Goal: Task Accomplishment & Management: Use online tool/utility

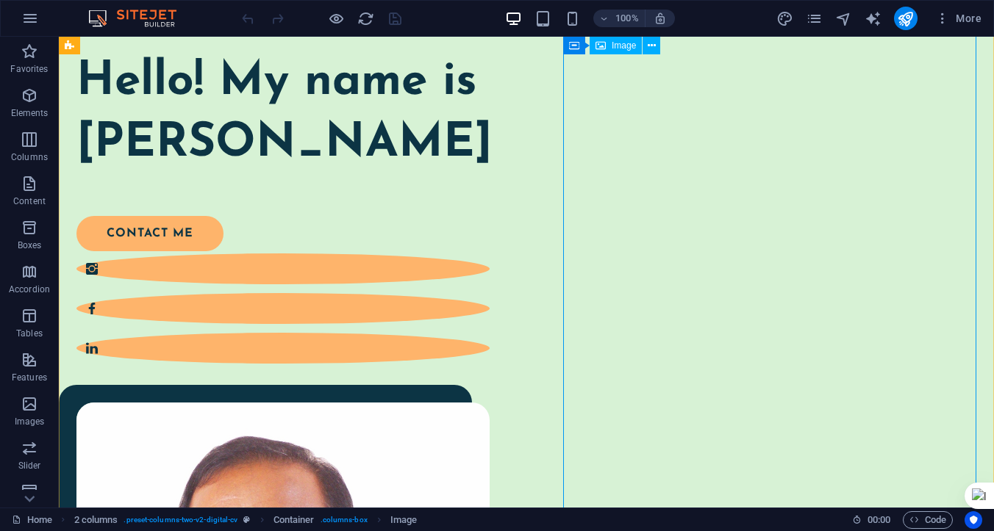
scroll to position [121, 0]
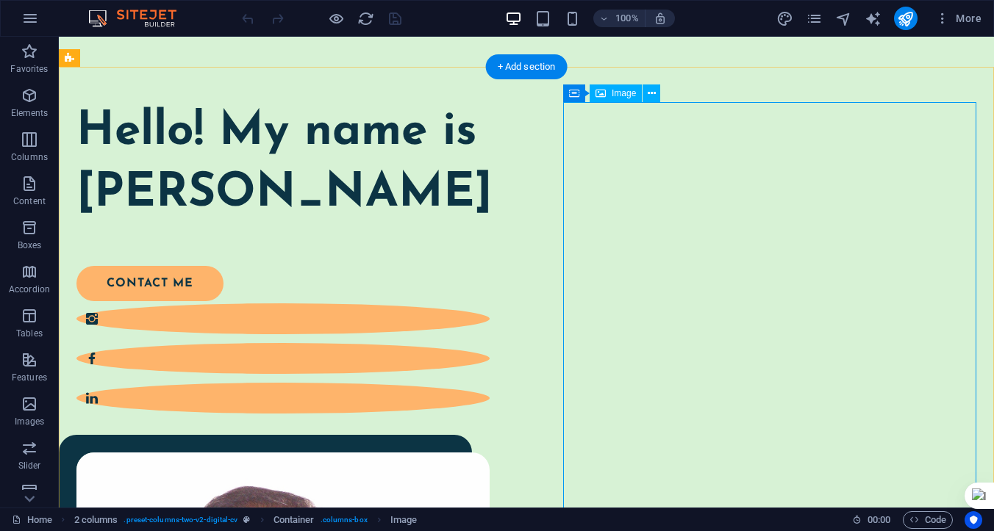
click at [616, 97] on span "Image" at bounding box center [623, 93] width 24 height 9
select select "%"
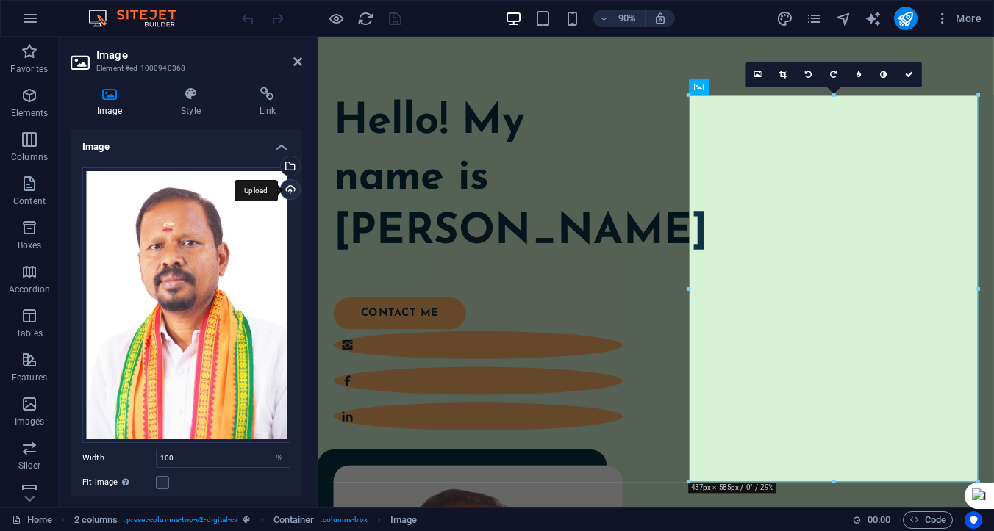
click at [284, 190] on div "Upload" at bounding box center [289, 191] width 22 height 22
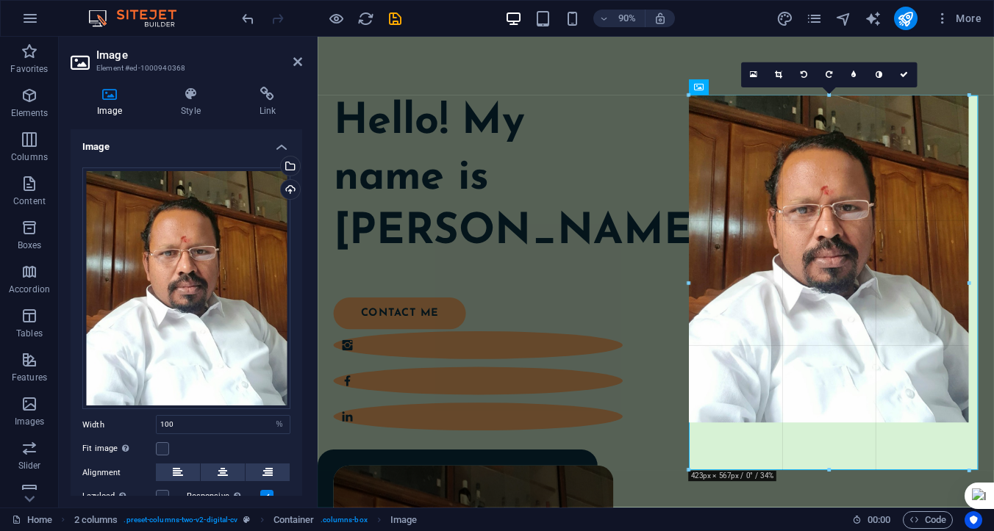
drag, startPoint x: 977, startPoint y: 290, endPoint x: 966, endPoint y: 293, distance: 12.1
type input "423"
select select "px"
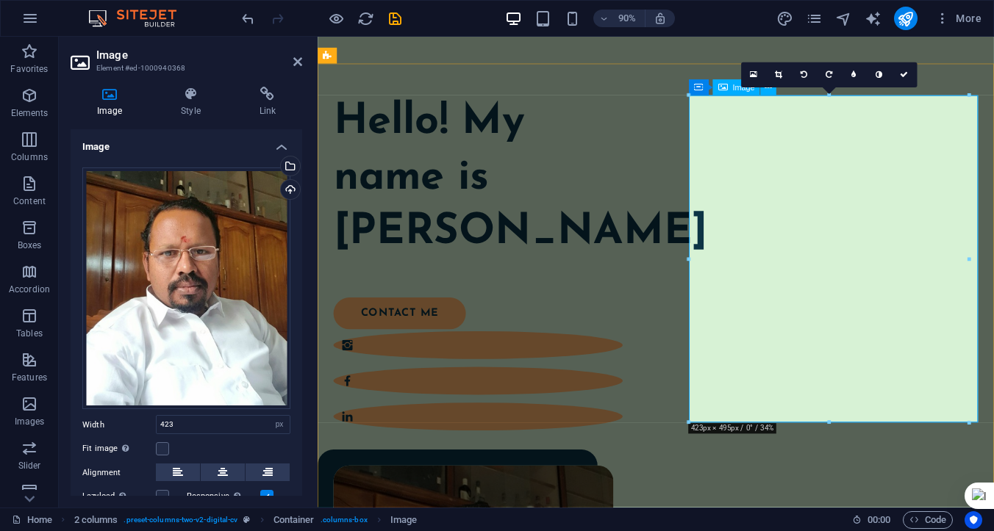
type input "100"
select select "%"
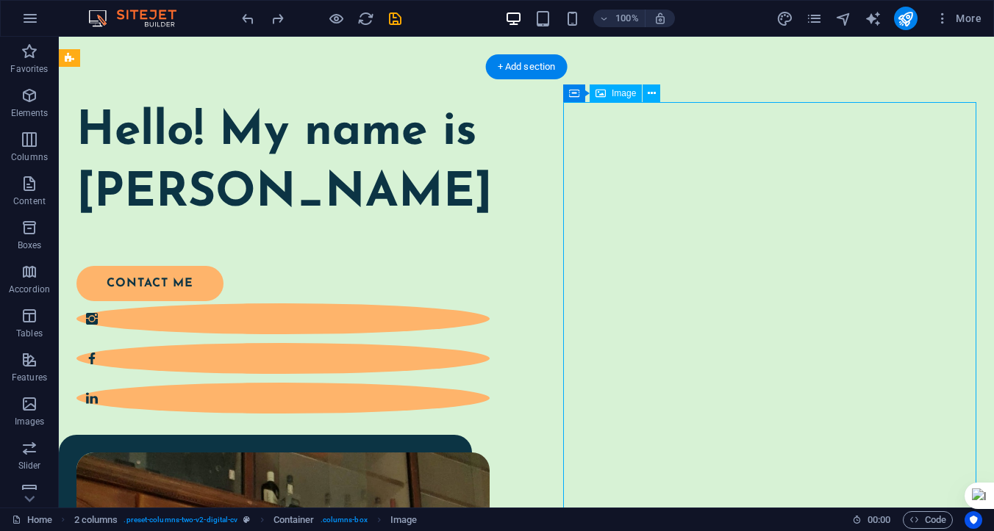
select select "%"
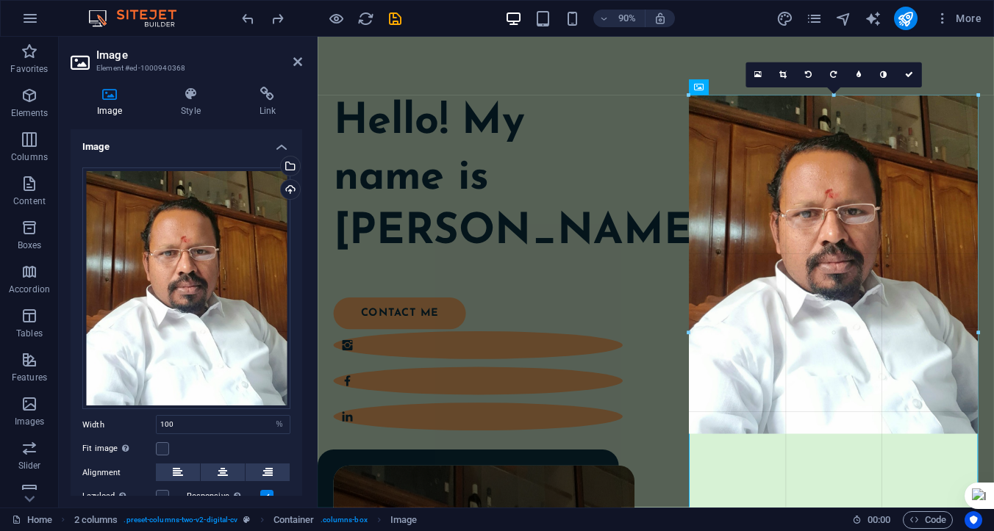
drag, startPoint x: 978, startPoint y: 266, endPoint x: 991, endPoint y: 294, distance: 30.9
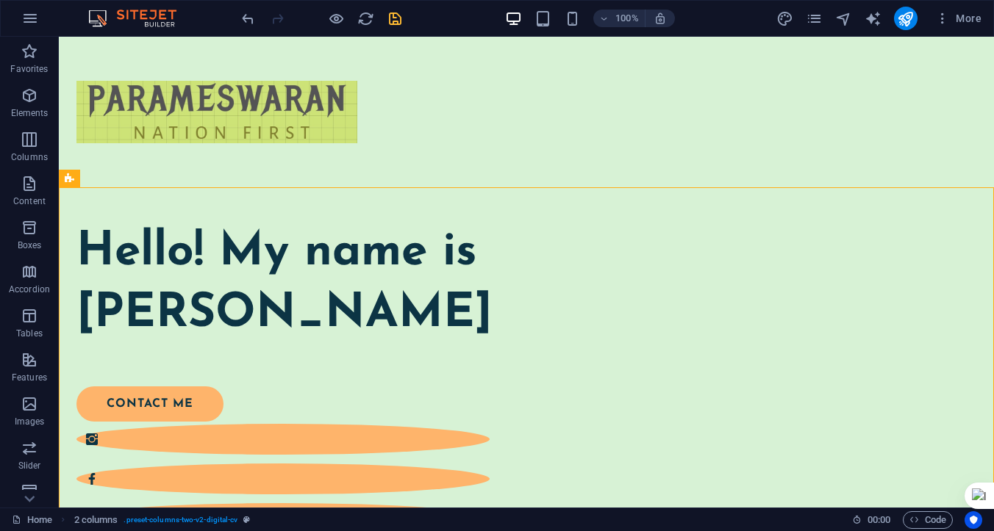
click at [396, 19] on icon "save" at bounding box center [395, 18] width 17 height 17
checkbox input "false"
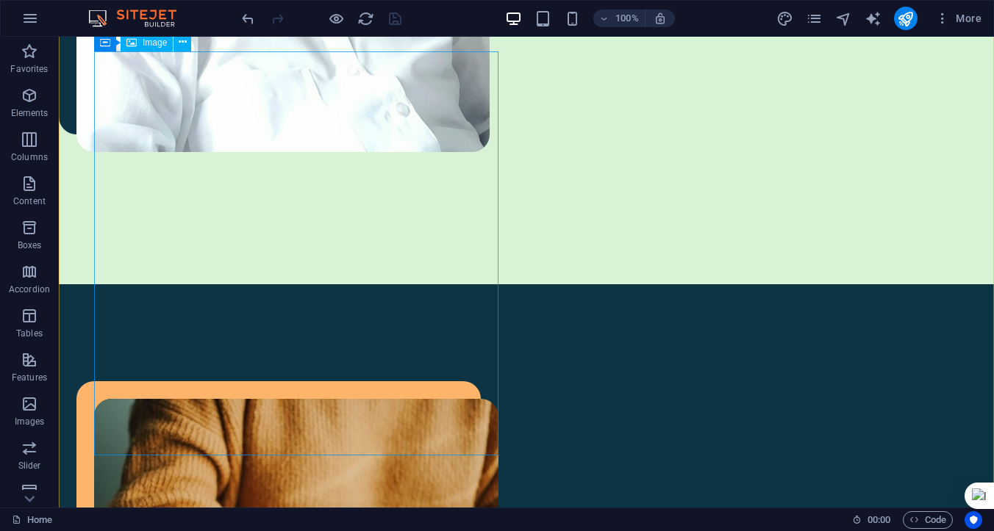
scroll to position [915, 0]
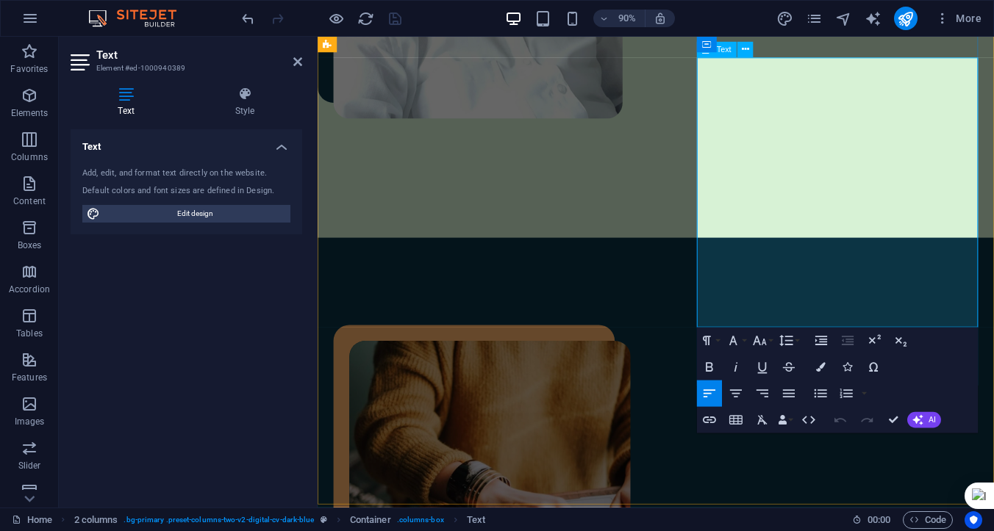
drag, startPoint x: 742, startPoint y: 68, endPoint x: 827, endPoint y: 343, distance: 287.5
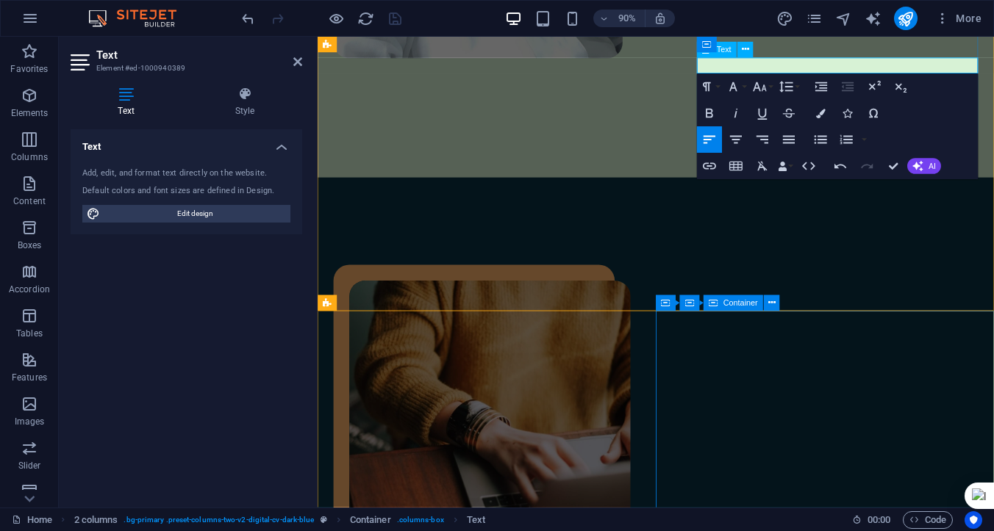
scroll to position [940, 0]
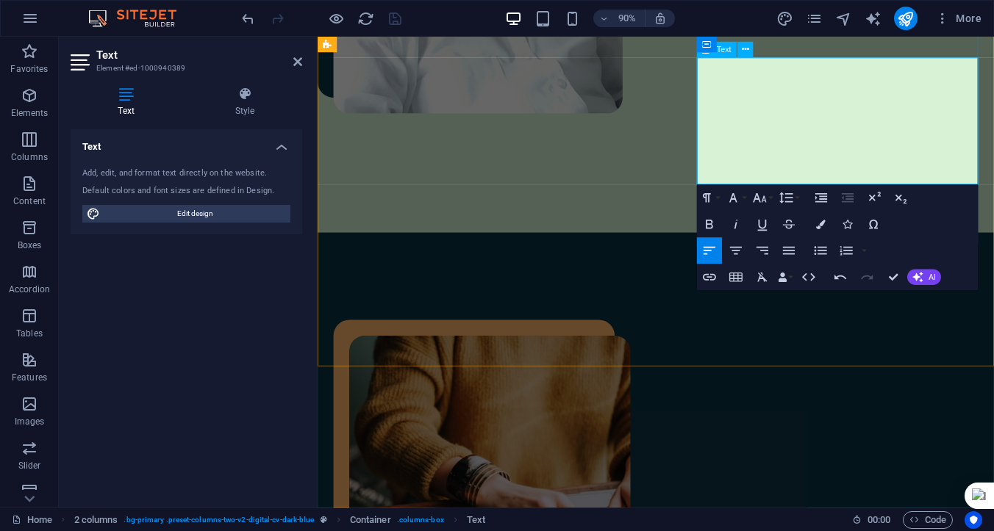
scroll to position [882, 0]
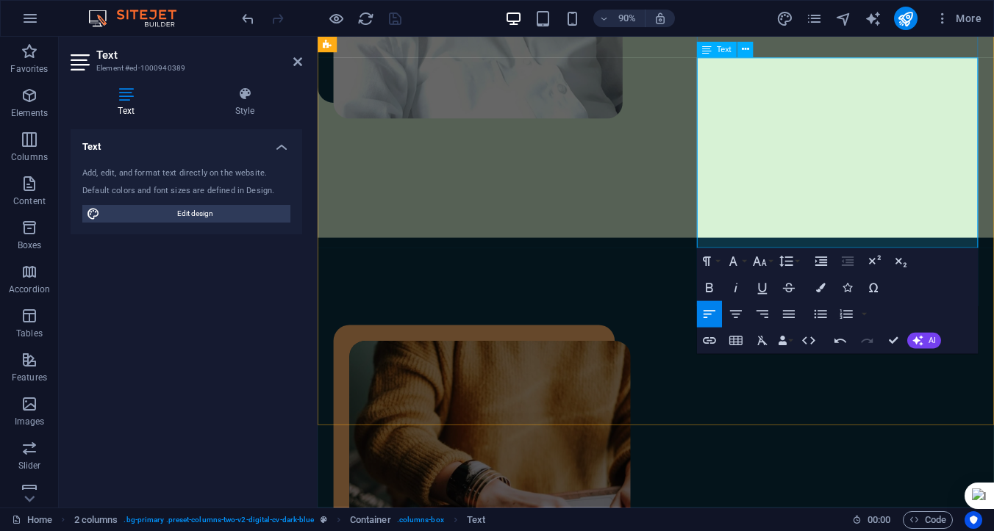
copy div "Born and brought up in Alagankulam village near Ramanathapuram District. Studie…"
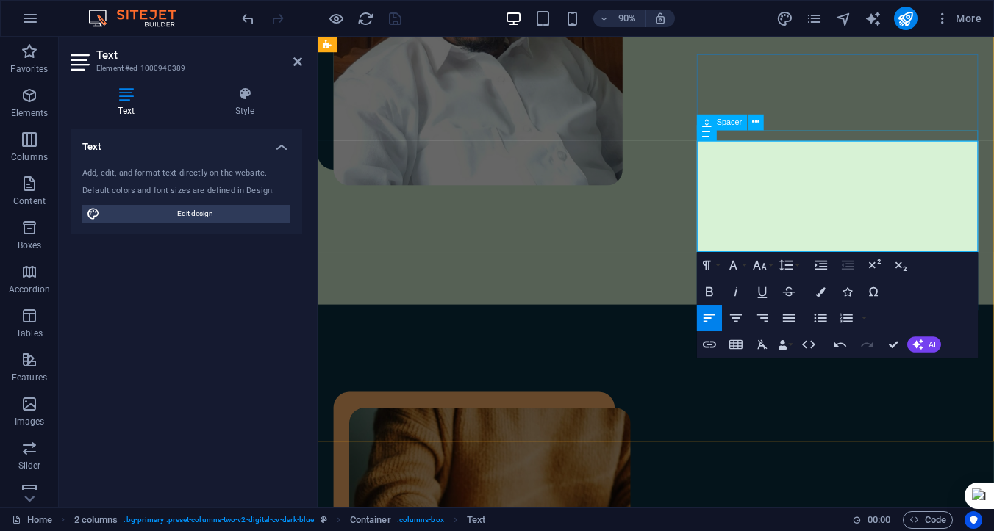
scroll to position [803, 0]
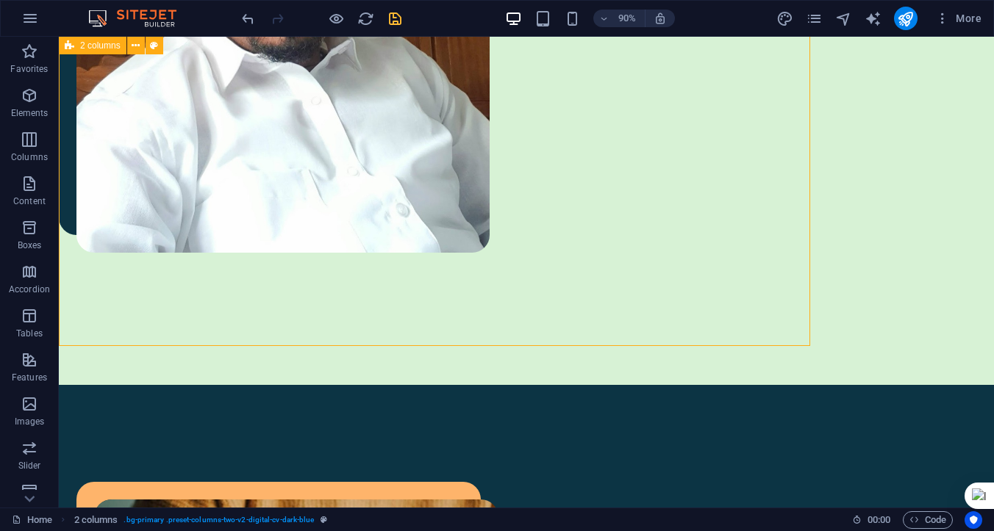
scroll to position [944, 0]
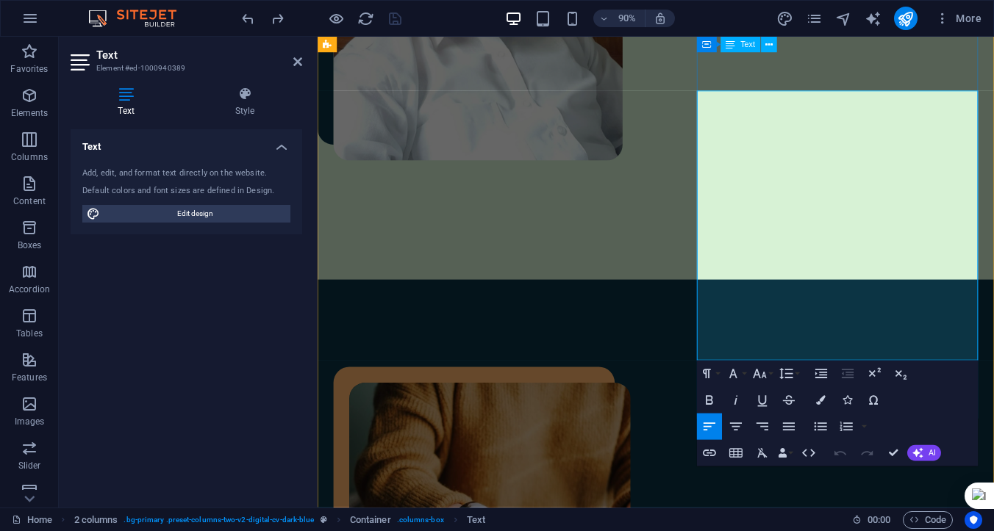
scroll to position [833, 0]
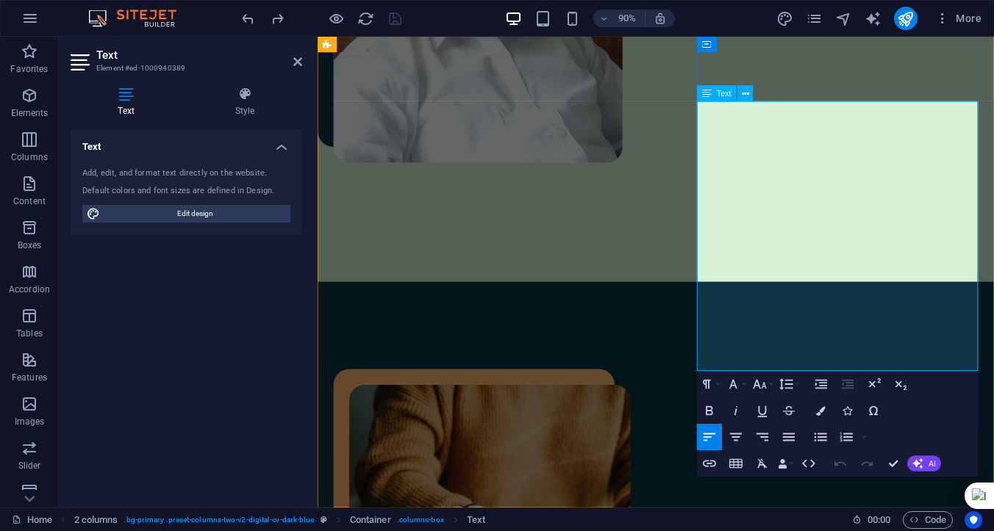
drag, startPoint x: 742, startPoint y: 117, endPoint x: 844, endPoint y: 393, distance: 294.9
click at [744, 98] on icon at bounding box center [744, 94] width 7 height 14
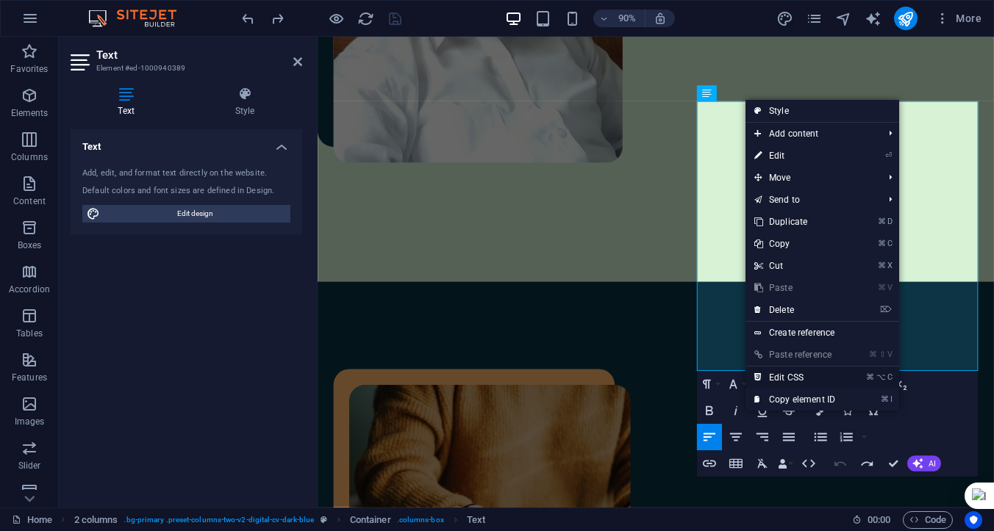
click at [778, 377] on link "⌘ ⌥ C Edit CSS" at bounding box center [794, 378] width 98 height 22
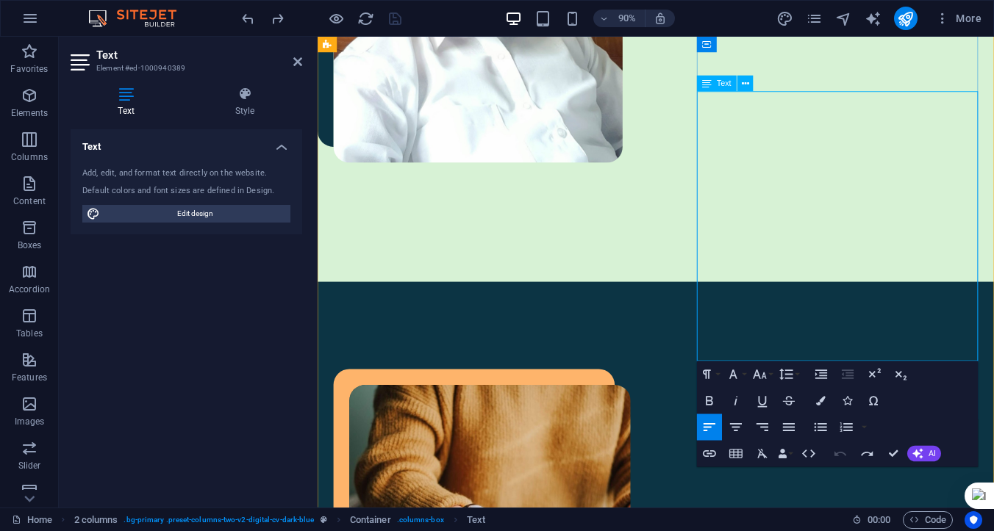
scroll to position [844, 0]
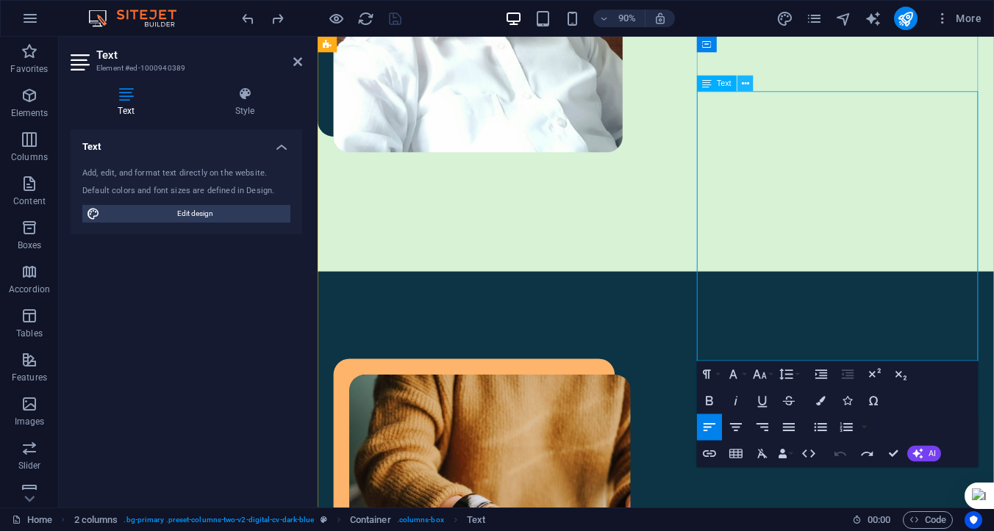
click at [747, 88] on icon at bounding box center [744, 84] width 7 height 14
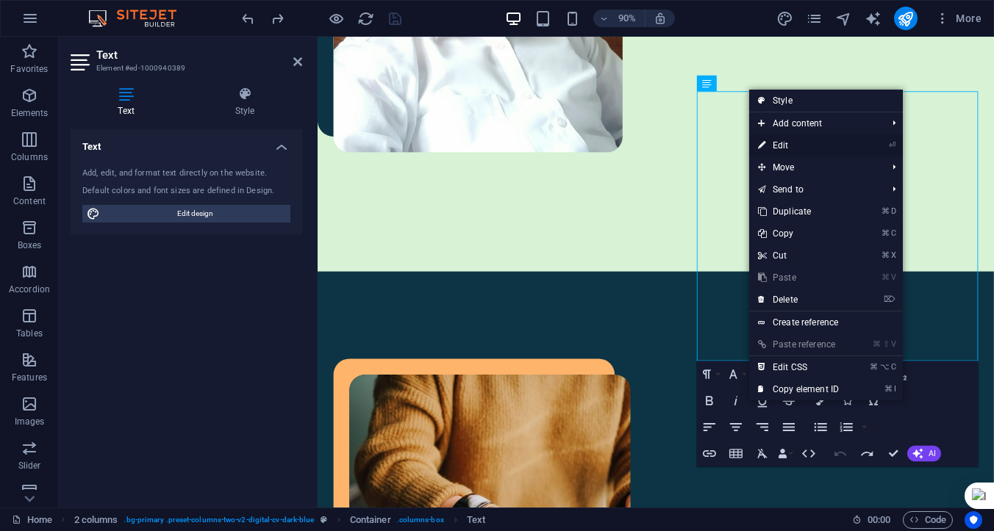
click at [777, 145] on link "⏎ Edit" at bounding box center [798, 145] width 98 height 22
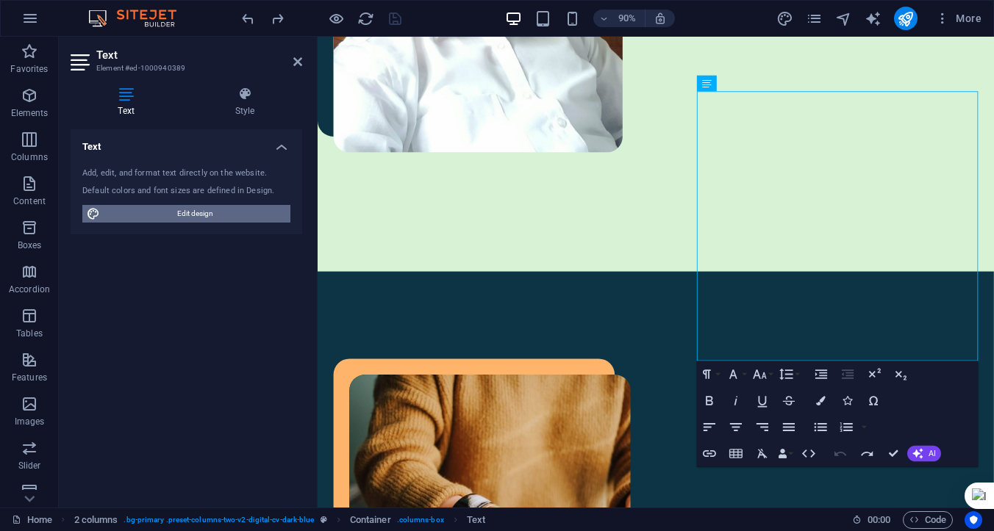
click at [183, 210] on span "Edit design" at bounding box center [195, 214] width 182 height 18
select select "px"
select select "400"
select select "px"
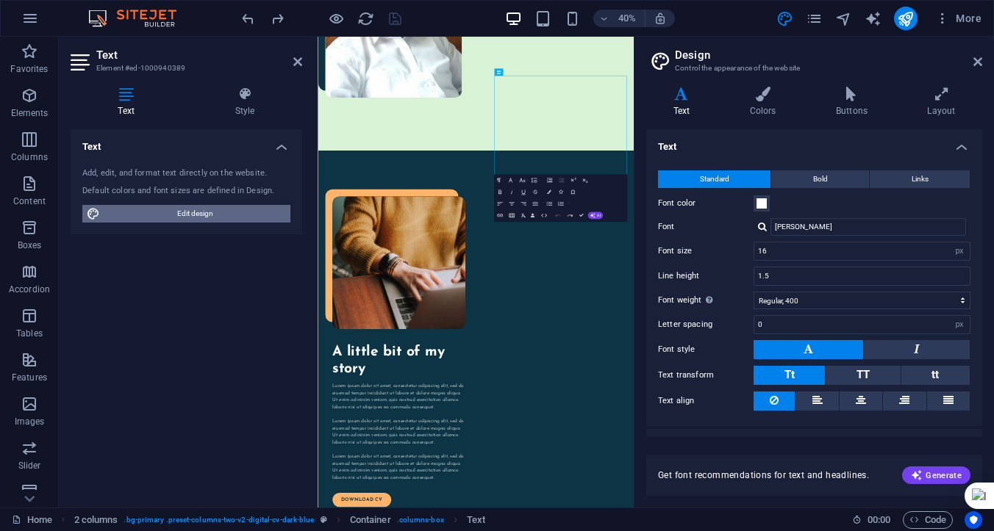
scroll to position [830, 0]
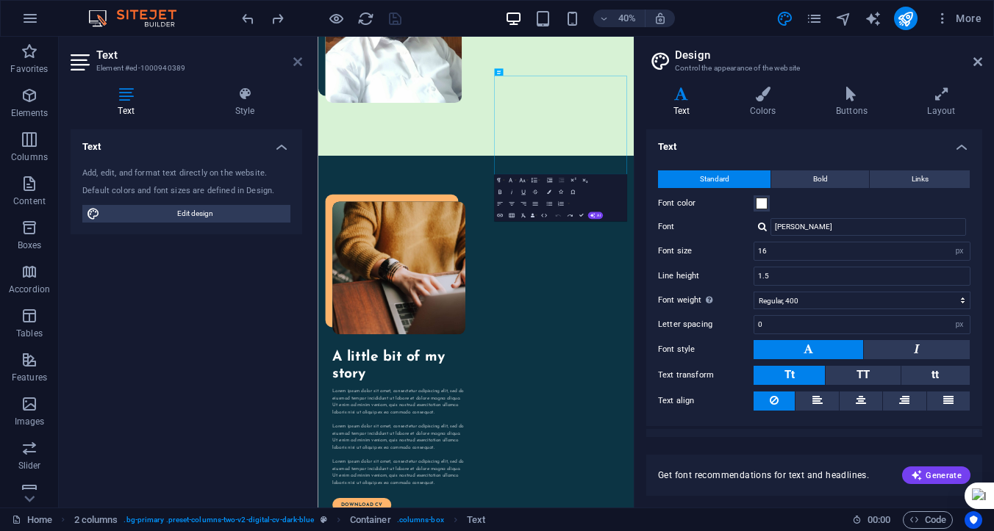
click at [295, 62] on icon at bounding box center [297, 62] width 9 height 12
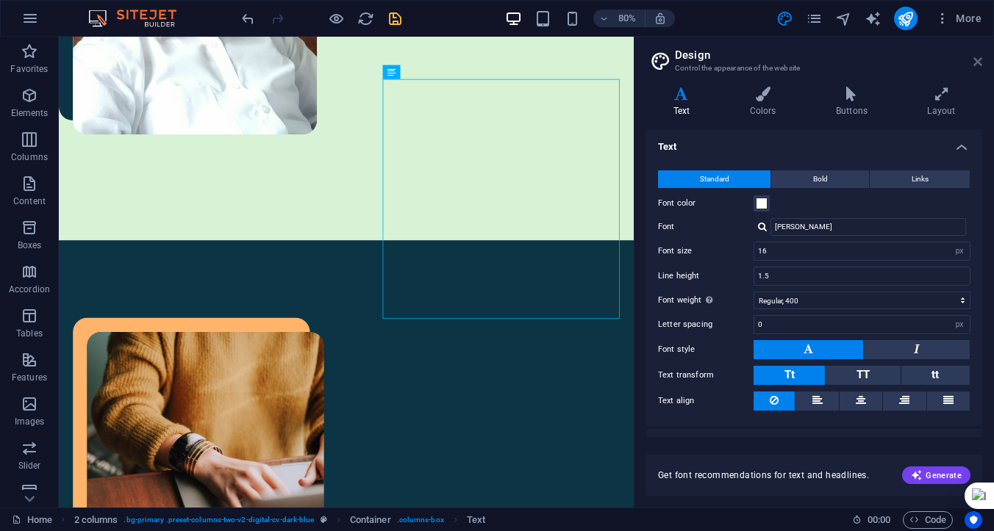
click at [976, 60] on icon at bounding box center [977, 62] width 9 height 12
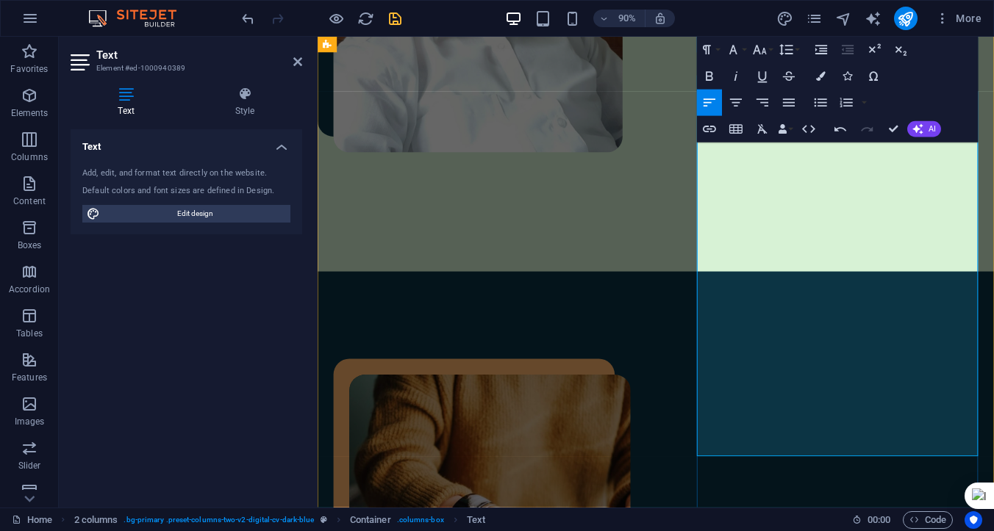
drag, startPoint x: 798, startPoint y: 178, endPoint x: 1027, endPoint y: 282, distance: 251.2
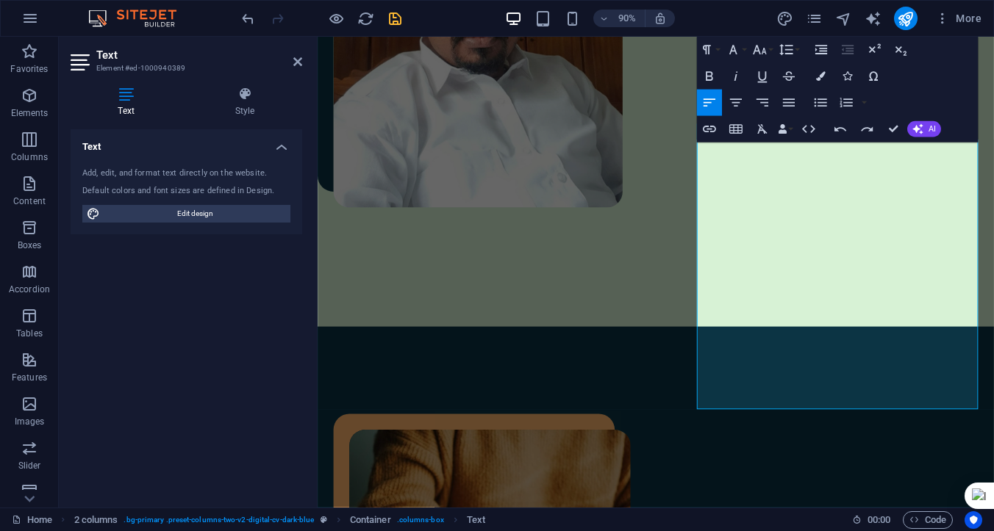
scroll to position [778, 0]
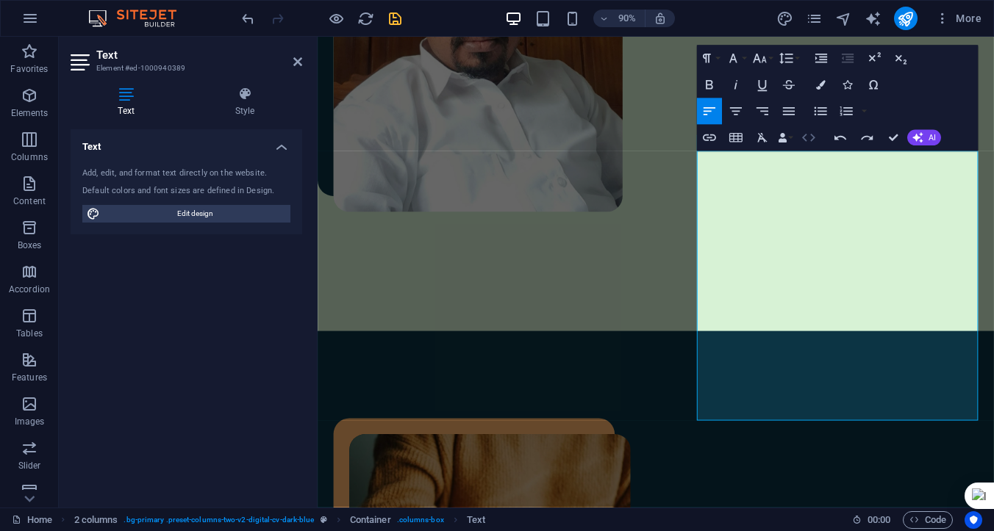
click at [811, 140] on icon "button" at bounding box center [808, 138] width 13 height 8
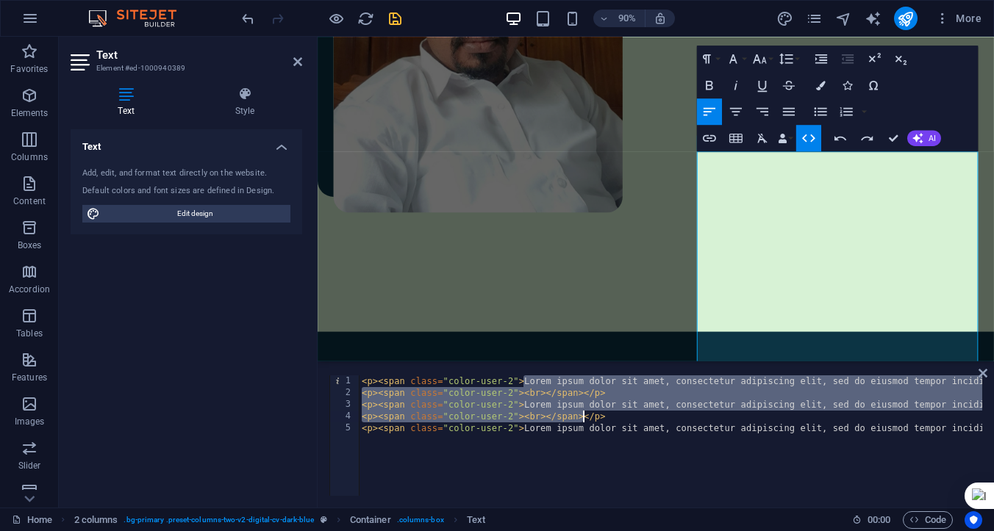
drag, startPoint x: 526, startPoint y: 384, endPoint x: 581, endPoint y: 421, distance: 66.2
type textarea "<p><span class="color-user-2"></p>"
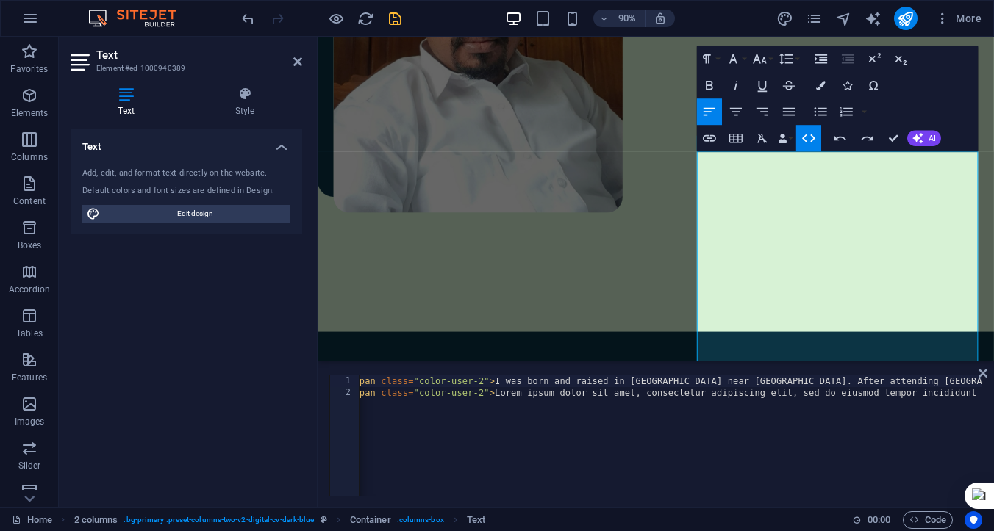
scroll to position [0, 0]
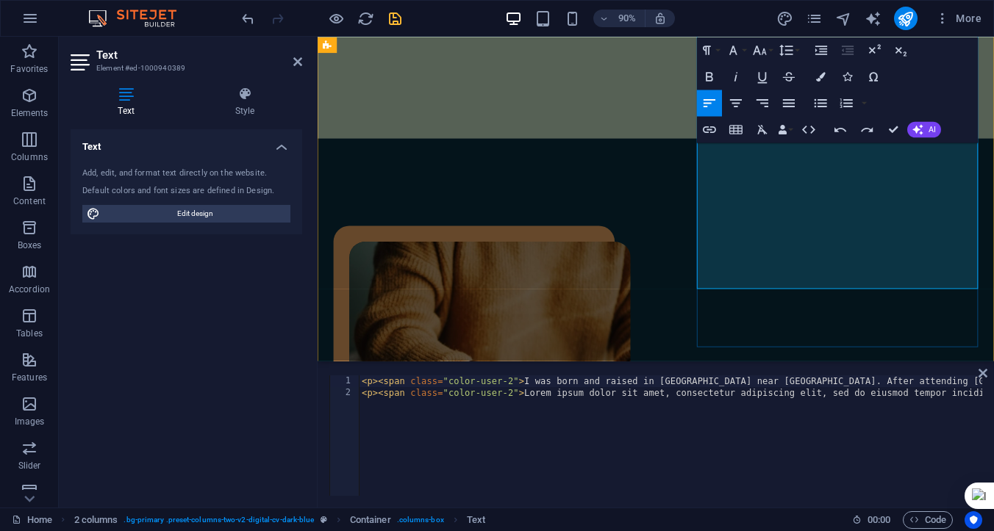
scroll to position [1020, 0]
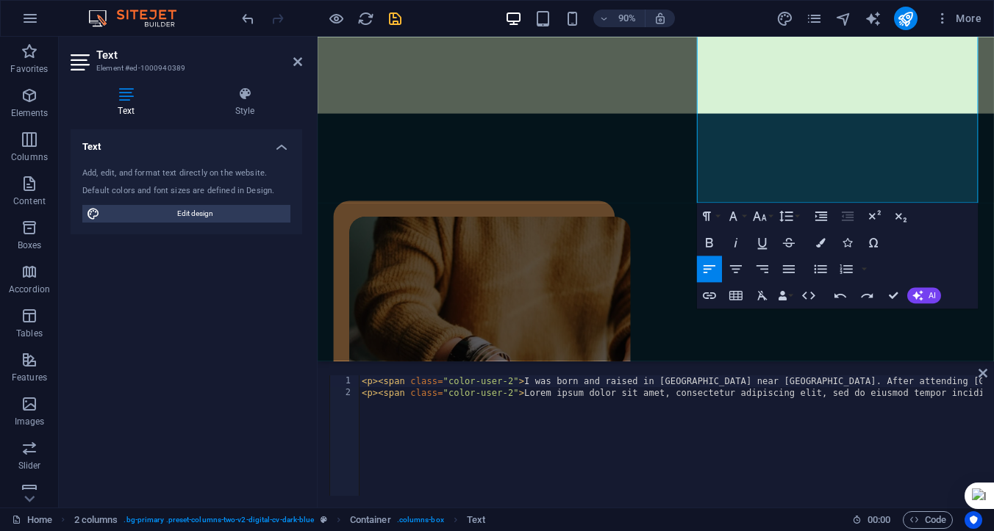
type textarea "<p><span class="color-user-2">Lorem ipsum dolor sit amet, consectetur adipiscin…"
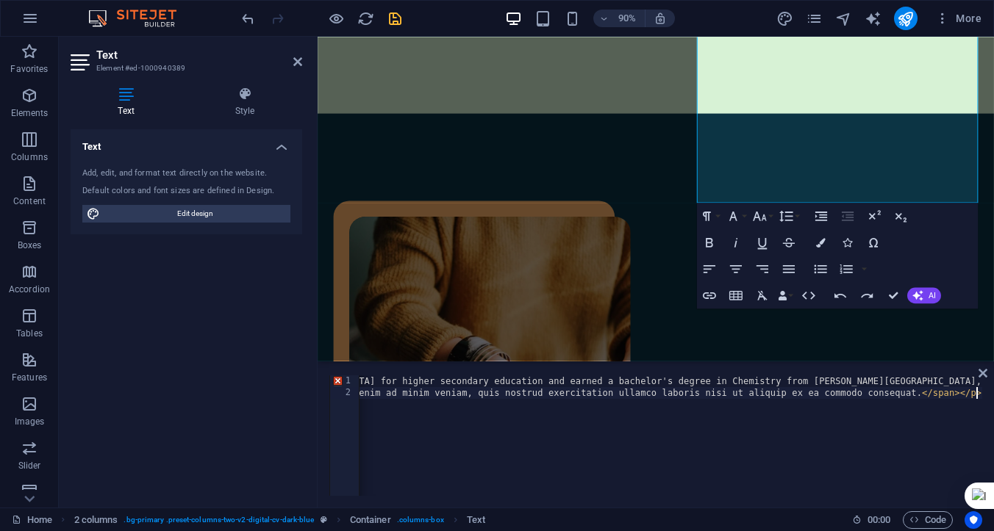
click at [733, 428] on div "< p > < span class = "color-user-2" > I was born and raised in Alagankulam vill…" at bounding box center [722, 446] width 2433 height 141
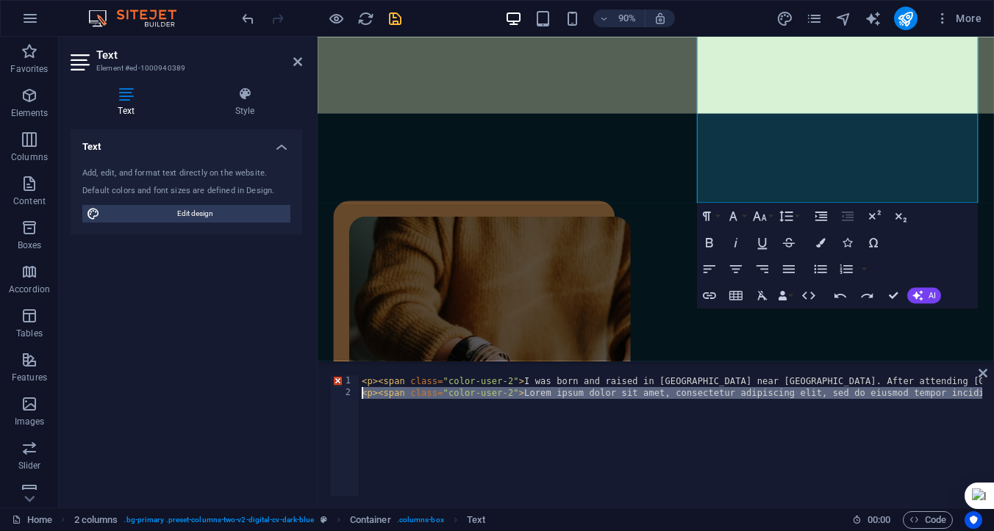
click at [346, 396] on div "2" at bounding box center [345, 393] width 30 height 12
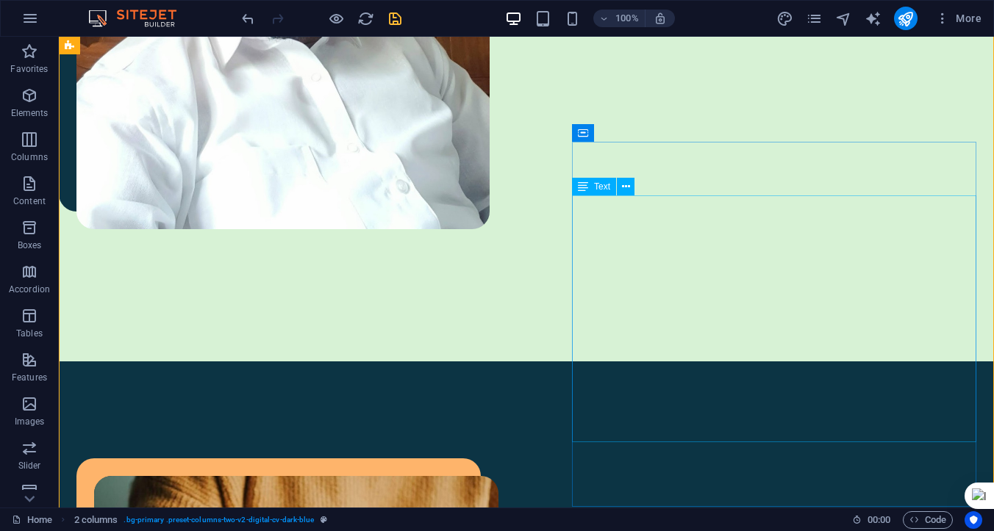
scroll to position [825, 0]
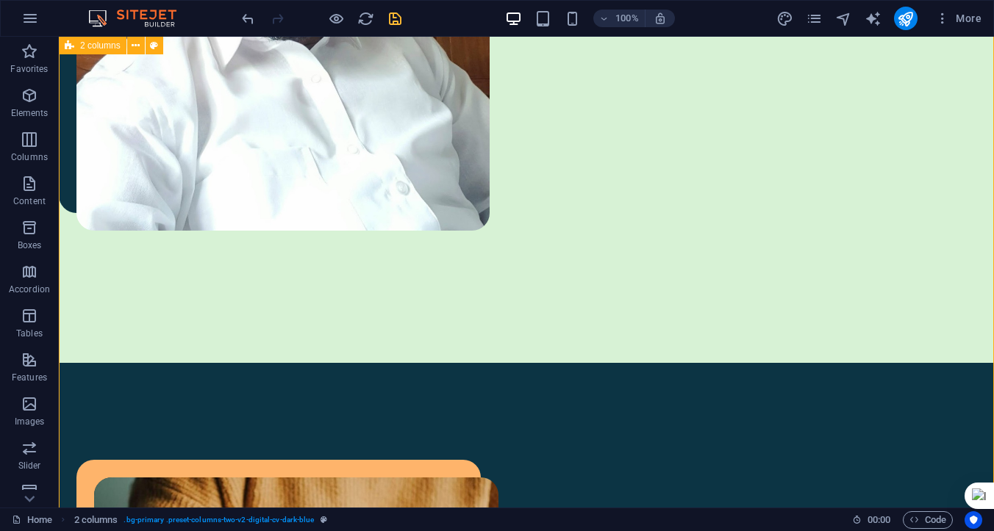
click at [396, 26] on icon "save" at bounding box center [395, 18] width 17 height 17
checkbox input "false"
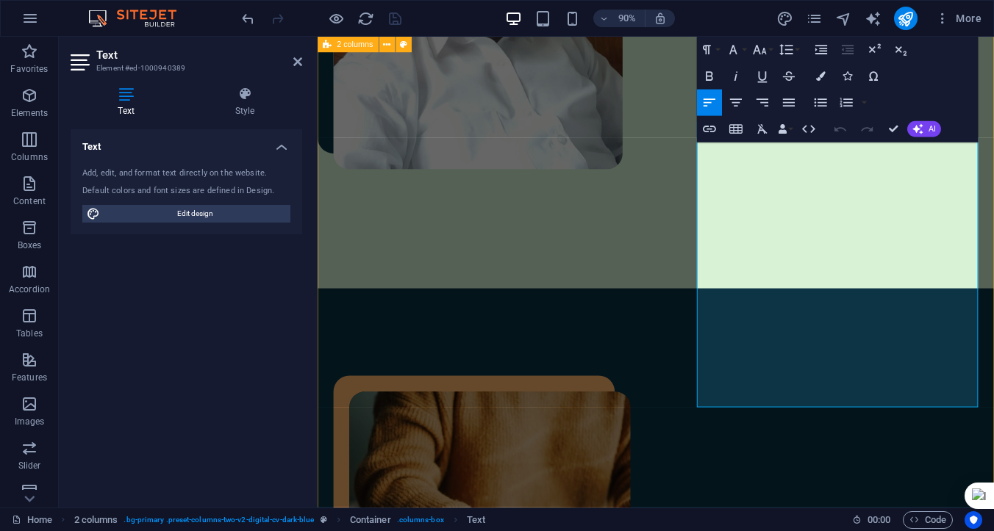
scroll to position [792, 0]
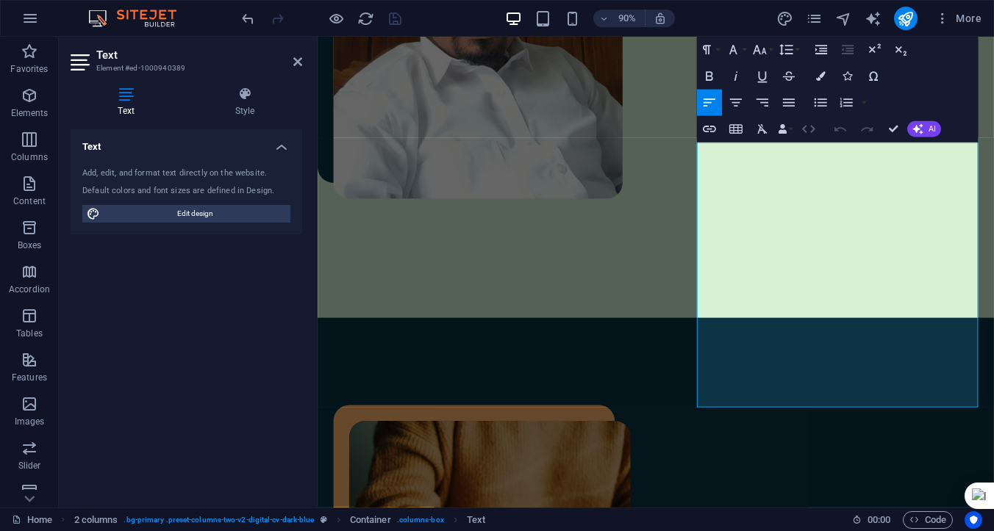
click at [808, 129] on icon "button" at bounding box center [808, 129] width 16 height 16
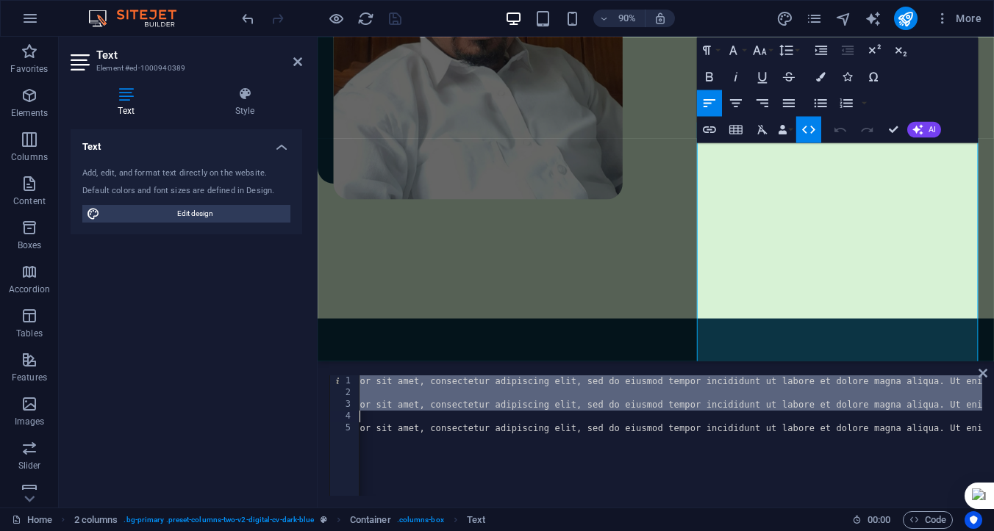
scroll to position [0, 245]
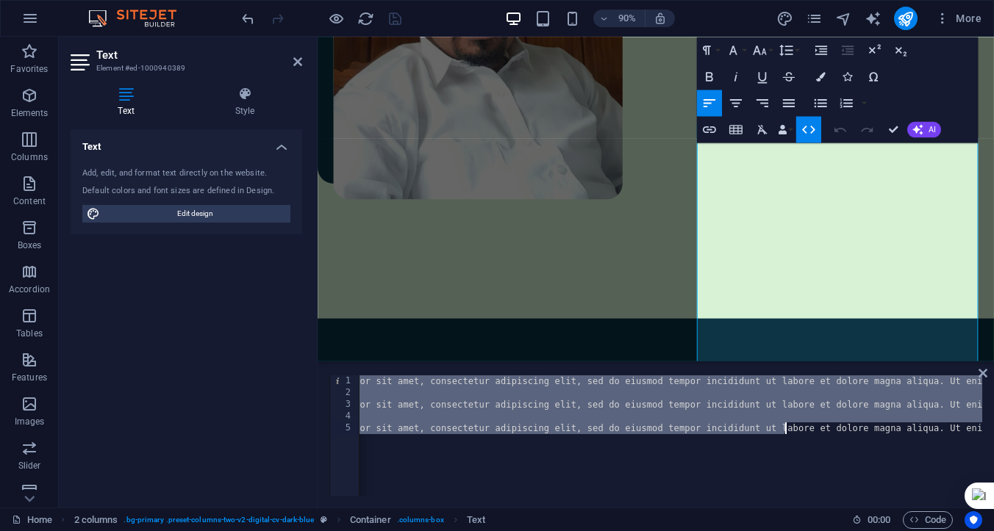
drag, startPoint x: 525, startPoint y: 381, endPoint x: 783, endPoint y: 430, distance: 262.6
click at [783, 430] on div "< p > < span class = "color-user-2" > Lorem ipsum dolor sit amet, consectetur a…" at bounding box center [865, 446] width 1505 height 141
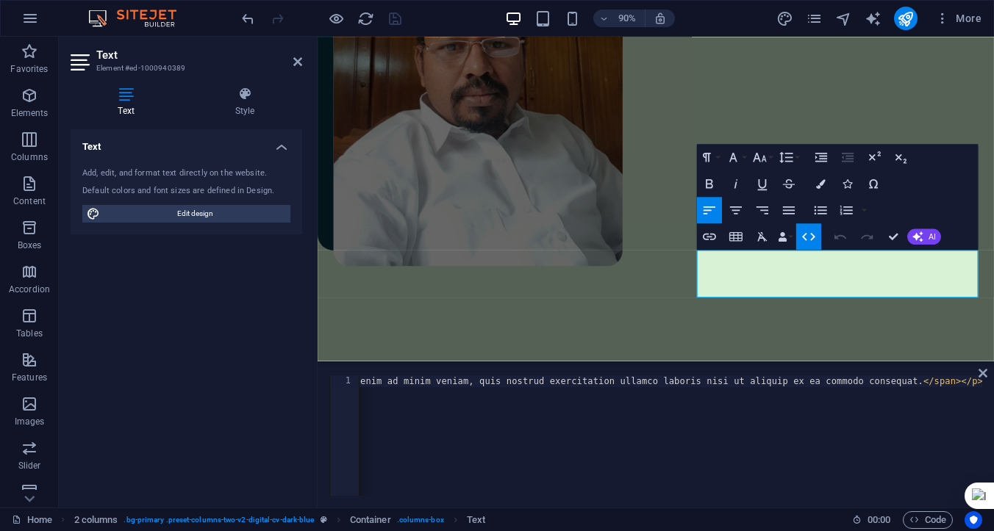
scroll to position [0, 340]
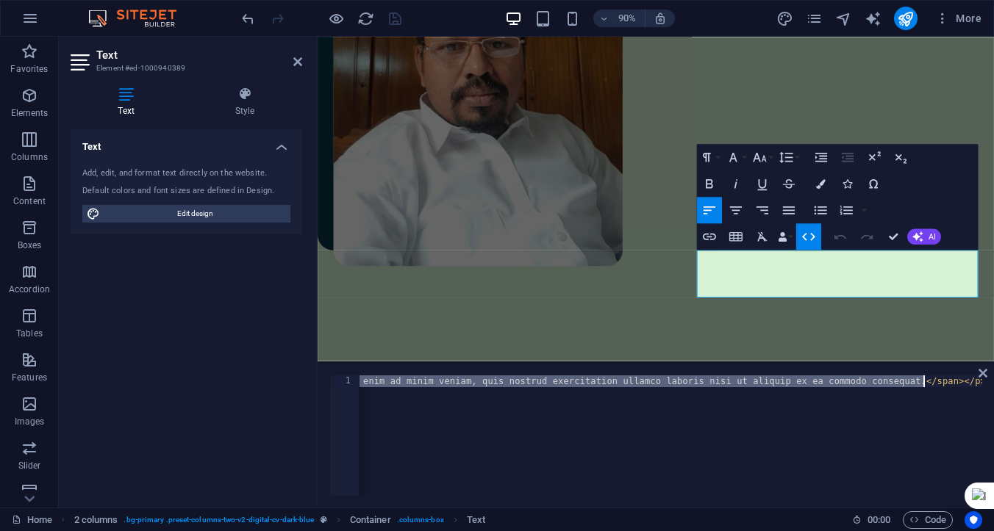
click at [924, 386] on div "< p > < span class = "color-user-2" > abore et dolore magna aliqua. Ut enim ad …" at bounding box center [502, 446] width 966 height 141
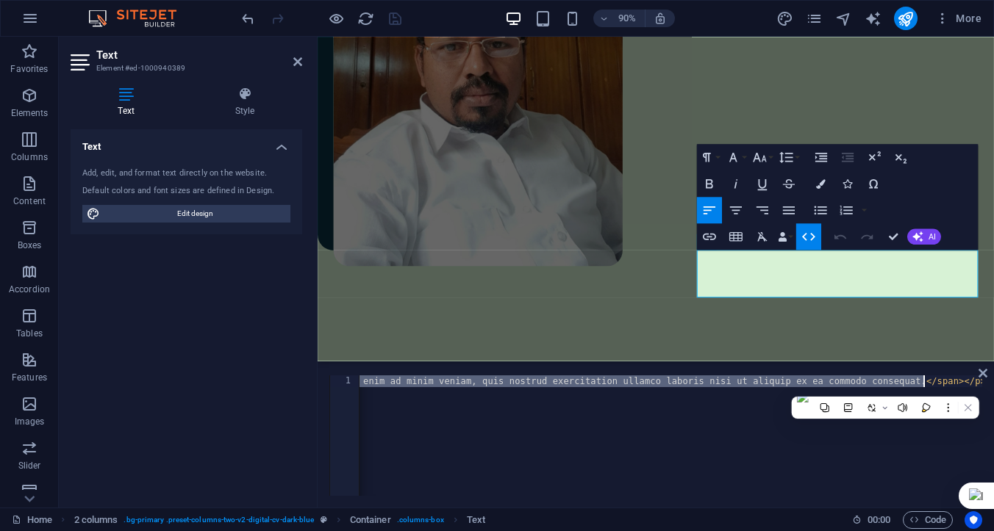
type textarea "<p><span class="color-user-2"></span></p>"
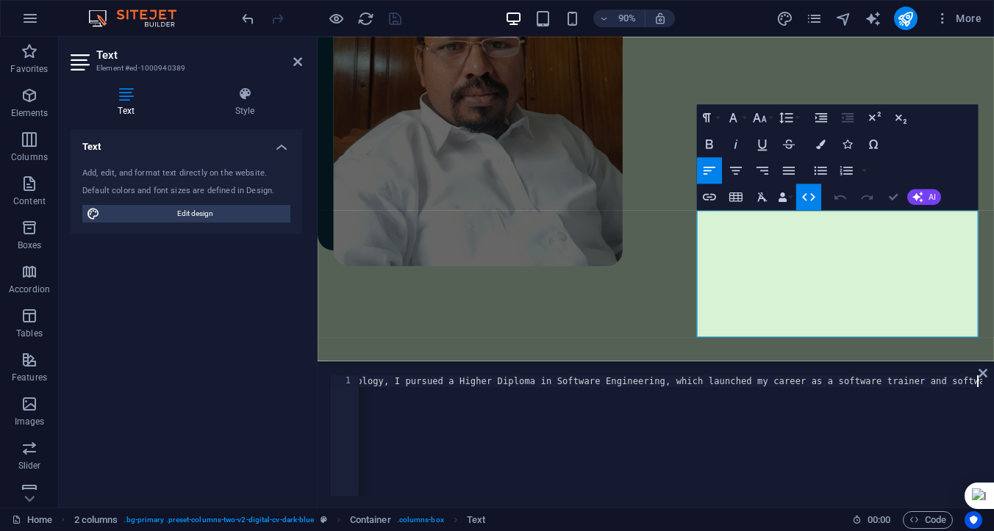
scroll to position [825, 0]
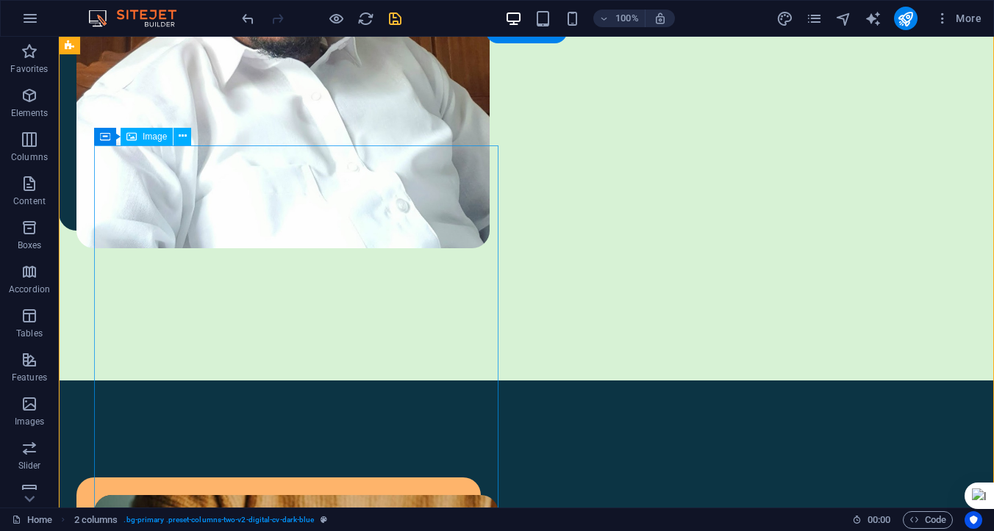
scroll to position [808, 0]
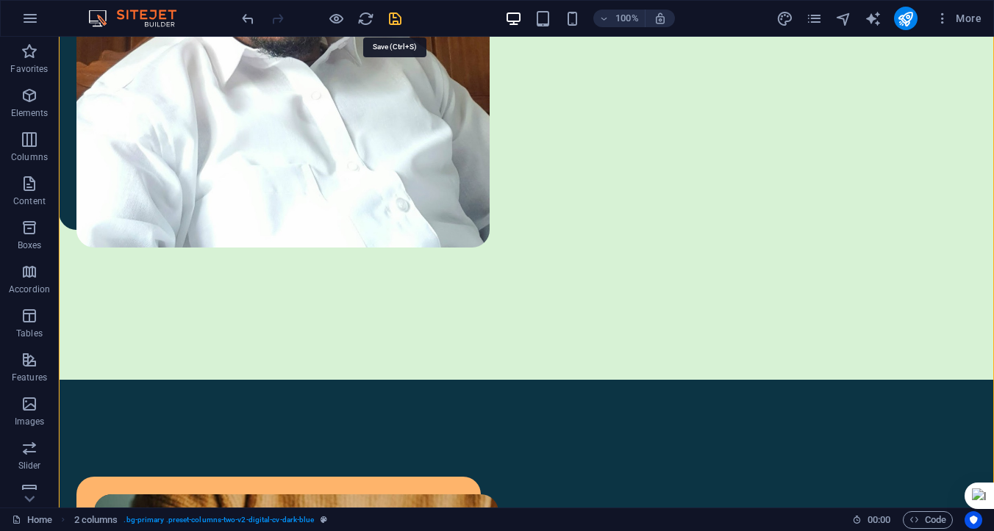
click at [395, 21] on icon "save" at bounding box center [395, 18] width 17 height 17
checkbox input "false"
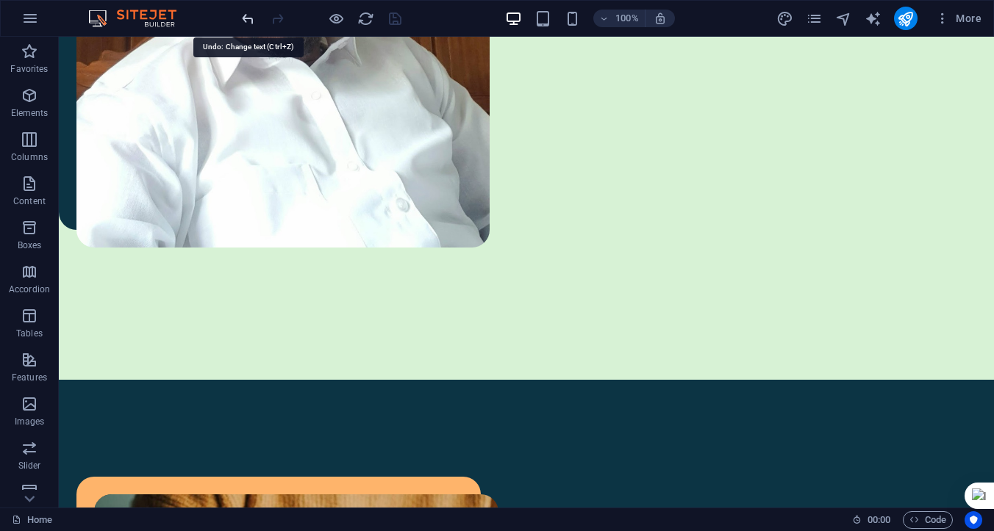
click at [248, 22] on icon "undo" at bounding box center [248, 18] width 17 height 17
click at [279, 19] on icon "redo" at bounding box center [277, 18] width 17 height 17
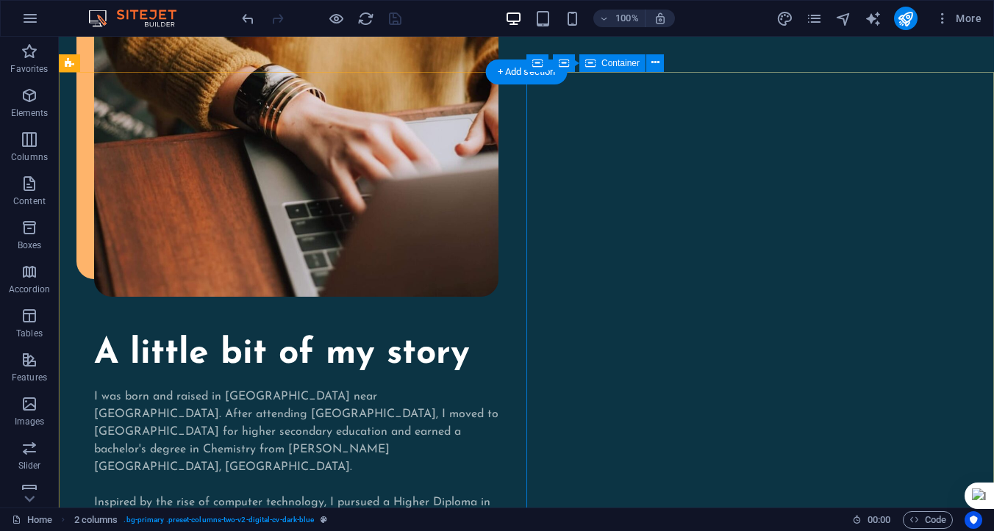
scroll to position [1392, 0]
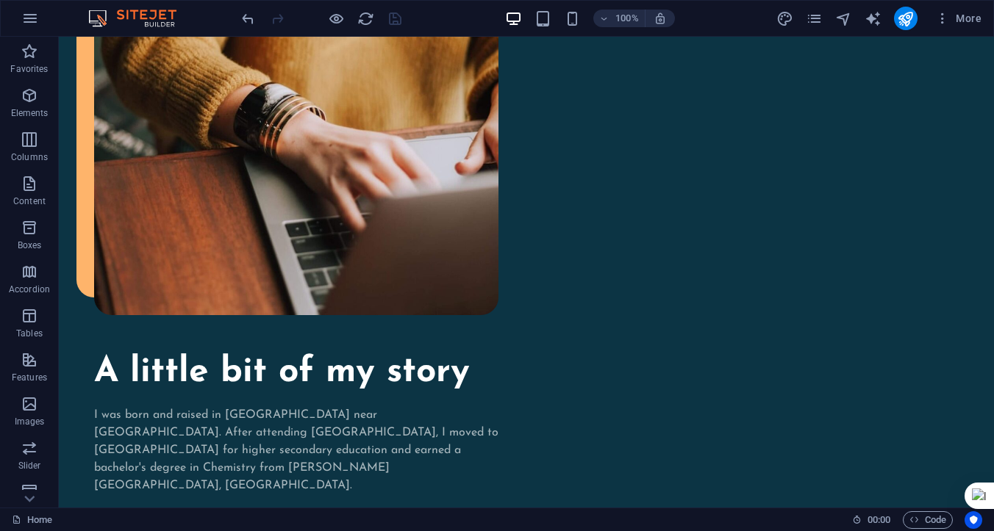
click at [144, 16] on img at bounding box center [140, 19] width 110 height 18
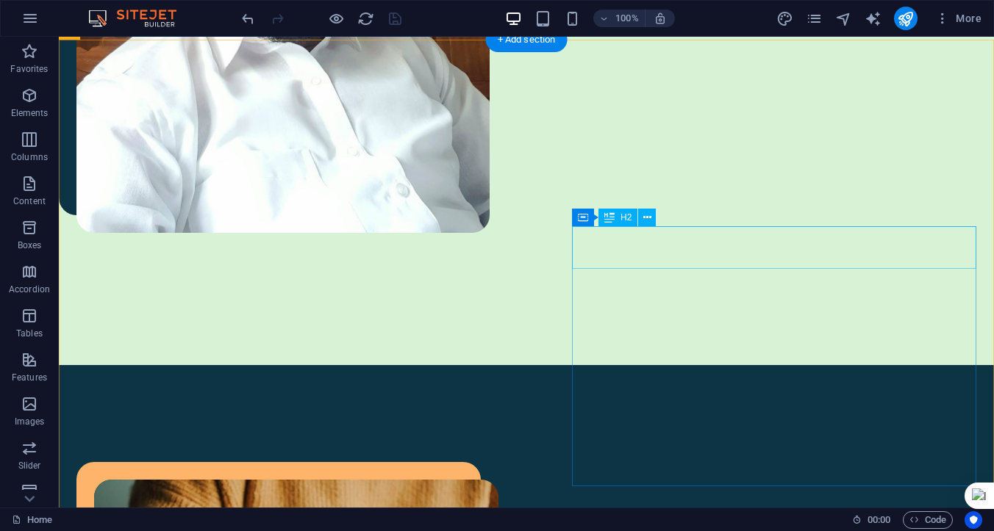
scroll to position [841, 0]
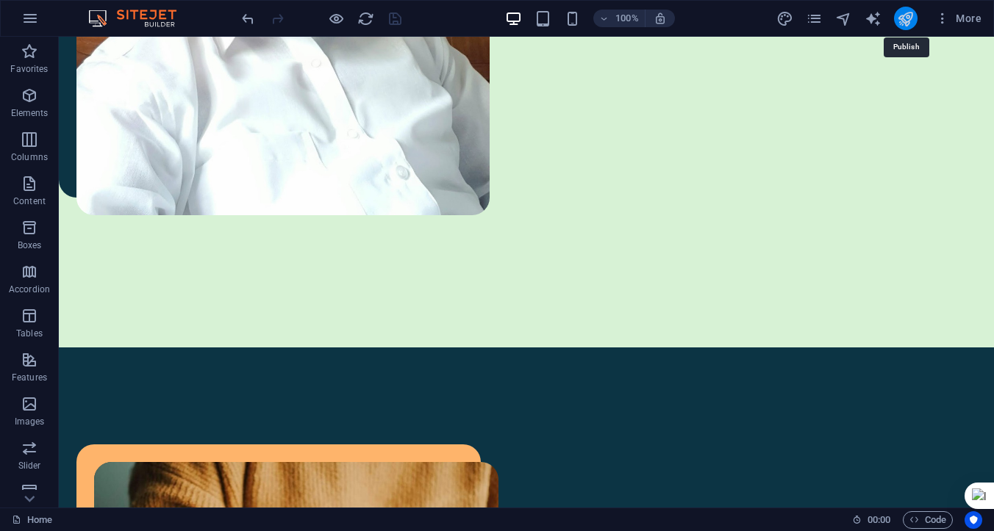
click at [908, 16] on icon "publish" at bounding box center [905, 18] width 17 height 17
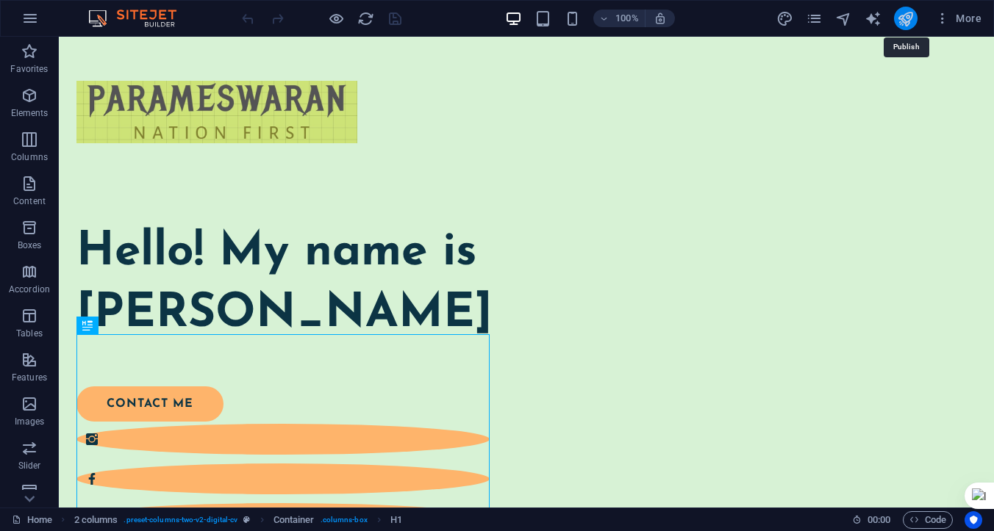
click at [902, 18] on icon "publish" at bounding box center [905, 18] width 17 height 17
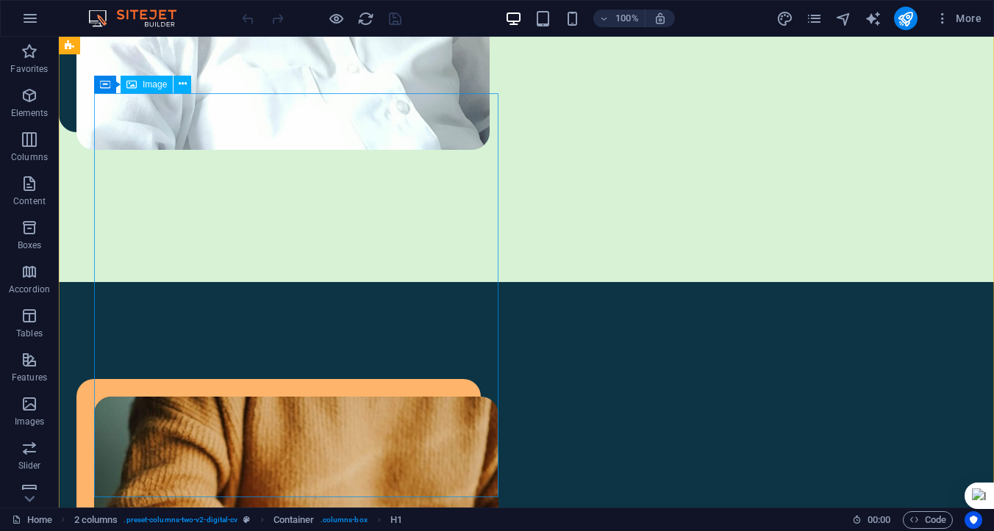
scroll to position [934, 0]
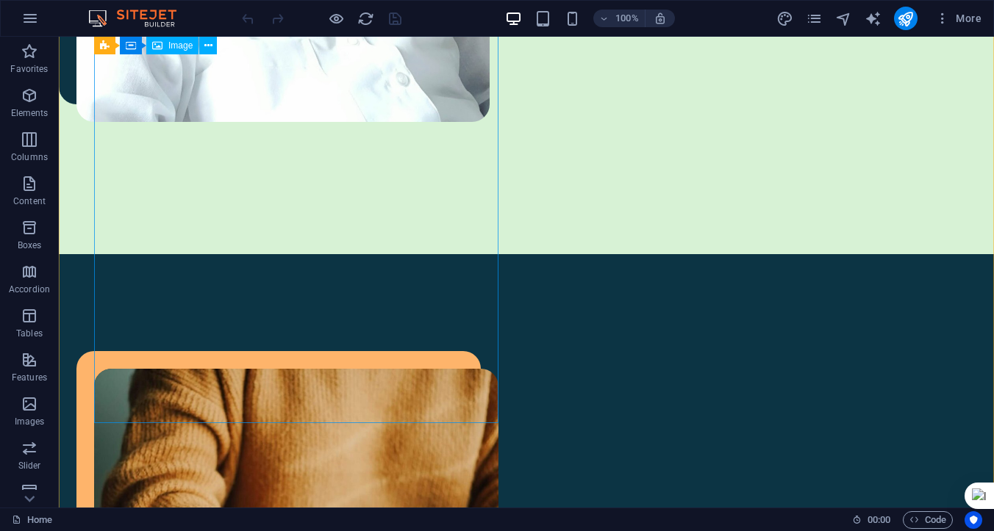
click at [176, 49] on span "Image" at bounding box center [180, 45] width 24 height 9
click at [179, 46] on span "Image" at bounding box center [180, 45] width 24 height 9
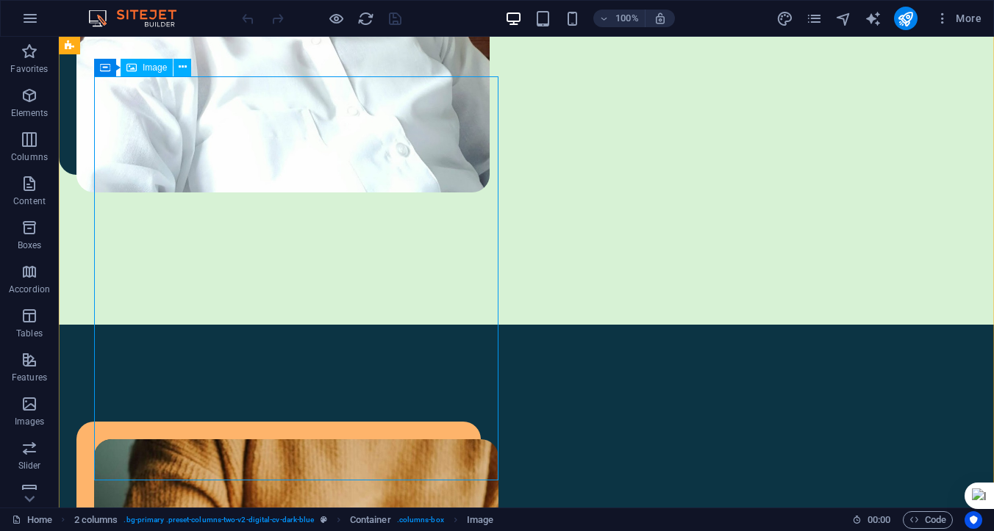
scroll to position [842, 0]
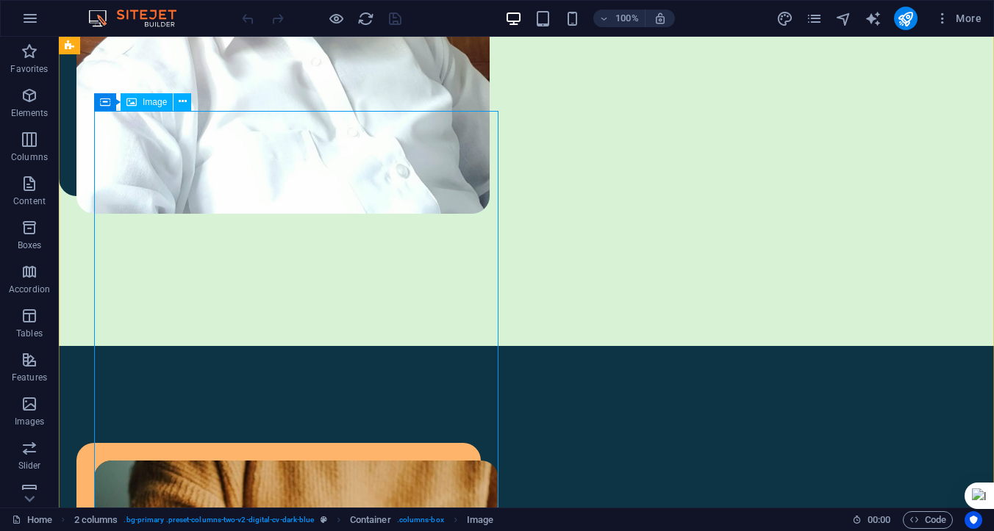
click at [151, 102] on span "Image" at bounding box center [155, 102] width 24 height 9
select select "%"
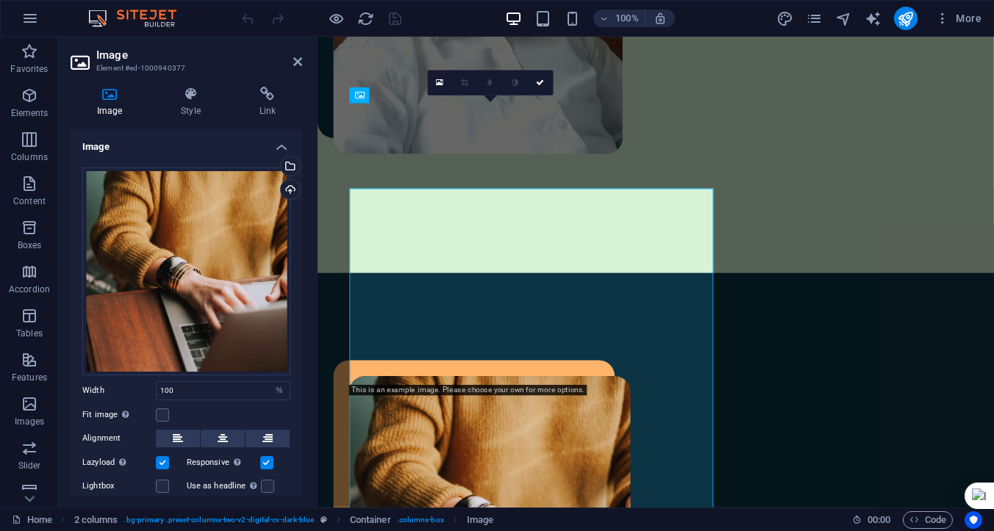
scroll to position [747, 0]
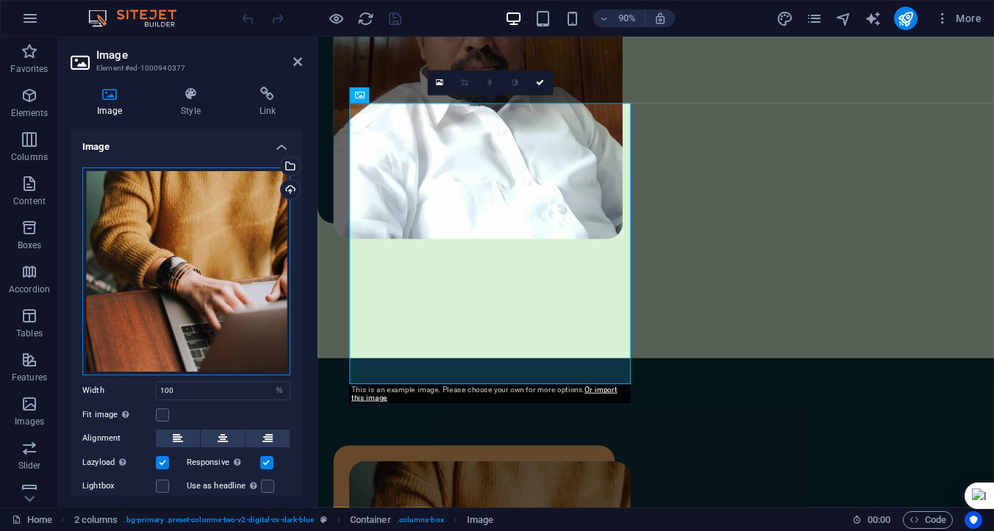
click at [230, 197] on div "Drag files here, click to choose files or select files from Files or our free s…" at bounding box center [186, 272] width 208 height 208
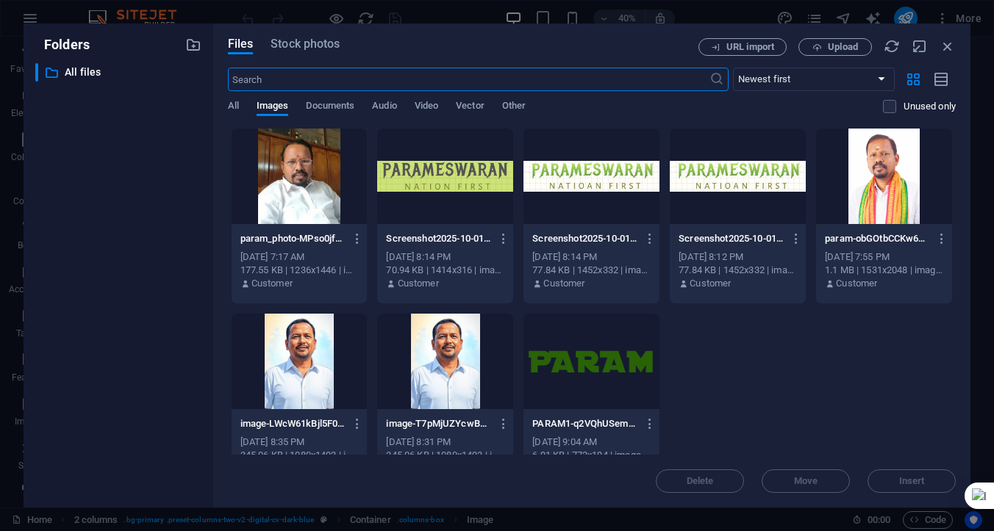
click at [866, 179] on div at bounding box center [884, 177] width 136 height 96
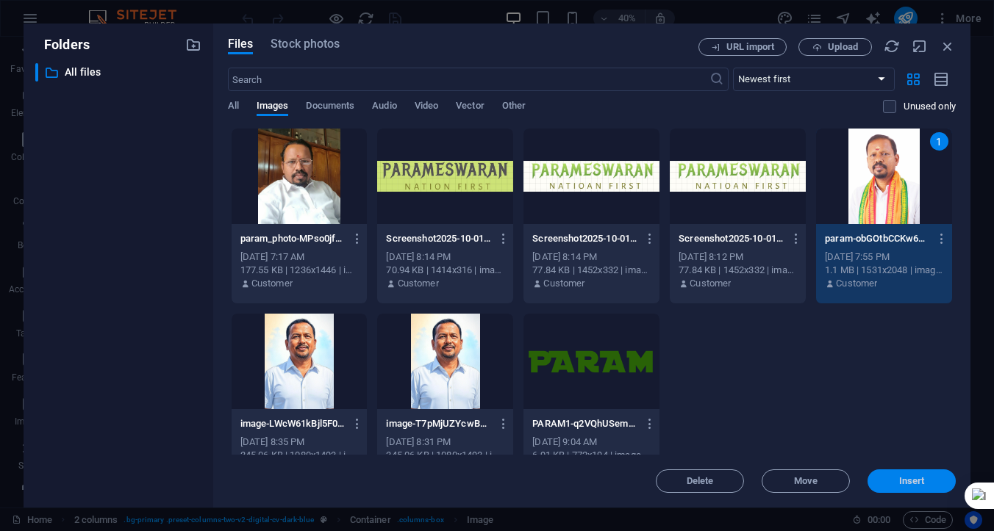
click at [903, 479] on span "Insert" at bounding box center [912, 481] width 26 height 9
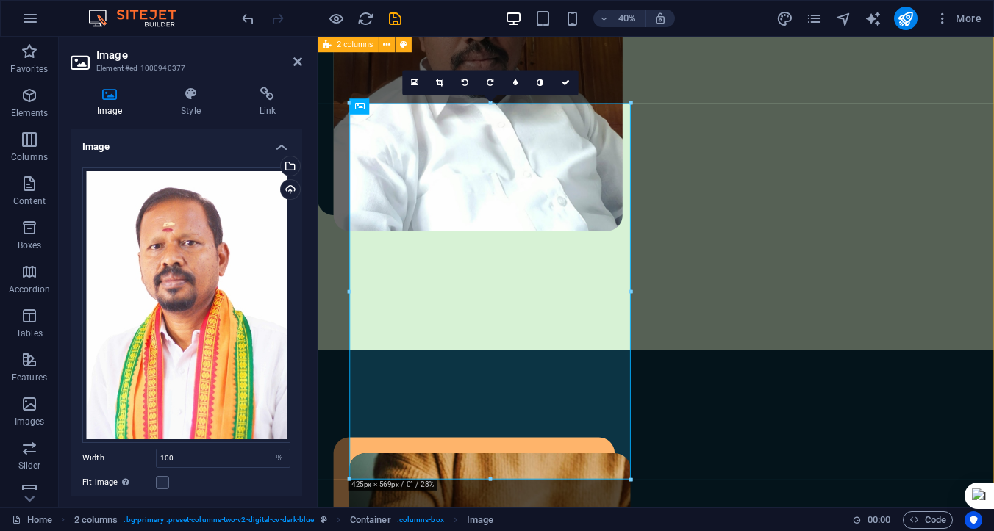
scroll to position [734, 0]
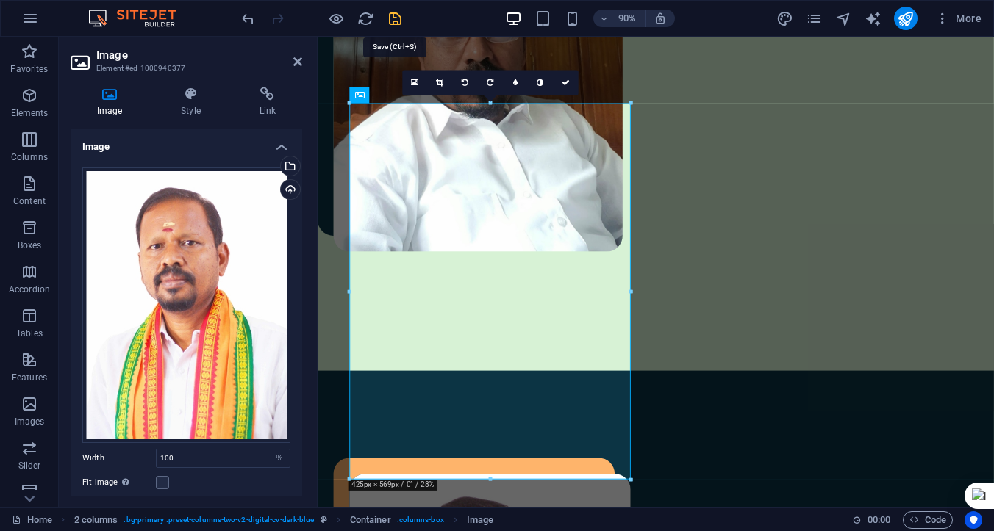
click at [391, 18] on icon "save" at bounding box center [395, 18] width 17 height 17
checkbox input "false"
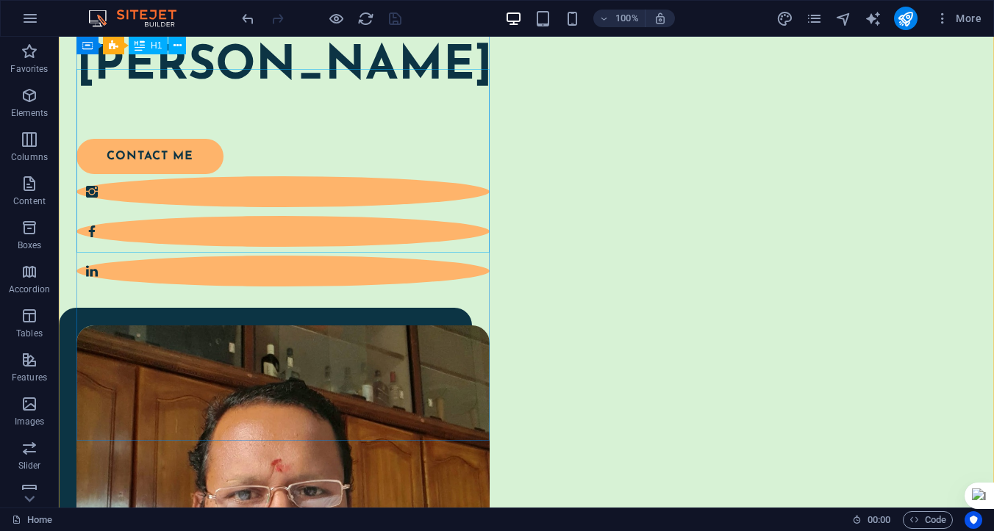
scroll to position [246, 0]
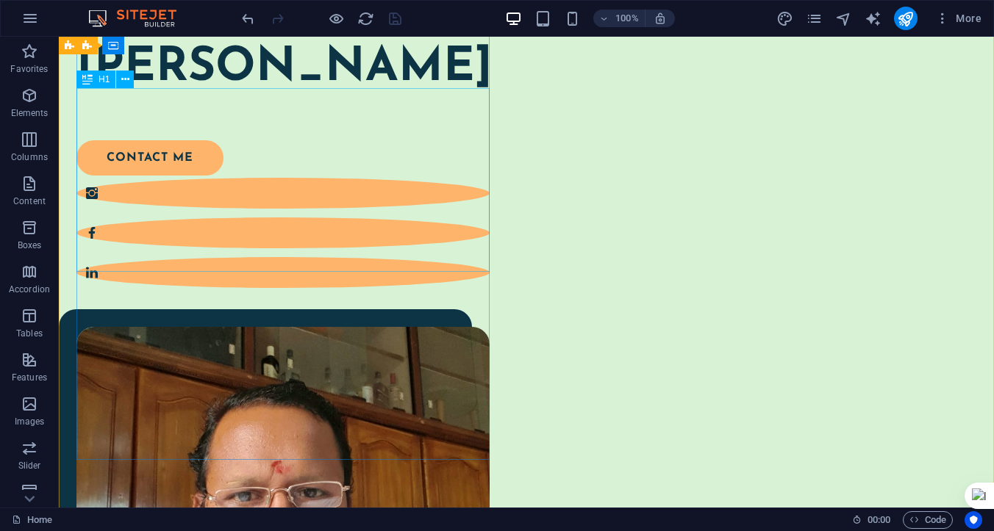
click at [340, 98] on div "Hello! My name is [PERSON_NAME]" at bounding box center [282, 37] width 413 height 122
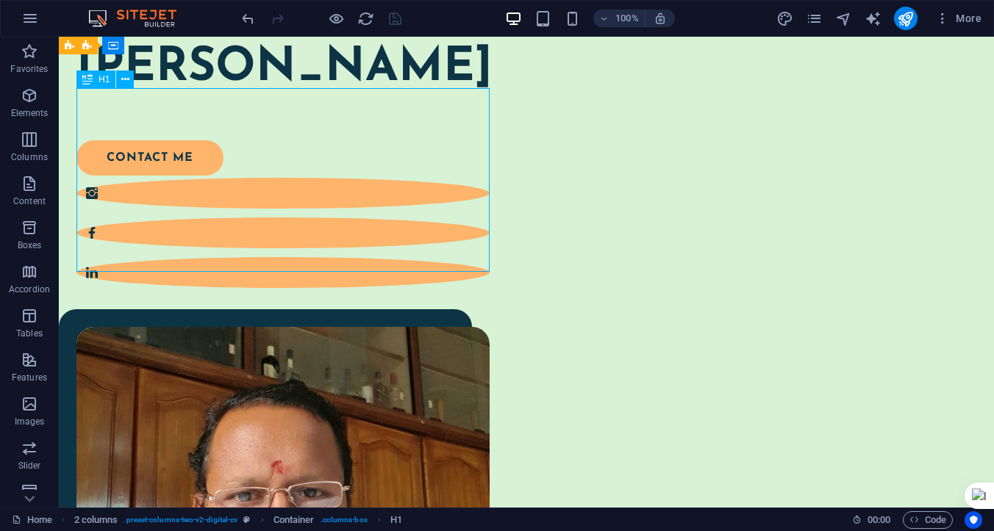
click at [327, 98] on div "Hello! My name is [PERSON_NAME]" at bounding box center [282, 37] width 413 height 122
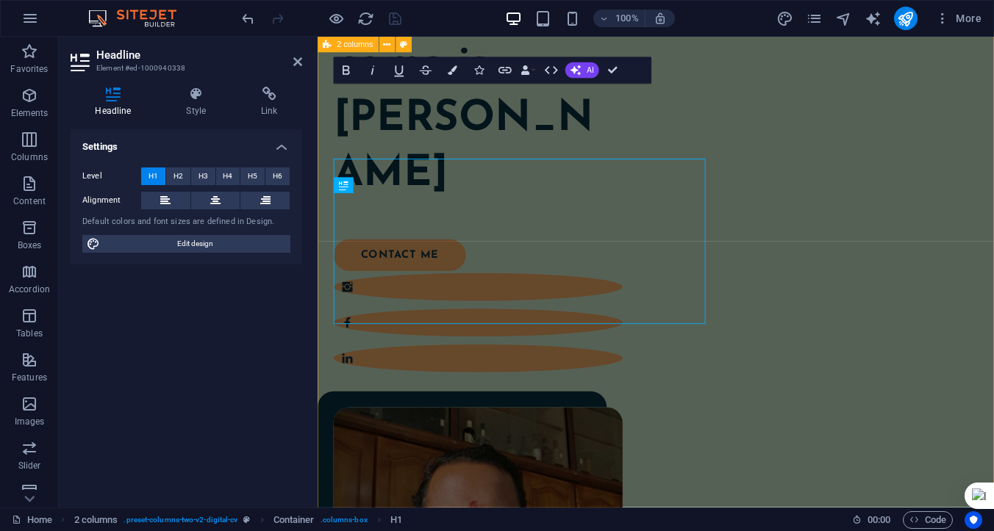
scroll to position [162, 0]
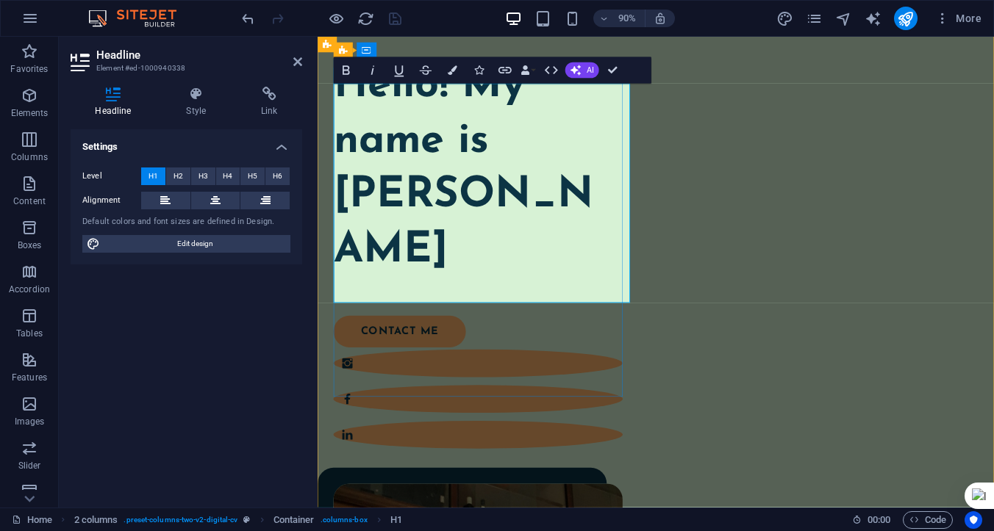
click at [583, 306] on h1 "Hello! My name is [PERSON_NAME]" at bounding box center [495, 183] width 321 height 245
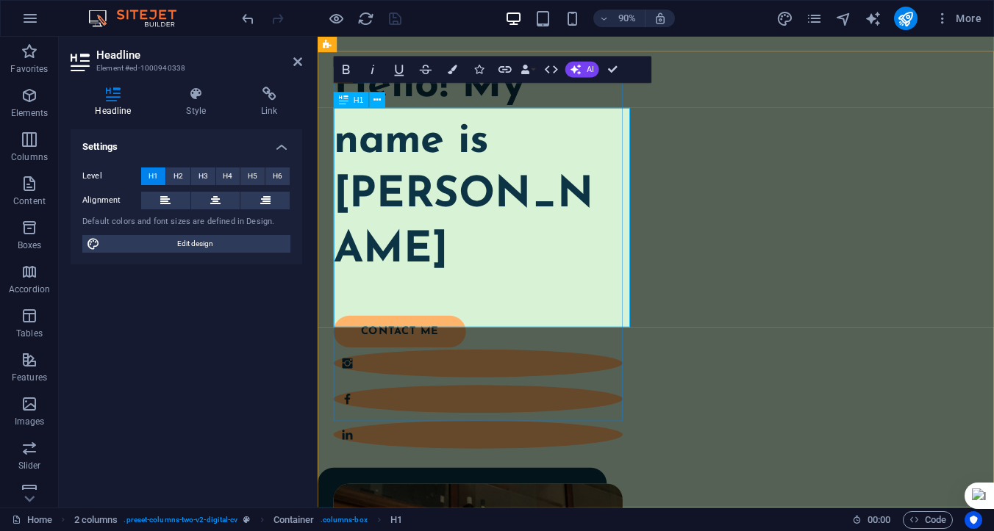
scroll to position [134, 0]
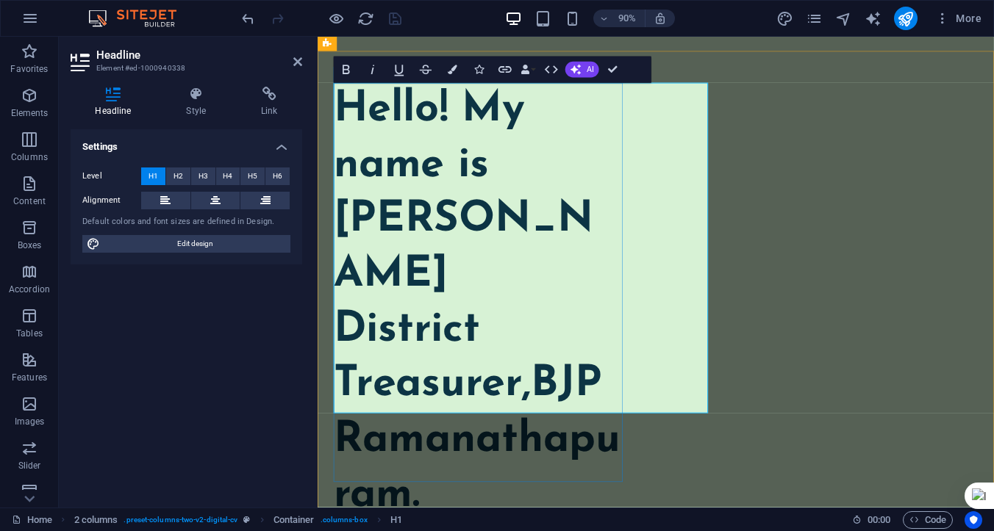
click at [345, 297] on h1 "Hello! My name is Parameswaran Manickam ‌District Treasurer,BJP Ramanathapuram." at bounding box center [495, 332] width 321 height 489
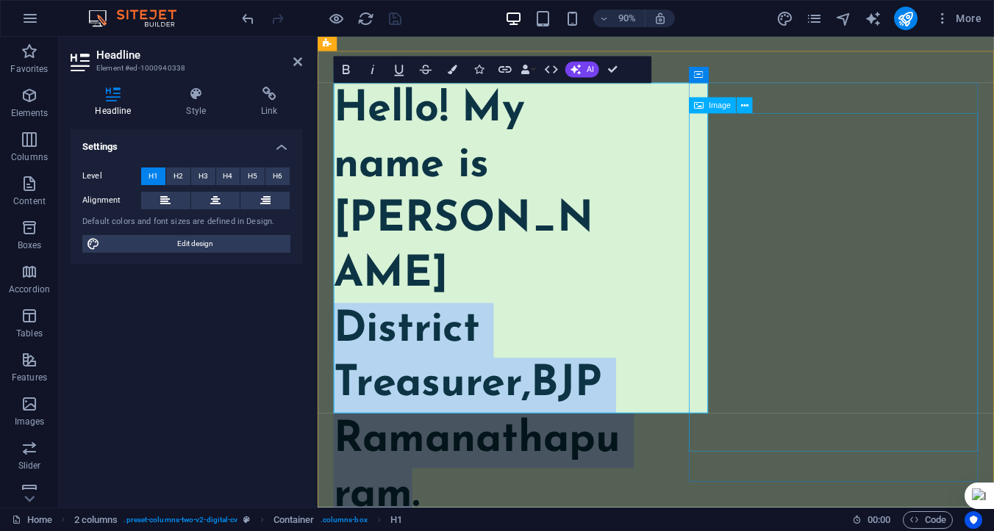
drag, startPoint x: 339, startPoint y: 299, endPoint x: 731, endPoint y: 439, distance: 416.5
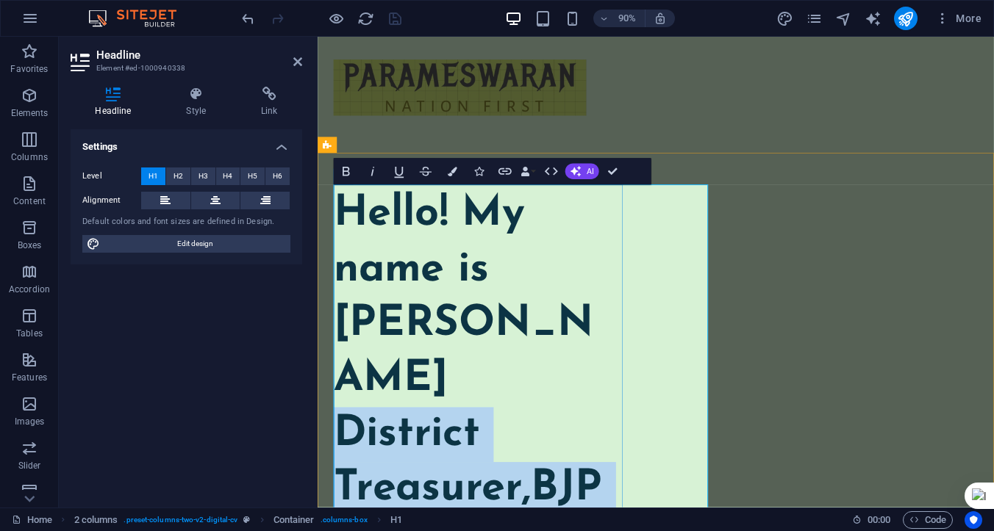
scroll to position [15, 0]
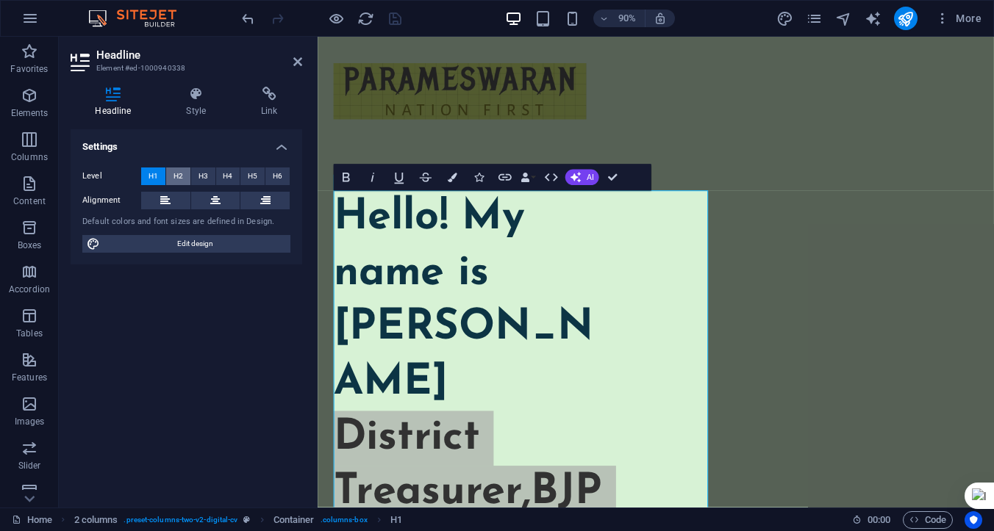
click at [178, 179] on span "H2" at bounding box center [178, 177] width 10 height 18
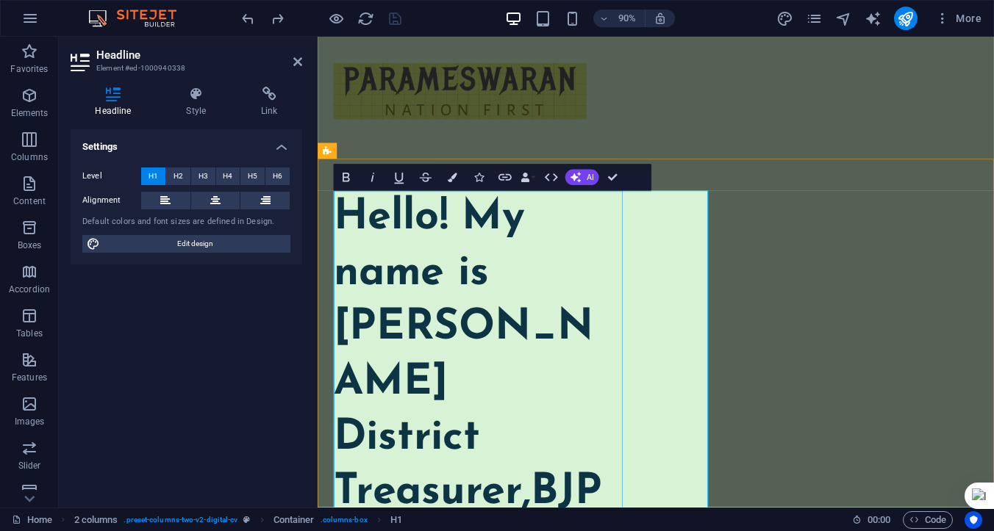
click at [464, 304] on h1 "Hello! My name is Parameswaran Manickam ‌District Treasurer,BJP Ramanathapuram." at bounding box center [495, 452] width 321 height 489
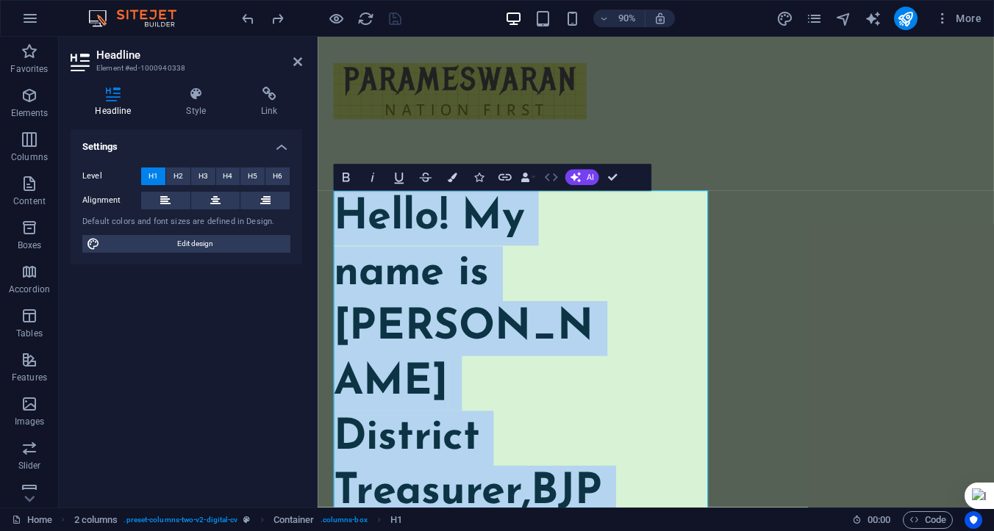
click at [549, 179] on icon "button" at bounding box center [551, 178] width 16 height 16
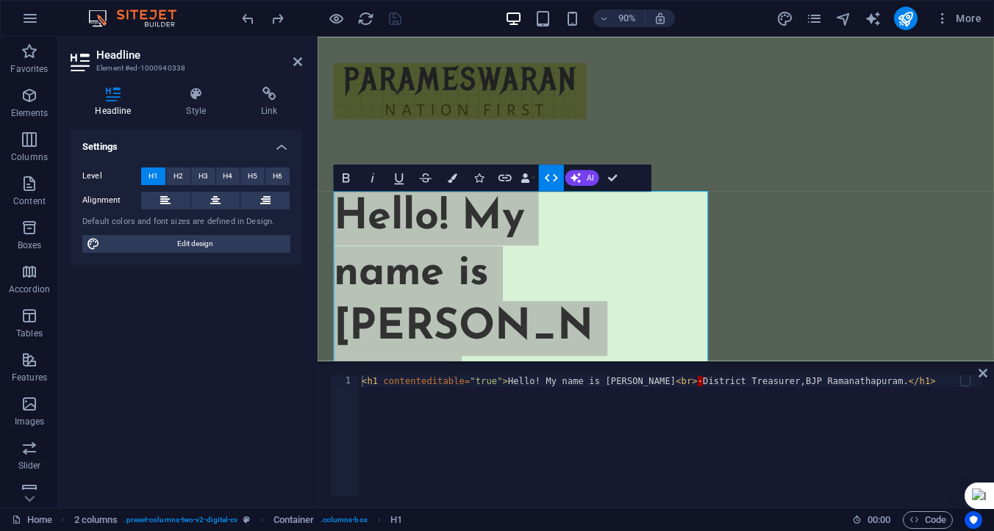
click at [735, 420] on div "< h1 contenteditable = "true" > Hello! My name is Parameswaran Manickam < br > …" at bounding box center [670, 448] width 623 height 144
click at [743, 381] on div "< h1 contenteditable = "true" > Hello! My name is Parameswaran Manickam < br > …" at bounding box center [670, 448] width 623 height 144
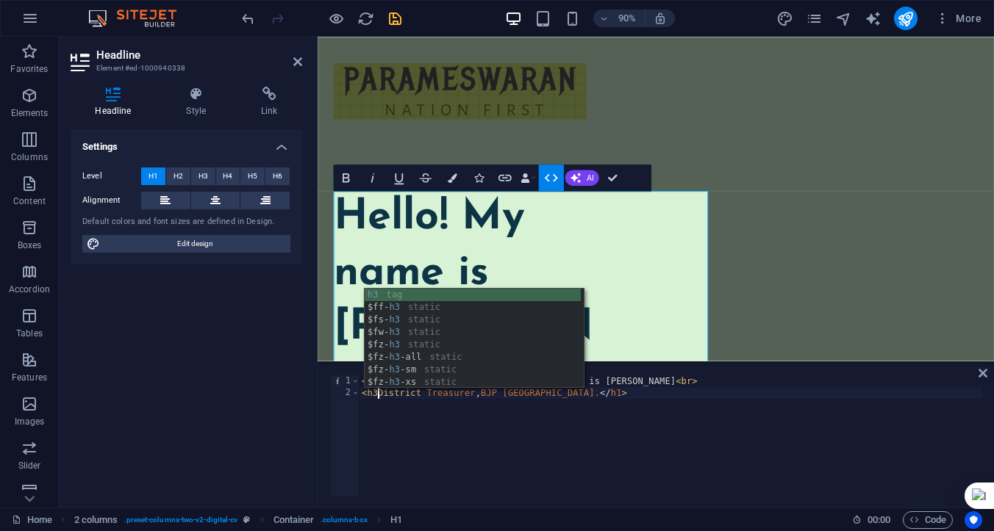
scroll to position [0, 1]
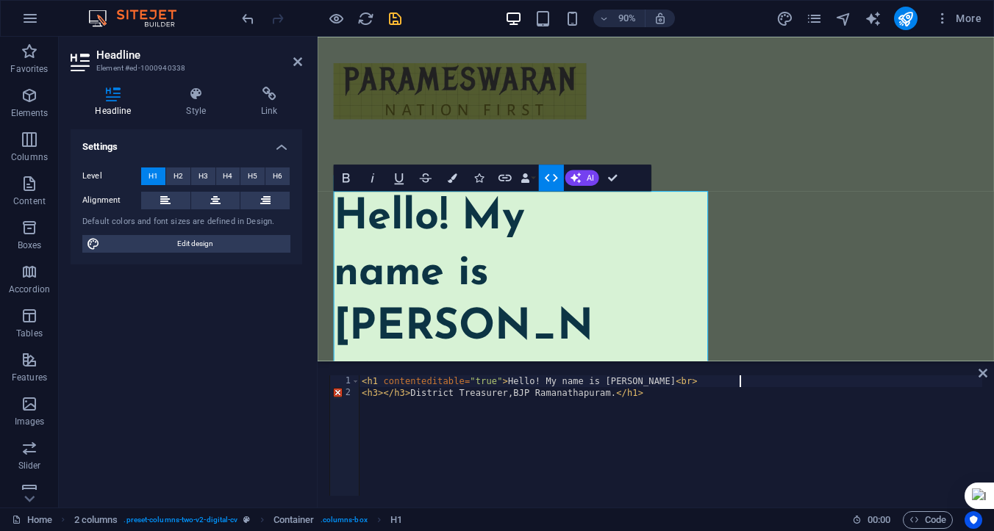
click at [757, 381] on div "< h1 contenteditable = "true" > Hello! My name is Parameswaran Manickam < br > …" at bounding box center [670, 448] width 623 height 144
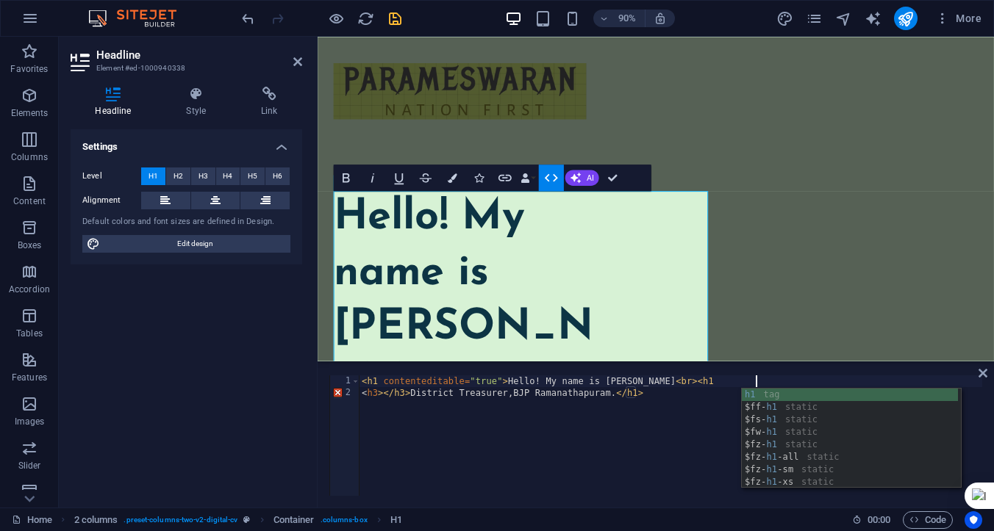
scroll to position [0, 32]
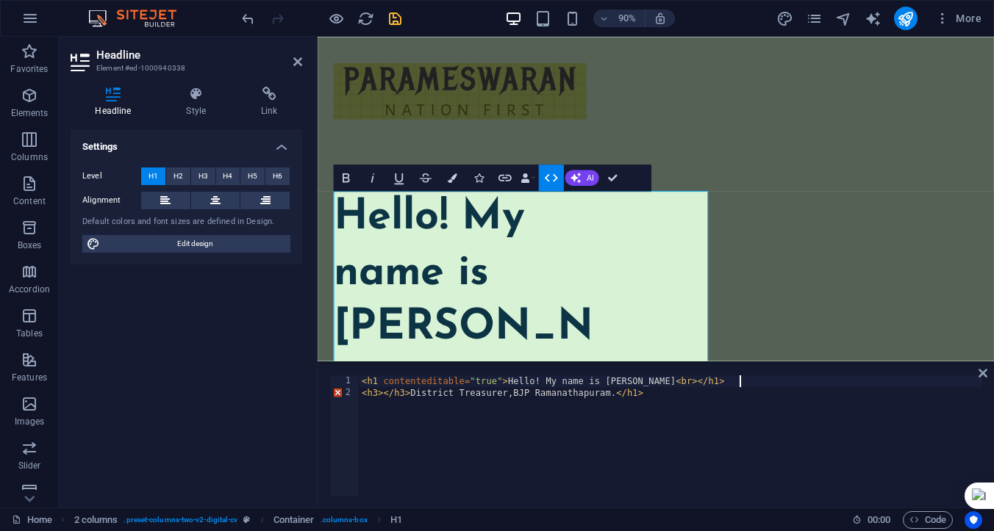
click at [661, 395] on div "< h1 contenteditable = "true" > Hello! My name is Parameswaran Manickam < br > …" at bounding box center [670, 448] width 623 height 144
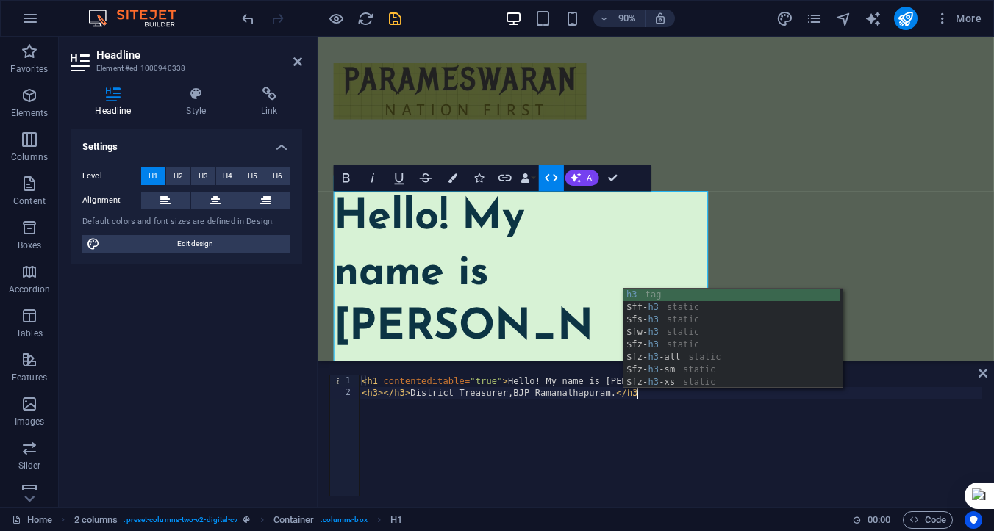
scroll to position [0, 21]
click at [409, 392] on div "< h1 contenteditable = "true" > Hello! My name is Parameswaran Manickam < br > …" at bounding box center [670, 448] width 623 height 144
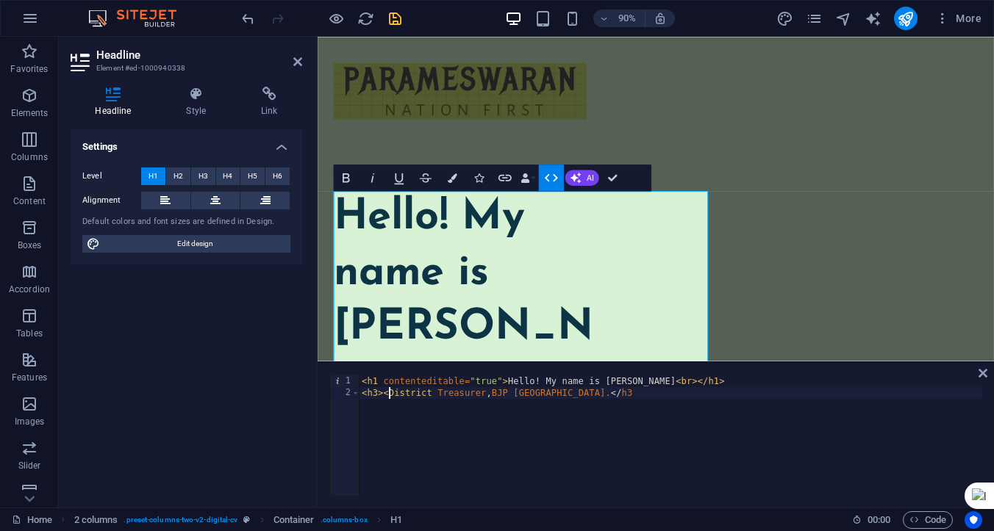
scroll to position [0, 19]
click at [626, 393] on div "< h1 contenteditable = "true" > Hello! My name is Parameswaran Manickam < br > …" at bounding box center [670, 448] width 623 height 144
type textarea "<h3>District Treasurer,BJP Ramanathapuram.</h3>"
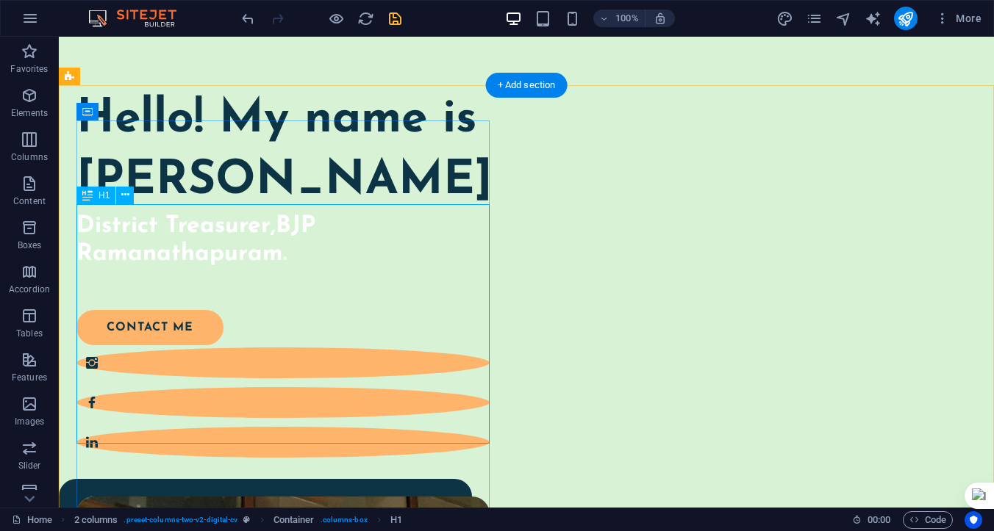
scroll to position [134, 0]
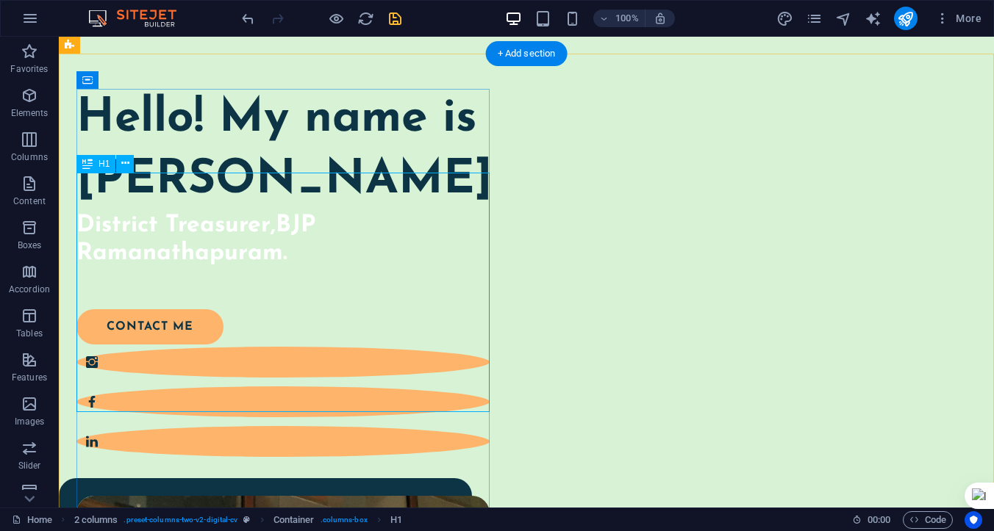
click at [139, 267] on div "Hello! My name is Parameswaran Manickam District Treasurer,BJP Ramanathapuram." at bounding box center [282, 178] width 413 height 179
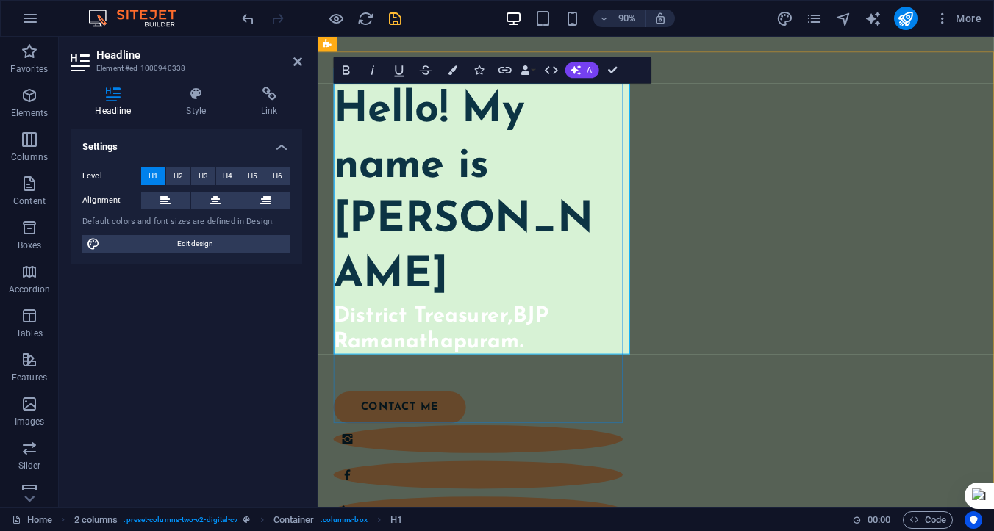
click at [383, 345] on h3 "District Treasurer,BJP Ramanathapuram." at bounding box center [495, 362] width 321 height 57
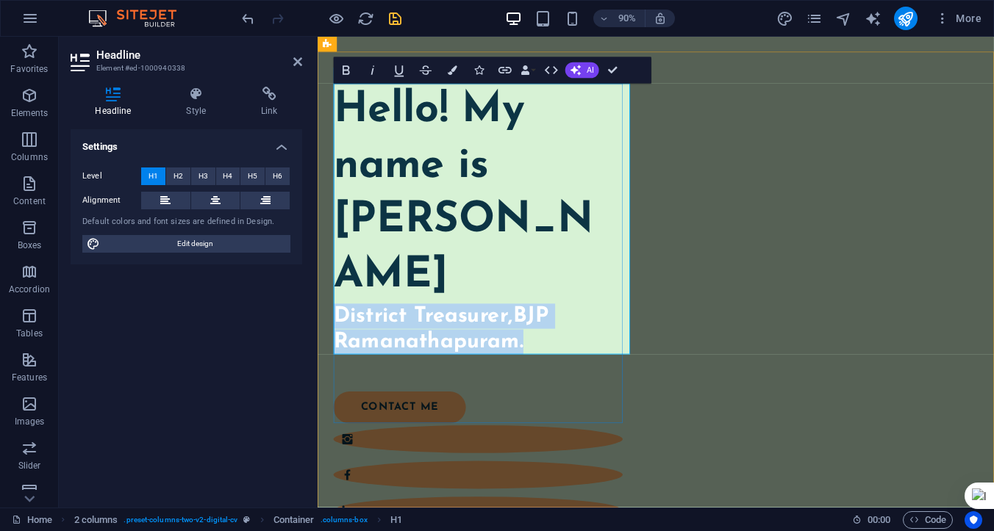
drag, startPoint x: 340, startPoint y: 348, endPoint x: 560, endPoint y: 372, distance: 221.1
click at [560, 372] on h3 "District Treasurer,BJP Ramanathapuram." at bounding box center [495, 362] width 321 height 57
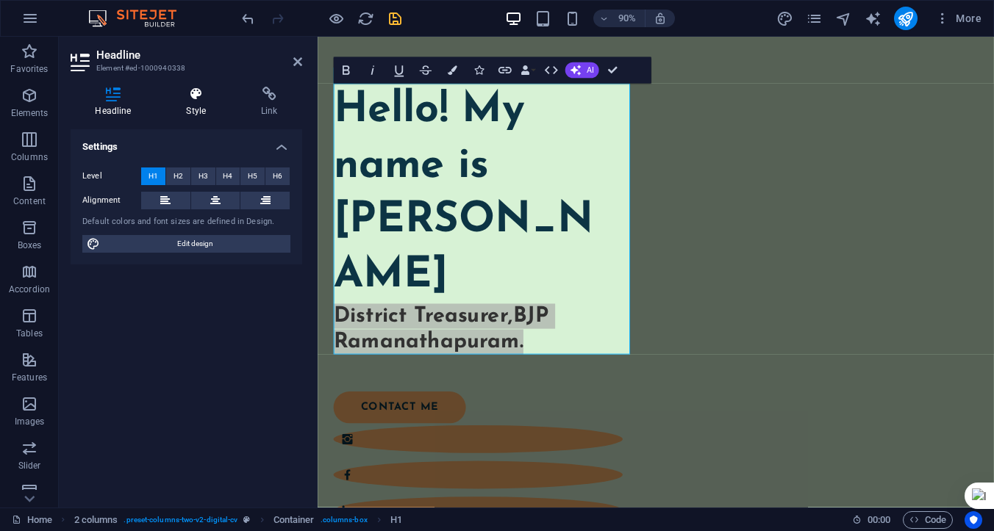
click at [199, 111] on h4 "Style" at bounding box center [199, 102] width 75 height 31
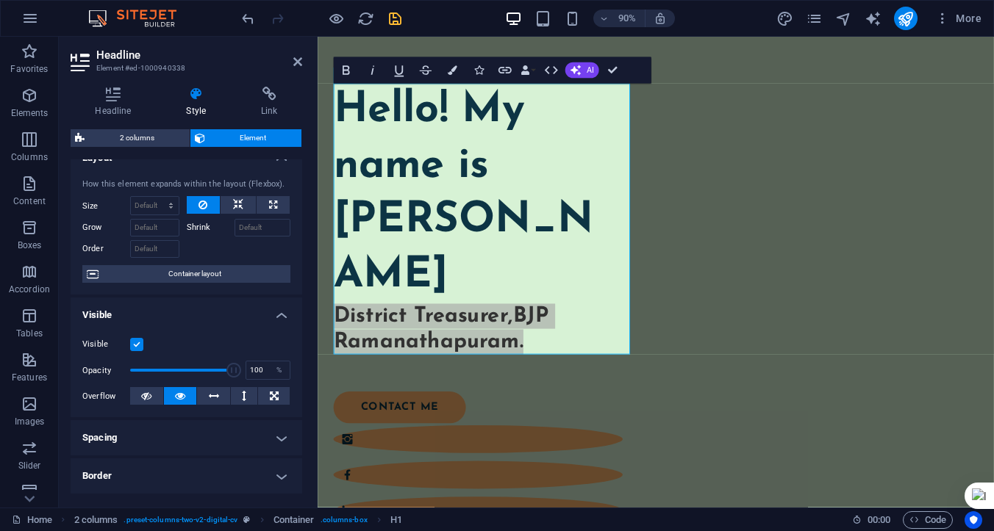
scroll to position [0, 0]
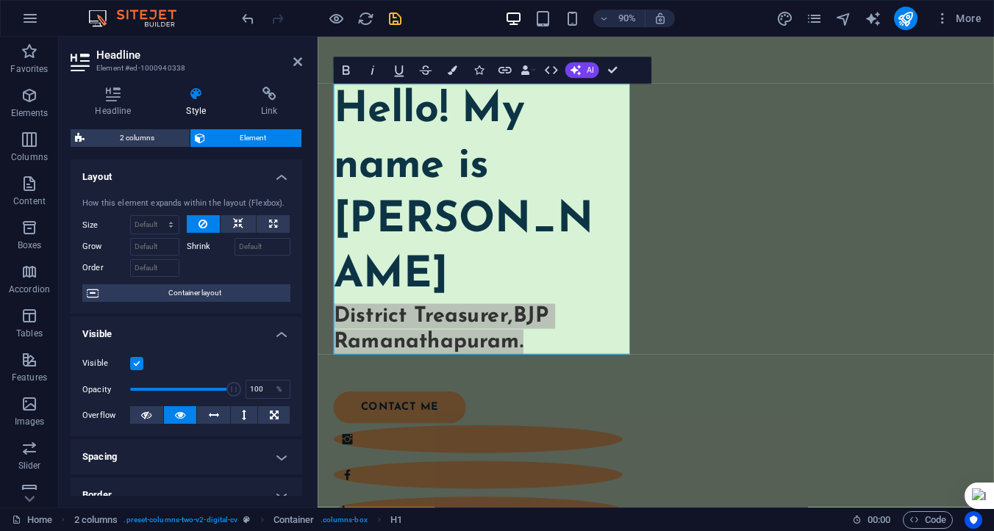
click at [137, 364] on label at bounding box center [136, 363] width 13 height 13
click at [0, 0] on input "Visible" at bounding box center [0, 0] width 0 height 0
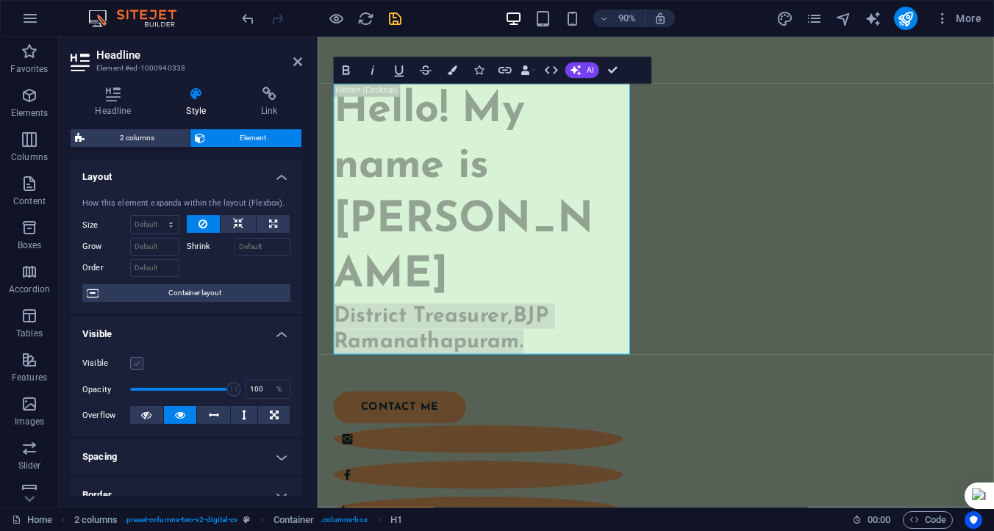
click at [137, 364] on label at bounding box center [136, 363] width 13 height 13
click at [0, 0] on input "Visible" at bounding box center [0, 0] width 0 height 0
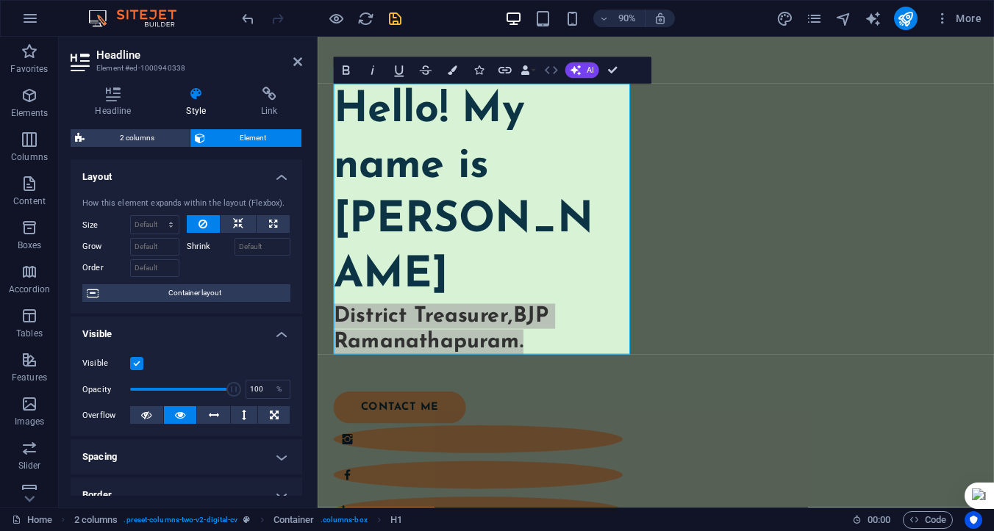
click at [549, 73] on icon "button" at bounding box center [551, 70] width 16 height 16
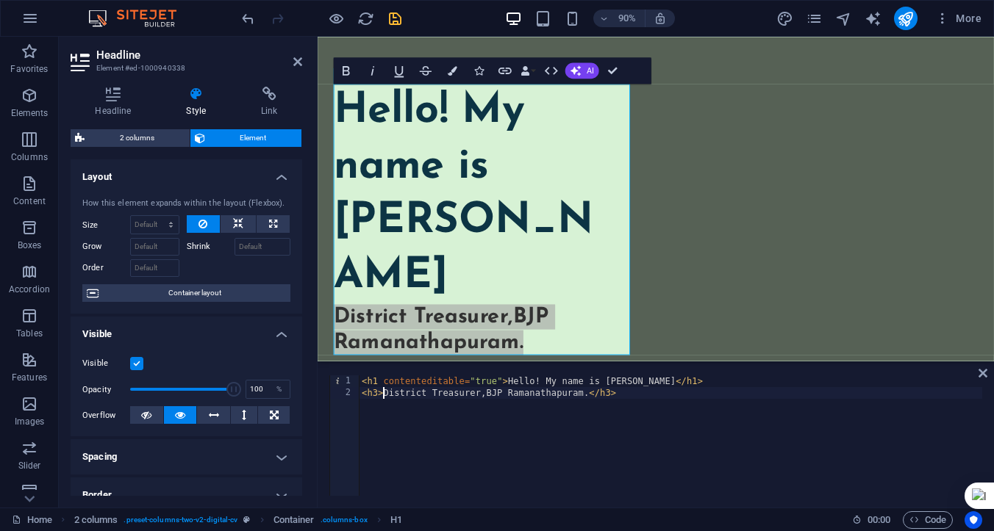
click at [384, 397] on div "< h1 contenteditable = "true" > Hello! My name is Parameswaran Manickam </ h1 >…" at bounding box center [670, 448] width 623 height 144
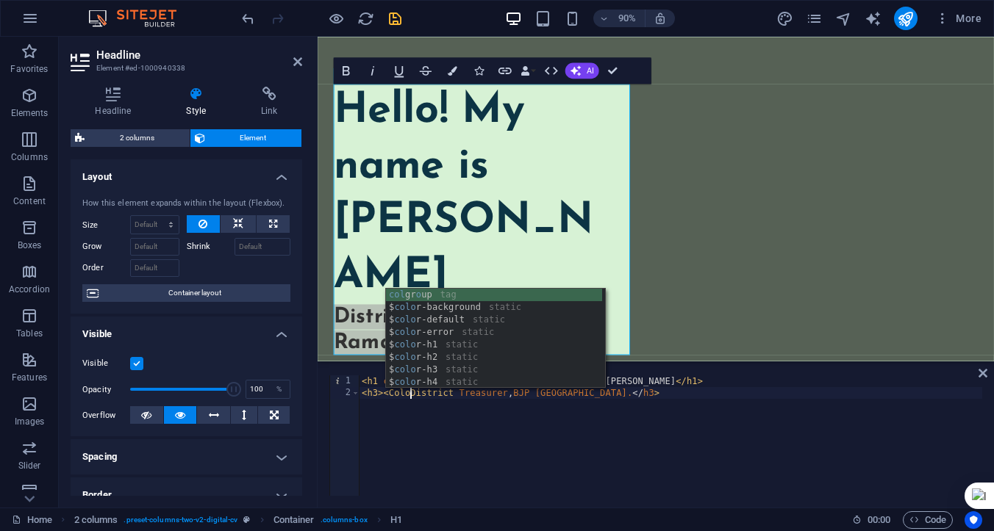
scroll to position [0, 4]
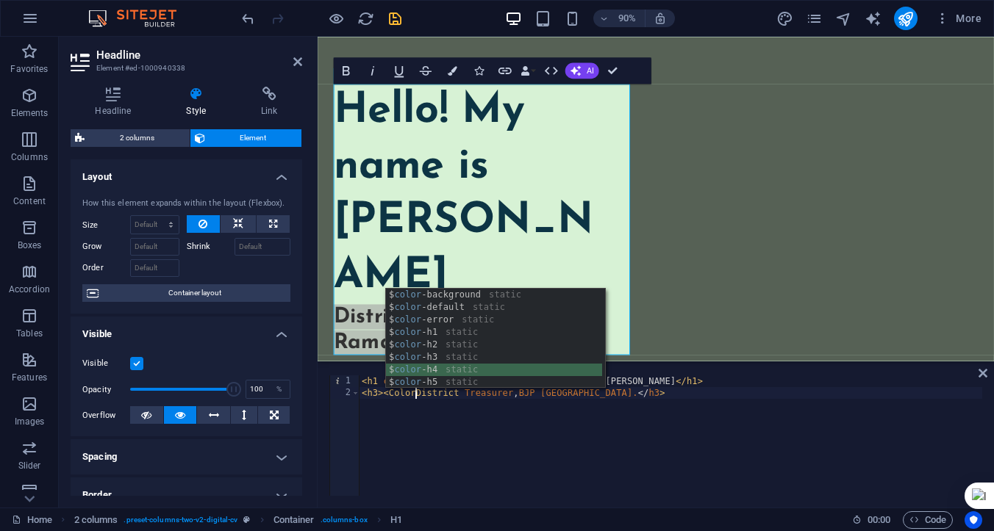
click at [435, 370] on div "$ color -background static $ color -default static $ color -error static $ colo…" at bounding box center [494, 351] width 216 height 125
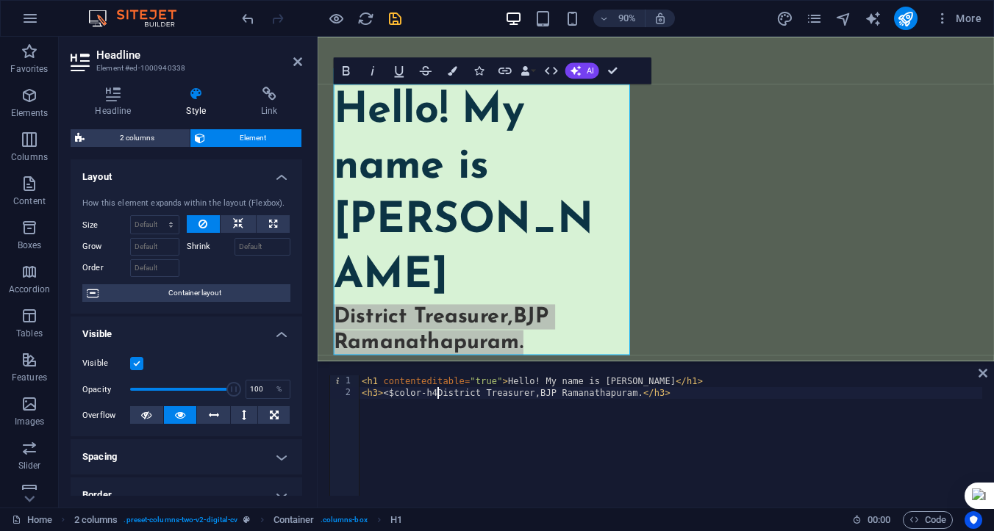
scroll to position [0, 6]
click at [438, 455] on div "< h1 contenteditable = "true" > Hello! My name is Parameswaran Manickam </ h1 >…" at bounding box center [670, 448] width 623 height 144
type textarea "<h3><$color-h4>District Treasurer,BJP Ramanathapuram.</h3>"
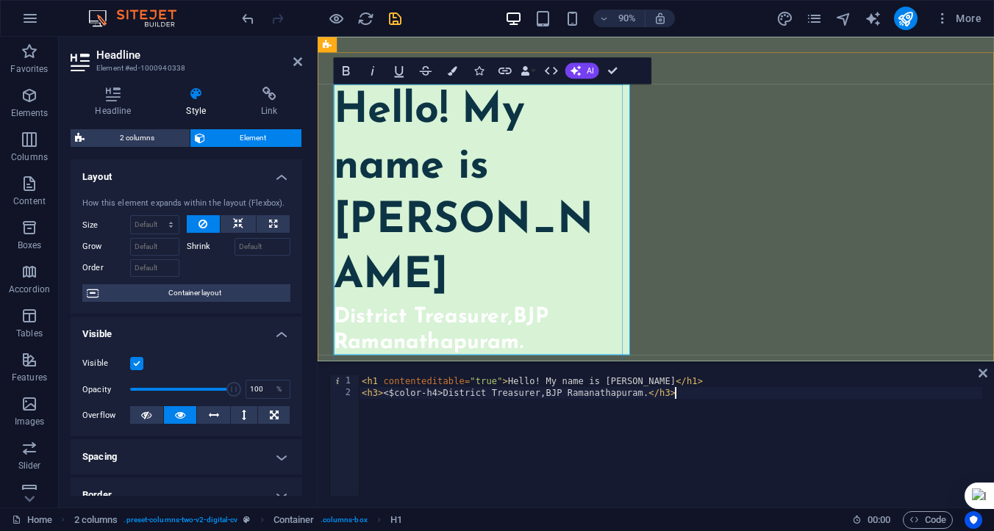
click at [489, 317] on h1 "Hello! My name is [PERSON_NAME]" at bounding box center [495, 211] width 321 height 245
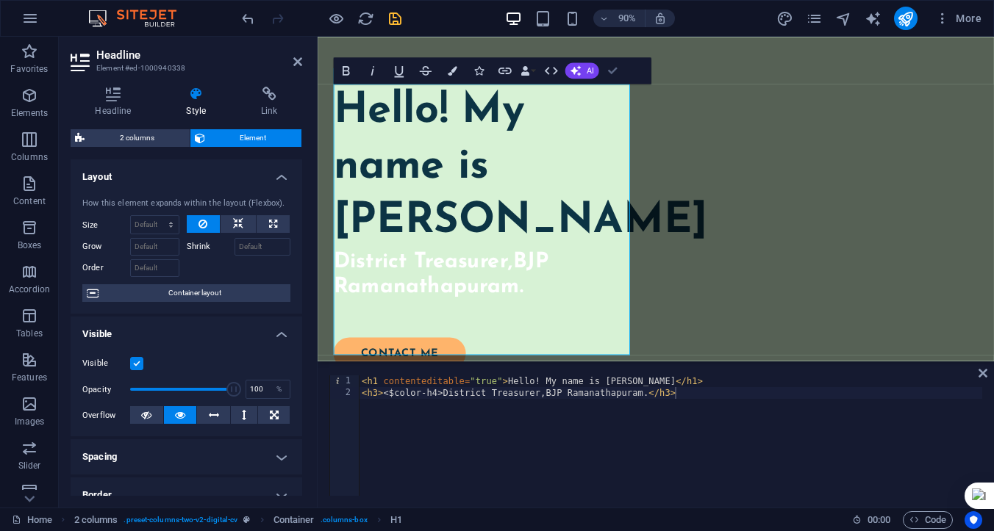
scroll to position [217, 0]
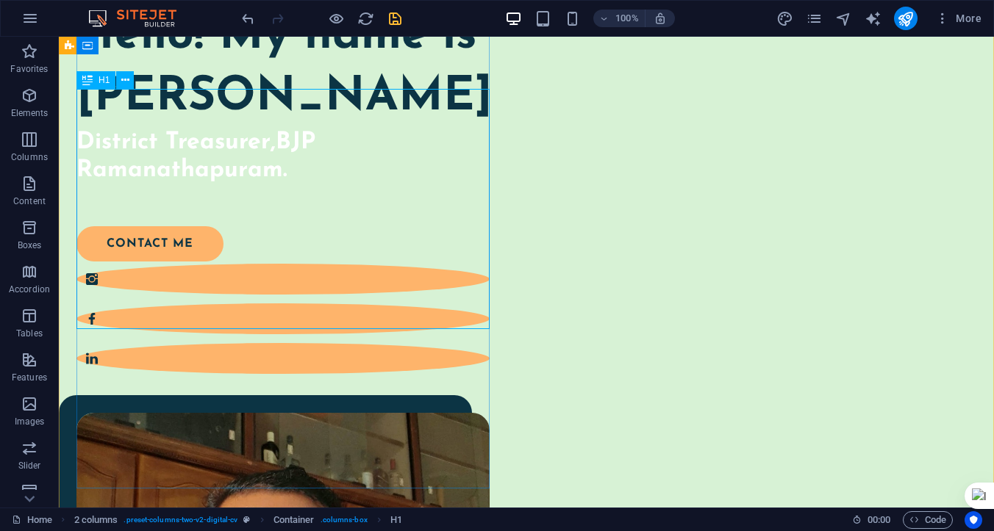
click at [279, 184] on div "Hello! My name is Parameswaran Manickam District Treasurer,BJP Ramanathapuram." at bounding box center [282, 95] width 413 height 179
click at [240, 184] on div "Hello! My name is Parameswaran Manickam District Treasurer,BJP Ramanathapuram." at bounding box center [282, 95] width 413 height 179
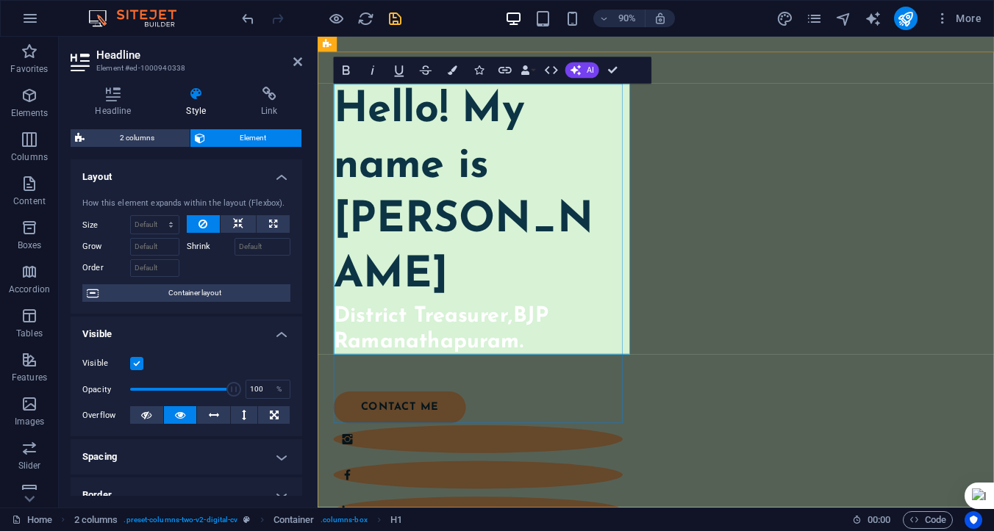
click at [454, 263] on h1 "Hello! My name is [PERSON_NAME]" at bounding box center [495, 211] width 321 height 245
click at [550, 73] on icon "button" at bounding box center [551, 70] width 16 height 16
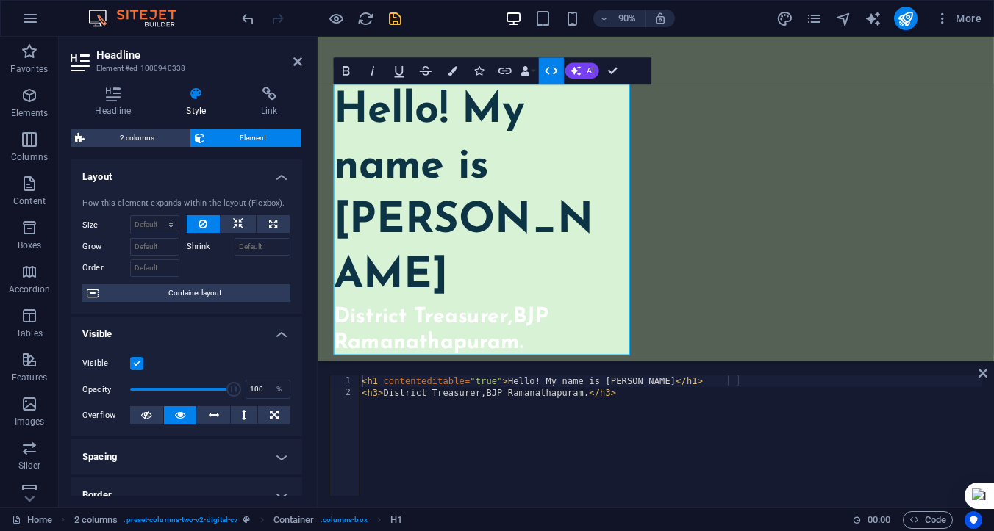
click at [414, 418] on div "< h1 contenteditable = "true" > Hello! My name is Parameswaran Manickam </ h1 >…" at bounding box center [670, 448] width 623 height 144
click at [384, 394] on div "< h1 contenteditable = "true" > Hello! My name is Parameswaran Manickam </ h1 >…" at bounding box center [670, 448] width 623 height 144
click at [596, 395] on div "< h1 contenteditable = "true" > Hello! My name is Parameswaran Manickam </ h1 >…" at bounding box center [670, 448] width 623 height 144
type textarea "District Treasurer,BJP Ramanathapuram."
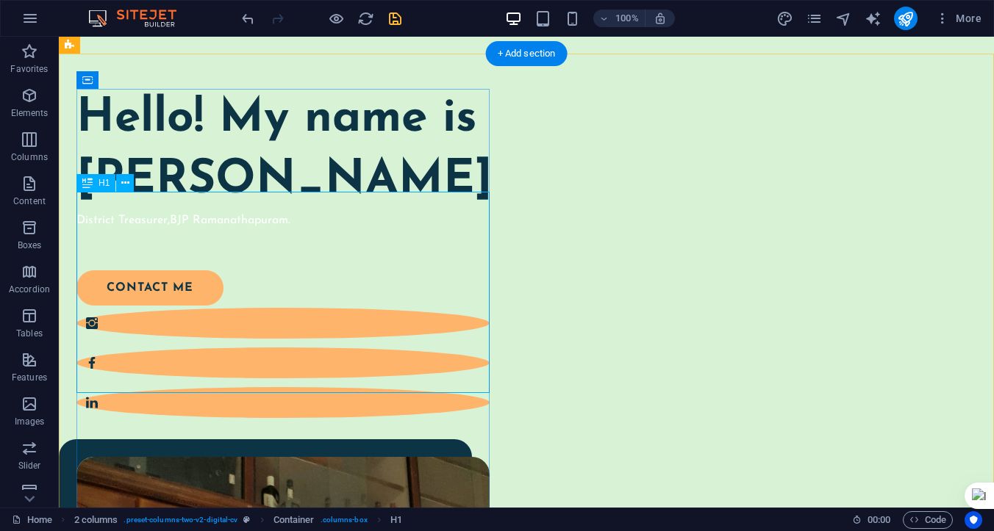
click at [250, 229] on div "Hello! My name is Parameswaran Manickam District Treasurer,BJP Ramanathapuram." at bounding box center [282, 159] width 413 height 140
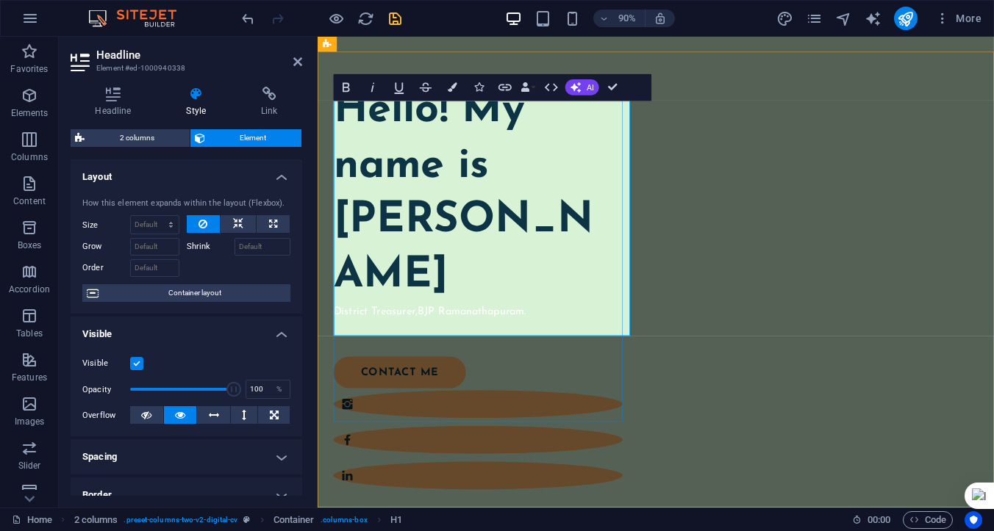
click at [506, 276] on h1 "Hello! My name is [PERSON_NAME]" at bounding box center [495, 211] width 321 height 245
click at [547, 87] on icon "button" at bounding box center [551, 87] width 16 height 16
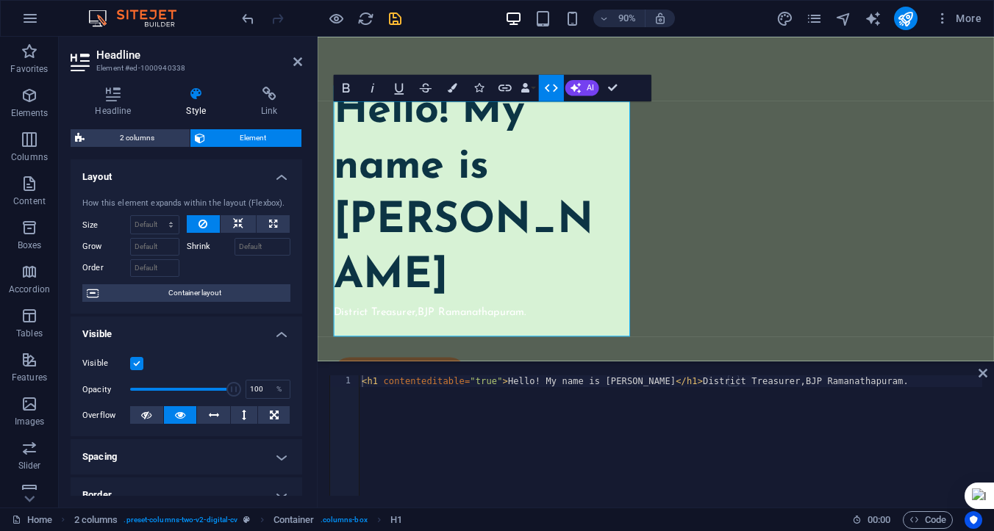
type textarea "<h1 contenteditable="true">Hello! My name is Parameswaran Manickam</h1>District…"
drag, startPoint x: 747, startPoint y: 384, endPoint x: 952, endPoint y: 385, distance: 205.0
click at [952, 385] on div "< h1 contenteditable = "true" > Hello! My name is Parameswaran Manickam </ h1 >…" at bounding box center [670, 448] width 623 height 144
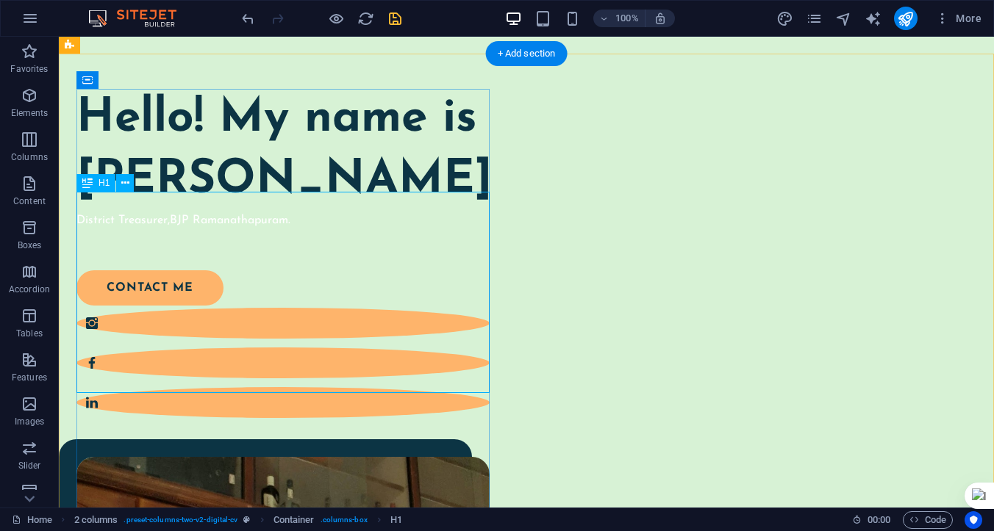
click at [283, 229] on div "Hello! My name is Parameswaran Manickam District Treasurer,BJP Ramanathapuram." at bounding box center [282, 159] width 413 height 140
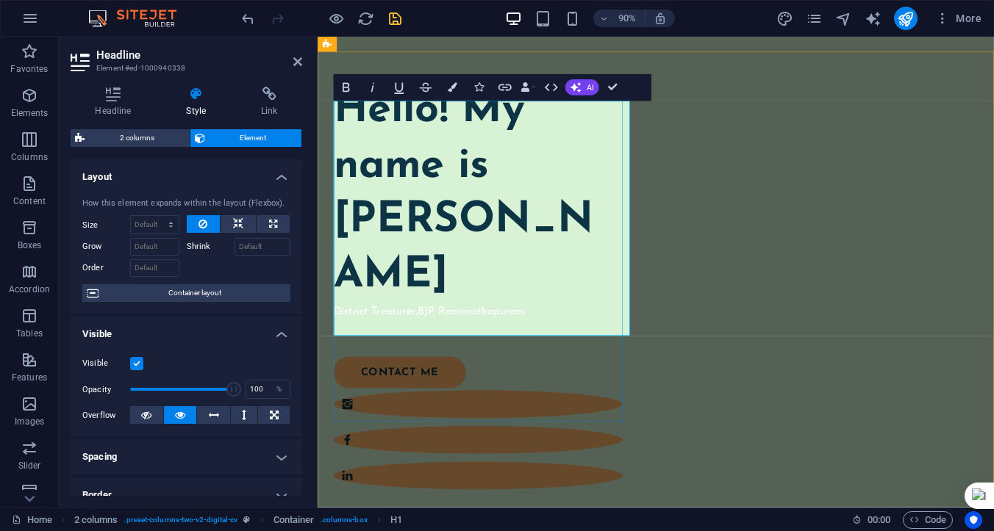
click at [557, 351] on div "Hello! My name is Parameswaran Manickam District Treasurer,BJP Ramanathapuram." at bounding box center [495, 220] width 321 height 262
drag, startPoint x: 550, startPoint y: 361, endPoint x: 337, endPoint y: 362, distance: 213.9
click at [337, 351] on div "Hello! My name is Parameswaran Manickam District Treasurer,BJP Ramanathapuram." at bounding box center [495, 220] width 321 height 262
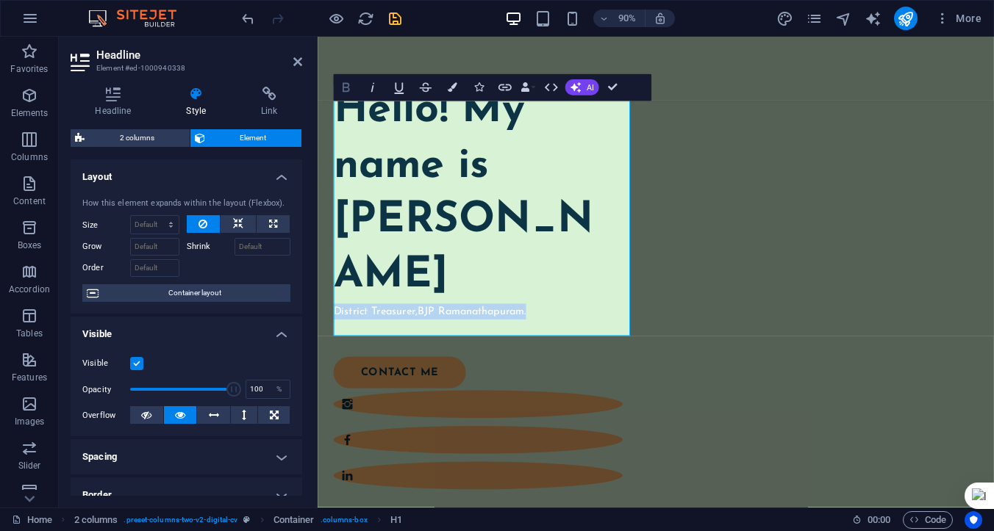
click at [345, 86] on icon "button" at bounding box center [346, 87] width 16 height 16
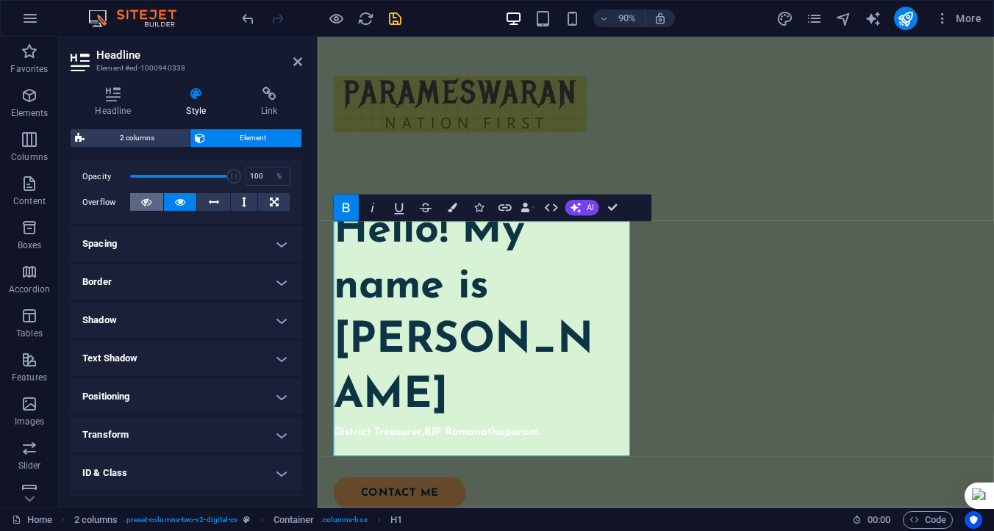
scroll to position [254, 0]
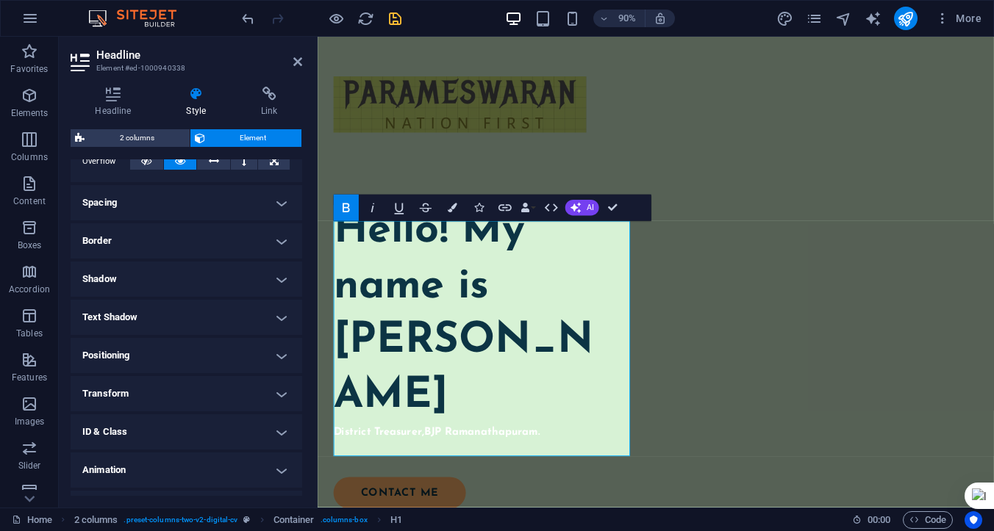
click at [165, 398] on h4 "Transform" at bounding box center [186, 393] width 231 height 35
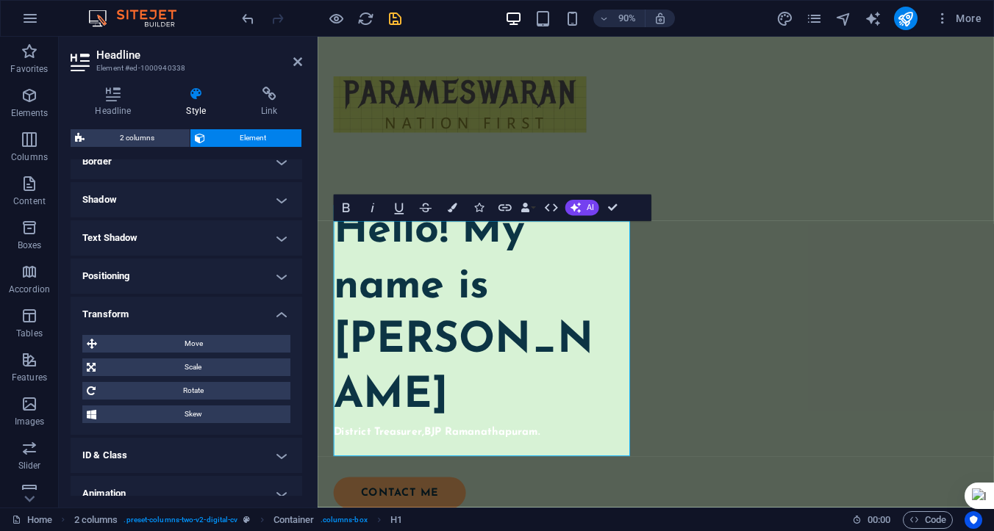
scroll to position [342, 0]
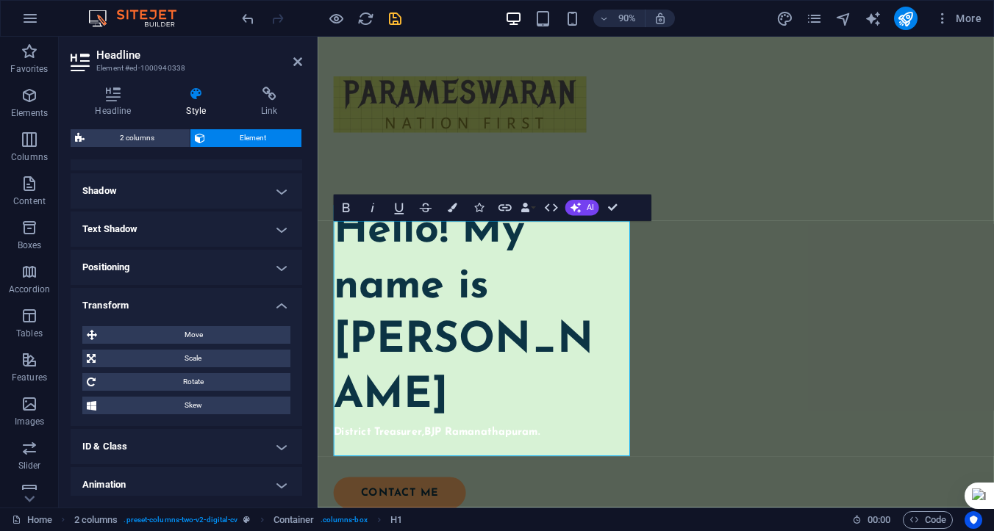
click at [282, 305] on h4 "Transform" at bounding box center [186, 301] width 231 height 26
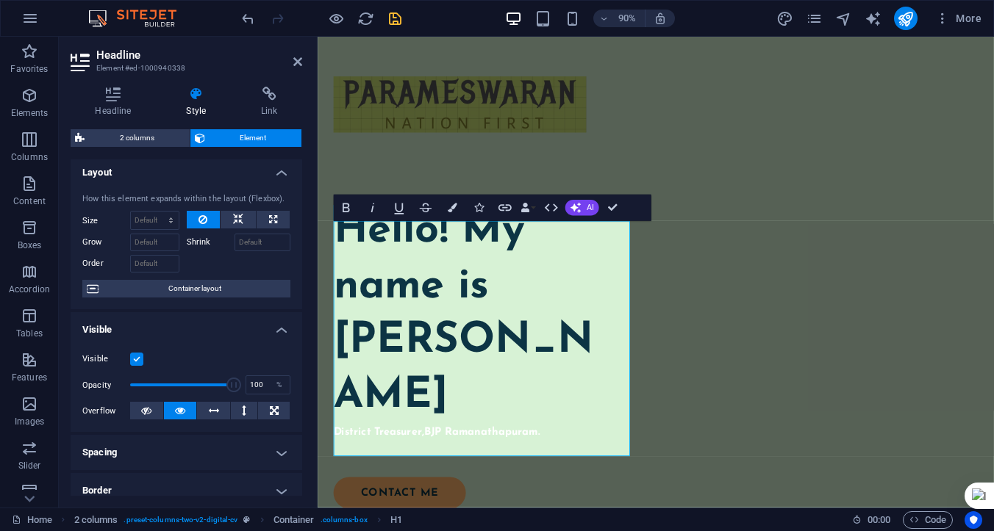
scroll to position [0, 0]
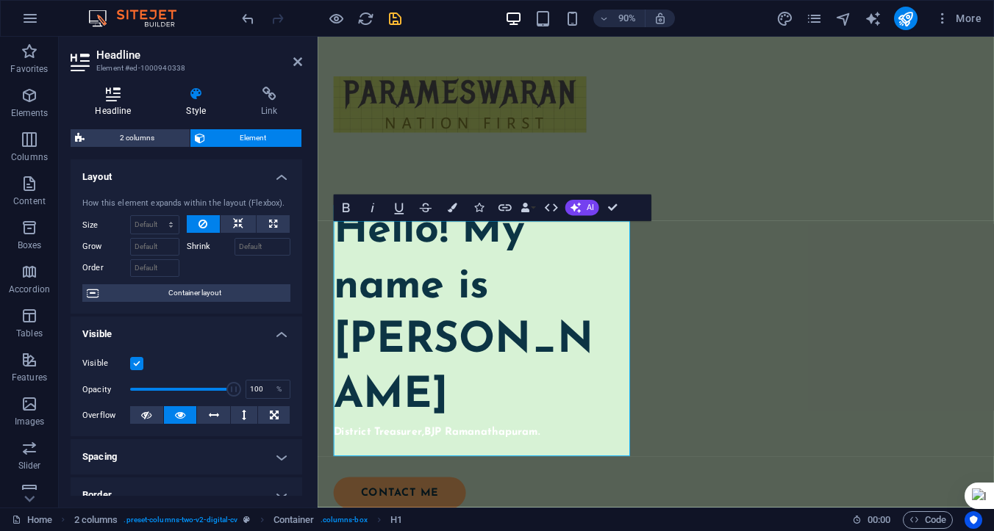
click at [112, 101] on h4 "Headline" at bounding box center [116, 102] width 91 height 31
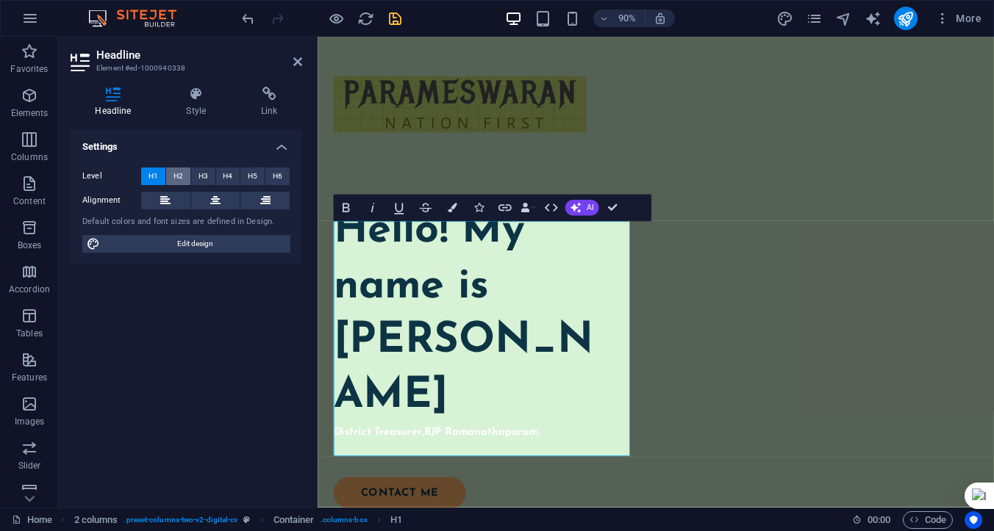
click at [179, 174] on span "H2" at bounding box center [178, 177] width 10 height 18
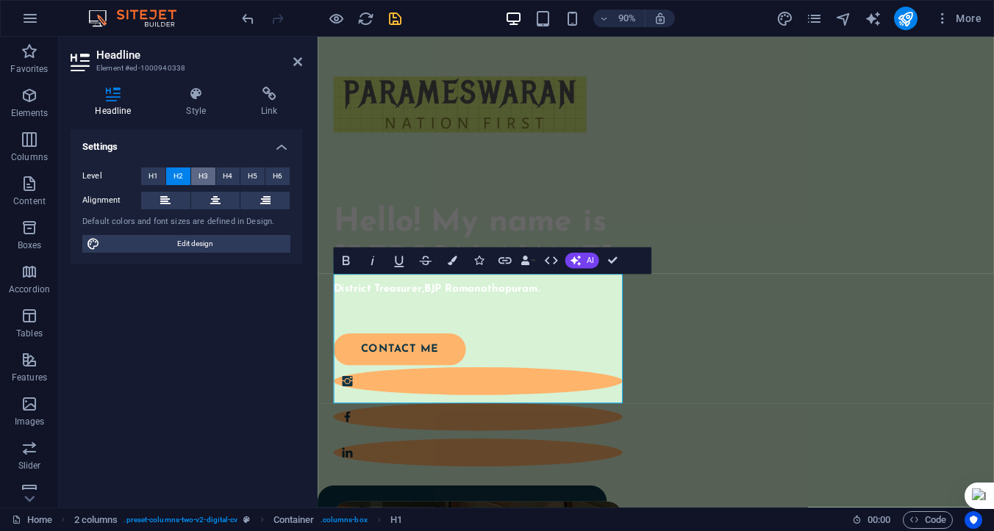
click at [202, 173] on span "H3" at bounding box center [203, 177] width 10 height 18
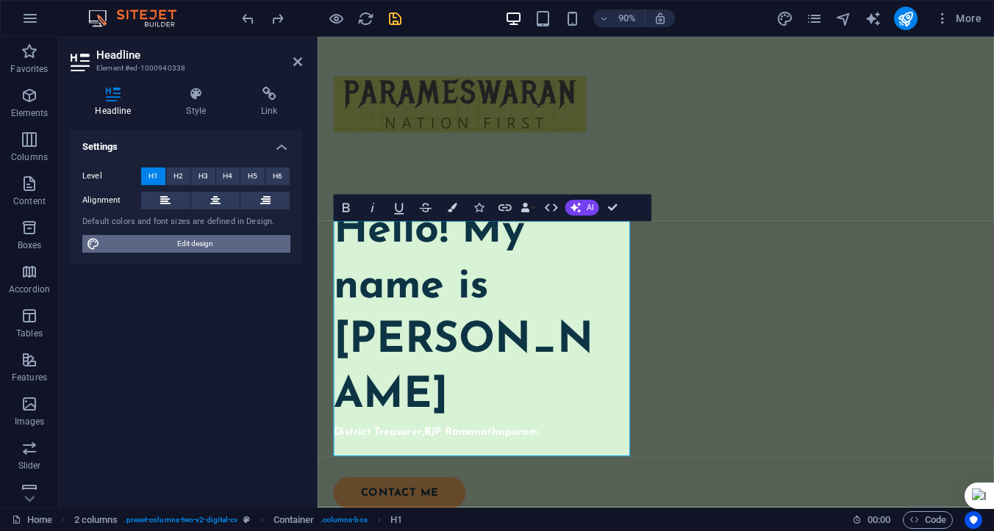
click at [183, 245] on span "Edit design" at bounding box center [195, 244] width 182 height 18
select select "px"
select select "400"
select select "px"
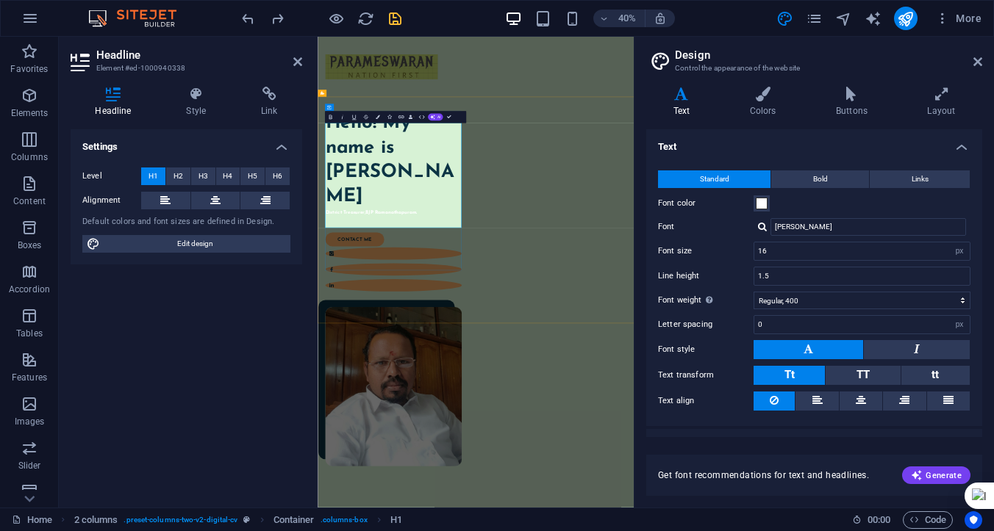
click at [501, 482] on strong "District Treasurer,BJP Ramanathapuram." at bounding box center [449, 476] width 229 height 12
click at [581, 485] on div "Hello! My name is Parameswaran Manickam District Treasurer,BJP Ramanathapuram." at bounding box center [505, 354] width 341 height 262
click at [759, 203] on span at bounding box center [761, 204] width 12 height 12
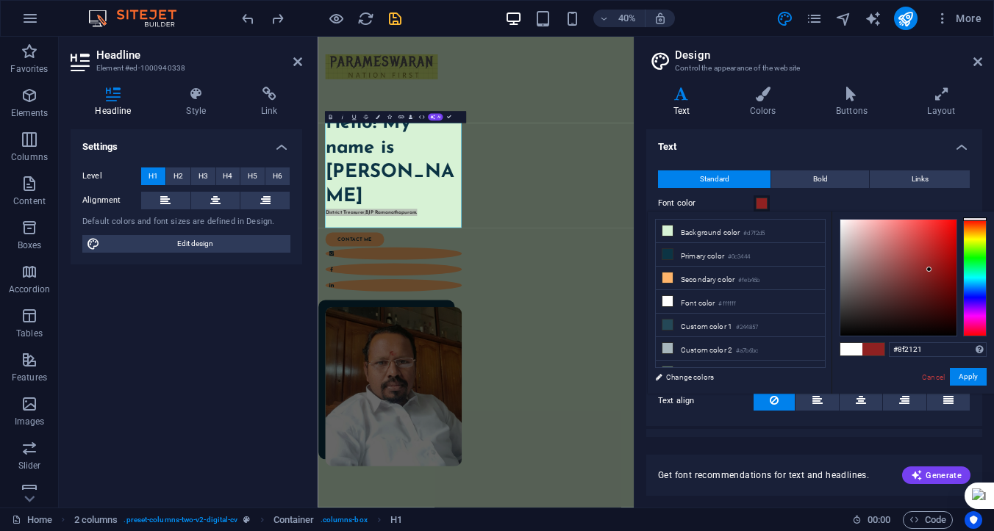
click at [929, 270] on div at bounding box center [898, 278] width 116 height 116
type input "#5d1010"
click at [935, 292] on div at bounding box center [898, 278] width 116 height 116
click at [964, 375] on button "Apply" at bounding box center [967, 377] width 37 height 18
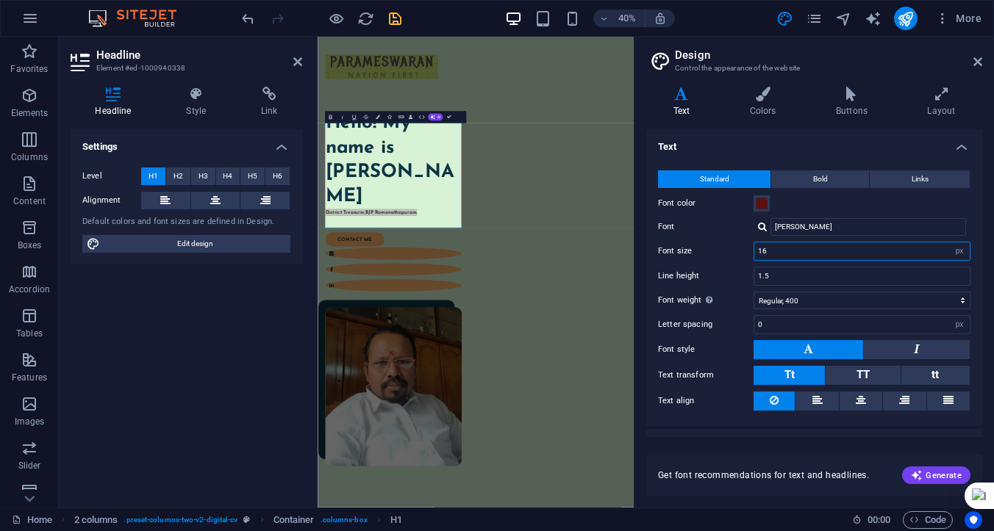
click at [767, 251] on input "16" at bounding box center [861, 252] width 215 height 18
drag, startPoint x: 778, startPoint y: 251, endPoint x: 755, endPoint y: 251, distance: 22.8
click at [755, 251] on input "16" at bounding box center [861, 252] width 215 height 18
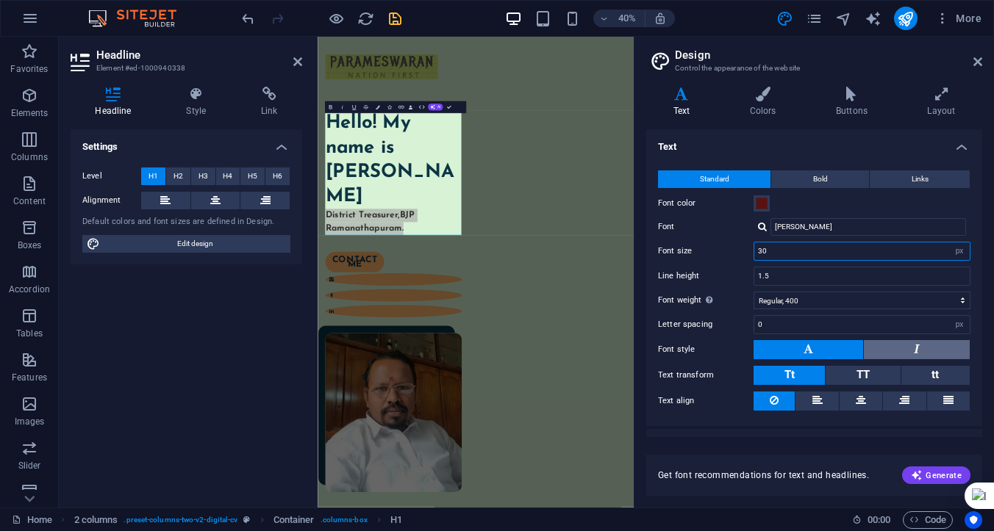
scroll to position [26, 0]
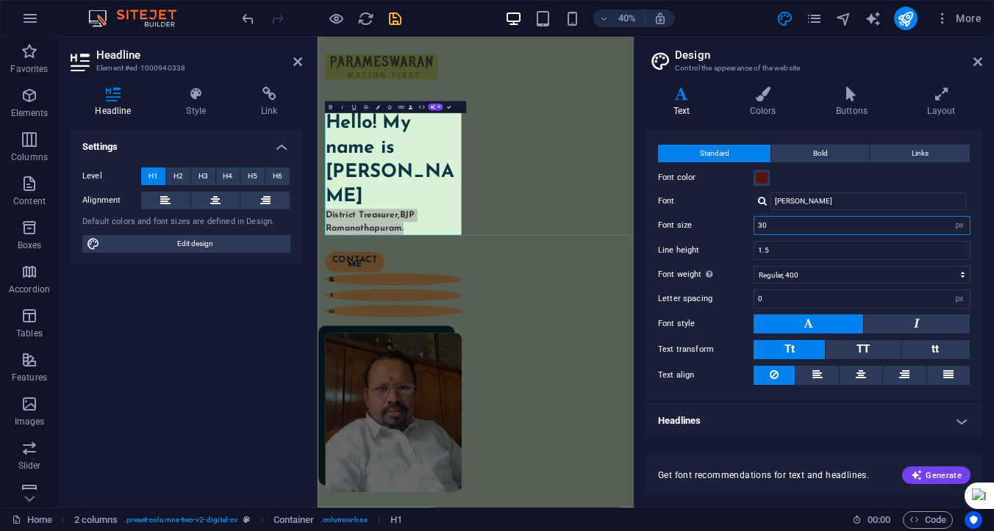
drag, startPoint x: 775, startPoint y: 226, endPoint x: 755, endPoint y: 225, distance: 19.9
click at [755, 225] on input "30" at bounding box center [861, 226] width 215 height 18
type input "40"
click at [789, 252] on input "1.5" at bounding box center [861, 251] width 215 height 18
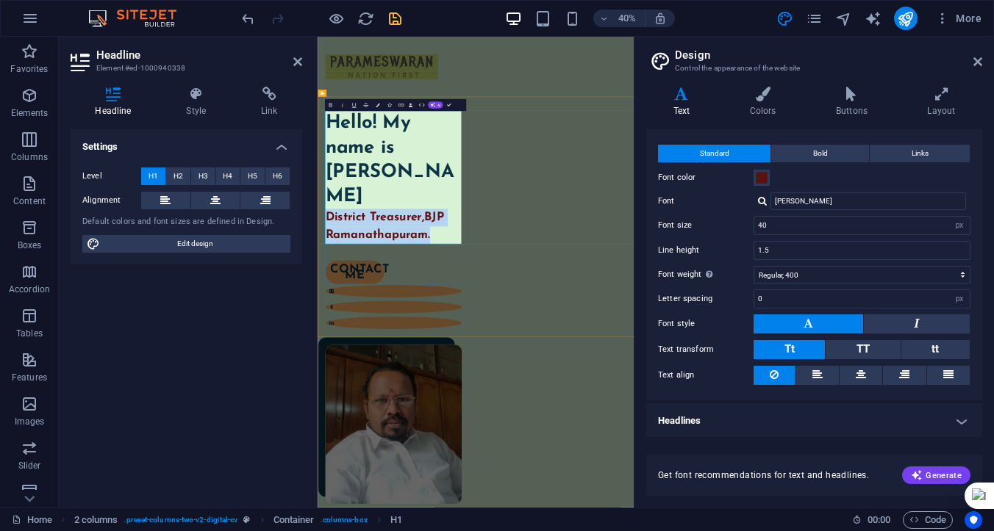
click at [594, 485] on strong "District Treasurer,BJP Ramanathapuram." at bounding box center [483, 511] width 296 height 73
click at [592, 481] on strong "District Treasurer,BJP Ramanathapuram." at bounding box center [483, 511] width 296 height 73
click at [567, 491] on strong "District Treasurer, BJP Ramanathapuram." at bounding box center [488, 511] width 306 height 73
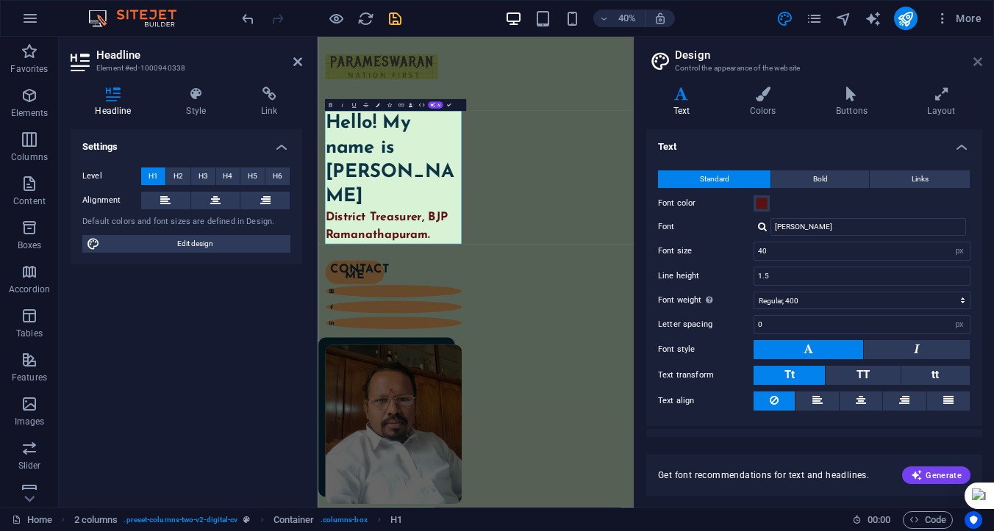
click at [977, 62] on icon at bounding box center [977, 62] width 9 height 12
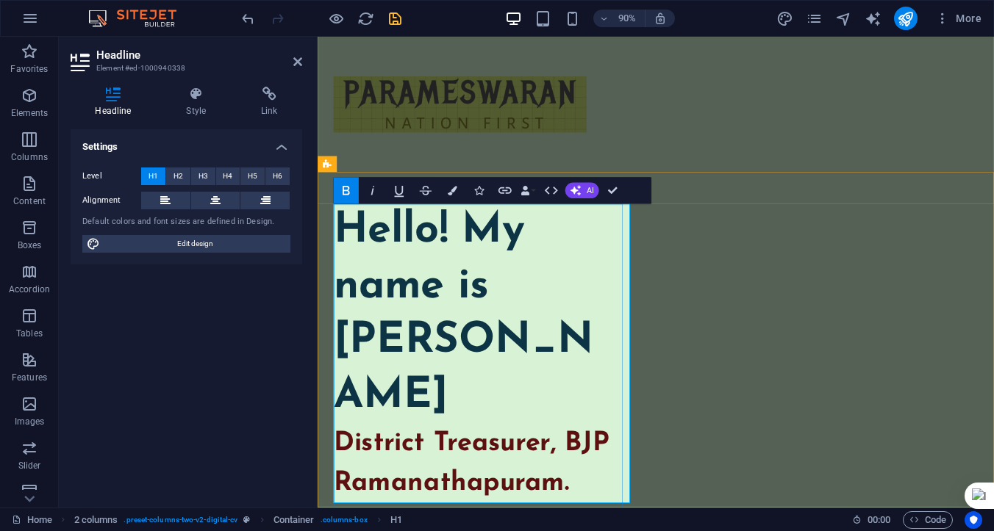
click at [495, 492] on strong "District Treasurer, BJP Ramanathapuram." at bounding box center [488, 511] width 306 height 73
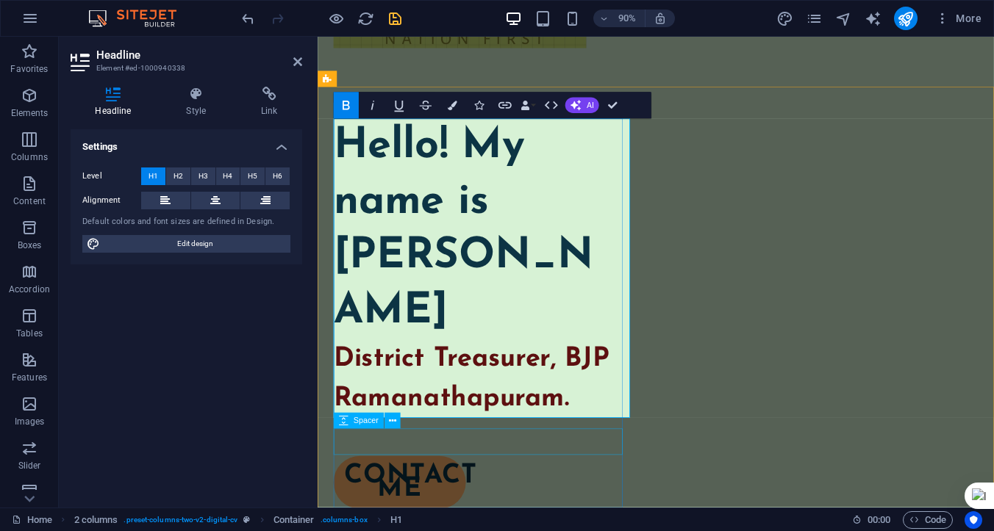
scroll to position [95, 0]
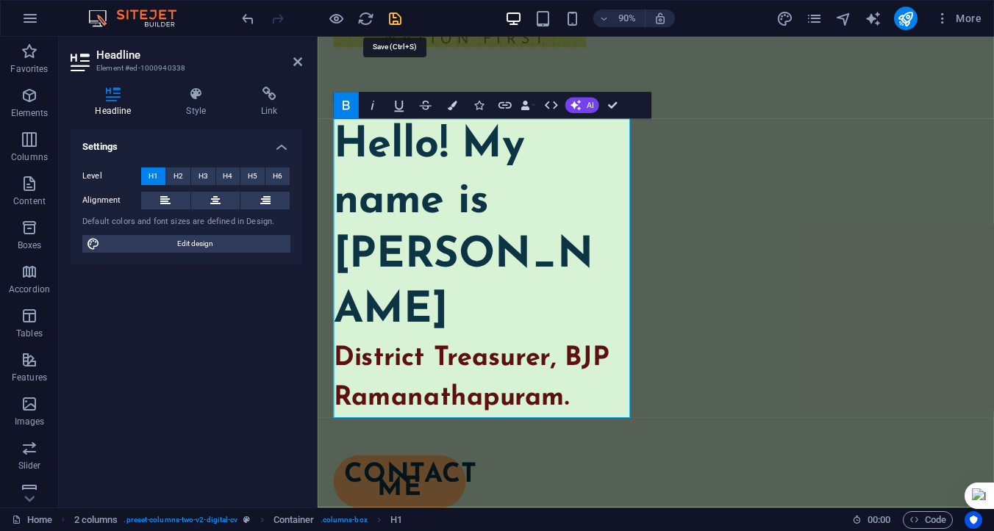
click at [390, 16] on icon "save" at bounding box center [395, 18] width 17 height 17
checkbox input "false"
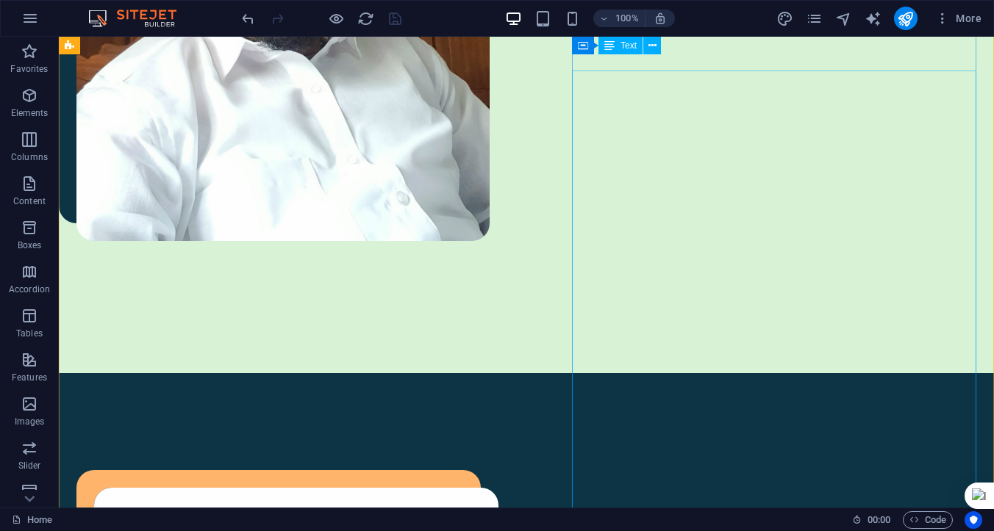
scroll to position [913, 0]
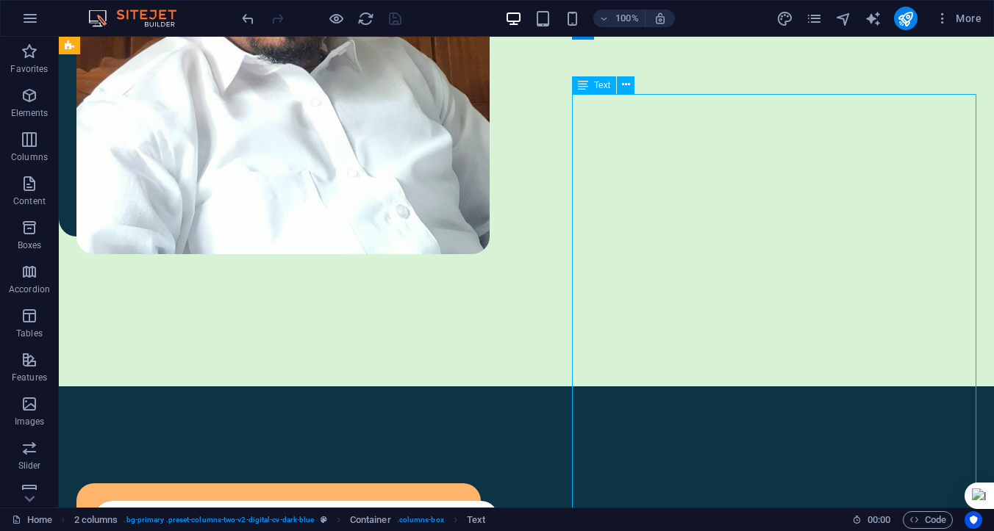
drag, startPoint x: 662, startPoint y: 183, endPoint x: 680, endPoint y: 279, distance: 97.1
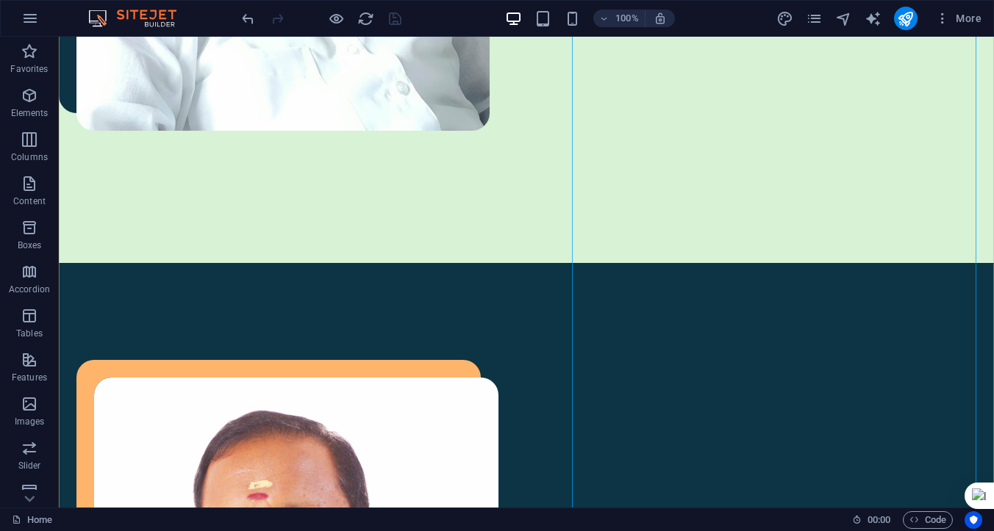
scroll to position [1038, 0]
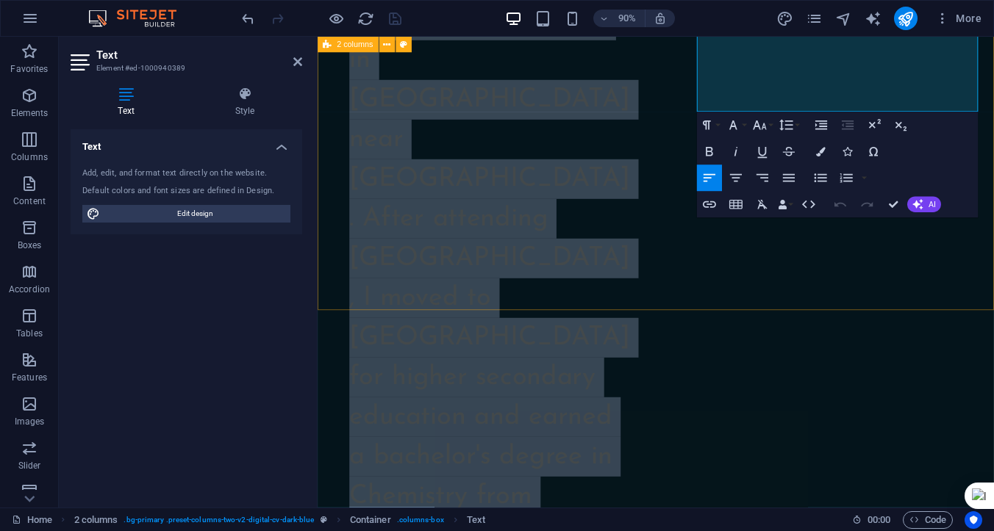
scroll to position [1935, 0]
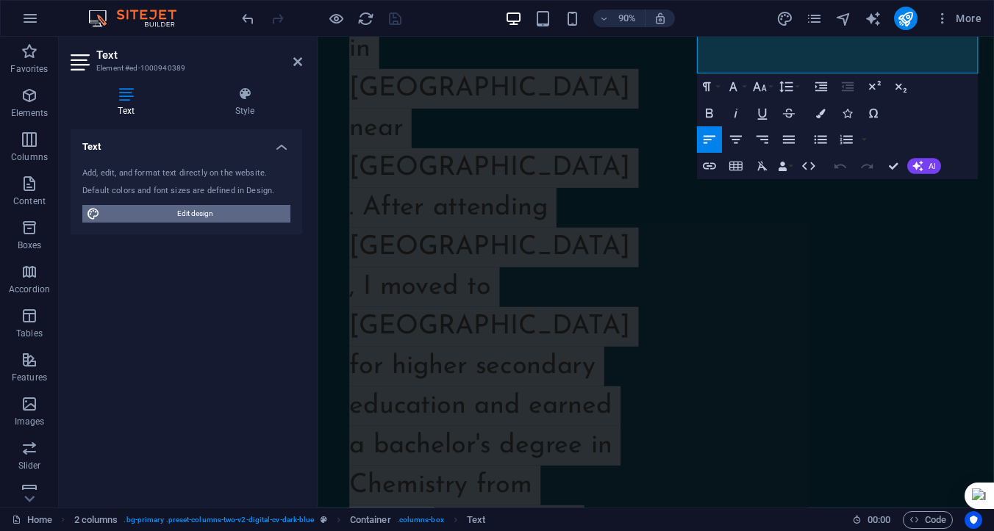
click at [211, 215] on span "Edit design" at bounding box center [195, 214] width 182 height 18
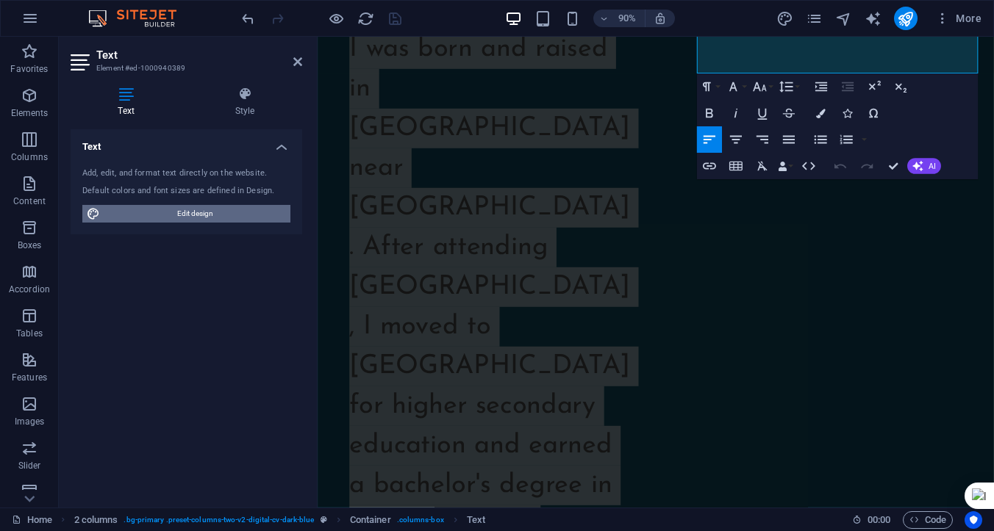
select select "px"
select select "400"
select select "px"
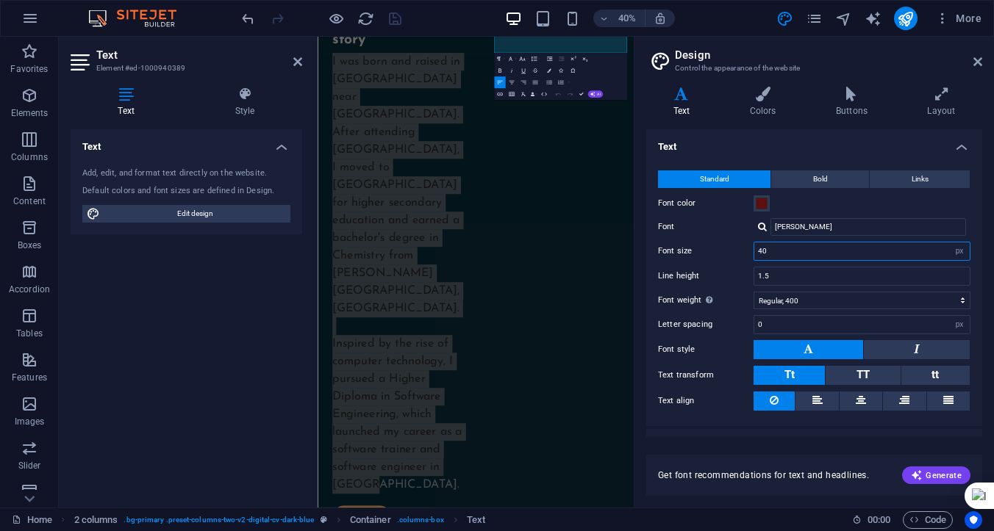
click at [779, 249] on input "40" at bounding box center [861, 252] width 215 height 18
drag, startPoint x: 778, startPoint y: 249, endPoint x: 749, endPoint y: 249, distance: 28.7
click at [749, 249] on div "Font size 40 rem px" at bounding box center [814, 251] width 312 height 19
type input "26"
click at [772, 273] on input "1.5" at bounding box center [861, 276] width 215 height 18
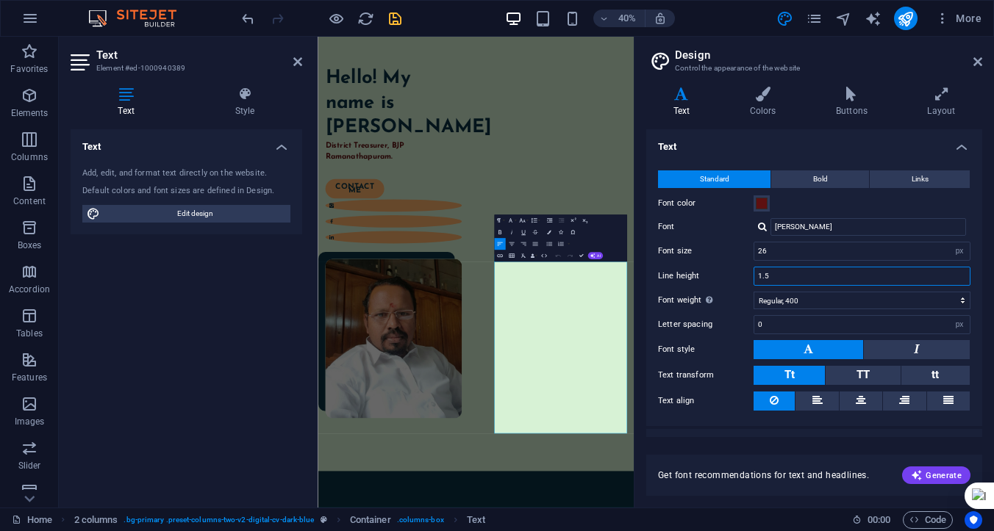
scroll to position [34, 0]
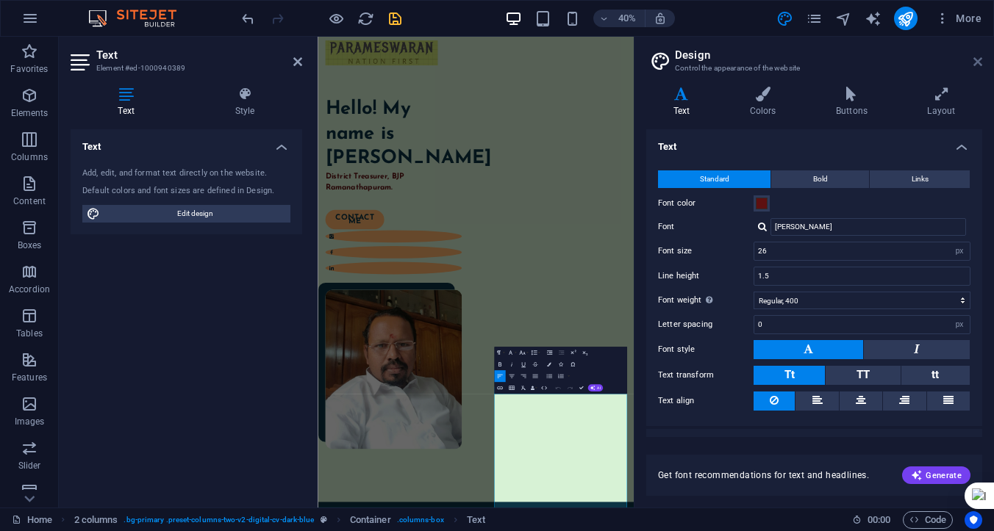
click at [975, 60] on icon at bounding box center [977, 62] width 9 height 12
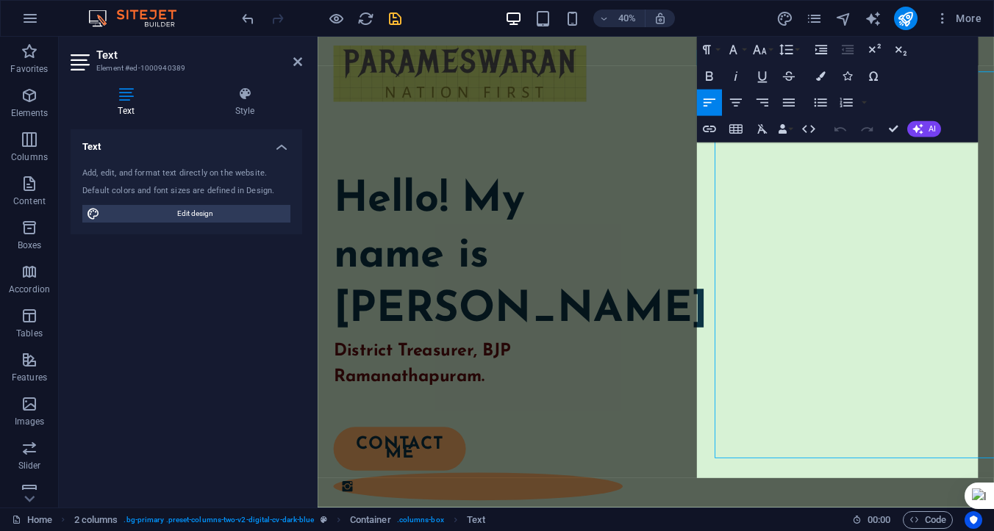
scroll to position [888, 0]
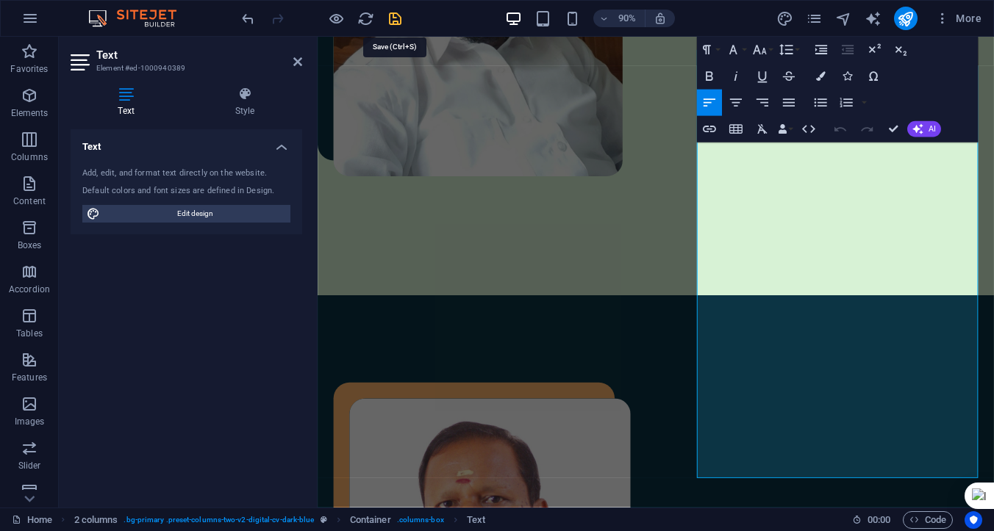
click at [398, 18] on icon "save" at bounding box center [395, 18] width 17 height 17
checkbox input "false"
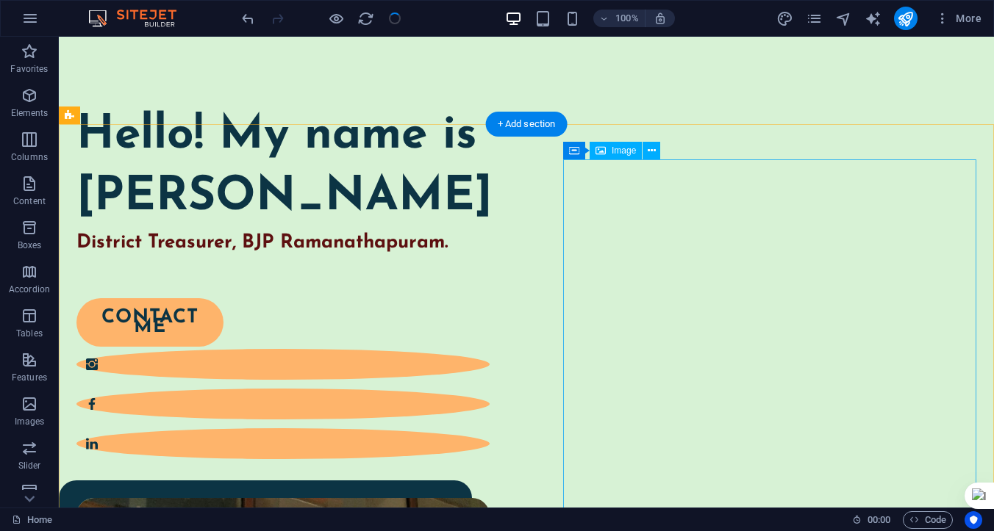
scroll to position [159, 0]
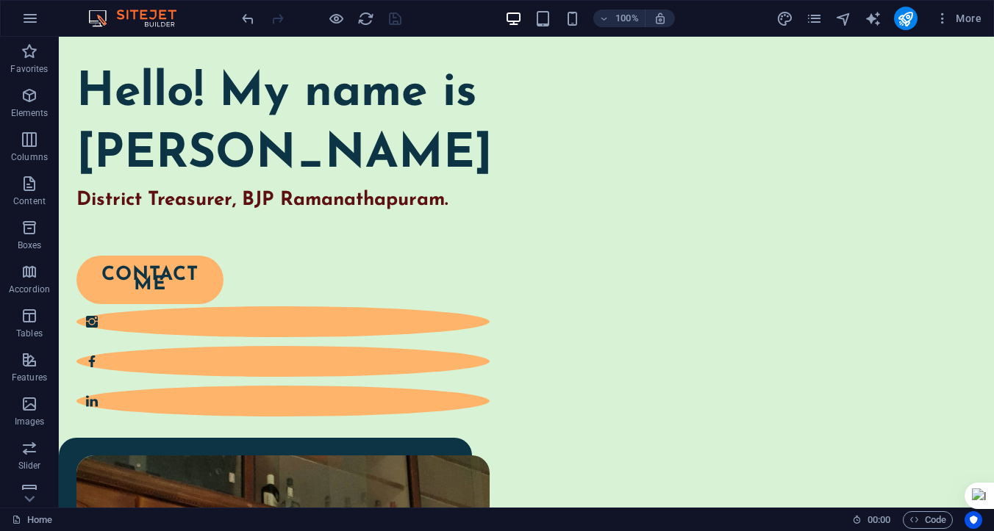
click at [401, 17] on div at bounding box center [321, 19] width 165 height 24
click at [900, 14] on icon "publish" at bounding box center [905, 18] width 17 height 17
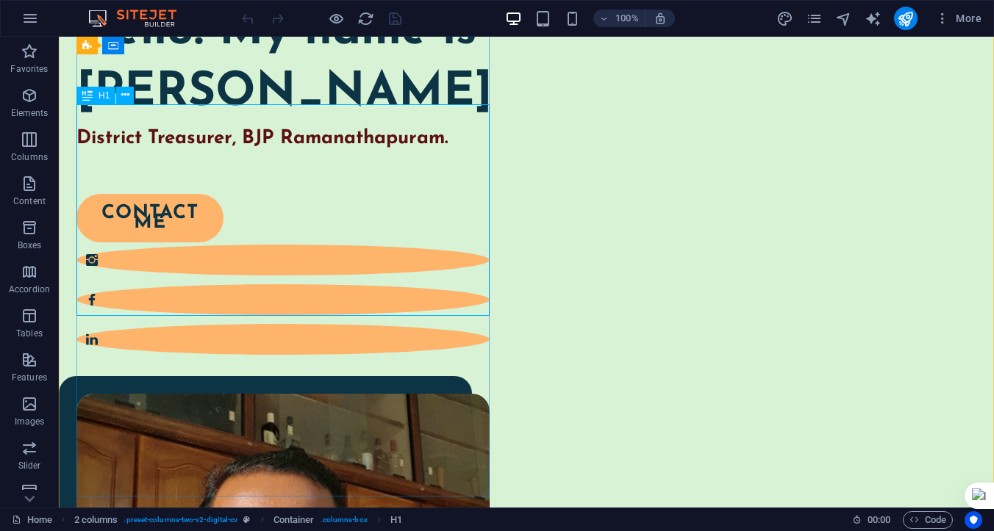
scroll to position [222, 0]
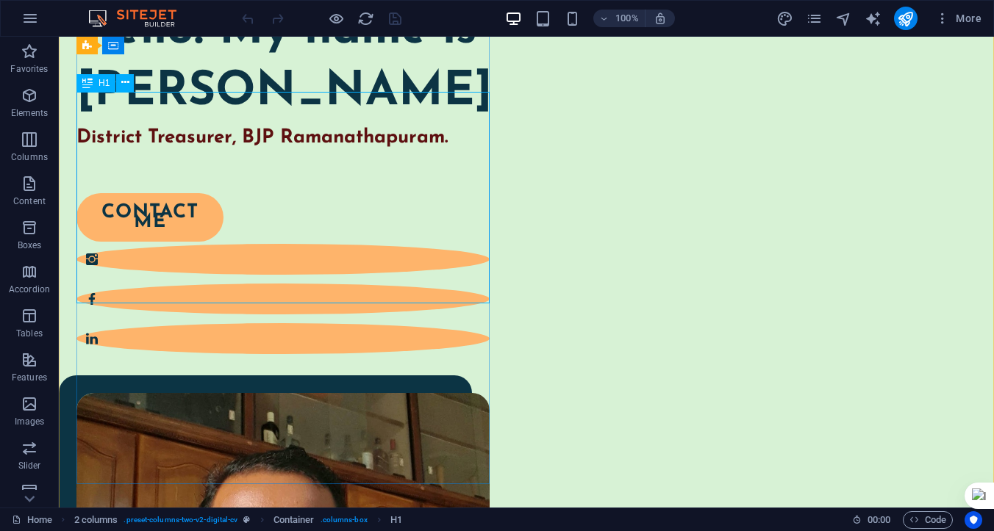
click at [304, 151] on div "Hello! My name is Parameswaran Manickam District Treasurer, BJP Ramanathapuram." at bounding box center [282, 76] width 413 height 151
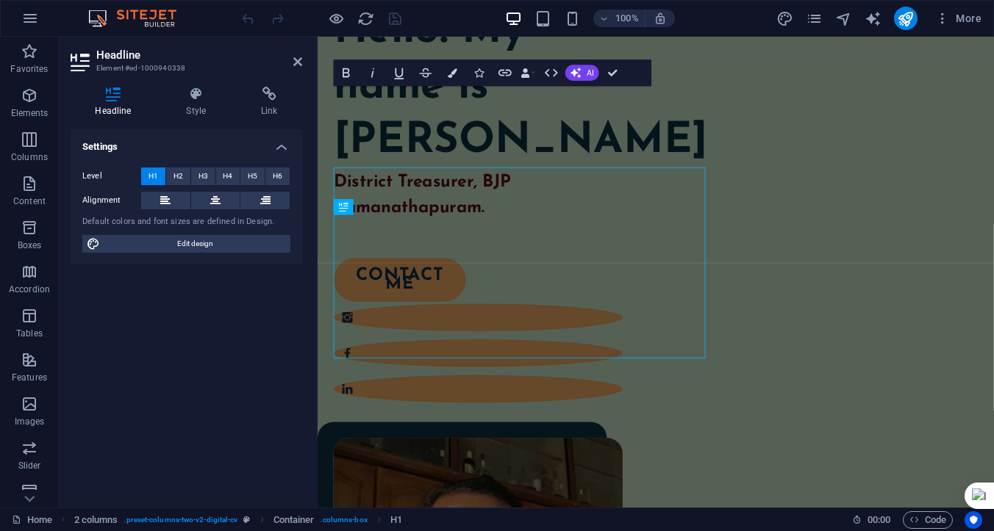
scroll to position [131, 0]
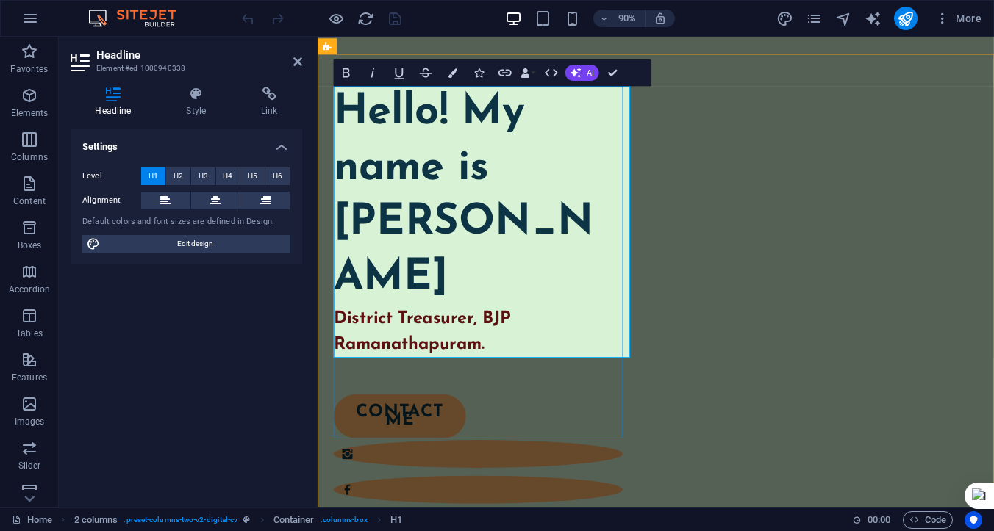
click at [408, 354] on strong "District Treasurer, BJP Ramanathapuram." at bounding box center [434, 365] width 198 height 49
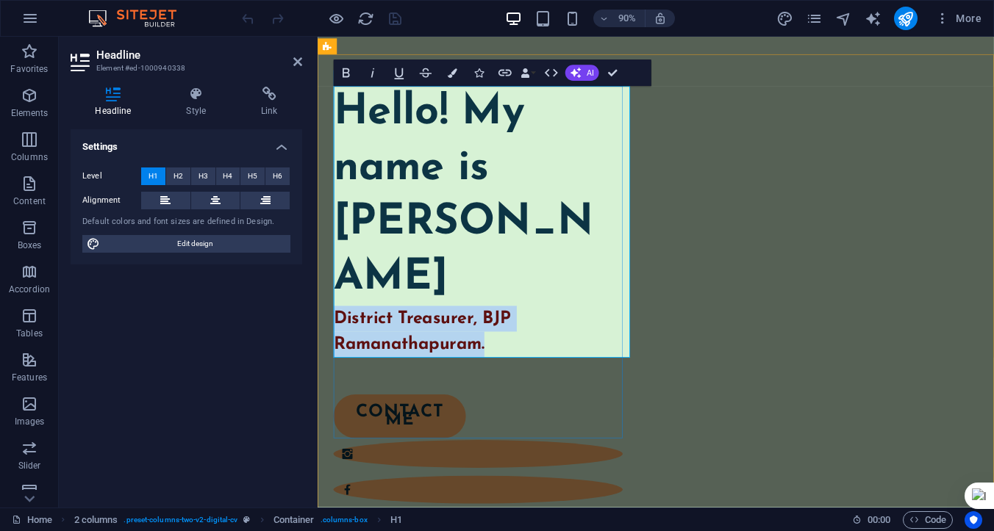
click at [408, 354] on strong "District Treasurer, BJP Ramanathapuram." at bounding box center [434, 365] width 198 height 49
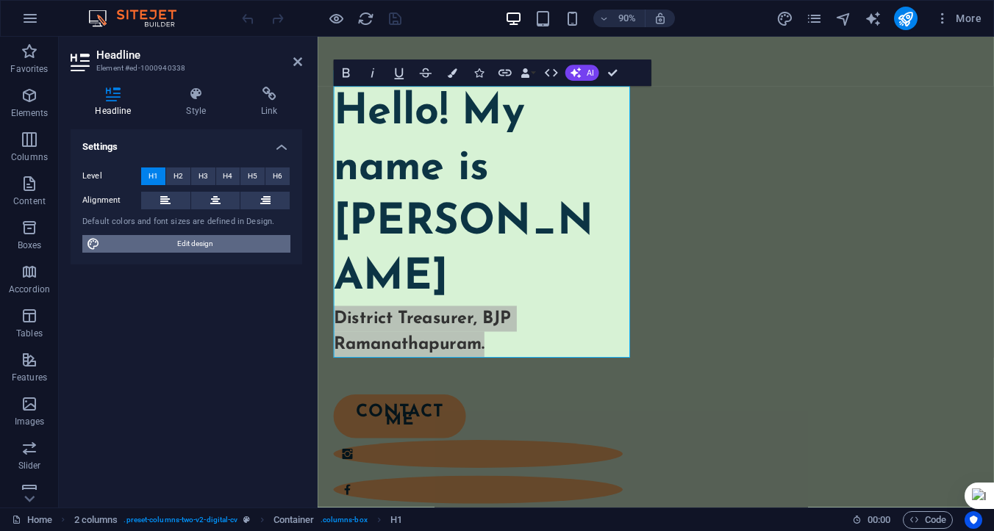
click at [203, 248] on span "Edit design" at bounding box center [195, 244] width 182 height 18
select select "px"
select select "400"
select select "px"
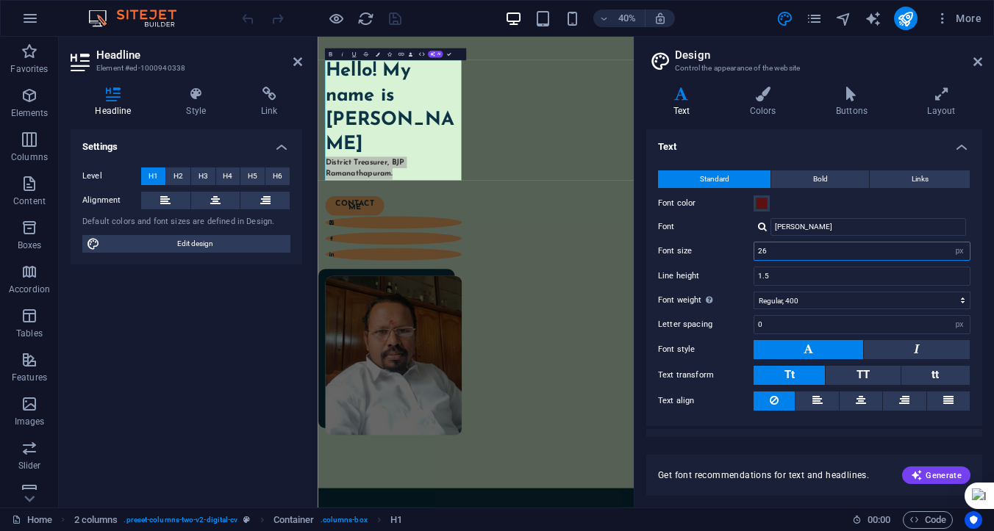
click at [783, 249] on input "26" at bounding box center [861, 252] width 215 height 18
drag, startPoint x: 783, startPoint y: 249, endPoint x: 754, endPoint y: 249, distance: 28.7
click at [754, 249] on input "26" at bounding box center [861, 252] width 215 height 18
type input "2"
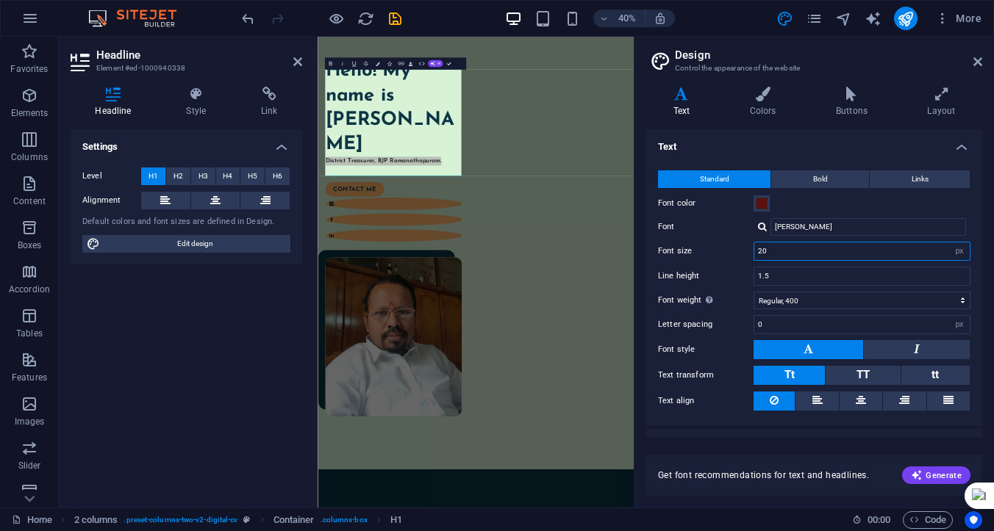
type input "2"
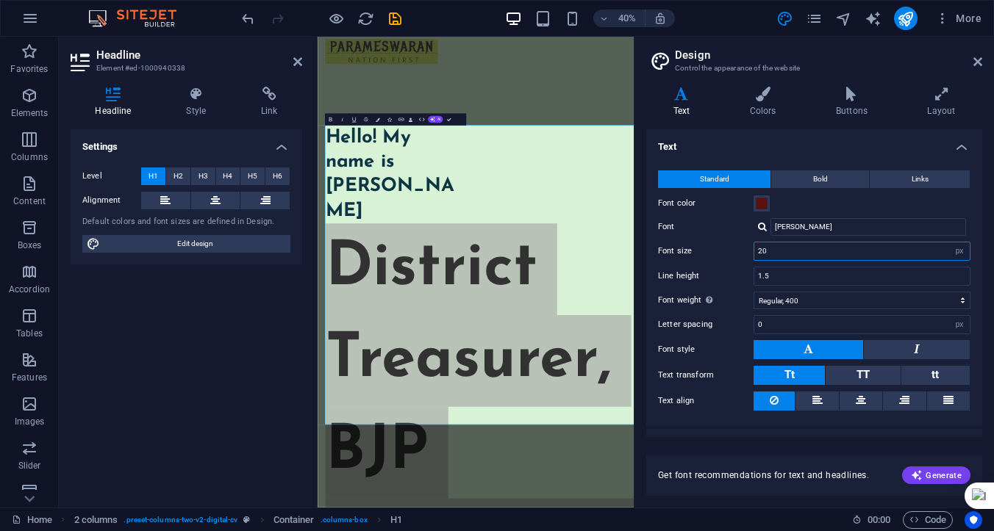
type input "2"
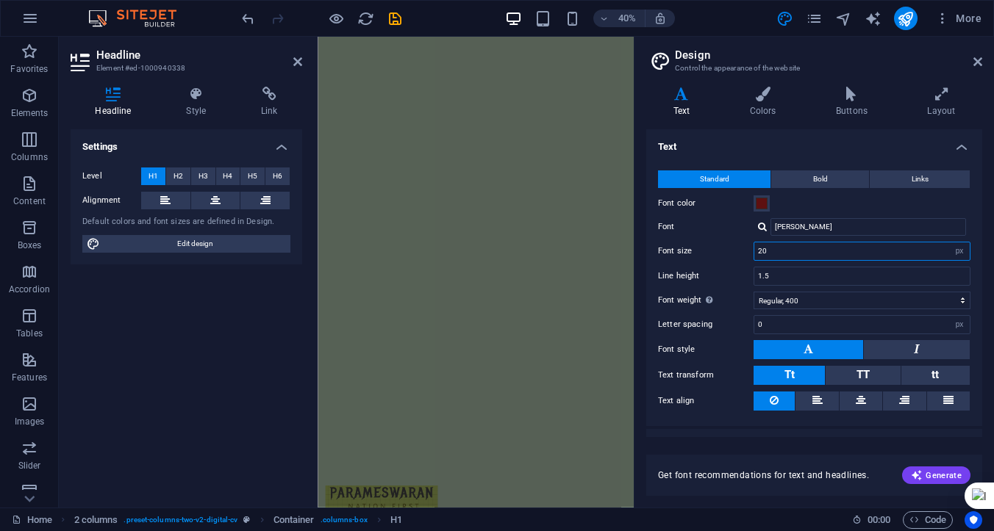
type input "2"
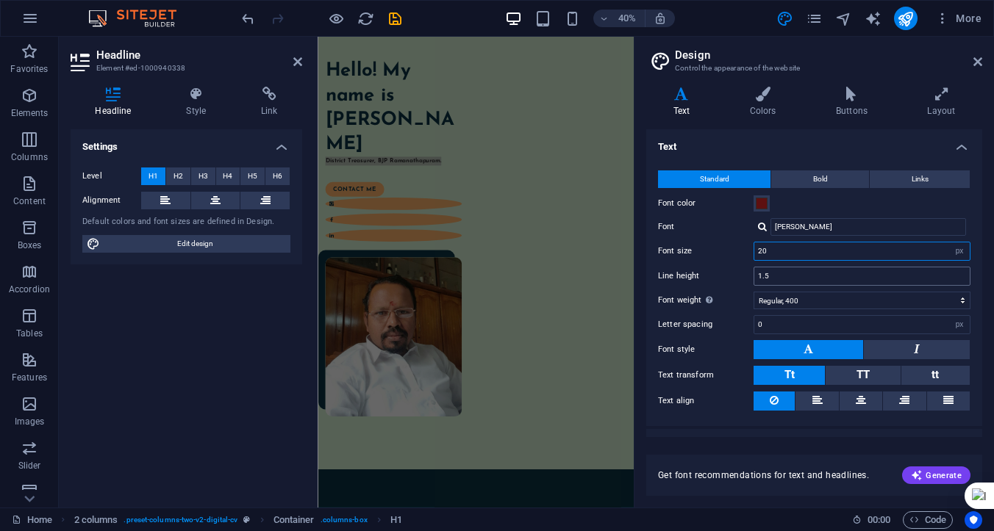
type input "20"
click at [780, 274] on input "1.5" at bounding box center [861, 276] width 215 height 18
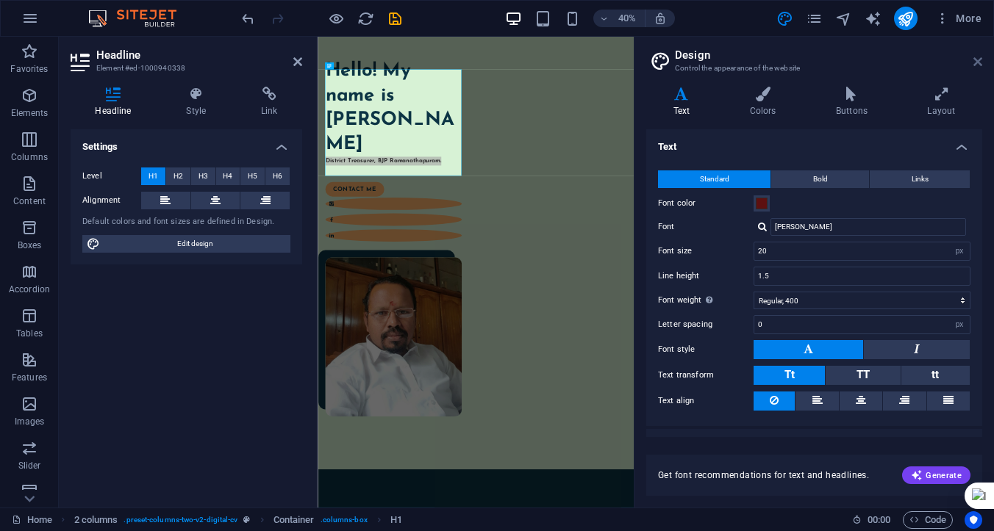
click at [974, 59] on icon at bounding box center [977, 62] width 9 height 12
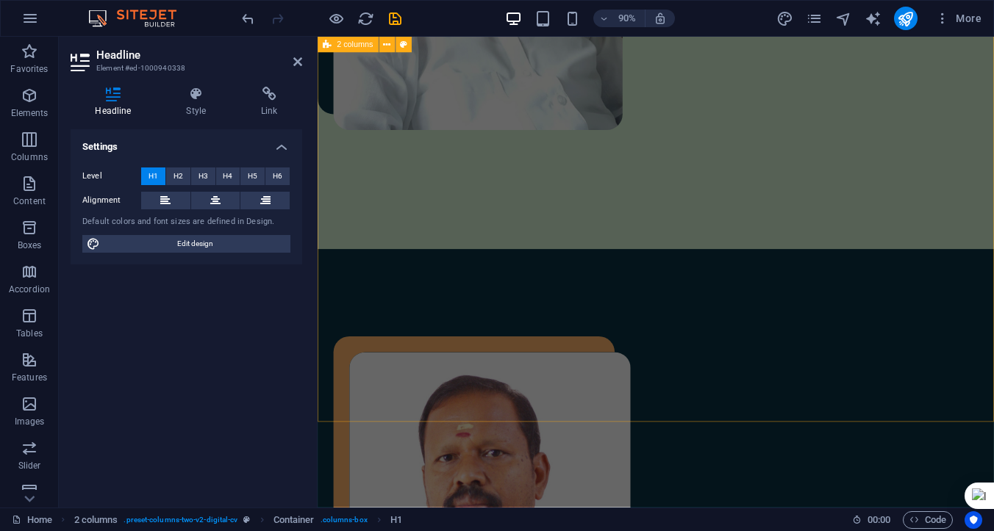
scroll to position [965, 0]
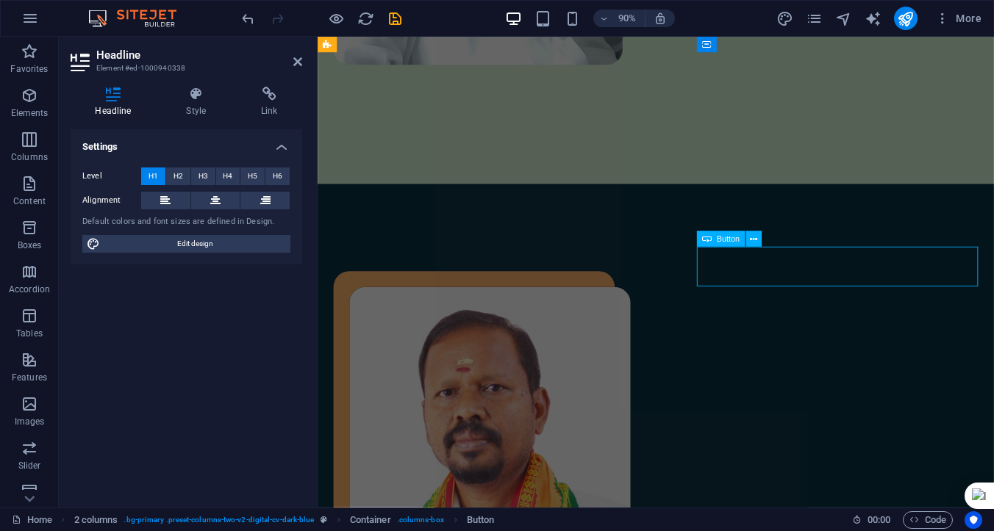
scroll to position [1064, 0]
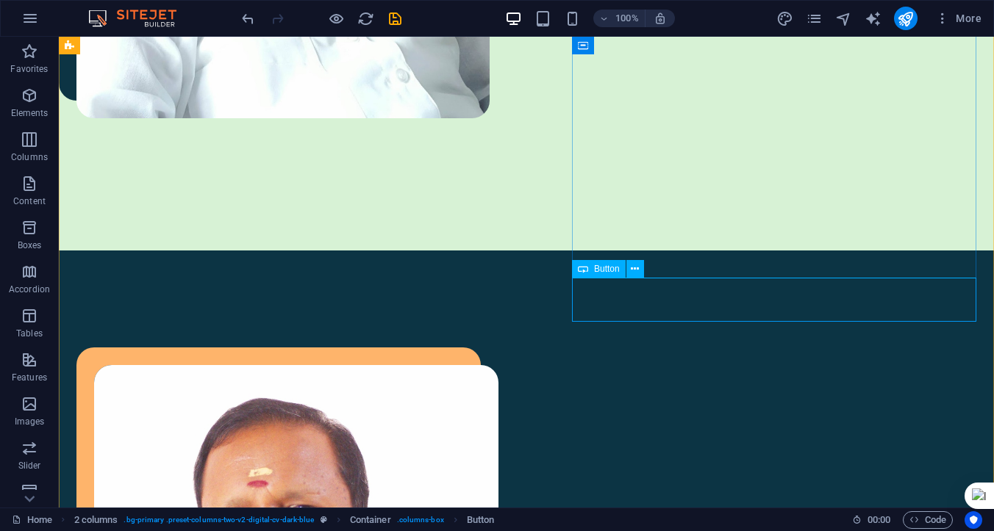
select select "px"
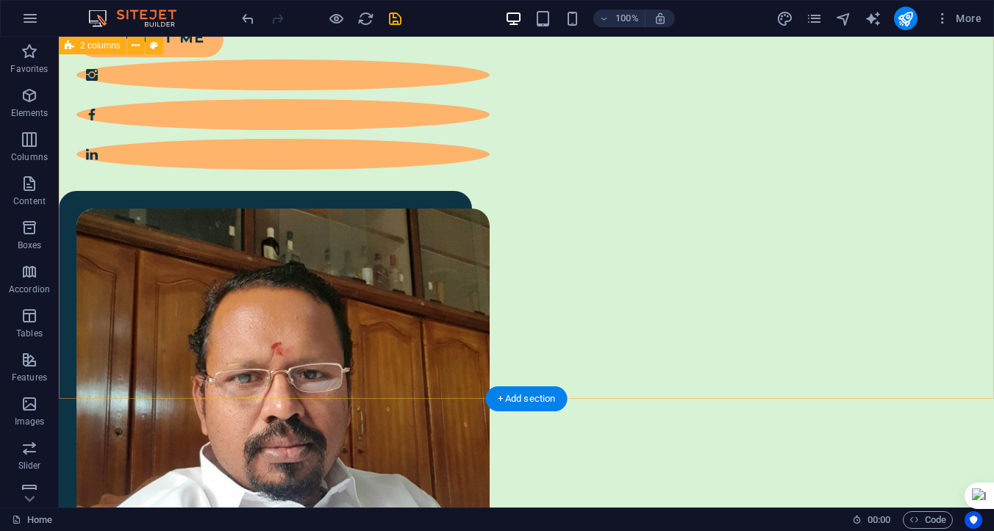
scroll to position [0, 0]
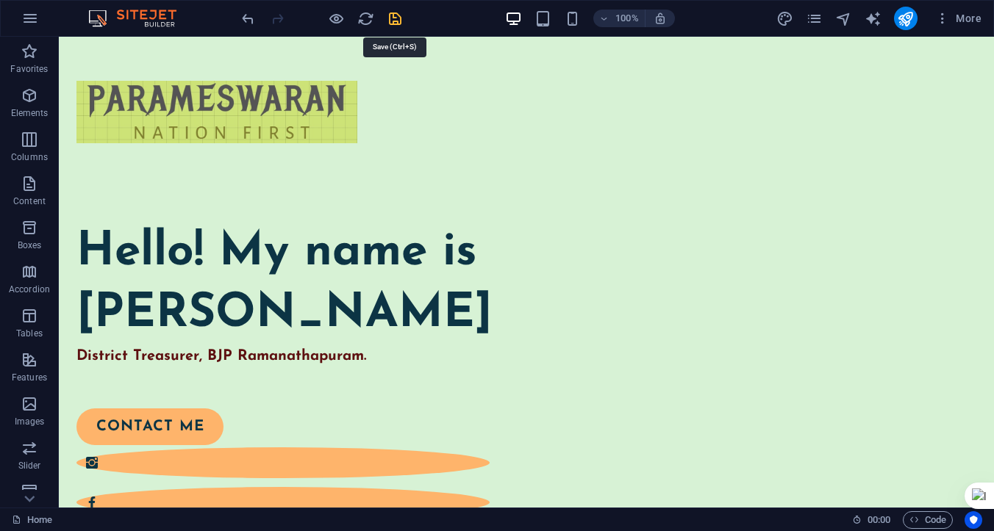
click at [395, 18] on icon "save" at bounding box center [395, 18] width 17 height 17
checkbox input "false"
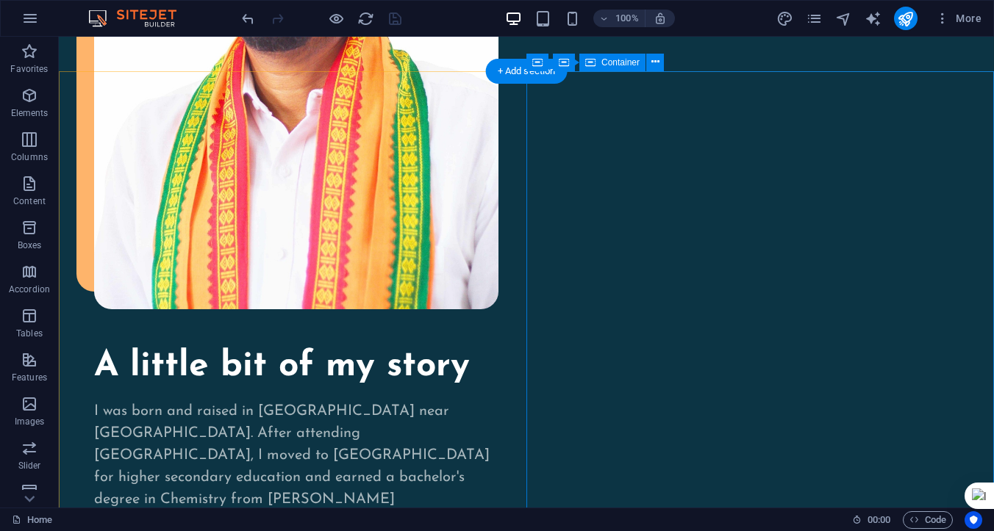
scroll to position [1551, 0]
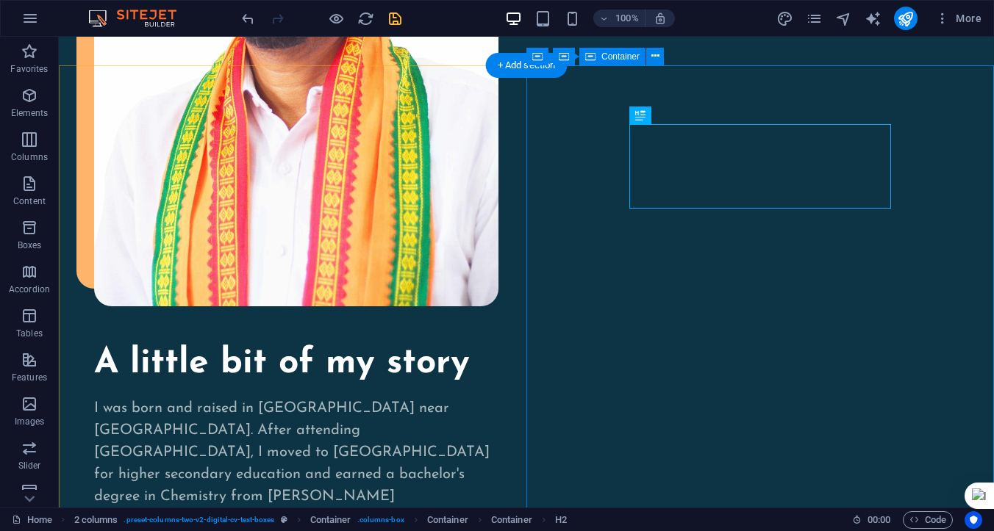
scroll to position [1556, 0]
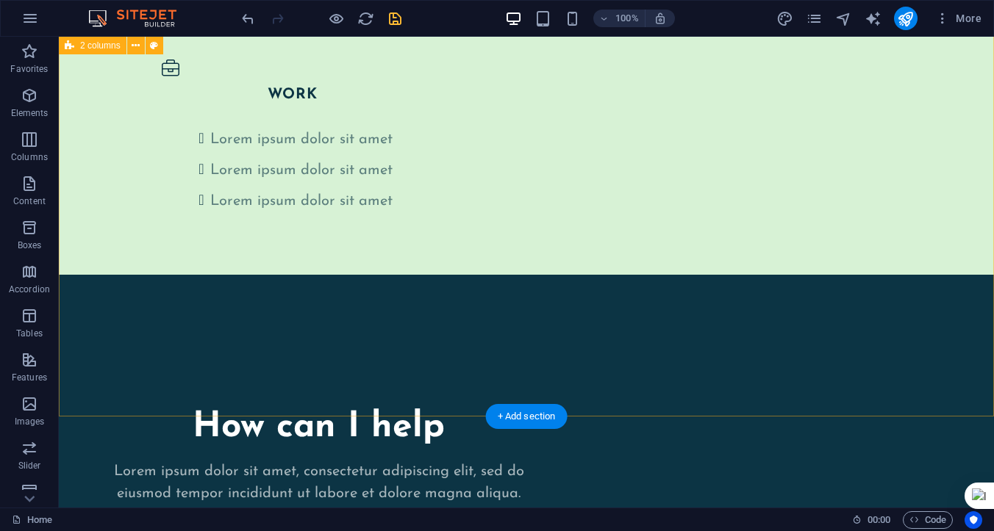
scroll to position [3397, 0]
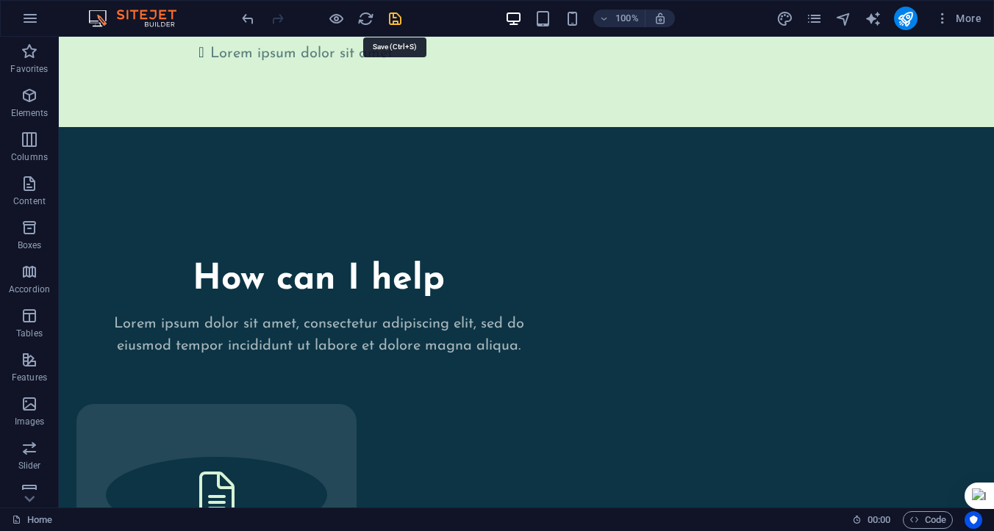
click at [392, 15] on icon "save" at bounding box center [395, 18] width 17 height 17
checkbox input "false"
click at [902, 17] on icon "publish" at bounding box center [905, 18] width 17 height 17
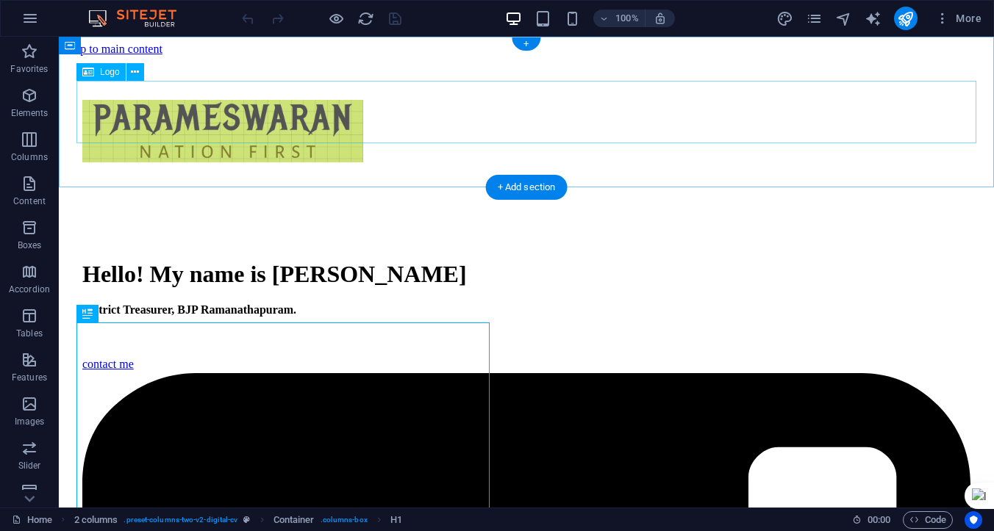
click at [271, 134] on div at bounding box center [526, 132] width 888 height 65
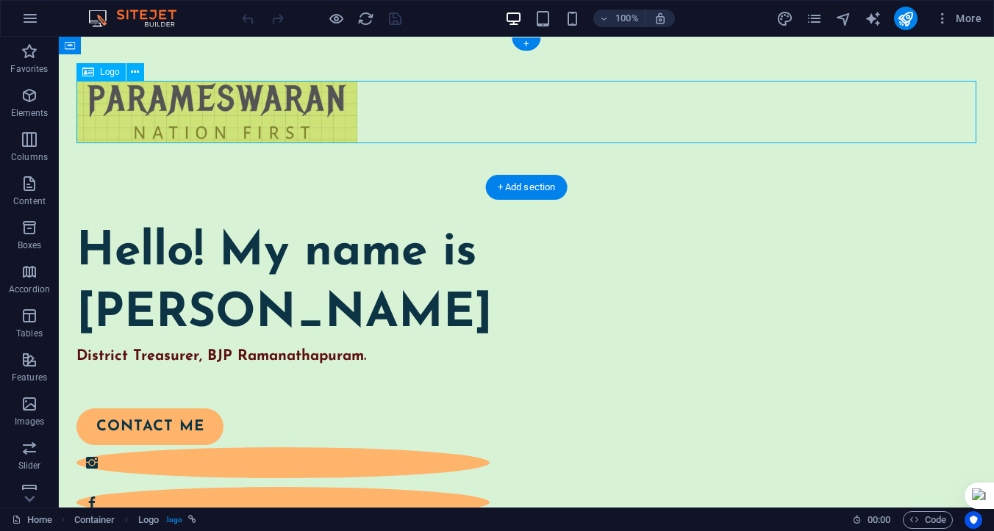
click at [265, 126] on div at bounding box center [526, 112] width 900 height 62
select select "px"
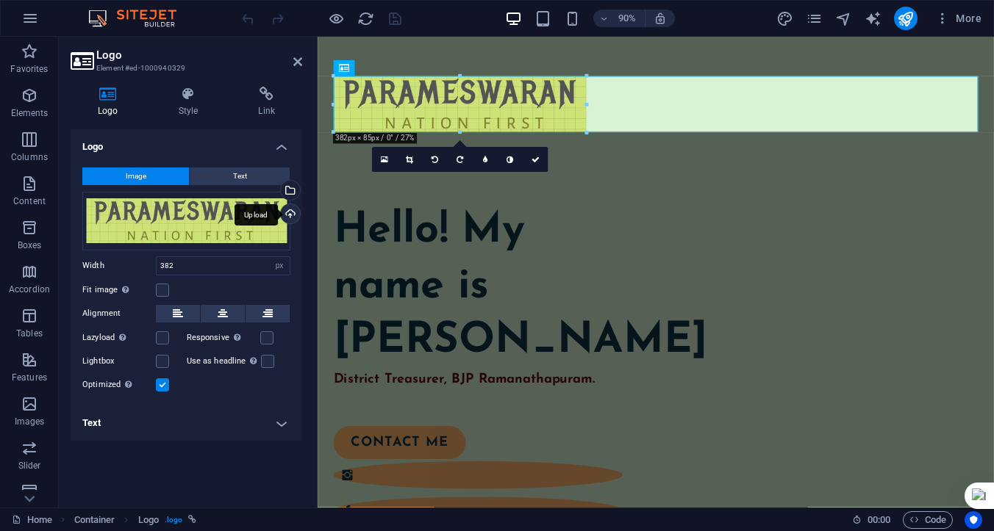
click at [288, 211] on div "Upload" at bounding box center [289, 215] width 22 height 22
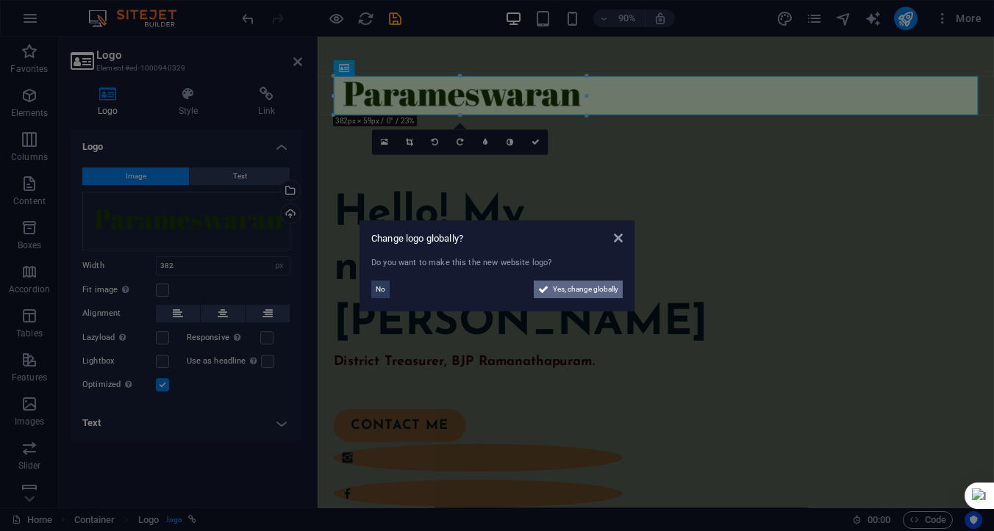
click at [573, 289] on span "Yes, change globally" at bounding box center [585, 290] width 65 height 18
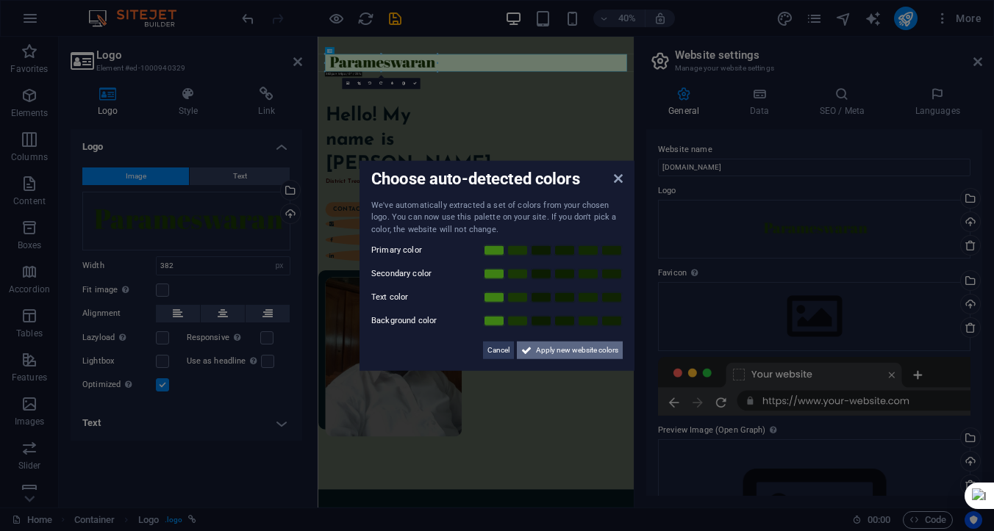
click at [553, 349] on span "Apply new website colors" at bounding box center [577, 351] width 82 height 18
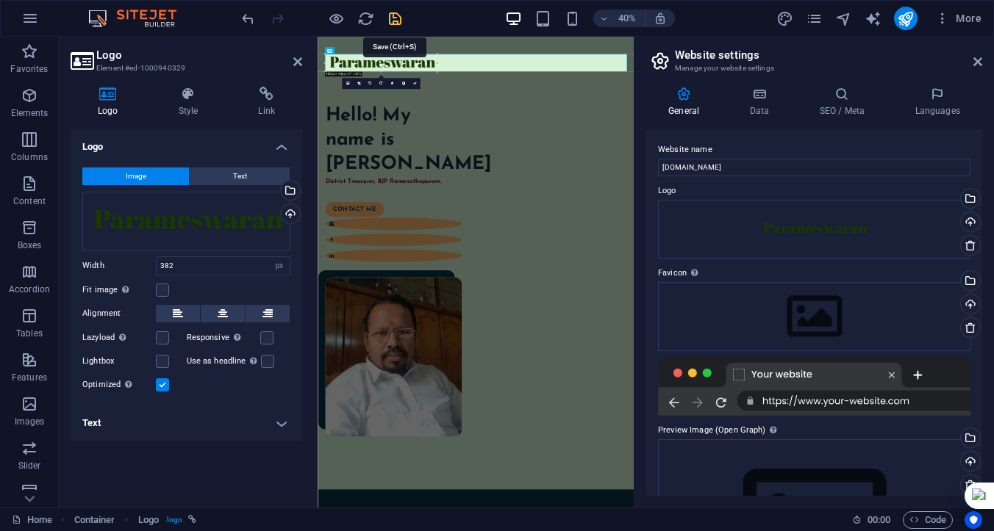
click at [395, 17] on icon "save" at bounding box center [395, 18] width 17 height 17
checkbox input "false"
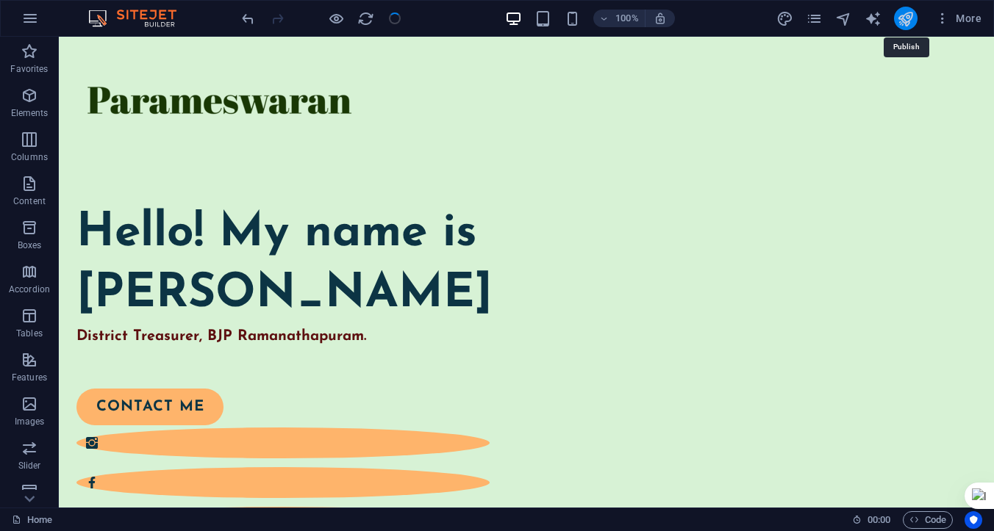
click at [908, 19] on icon "publish" at bounding box center [905, 18] width 17 height 17
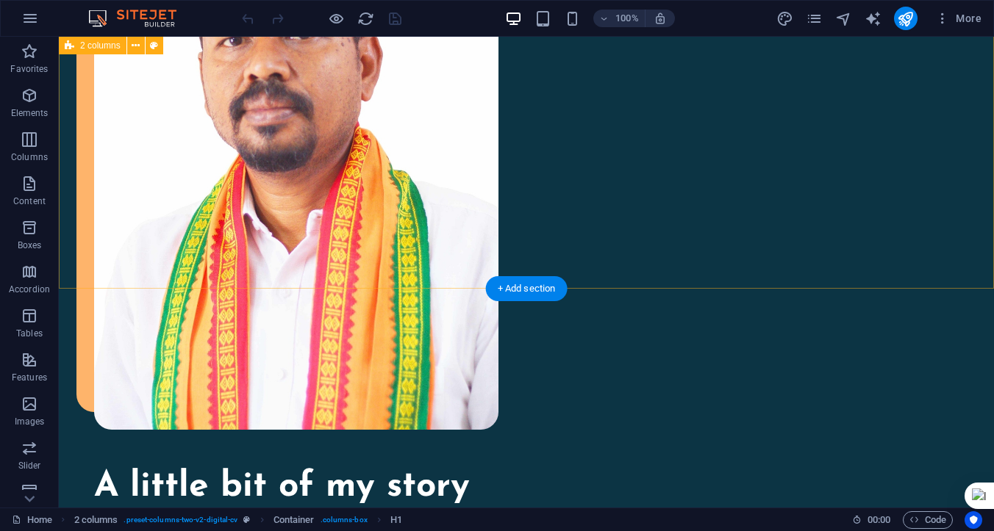
scroll to position [1514, 0]
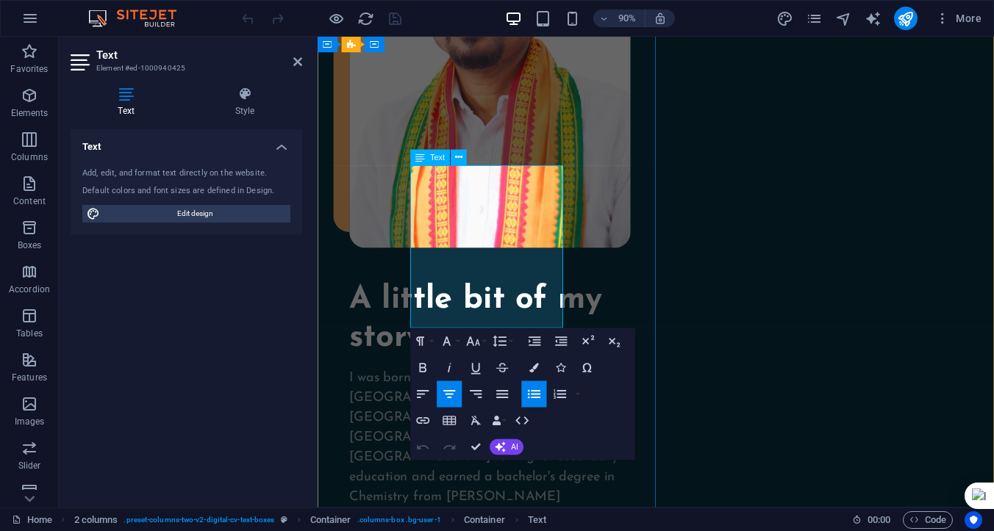
drag, startPoint x: 534, startPoint y: 223, endPoint x: 446, endPoint y: 195, distance: 91.6
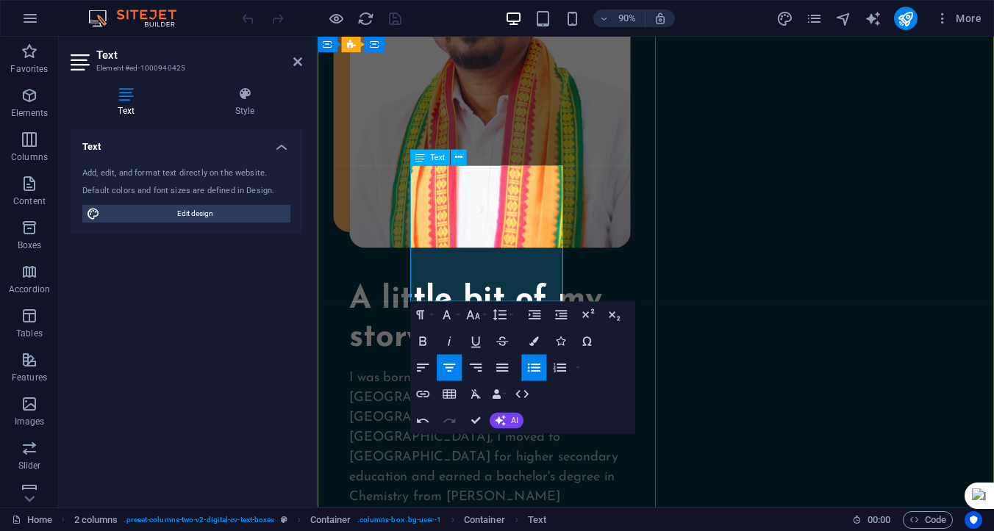
drag, startPoint x: 442, startPoint y: 231, endPoint x: 539, endPoint y: 250, distance: 98.1
drag, startPoint x: 446, startPoint y: 287, endPoint x: 537, endPoint y: 317, distance: 96.2
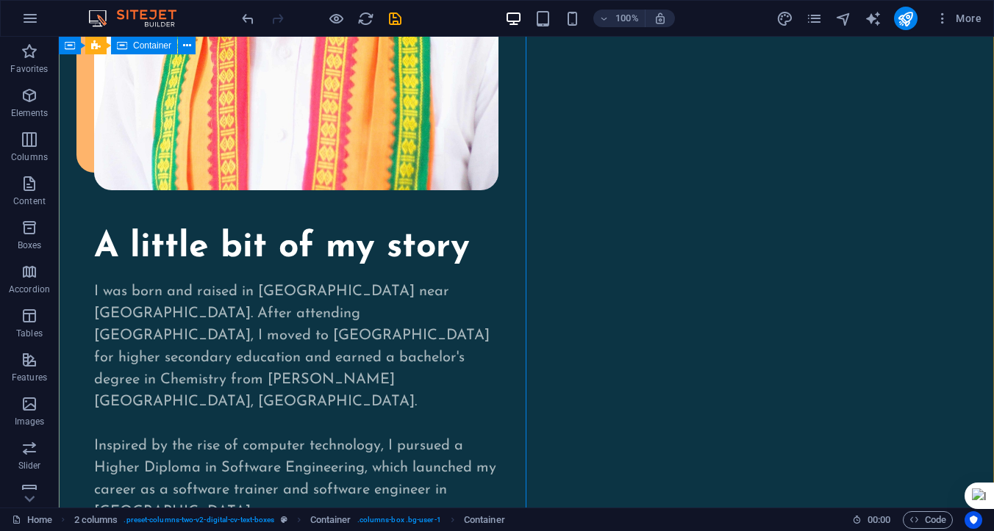
scroll to position [1659, 0]
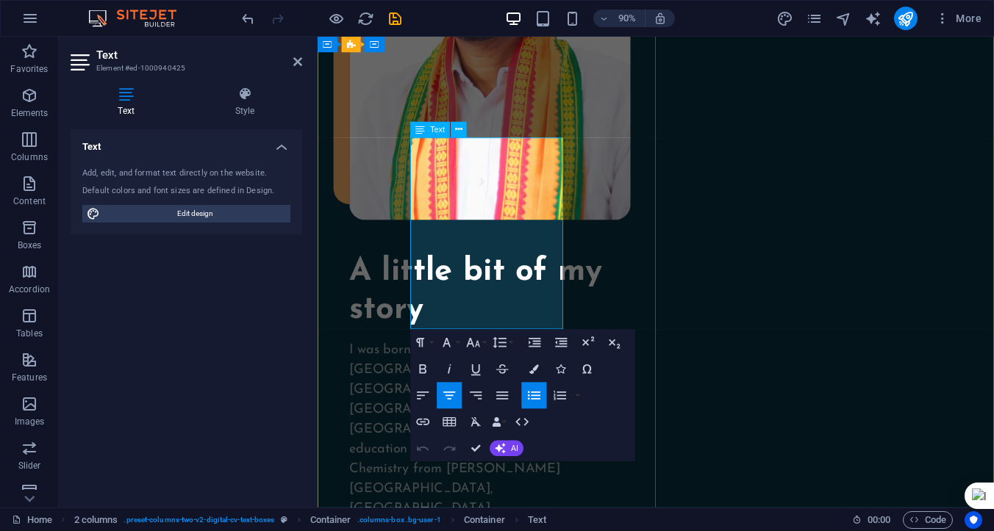
drag, startPoint x: 465, startPoint y: 165, endPoint x: 565, endPoint y: 345, distance: 206.6
click at [430, 130] on span "Text" at bounding box center [437, 130] width 15 height 8
click at [457, 133] on icon at bounding box center [458, 130] width 7 height 14
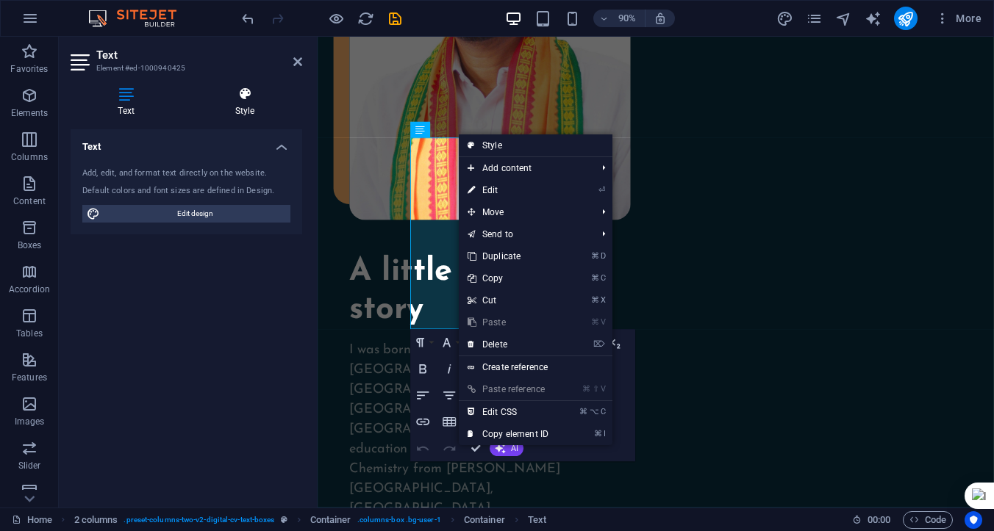
click at [251, 101] on icon at bounding box center [244, 94] width 115 height 15
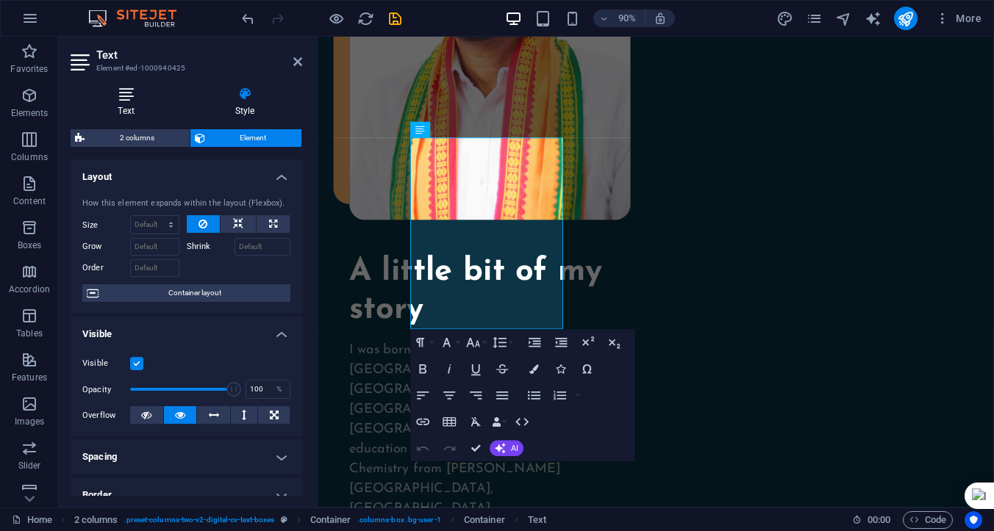
click at [128, 105] on h4 "Text" at bounding box center [129, 102] width 117 height 31
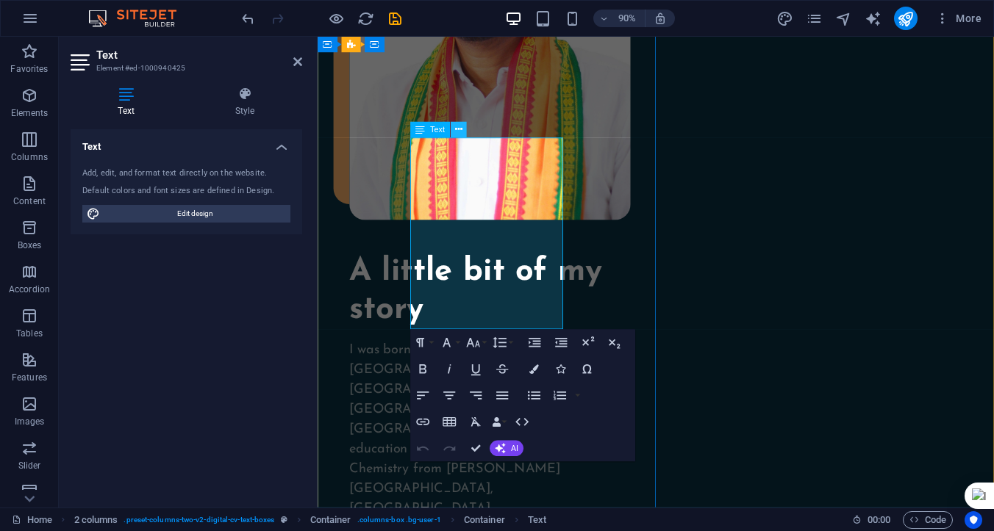
click at [459, 131] on icon at bounding box center [458, 130] width 7 height 14
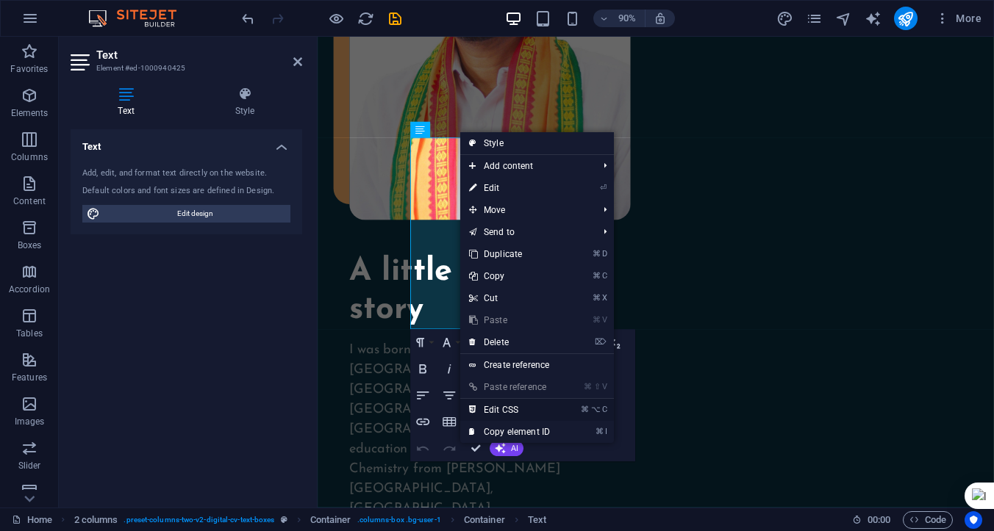
click at [514, 408] on link "⌘ ⌥ C Edit CSS" at bounding box center [509, 410] width 98 height 22
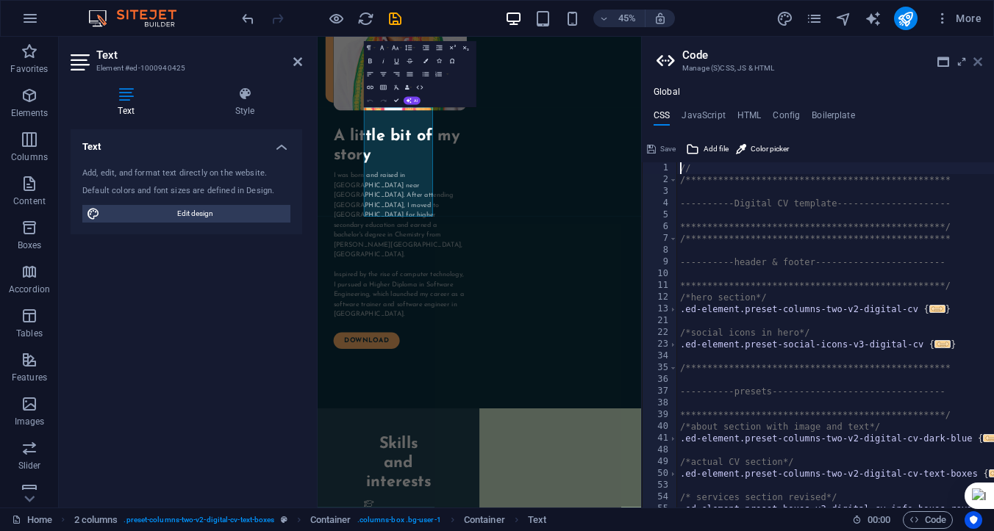
click at [980, 60] on icon at bounding box center [977, 62] width 9 height 12
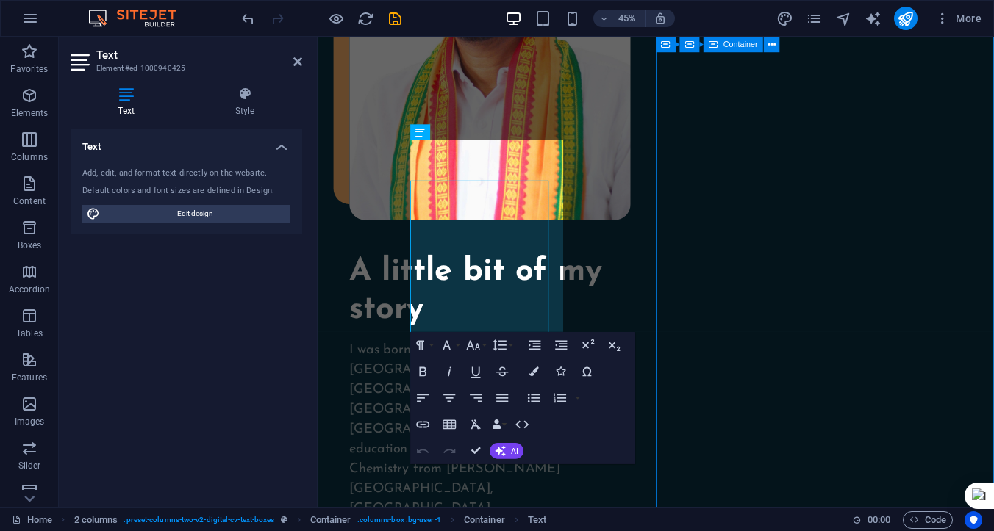
scroll to position [1435, 0]
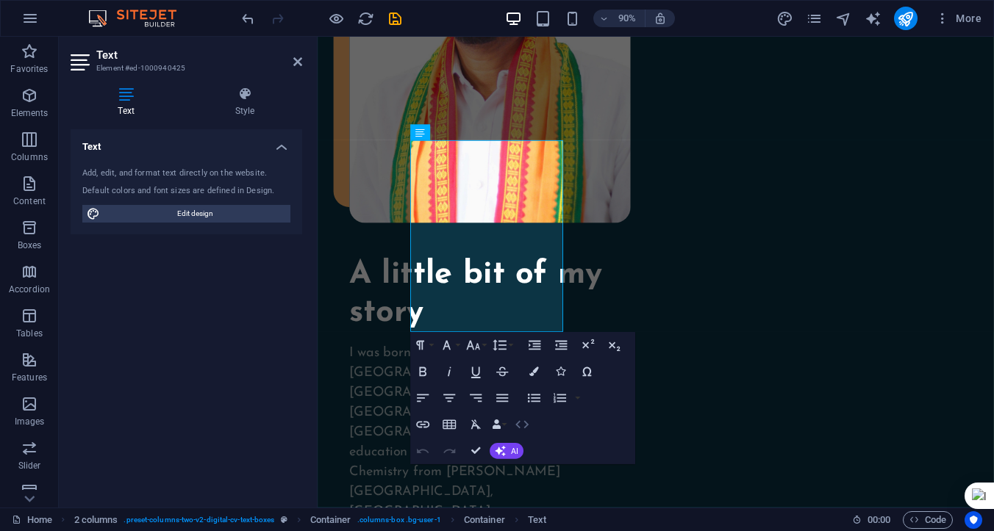
click at [522, 426] on icon "button" at bounding box center [522, 425] width 16 height 16
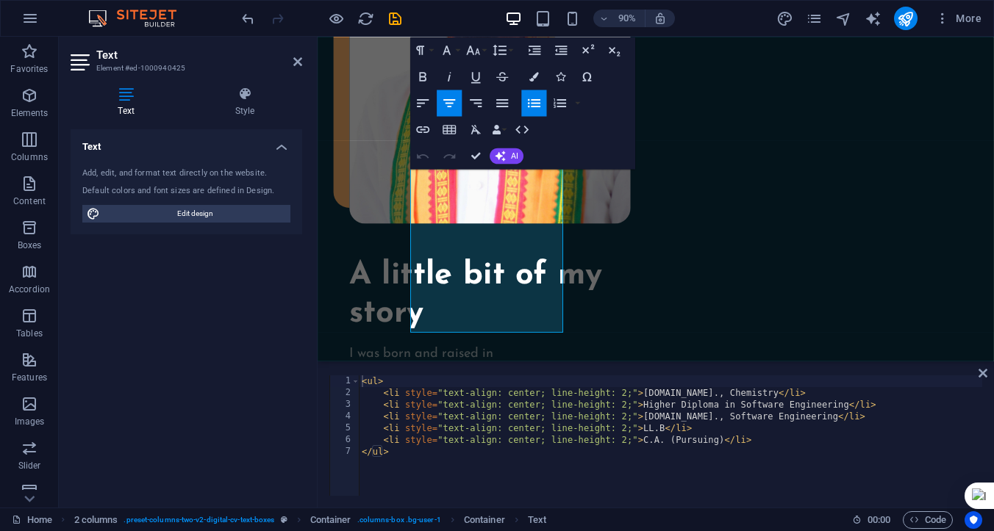
type textarea "<ul>"
drag, startPoint x: 387, startPoint y: 384, endPoint x: 359, endPoint y: 384, distance: 27.2
click at [359, 384] on div "< ul > < li style = "text-align: center; line-height: 2;" > [DOMAIN_NAME]., Che…" at bounding box center [670, 448] width 623 height 144
drag, startPoint x: 396, startPoint y: 455, endPoint x: 362, endPoint y: 455, distance: 33.8
click at [362, 455] on div "< li style = "text-align: center; line-height: 2;" > [DOMAIN_NAME]., Chemistry …" at bounding box center [670, 448] width 623 height 144
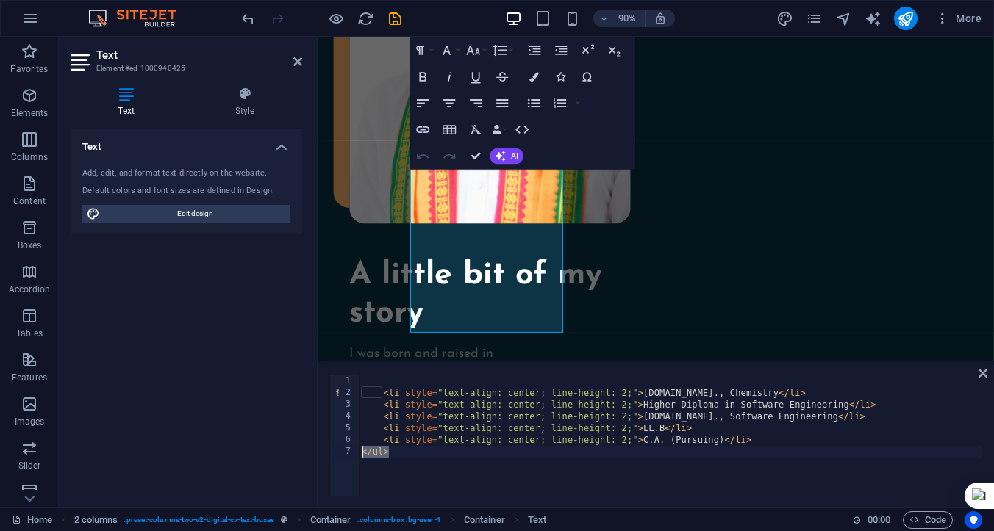
type textarea "</ul>"
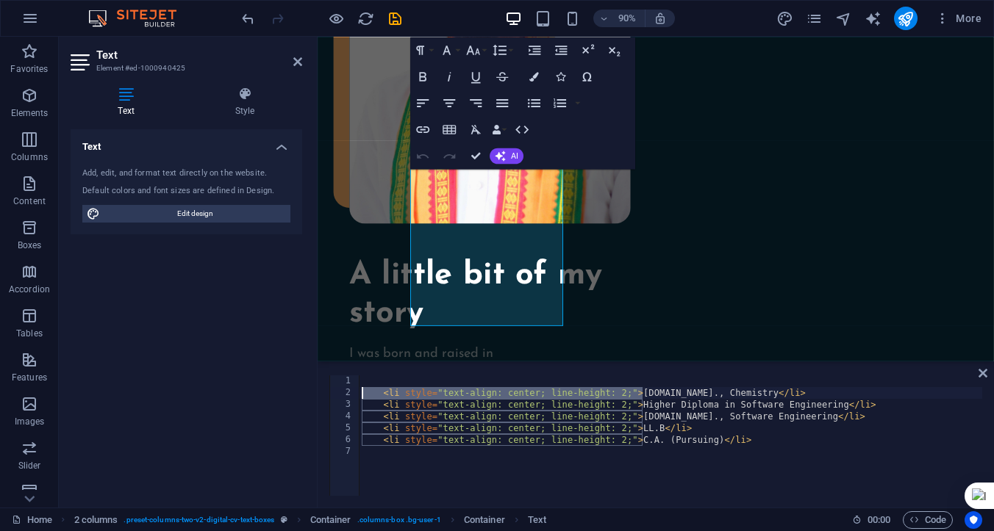
drag, startPoint x: 640, startPoint y: 392, endPoint x: 376, endPoint y: 395, distance: 264.6
click at [376, 395] on div "< li style = "text-align: center; line-height: 2;" > [DOMAIN_NAME]., Chemistry …" at bounding box center [670, 448] width 623 height 144
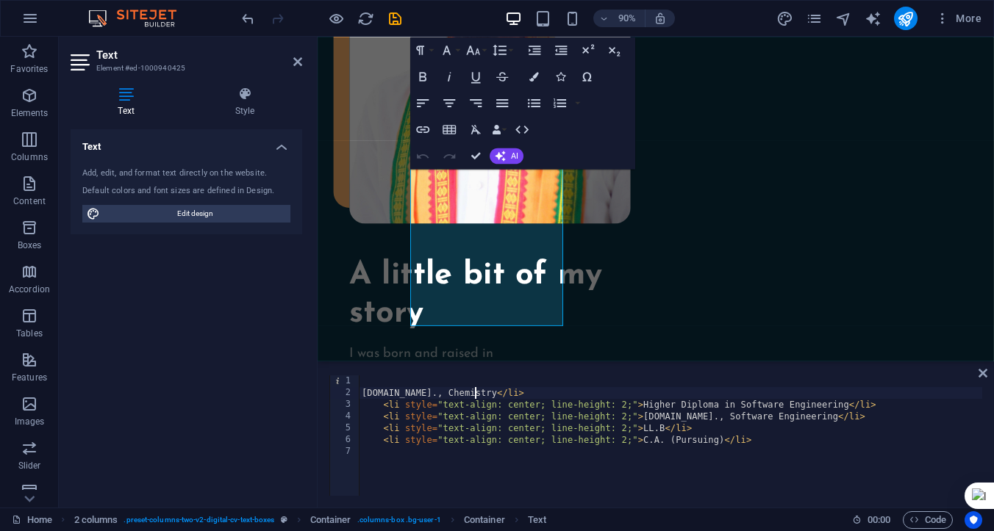
click at [484, 394] on div "[DOMAIN_NAME]., Chemistry </ li > < li style = "text-align: center; line-height…" at bounding box center [670, 448] width 623 height 144
click at [523, 409] on div "[DOMAIN_NAME]., Chemistry < br /> < li style = "text-align: center; line-height…" at bounding box center [670, 448] width 623 height 144
drag, startPoint x: 453, startPoint y: 394, endPoint x: 493, endPoint y: 395, distance: 40.4
click at [493, 395] on div "[DOMAIN_NAME]., Chemistry < br /> < li style = "text-align: center; line-height…" at bounding box center [670, 448] width 623 height 144
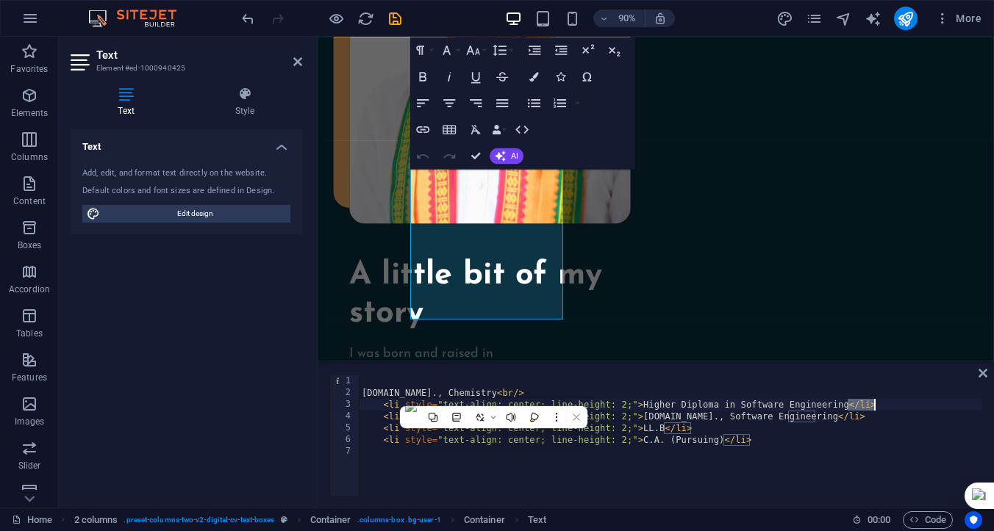
drag, startPoint x: 850, startPoint y: 406, endPoint x: 883, endPoint y: 406, distance: 33.8
click at [883, 406] on div "[DOMAIN_NAME]., Chemistry < br /> < li style = "text-align: center; line-height…" at bounding box center [670, 448] width 623 height 144
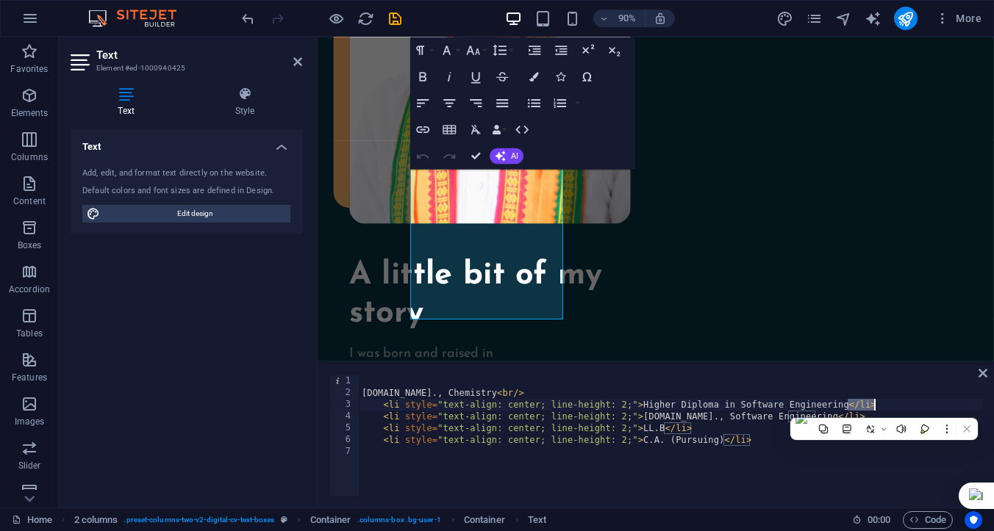
paste textarea "br/"
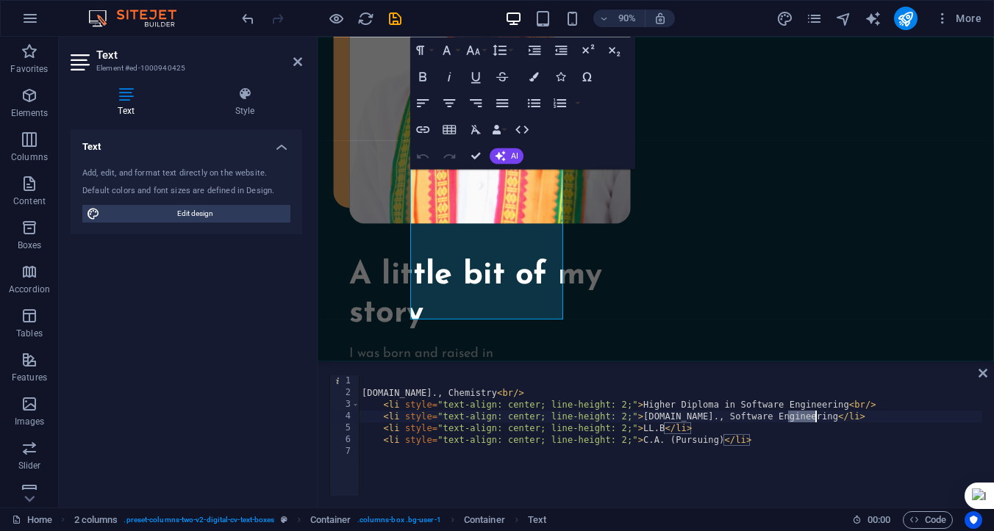
drag, startPoint x: 790, startPoint y: 418, endPoint x: 826, endPoint y: 420, distance: 36.1
click at [826, 420] on div "[DOMAIN_NAME]., Chemistry < br /> < li style = "text-align: center; line-height…" at bounding box center [670, 448] width 623 height 144
paste textarea "br/"
drag, startPoint x: 727, startPoint y: 441, endPoint x: 766, endPoint y: 441, distance: 39.7
click at [766, 441] on div "[DOMAIN_NAME]., Chemistry < br /> < li style = "text-align: center; line-height…" at bounding box center [670, 448] width 623 height 144
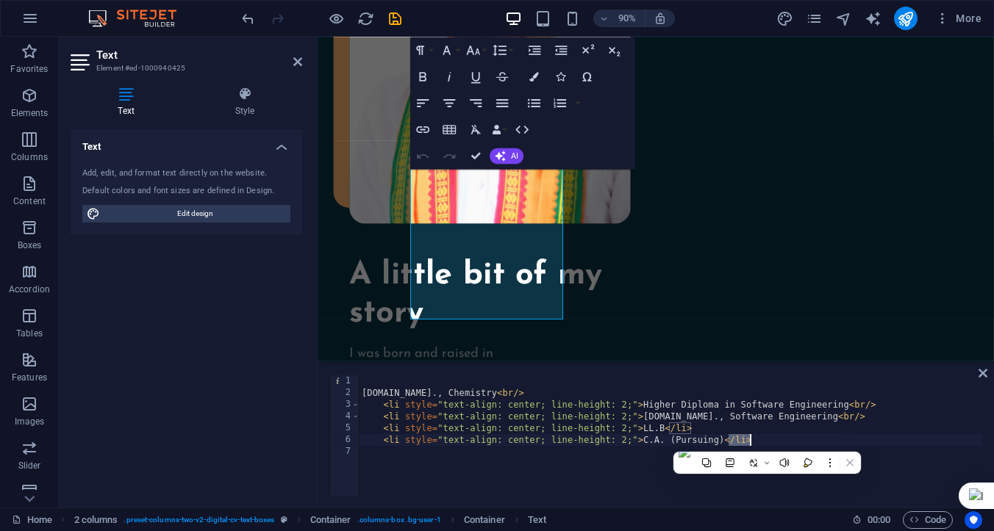
paste textarea "<br/"
paste textarea "<br/>"
click at [703, 430] on div "[DOMAIN_NAME]., Chemistry < br /> < li style = "text-align: center; line-height…" at bounding box center [670, 448] width 623 height 144
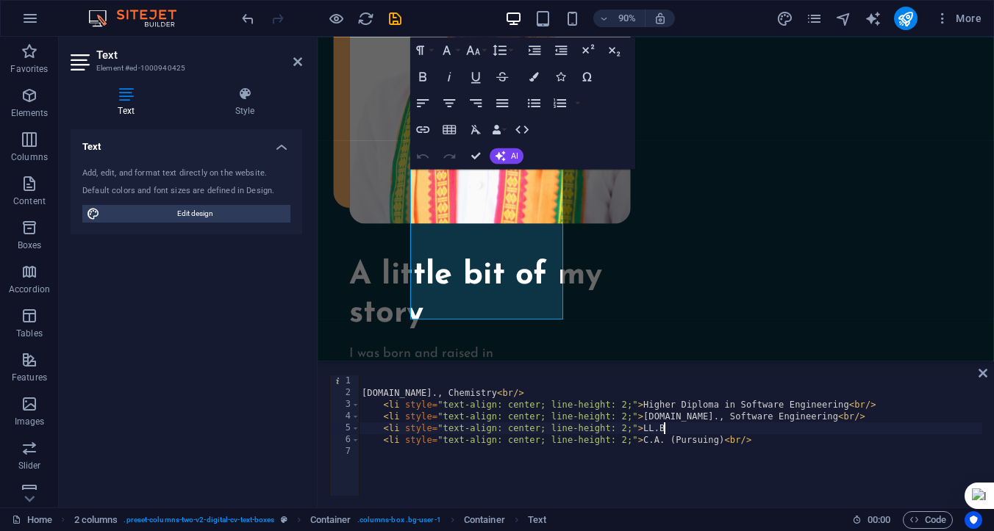
paste textarea "<br/>"
drag, startPoint x: 643, startPoint y: 406, endPoint x: 373, endPoint y: 406, distance: 270.4
click at [373, 406] on div "[DOMAIN_NAME]., Chemistry < br /> < li style = "text-align: center; line-height…" at bounding box center [670, 448] width 623 height 144
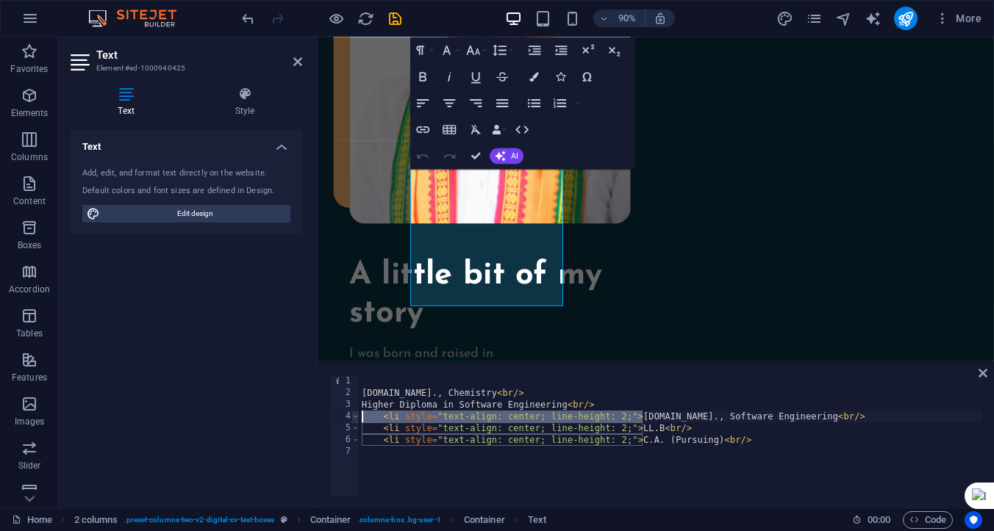
drag, startPoint x: 643, startPoint y: 414, endPoint x: 356, endPoint y: 421, distance: 286.7
click at [356, 421] on div "Higher Diploma in Software Engineering<br/> 1 2 3 4 5 6 7 [DOMAIN_NAME]., Chemi…" at bounding box center [655, 436] width 653 height 121
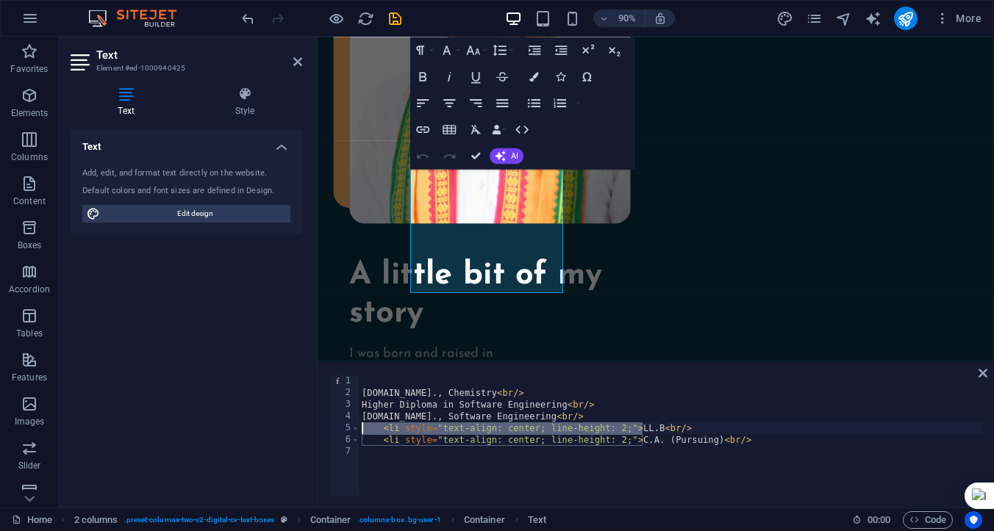
drag, startPoint x: 641, startPoint y: 428, endPoint x: 363, endPoint y: 431, distance: 277.8
click at [363, 431] on div "[DOMAIN_NAME]., Chemistry < br /> Higher Diploma in Software Engineering < br /…" at bounding box center [670, 448] width 623 height 144
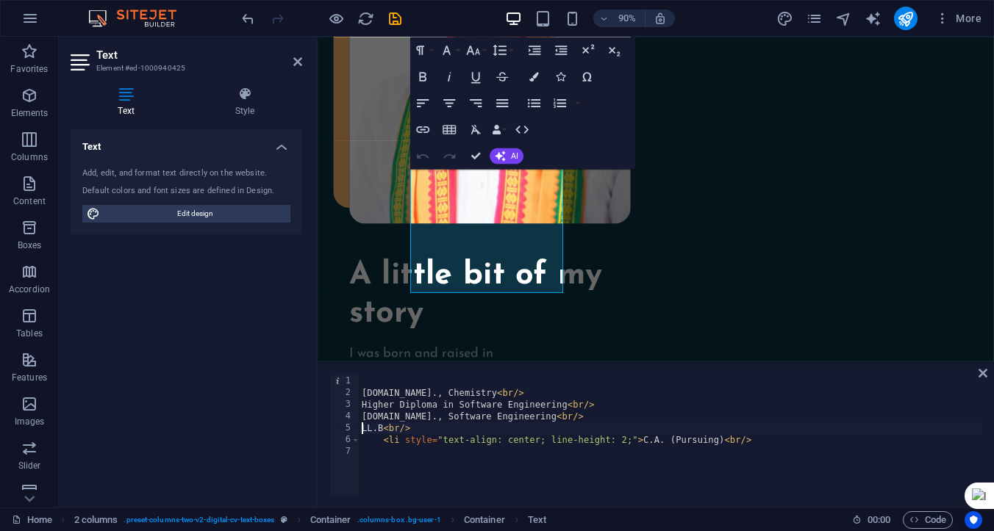
scroll to position [0, 3]
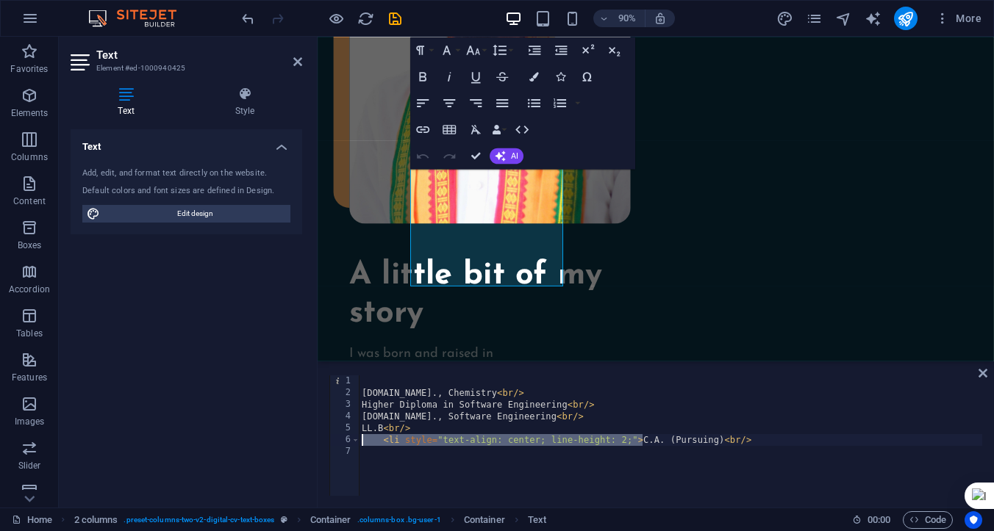
drag, startPoint x: 644, startPoint y: 441, endPoint x: 364, endPoint y: 440, distance: 280.0
click at [364, 440] on div "[DOMAIN_NAME]., Chemistry < br /> Higher Diploma in Software Engineering < br /…" at bounding box center [670, 448] width 623 height 144
type textarea "C.A. (Pursuing)<br/>"
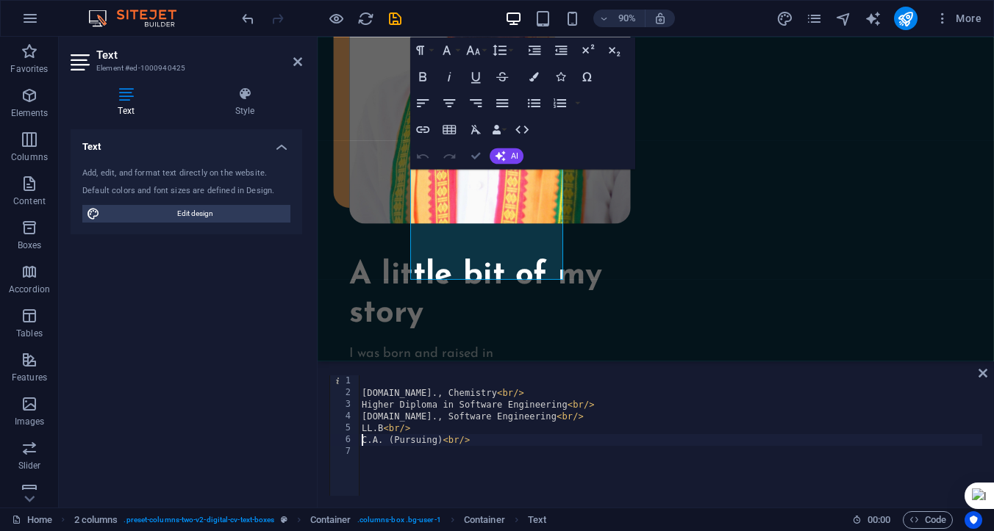
scroll to position [1656, 0]
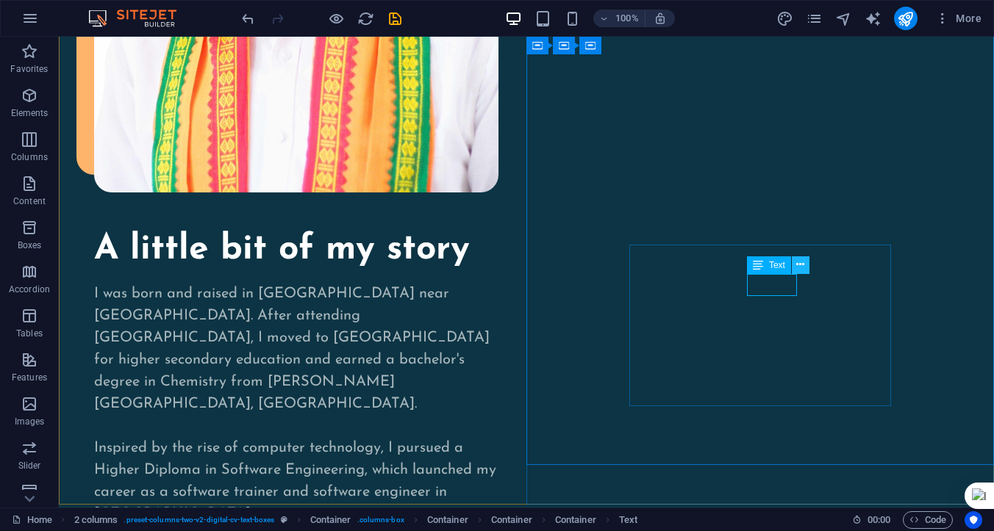
click at [800, 267] on icon at bounding box center [800, 264] width 8 height 15
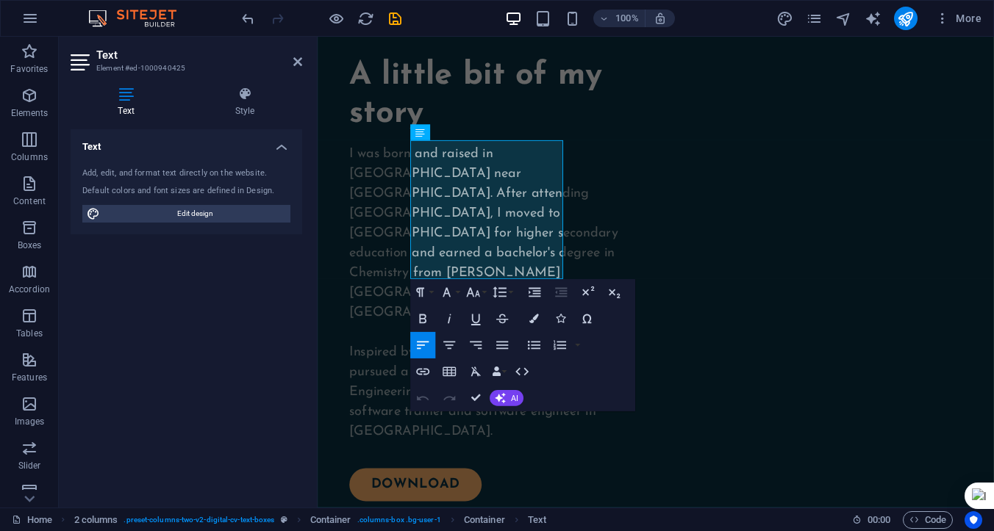
scroll to position [1435, 0]
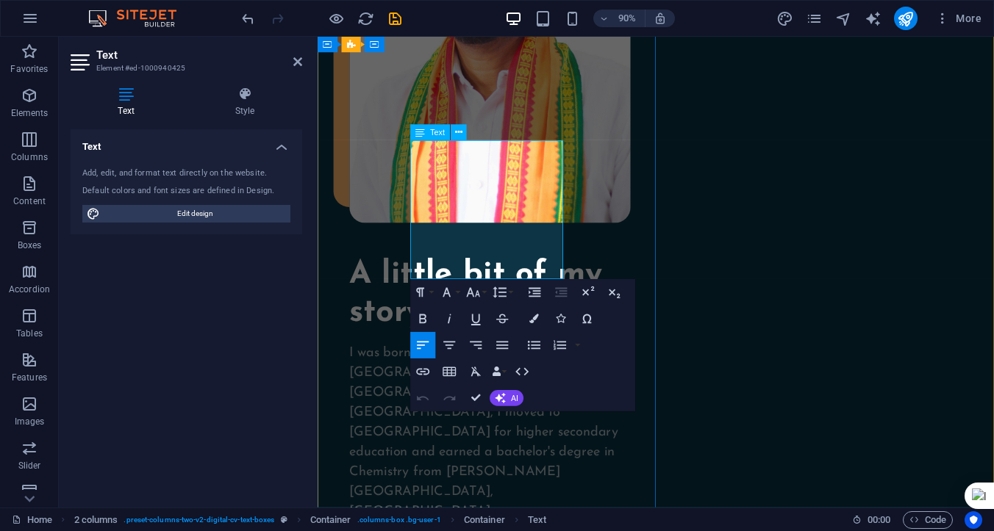
drag, startPoint x: 424, startPoint y: 162, endPoint x: 537, endPoint y: 292, distance: 171.9
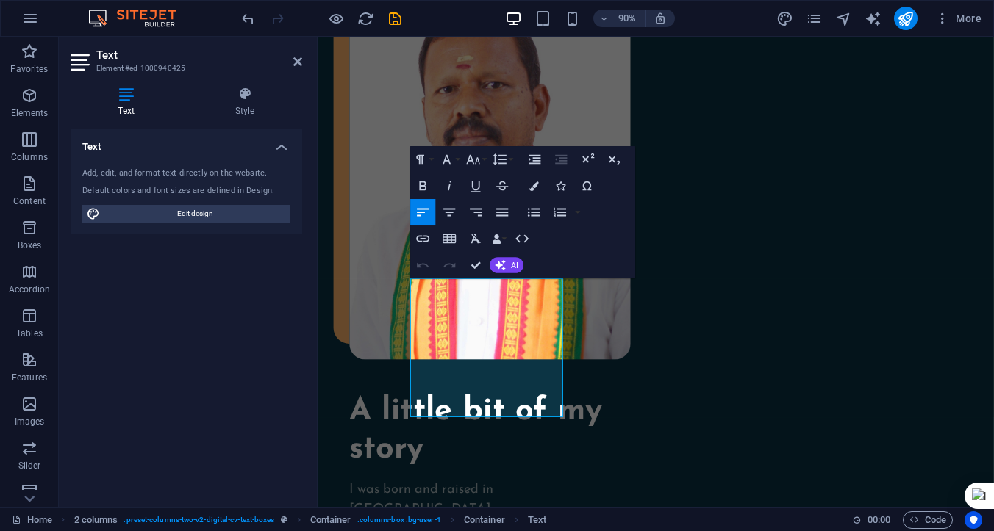
scroll to position [1281, 0]
click at [458, 159] on button "Font Family" at bounding box center [449, 159] width 25 height 26
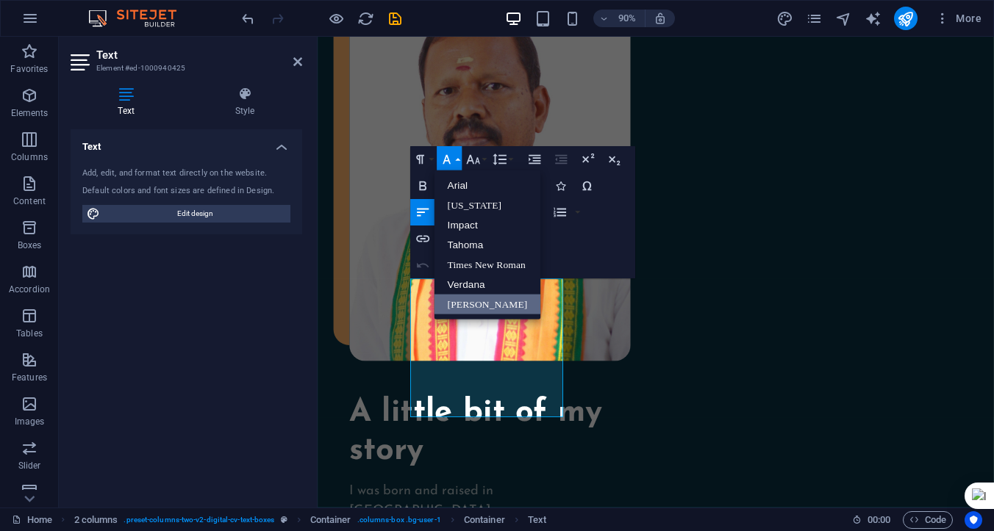
scroll to position [0, 0]
click at [458, 159] on button "Font Family" at bounding box center [449, 159] width 25 height 26
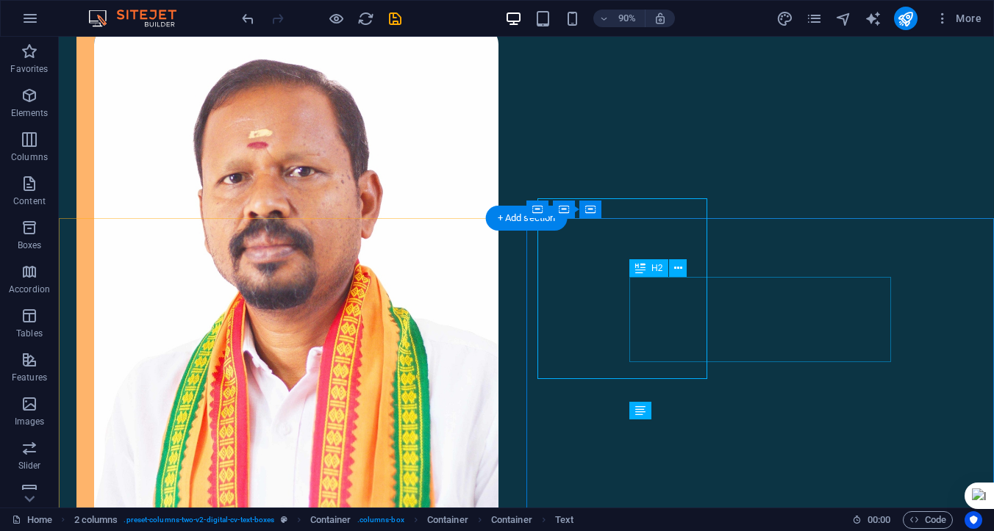
scroll to position [1388, 0]
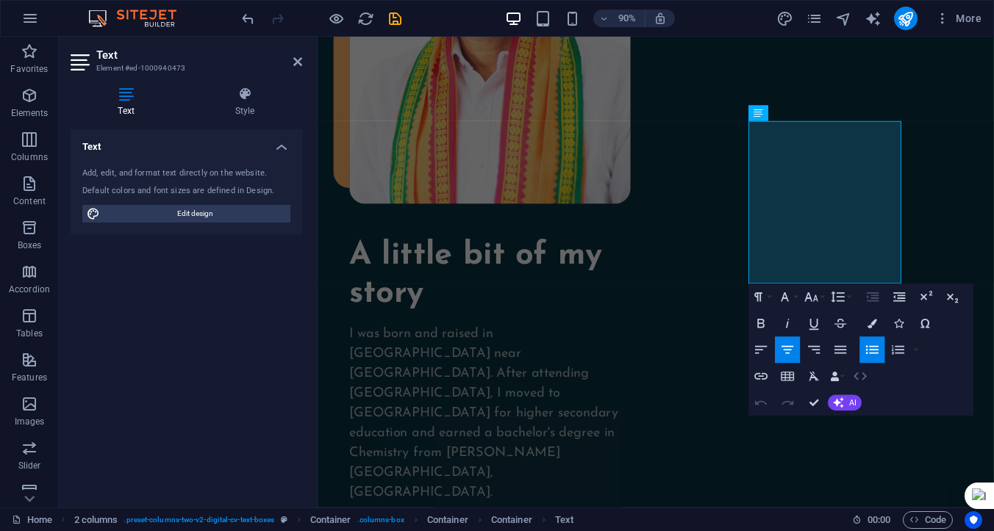
click at [860, 379] on icon "button" at bounding box center [860, 376] width 16 height 16
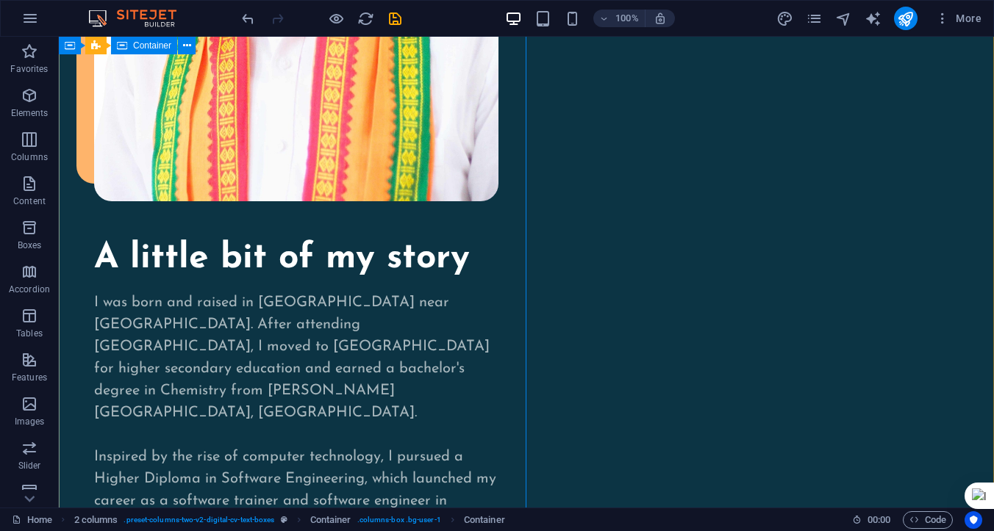
scroll to position [1648, 0]
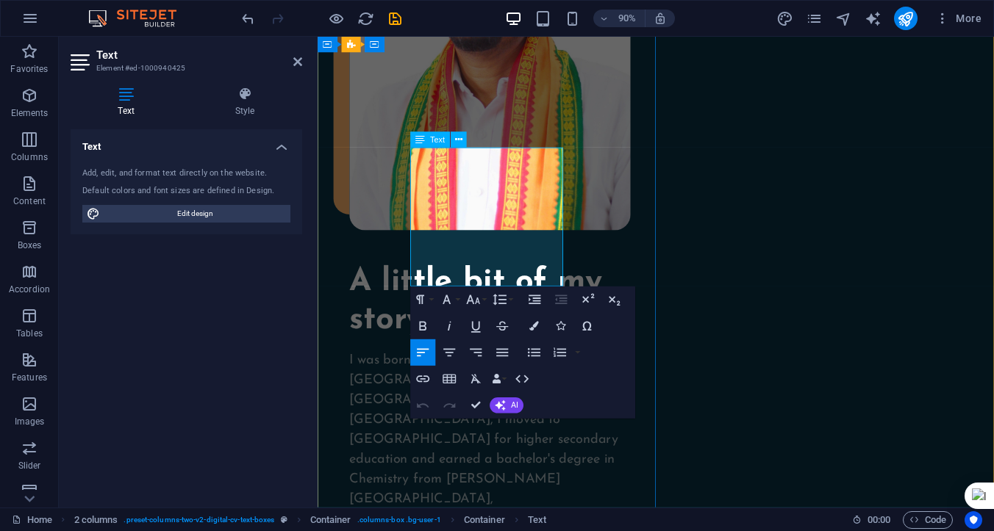
drag, startPoint x: 425, startPoint y: 172, endPoint x: 537, endPoint y: 295, distance: 166.4
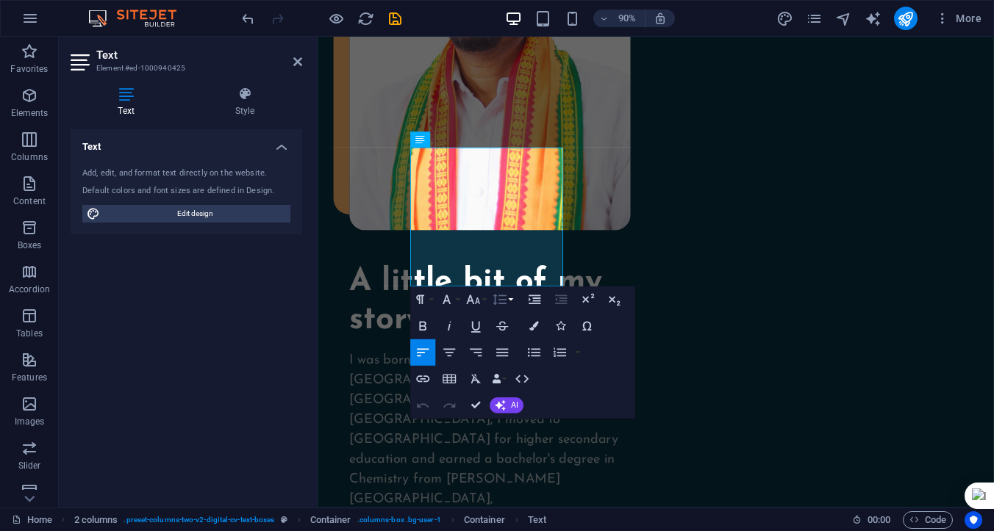
click at [511, 298] on button "Line Height" at bounding box center [501, 300] width 25 height 26
click at [536, 351] on icon "button" at bounding box center [534, 353] width 16 height 16
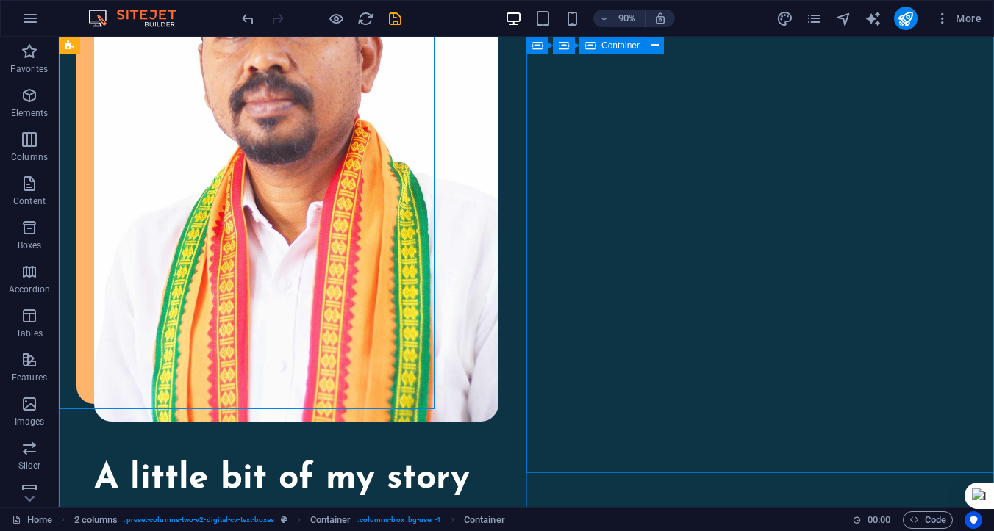
scroll to position [1648, 0]
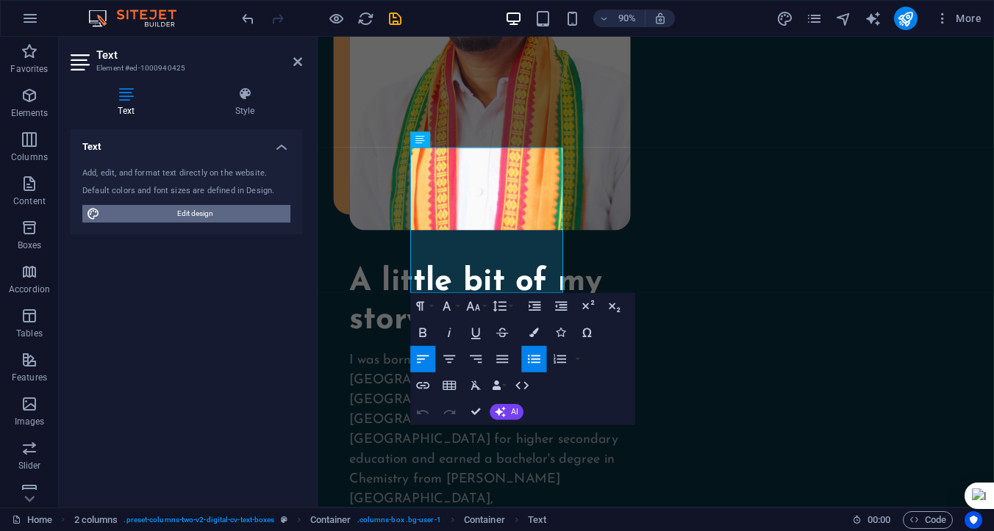
click at [192, 215] on span "Edit design" at bounding box center [195, 214] width 182 height 18
select select "px"
select select "400"
select select "px"
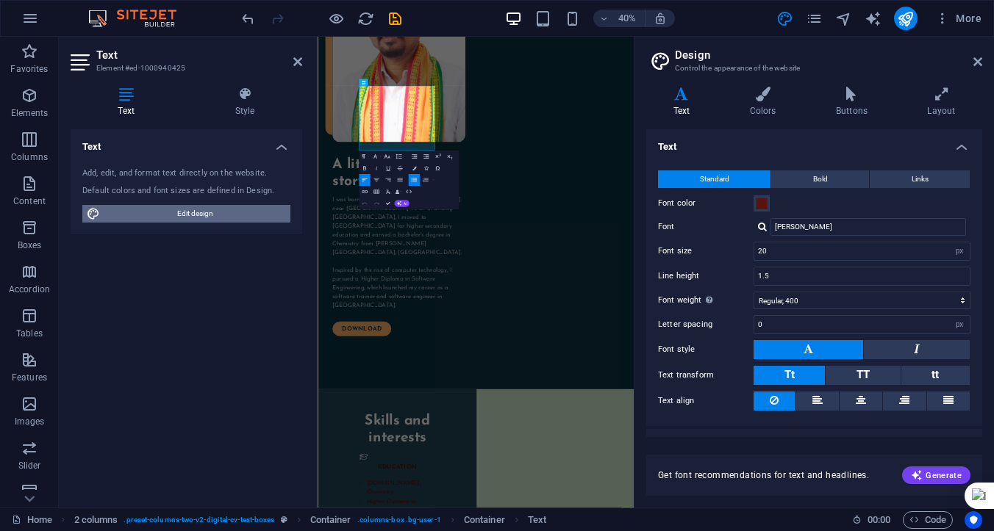
scroll to position [1466, 0]
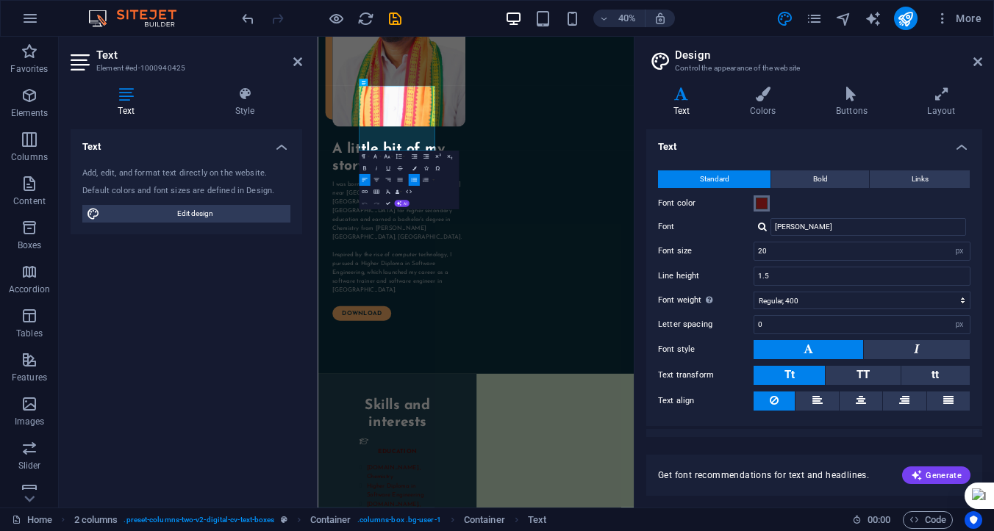
click at [762, 204] on span at bounding box center [761, 204] width 12 height 12
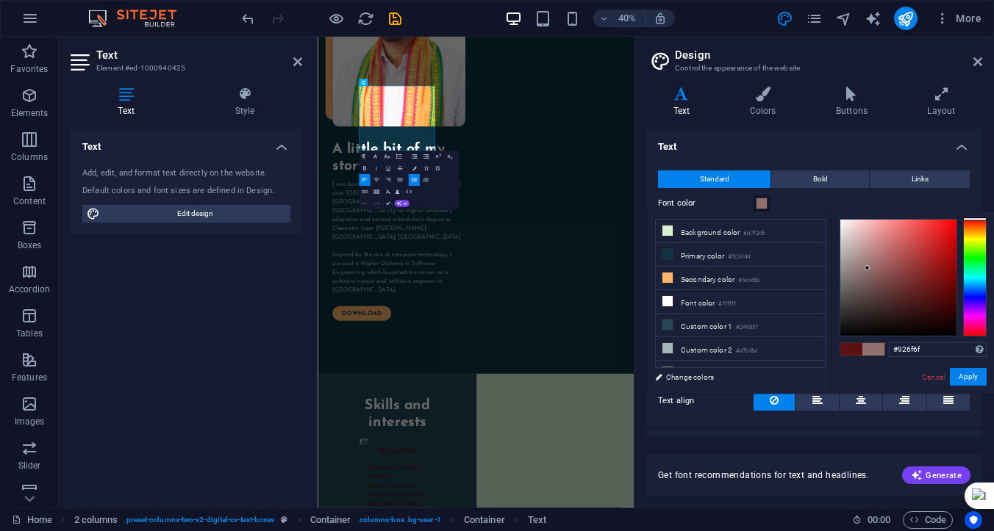
click at [867, 268] on div at bounding box center [898, 278] width 116 height 116
type input "#ffffff"
drag, startPoint x: 851, startPoint y: 234, endPoint x: 830, endPoint y: 211, distance: 31.2
click at [831, 212] on div "#ffffff Supported formats #0852ed rgb(8, 82, 237) rgba(8, 82, 237, 90%) hsv(221…" at bounding box center [912, 409] width 162 height 395
click at [965, 376] on button "Apply" at bounding box center [967, 377] width 37 height 18
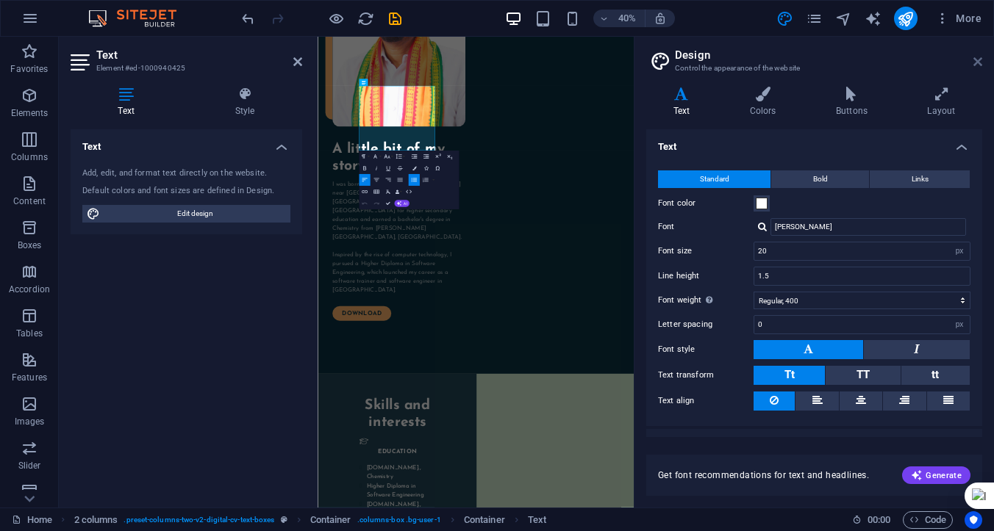
click at [977, 62] on icon at bounding box center [977, 62] width 9 height 12
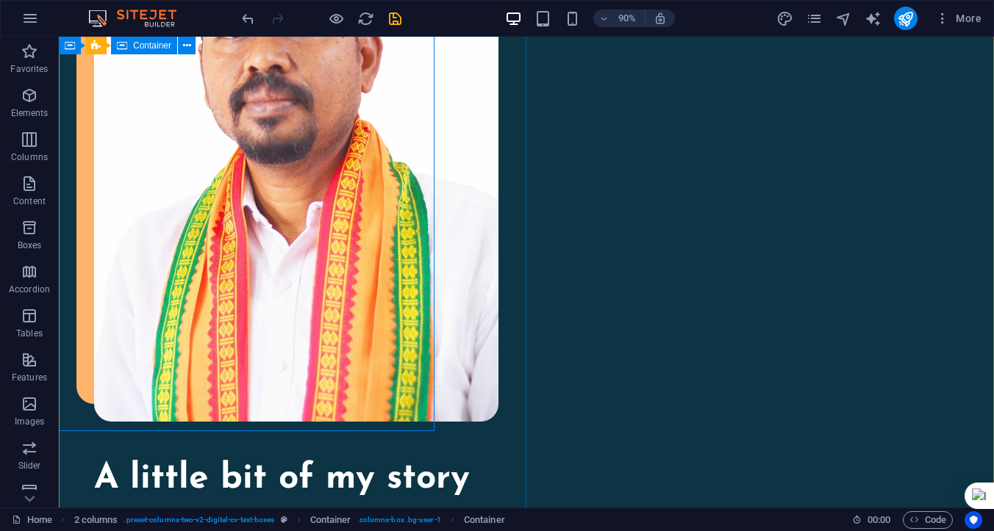
scroll to position [1626, 0]
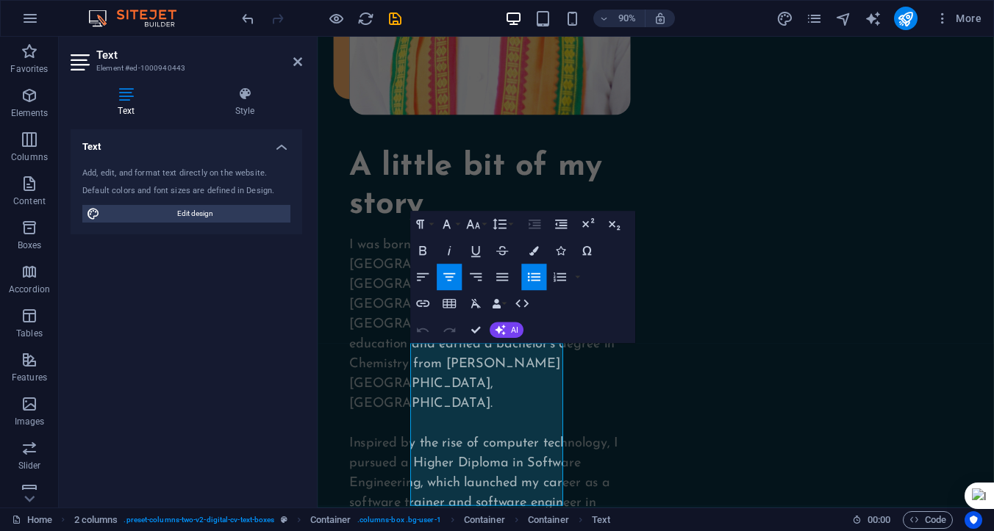
scroll to position [1569, 0]
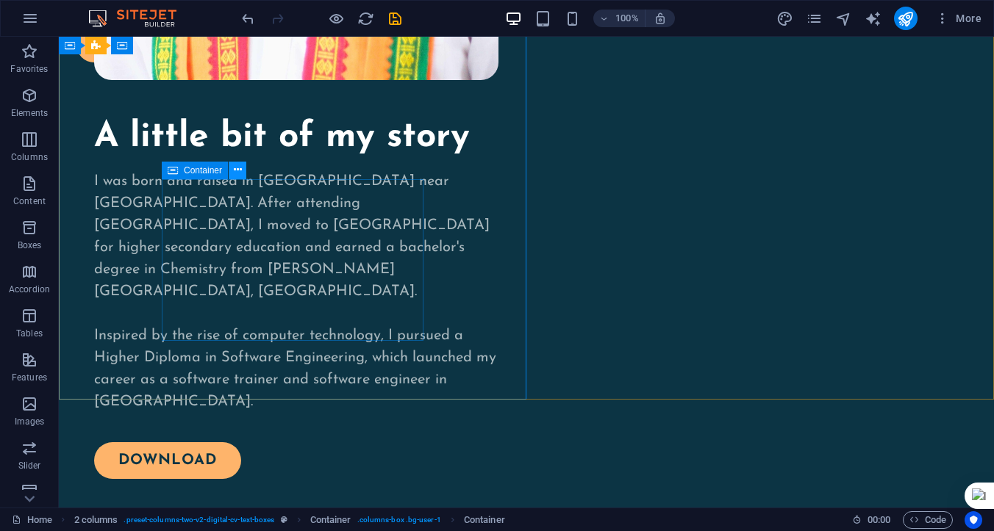
click at [235, 173] on icon at bounding box center [238, 169] width 8 height 15
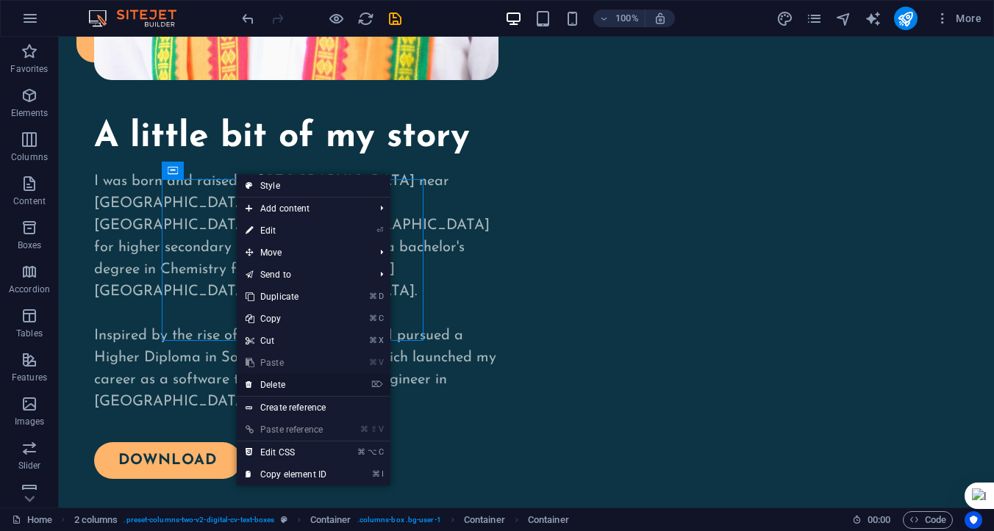
click at [281, 382] on link "⌦ Delete" at bounding box center [286, 385] width 98 height 22
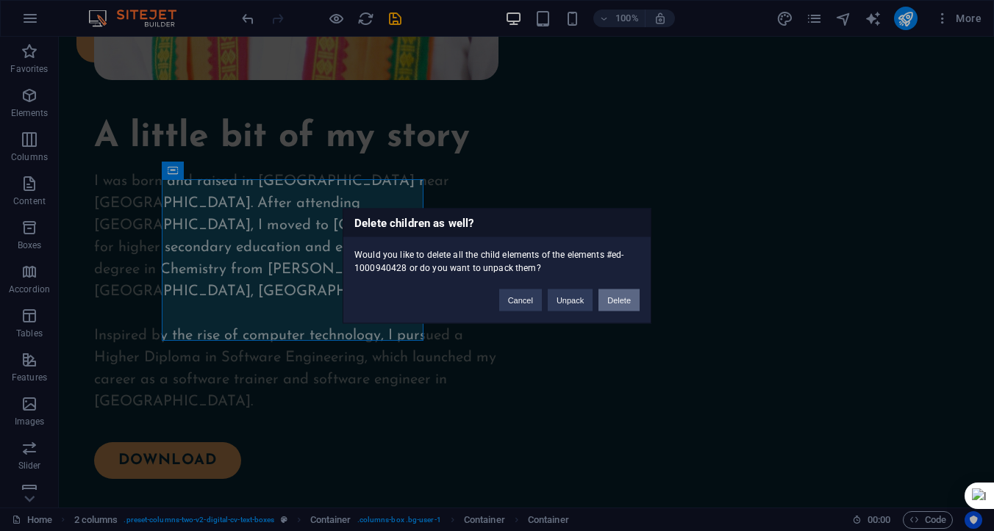
click at [619, 297] on button "Delete" at bounding box center [618, 300] width 41 height 22
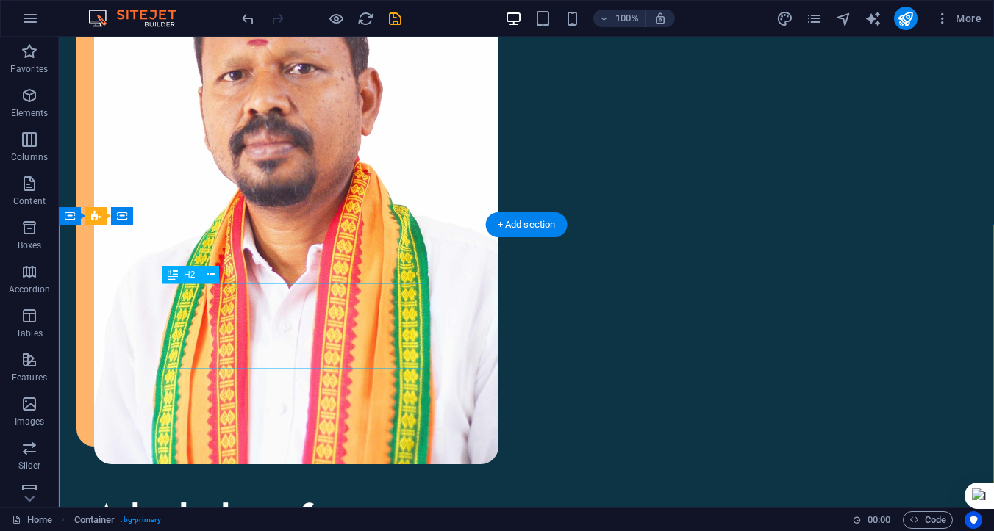
scroll to position [1385, 0]
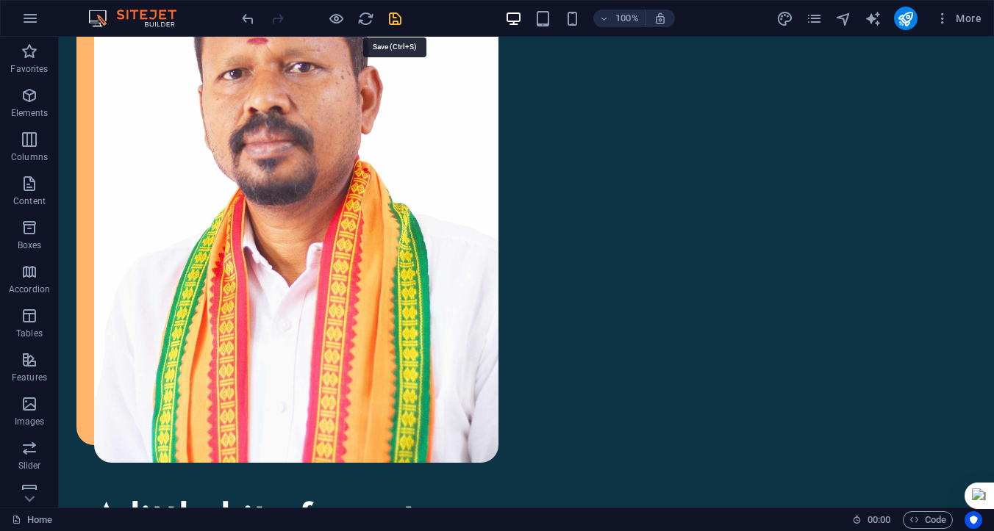
click at [397, 19] on icon "save" at bounding box center [395, 18] width 17 height 17
checkbox input "false"
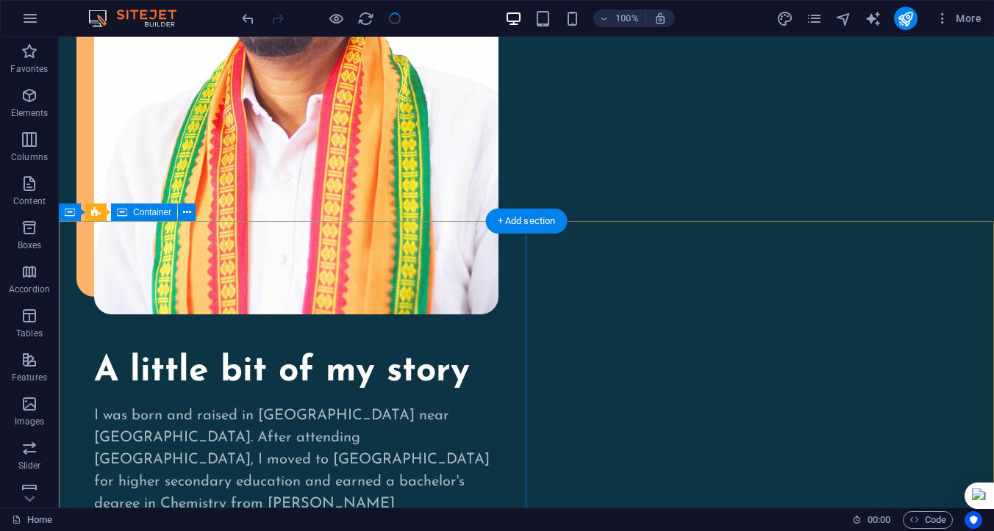
scroll to position [1541, 0]
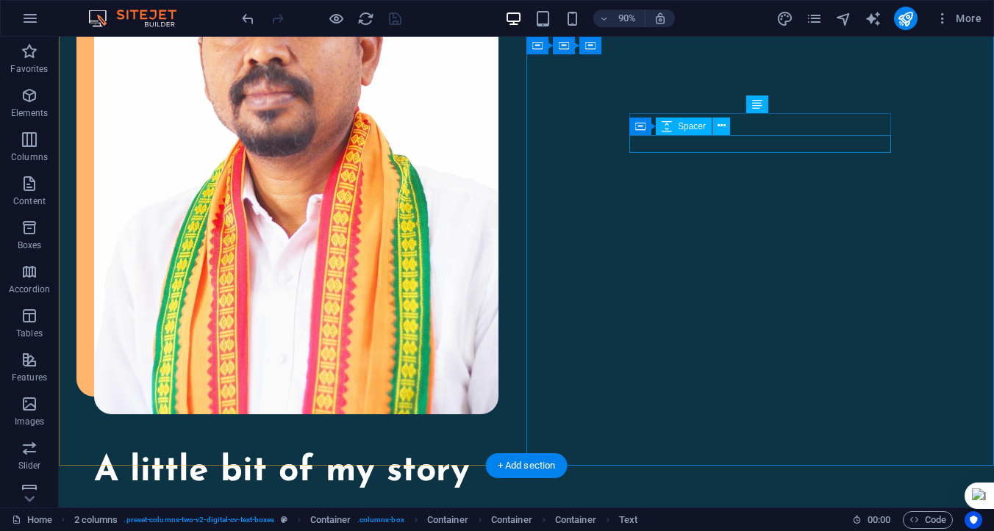
scroll to position [1655, 0]
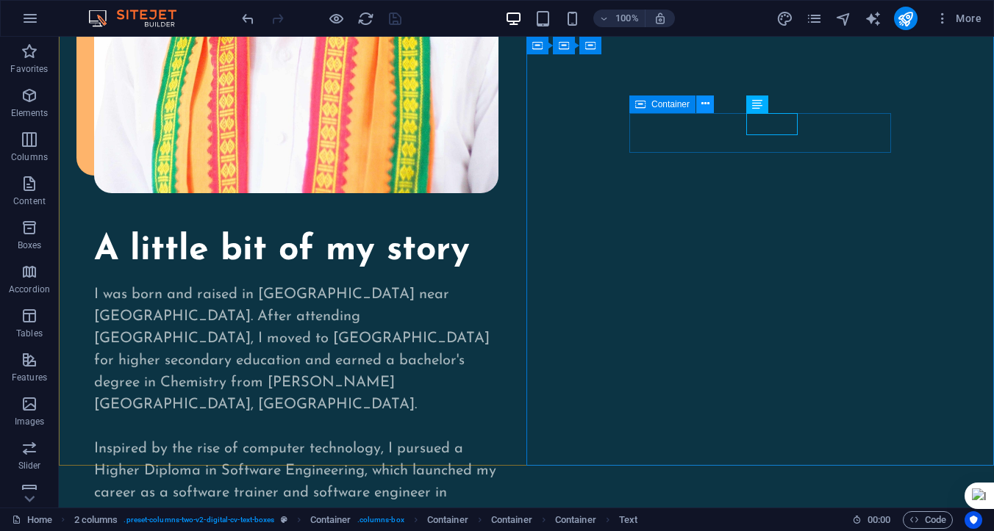
click at [705, 103] on icon at bounding box center [705, 103] width 8 height 15
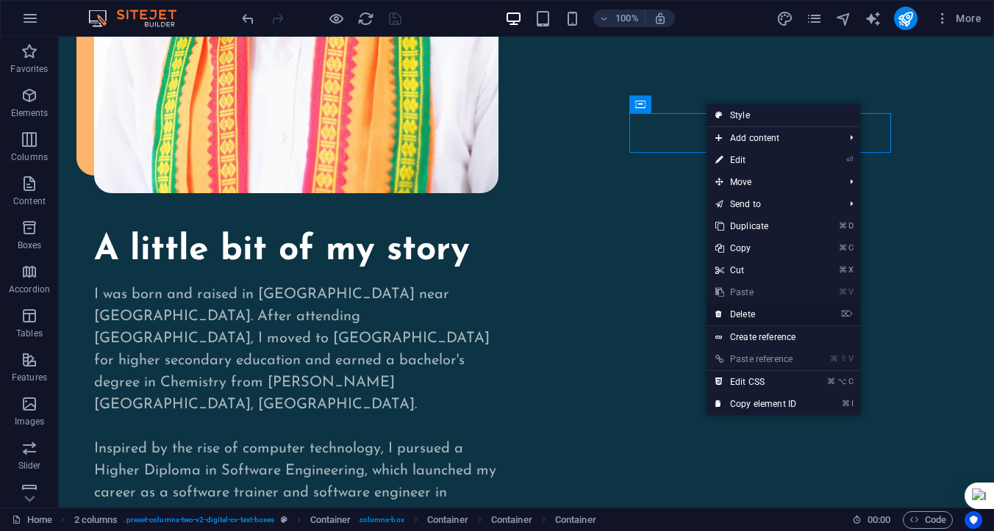
click at [738, 314] on link "⌦ Delete" at bounding box center [755, 315] width 98 height 22
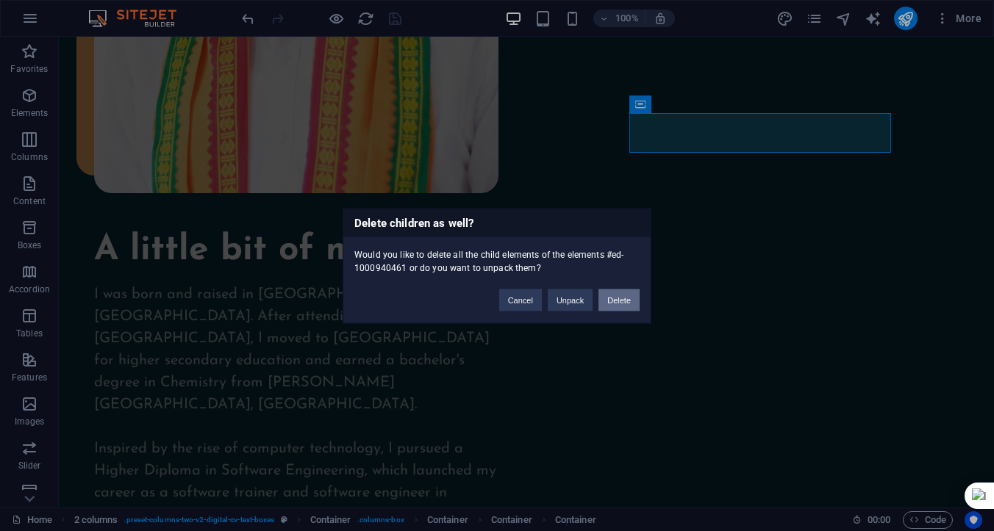
click at [617, 304] on button "Delete" at bounding box center [618, 300] width 41 height 22
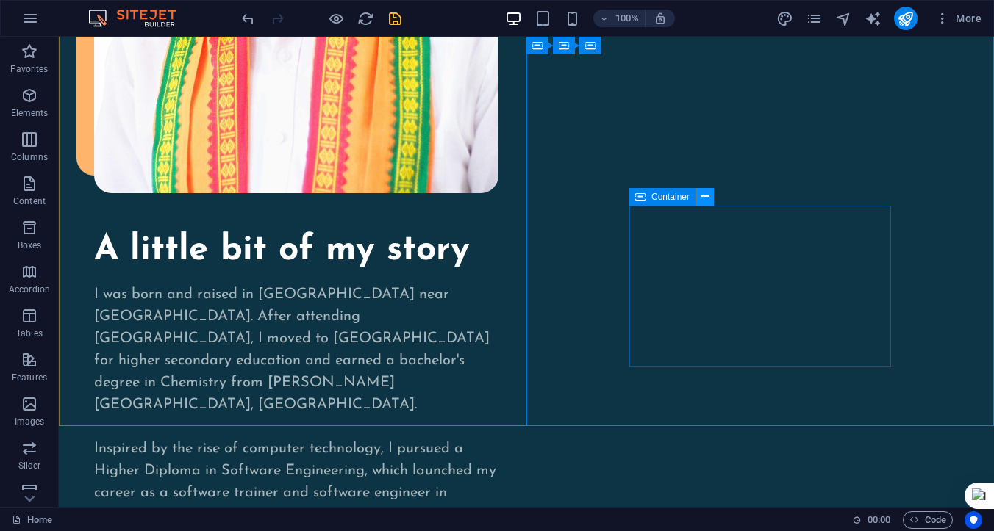
click at [702, 201] on icon at bounding box center [705, 196] width 8 height 15
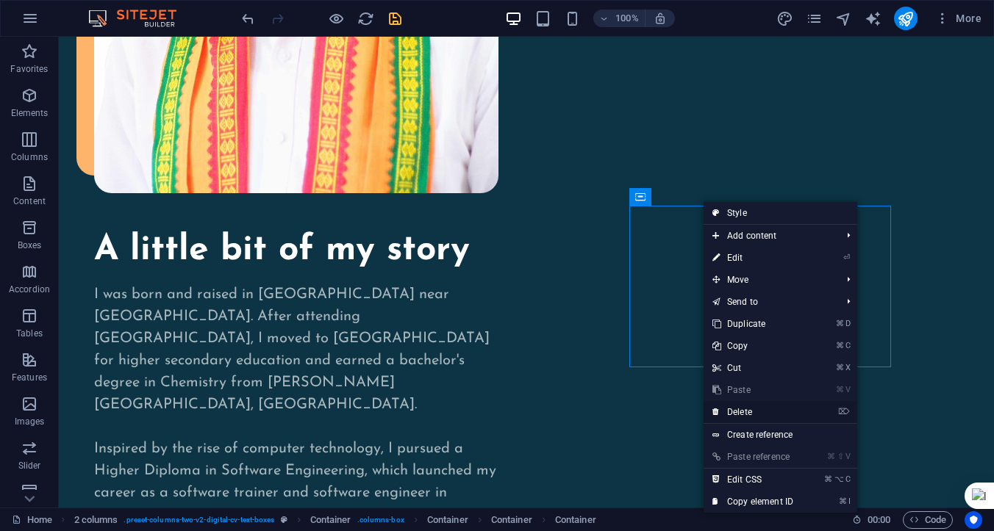
click at [742, 411] on link "⌦ Delete" at bounding box center [752, 412] width 98 height 22
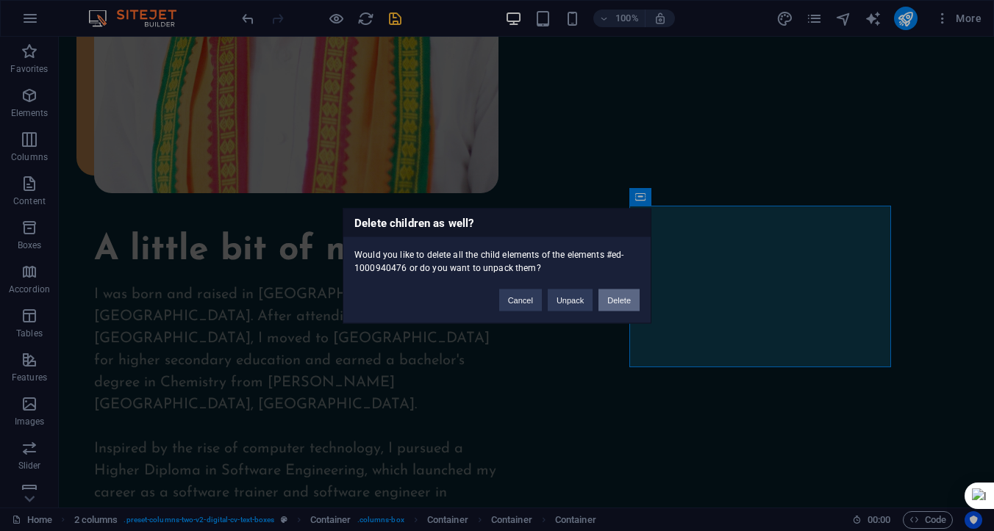
click at [606, 297] on button "Delete" at bounding box center [618, 300] width 41 height 22
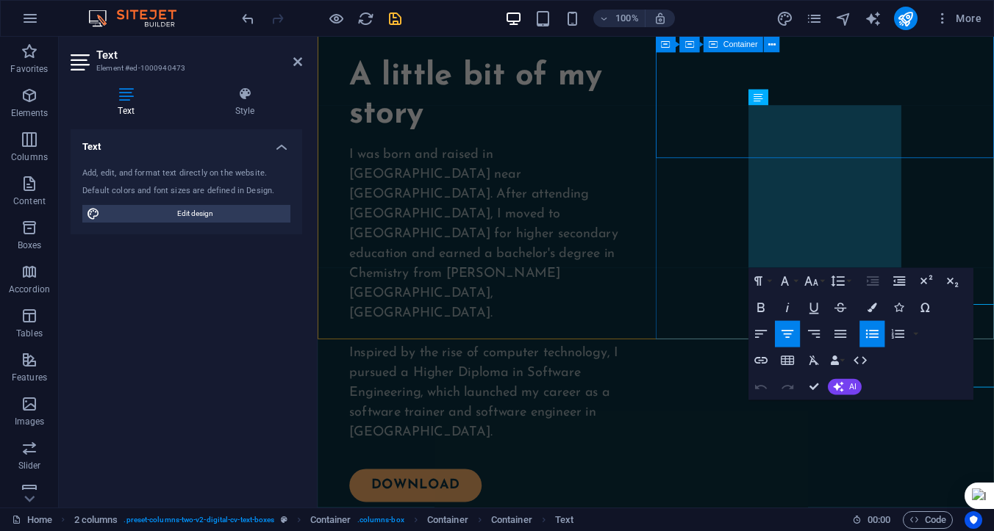
scroll to position [1434, 0]
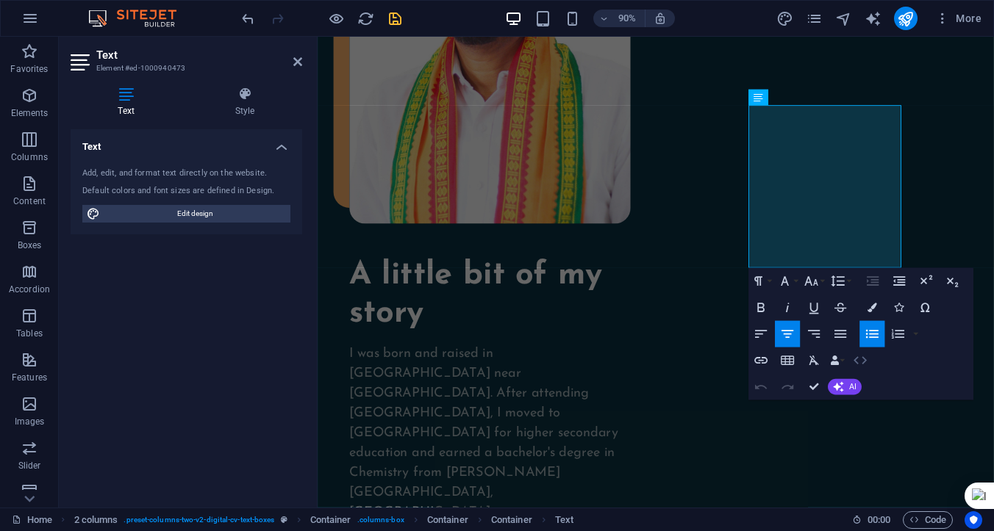
click at [861, 365] on icon "button" at bounding box center [860, 361] width 16 height 16
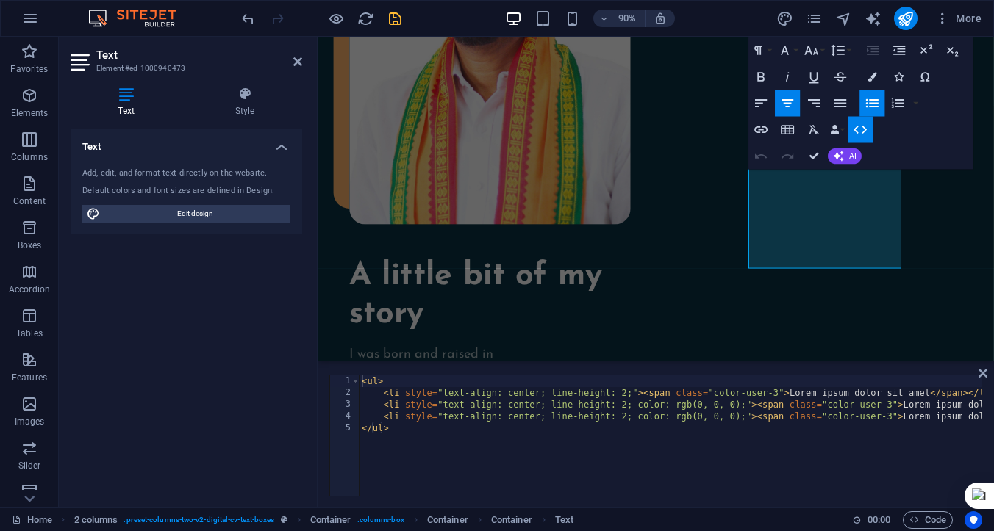
scroll to position [0, 127]
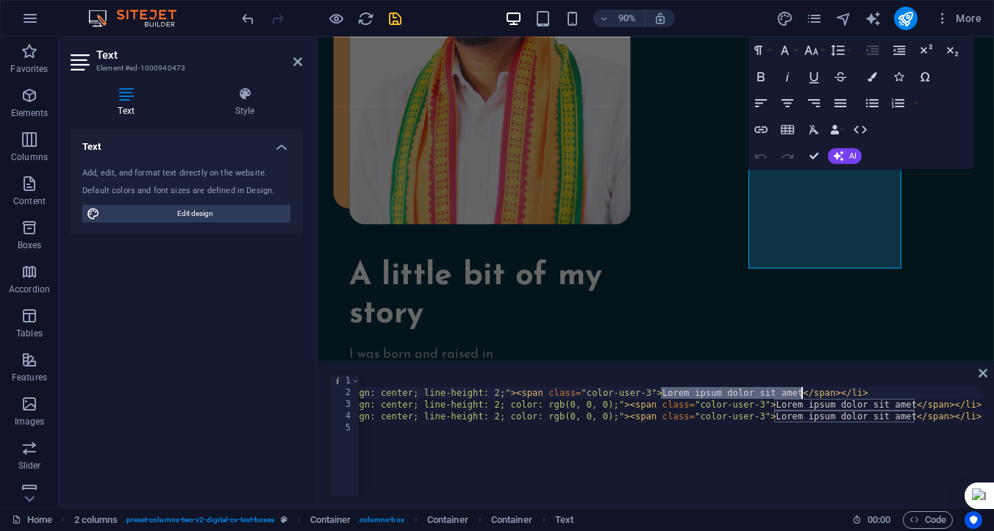
drag, startPoint x: 662, startPoint y: 393, endPoint x: 801, endPoint y: 398, distance: 139.0
click at [801, 398] on div "< ul > < li style = "text-align: center; line-height: 2;" > < span class = "col…" at bounding box center [606, 446] width 750 height 141
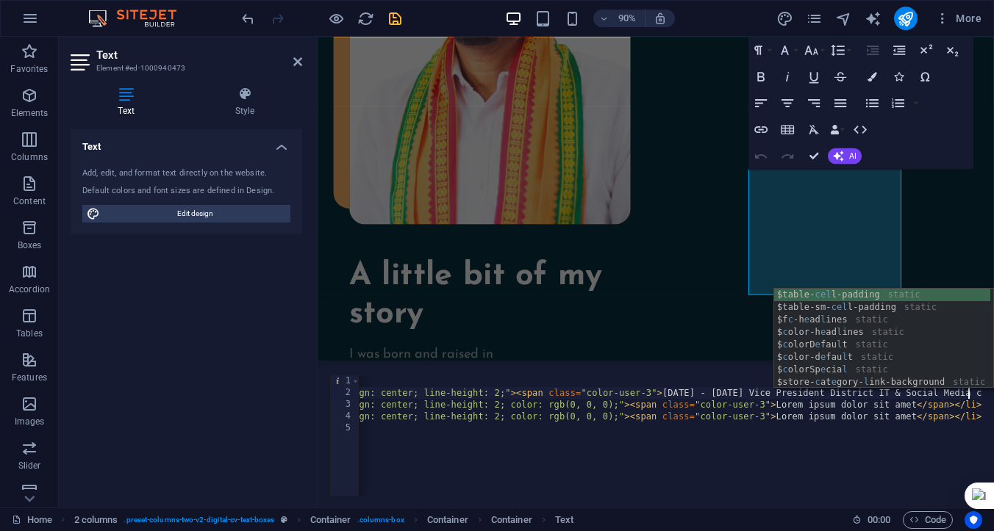
scroll to position [0, 62]
click at [770, 422] on div "< ul > < li style = "text-align: center; line-height: 2;" > < span class = "col…" at bounding box center [636, 446] width 810 height 141
type textarea "<li style="text-align: center; line-height: 2; color: rgb(0, 0, 0);"><span clas…"
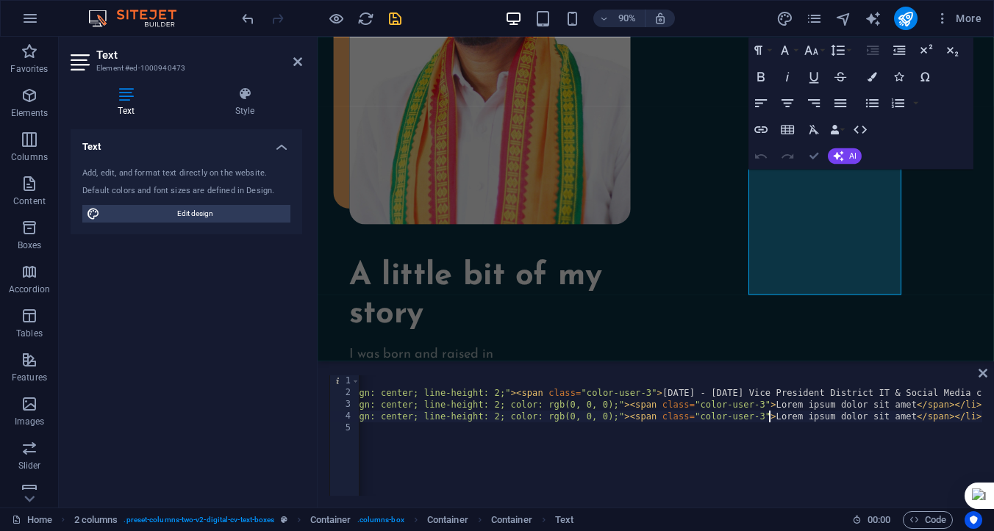
scroll to position [1655, 0]
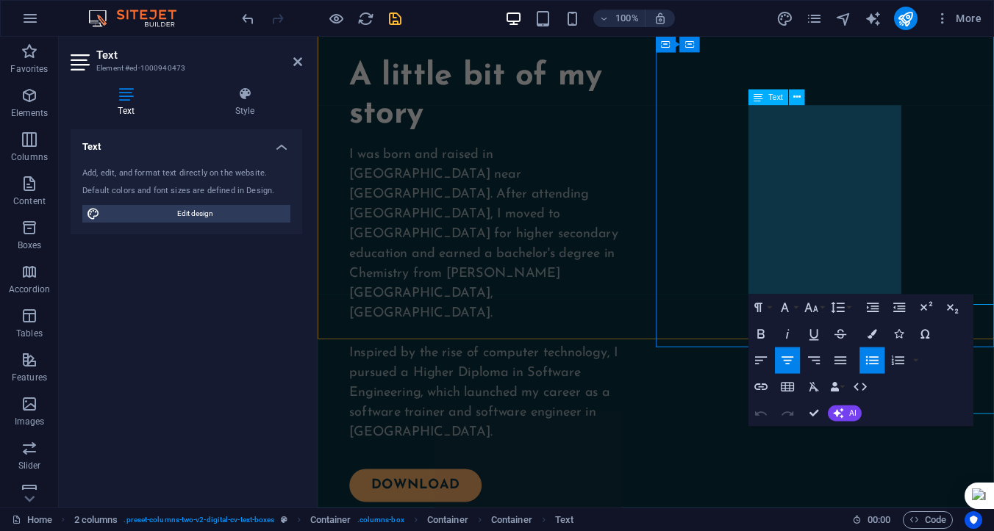
scroll to position [1434, 0]
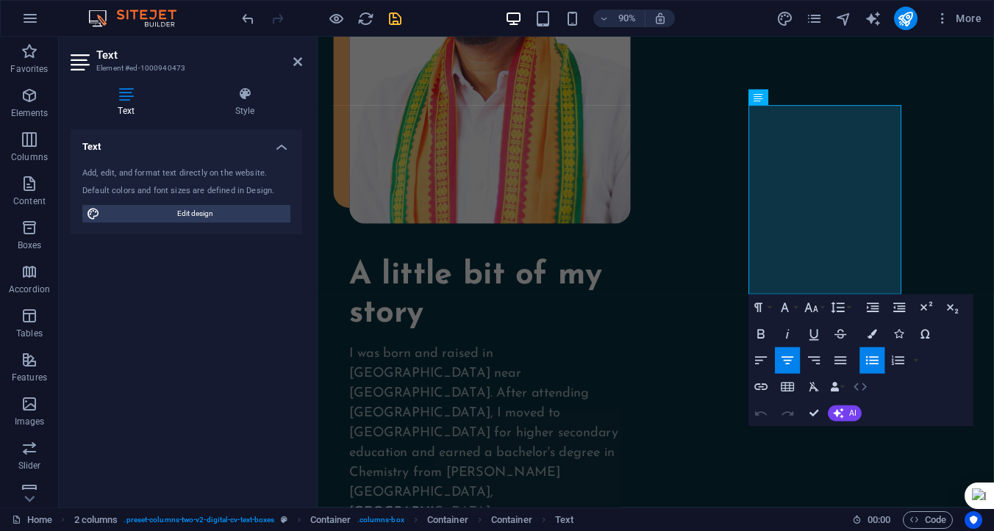
click at [858, 385] on icon "button" at bounding box center [860, 387] width 16 height 16
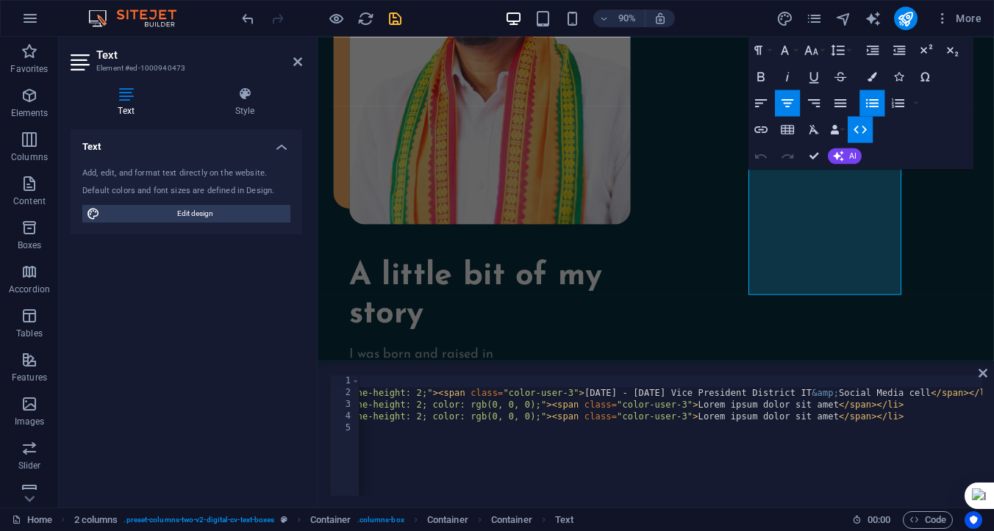
scroll to position [0, 208]
click at [638, 394] on div "< ul > < li style = "text-align: center; line-height: 2;" > < span class = "col…" at bounding box center [566, 446] width 831 height 141
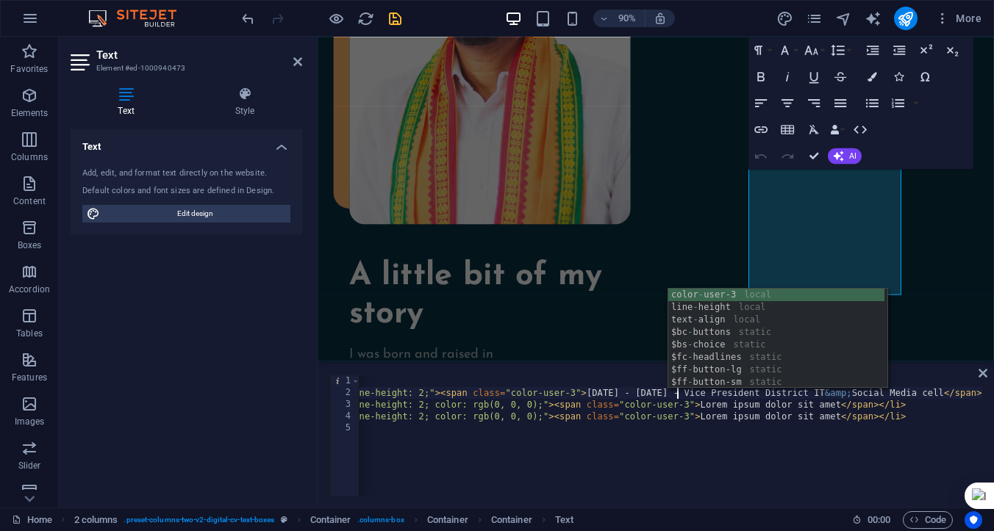
click at [746, 409] on div "< ul > < li style = "text-align: center; line-height: 2;" > < span class = "col…" at bounding box center [587, 446] width 863 height 141
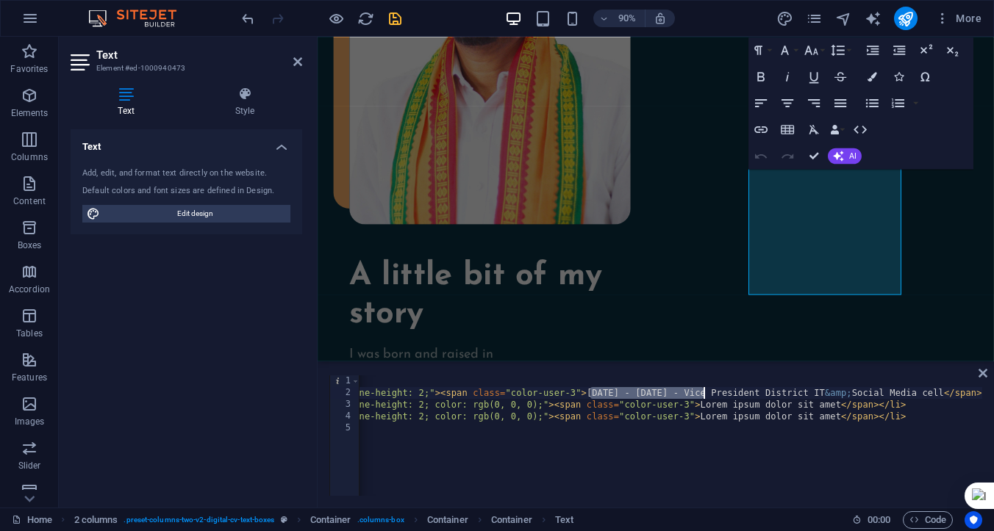
scroll to position [0, 24]
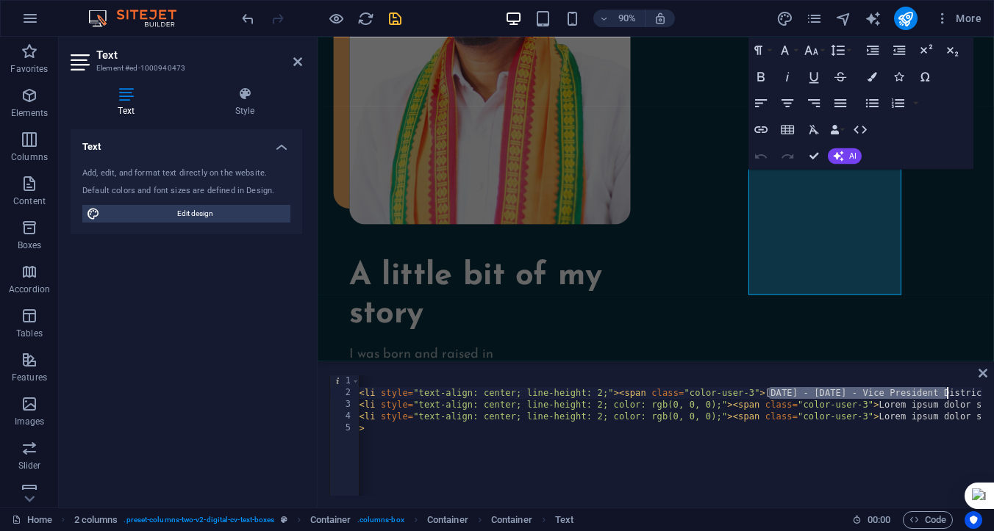
drag, startPoint x: 589, startPoint y: 392, endPoint x: 949, endPoint y: 398, distance: 360.9
click at [949, 398] on div "< ul > < li style = "text-align: center; line-height: 2;" > < span class = "col…" at bounding box center [765, 446] width 863 height 141
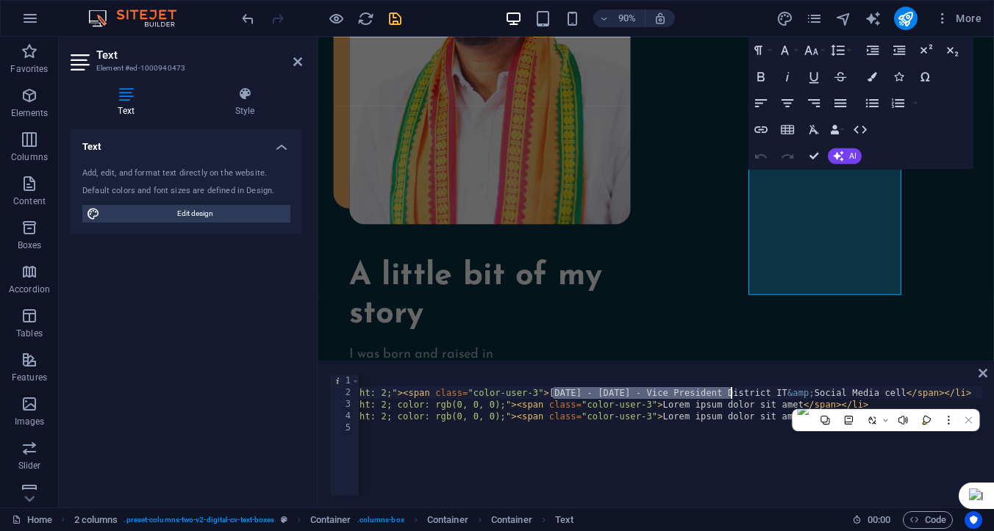
scroll to position [0, 240]
click at [916, 390] on div "< ul > < li style = "text-align: center; line-height: 2;" > < span class = "col…" at bounding box center [549, 446] width 863 height 141
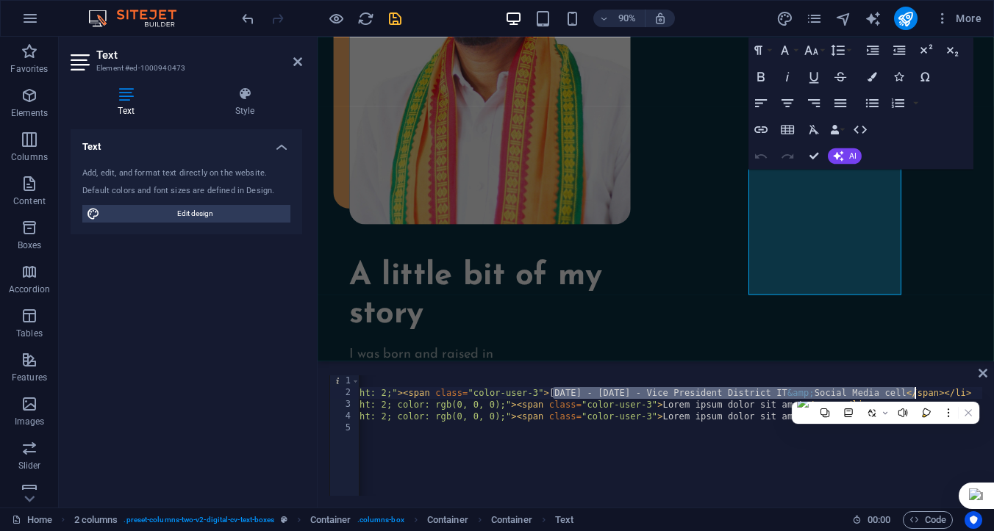
scroll to position [0, 29]
click at [663, 428] on div "< ul > < li style = "text-align: center; line-height: 2;" > < span class = "col…" at bounding box center [549, 446] width 863 height 141
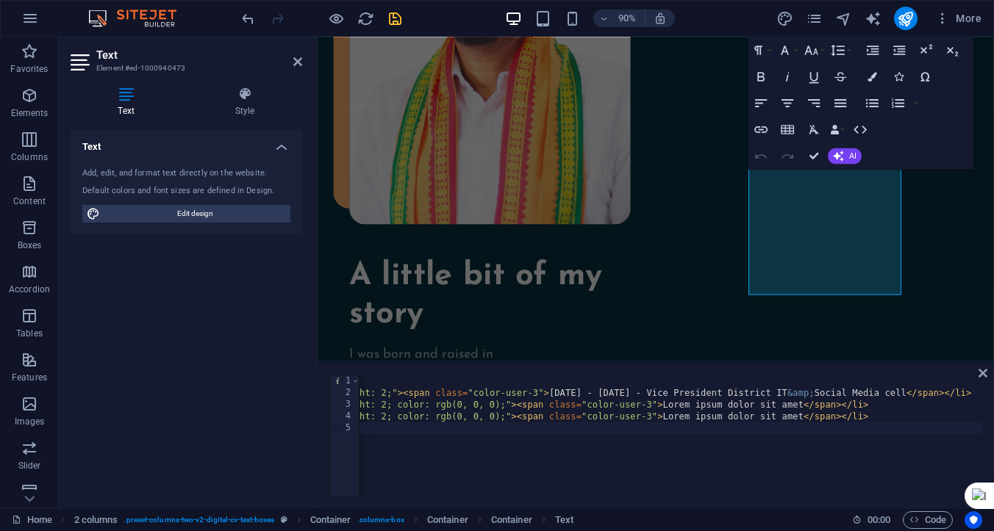
scroll to position [0, 240]
drag, startPoint x: 802, startPoint y: 405, endPoint x: 663, endPoint y: 409, distance: 138.9
click at [663, 409] on div "< ul > < li style = "text-align: center; line-height: 2;" > < span class = "col…" at bounding box center [549, 446] width 863 height 141
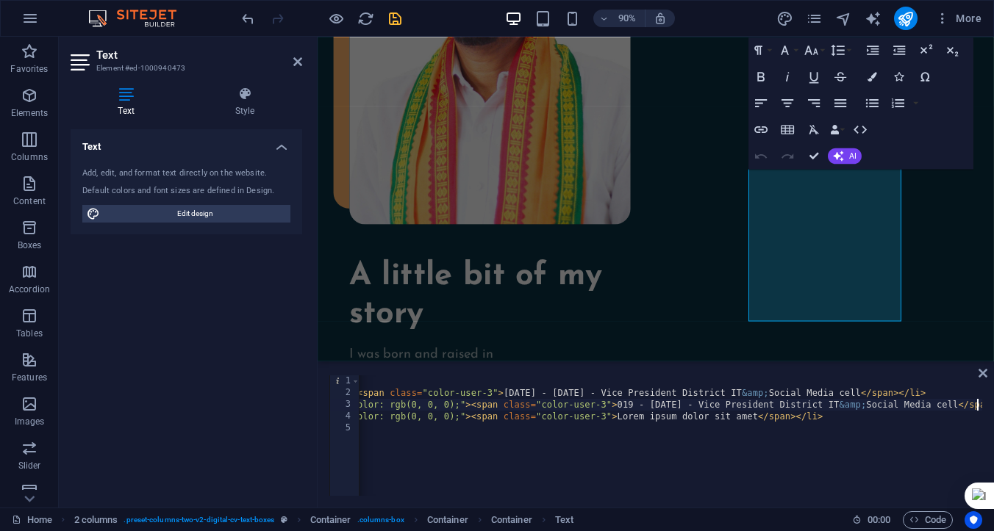
click at [631, 406] on div "< ul > < li style = "text-align: center; line-height: 2;" > < span class = "col…" at bounding box center [559, 446] width 972 height 141
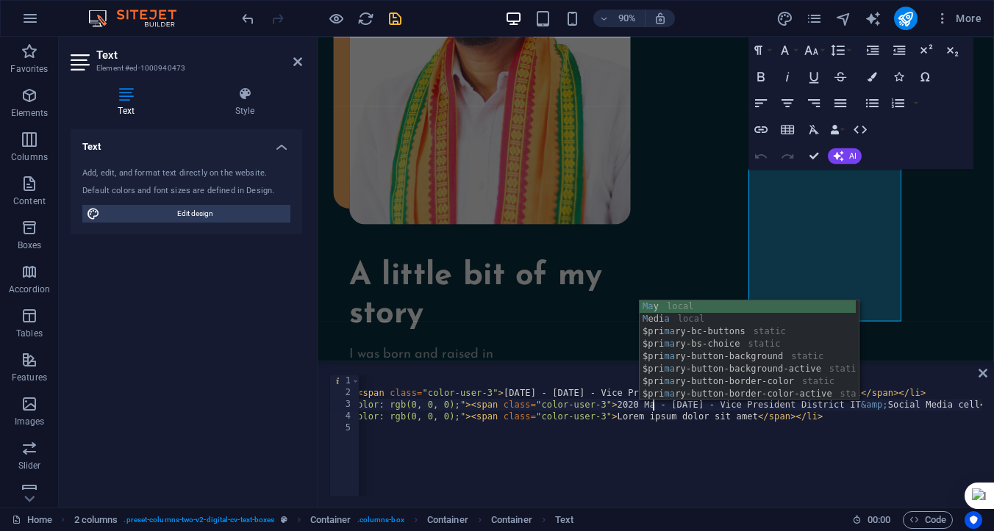
scroll to position [0, 49]
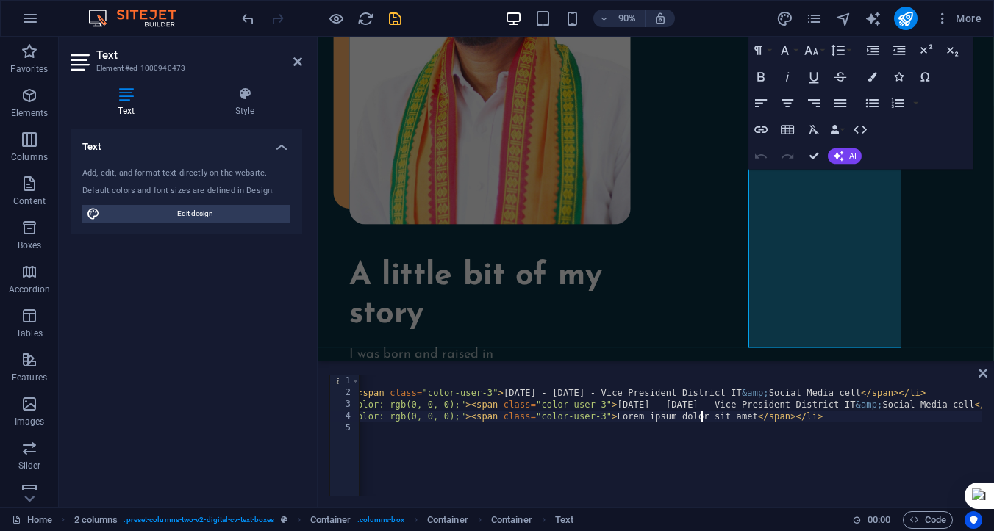
click at [703, 411] on div "< ul > < li style = "text-align: center; line-height: 2;" > < span class = "col…" at bounding box center [572, 446] width 999 height 141
click at [697, 406] on div "< ul > < li style = "text-align: center; line-height: 2;" > < span class = "col…" at bounding box center [572, 446] width 999 height 141
click at [748, 406] on div "< ul > < li style = "text-align: center; line-height: 2;" > < span class = "col…" at bounding box center [572, 446] width 999 height 141
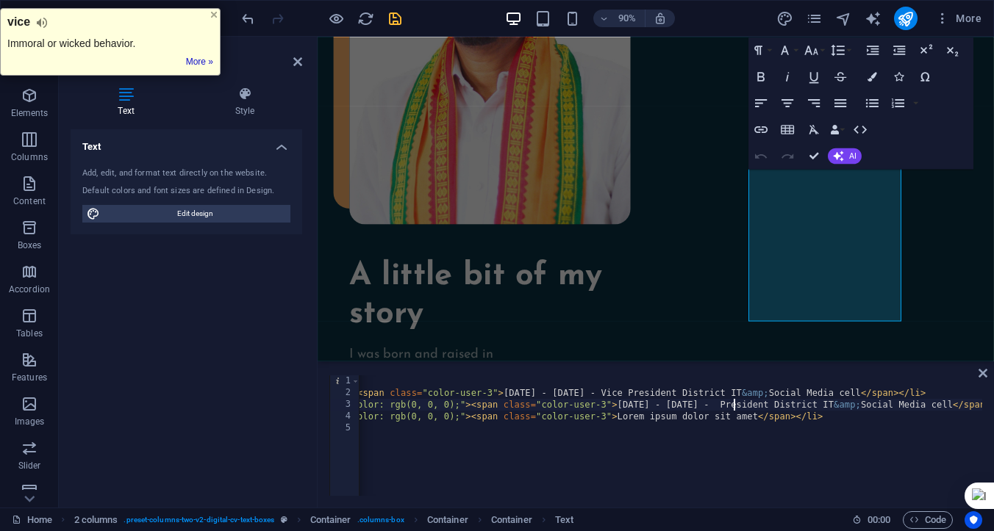
click at [523, 392] on div "< ul > < li style = "text-align: center; line-height: 2;" > < span class = "col…" at bounding box center [561, 446] width 977 height 141
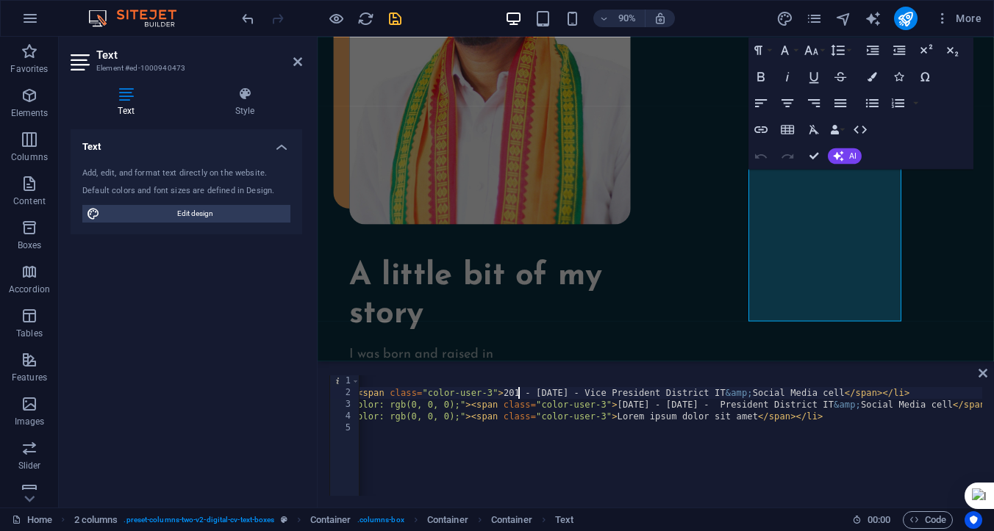
scroll to position [0, 38]
click at [561, 392] on div "< ul > < li style = "text-align: center; line-height: 2;" > < span class = "col…" at bounding box center [561, 446] width 977 height 141
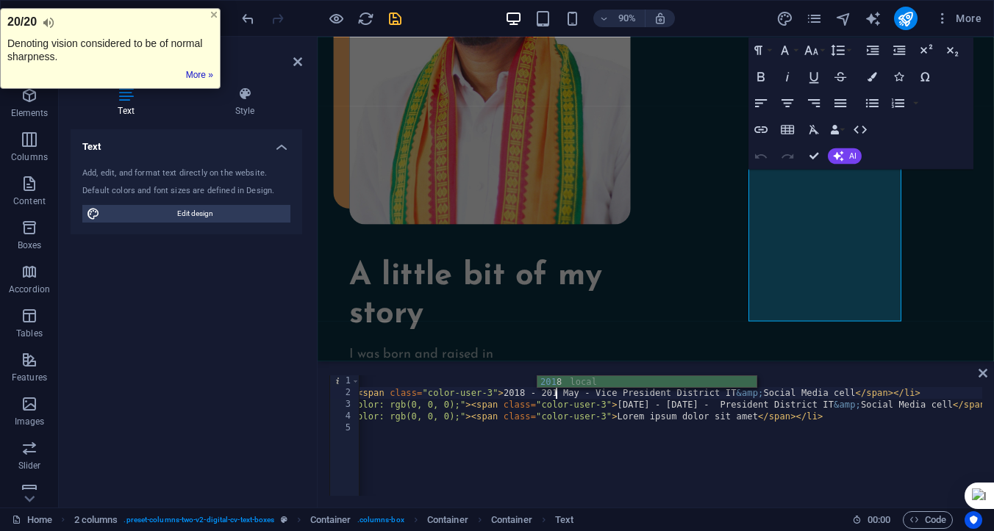
scroll to position [0, 41]
drag, startPoint x: 636, startPoint y: 406, endPoint x: 618, endPoint y: 407, distance: 18.4
click at [618, 407] on div "< ul > < li style = "text-align: center; line-height: 2;" > < span class = "col…" at bounding box center [561, 446] width 977 height 141
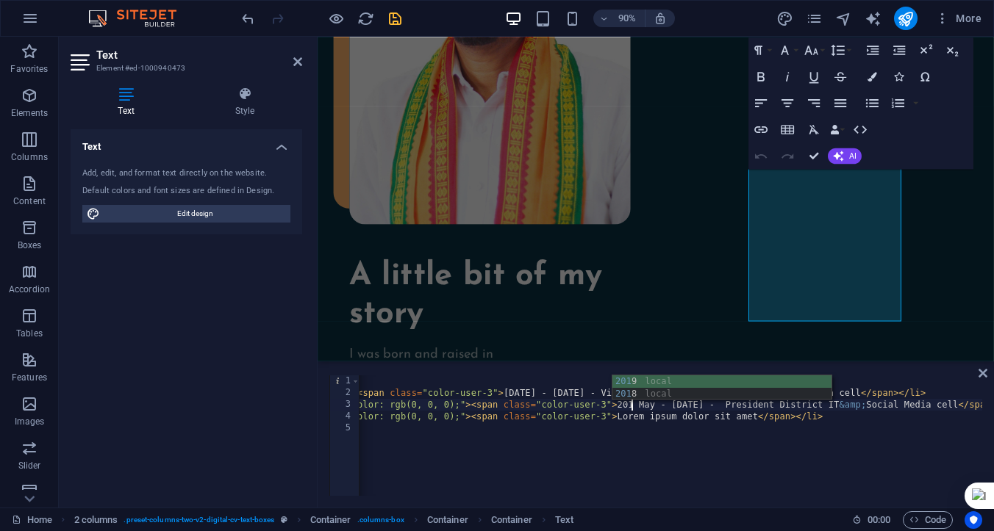
scroll to position [0, 47]
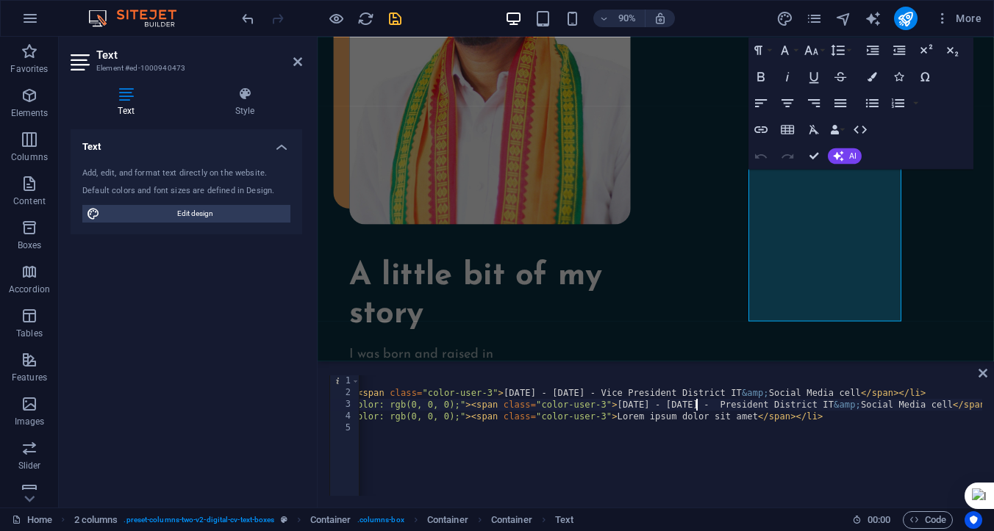
click at [695, 407] on div "< ul > < li style = "text-align: center; line-height: 2;" > < span class = "col…" at bounding box center [561, 446] width 977 height 141
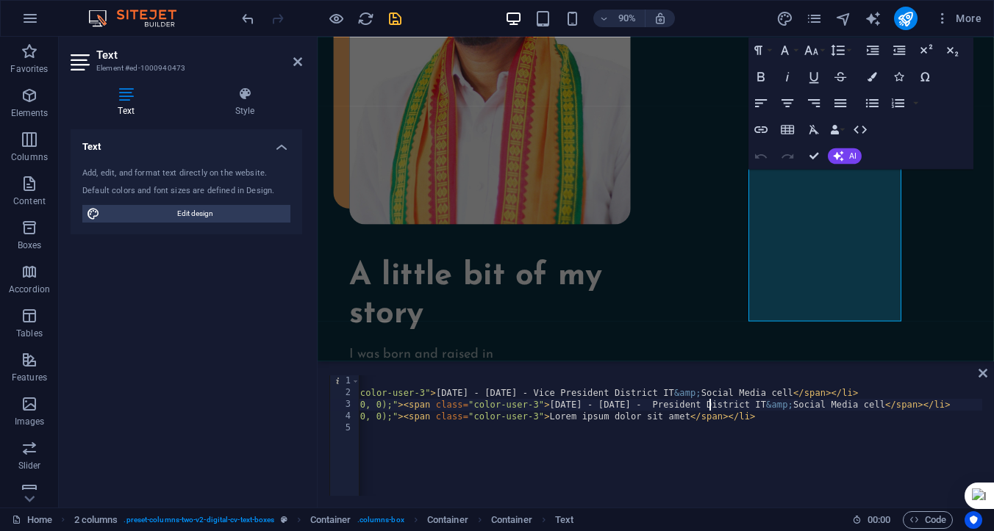
click at [709, 403] on div "< ul > < li style = "text-align: center; line-height: 2;" > < span class = "col…" at bounding box center [493, 446] width 977 height 141
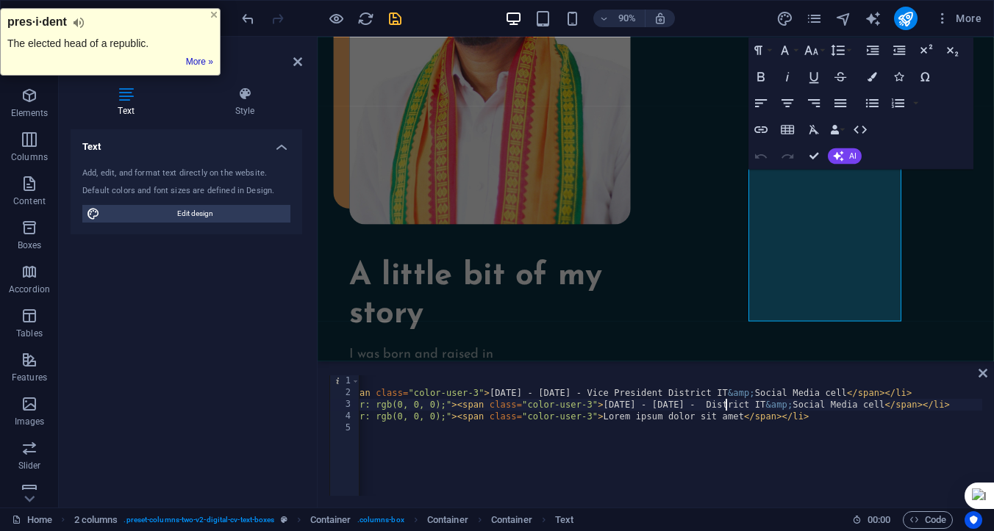
scroll to position [0, 300]
click at [771, 405] on div "< ul > < li style = "text-align: center; line-height: 2;" > < span class = "col…" at bounding box center [520, 446] width 923 height 141
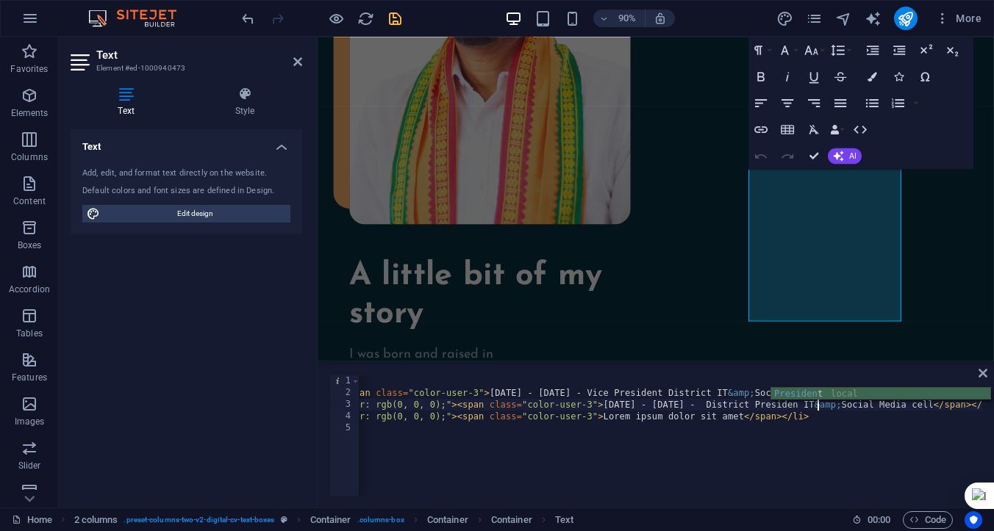
scroll to position [0, 63]
drag, startPoint x: 612, startPoint y: 391, endPoint x: 587, endPoint y: 392, distance: 25.0
click at [587, 392] on div "< ul > < li style = "text-align: center; line-height: 2;" > < span class = "col…" at bounding box center [547, 446] width 977 height 141
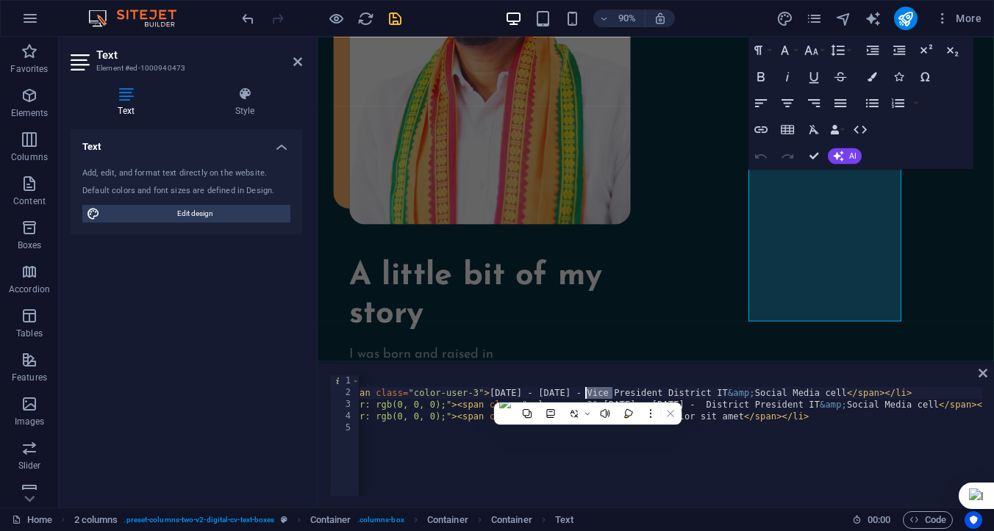
click at [587, 392] on div "< ul > < li style = "text-align: center; line-height: 2;" > < span class = "col…" at bounding box center [547, 446] width 977 height 141
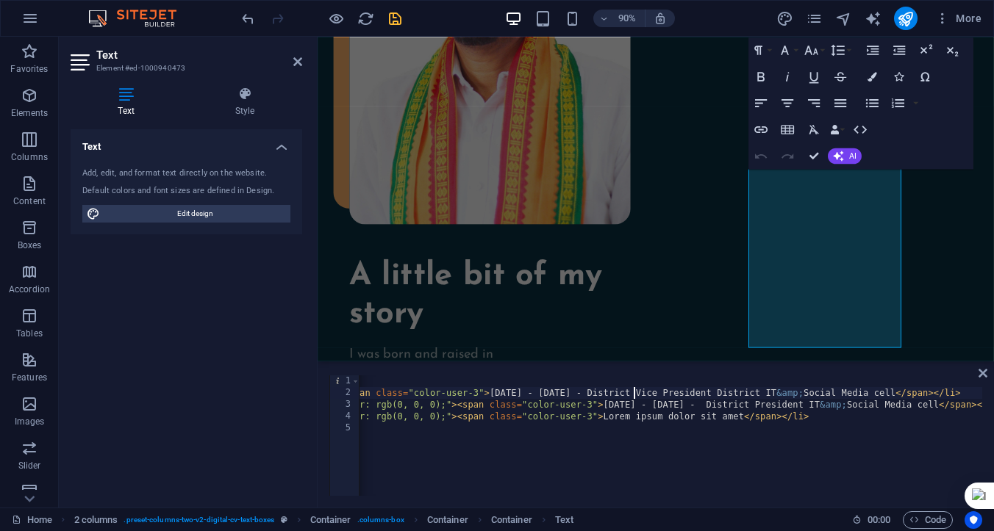
scroll to position [0, 48]
drag, startPoint x: 758, startPoint y: 390, endPoint x: 710, endPoint y: 391, distance: 48.5
click at [710, 391] on div "< ul > < li style = "text-align: center; line-height: 2;" > < span class = "col…" at bounding box center [547, 446] width 977 height 141
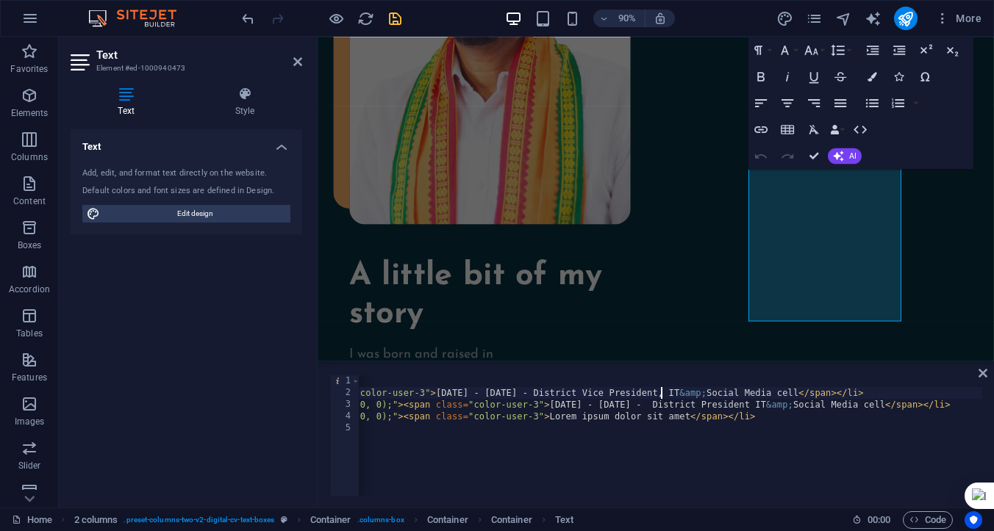
scroll to position [0, 353]
click at [770, 404] on div "< ul > < li style = "text-align: center; line-height: 2;" > < span class = "col…" at bounding box center [493, 446] width 977 height 141
drag, startPoint x: 549, startPoint y: 417, endPoint x: 689, endPoint y: 415, distance: 139.6
click at [689, 415] on div "< ul > < li style = "text-align: center; line-height: 2;" > < span class = "col…" at bounding box center [496, 446] width 983 height 141
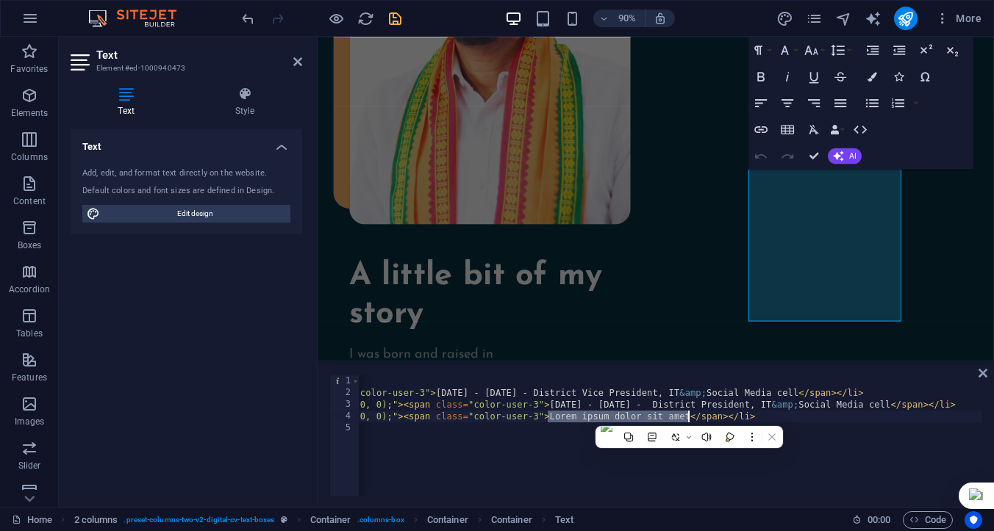
scroll to position [0, 50]
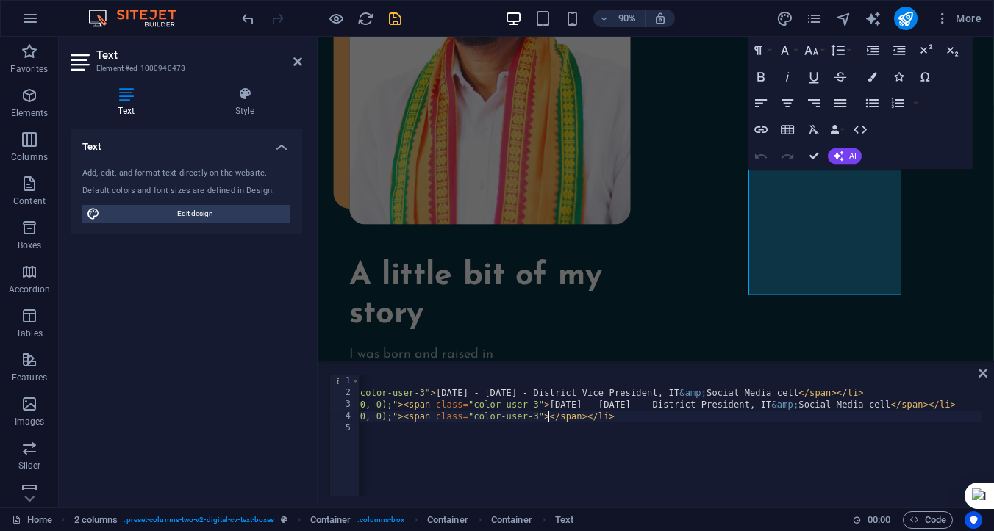
paste textarea "019 - 2020 May - Vice President District IT &amp; Social Media cell"
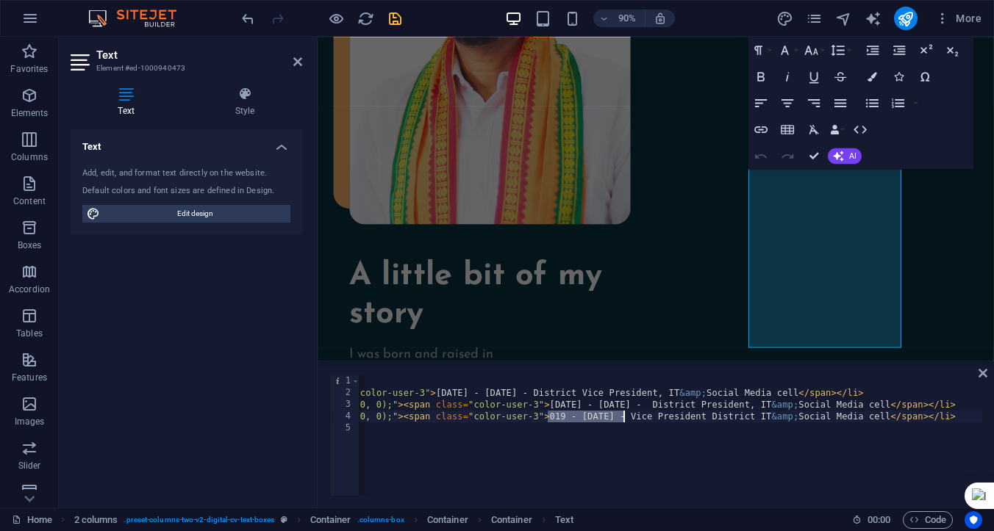
drag, startPoint x: 550, startPoint y: 417, endPoint x: 625, endPoint y: 417, distance: 75.7
click at [625, 417] on div "< ul > < li style = "text-align: center; line-height: 2;" > < span class = "col…" at bounding box center [496, 446] width 983 height 141
click at [628, 406] on div "< ul > < li style = "text-align: center; line-height: 2;" > < span class = "col…" at bounding box center [496, 446] width 983 height 141
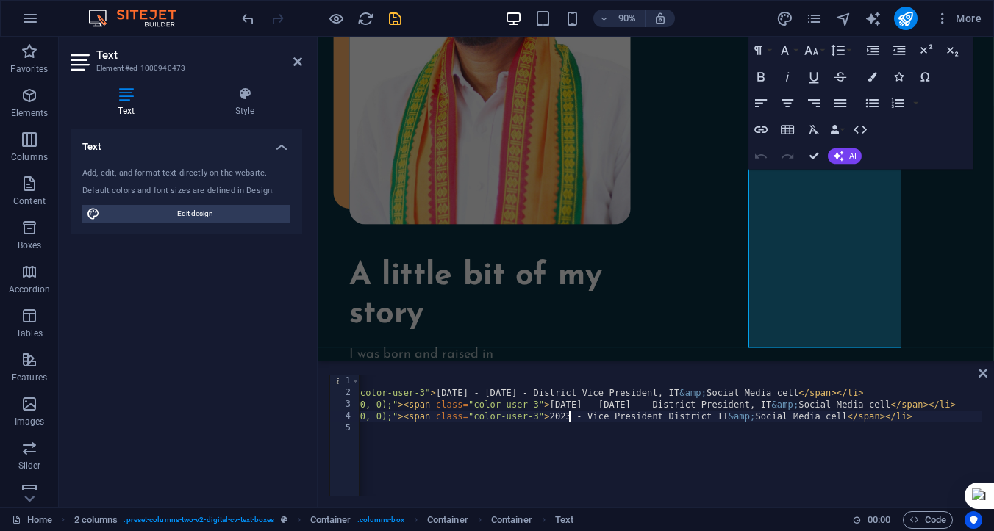
click at [571, 417] on div "< ul > < li style = "text-align: center; line-height: 2;" > < span class = "col…" at bounding box center [496, 446] width 983 height 141
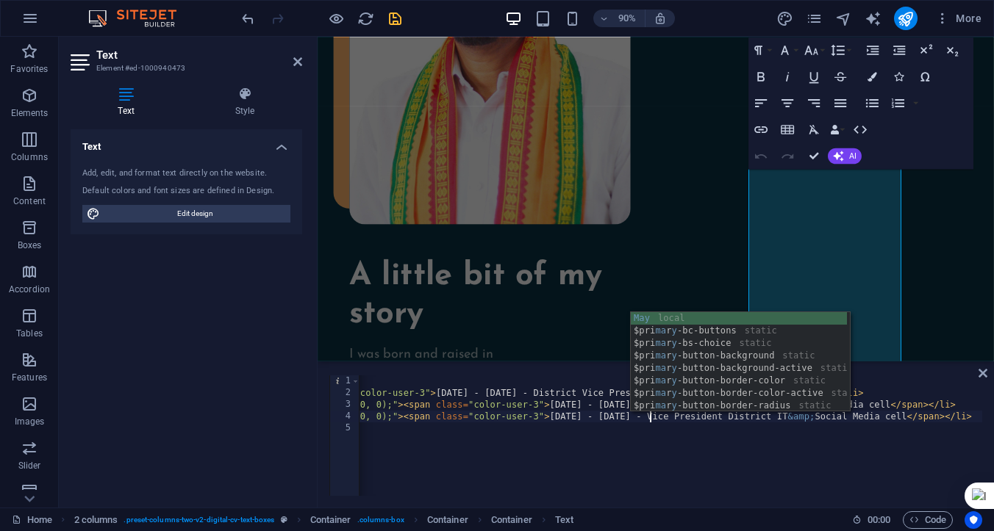
scroll to position [0, 29]
click at [677, 433] on div "< ul > < li style = "text-align: center; line-height: 2;" > < span class = "col…" at bounding box center [504, 446] width 999 height 141
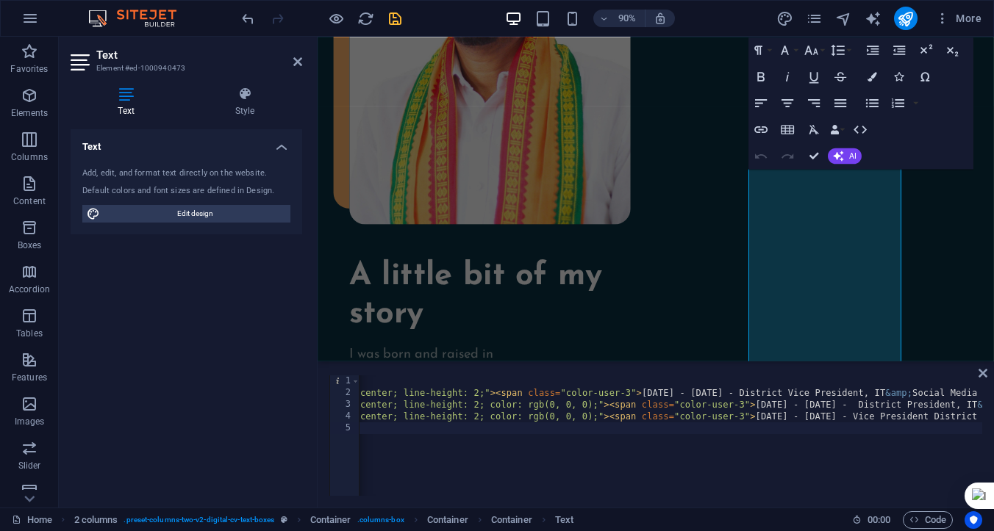
scroll to position [0, 376]
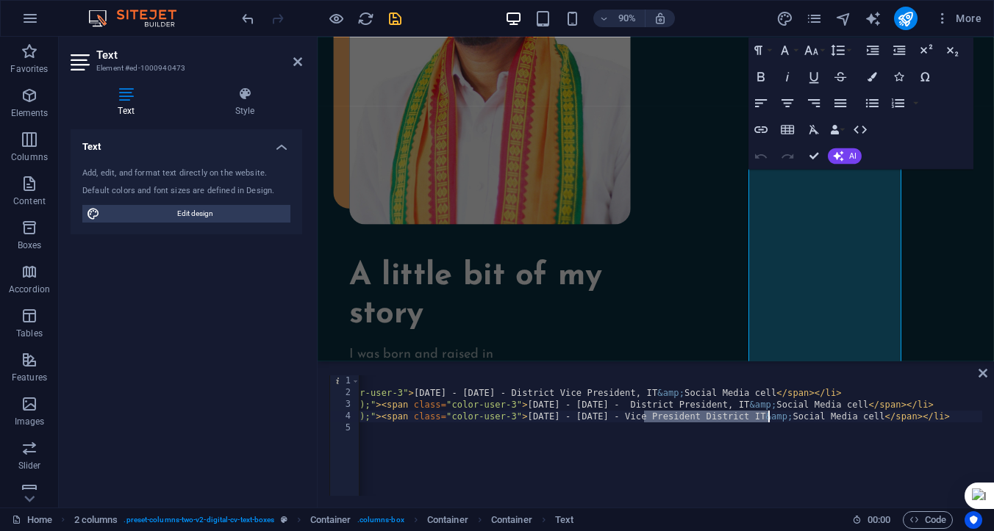
drag, startPoint x: 645, startPoint y: 419, endPoint x: 768, endPoint y: 414, distance: 122.8
click at [768, 414] on div "< ul > < li style = "text-align: center; line-height: 2;" > < span class = "col…" at bounding box center [482, 446] width 999 height 141
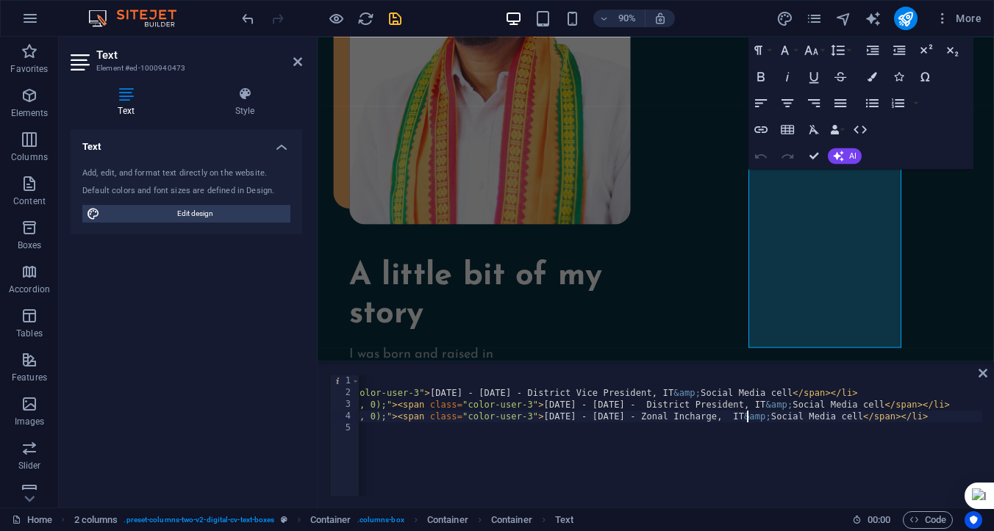
scroll to position [0, 62]
click at [892, 417] on div "< ul > < li style = "text-align: center; line-height: 2;" > < span class = "col…" at bounding box center [490, 446] width 983 height 141
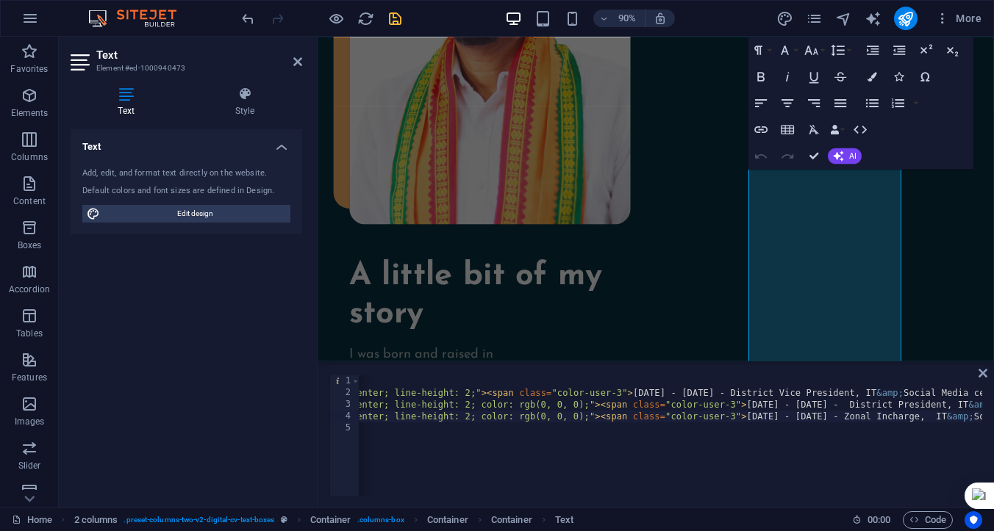
scroll to position [0, 0]
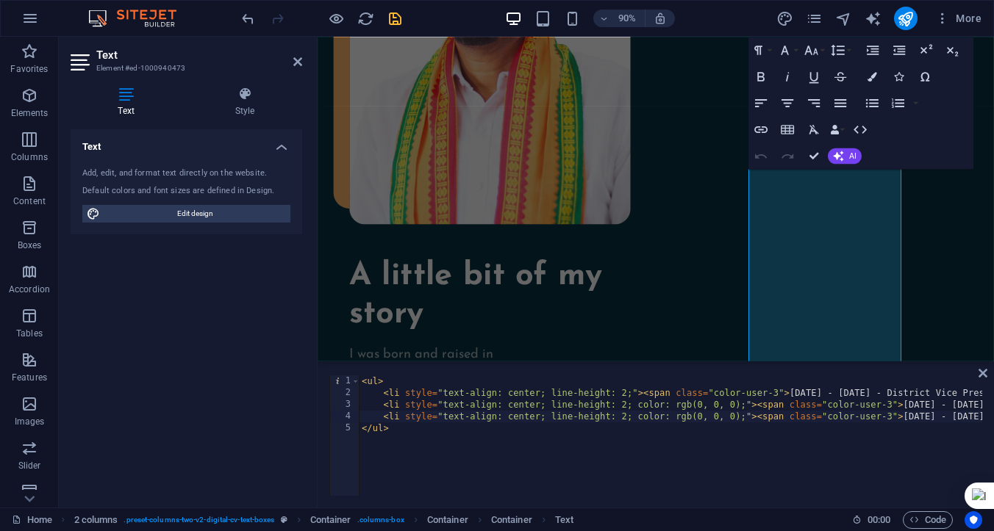
click at [346, 417] on div "4" at bounding box center [345, 417] width 30 height 12
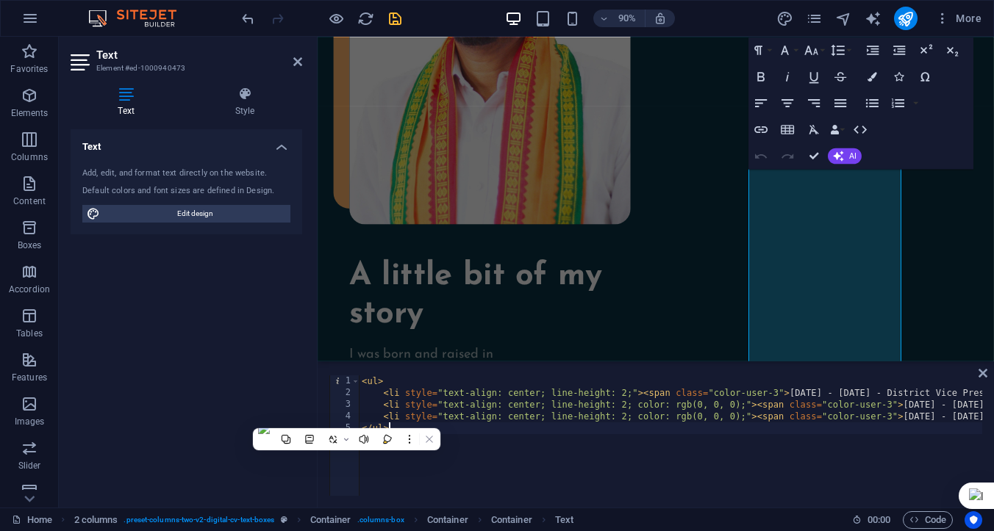
click at [495, 423] on div "< ul > < li style = "text-align: center; line-height: 2;" > < span class = "col…" at bounding box center [888, 446] width 1058 height 141
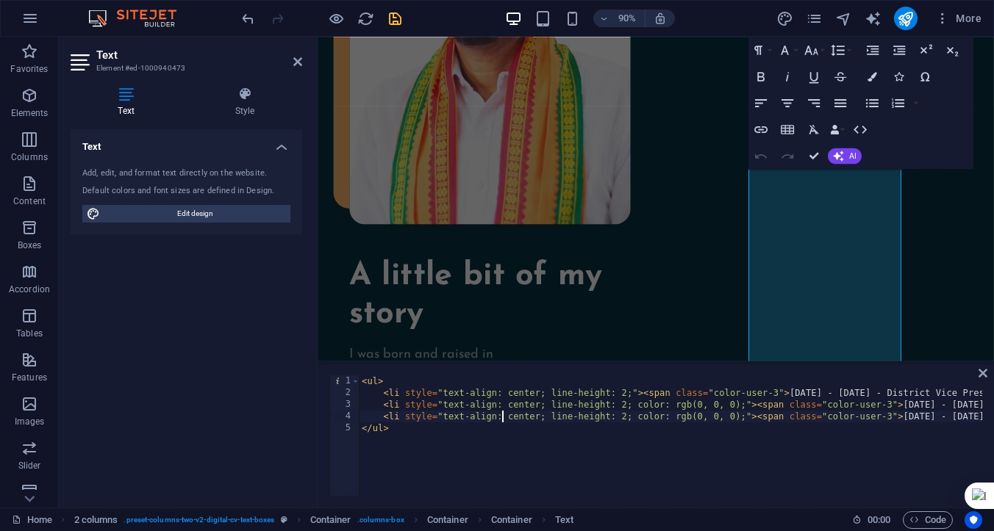
click at [501, 411] on div "< ul > < li style = "text-align: center; line-height: 2;" > < span class = "col…" at bounding box center [888, 446] width 1058 height 141
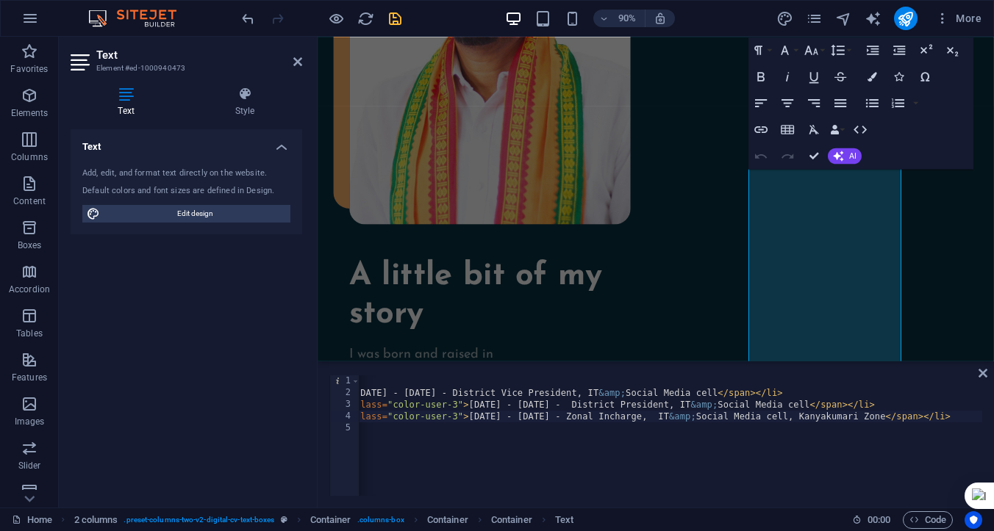
scroll to position [0, 434]
type textarea "<li style="text-align: center; line-height: 2; color: rgb(0, 0, 0);"><span clas…"
click at [986, 417] on div "<li style="text-align: center; line-height: 2; color: rgb(0, 0, 0);"><span clas…" at bounding box center [655, 436] width 676 height 144
click at [979, 417] on div "< ul > < li style = "text-align: center; line-height: 2;" > < span class = "col…" at bounding box center [453, 446] width 1058 height 141
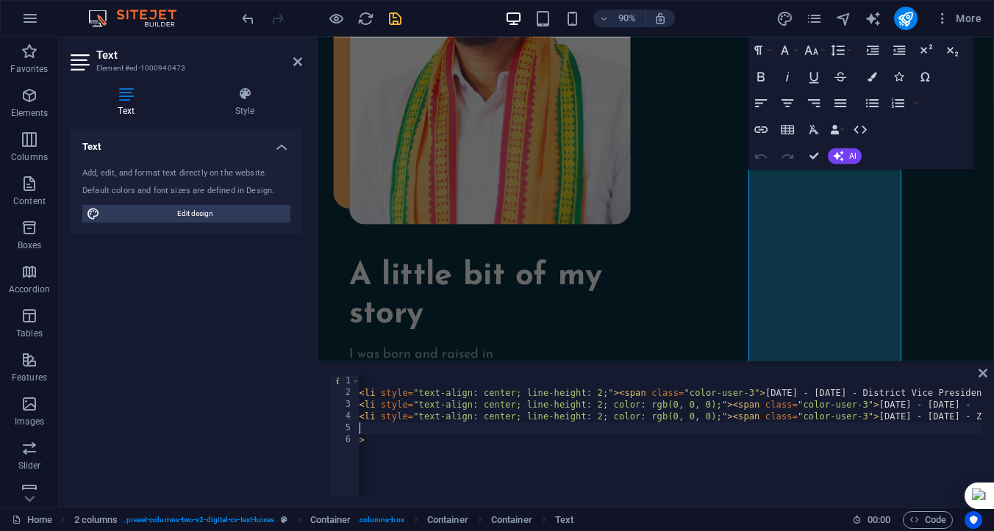
scroll to position [0, 24]
paste textarea
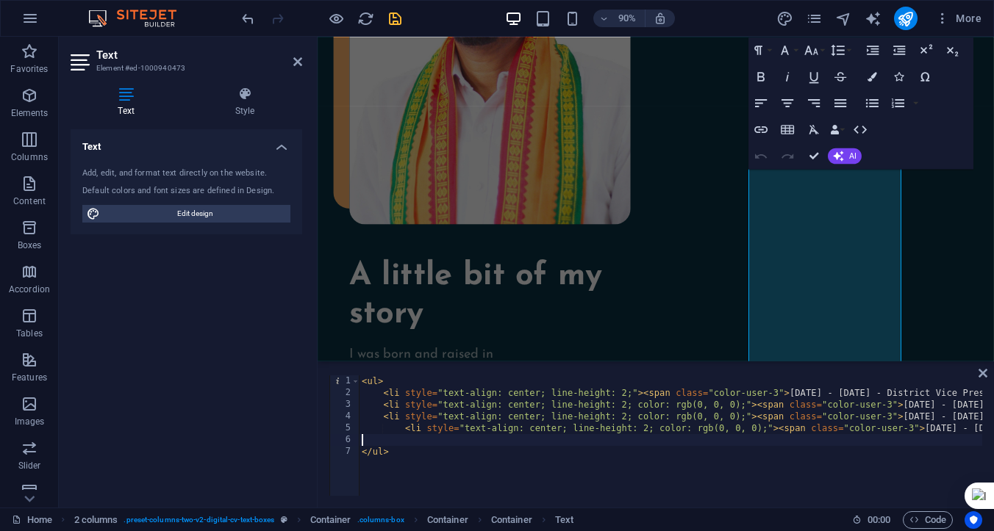
click at [404, 431] on div "< ul > < li style = "text-align: center; line-height: 2;" > < span class = "col…" at bounding box center [899, 446] width 1080 height 141
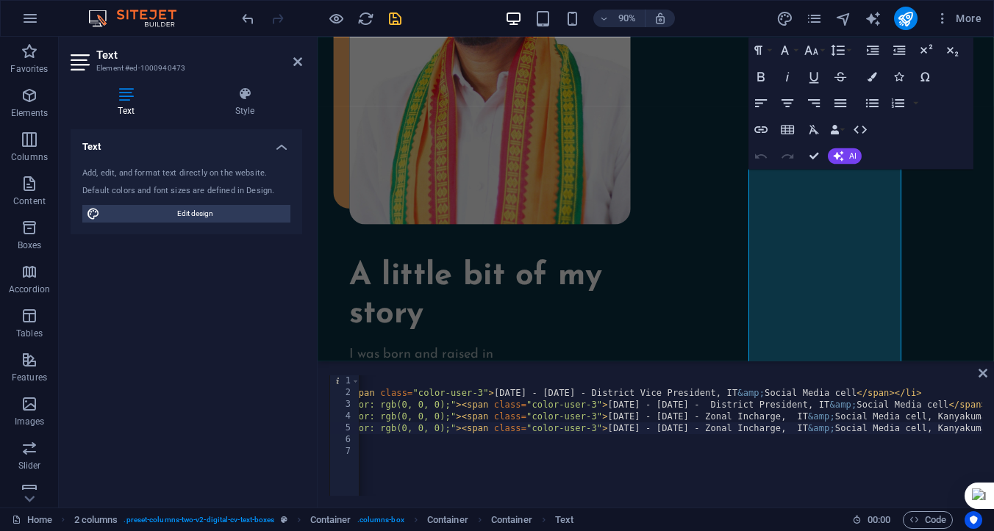
scroll to position [0, 348]
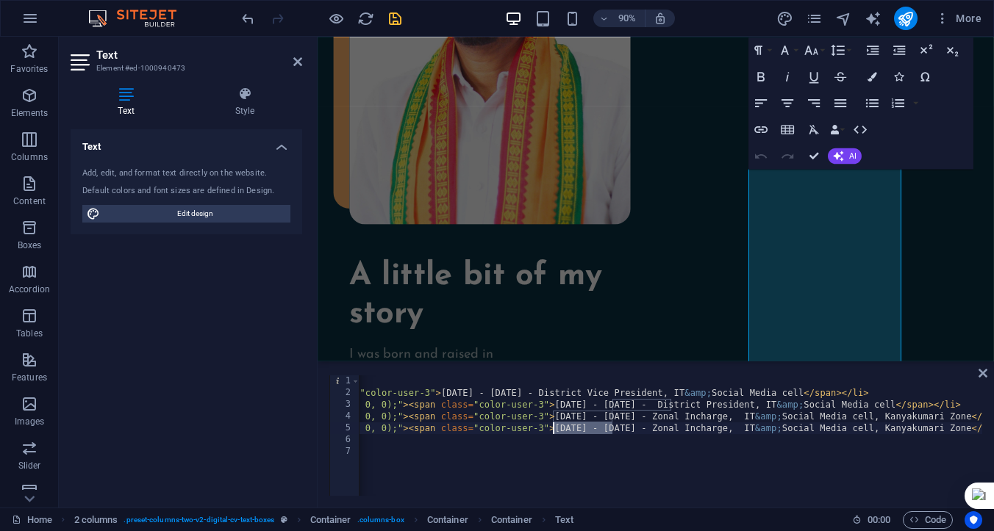
drag, startPoint x: 614, startPoint y: 430, endPoint x: 555, endPoint y: 434, distance: 58.9
click at [555, 434] on div "< ul > < li style = "text-align: center; line-height: 2;" > < span class = "col…" at bounding box center [539, 446] width 1058 height 141
click at [595, 428] on div "< ul > < li style = "text-align: center; line-height: 2;" > < span class = "col…" at bounding box center [539, 446] width 1058 height 141
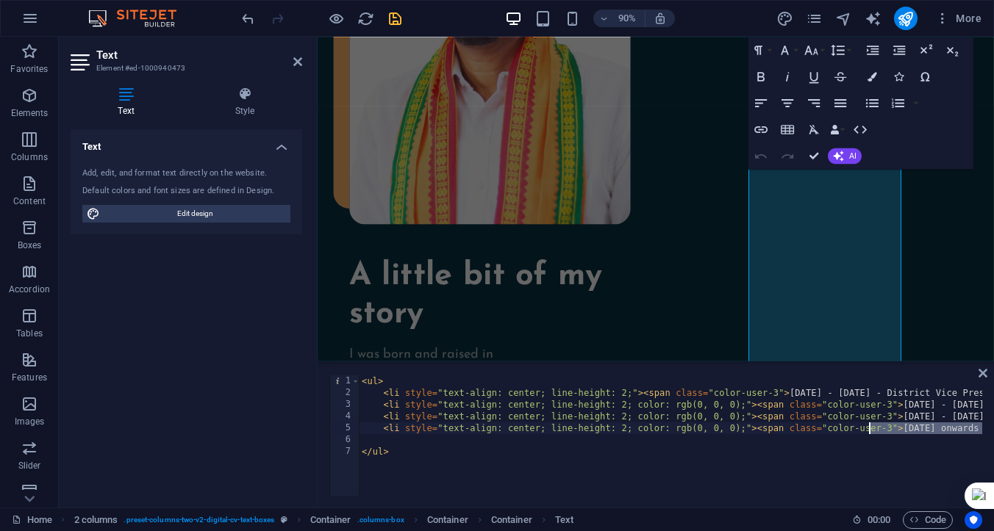
drag, startPoint x: 656, startPoint y: 430, endPoint x: 868, endPoint y: 434, distance: 211.7
click at [868, 434] on div "< ul > < li style = "text-align: center; line-height: 2;" > < span class = "col…" at bounding box center [888, 446] width 1058 height 141
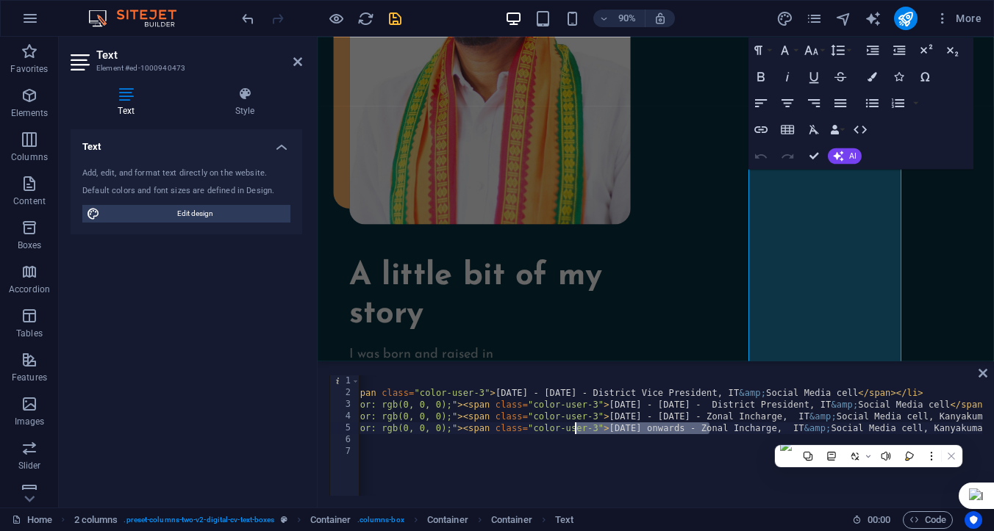
scroll to position [0, 434]
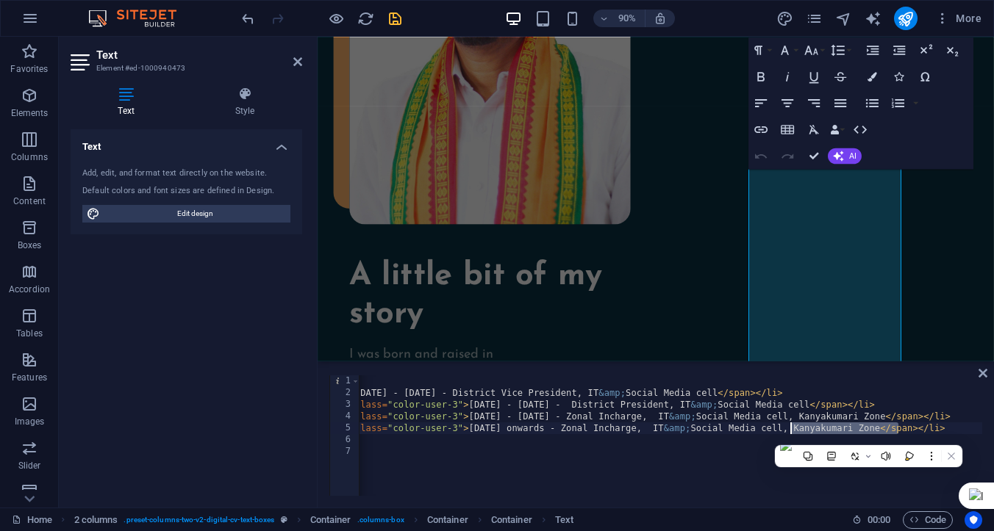
drag, startPoint x: 897, startPoint y: 428, endPoint x: 780, endPoint y: 433, distance: 117.0
click at [780, 433] on div "< ul > < li style = "text-align: center; line-height: 2;" > < span class = "col…" at bounding box center [453, 446] width 1058 height 141
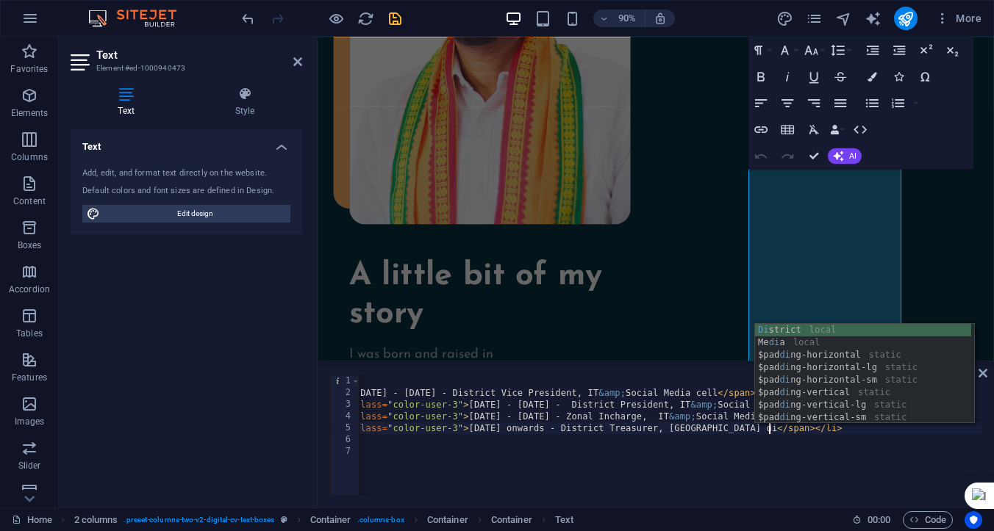
scroll to position [0, 71]
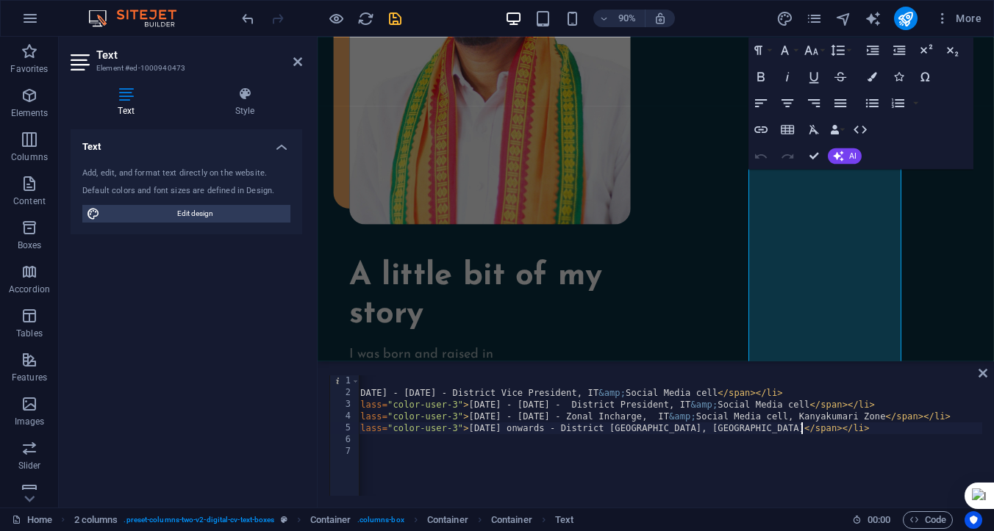
type textarea "<li style="text-align: center; line-height: 2; color: rgb(0, 0, 0);"><span clas…"
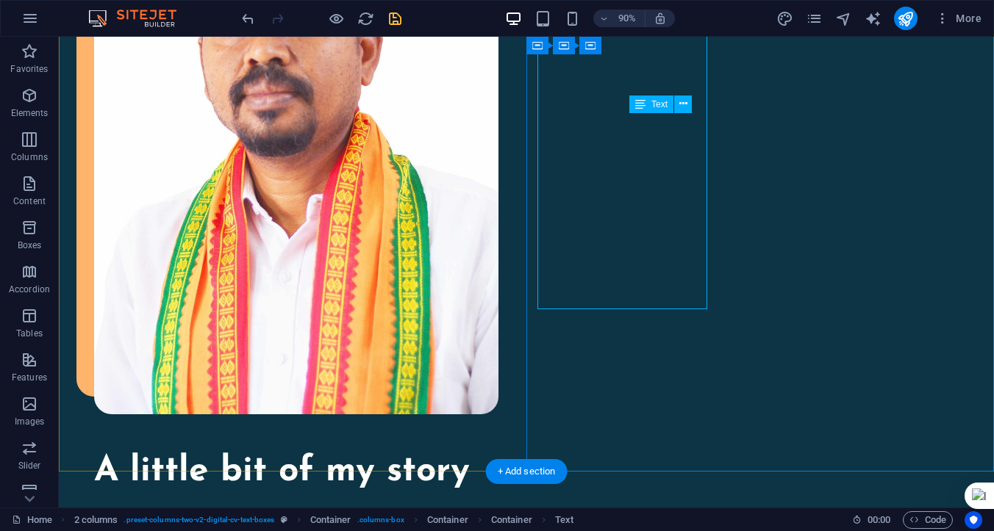
scroll to position [1655, 0]
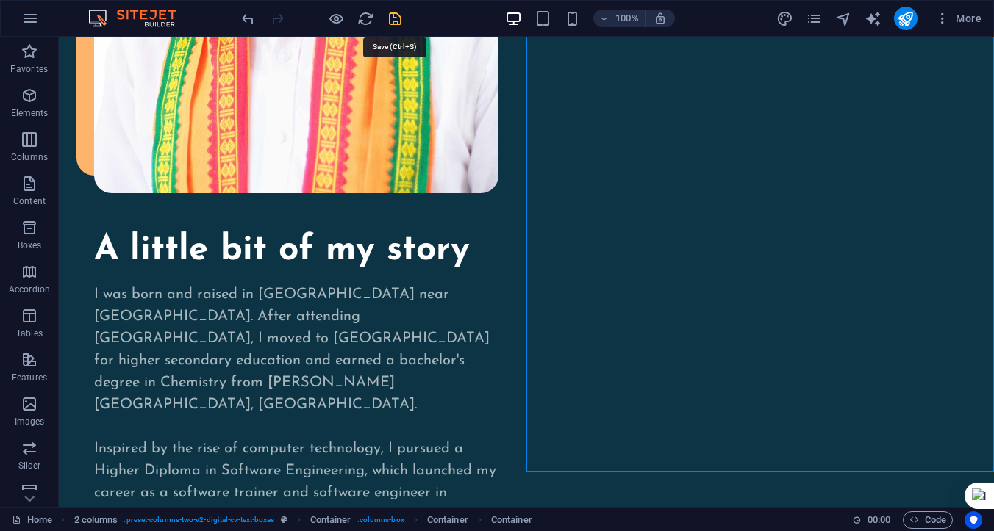
click at [392, 19] on icon "save" at bounding box center [395, 18] width 17 height 17
checkbox input "false"
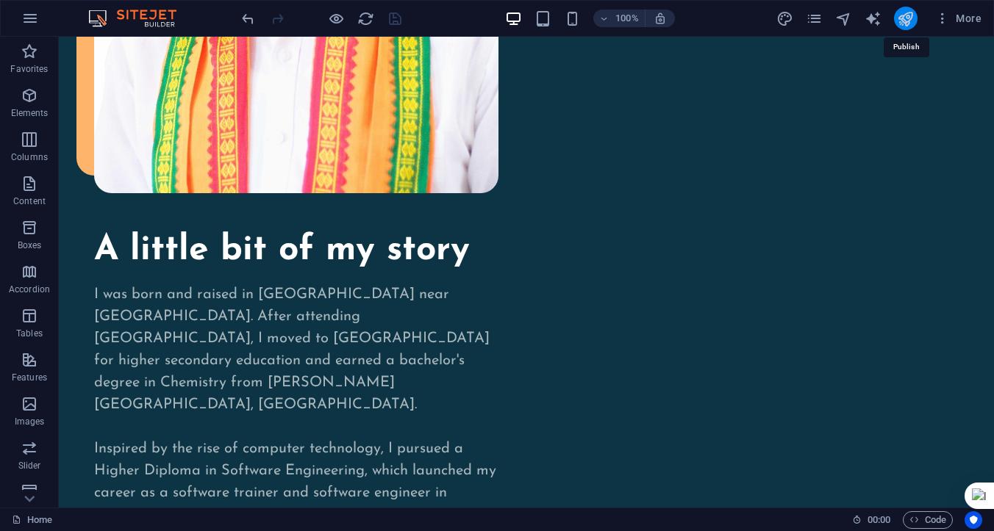
click at [903, 18] on icon "publish" at bounding box center [905, 18] width 17 height 17
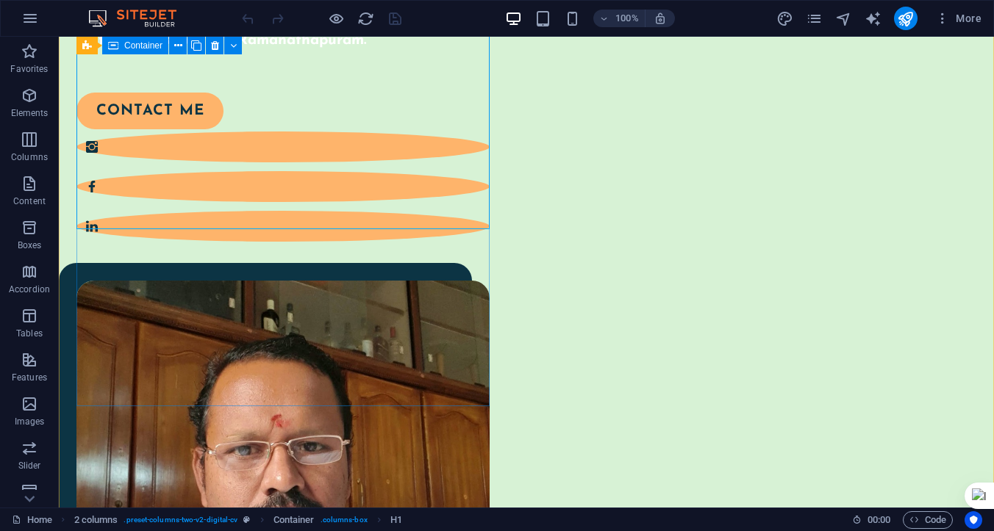
scroll to position [302, 0]
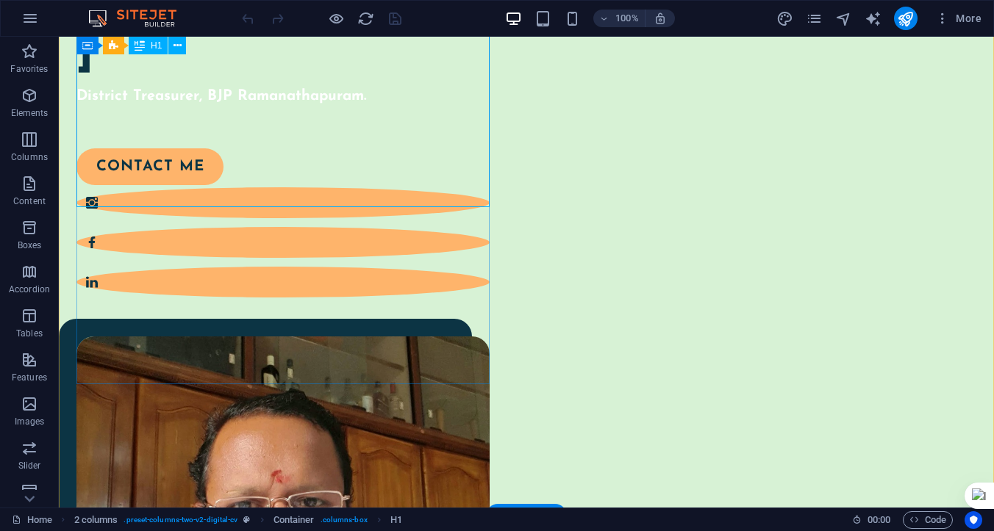
scroll to position [189, 0]
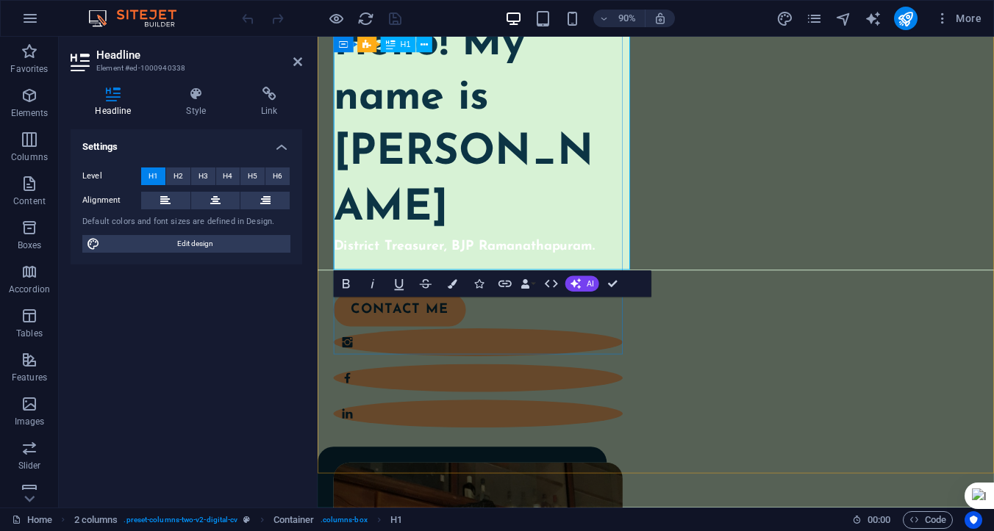
click at [434, 278] on strong "District Treasurer, BJP Ramanathapuram." at bounding box center [480, 270] width 290 height 15
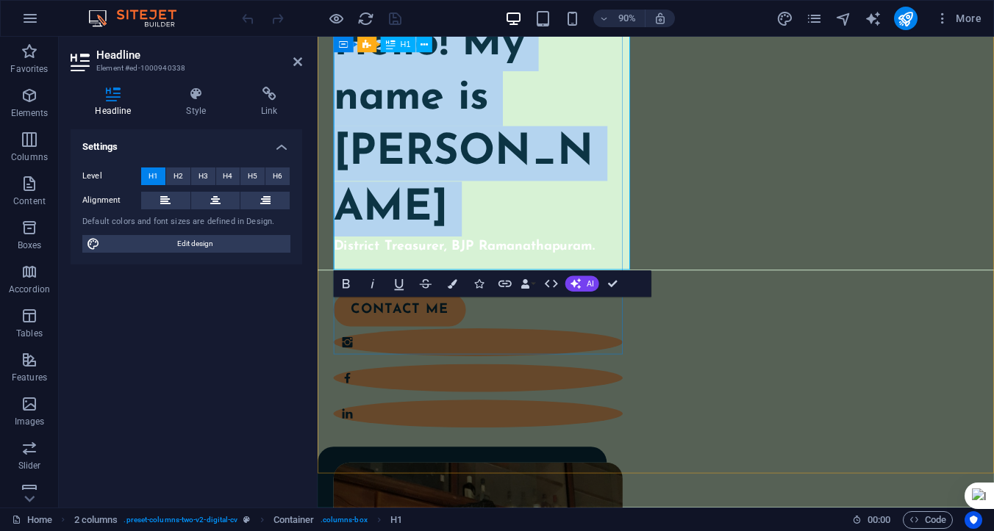
drag, startPoint x: 340, startPoint y: 284, endPoint x: 633, endPoint y: 287, distance: 294.0
click at [633, 281] on div "Hello! My name is [PERSON_NAME] District Treasurer, BJP Ramanathapuram." at bounding box center [495, 148] width 321 height 267
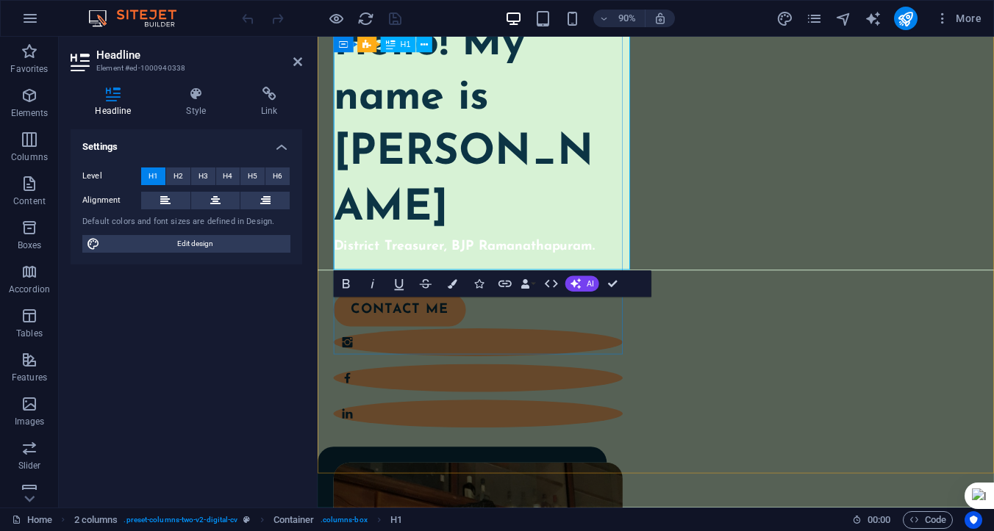
click at [618, 278] on strong "District Treasurer, BJP Ramanathapuram." at bounding box center [480, 270] width 290 height 15
click at [486, 278] on strong "District Treasurer, BJP Ramanathapuram." at bounding box center [480, 270] width 290 height 15
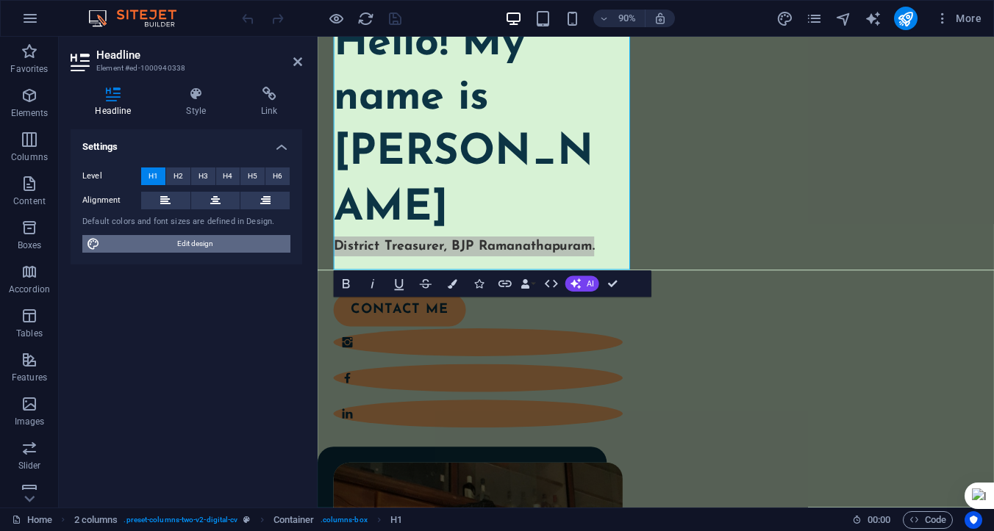
click at [192, 246] on span "Edit design" at bounding box center [195, 244] width 182 height 18
select select "px"
select select "400"
select select "px"
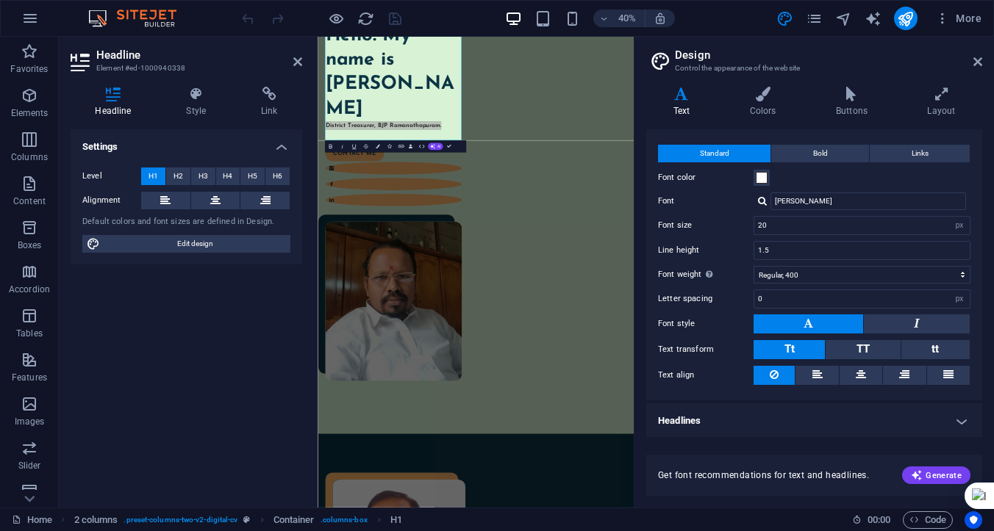
scroll to position [0, 0]
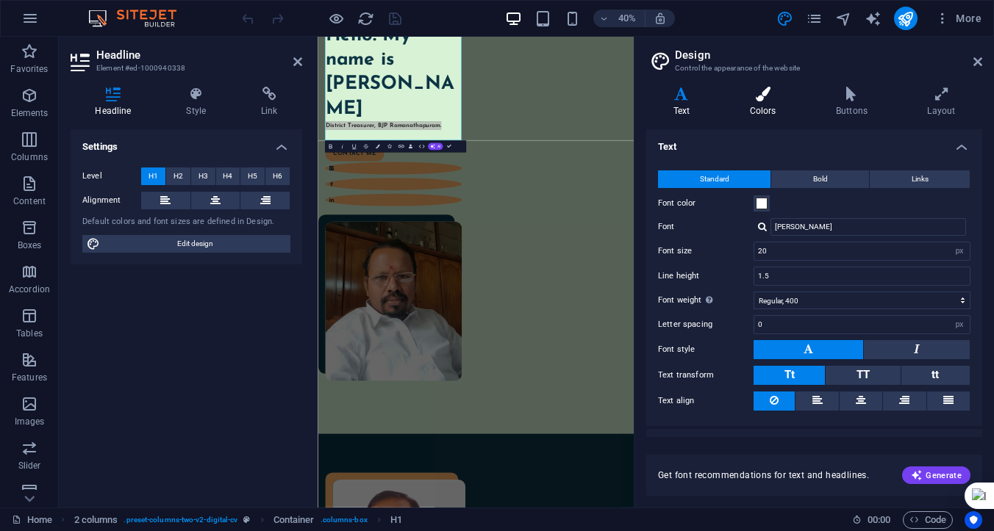
click at [764, 107] on h4 "Colors" at bounding box center [765, 102] width 86 height 31
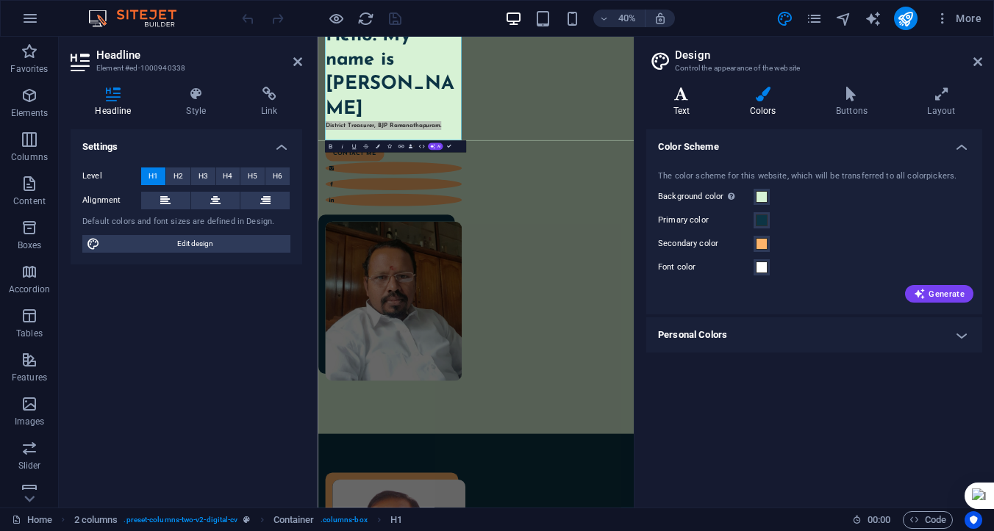
click at [686, 102] on h4 "Text" at bounding box center [684, 102] width 76 height 31
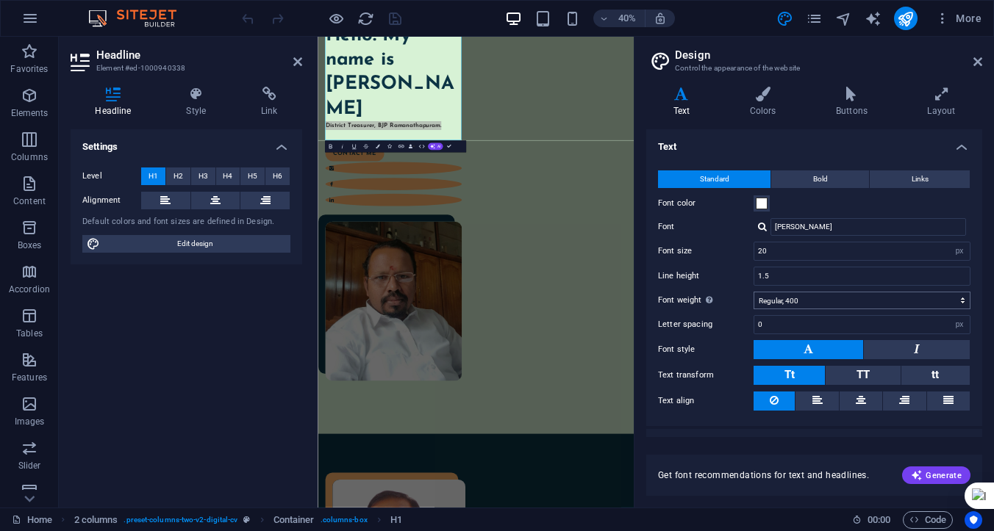
scroll to position [26, 0]
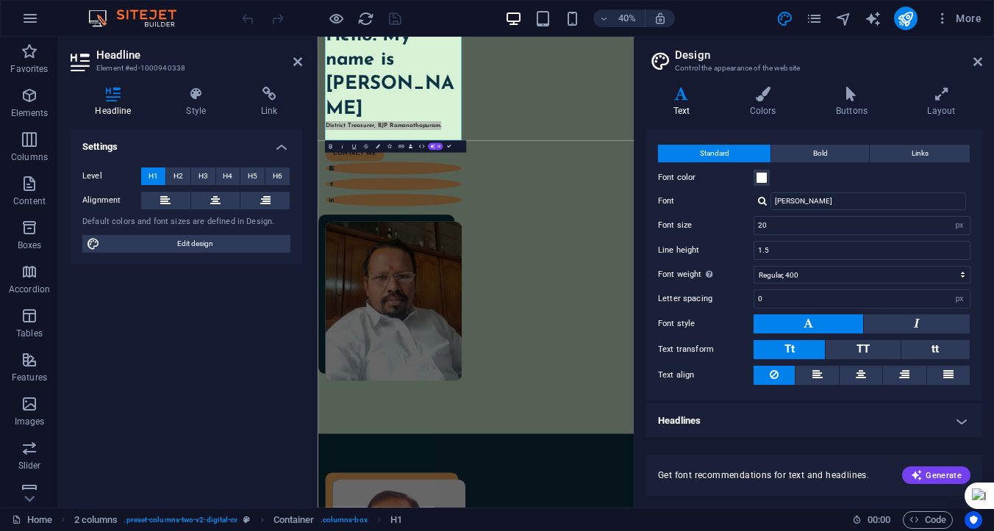
click at [958, 418] on h4 "Headlines" at bounding box center [814, 420] width 336 height 35
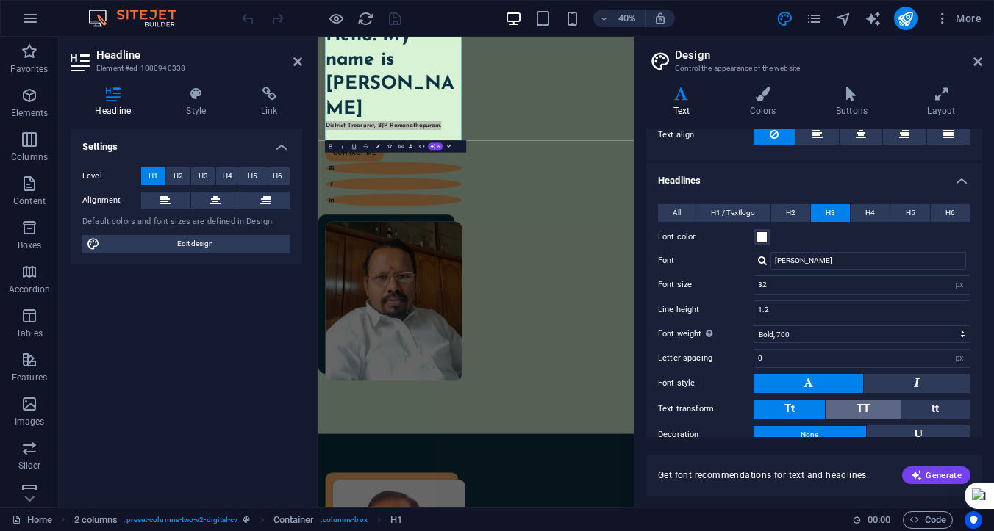
scroll to position [267, 0]
click at [759, 236] on span at bounding box center [761, 237] width 12 height 12
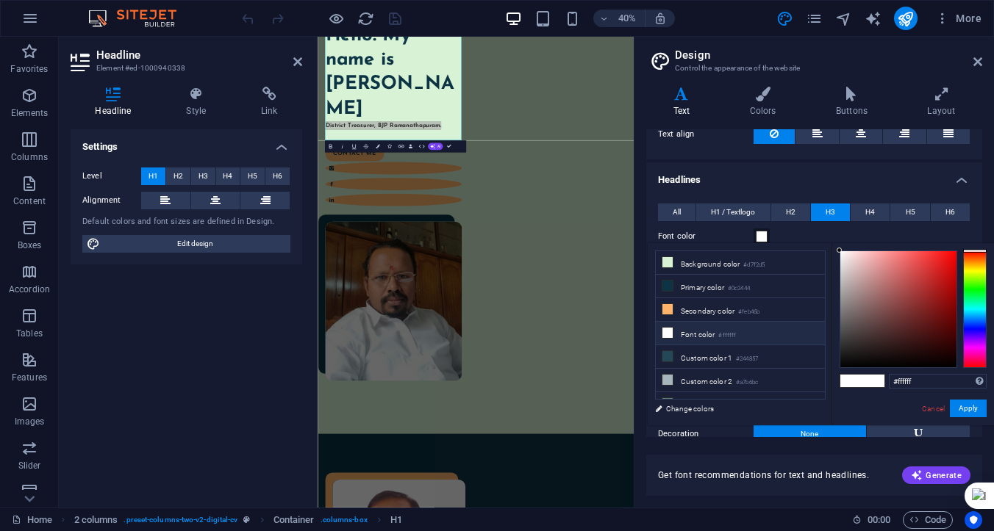
click at [975, 304] on div at bounding box center [975, 310] width 24 height 118
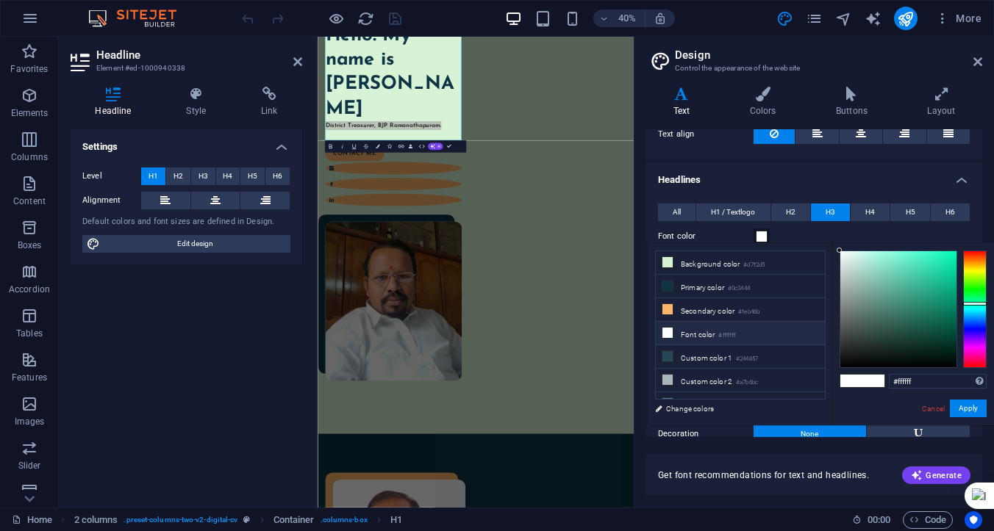
click at [974, 288] on div at bounding box center [975, 310] width 24 height 118
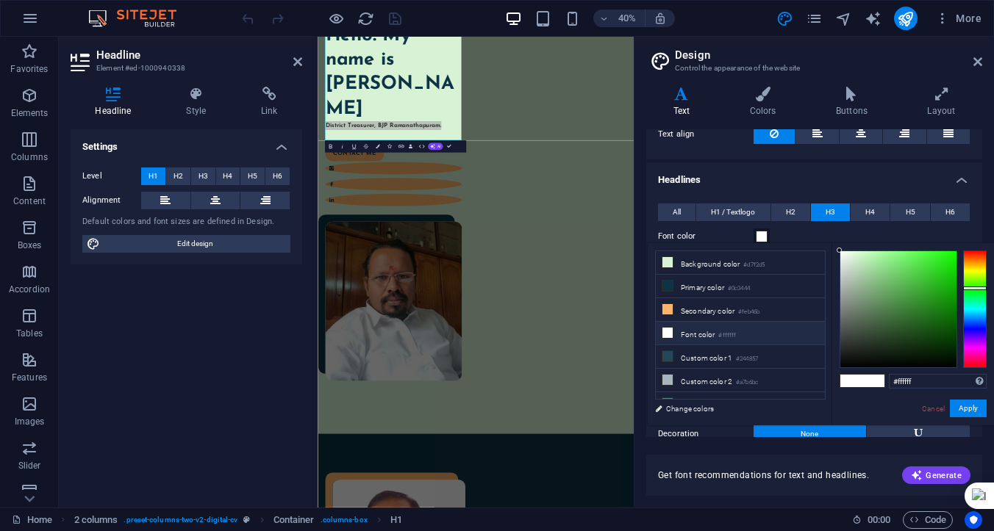
click at [972, 358] on div at bounding box center [975, 310] width 24 height 118
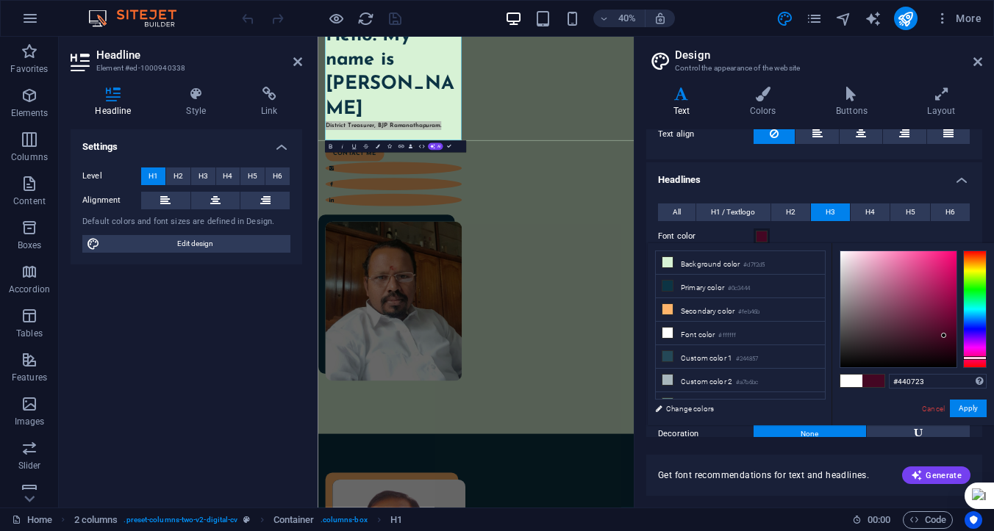
click at [944, 336] on div at bounding box center [898, 309] width 116 height 116
click at [963, 410] on button "Apply" at bounding box center [967, 409] width 37 height 18
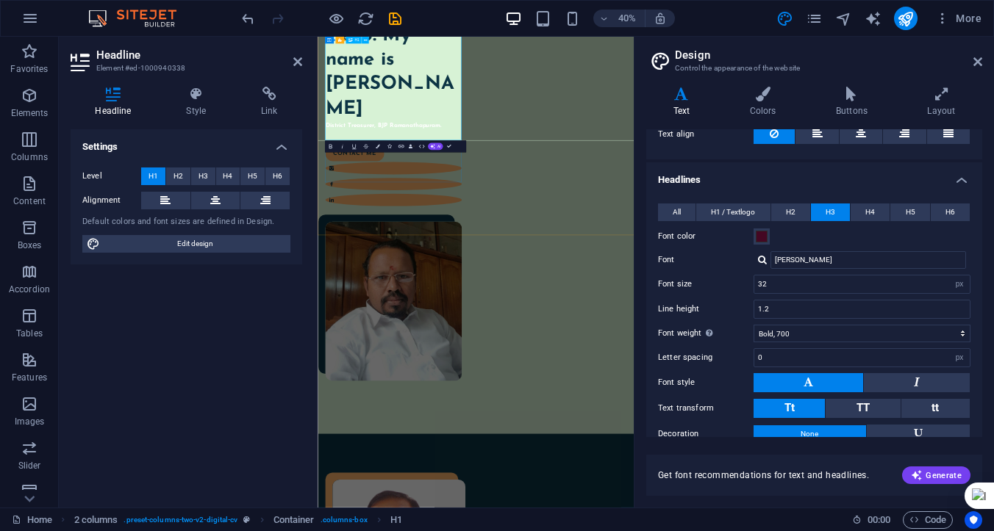
click at [621, 248] on h1 "Hello! My name is [PERSON_NAME]" at bounding box center [505, 125] width 341 height 245
click at [580, 266] on strong "District Treasurer, BJP Ramanathapuram." at bounding box center [480, 258] width 290 height 15
click at [758, 234] on span at bounding box center [761, 237] width 12 height 12
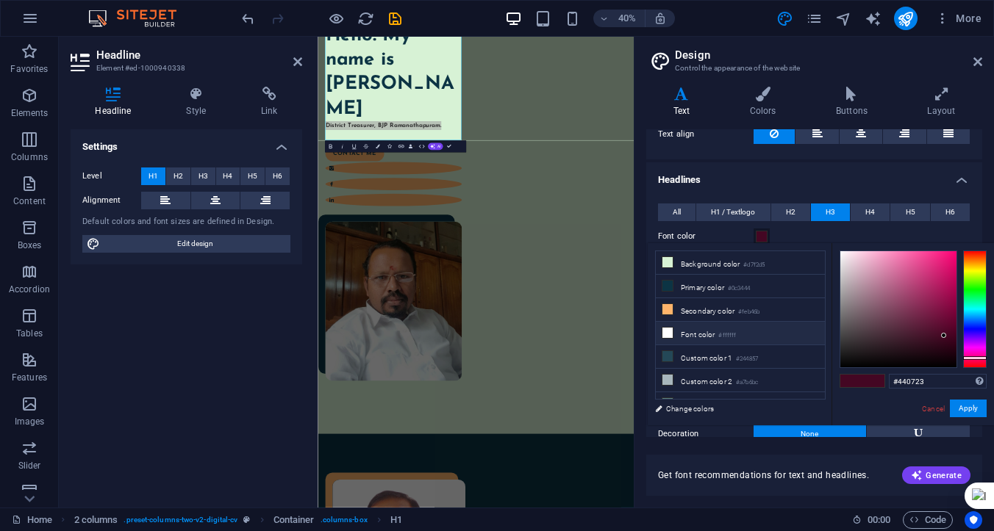
click at [712, 332] on li "Font color #ffffff" at bounding box center [740, 334] width 169 height 24
type input "#ffffff"
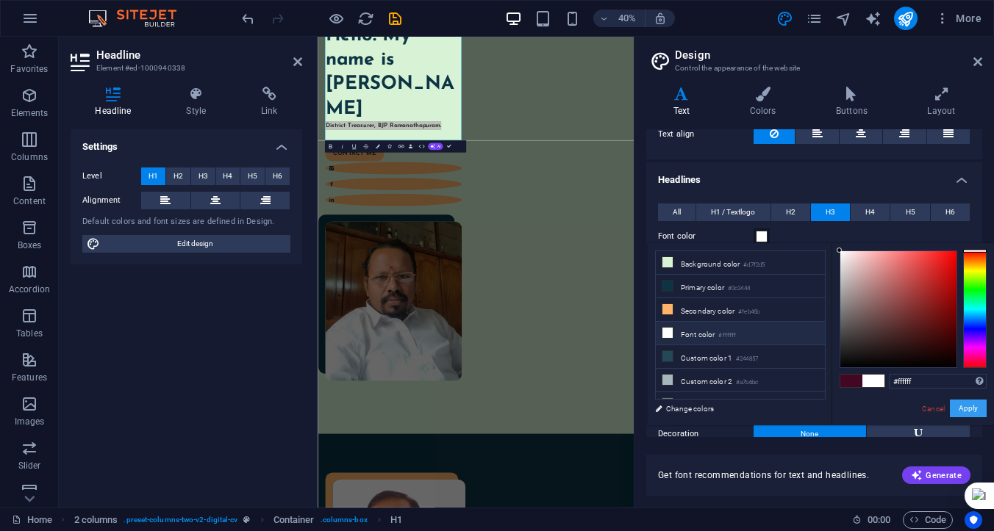
click at [963, 413] on button "Apply" at bounding box center [967, 409] width 37 height 18
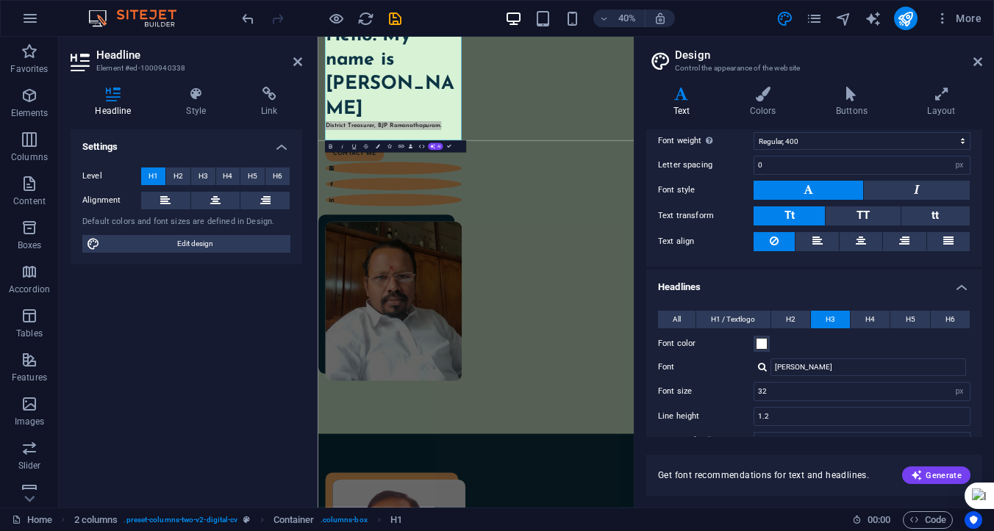
scroll to position [157, 0]
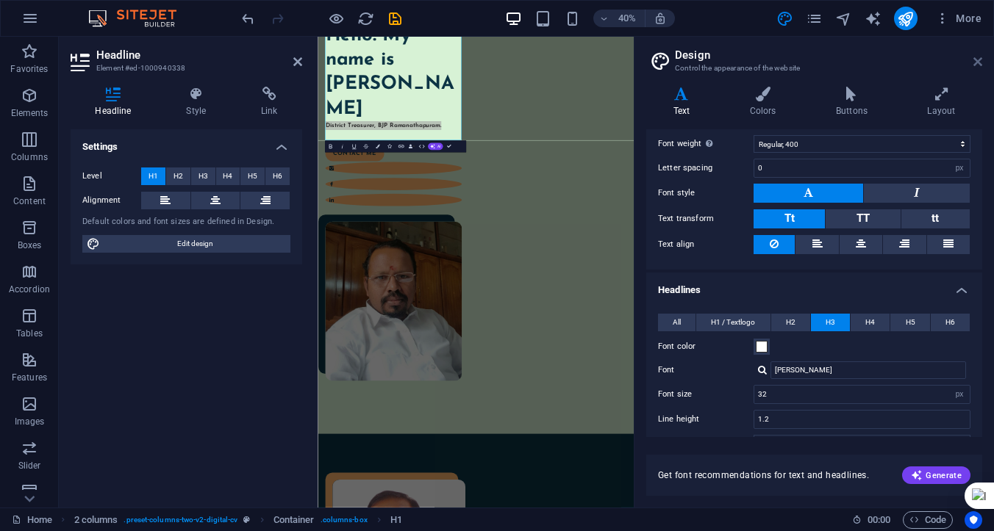
click at [976, 65] on icon at bounding box center [977, 62] width 9 height 12
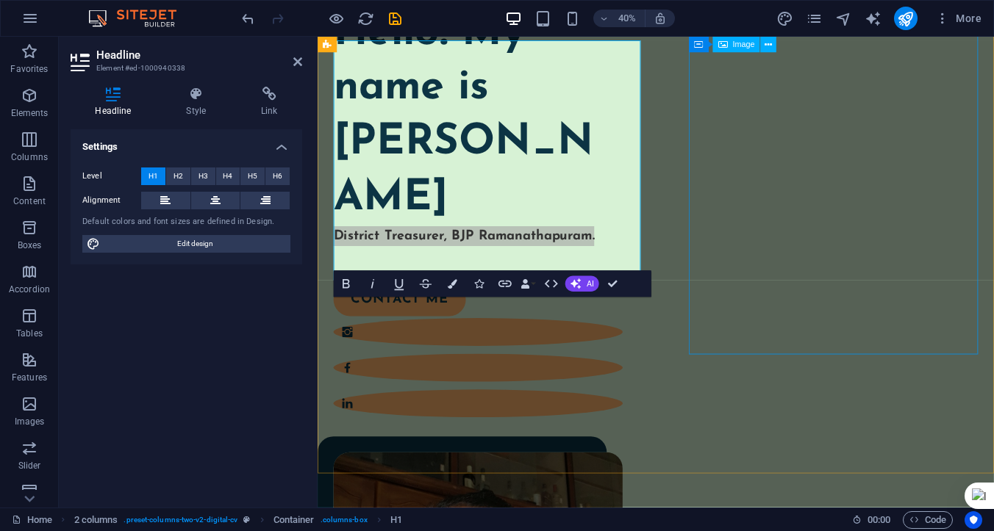
scroll to position [189, 0]
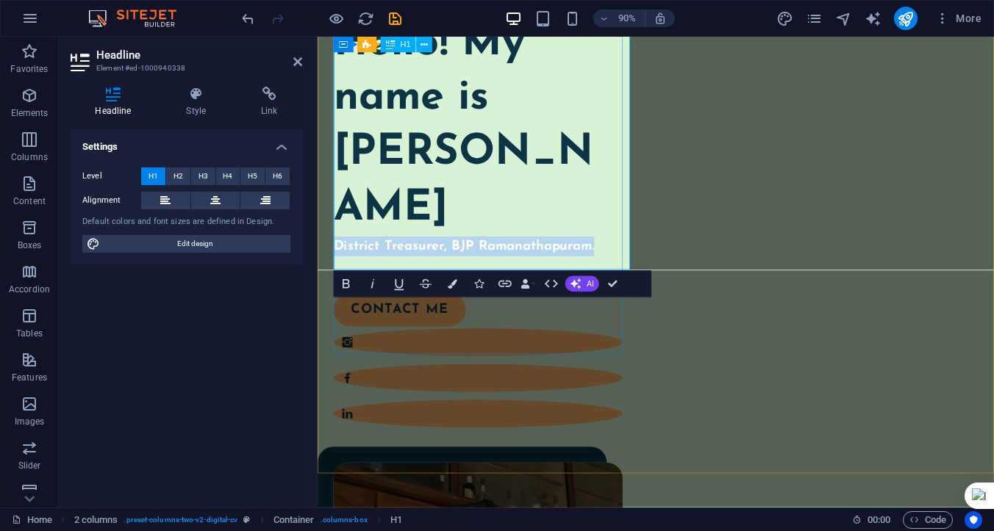
click at [592, 275] on div "Hello! My name is Parameswaran Manickam District Treasurer, BJP Ramanathapuram." at bounding box center [495, 148] width 321 height 267
click at [580, 278] on strong "District Treasurer, BJP Ramanathapuram." at bounding box center [480, 270] width 290 height 15
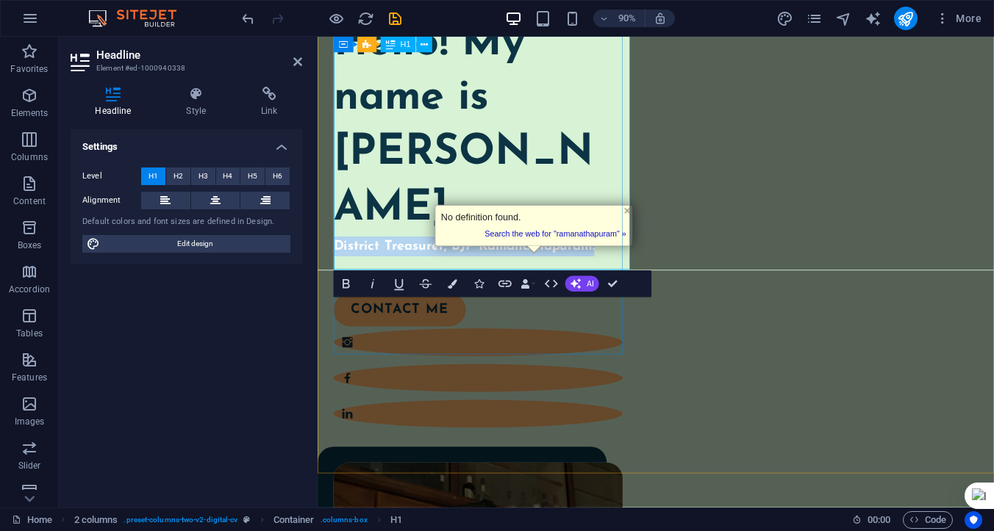
click at [580, 278] on strong "District Treasurer, BJP Ramanathapuram." at bounding box center [480, 270] width 290 height 15
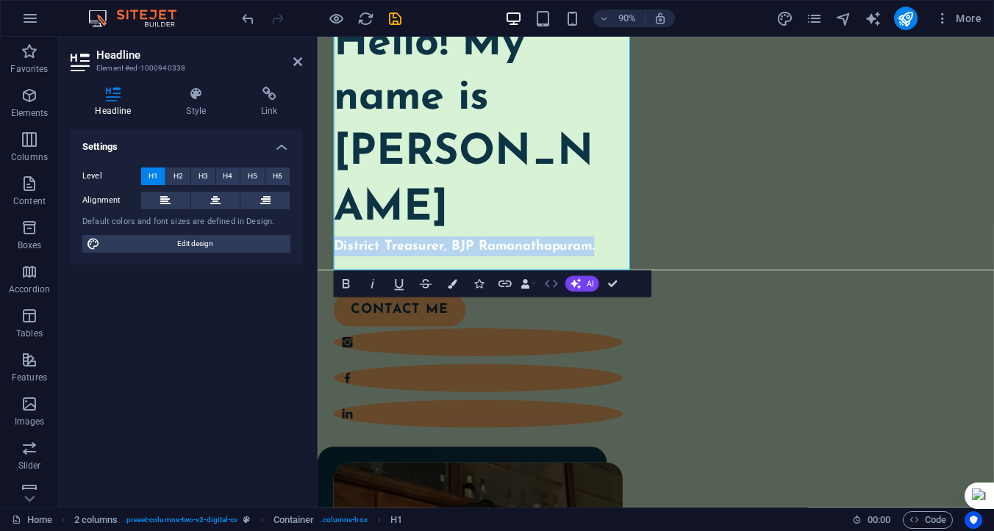
click at [549, 284] on icon "button" at bounding box center [551, 284] width 16 height 16
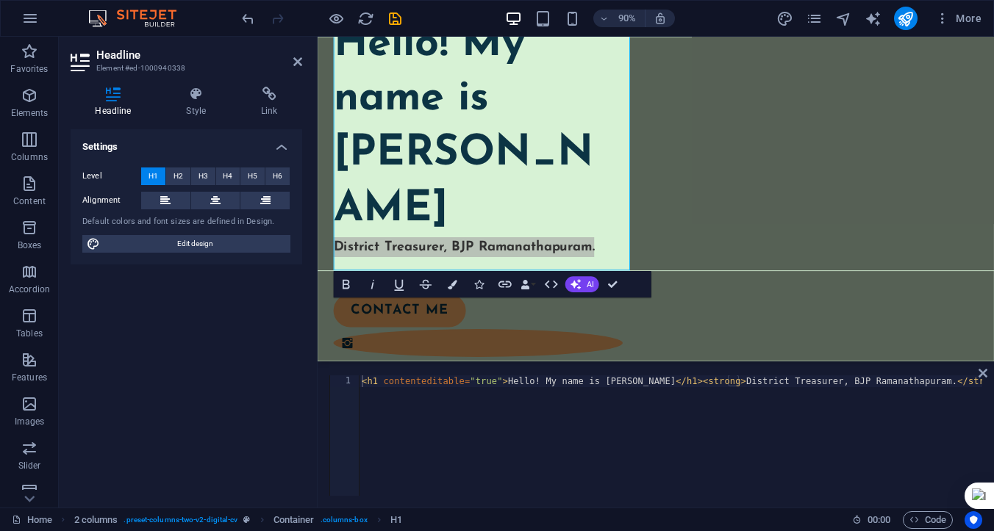
click at [788, 381] on div "< h1 contenteditable = "true" > Hello! My name is Parameswaran Manickam </ h1 >…" at bounding box center [704, 446] width 691 height 141
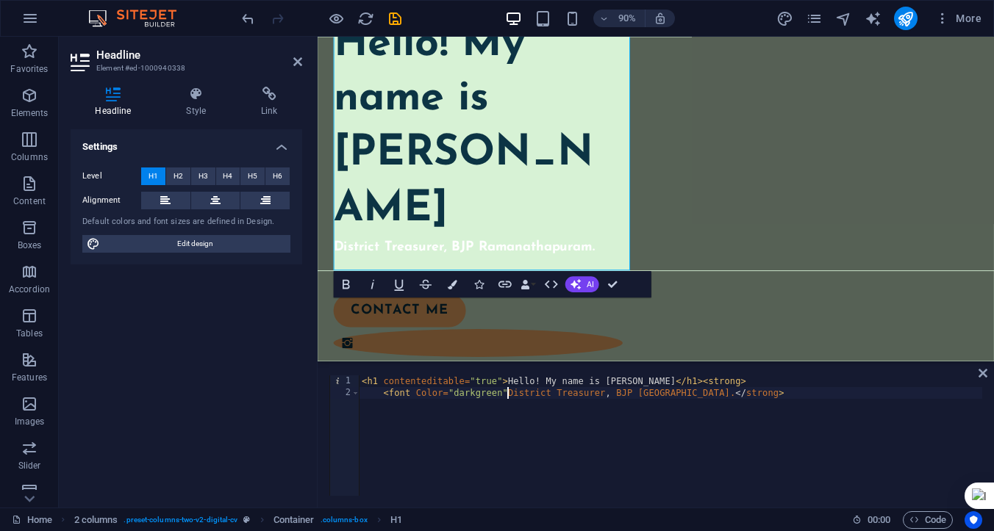
scroll to position [0, 12]
click at [725, 394] on div "< h1 contenteditable = "true" > Hello! My name is Parameswaran Manickam </ h1 >…" at bounding box center [670, 448] width 623 height 144
paste textarea "font></"
type textarea "<font Color="darkgreen">District Treasurer, BJP Ramanathapuram.</font></strong>"
click at [736, 413] on div "< h1 contenteditable = "true" > Hello! My name is Parameswaran Manickam </ h1 >…" at bounding box center [670, 448] width 623 height 144
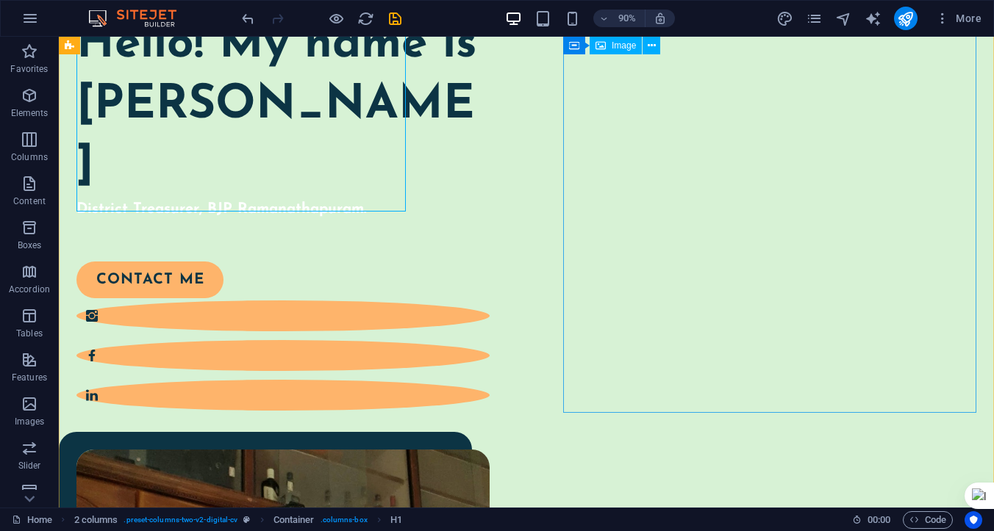
scroll to position [273, 0]
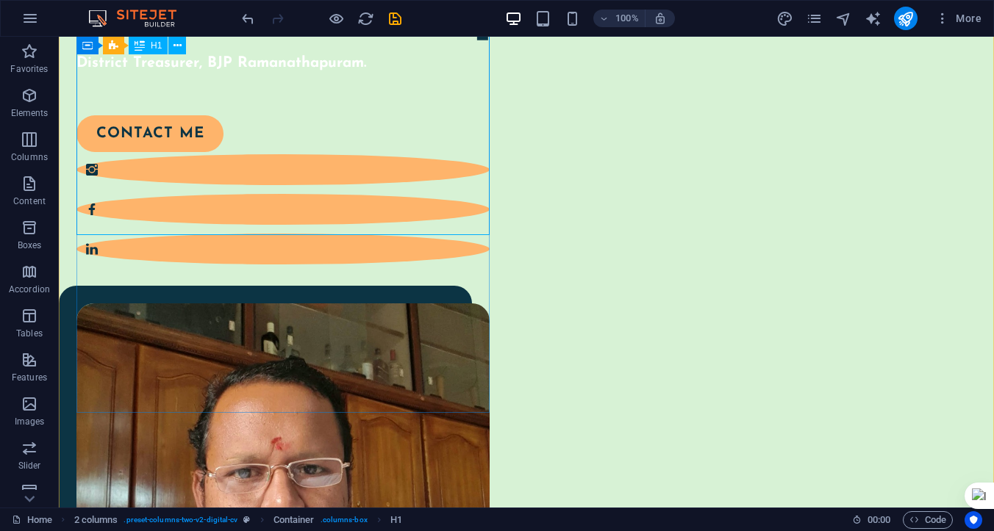
click at [338, 74] on div "Hello! My name is Parameswaran Manickam District Treasurer, BJP Ramanathapuram." at bounding box center [282, 2] width 413 height 144
click at [331, 74] on div "Hello! My name is Parameswaran Manickam District Treasurer, BJP Ramanathapuram." at bounding box center [282, 2] width 413 height 144
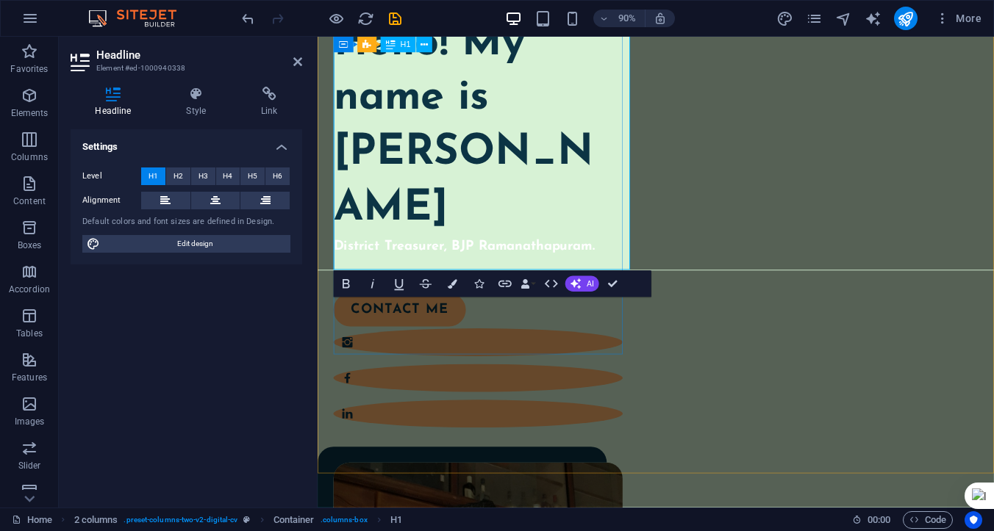
click at [477, 278] on strong "District Treasurer, BJP Ramanathapuram." at bounding box center [480, 270] width 290 height 15
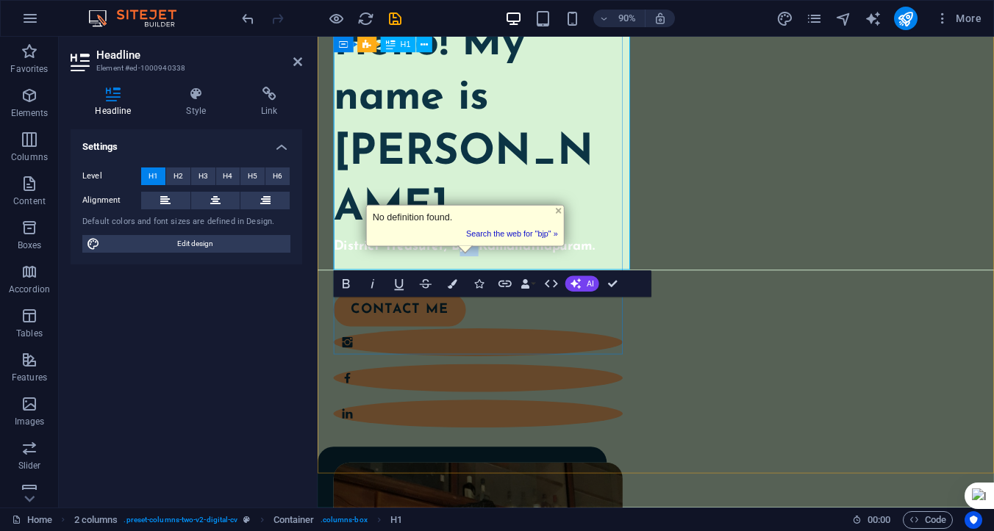
click at [477, 278] on strong "District Treasurer, BJP Ramanathapuram." at bounding box center [480, 270] width 290 height 15
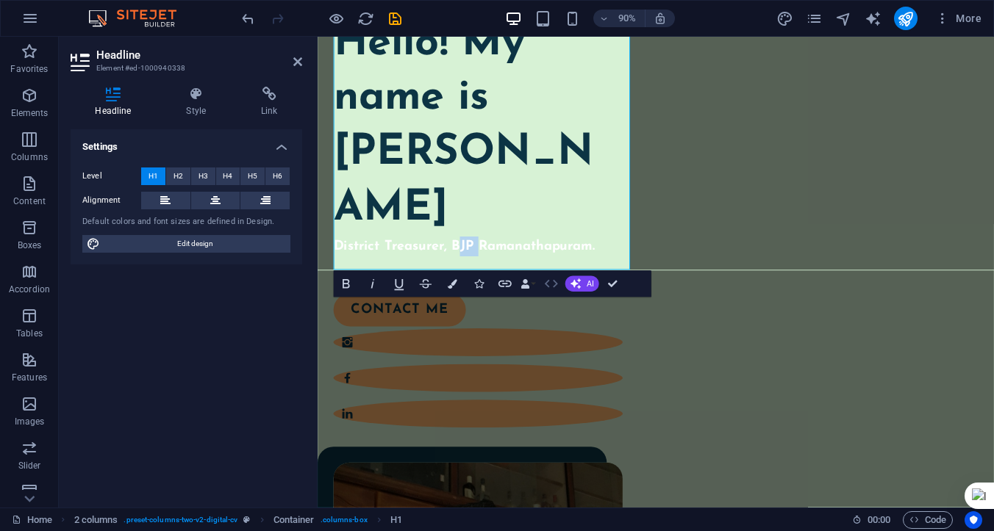
click at [548, 284] on icon "button" at bounding box center [551, 284] width 16 height 16
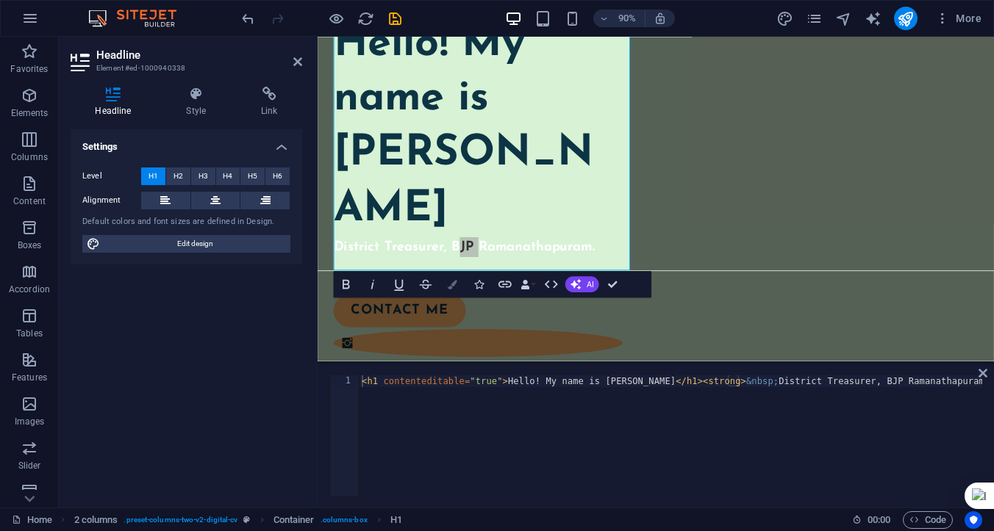
click at [451, 284] on icon "button" at bounding box center [452, 284] width 10 height 10
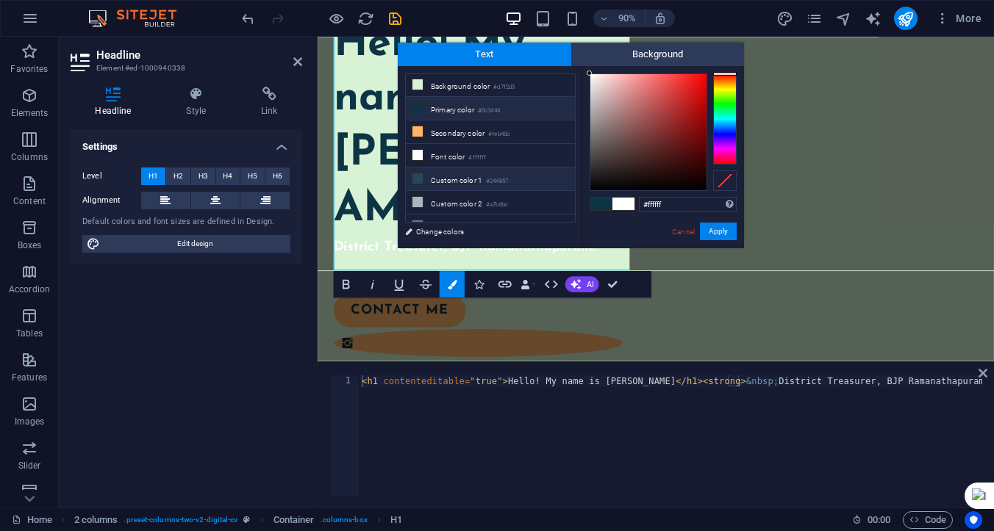
scroll to position [0, 0]
click at [452, 132] on li "Secondary color #feb46b" at bounding box center [490, 133] width 169 height 24
type input "#feb46b"
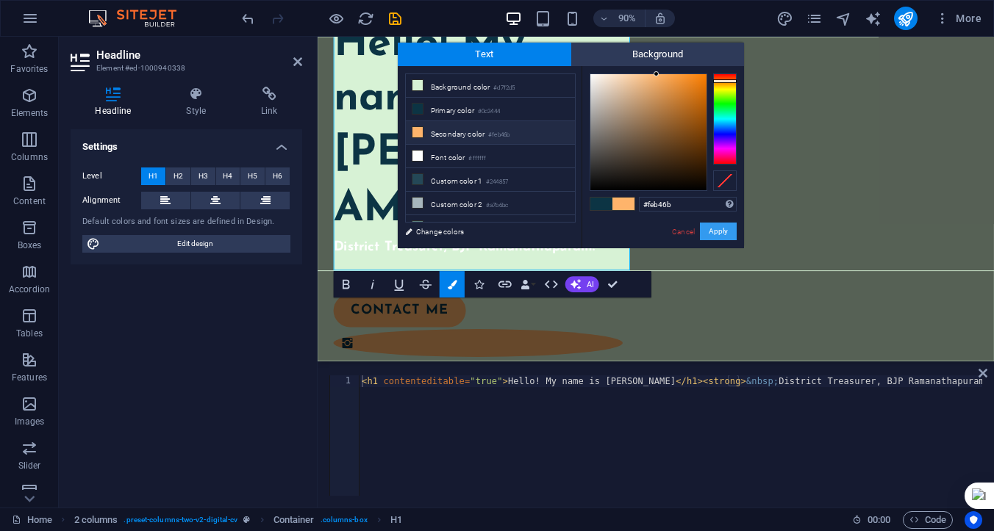
click at [722, 232] on button "Apply" at bounding box center [718, 232] width 37 height 18
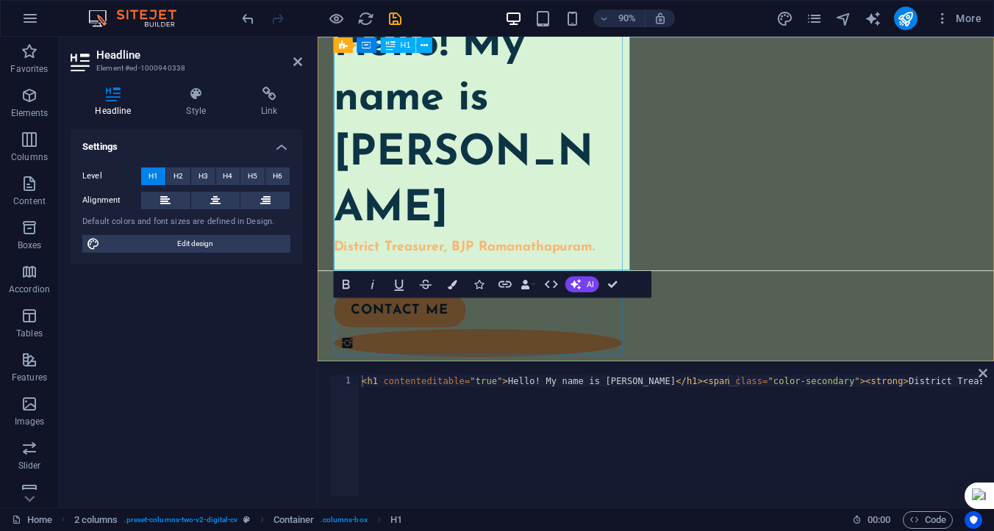
click at [591, 245] on h1 "Hello! My name is [PERSON_NAME]" at bounding box center [495, 137] width 321 height 245
click at [983, 373] on icon at bounding box center [982, 373] width 9 height 12
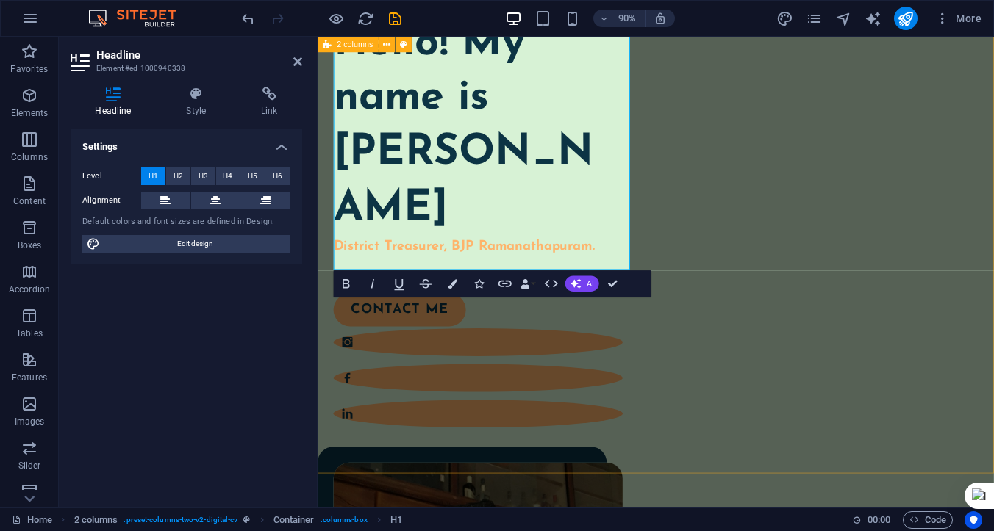
click at [681, 419] on div "Hello! My name is Parameswaran Manickam District Treasurer, BJP Ramanathapuram.…" at bounding box center [692, 498] width 751 height 1039
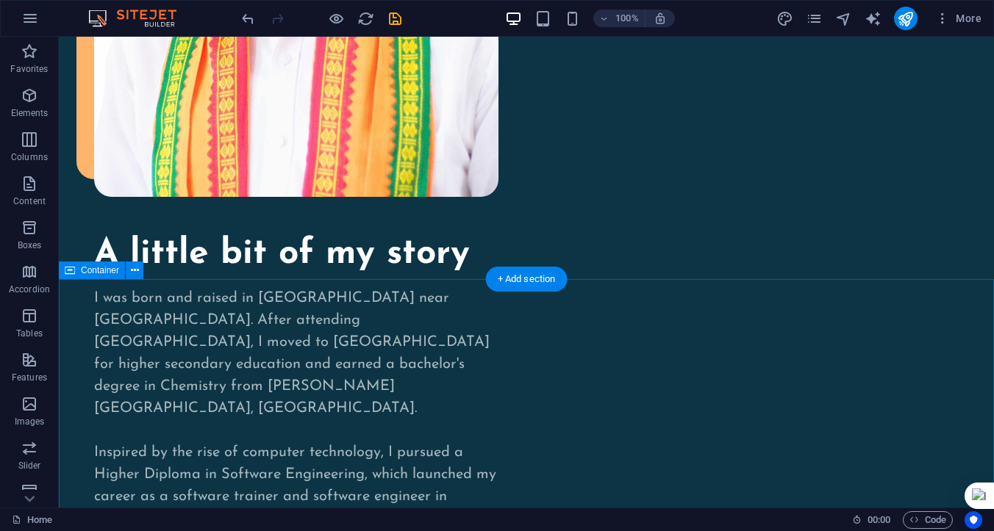
scroll to position [1607, 0]
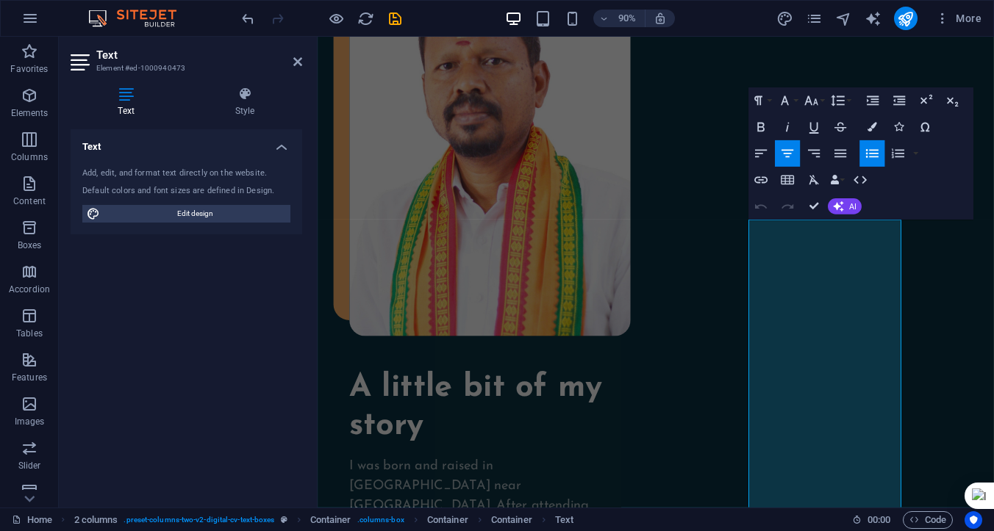
scroll to position [1301, 0]
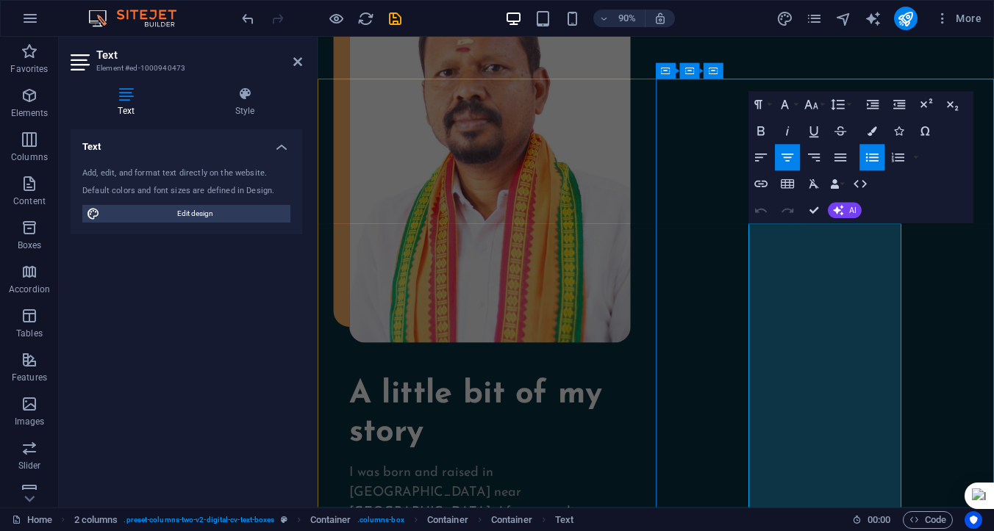
drag, startPoint x: 833, startPoint y: 261, endPoint x: 941, endPoint y: 259, distance: 108.1
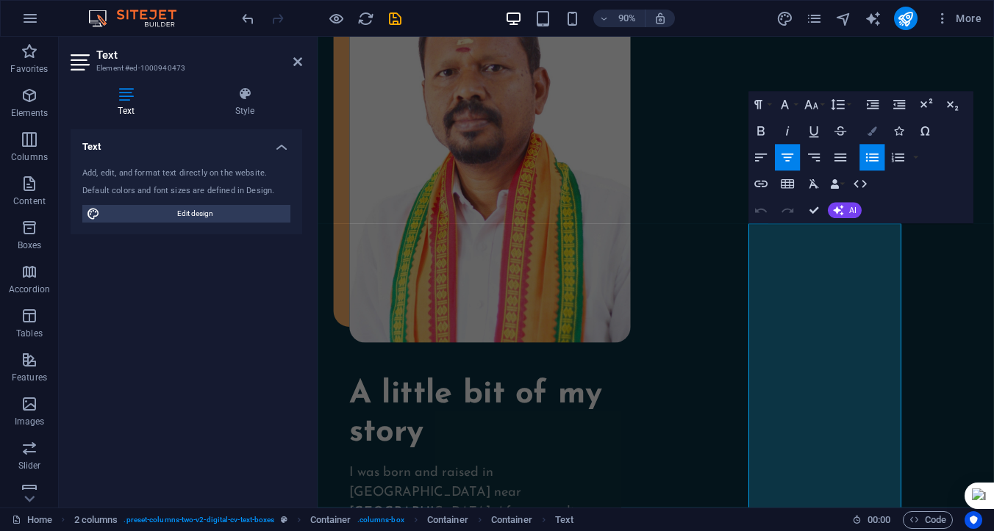
click at [872, 131] on icon "button" at bounding box center [872, 132] width 10 height 10
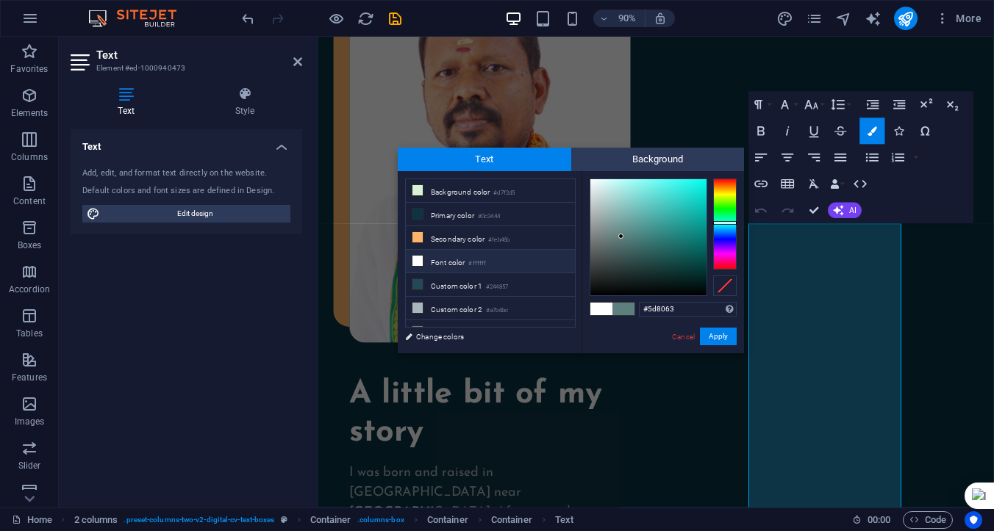
click at [723, 211] on div at bounding box center [725, 224] width 24 height 91
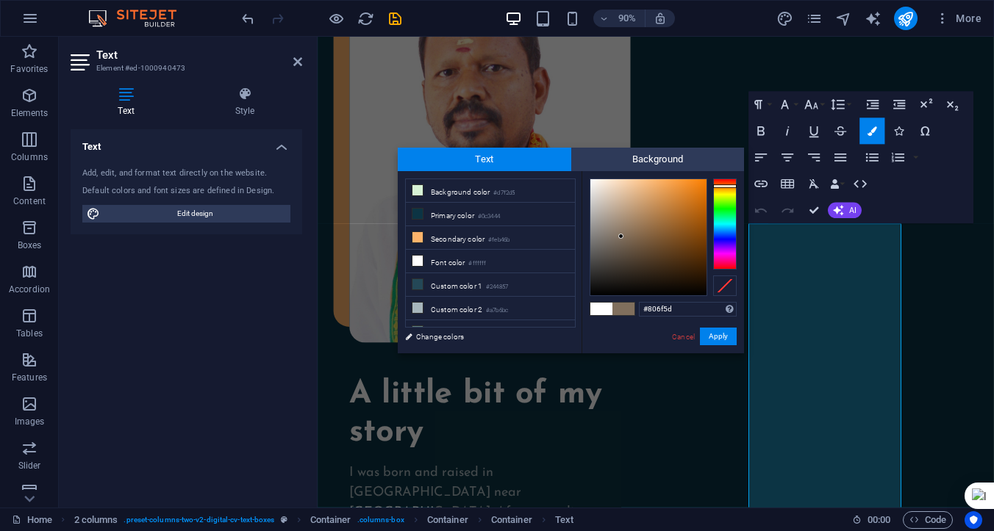
click at [722, 186] on div at bounding box center [725, 224] width 24 height 91
click at [693, 255] on div at bounding box center [648, 237] width 116 height 116
click at [714, 336] on button "Apply" at bounding box center [718, 337] width 37 height 18
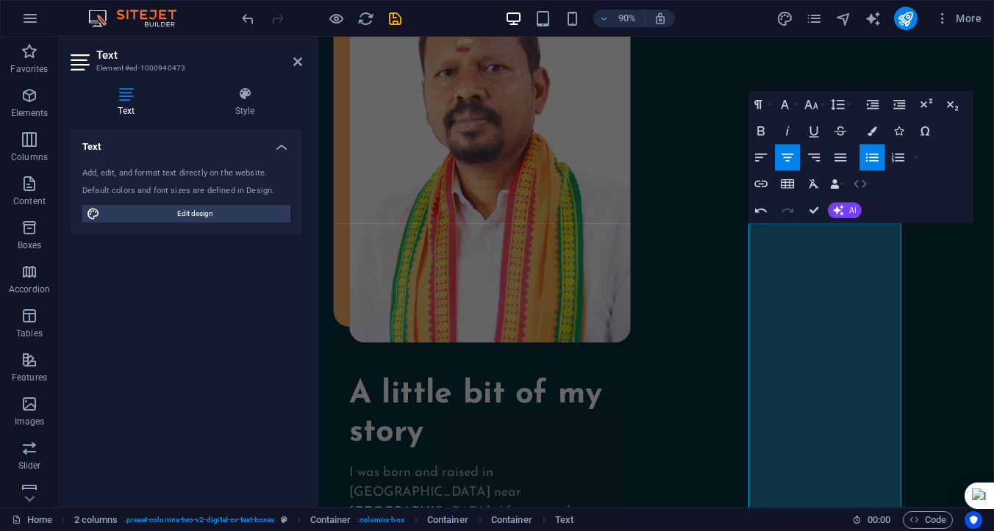
click at [861, 182] on icon "button" at bounding box center [860, 184] width 16 height 16
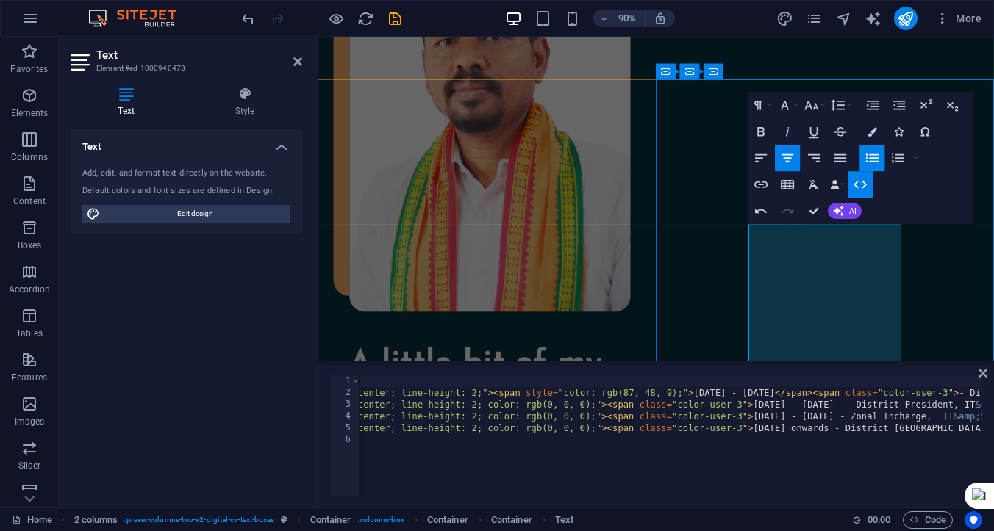
scroll to position [1345, 0]
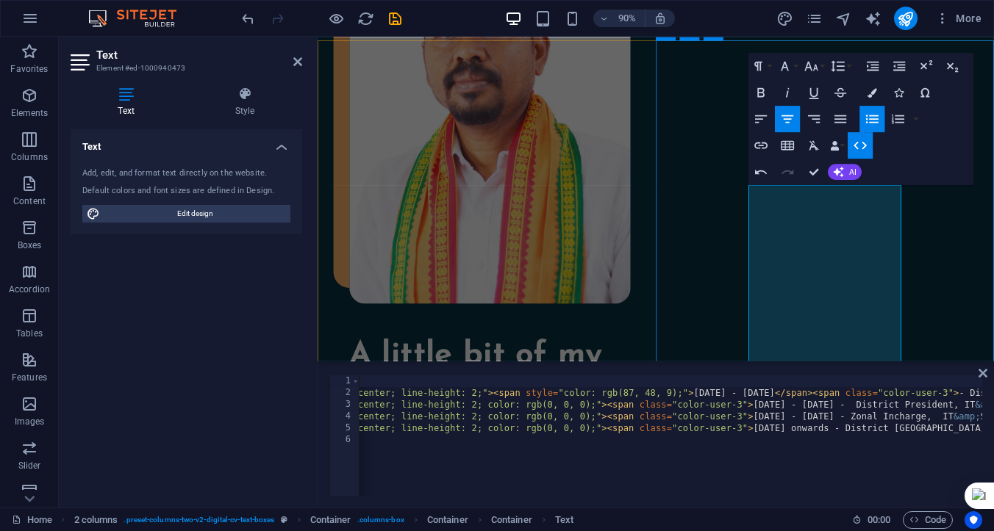
drag, startPoint x: 817, startPoint y: 306, endPoint x: 962, endPoint y: 300, distance: 144.9
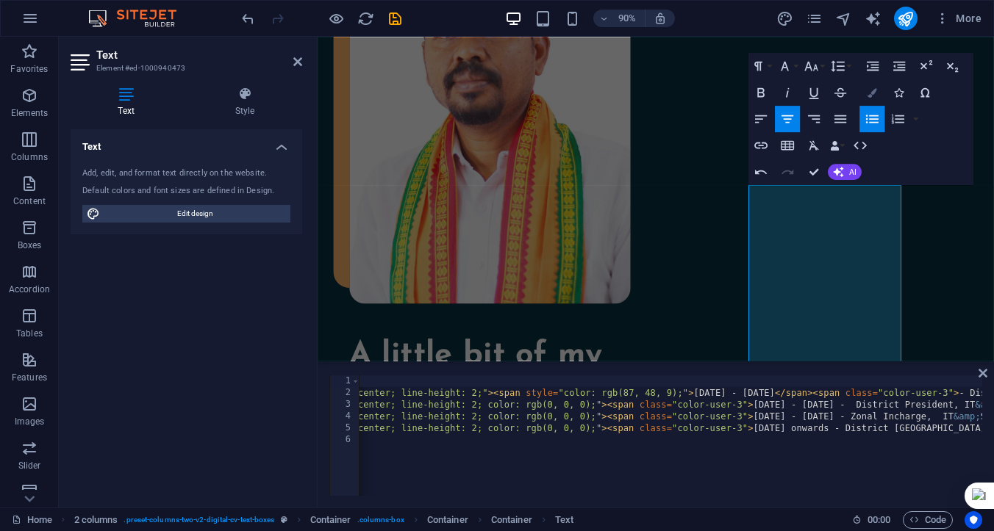
click at [873, 90] on icon "button" at bounding box center [872, 92] width 10 height 10
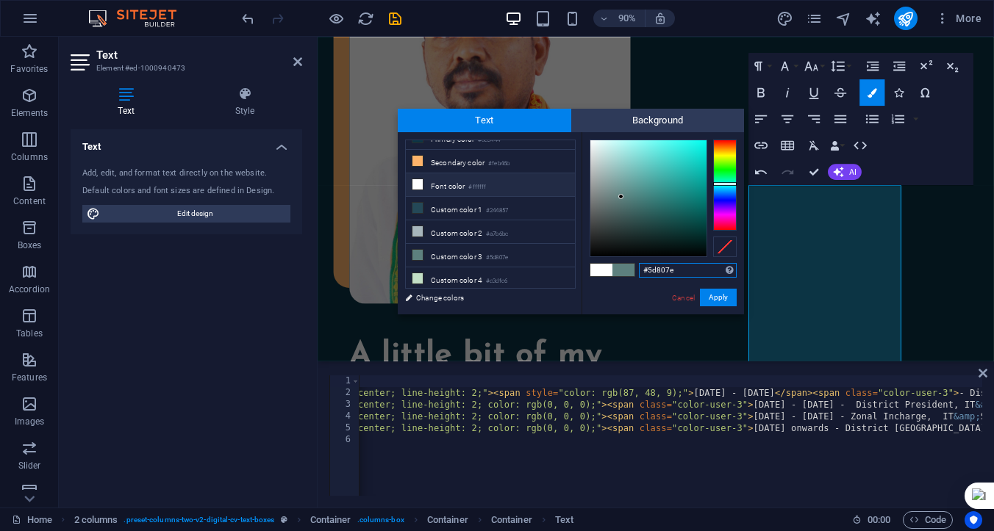
scroll to position [0, 0]
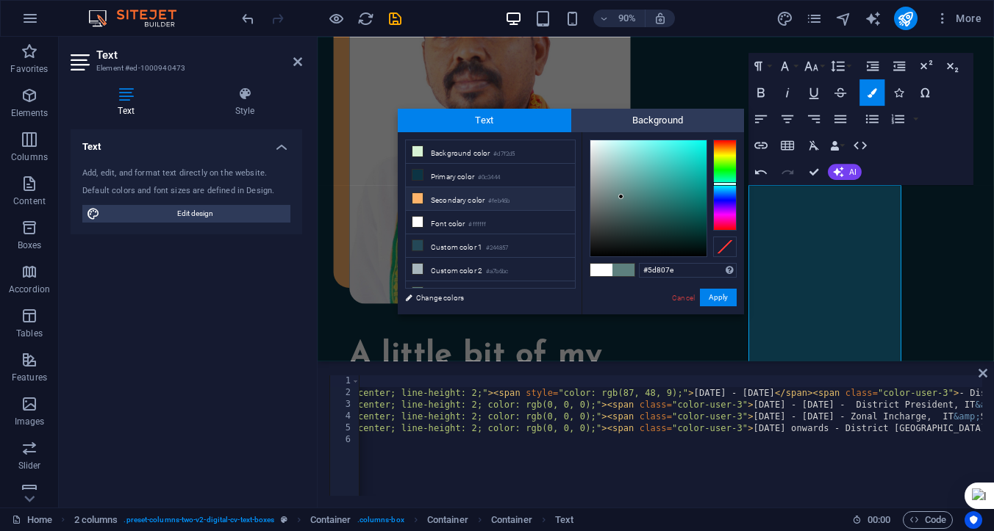
click at [482, 199] on li "Secondary color #feb46b" at bounding box center [490, 199] width 169 height 24
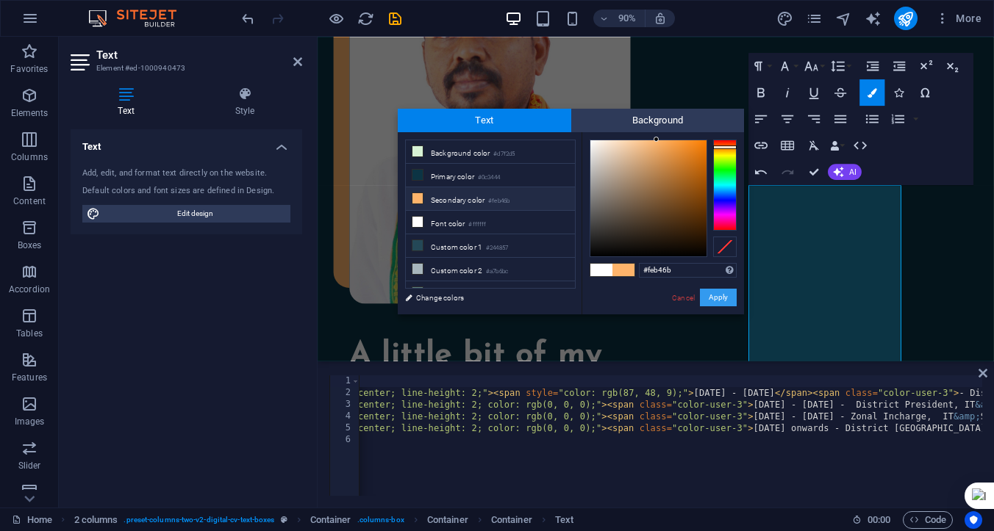
click at [716, 298] on button "Apply" at bounding box center [718, 298] width 37 height 18
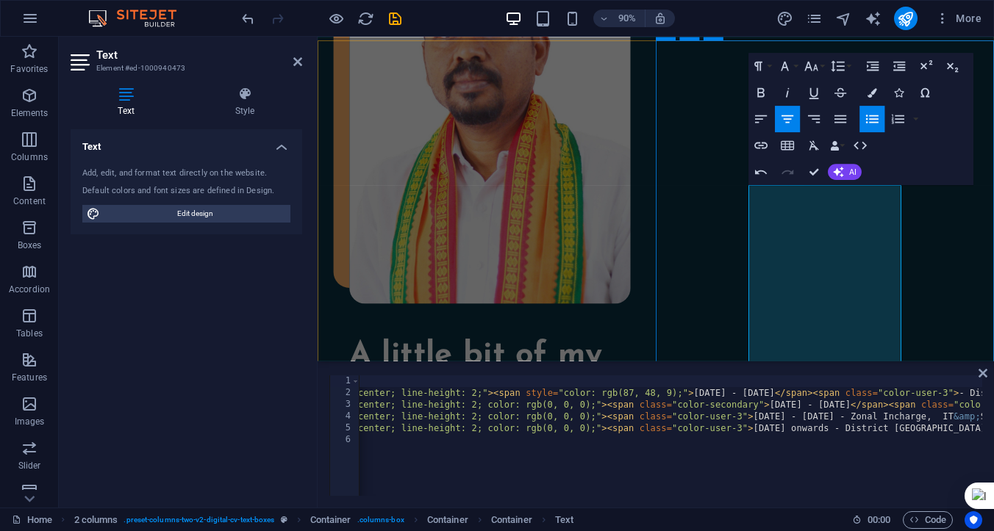
drag, startPoint x: 941, startPoint y: 216, endPoint x: 833, endPoint y: 217, distance: 107.3
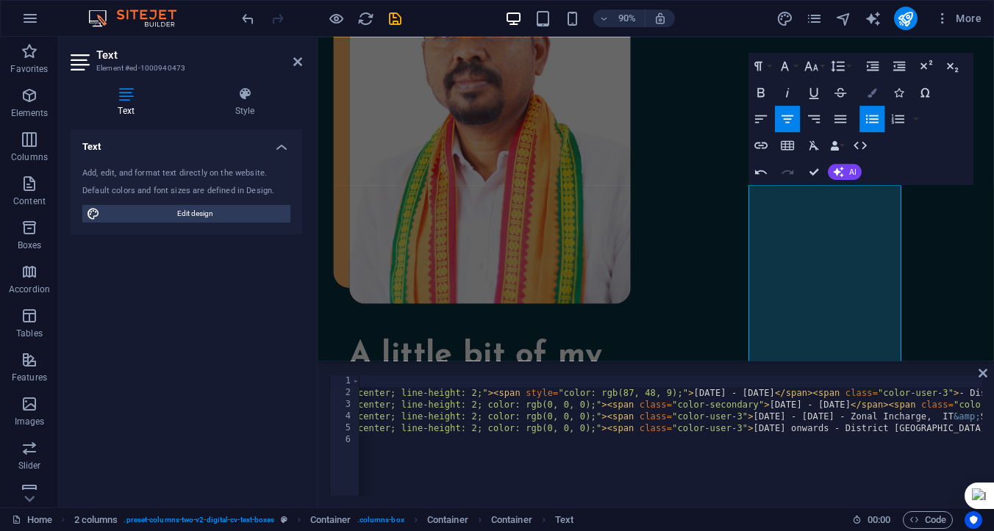
click at [869, 87] on icon "button" at bounding box center [872, 92] width 10 height 10
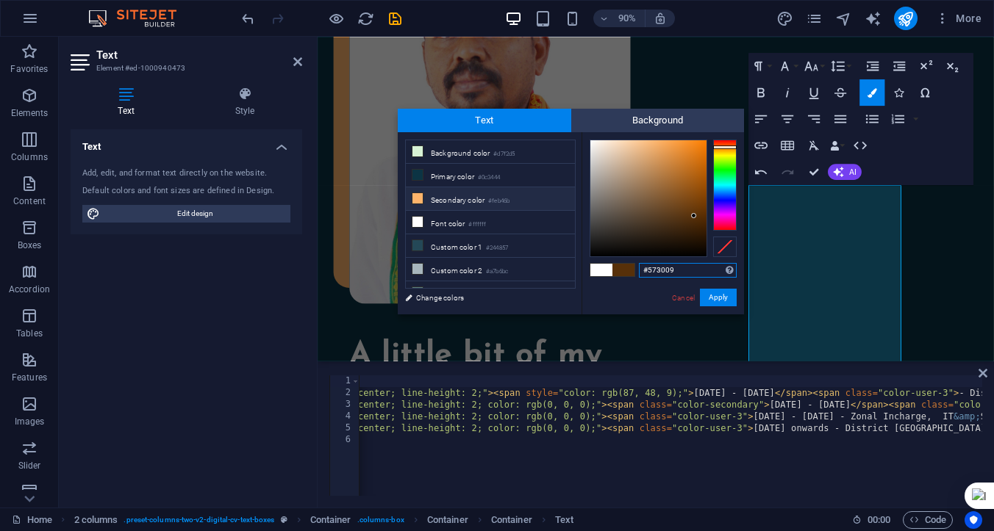
drag, startPoint x: 679, startPoint y: 270, endPoint x: 628, endPoint y: 270, distance: 51.4
click at [628, 270] on div "#573009 Supported formats #0852ed rgb(8, 82, 237) rgba(8, 82, 237, 90%) hsv(221…" at bounding box center [662, 329] width 162 height 395
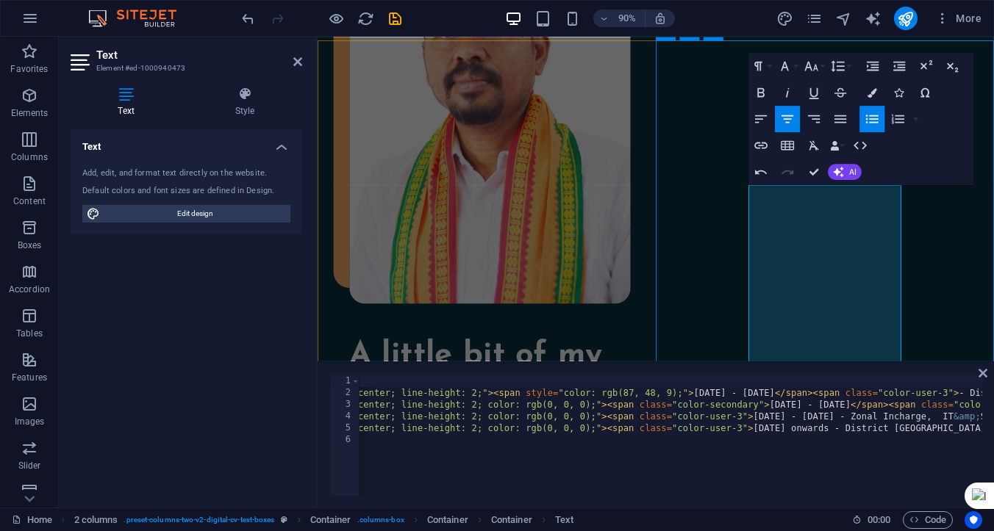
drag, startPoint x: 816, startPoint y: 305, endPoint x: 958, endPoint y: 301, distance: 141.2
drag, startPoint x: 963, startPoint y: 305, endPoint x: 819, endPoint y: 309, distance: 144.1
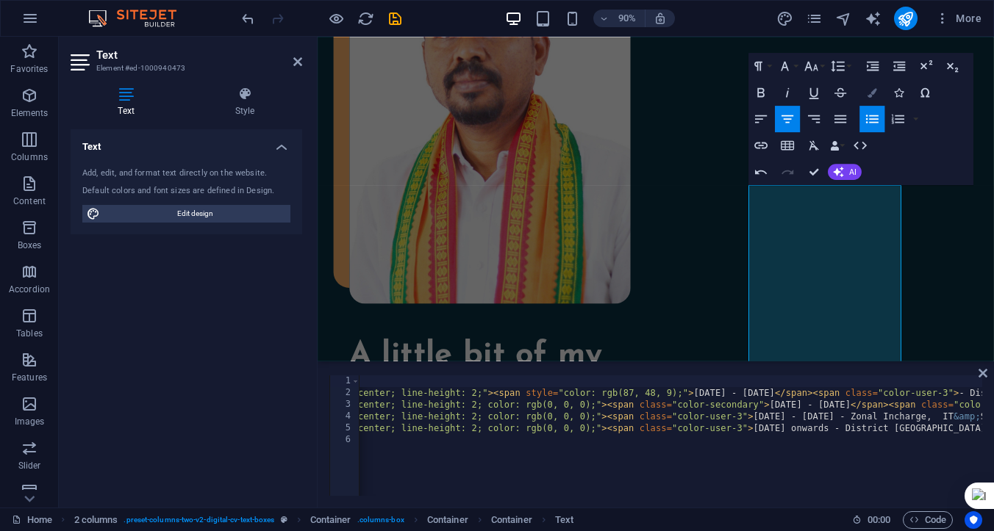
click at [869, 94] on icon "button" at bounding box center [872, 92] width 10 height 10
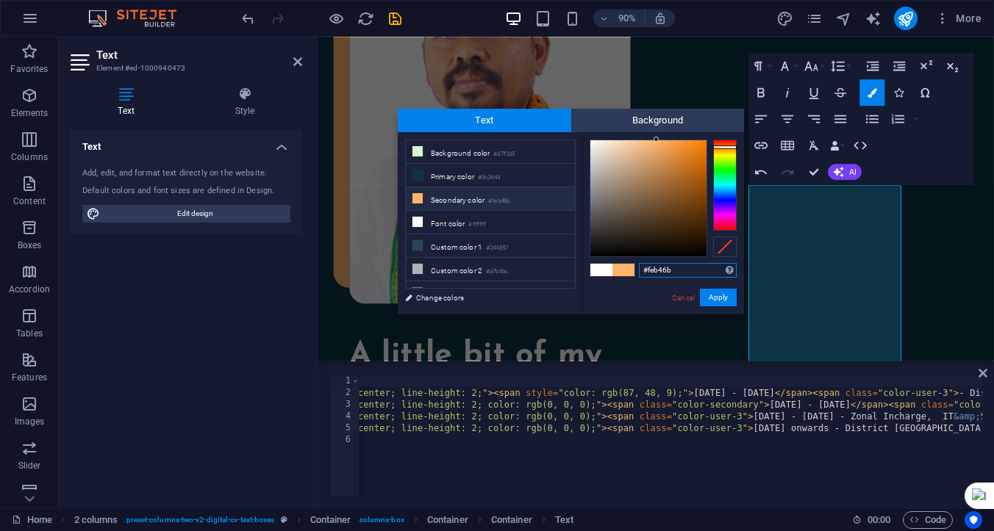
drag, startPoint x: 678, startPoint y: 267, endPoint x: 637, endPoint y: 267, distance: 41.2
click at [637, 267] on div "#feb46b Supported formats #0852ed rgb(8, 82, 237) rgba(8, 82, 237, 90%) hsv(221…" at bounding box center [662, 329] width 162 height 395
click at [715, 297] on button "Apply" at bounding box center [718, 298] width 37 height 18
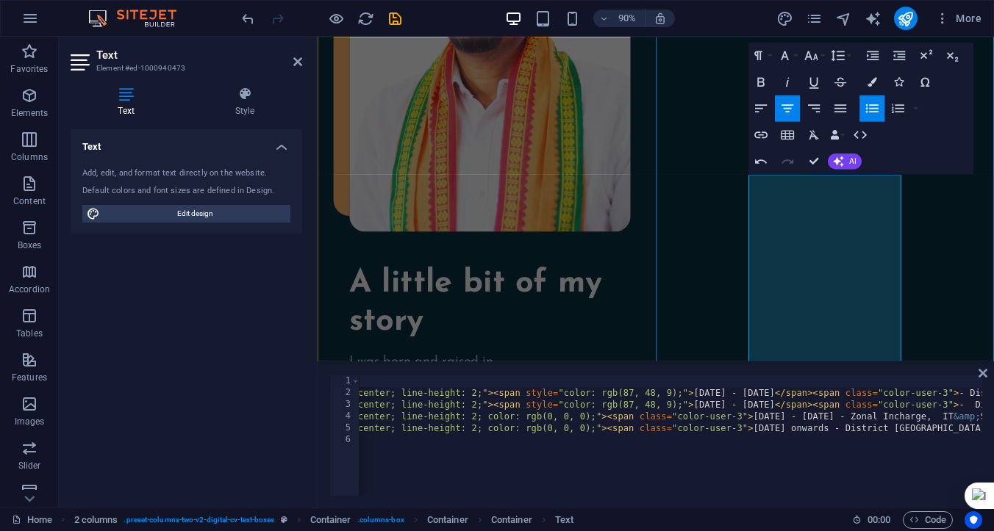
scroll to position [1429, 0]
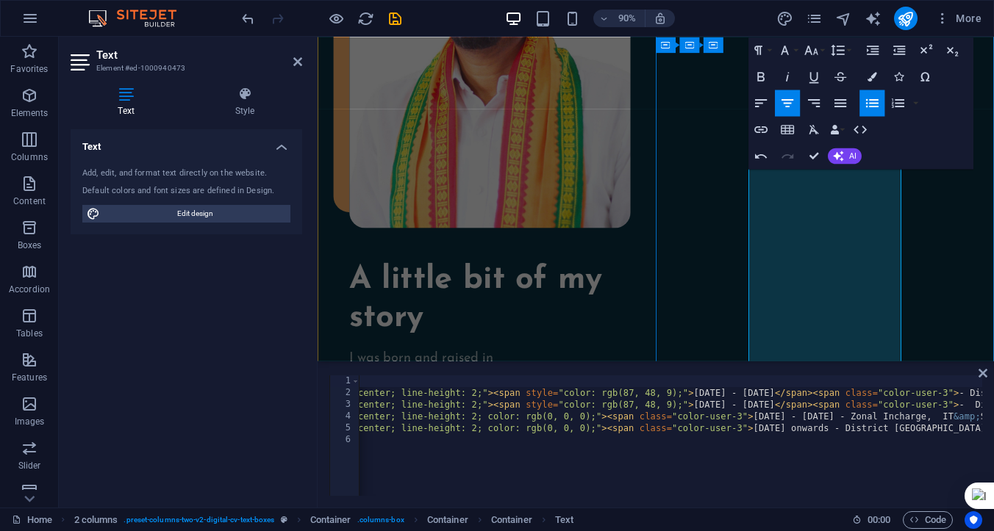
drag, startPoint x: 818, startPoint y: 312, endPoint x: 963, endPoint y: 314, distance: 144.8
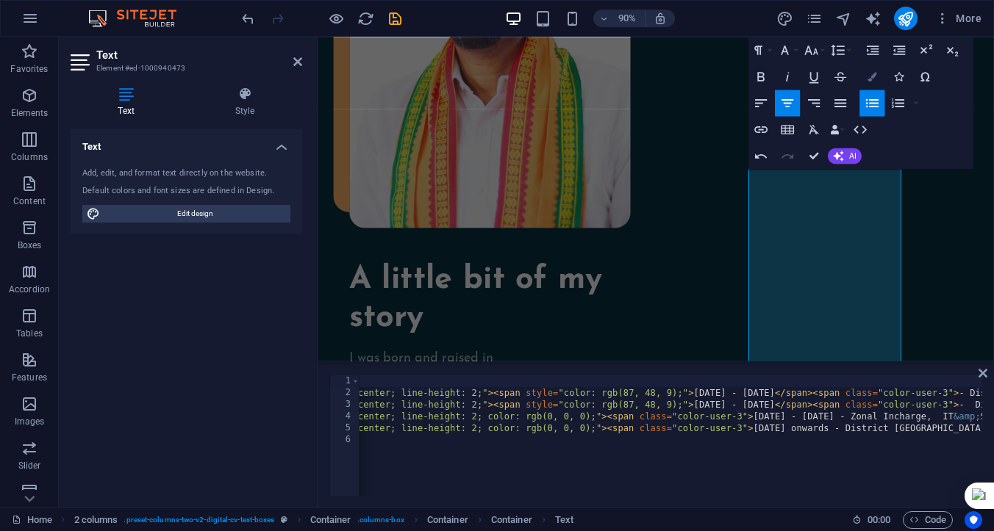
click at [870, 77] on icon "button" at bounding box center [872, 77] width 10 height 10
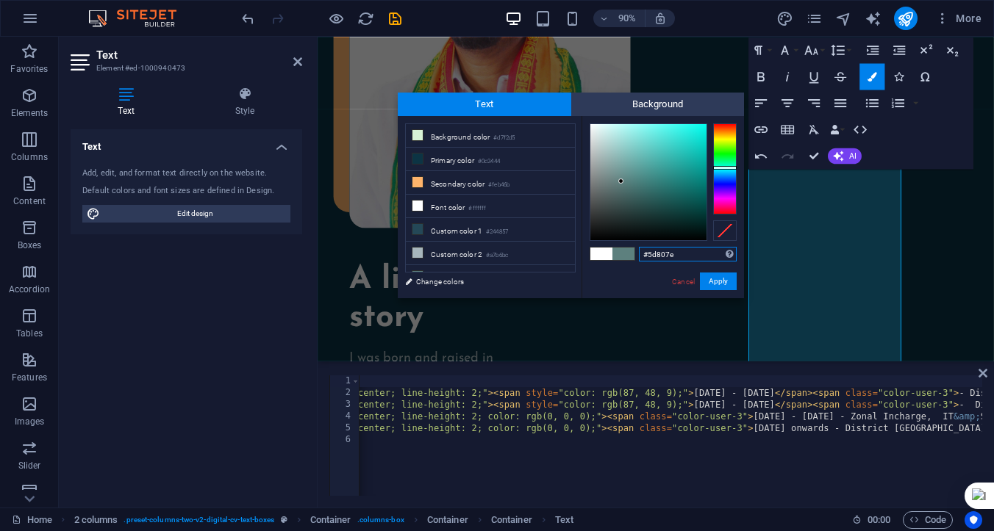
drag, startPoint x: 680, startPoint y: 252, endPoint x: 631, endPoint y: 252, distance: 49.2
click at [631, 252] on div "#5d807e Supported formats #0852ed rgb(8, 82, 237) rgba(8, 82, 237, 90%) hsv(221…" at bounding box center [662, 313] width 162 height 395
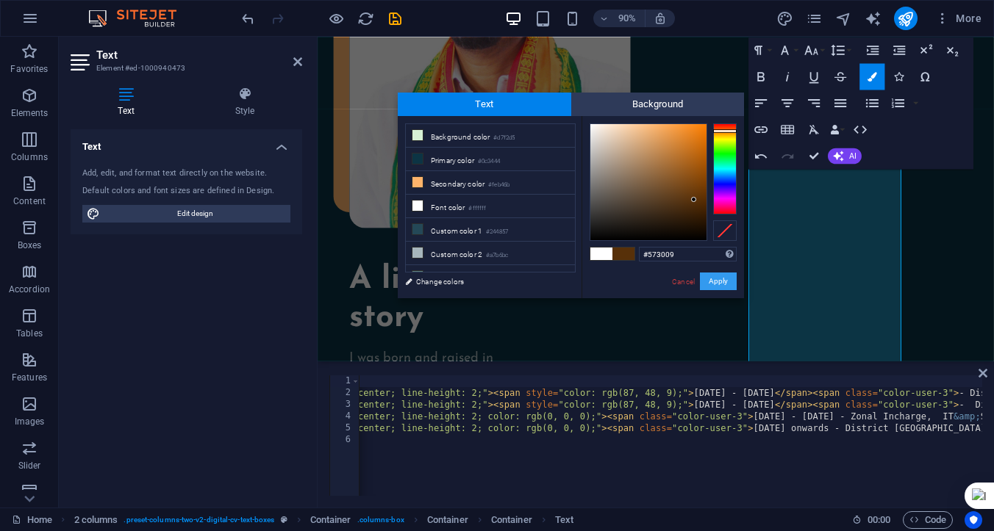
click at [720, 282] on button "Apply" at bounding box center [718, 282] width 37 height 18
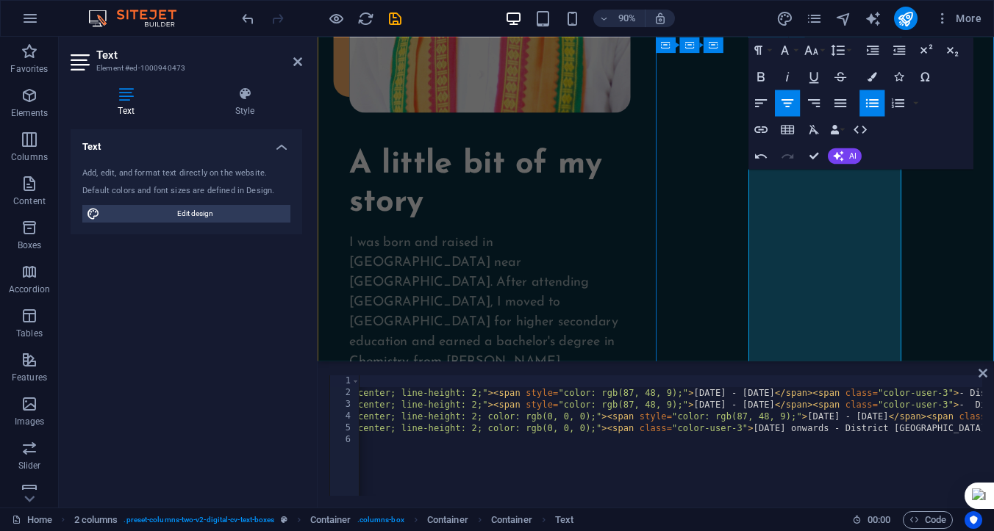
scroll to position [1562, 0]
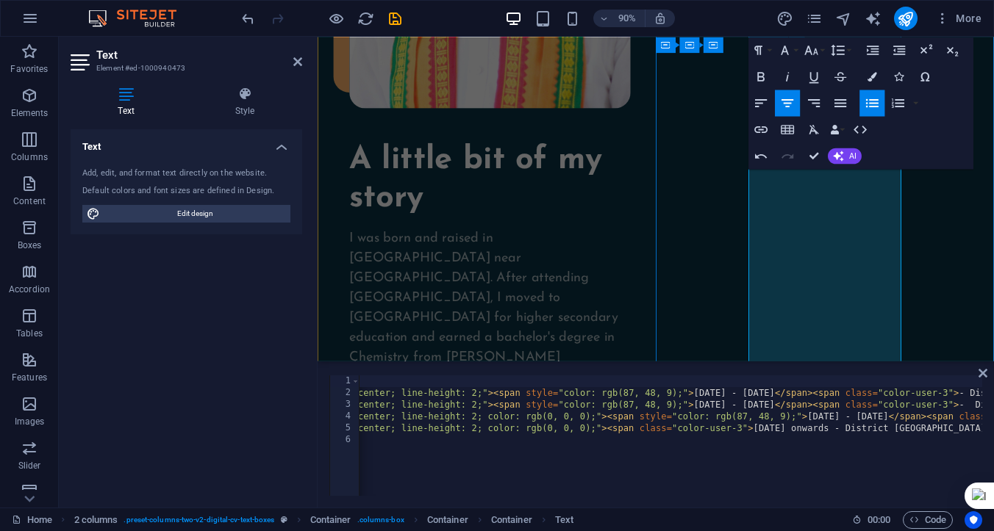
drag, startPoint x: 824, startPoint y: 298, endPoint x: 949, endPoint y: 298, distance: 125.7
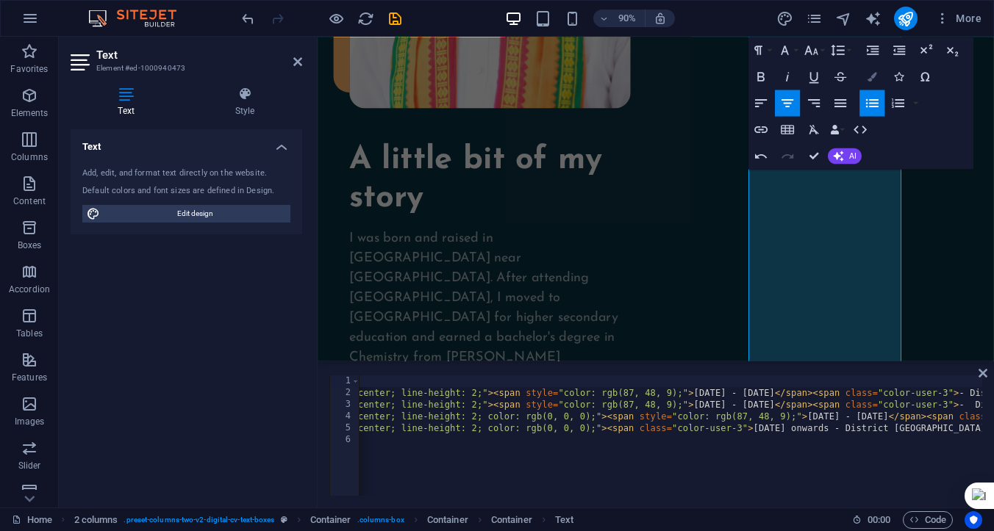
click at [873, 77] on icon "button" at bounding box center [872, 77] width 10 height 10
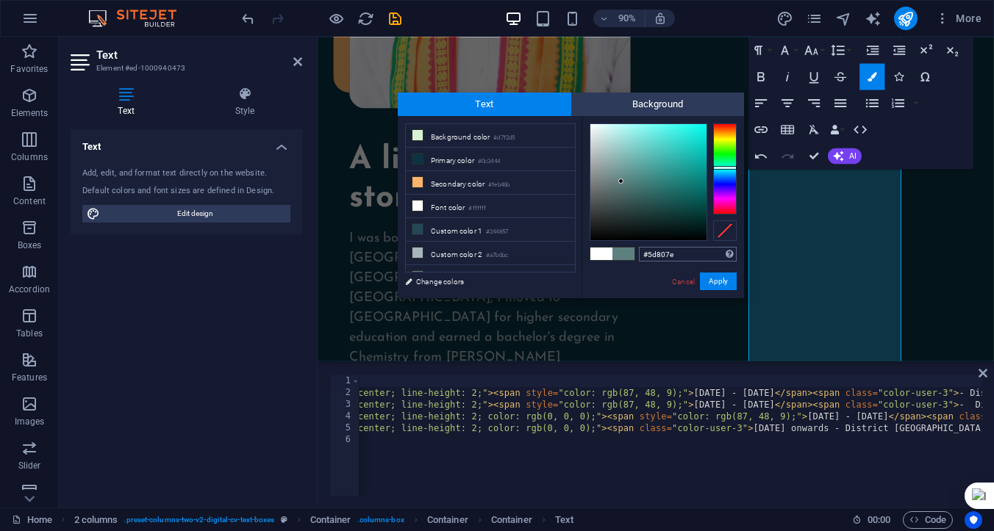
drag, startPoint x: 678, startPoint y: 254, endPoint x: 640, endPoint y: 254, distance: 38.2
click at [640, 254] on input "#5d807e" at bounding box center [688, 254] width 98 height 15
type input "#573009"
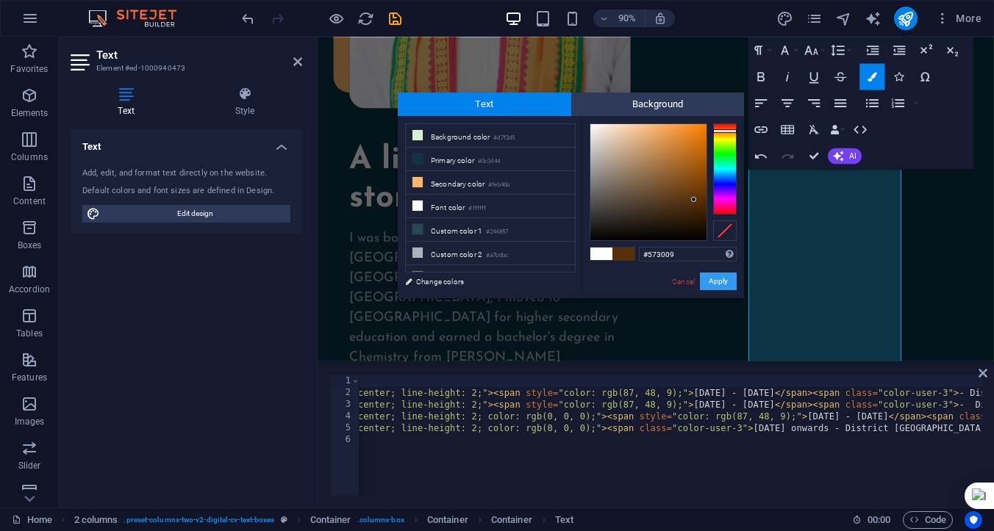
click at [717, 281] on button "Apply" at bounding box center [718, 282] width 37 height 18
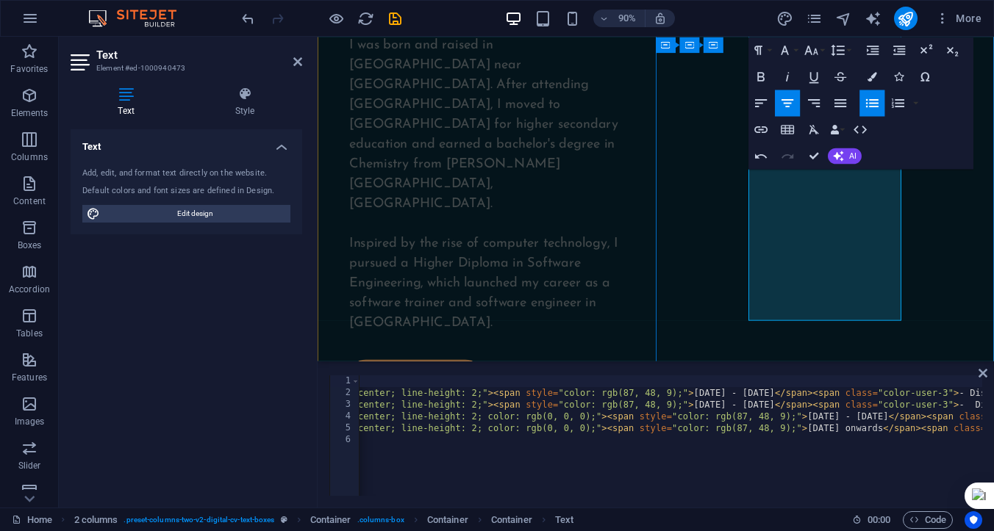
scroll to position [1810, 0]
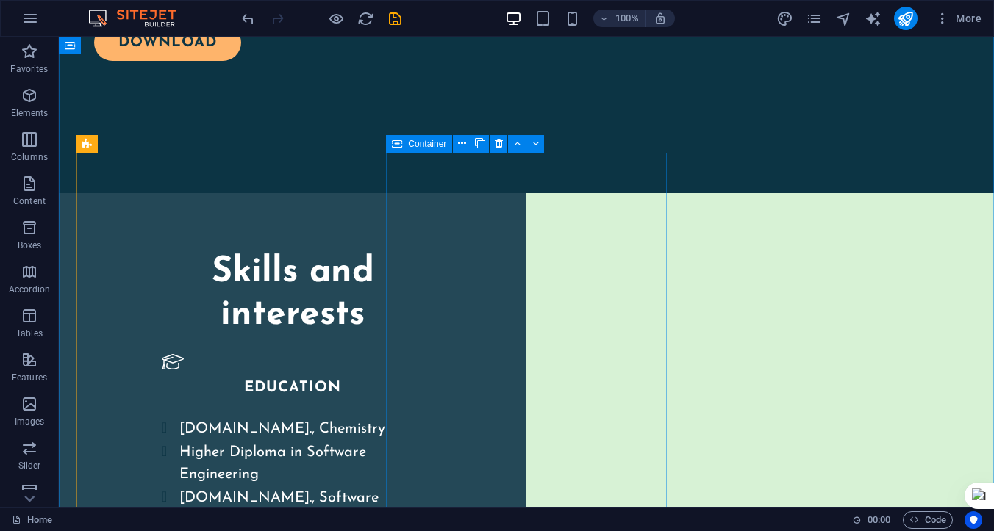
scroll to position [2185, 0]
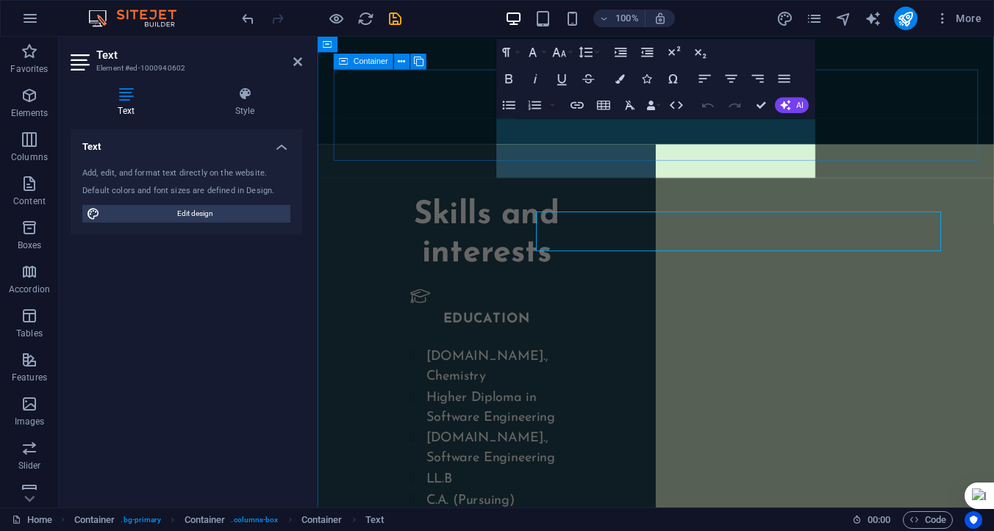
scroll to position [2081, 0]
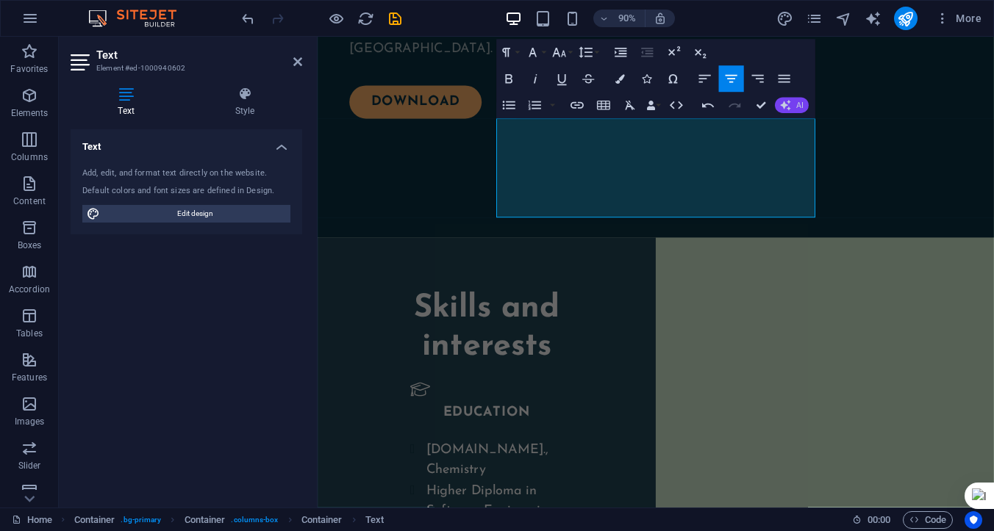
click at [794, 107] on button "AI" at bounding box center [792, 106] width 34 height 16
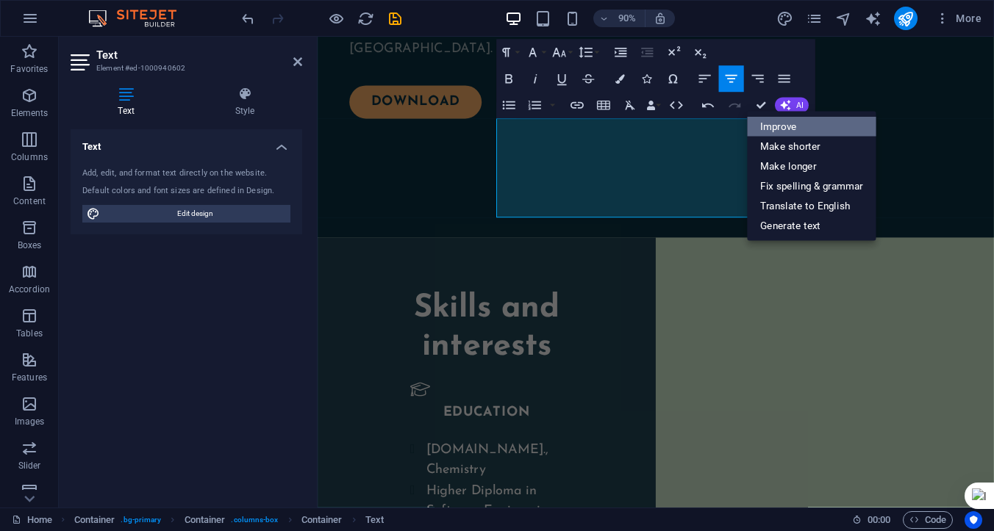
click at [786, 127] on link "Improve" at bounding box center [811, 127] width 129 height 20
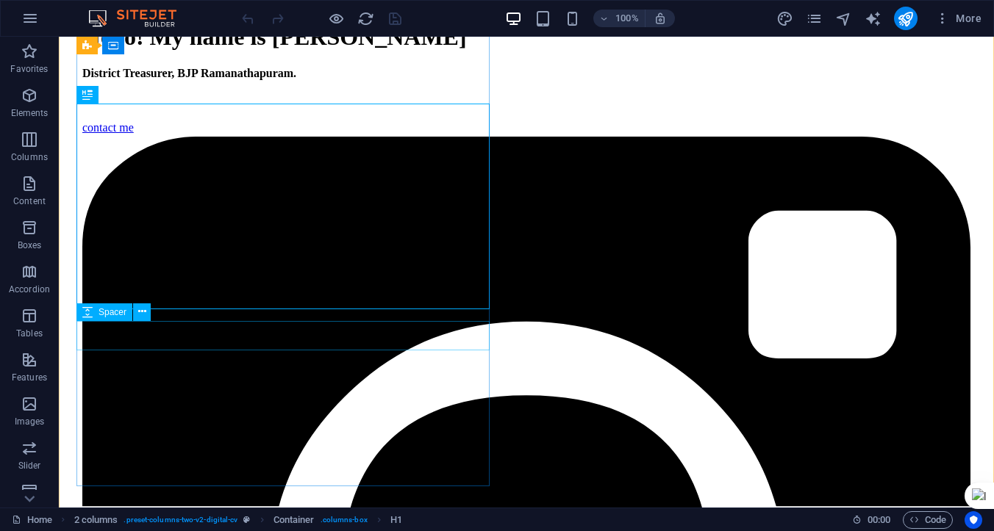
scroll to position [223, 0]
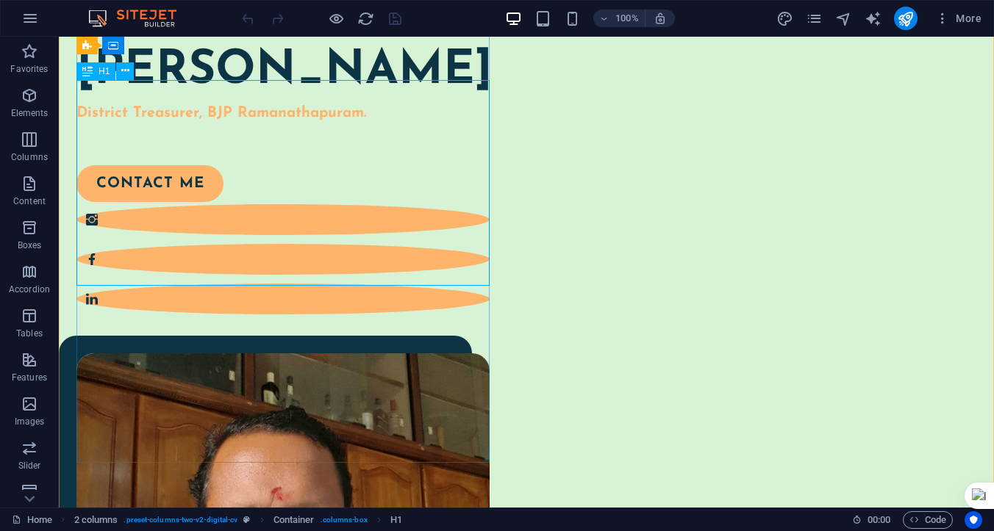
click at [284, 124] on div "Hello! My name is [PERSON_NAME] District Treasurer, BJP Ramanathapuram." at bounding box center [282, 52] width 413 height 144
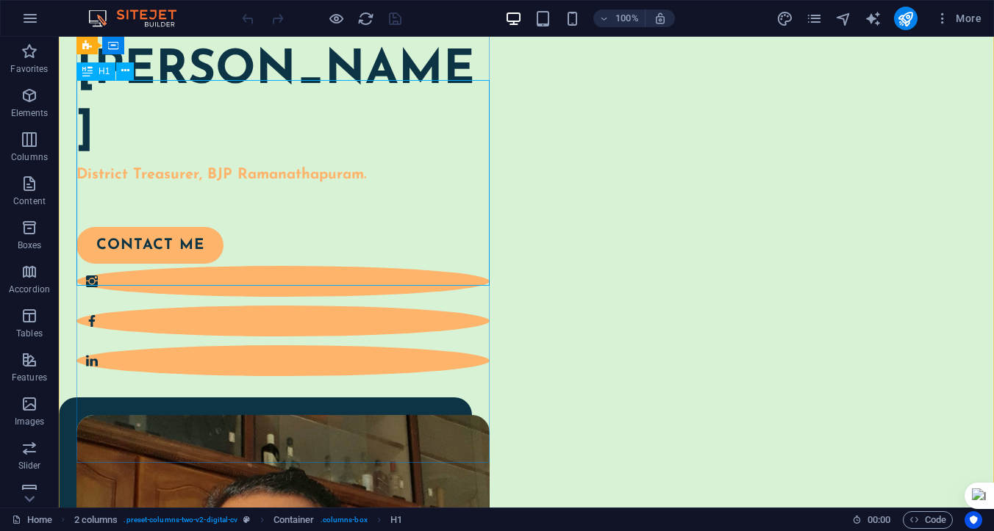
scroll to position [139, 0]
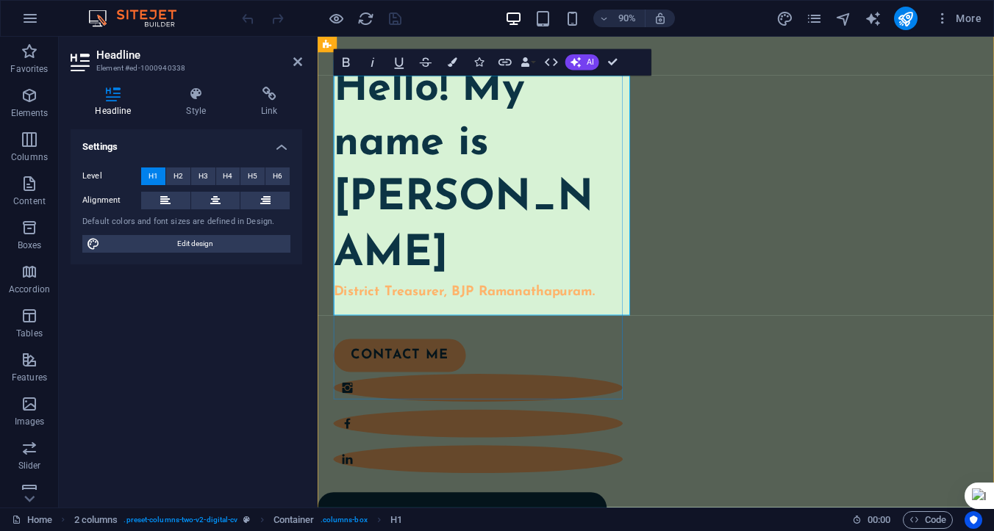
click at [420, 328] on strong "District Treasurer, BJP Ramanathapuram." at bounding box center [480, 320] width 290 height 15
click at [450, 63] on icon "button" at bounding box center [452, 63] width 10 height 10
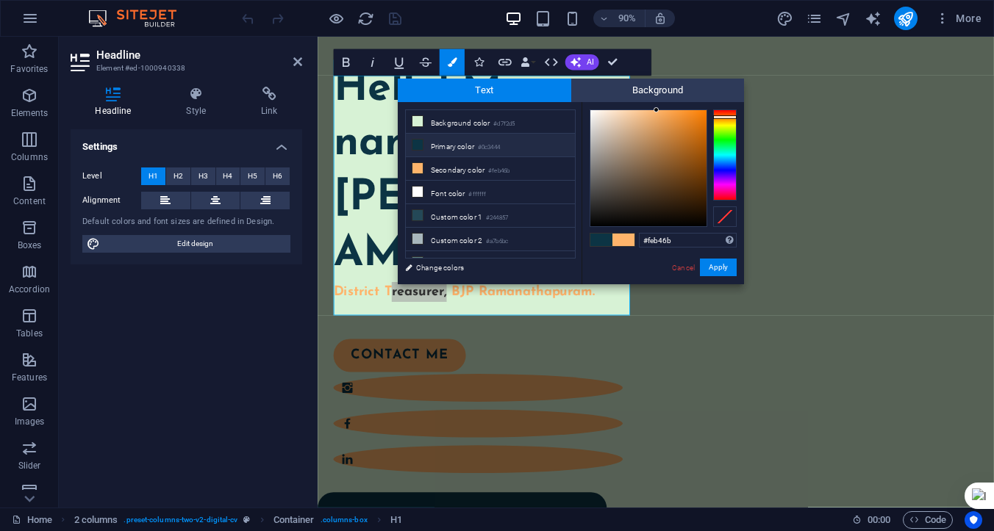
drag, startPoint x: 677, startPoint y: 238, endPoint x: 628, endPoint y: 238, distance: 48.5
click at [628, 238] on div "#feb46b Supported formats #0852ed rgb(8, 82, 237) rgba(8, 82, 237, 90%) hsv(221…" at bounding box center [662, 299] width 162 height 395
click at [717, 267] on button "Apply" at bounding box center [718, 268] width 37 height 18
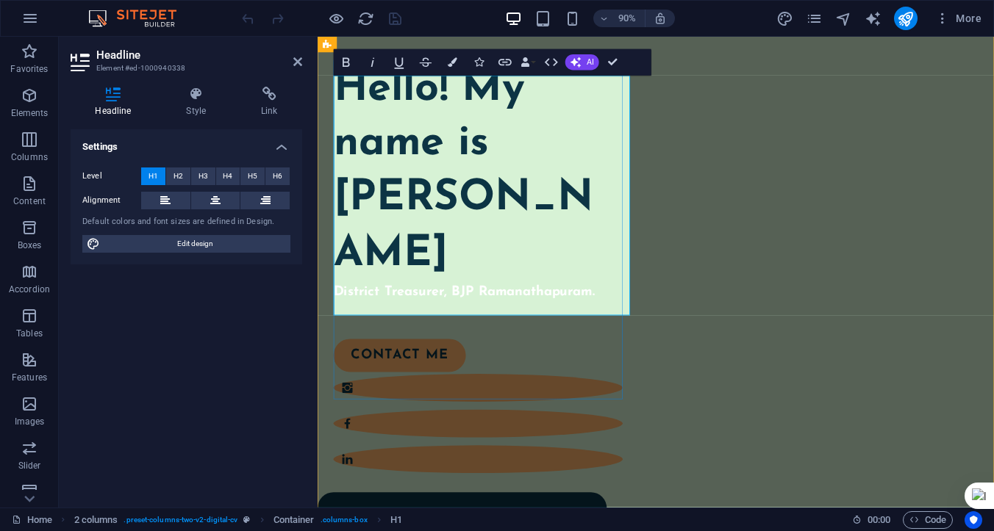
click at [607, 328] on strong "District Treasurer, BJP Ramanathapuram." at bounding box center [480, 320] width 290 height 15
click at [603, 328] on strong "District Treasurer, BJP Ramanathapuram." at bounding box center [480, 320] width 290 height 15
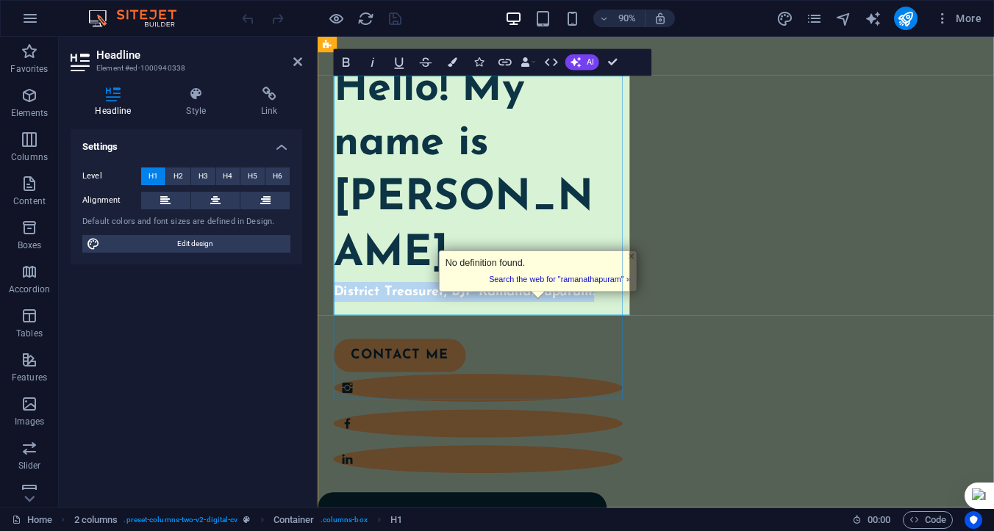
click at [603, 328] on strong "District Treasurer, BJP Ramanathapuram." at bounding box center [480, 320] width 290 height 15
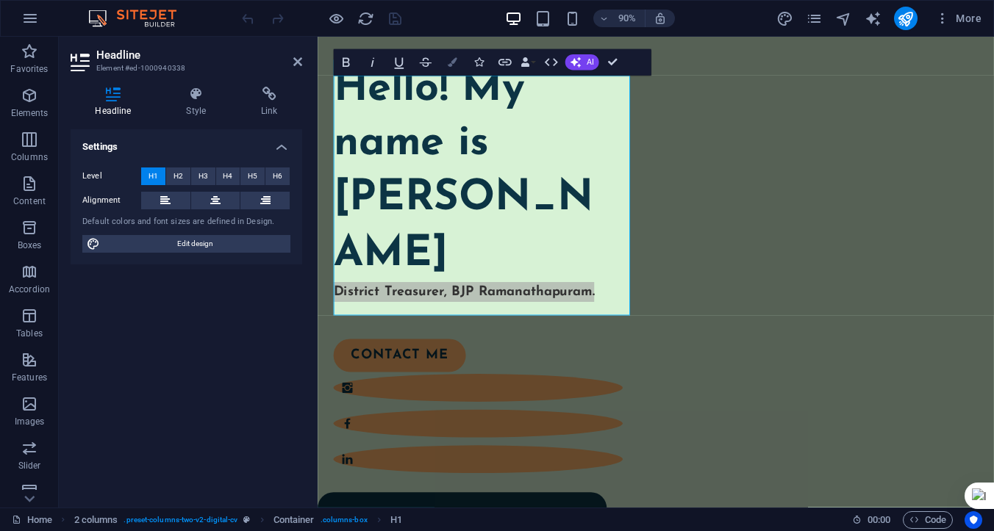
click at [453, 62] on icon "button" at bounding box center [452, 63] width 10 height 10
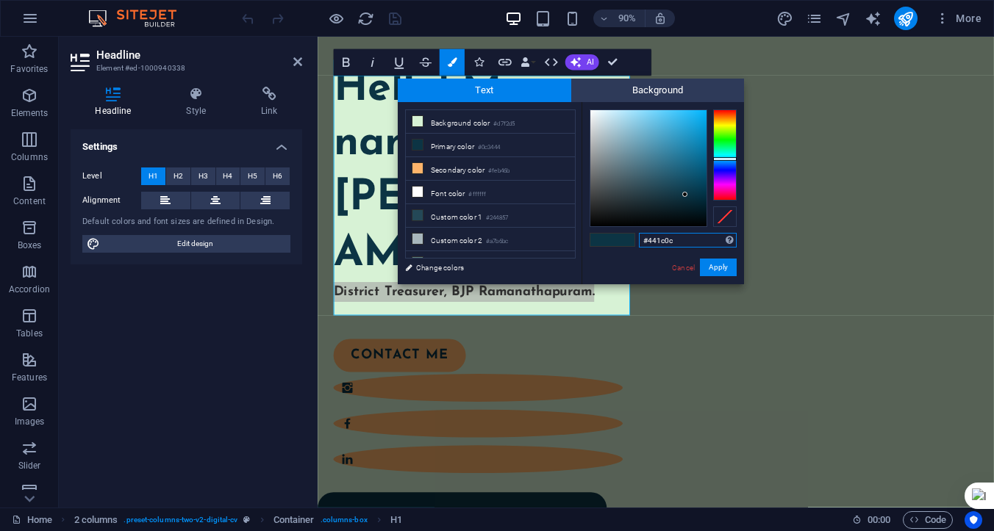
click at [725, 114] on div at bounding box center [725, 154] width 24 height 91
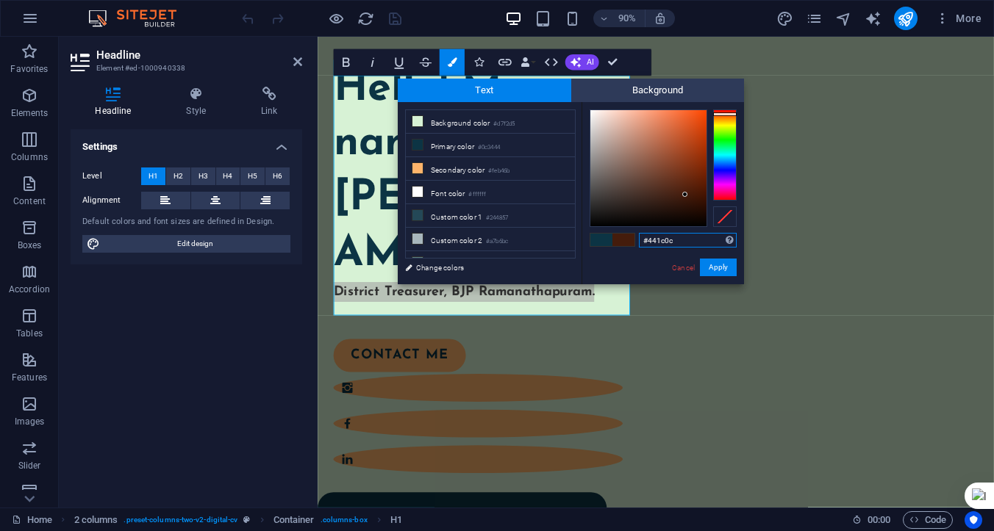
type input "#501b07"
click at [696, 190] on div at bounding box center [648, 168] width 116 height 116
click at [717, 265] on button "Apply" at bounding box center [718, 268] width 37 height 18
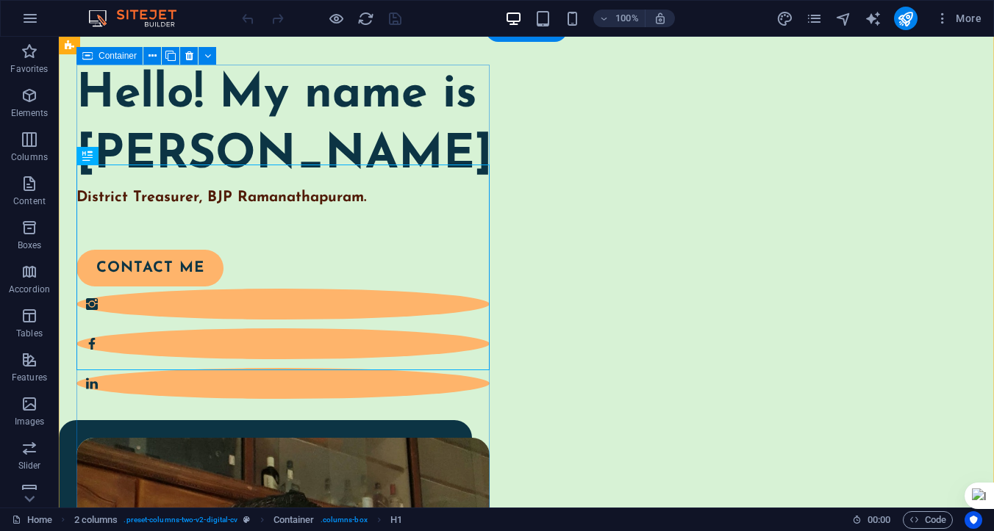
click at [435, 109] on div "Hello! My name is [PERSON_NAME] District Treasurer, BJP Ramanathapuram. contact…" at bounding box center [282, 233] width 413 height 337
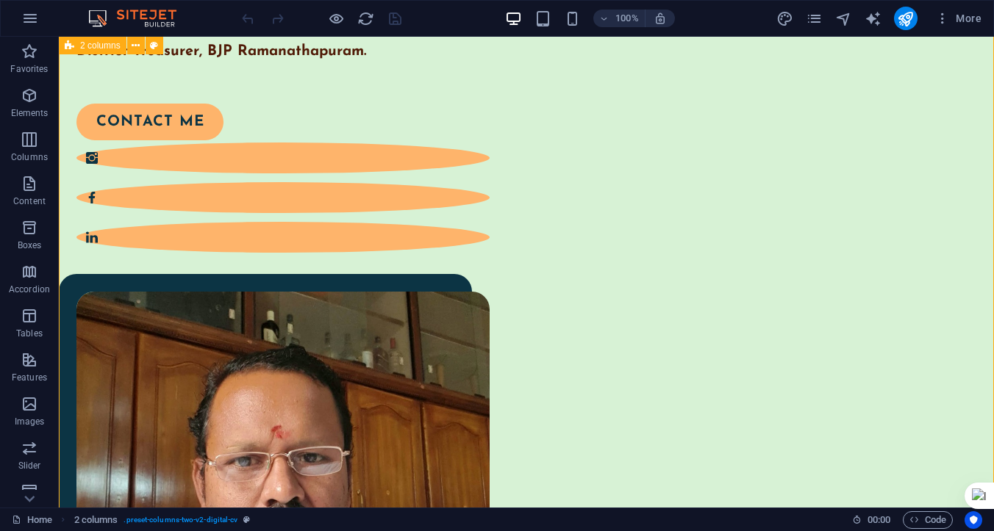
scroll to position [0, 0]
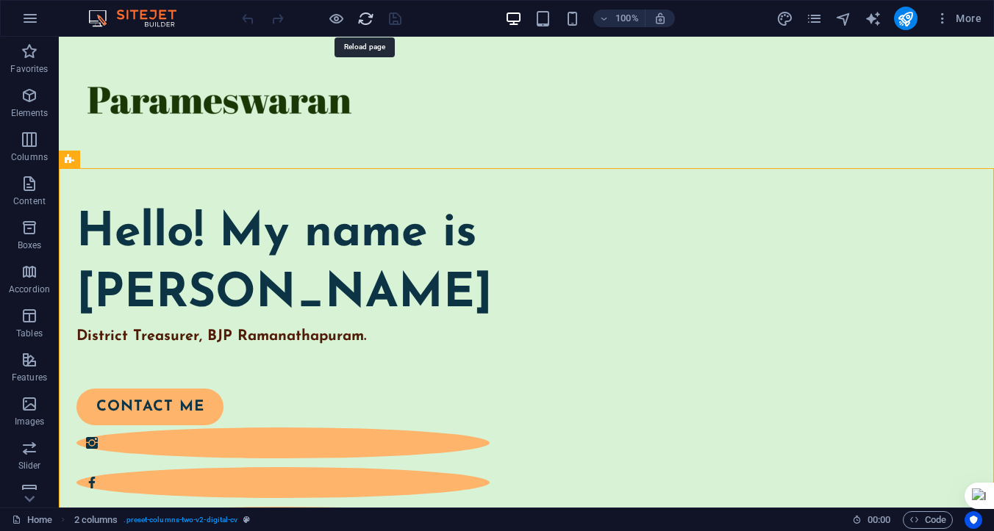
click at [367, 24] on icon "reload" at bounding box center [365, 18] width 17 height 17
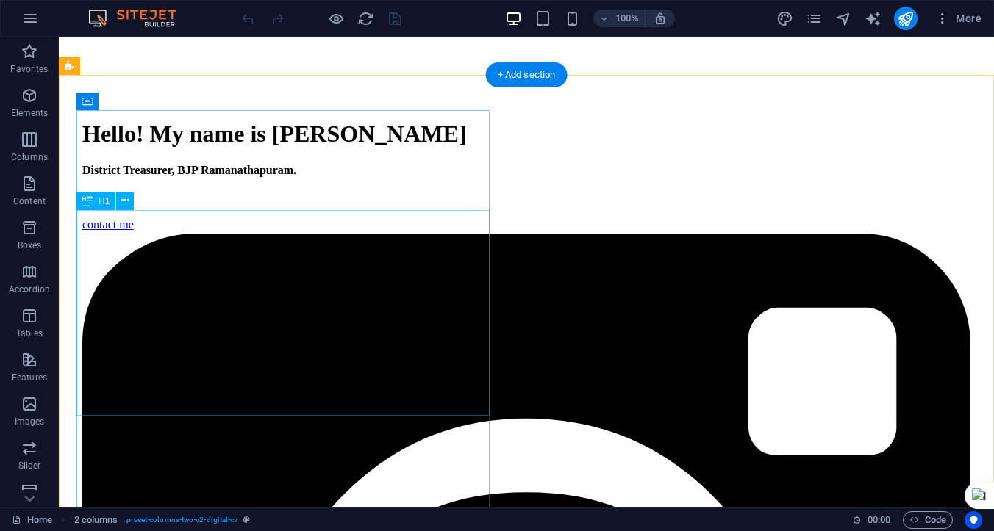
scroll to position [126, 0]
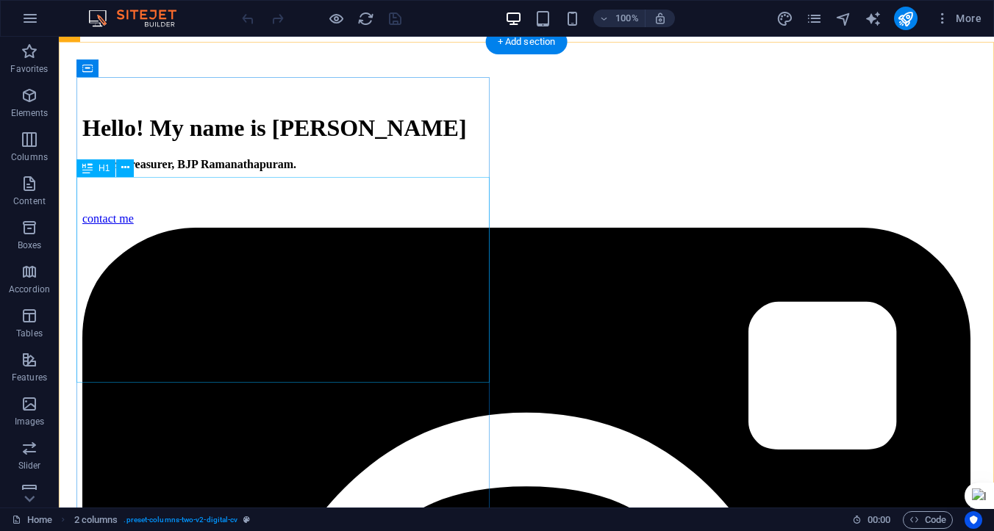
click at [285, 170] on div "Hello! My name is [PERSON_NAME] District Treasurer, BJP Ramanathapuram." at bounding box center [526, 143] width 888 height 56
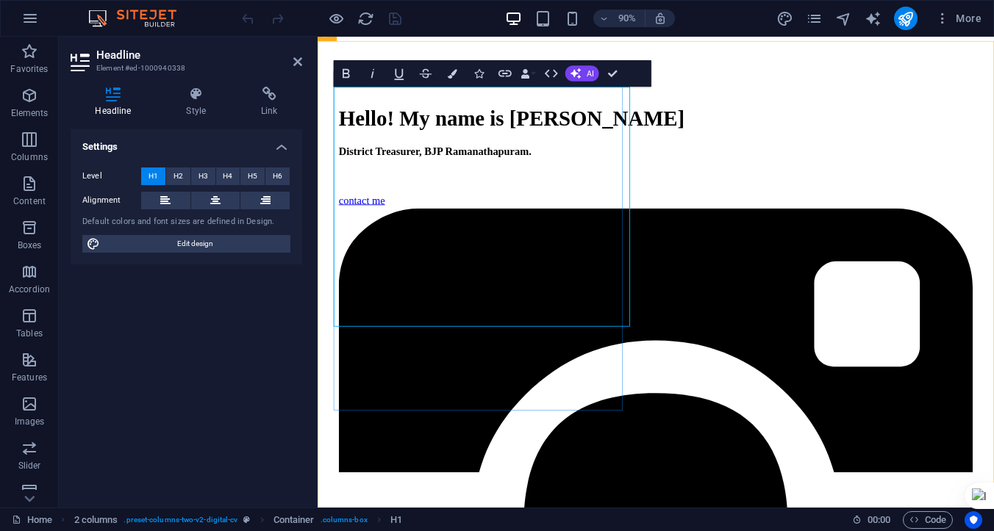
click at [440, 170] on strong "District Treasurer, BJP Ramanathapuram." at bounding box center [448, 164] width 214 height 12
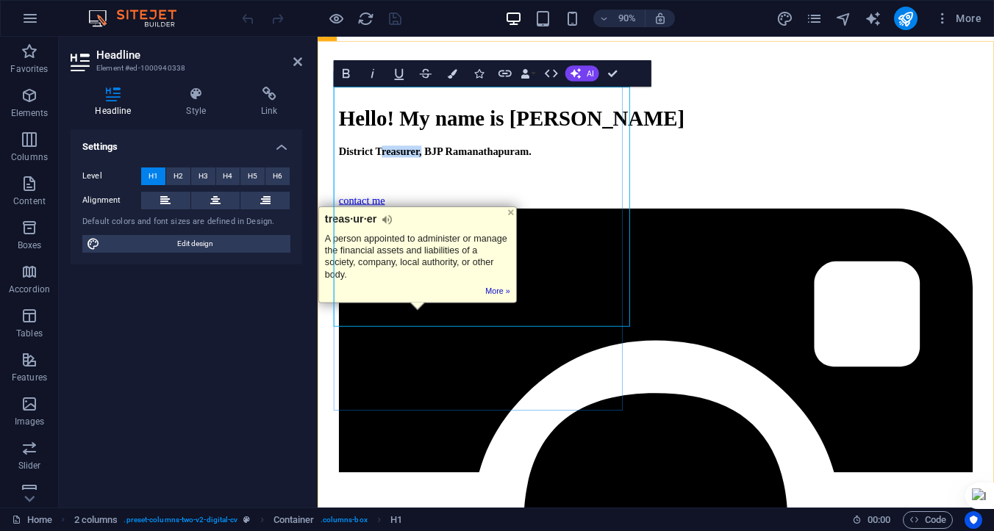
click at [440, 170] on strong "District Treasurer, BJP Ramanathapuram." at bounding box center [448, 164] width 214 height 12
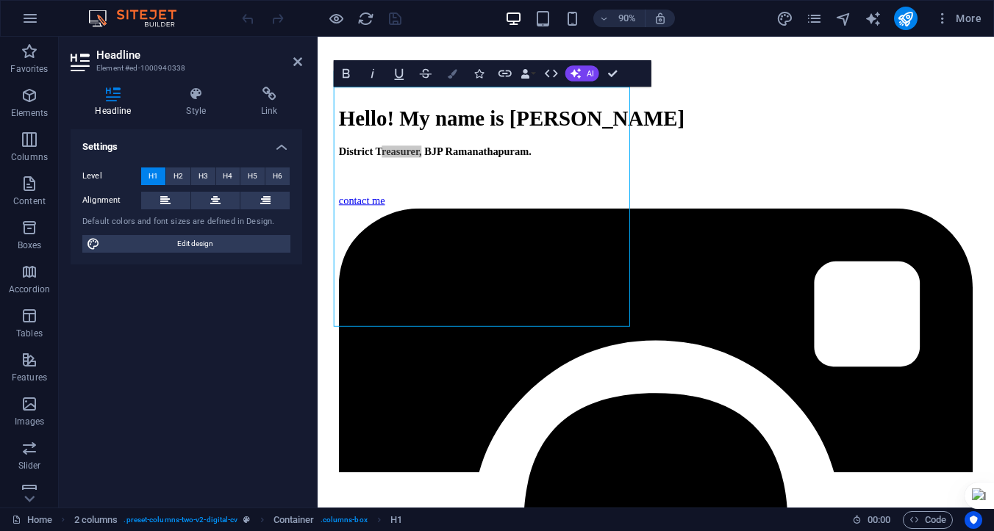
click at [453, 76] on icon "button" at bounding box center [452, 74] width 10 height 10
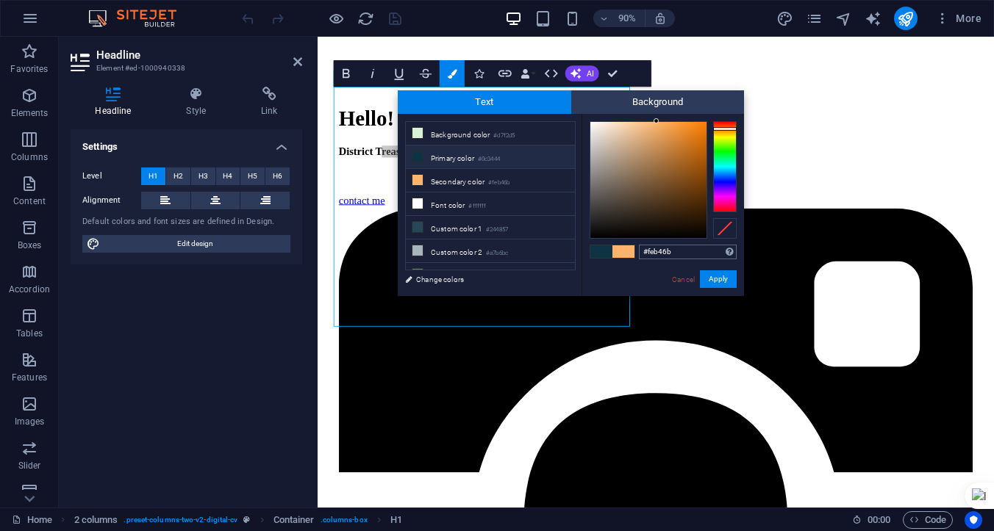
click at [678, 253] on input "#feb46b" at bounding box center [688, 252] width 98 height 15
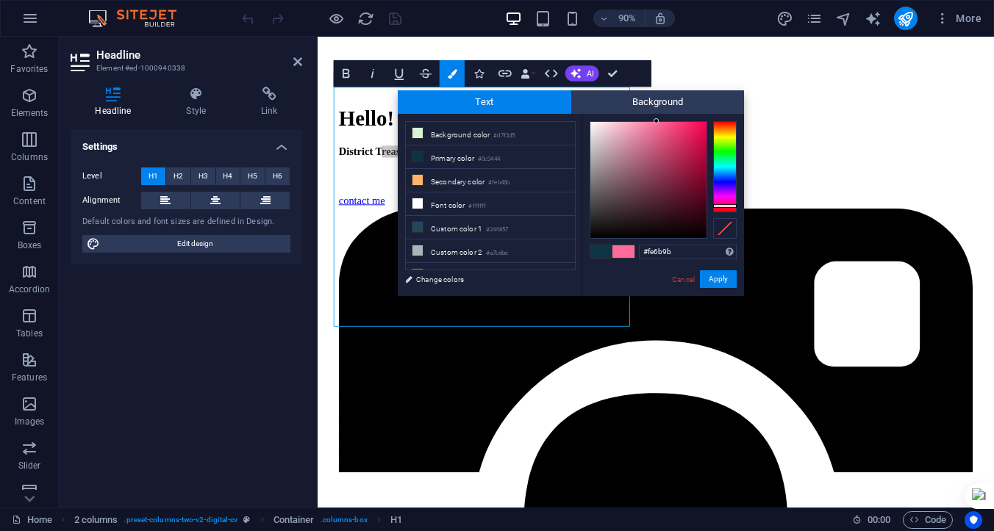
click at [727, 206] on div at bounding box center [725, 166] width 24 height 91
click at [725, 126] on div at bounding box center [725, 166] width 24 height 91
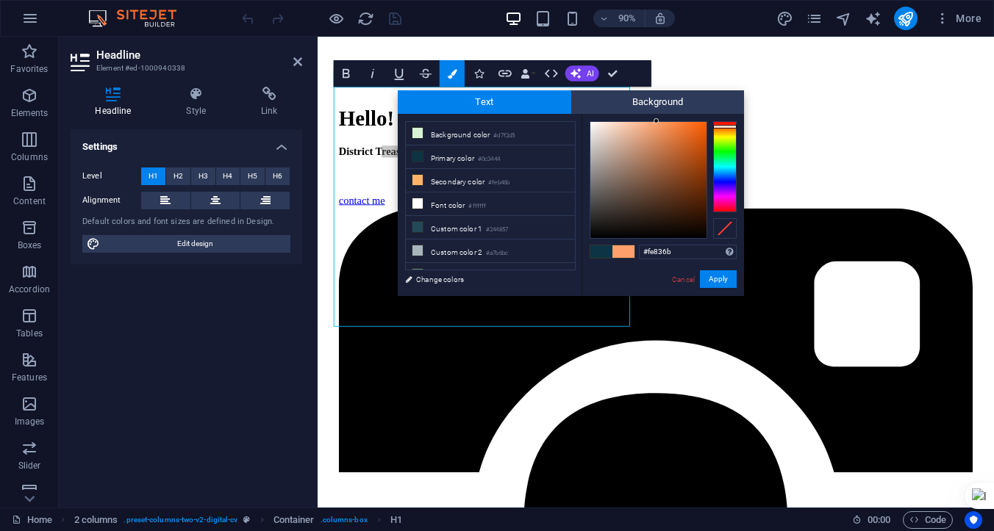
click at [725, 123] on div at bounding box center [725, 166] width 24 height 91
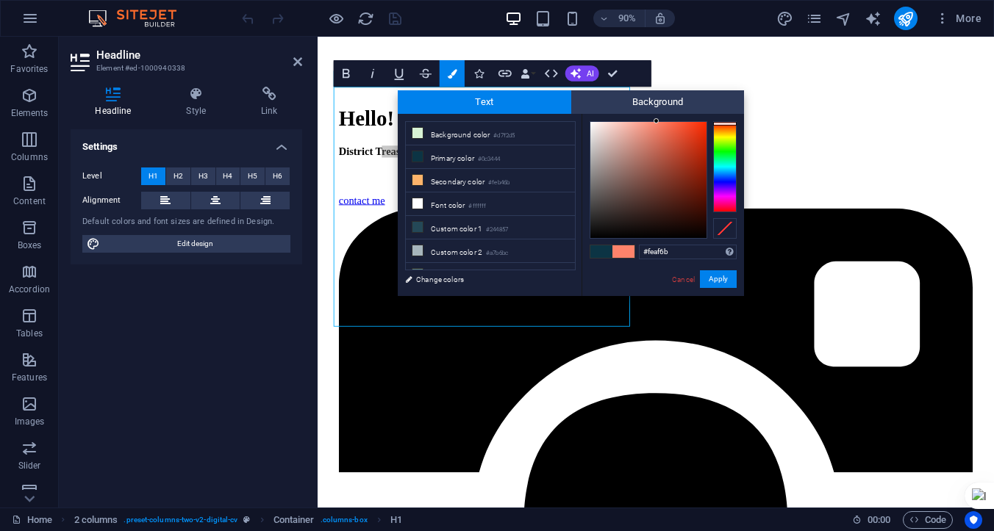
click at [727, 128] on div at bounding box center [725, 166] width 24 height 91
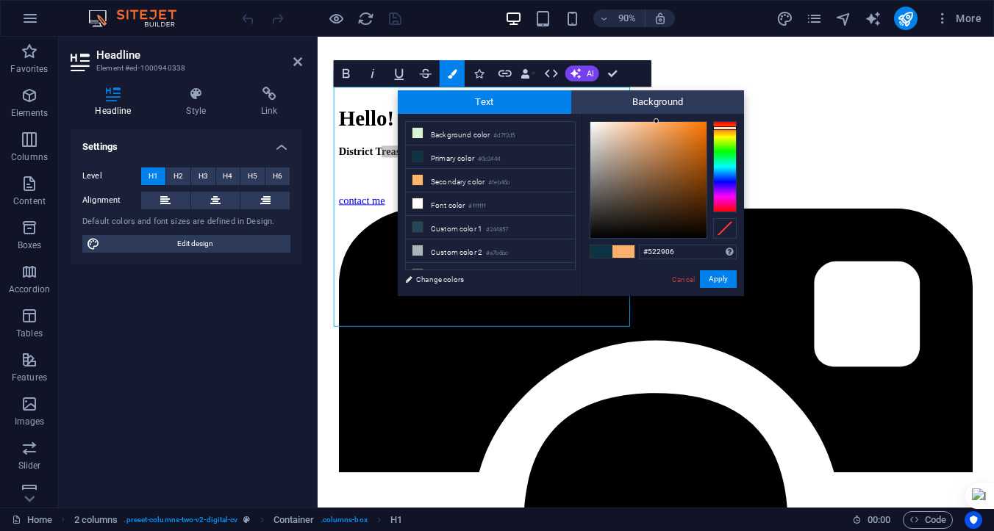
click at [697, 200] on div at bounding box center [648, 180] width 116 height 116
click at [728, 126] on div at bounding box center [725, 126] width 24 height 4
click at [714, 279] on button "Apply" at bounding box center [718, 279] width 37 height 18
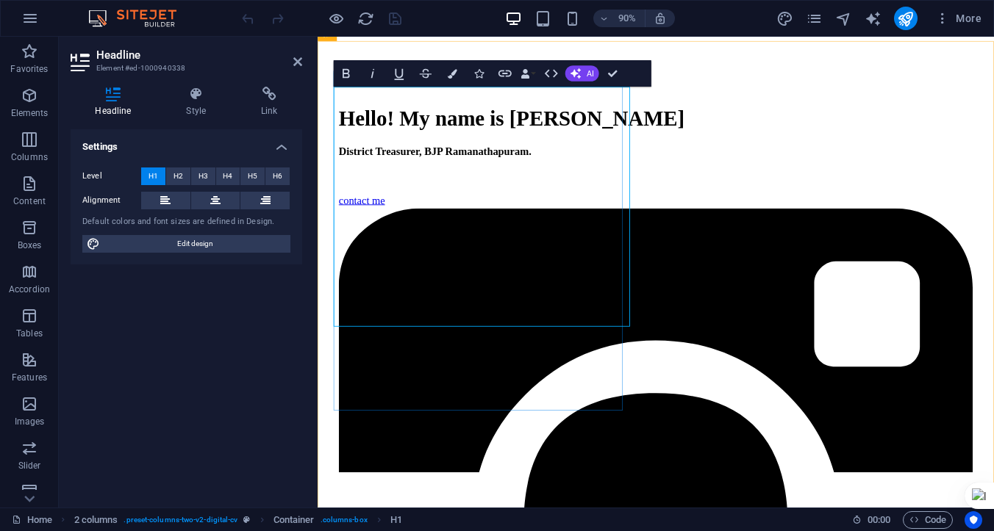
click at [555, 170] on strong "District Treasurer, BJP Ramanathapuram." at bounding box center [448, 164] width 214 height 12
click at [456, 78] on icon "button" at bounding box center [452, 74] width 10 height 10
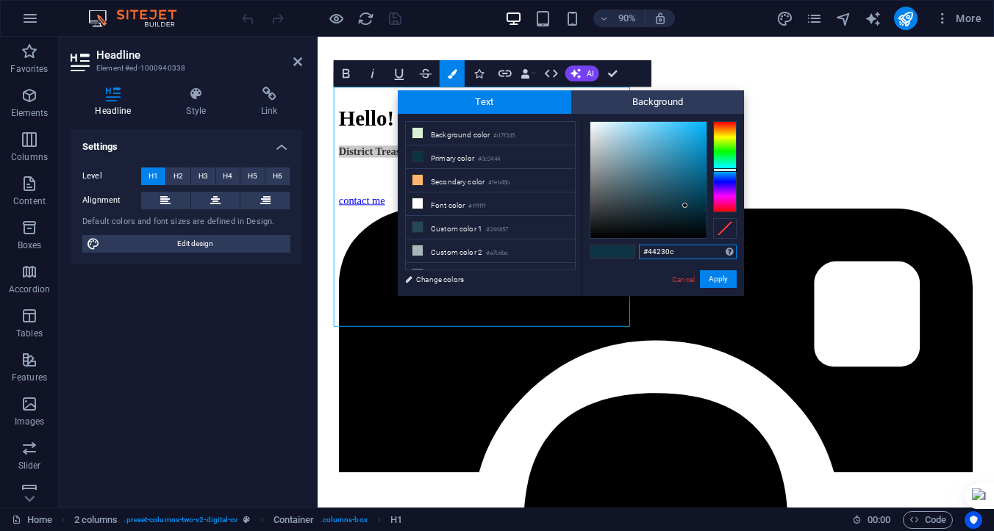
click at [726, 127] on div at bounding box center [725, 166] width 24 height 91
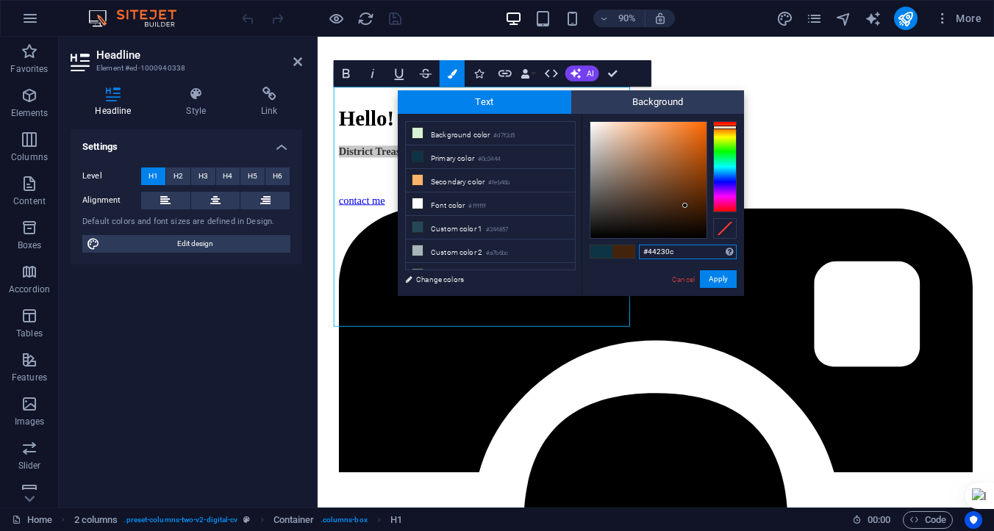
type input "#4e2405"
click at [697, 201] on div at bounding box center [648, 180] width 116 height 116
click at [715, 280] on button "Apply" at bounding box center [718, 279] width 37 height 18
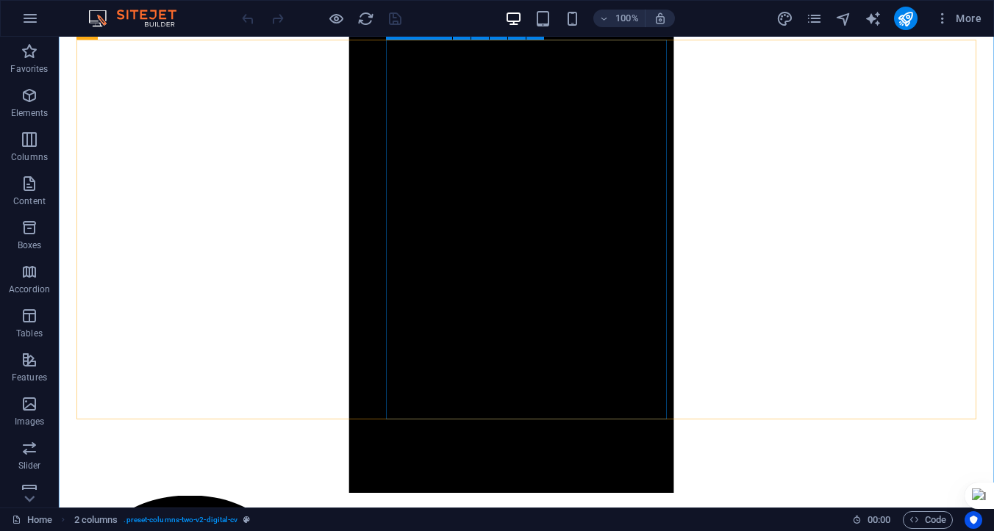
scroll to position [2411, 0]
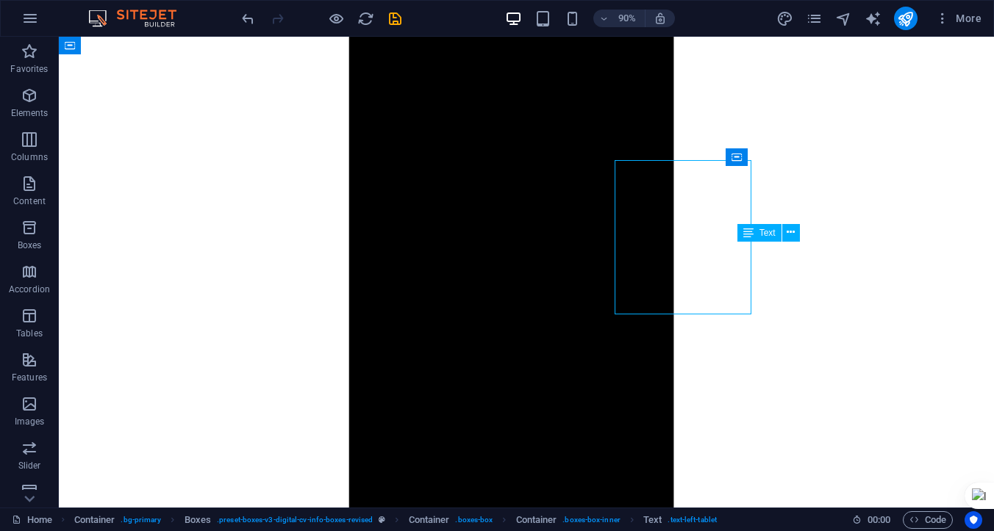
scroll to position [2411, 0]
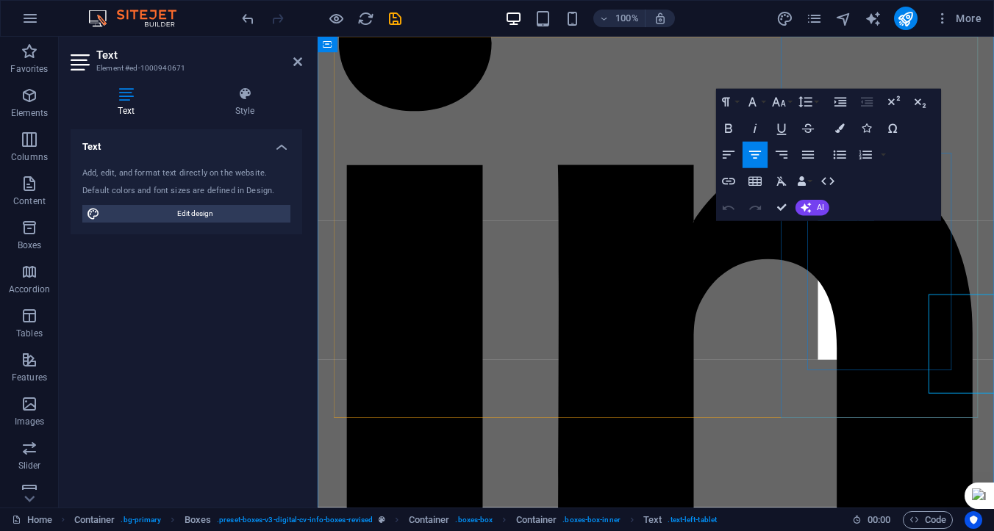
scroll to position [2330, 0]
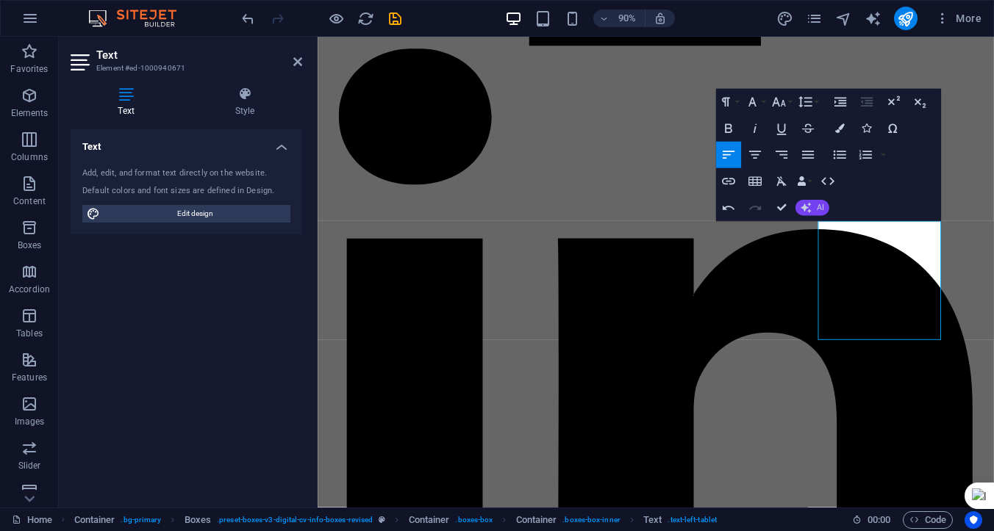
click at [819, 211] on span "AI" at bounding box center [819, 208] width 7 height 8
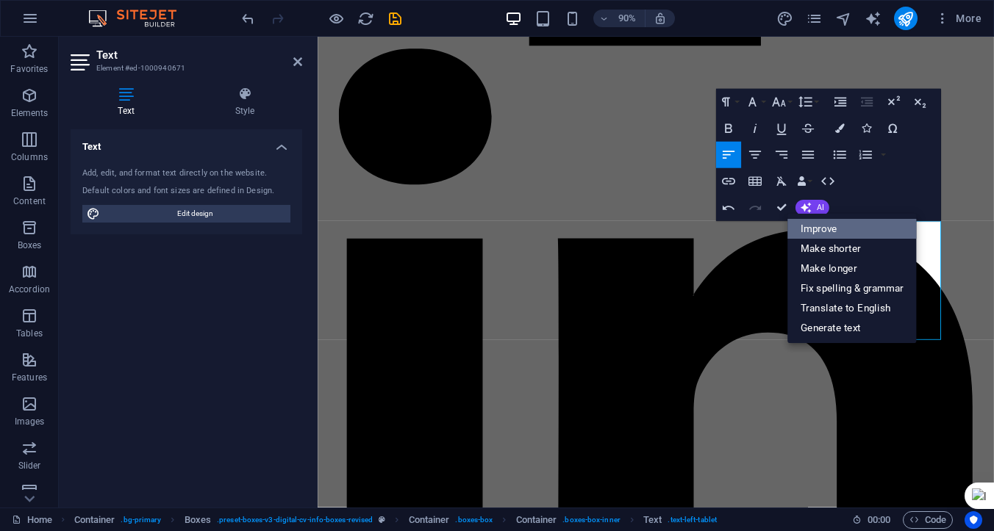
click at [820, 229] on link "Improve" at bounding box center [851, 230] width 129 height 20
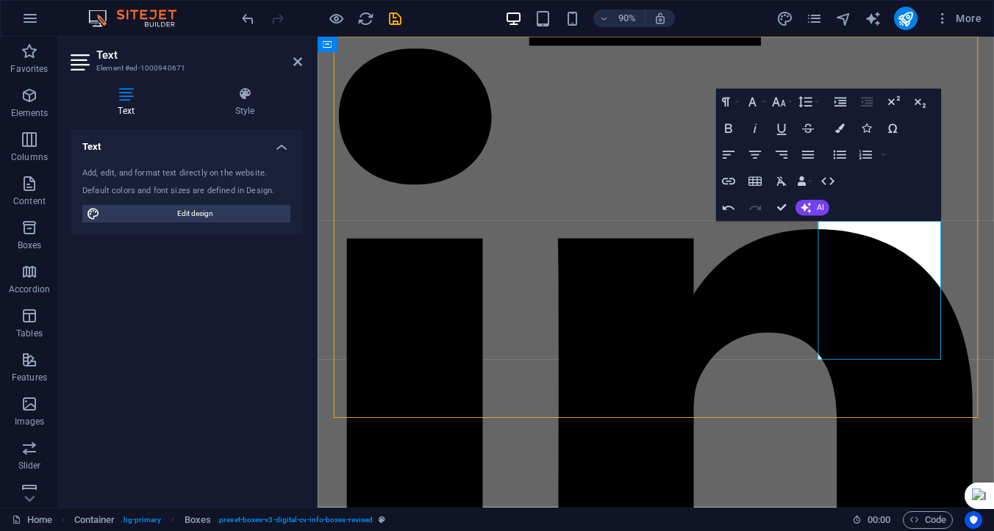
scroll to position [2411, 0]
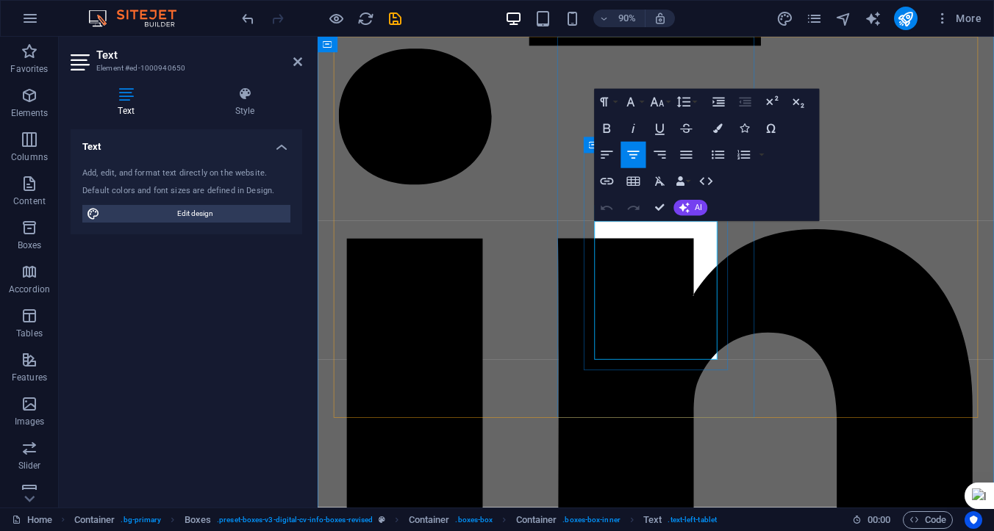
drag, startPoint x: 631, startPoint y: 253, endPoint x: 719, endPoint y: 376, distance: 152.2
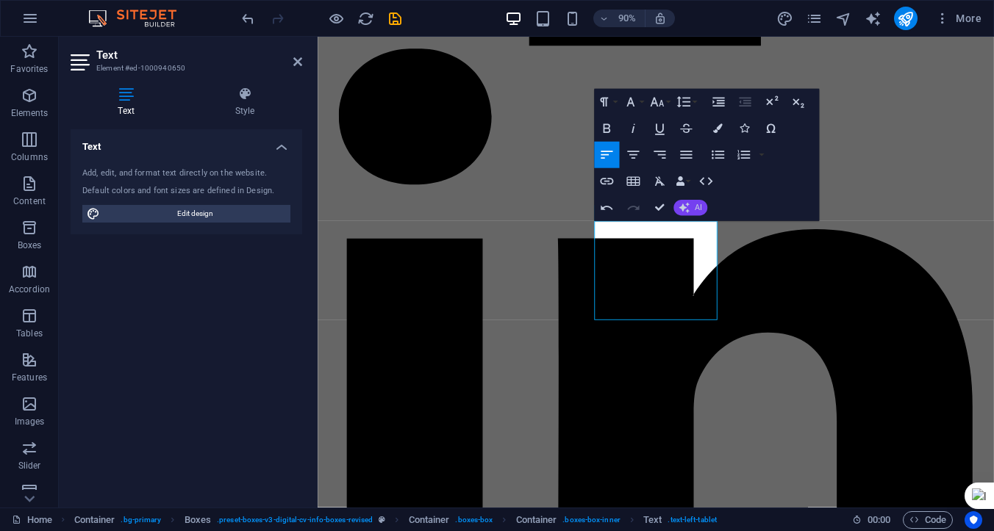
click at [694, 209] on button "AI" at bounding box center [690, 208] width 34 height 16
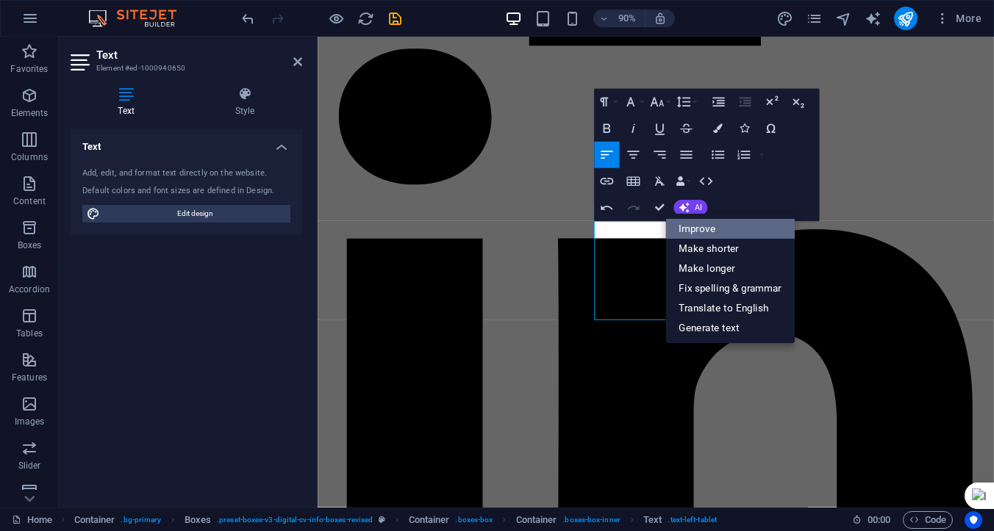
click at [696, 227] on link "Improve" at bounding box center [729, 230] width 129 height 20
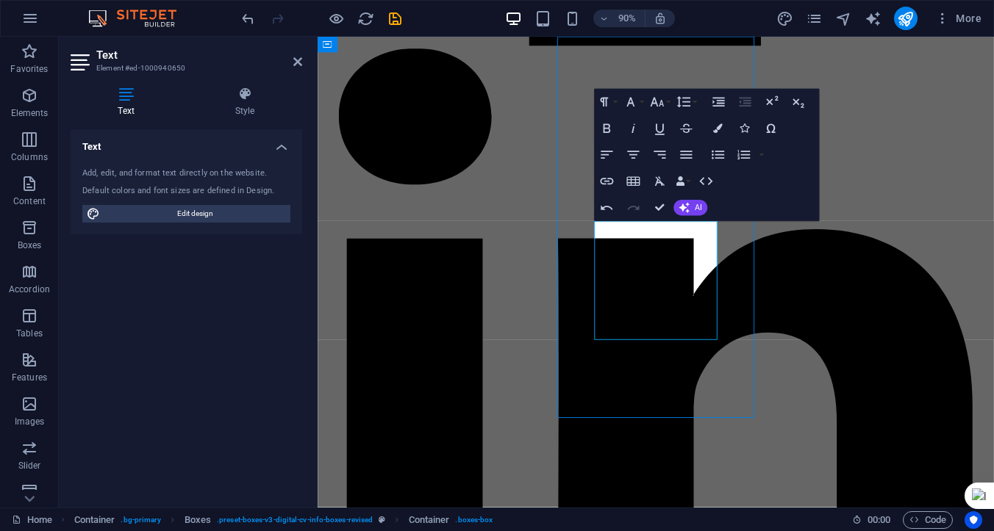
scroll to position [2411, 0]
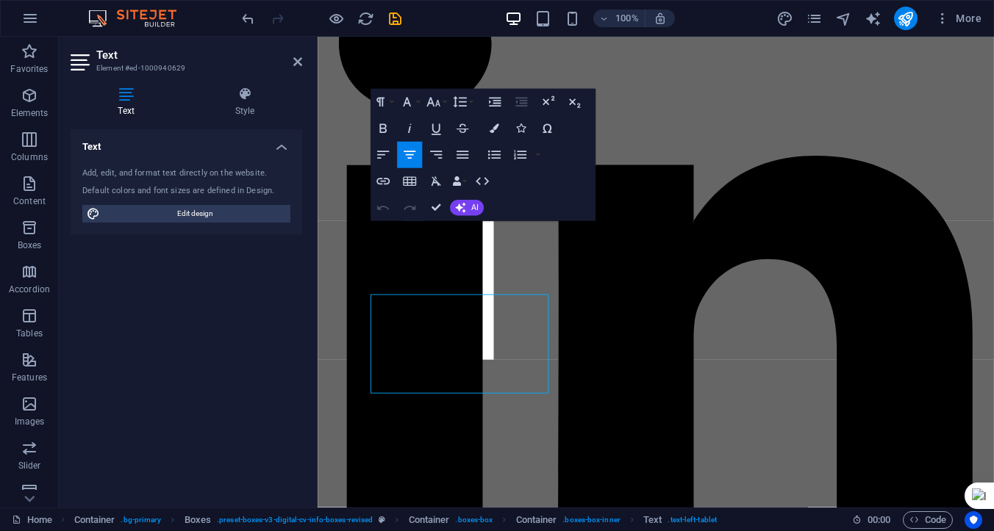
scroll to position [2330, 0]
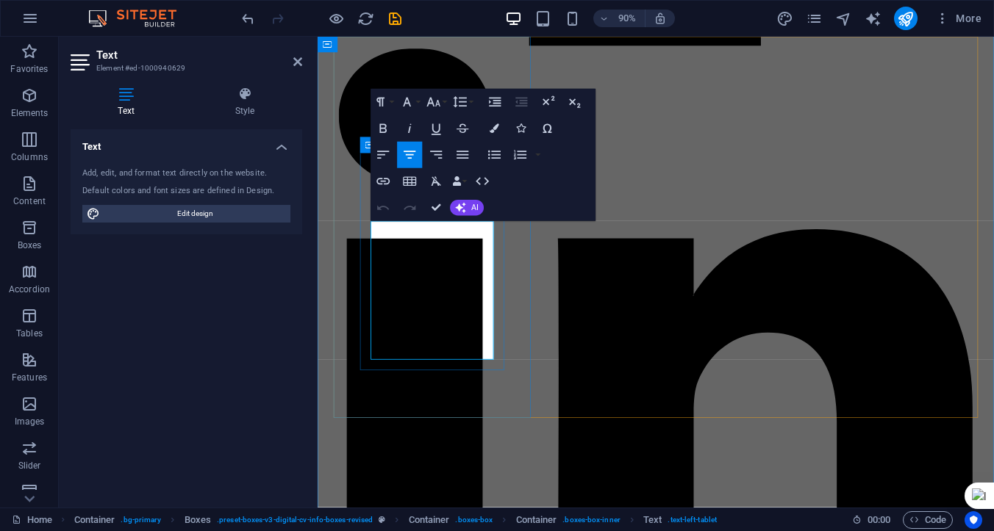
drag, startPoint x: 384, startPoint y: 253, endPoint x: 475, endPoint y: 381, distance: 157.2
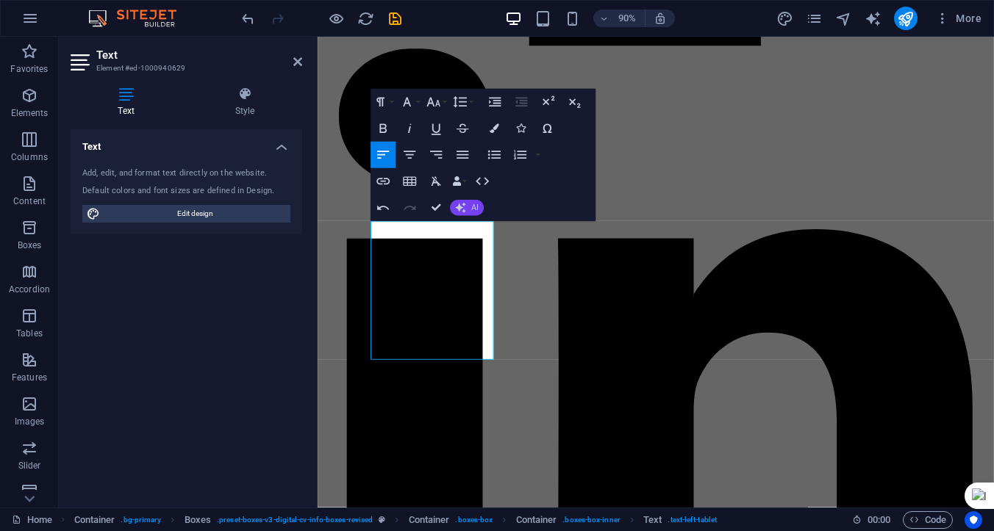
click at [474, 209] on span "AI" at bounding box center [474, 208] width 7 height 8
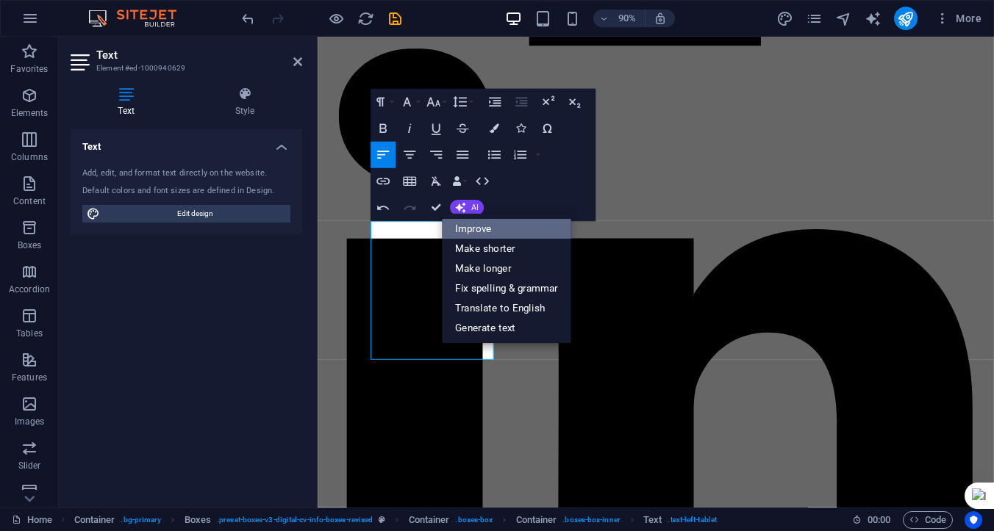
click at [470, 229] on link "Improve" at bounding box center [506, 230] width 129 height 20
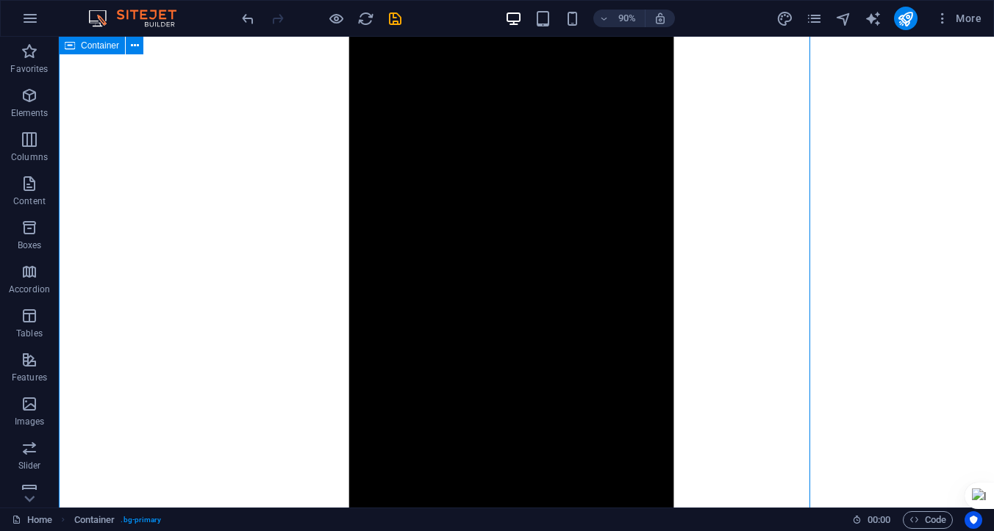
scroll to position [2411, 0]
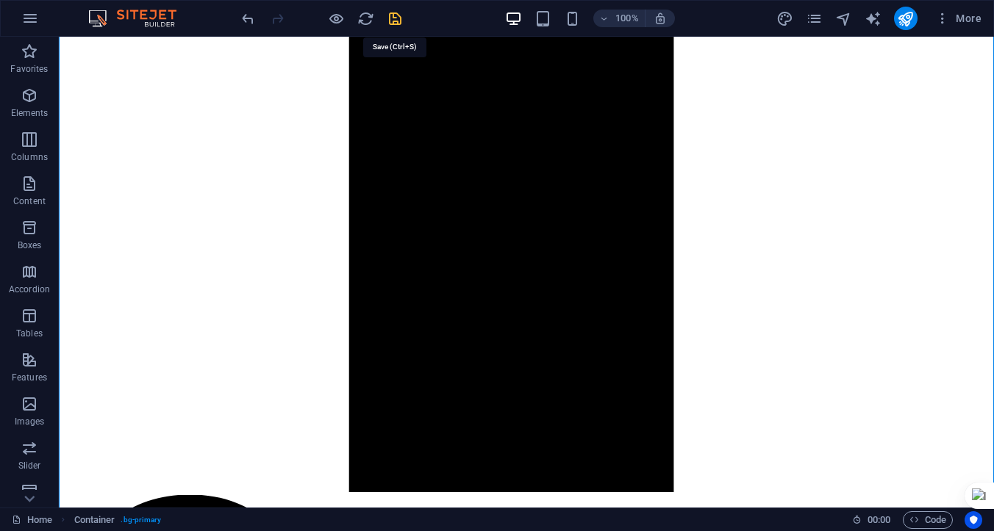
click at [392, 18] on icon "save" at bounding box center [395, 18] width 17 height 17
checkbox input "false"
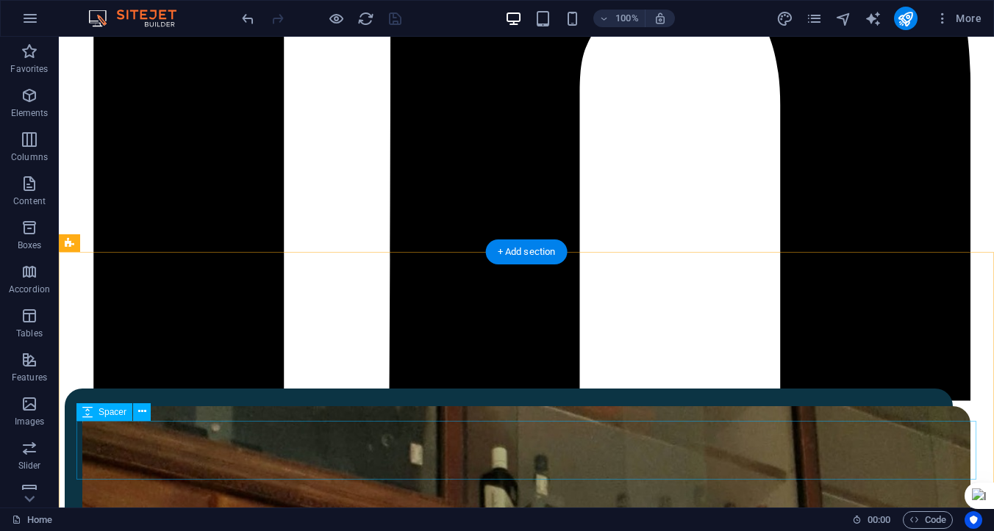
scroll to position [3340, 0]
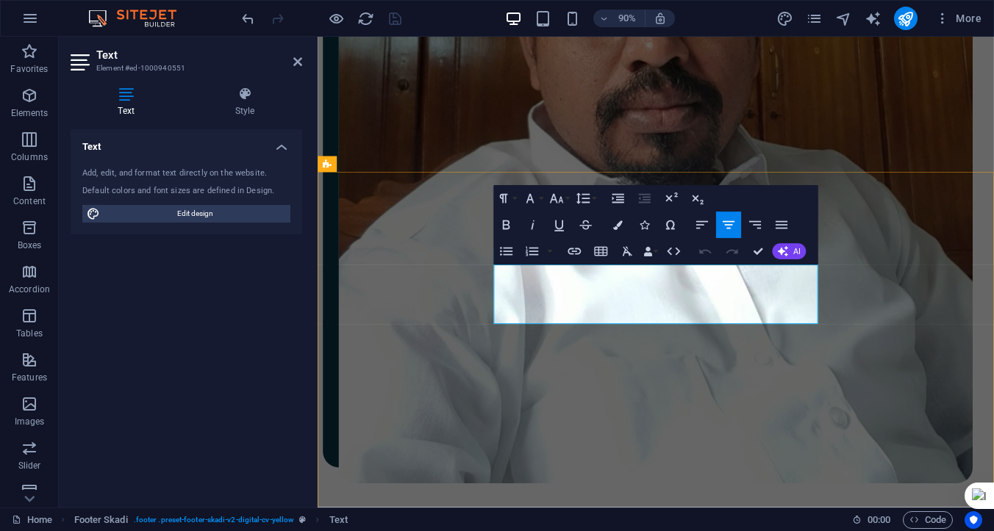
drag, startPoint x: 526, startPoint y: 300, endPoint x: 756, endPoint y: 352, distance: 235.9
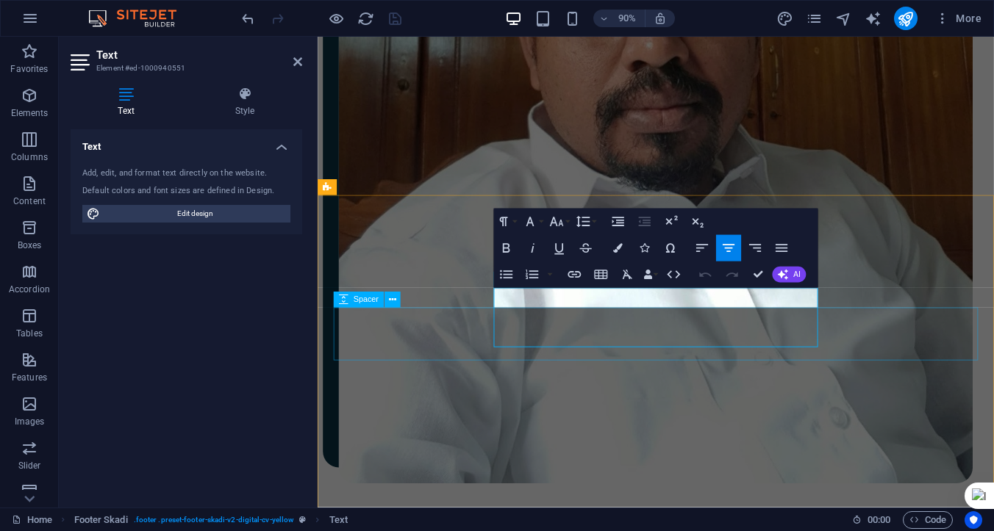
scroll to position [3298, 0]
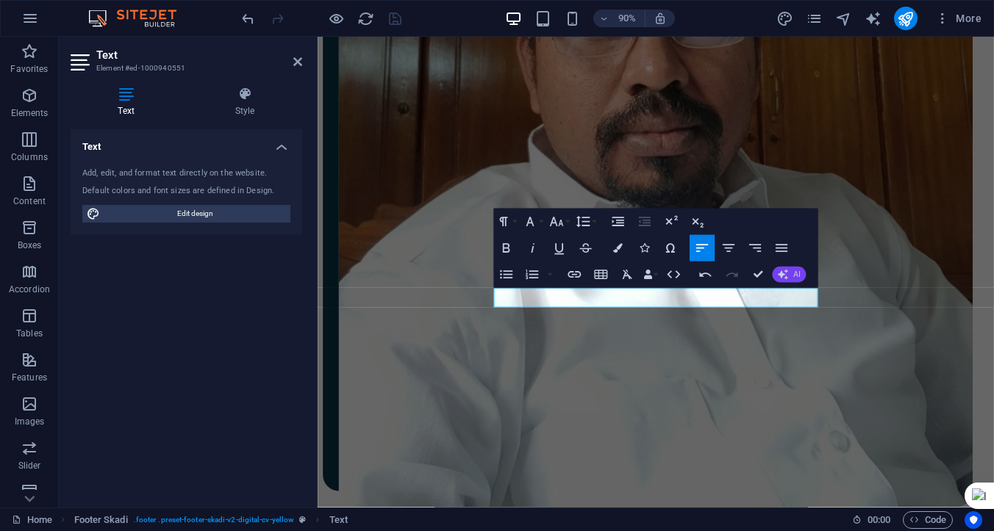
click at [793, 274] on span "AI" at bounding box center [796, 275] width 7 height 8
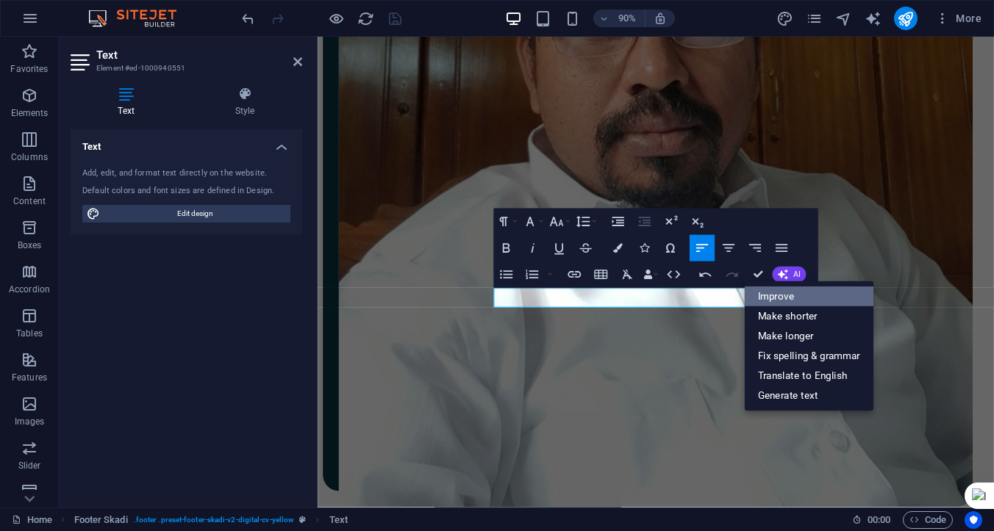
click at [783, 298] on link "Improve" at bounding box center [808, 297] width 129 height 20
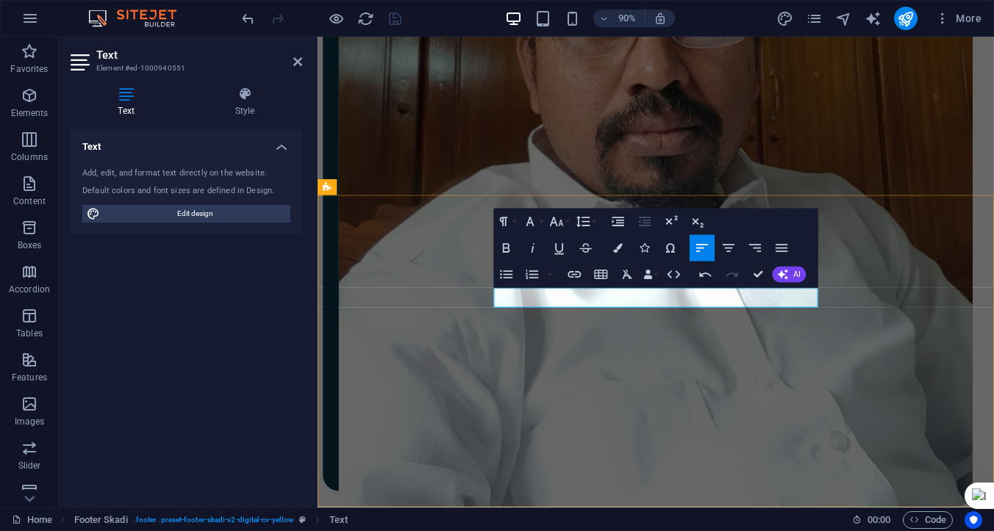
drag, startPoint x: 844, startPoint y: 326, endPoint x: 600, endPoint y: 323, distance: 244.7
drag, startPoint x: 846, startPoint y: 327, endPoint x: 597, endPoint y: 326, distance: 248.4
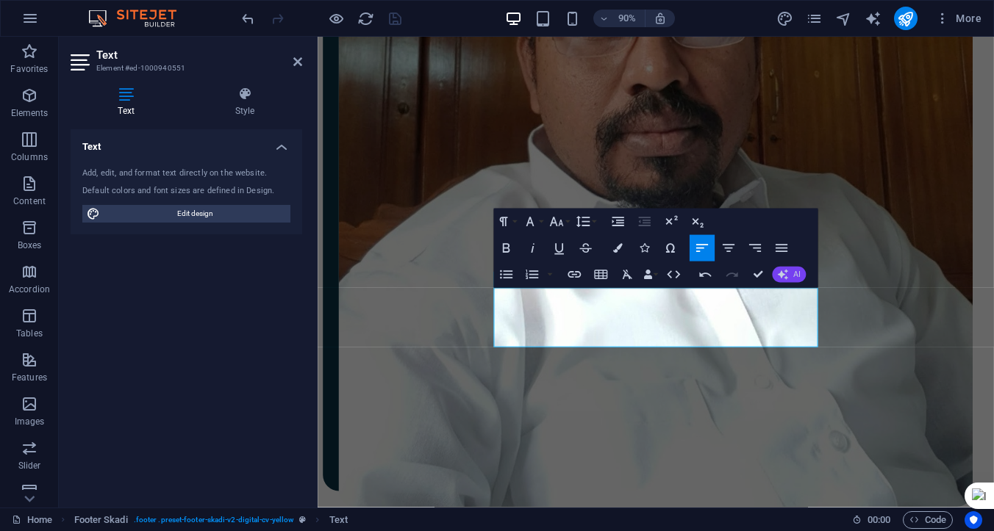
click at [795, 273] on span "AI" at bounding box center [796, 275] width 7 height 8
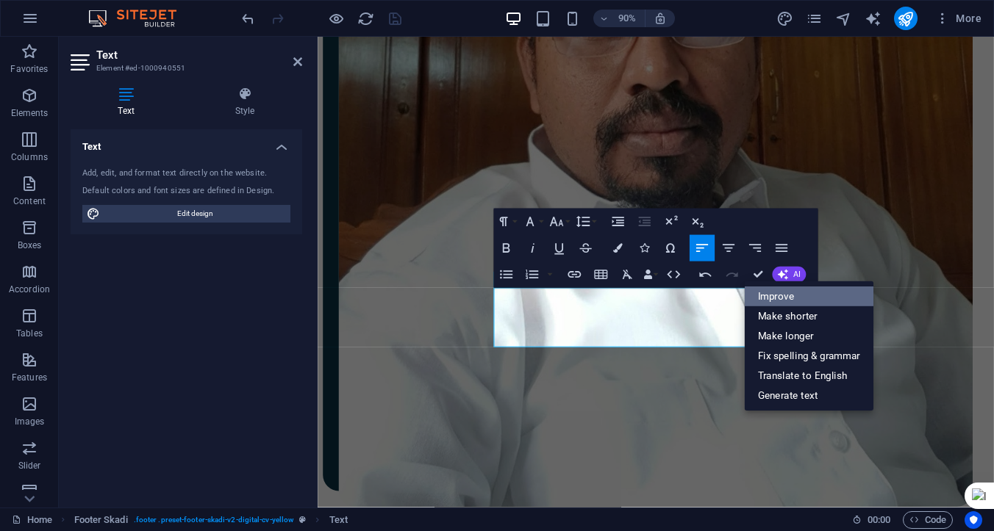
click at [781, 297] on link "Improve" at bounding box center [808, 297] width 129 height 20
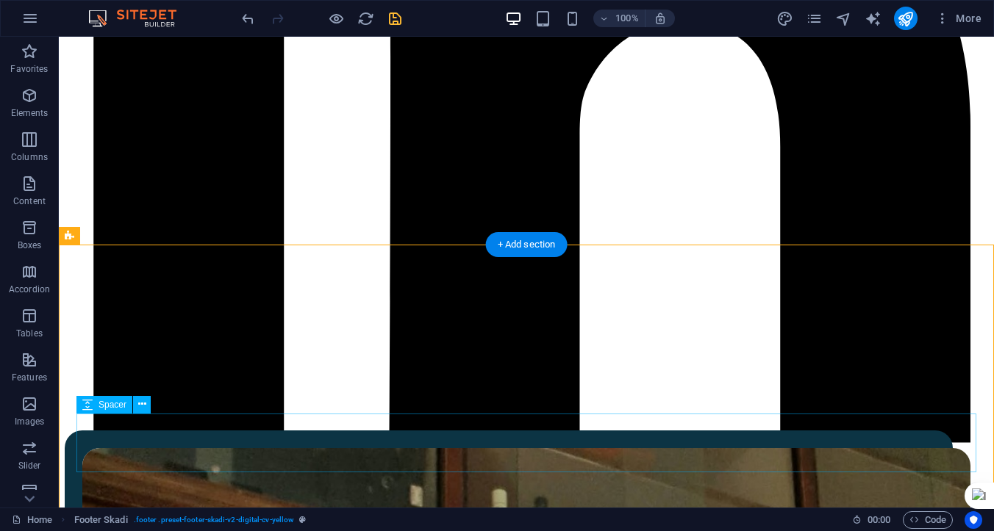
scroll to position [3410, 0]
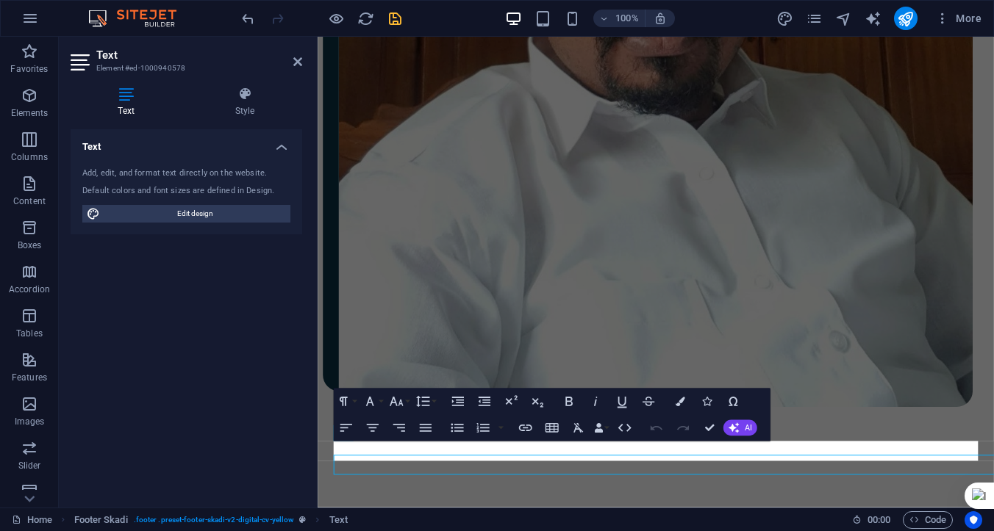
scroll to position [3342, 0]
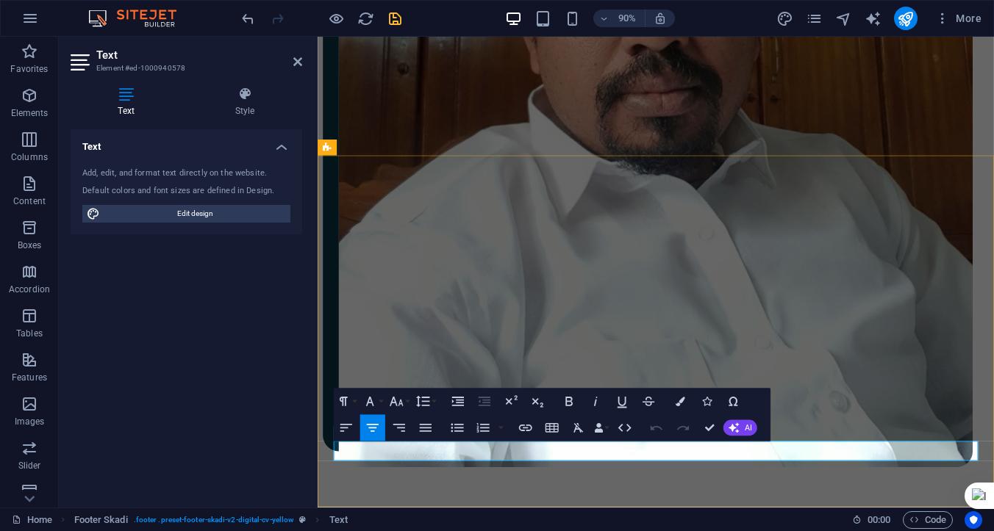
drag, startPoint x: 609, startPoint y: 494, endPoint x: 700, endPoint y: 495, distance: 91.1
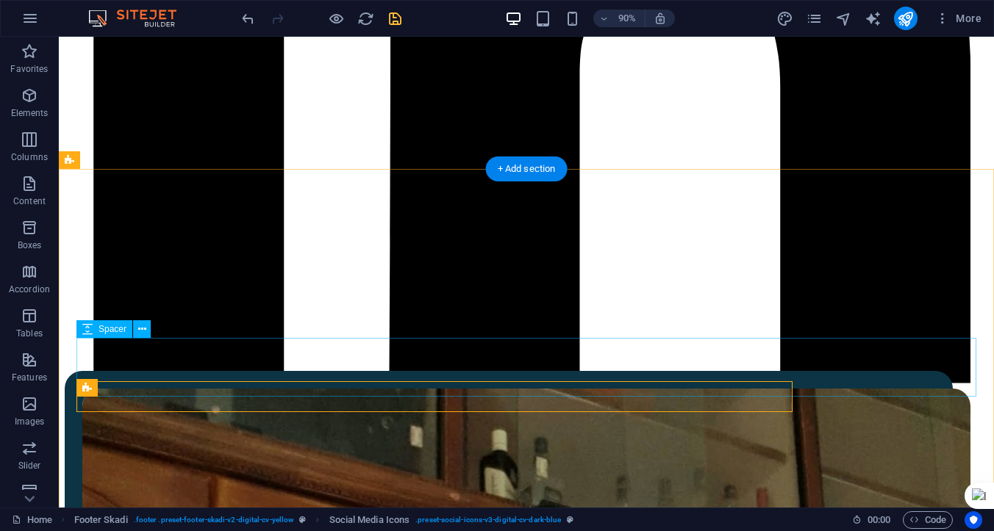
scroll to position [3358, 0]
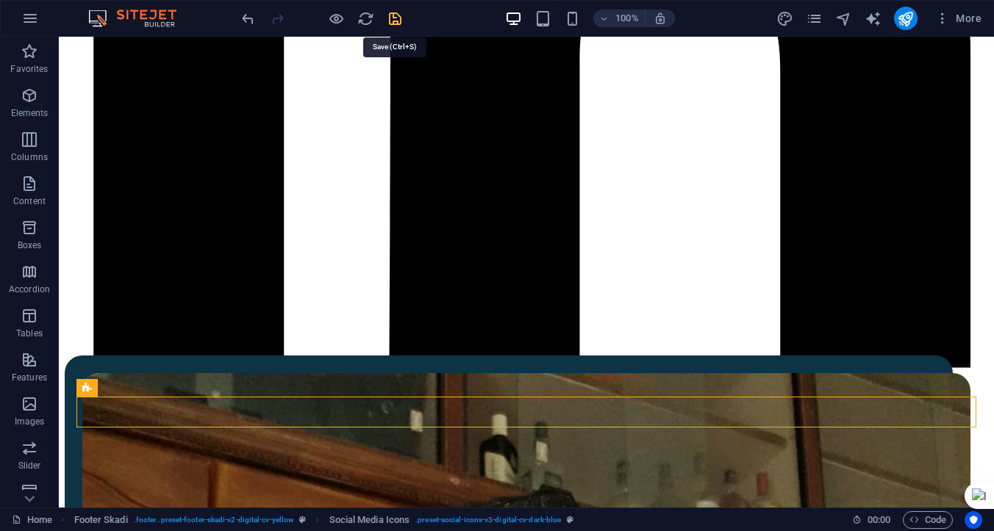
click at [394, 18] on icon "save" at bounding box center [395, 18] width 17 height 17
checkbox input "false"
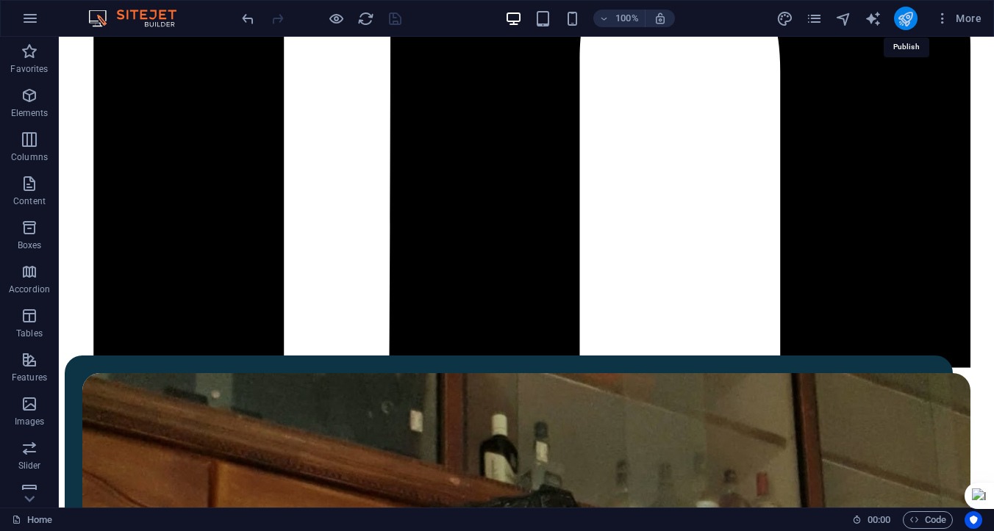
click at [904, 18] on icon "publish" at bounding box center [905, 18] width 17 height 17
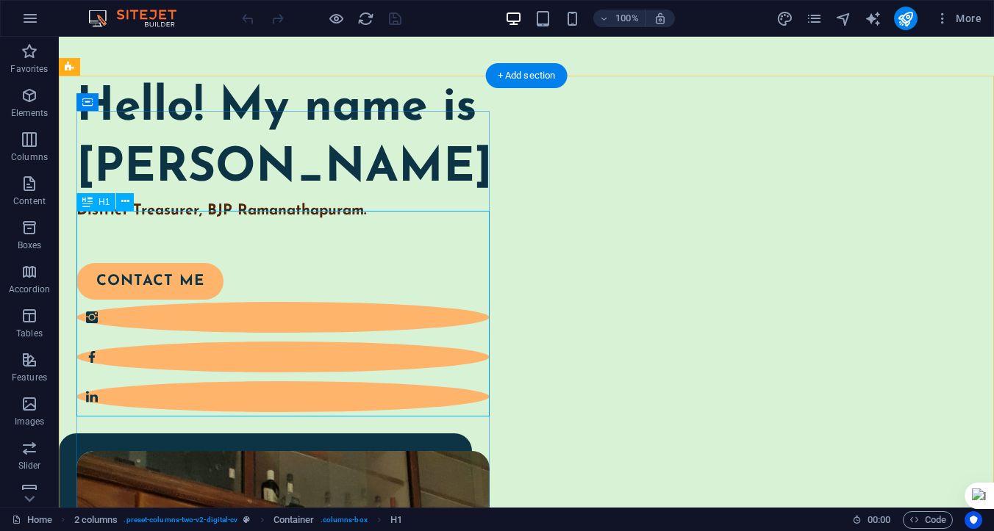
scroll to position [143, 0]
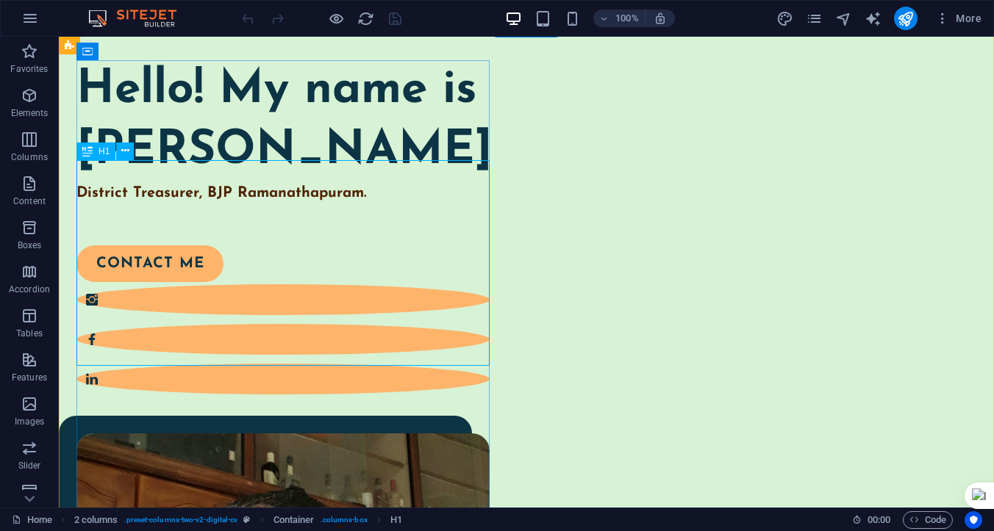
click at [178, 204] on div "Hello! My name is Parameswaran Manickam District Treasurer, BJP Ramanathapuram." at bounding box center [282, 132] width 413 height 144
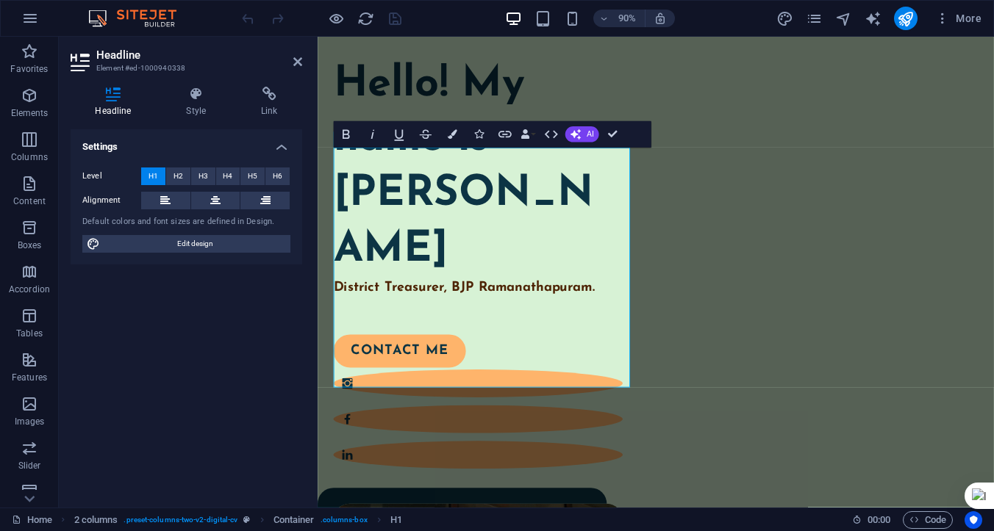
scroll to position [59, 0]
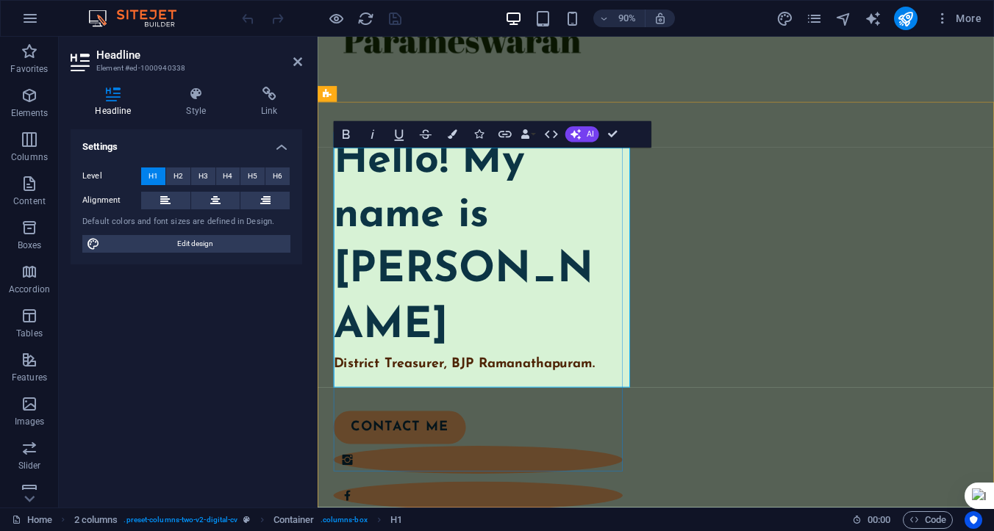
click at [348, 408] on strong "District Treasurer, BJP Ramanathapuram." at bounding box center [480, 400] width 290 height 15
click at [341, 408] on strong "District Treasurer, BJP Ramanathapuram." at bounding box center [480, 400] width 290 height 15
click at [344, 408] on strong "District Treasurer, BJP Ramanathapuram." at bounding box center [480, 400] width 290 height 15
click at [352, 408] on strong "District Treasurer, BJP Ramanathapuram." at bounding box center [480, 400] width 290 height 15
click at [493, 408] on strong "District Treasurer, BJP Ramanathapuram." at bounding box center [480, 400] width 290 height 15
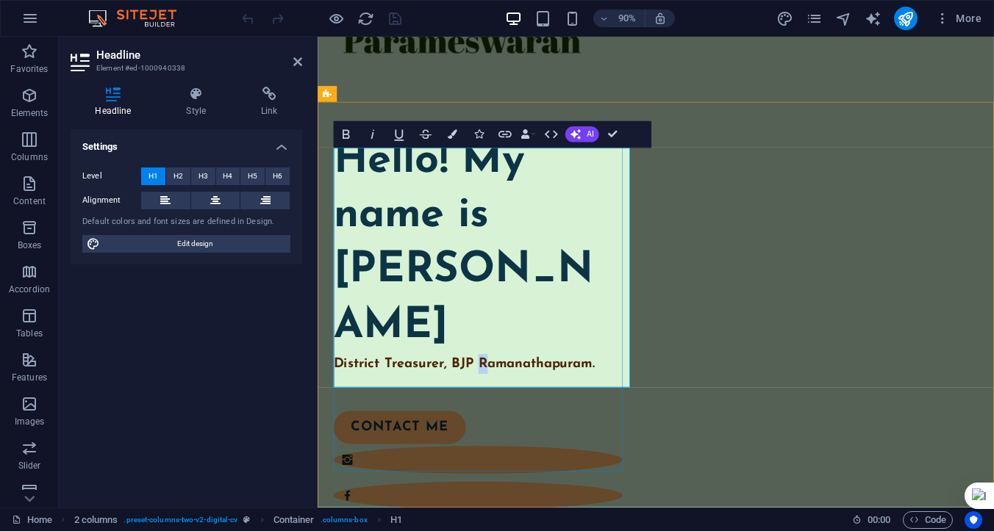
click at [493, 408] on strong "District Treasurer, BJP Ramanathapuram." at bounding box center [480, 400] width 290 height 15
click at [481, 408] on strong "District Treasurer, BJP Ramanathapuram." at bounding box center [480, 400] width 290 height 15
click at [550, 132] on icon "button" at bounding box center [551, 135] width 16 height 16
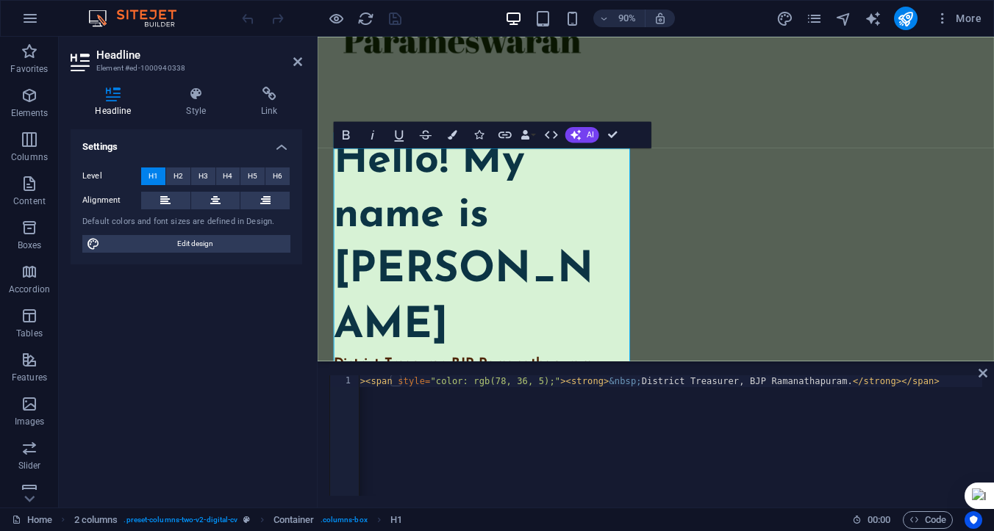
scroll to position [0, 337]
click at [652, 383] on div "< h1 contenteditable = "true" > Hello! My name is Parameswaran Manickam </ h1 >…" at bounding box center [501, 446] width 960 height 141
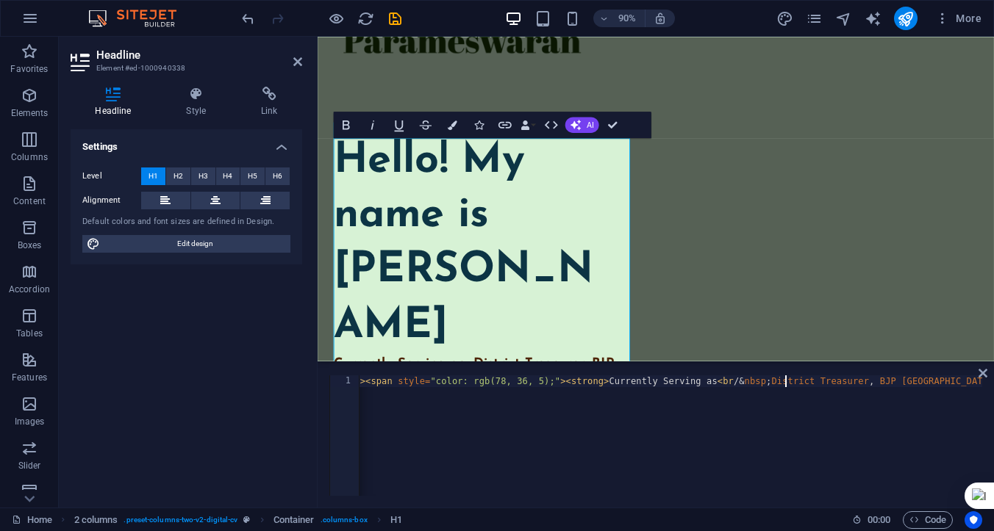
scroll to position [0, 62]
type textarea "<h1 contenteditable="true">Hello! My name is Parameswaran Manickam</h1><span st…"
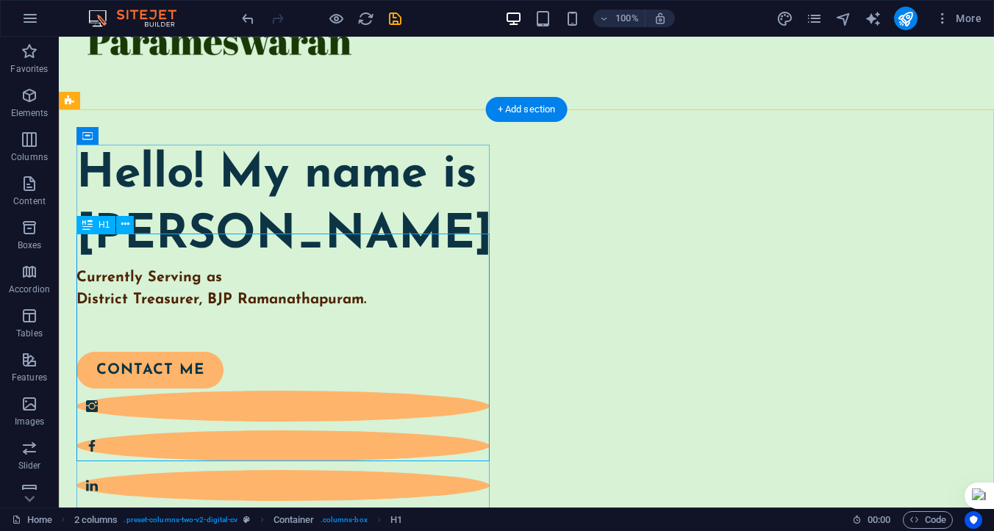
click at [94, 311] on div "Hello! My name is Parameswaran Manickam Currently Serving as District Treasurer…" at bounding box center [282, 228] width 413 height 166
click at [87, 311] on div "Hello! My name is Parameswaran Manickam Currently Serving as District Treasurer…" at bounding box center [282, 228] width 413 height 166
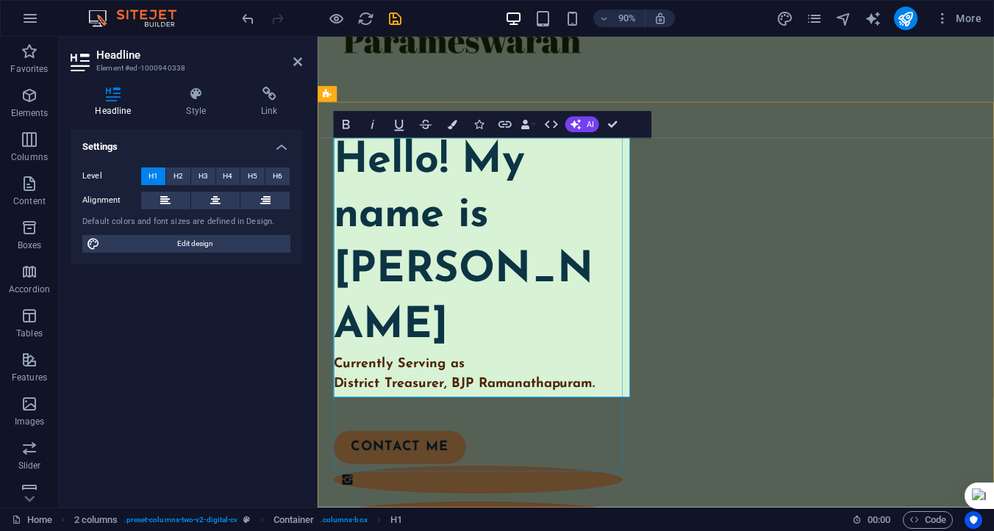
click at [432, 420] on strong "Currently Serving as District Treasurer, BJP Ramanathapuram." at bounding box center [480, 411] width 290 height 37
click at [417, 411] on strong "Currently Serving as District Treasurer, BJP Ramanathapuram." at bounding box center [480, 411] width 290 height 37
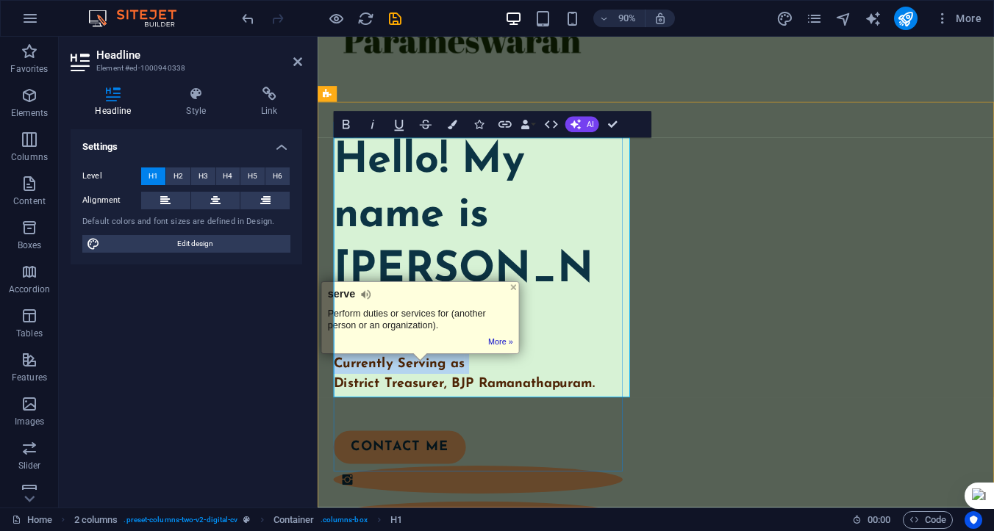
click at [417, 411] on strong "Currently Serving as District Treasurer, BJP Ramanathapuram." at bounding box center [480, 411] width 290 height 37
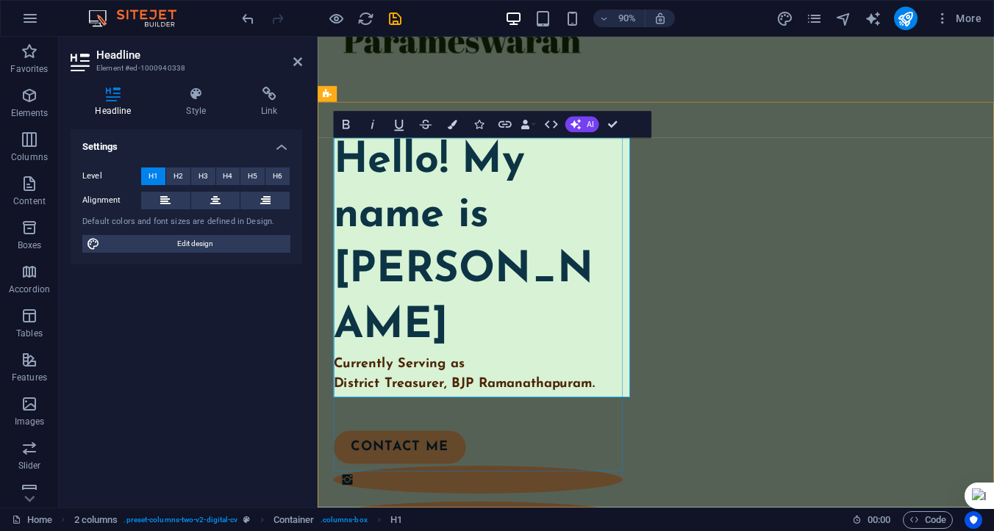
click at [424, 417] on div "Hello! My name is Parameswaran Manickam Currently Serving as District Treasurer…" at bounding box center [495, 289] width 321 height 289
drag, startPoint x: 340, startPoint y: 403, endPoint x: 642, endPoint y: 422, distance: 303.4
click at [642, 422] on div "Hello! My name is Parameswaran Manickam Currently Serving as District Treasurer…" at bounding box center [495, 289] width 321 height 289
click at [552, 129] on icon "button" at bounding box center [551, 125] width 16 height 16
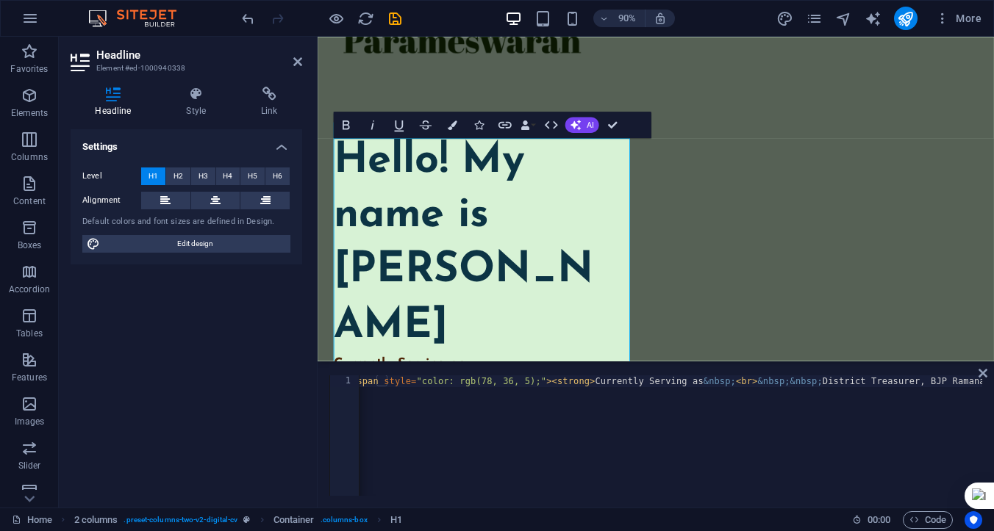
scroll to position [0, 351]
click at [776, 383] on div "< h1 contenteditable = "true" > Hello! My name is Parameswaran Manickam </ h1 >…" at bounding box center [584, 446] width 1155 height 141
drag, startPoint x: 863, startPoint y: 381, endPoint x: 800, endPoint y: 384, distance: 63.3
click at [800, 384] on div "< h1 contenteditable = "true" > Hello! My name is Parameswaran Manickam </ h1 >…" at bounding box center [584, 446] width 1155 height 141
drag, startPoint x: 775, startPoint y: 382, endPoint x: 746, endPoint y: 382, distance: 29.4
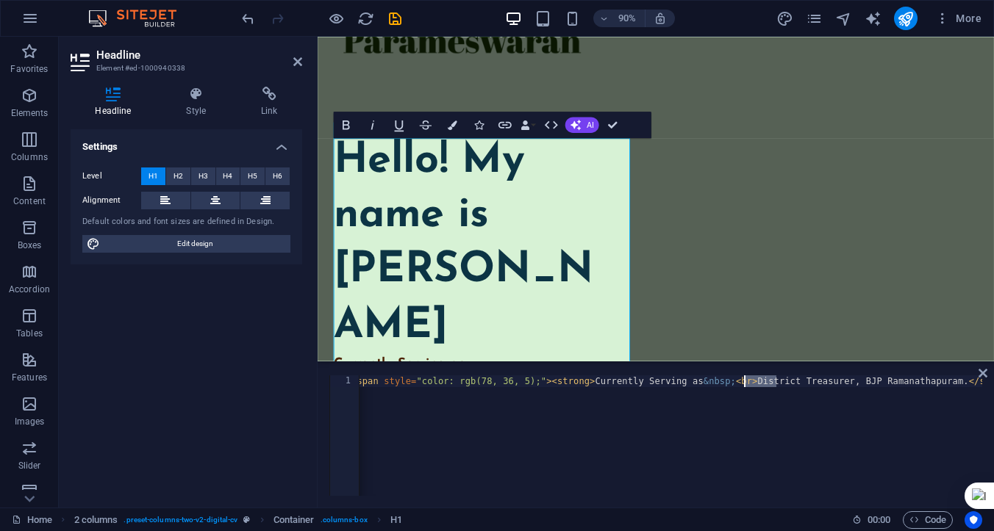
click at [746, 382] on div "< h1 contenteditable = "true" > Hello! My name is Parameswaran Manickam </ h1 >…" at bounding box center [552, 446] width 1090 height 141
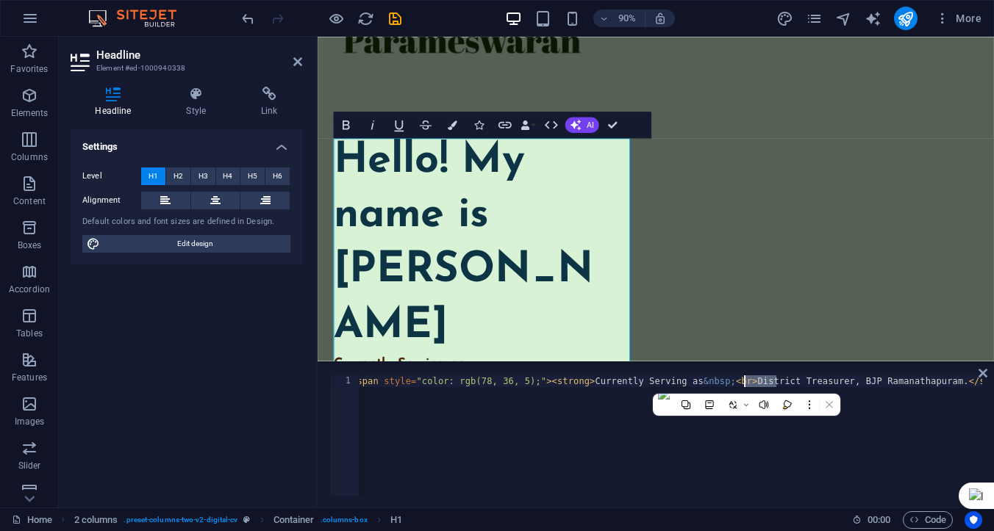
type textarea "<h1 contenteditable="true">Hello! My name is Parameswaran Manickam</h1><span st…"
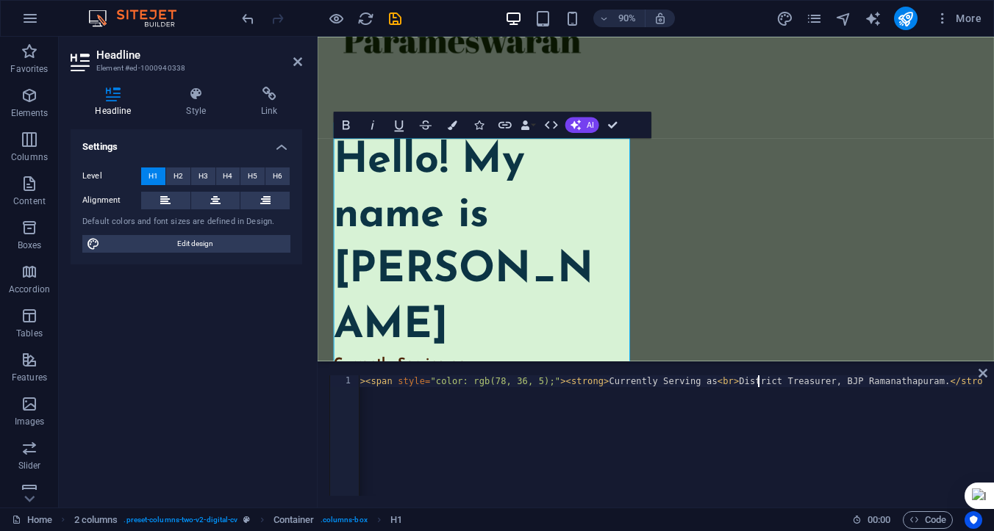
scroll to position [0, 337]
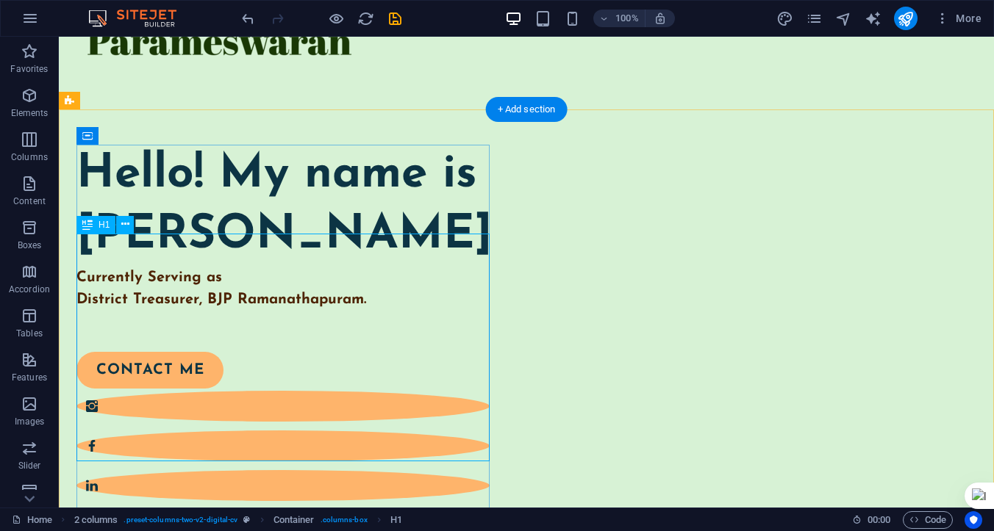
click at [207, 311] on div "Hello! My name is Parameswaran Manickam Currently Serving as District Treasurer…" at bounding box center [282, 228] width 413 height 166
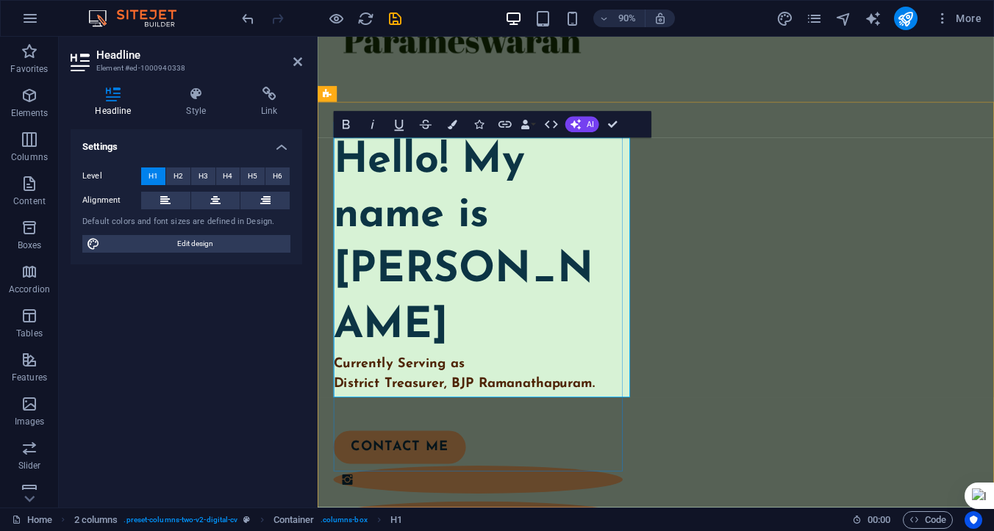
click at [481, 406] on div "Hello! My name is Parameswaran Manickam Currently Serving as District Treasurer…" at bounding box center [495, 289] width 321 height 289
click at [477, 406] on strong "Currently Serving as District Treasurer, BJP Ramanathapuram." at bounding box center [480, 411] width 290 height 37
drag, startPoint x: 477, startPoint y: 406, endPoint x: 336, endPoint y: 406, distance: 141.1
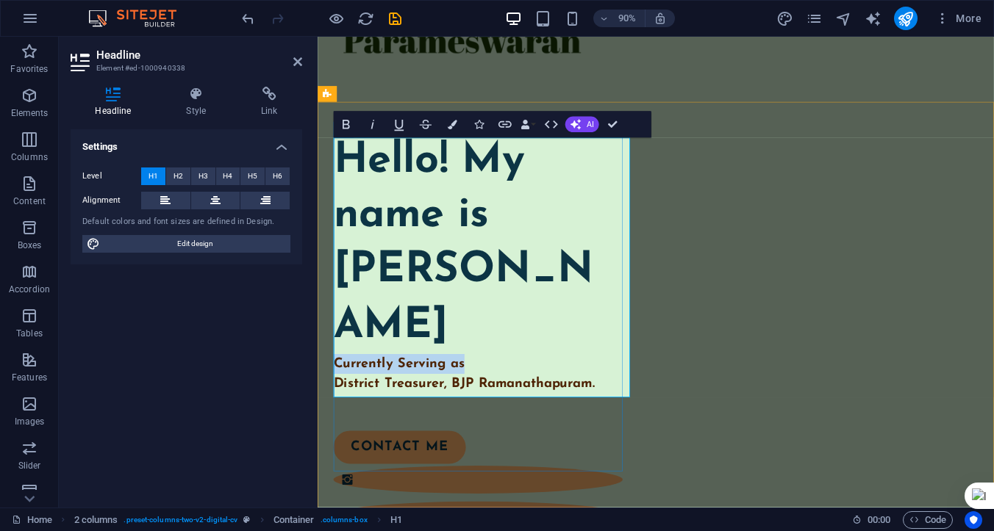
click at [336, 406] on strong "Currently Serving as District Treasurer, BJP Ramanathapuram." at bounding box center [480, 411] width 290 height 37
click at [450, 127] on icon "button" at bounding box center [452, 126] width 10 height 10
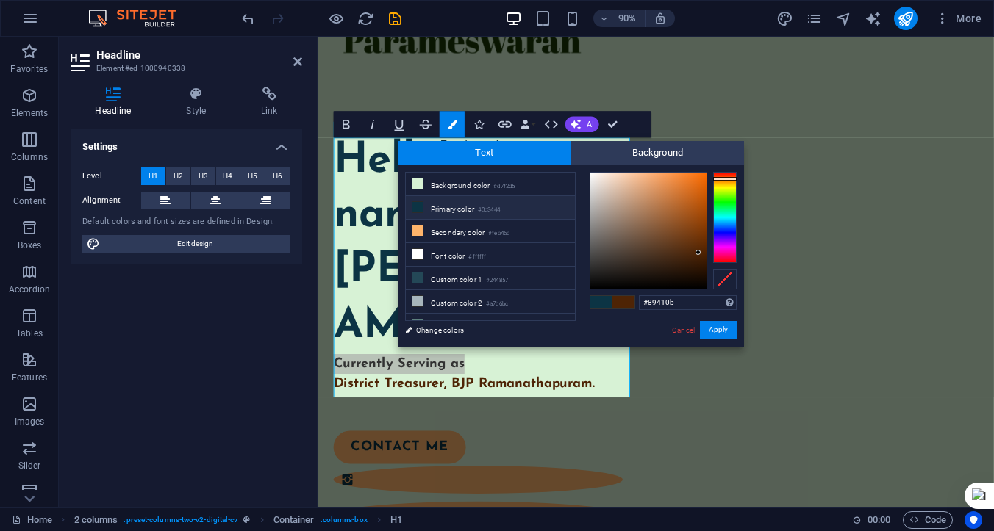
click at [696, 226] on div at bounding box center [648, 231] width 116 height 116
click at [686, 208] on div at bounding box center [648, 231] width 116 height 116
type input "#c8641b"
click at [690, 197] on div at bounding box center [648, 231] width 116 height 116
click at [714, 328] on button "Apply" at bounding box center [718, 330] width 37 height 18
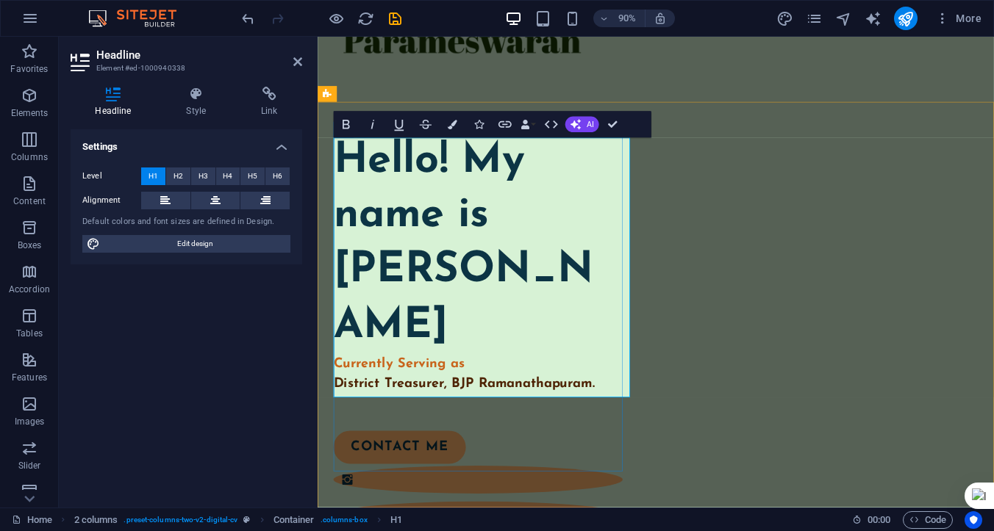
click at [611, 381] on h1 "Hello! My name is [PERSON_NAME]" at bounding box center [495, 267] width 321 height 245
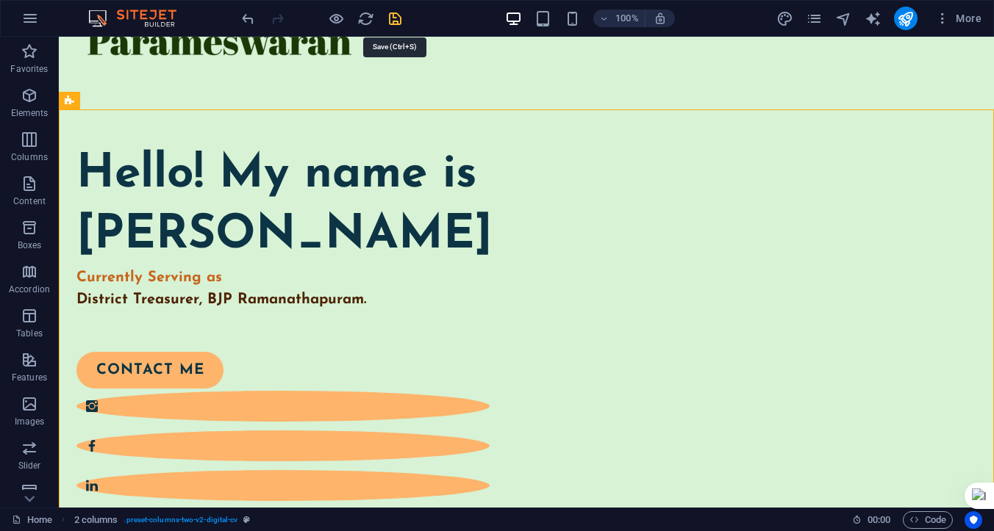
click at [392, 18] on icon "save" at bounding box center [395, 18] width 17 height 17
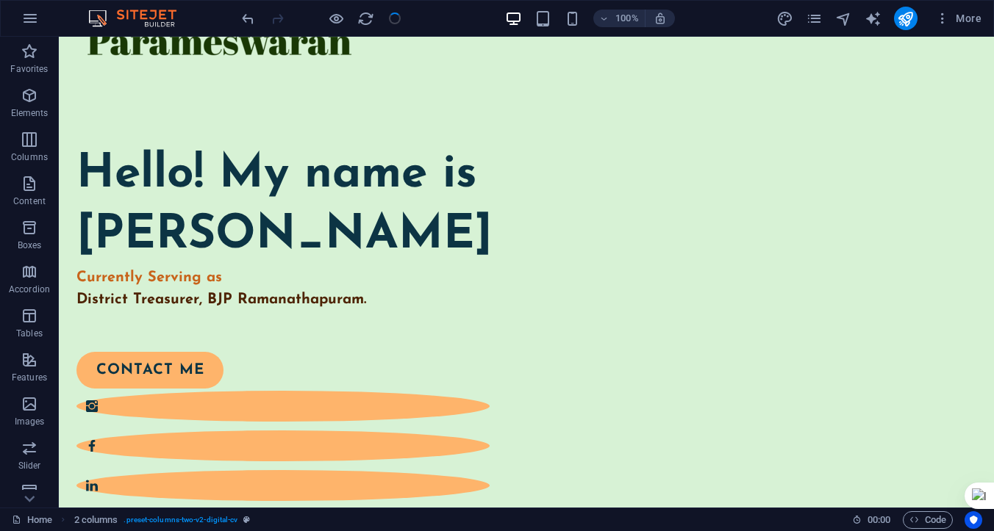
checkbox input "false"
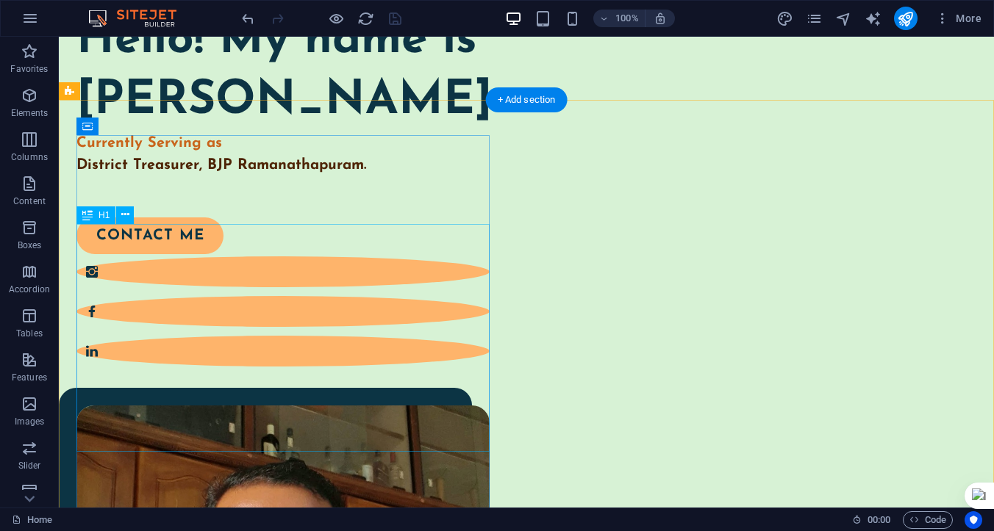
scroll to position [194, 0]
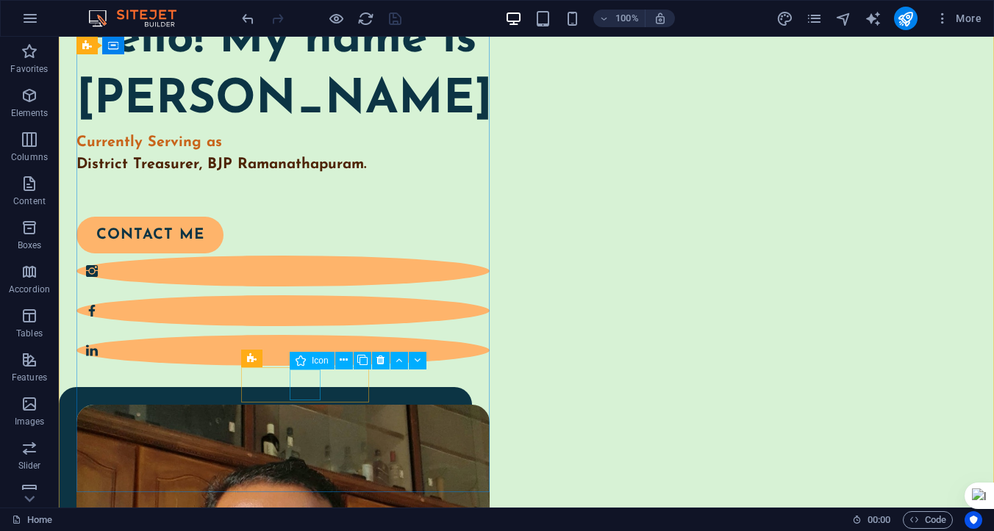
click at [306, 326] on figure at bounding box center [282, 310] width 413 height 31
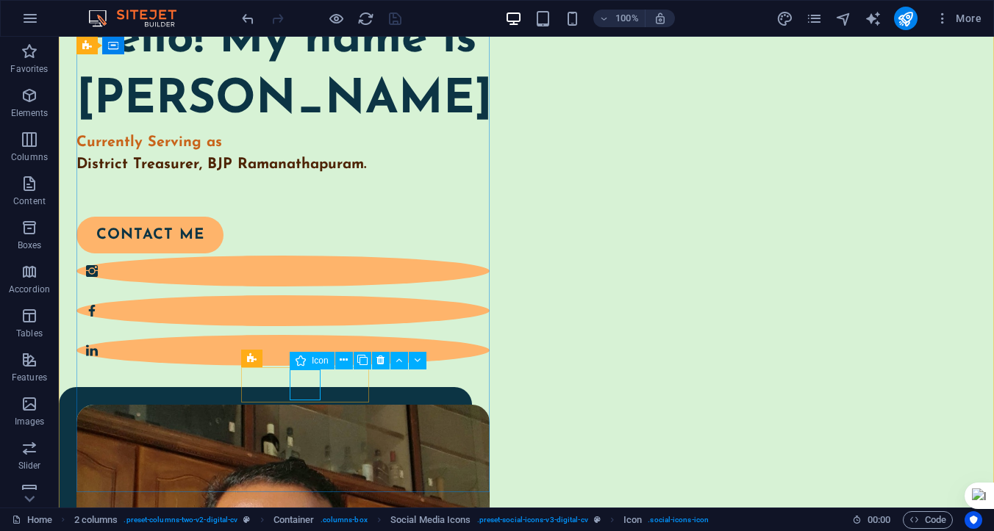
click at [304, 326] on figure at bounding box center [282, 310] width 413 height 31
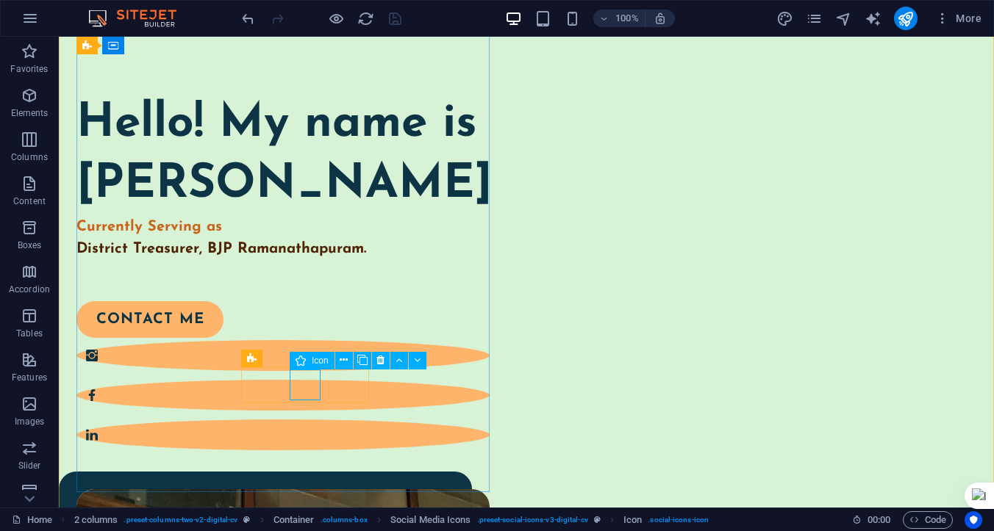
select select "xMidYMid"
select select "px"
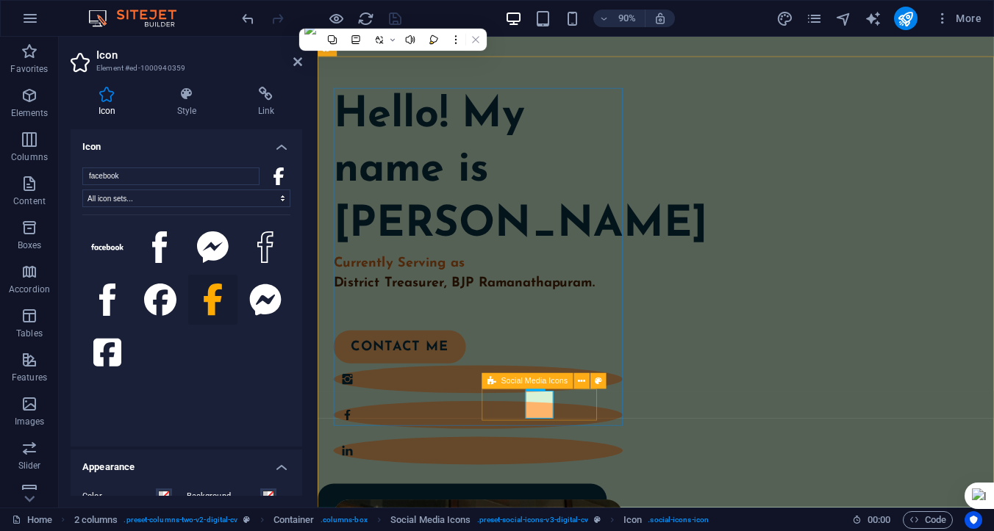
click at [547, 381] on span "Social Media Icons" at bounding box center [533, 382] width 67 height 8
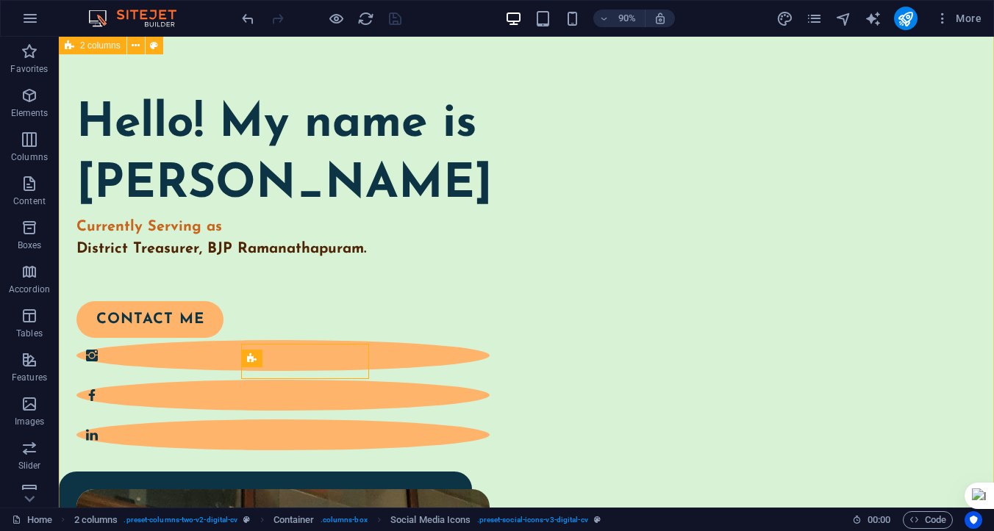
scroll to position [194, 0]
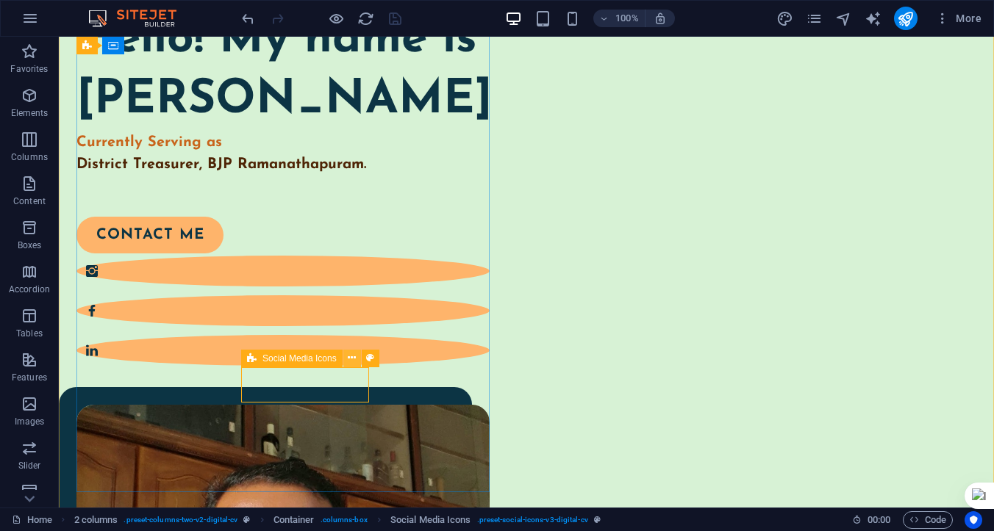
click at [352, 360] on icon at bounding box center [352, 358] width 8 height 15
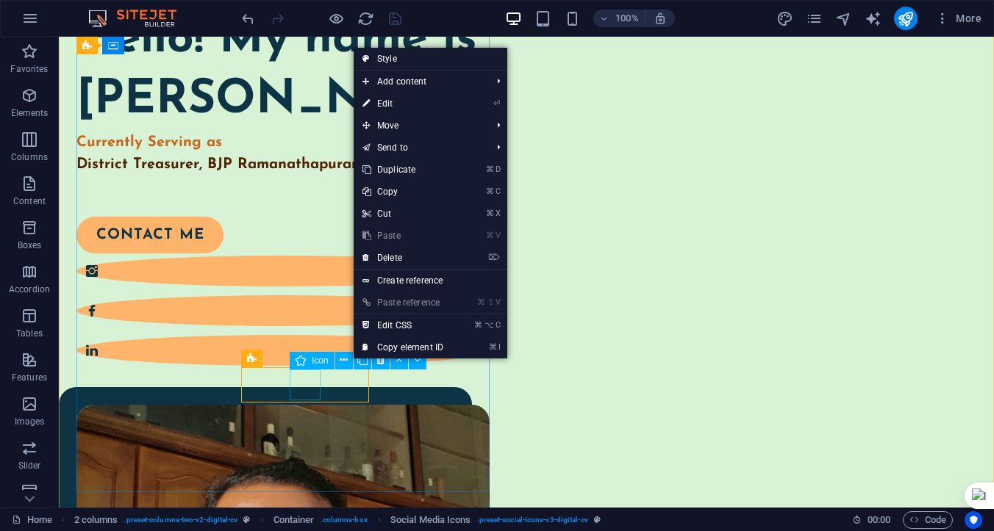
click at [306, 326] on figure at bounding box center [282, 310] width 413 height 31
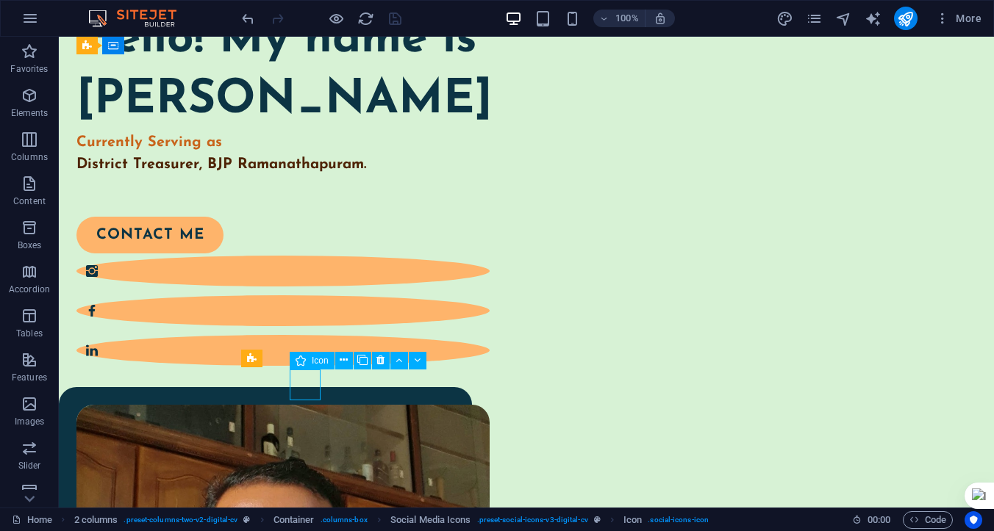
click at [306, 326] on figure at bounding box center [282, 310] width 413 height 31
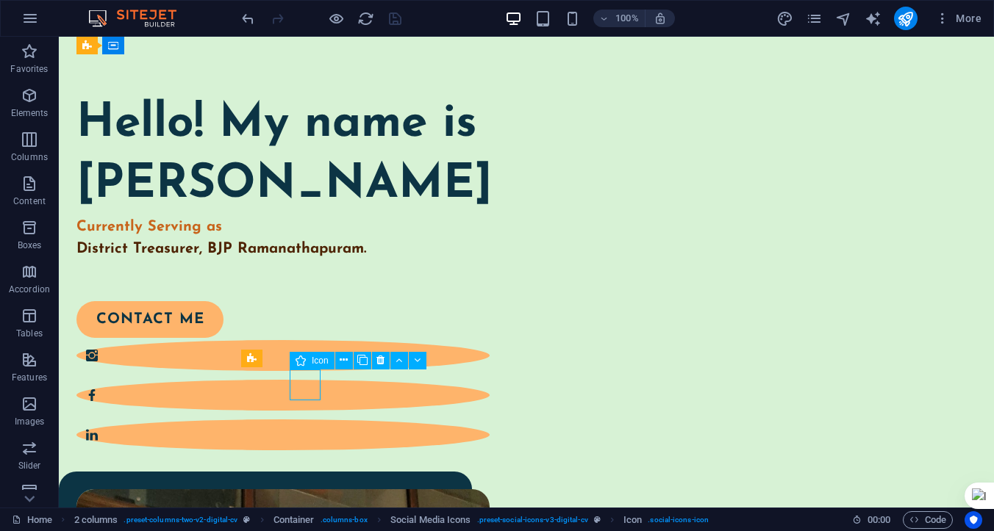
select select "xMidYMid"
select select "px"
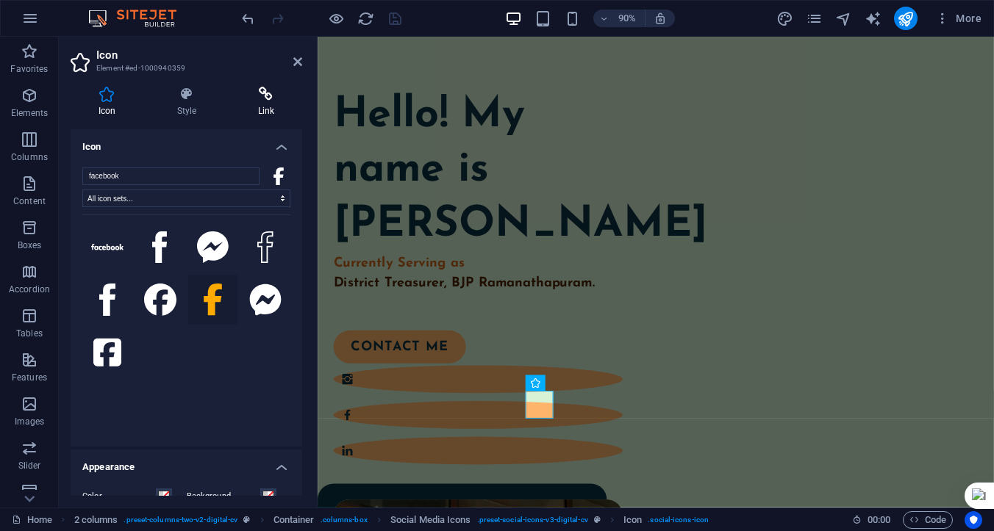
click at [265, 96] on icon at bounding box center [266, 94] width 72 height 15
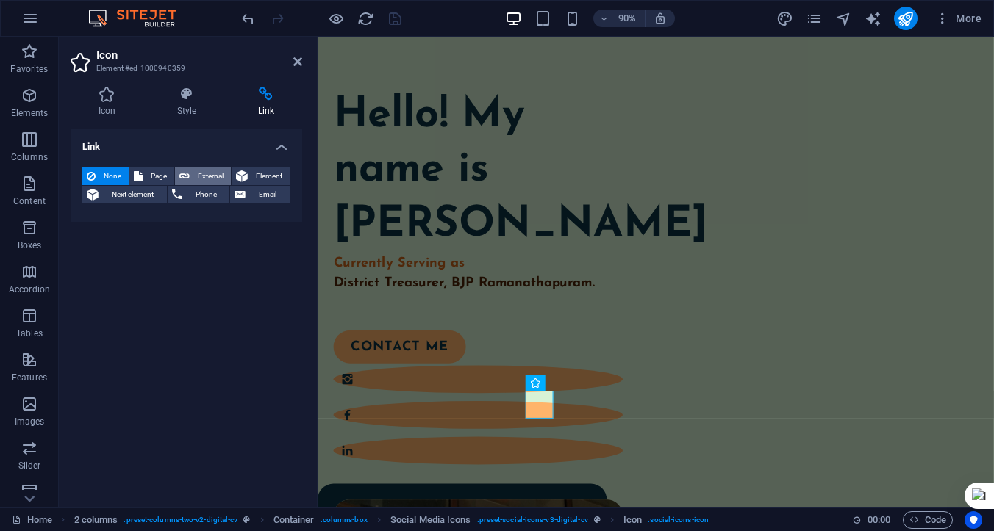
click at [192, 179] on button "External" at bounding box center [203, 177] width 56 height 18
select select "blank"
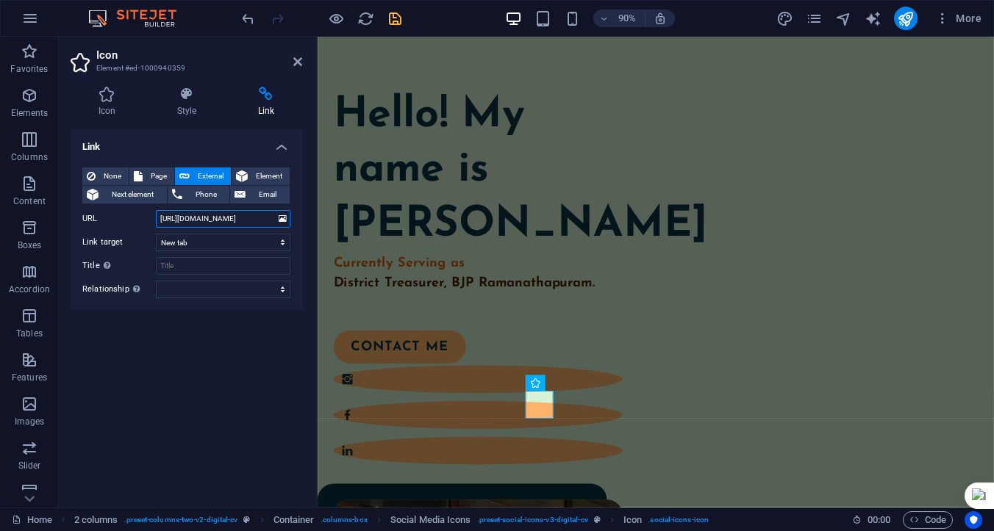
scroll to position [0, 0]
click at [262, 219] on input "https://www.facebook.com/parambjp" at bounding box center [223, 219] width 134 height 18
type input "https://www.facebook.com/param.bjp"
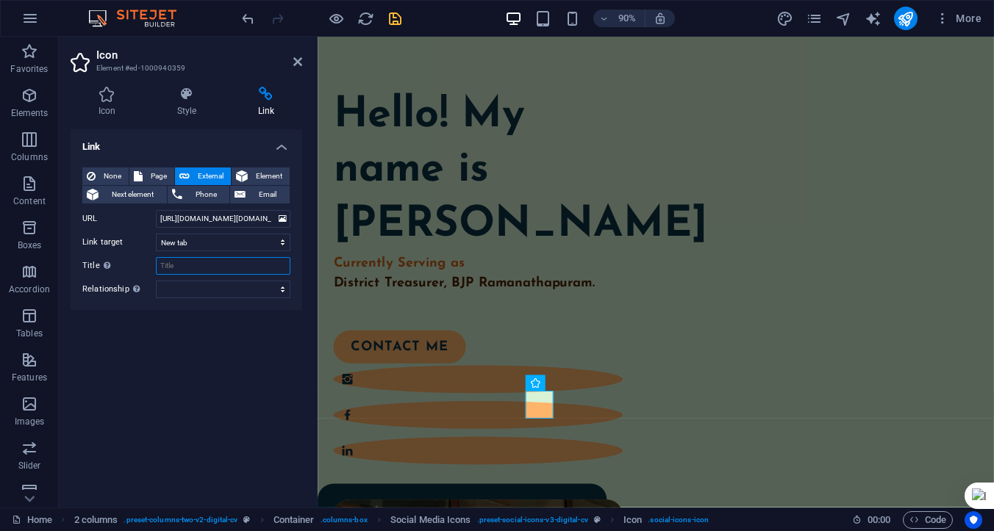
click at [203, 265] on input "Title Additional link description, should not be the same as the link text. The…" at bounding box center [223, 266] width 134 height 18
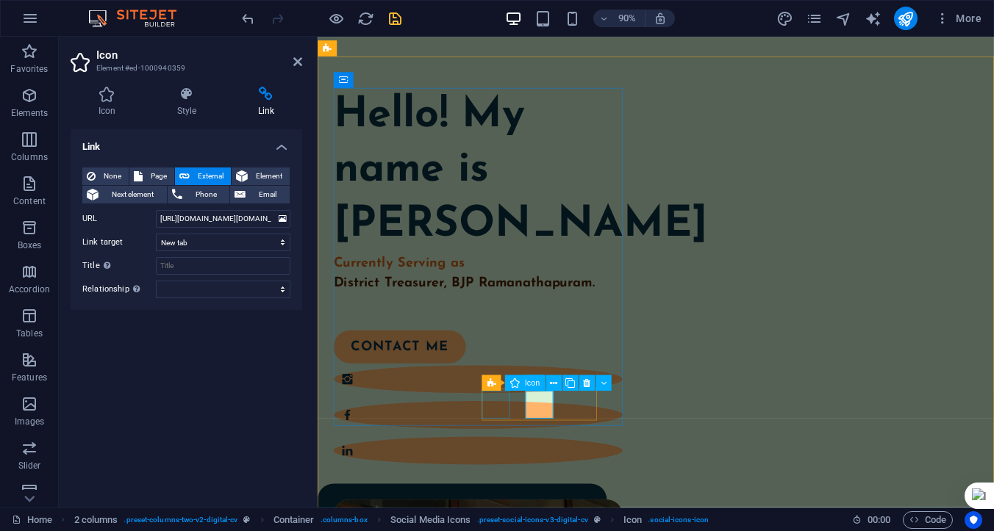
click at [512, 433] on figure at bounding box center [495, 417] width 321 height 31
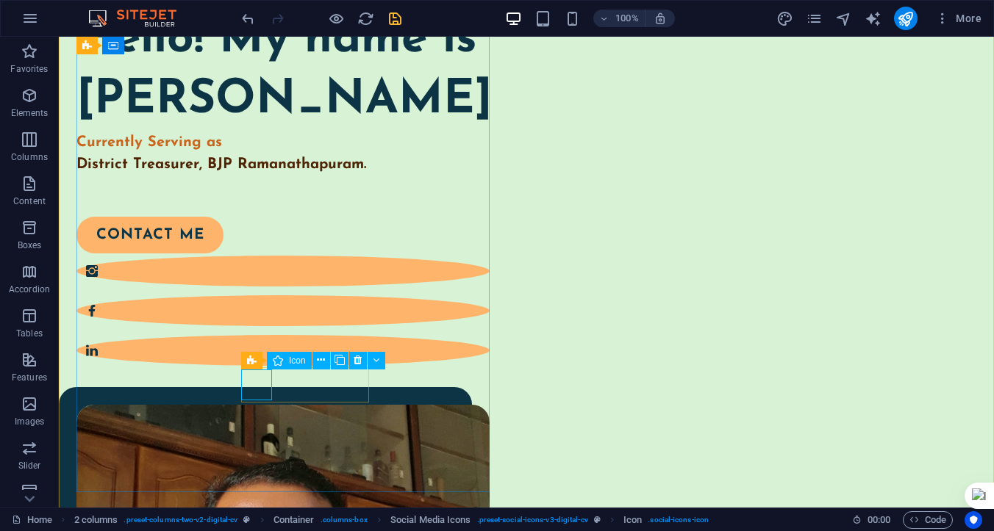
click at [255, 287] on figure at bounding box center [282, 271] width 413 height 31
select select "xMidYMid"
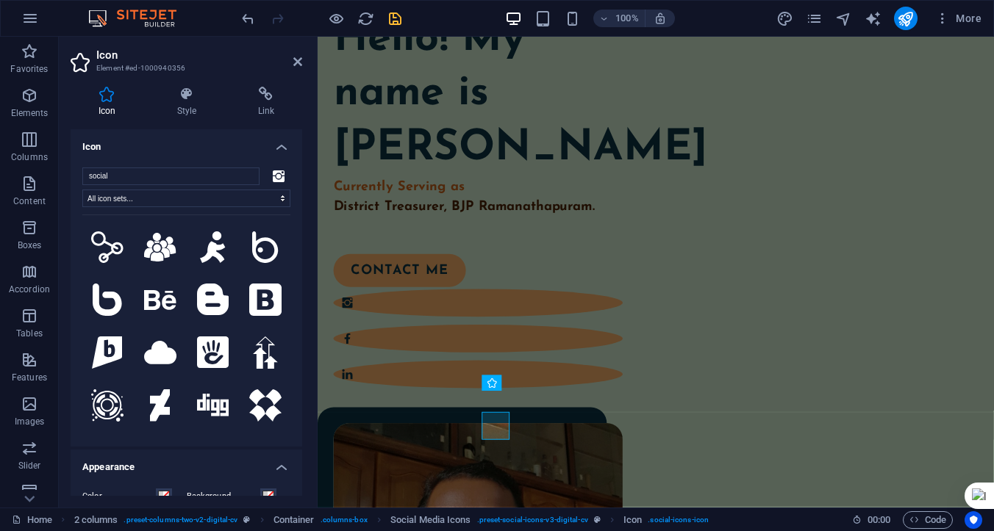
scroll to position [109, 0]
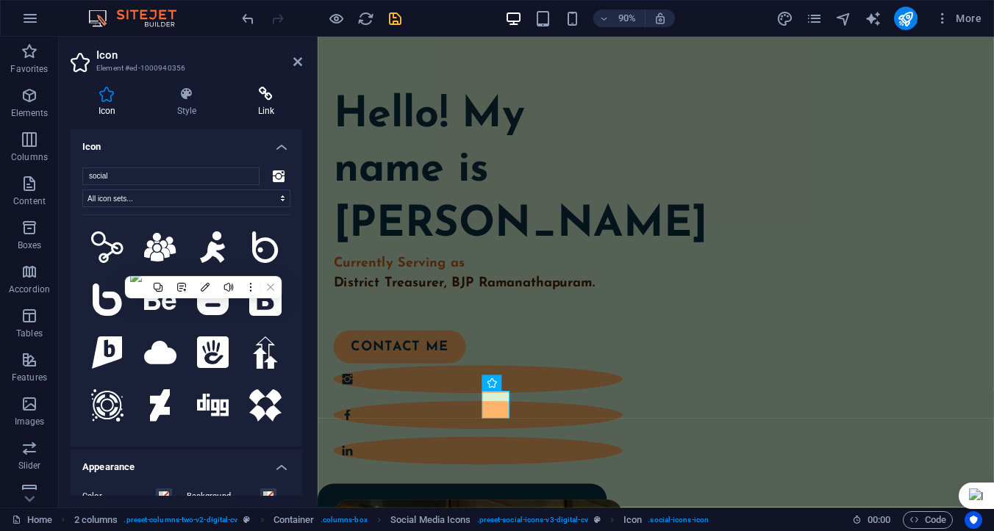
click at [266, 106] on h4 "Link" at bounding box center [266, 102] width 72 height 31
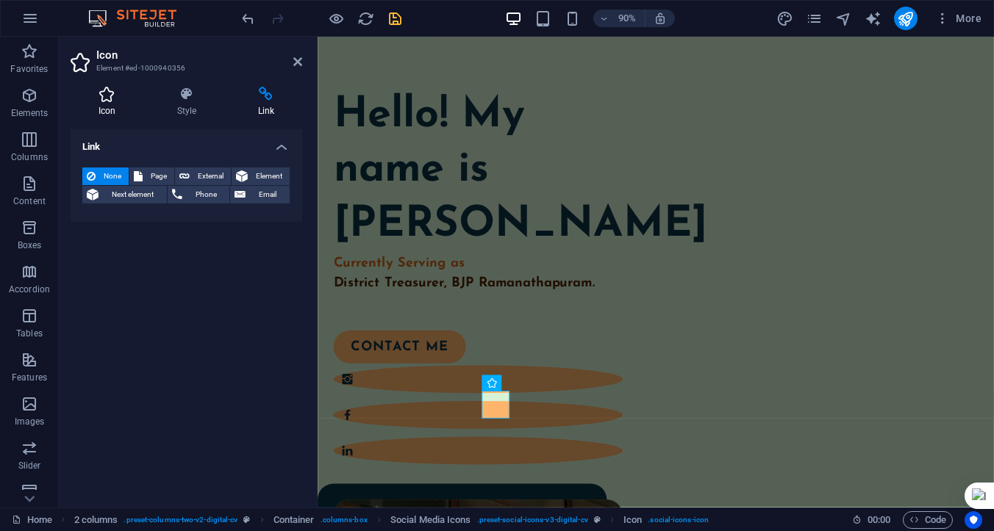
click at [109, 108] on h4 "Icon" at bounding box center [110, 102] width 79 height 31
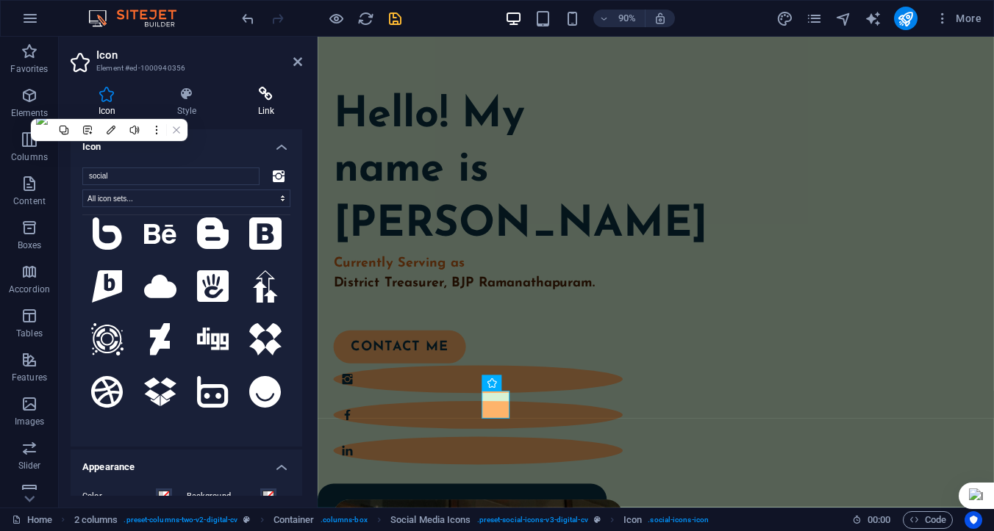
scroll to position [15, 0]
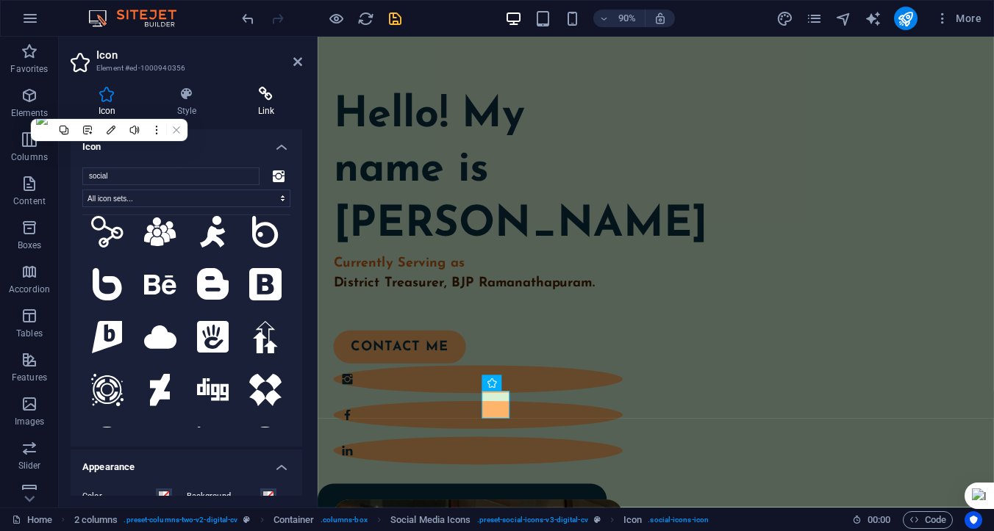
click at [268, 99] on icon at bounding box center [266, 94] width 72 height 15
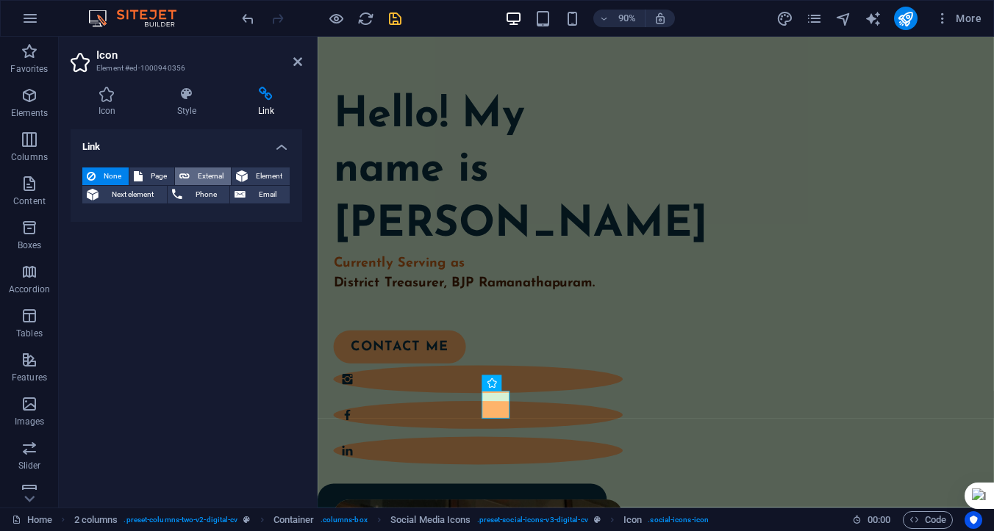
click at [207, 174] on span "External" at bounding box center [210, 177] width 32 height 18
select select "blank"
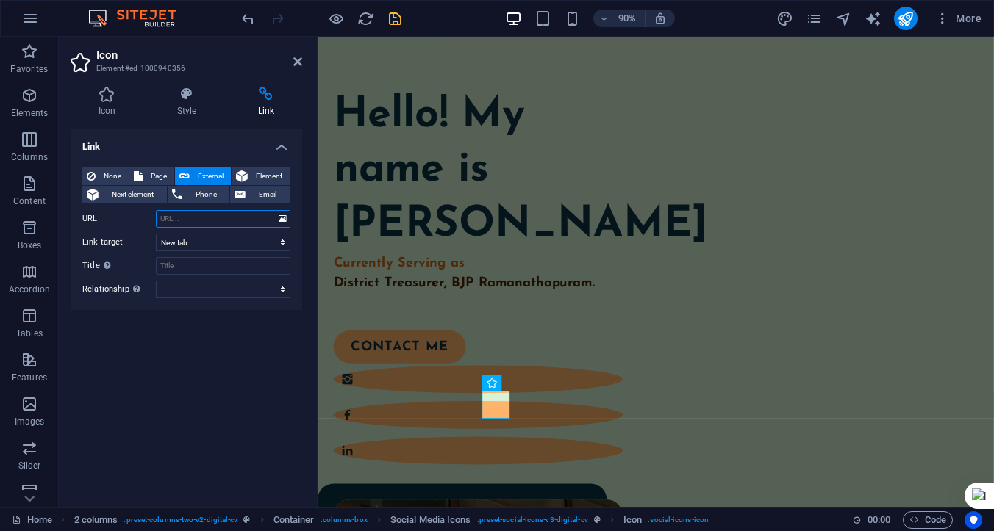
paste input "https://www.instagram.com/param_manickam"
type input "https://www.instagram.com/param_manickam"
click at [184, 291] on select "alternate author bookmark external help license next nofollow noreferrer noopen…" at bounding box center [223, 290] width 134 height 18
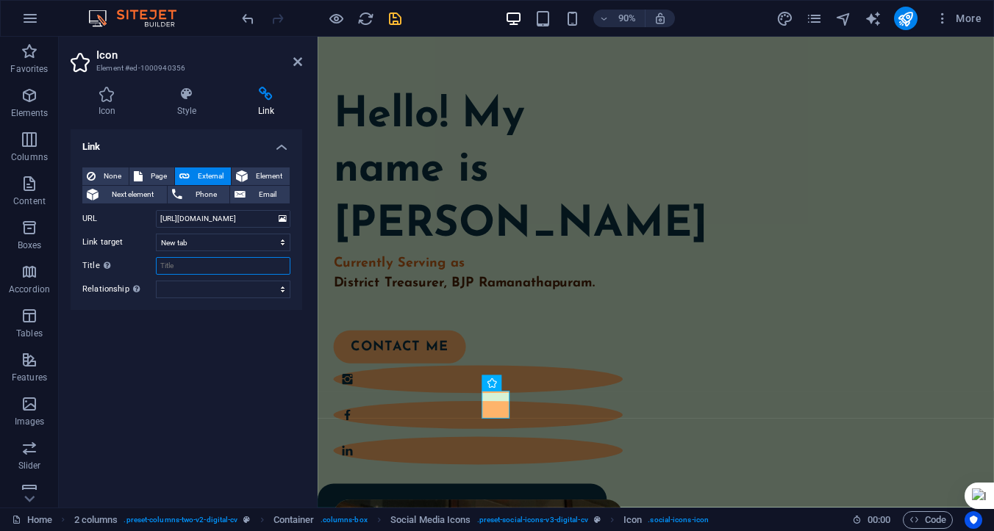
click at [198, 267] on input "Title Additional link description, should not be the same as the link text. The…" at bounding box center [223, 266] width 134 height 18
click at [295, 60] on icon at bounding box center [297, 62] width 9 height 12
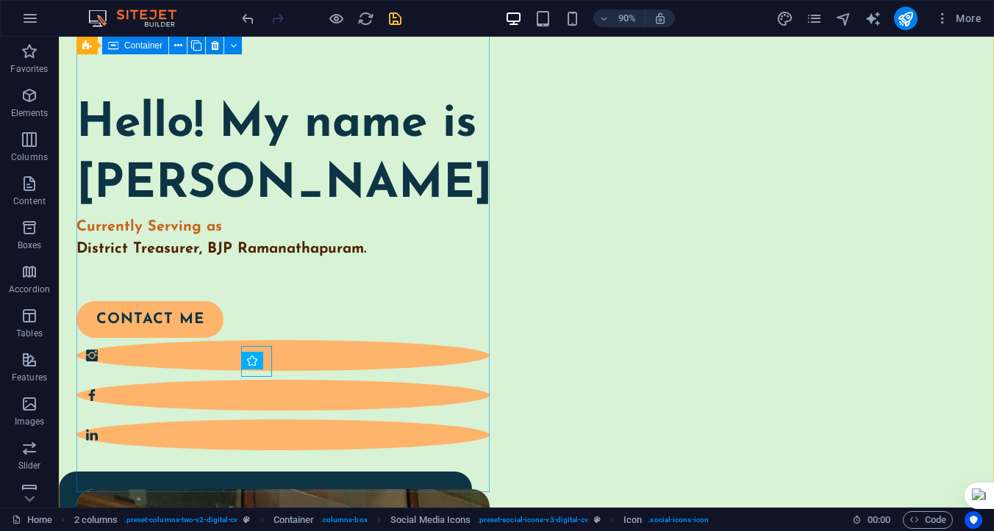
scroll to position [194, 0]
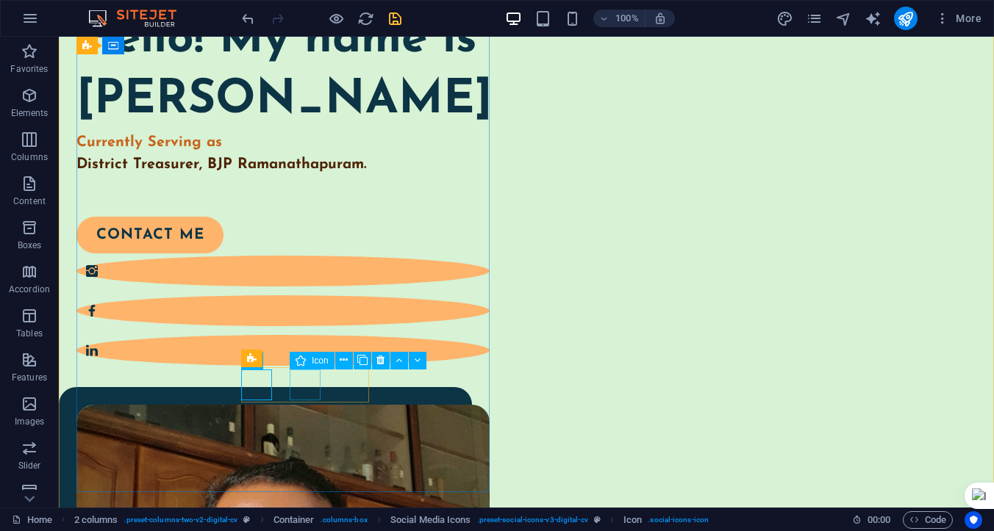
click at [306, 326] on figure at bounding box center [282, 310] width 413 height 31
click at [256, 287] on figure at bounding box center [282, 271] width 413 height 31
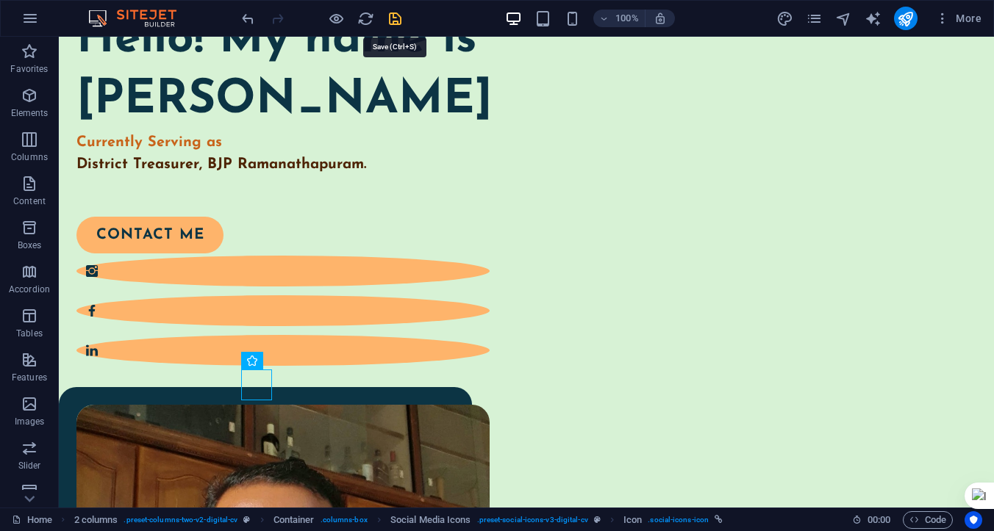
click at [395, 21] on icon "save" at bounding box center [395, 18] width 17 height 17
checkbox input "false"
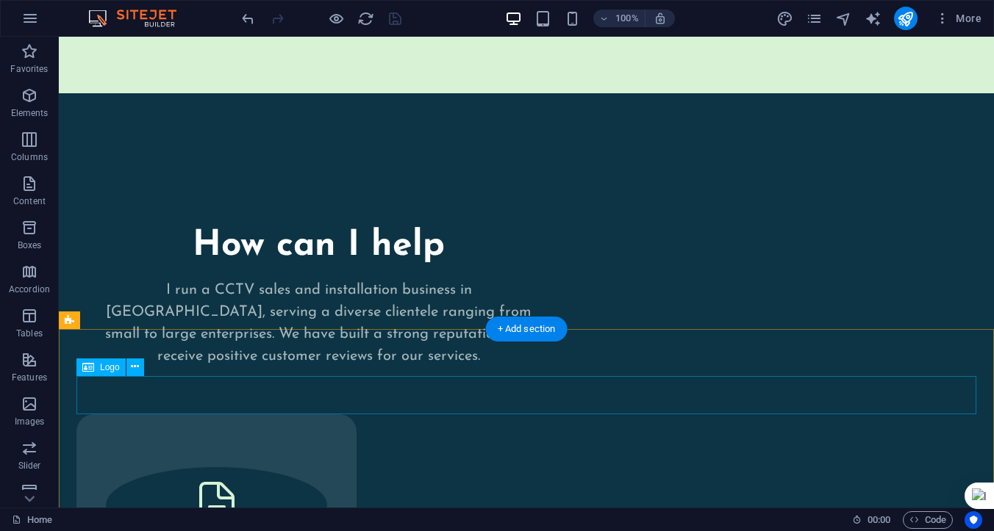
scroll to position [3410, 0]
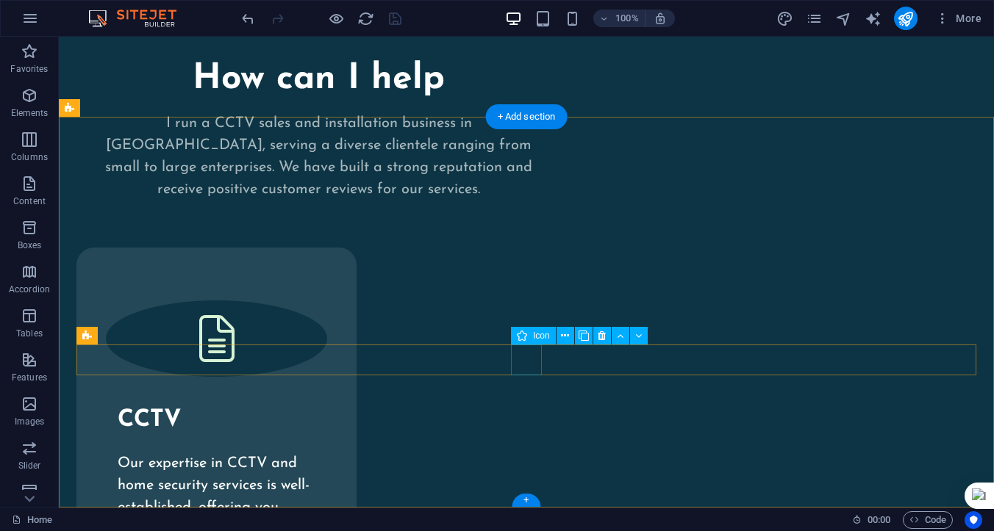
select select "xMidYMid"
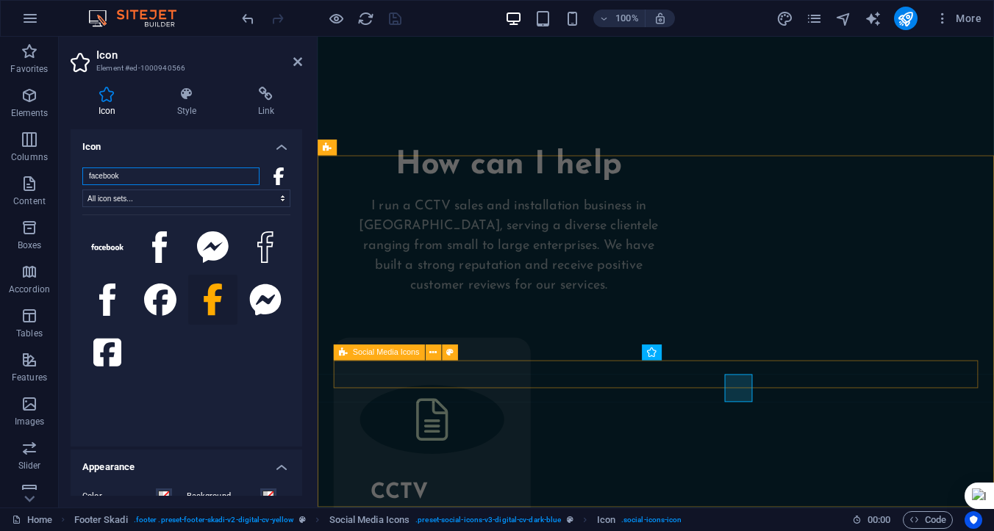
scroll to position [3342, 0]
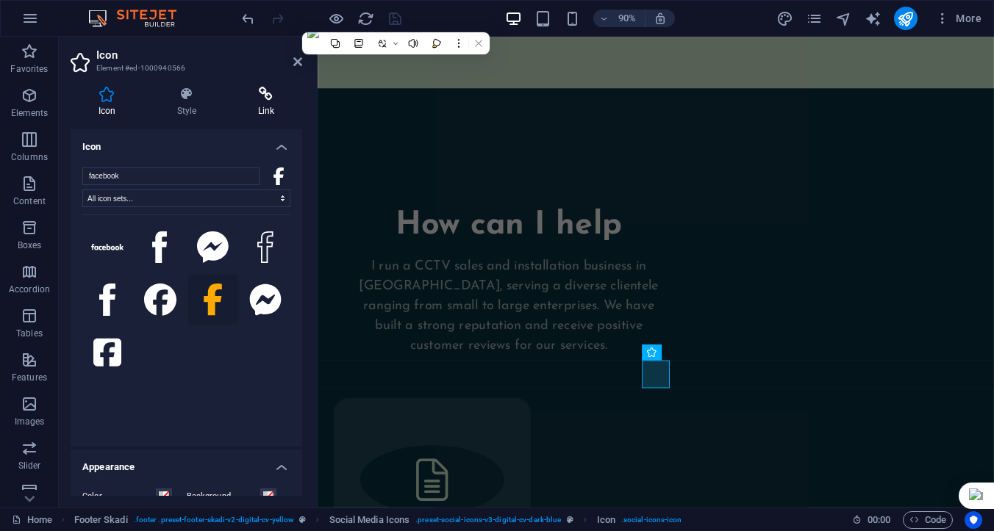
click at [263, 101] on icon at bounding box center [266, 94] width 72 height 15
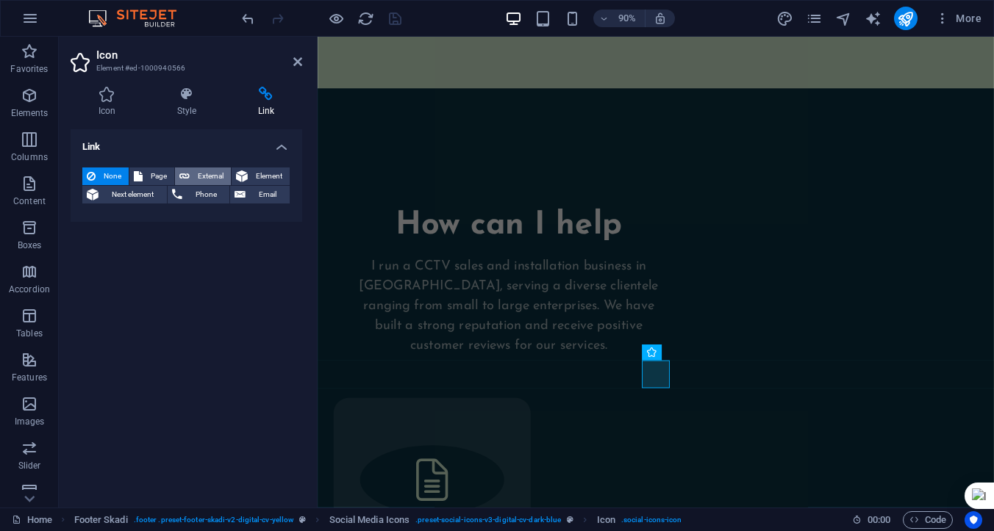
click at [207, 176] on span "External" at bounding box center [210, 177] width 32 height 18
select select "blank"
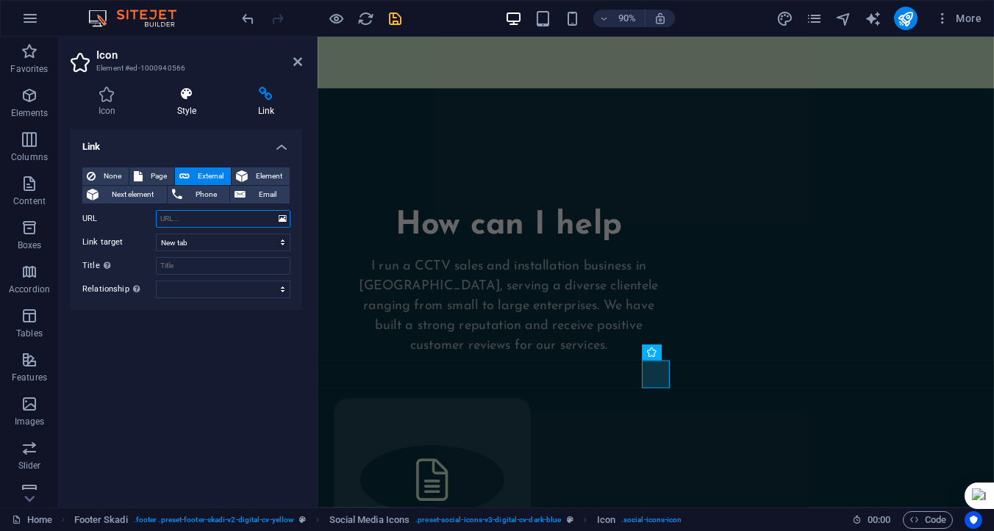
paste input "https://www.facebook.com/param.bjp"
type input "https://www.facebook.com/param.bjp"
click at [298, 60] on icon at bounding box center [297, 62] width 9 height 12
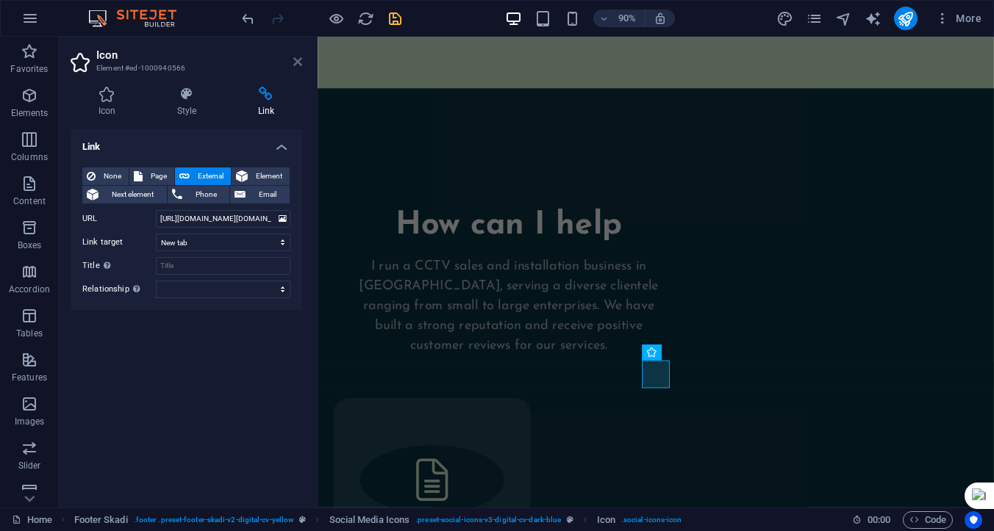
scroll to position [3410, 0]
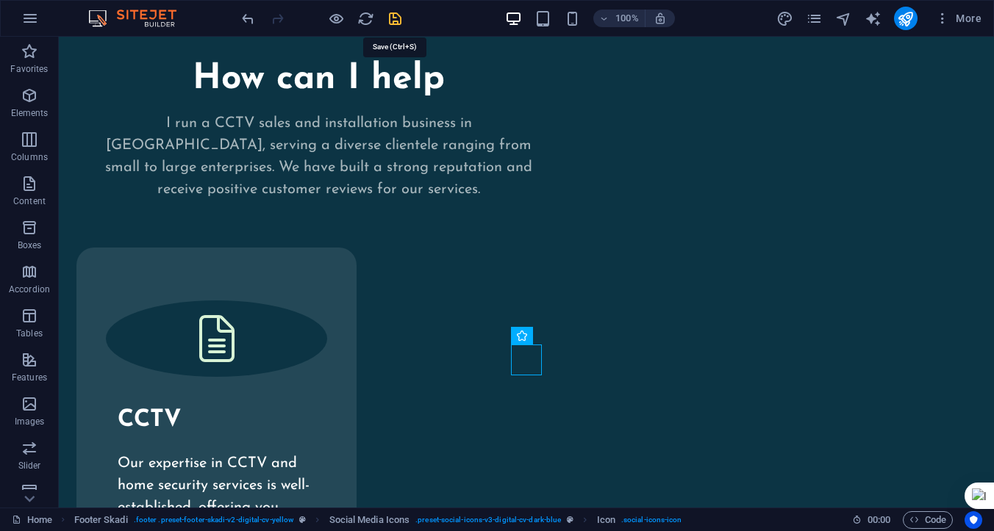
click at [393, 18] on icon "save" at bounding box center [395, 18] width 17 height 17
checkbox input "false"
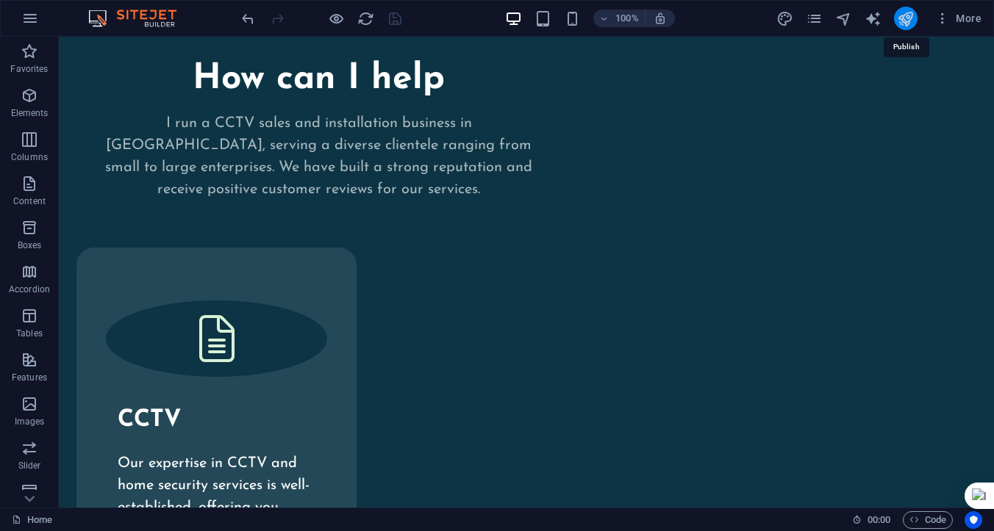
click at [907, 15] on icon "publish" at bounding box center [905, 18] width 17 height 17
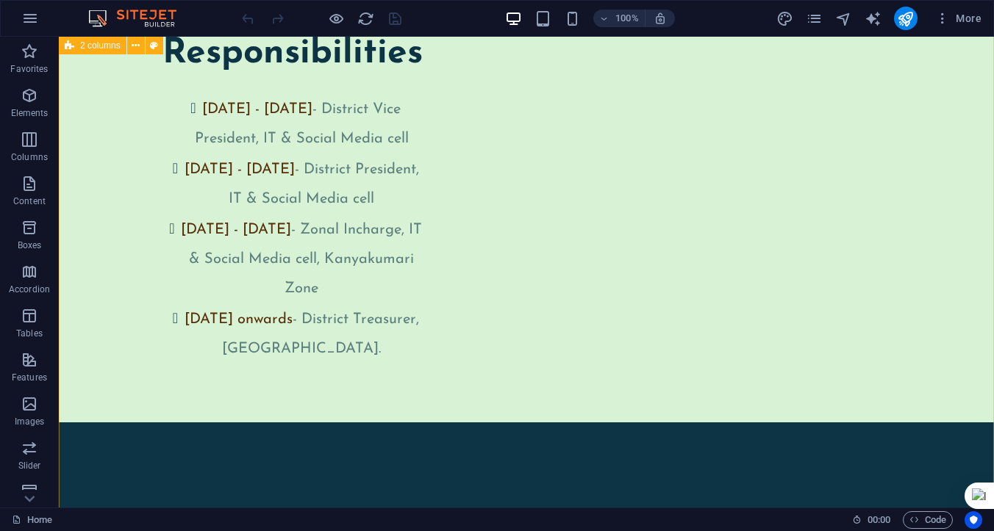
scroll to position [2889, 0]
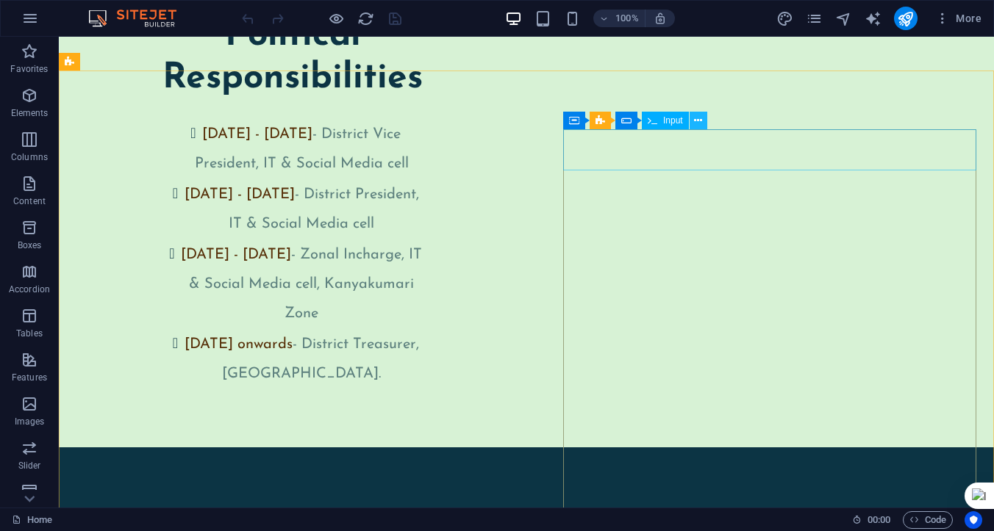
click at [700, 121] on icon at bounding box center [698, 120] width 8 height 15
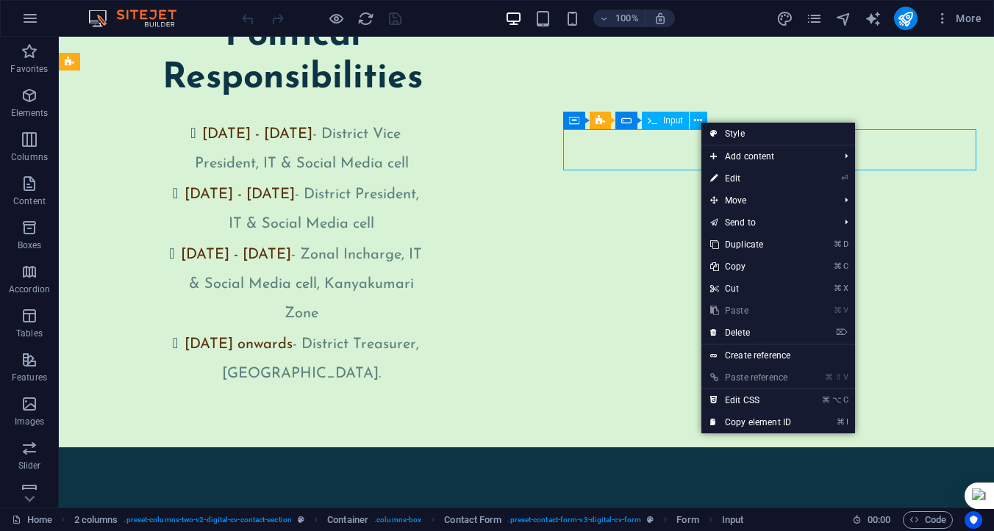
click at [667, 122] on span "Input" at bounding box center [673, 120] width 20 height 9
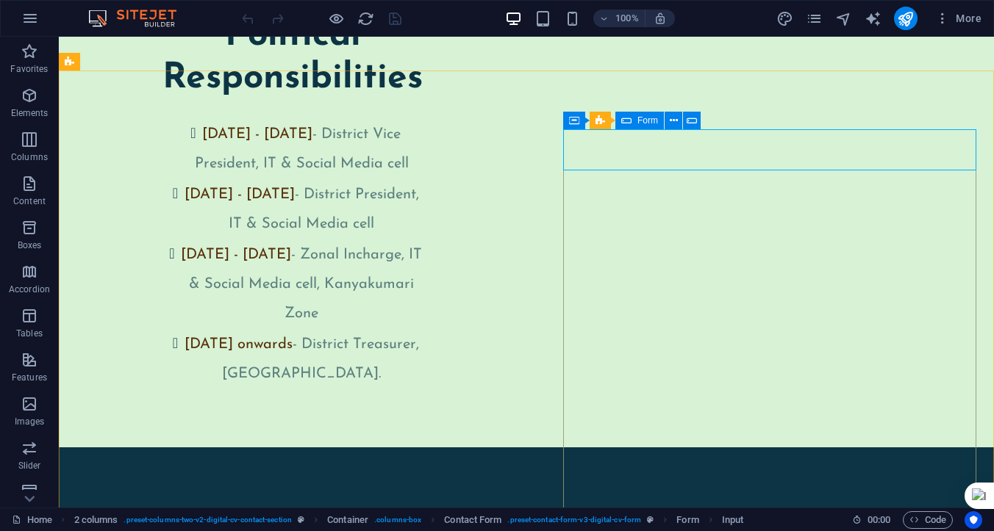
click at [625, 121] on icon at bounding box center [626, 121] width 10 height 18
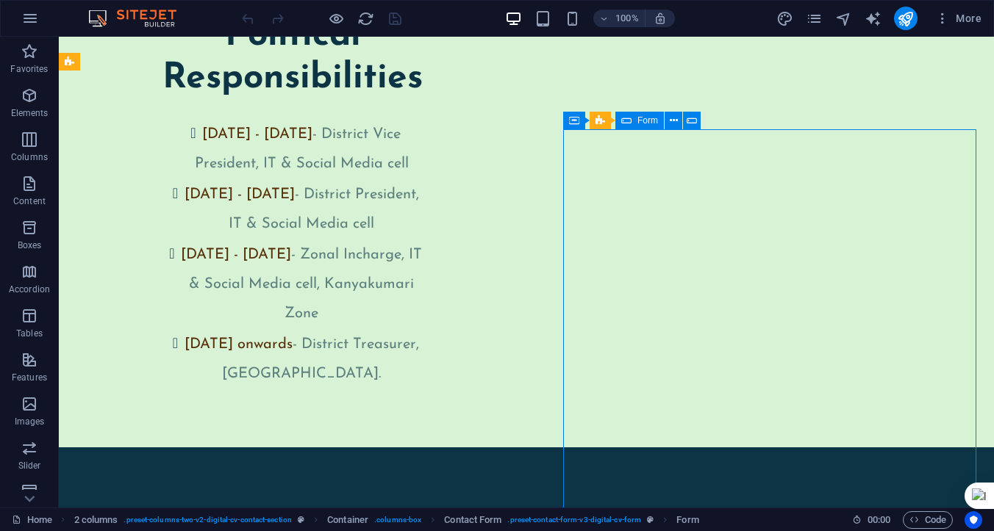
click at [633, 121] on div "Form" at bounding box center [639, 121] width 49 height 18
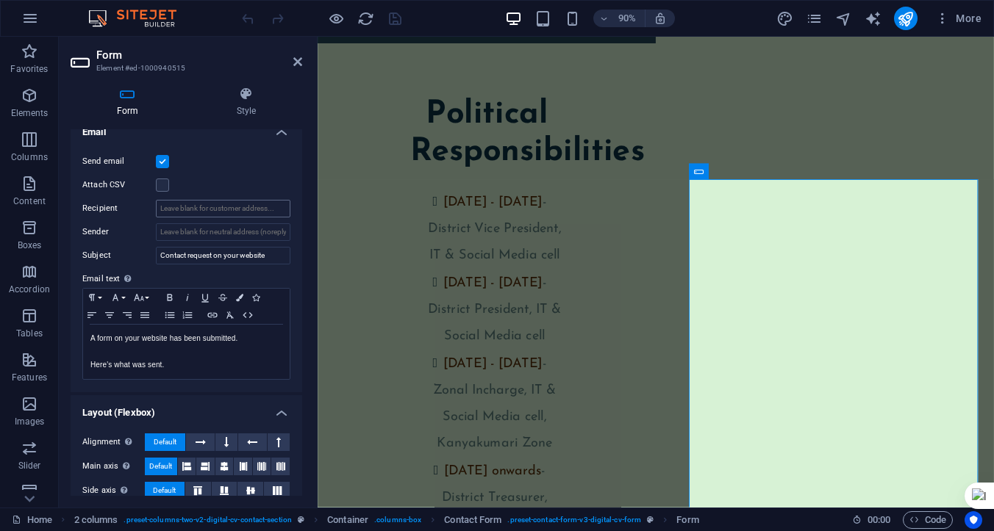
scroll to position [385, 0]
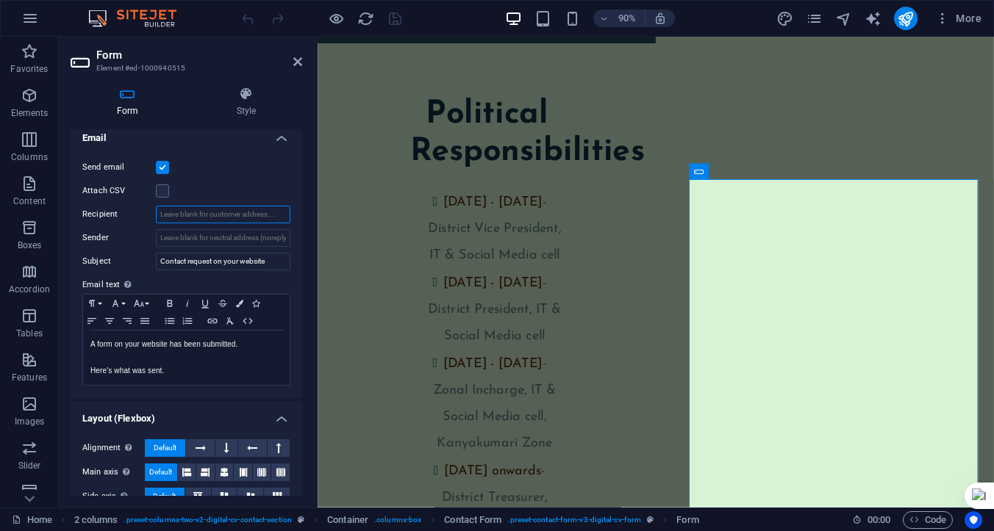
click at [237, 214] on input "Recipient" at bounding box center [223, 215] width 134 height 18
type input "[EMAIL_ADDRESS][DOMAIN_NAME]"
click at [204, 239] on input "Sender" at bounding box center [223, 238] width 134 height 18
type input "[EMAIL_ADDRESS][DOMAIN_NAME]"
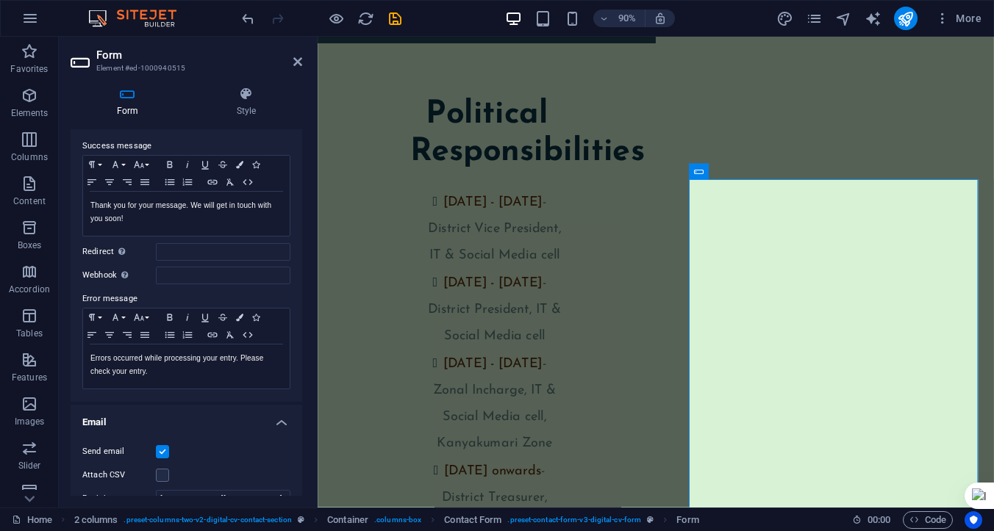
scroll to position [0, 0]
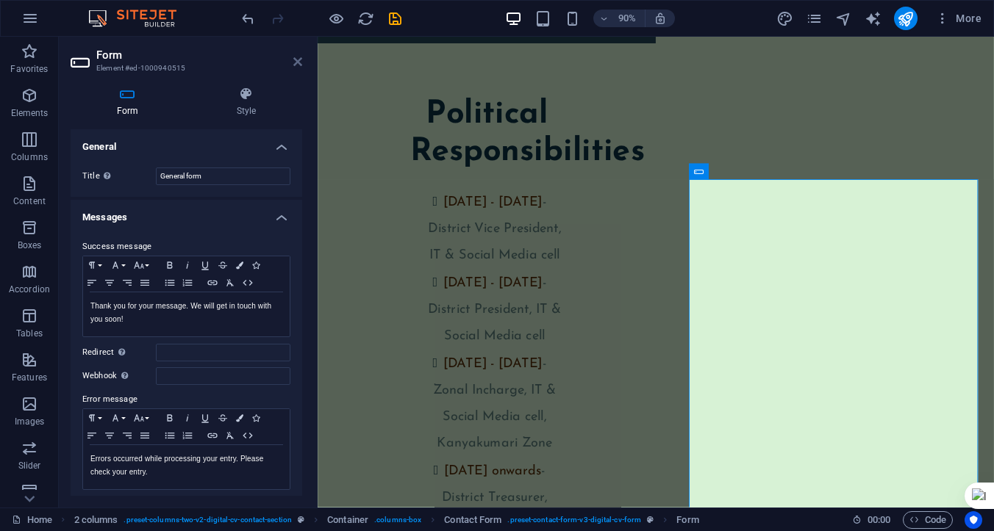
click at [295, 60] on icon at bounding box center [297, 62] width 9 height 12
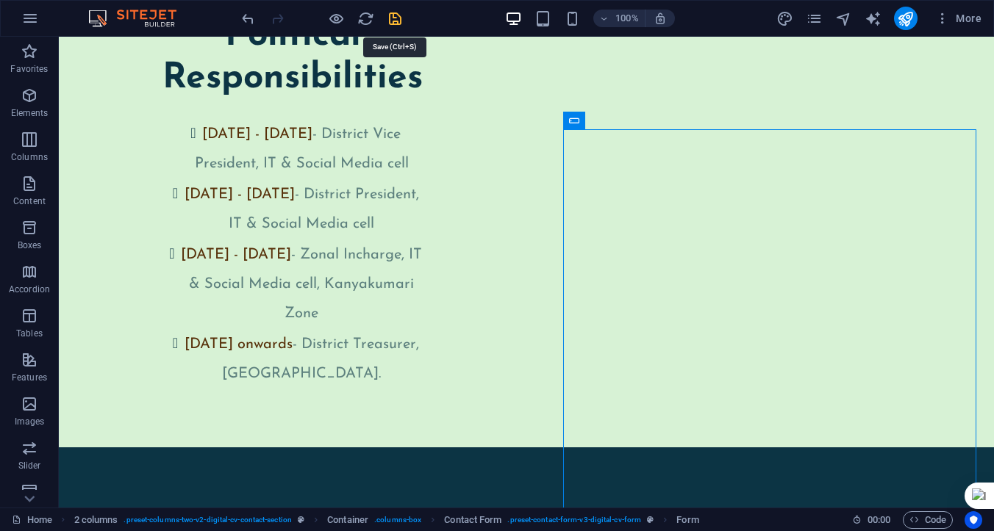
click at [395, 17] on icon "save" at bounding box center [395, 18] width 17 height 17
checkbox input "false"
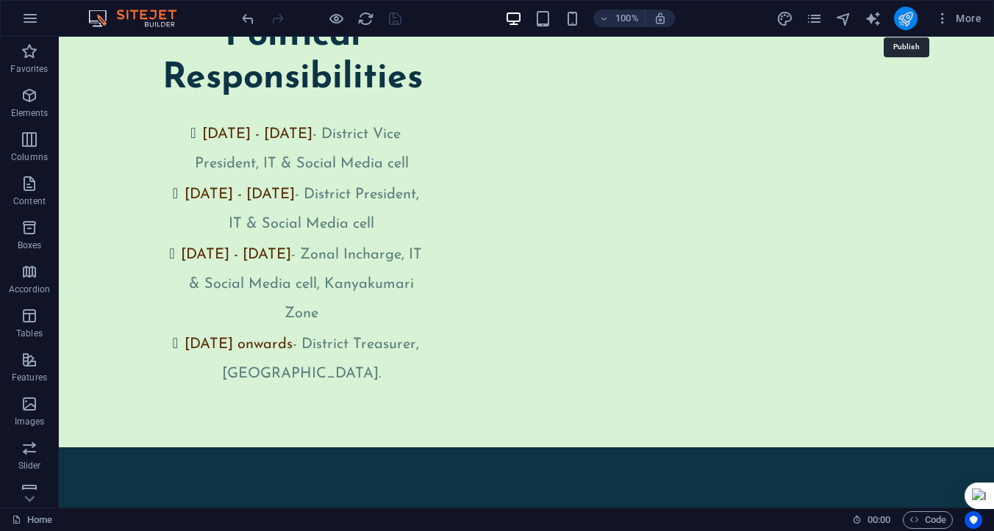
click at [906, 21] on icon "publish" at bounding box center [905, 18] width 17 height 17
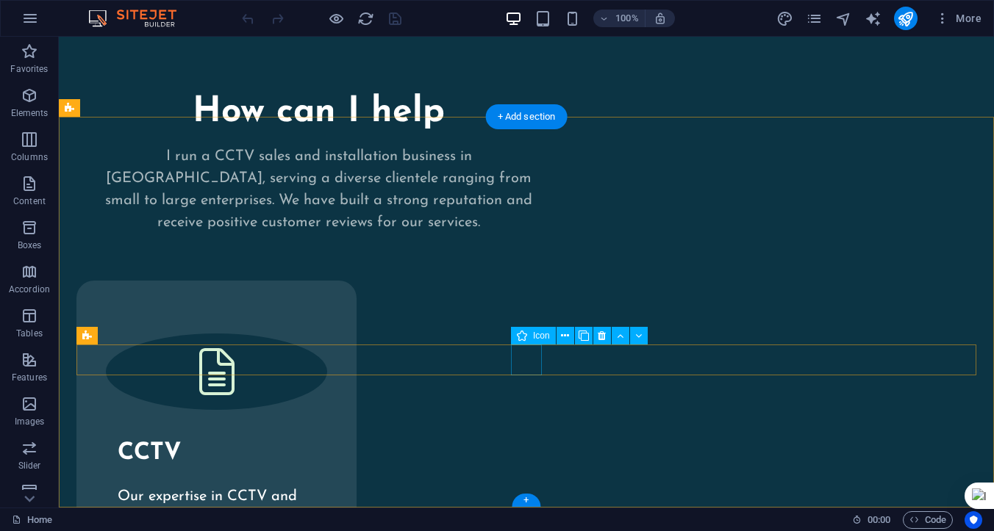
scroll to position [3410, 0]
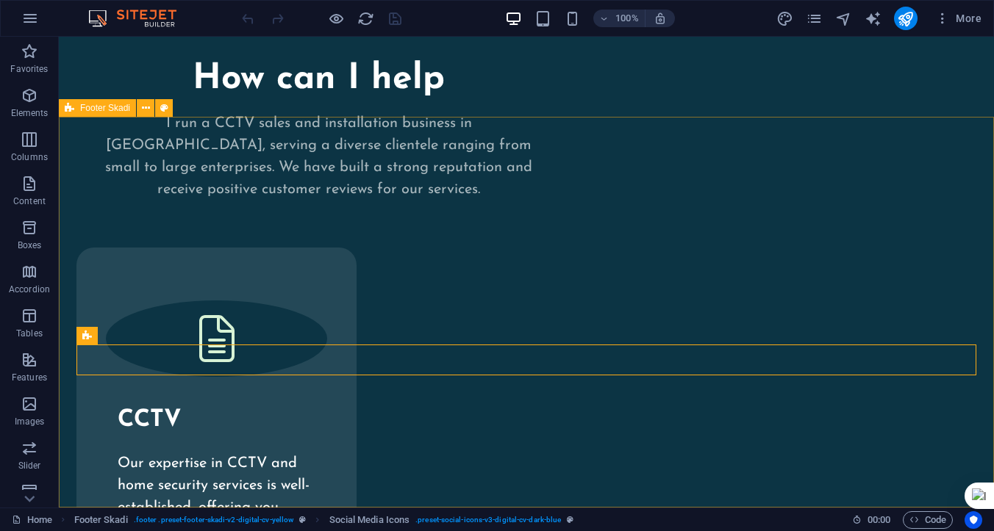
click at [113, 109] on span "Footer Skadi" at bounding box center [105, 108] width 50 height 9
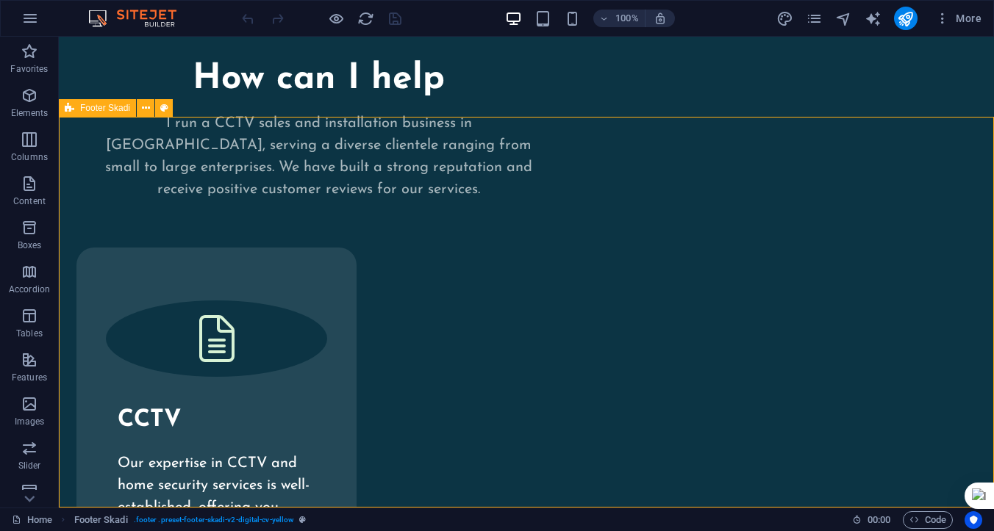
click at [107, 111] on span "Footer Skadi" at bounding box center [105, 108] width 50 height 9
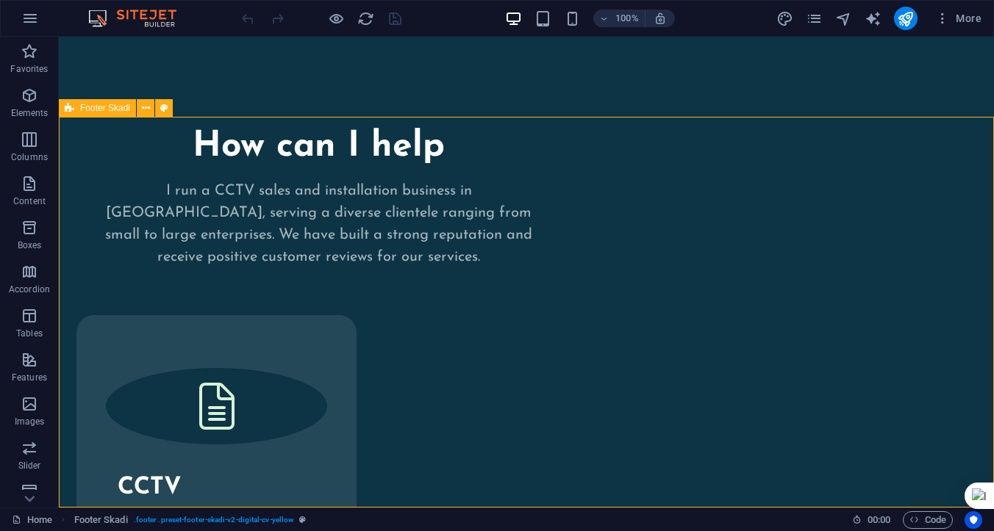
select select "footer"
select select "px"
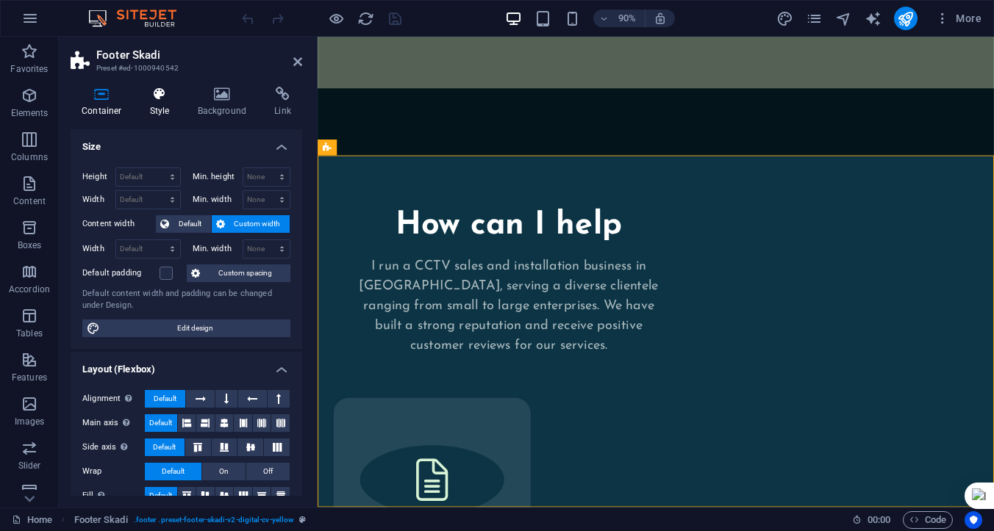
click at [161, 112] on h4 "Style" at bounding box center [163, 102] width 48 height 31
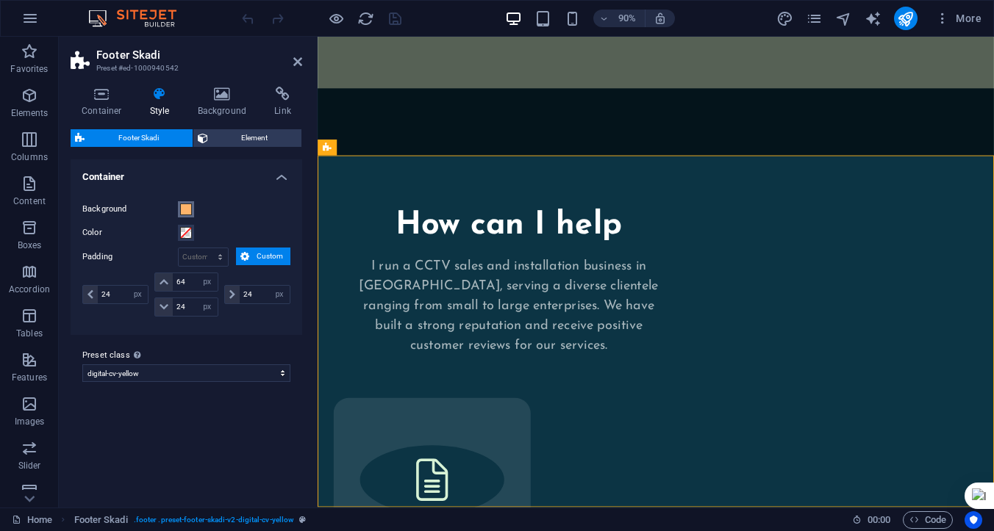
click at [186, 209] on span at bounding box center [186, 210] width 12 height 12
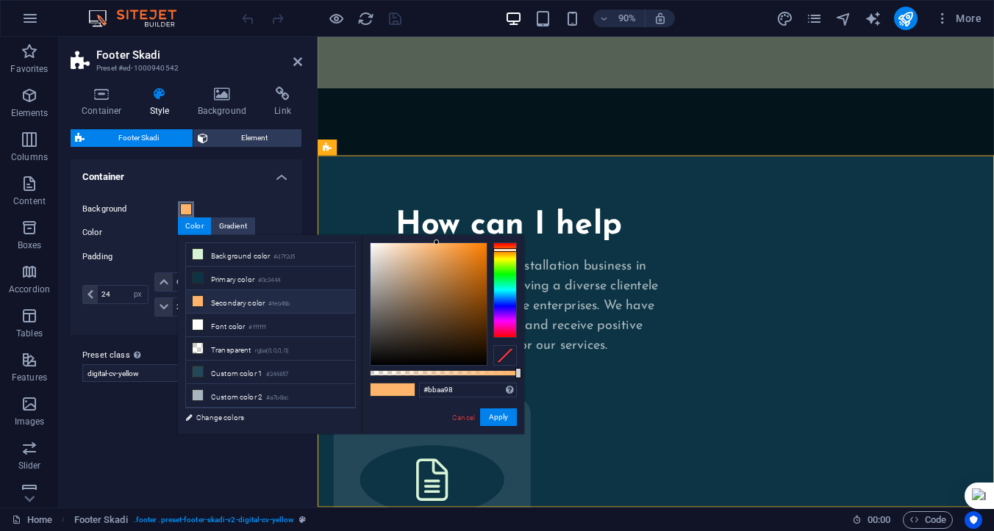
click at [391, 275] on div at bounding box center [428, 304] width 116 height 122
click at [439, 279] on div at bounding box center [428, 304] width 116 height 122
click at [455, 318] on div at bounding box center [428, 304] width 116 height 122
click at [376, 326] on div at bounding box center [428, 304] width 116 height 122
click at [495, 417] on button "Apply" at bounding box center [498, 418] width 37 height 18
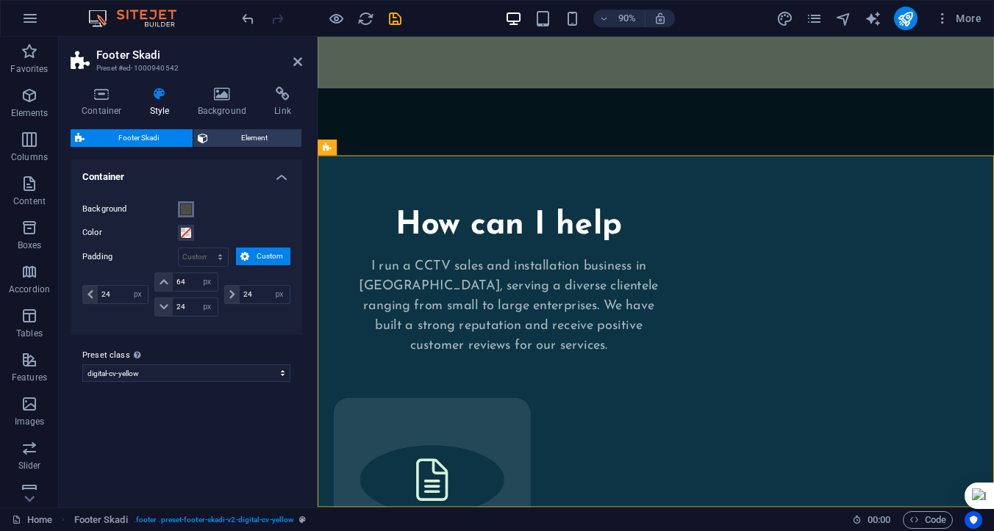
click at [185, 210] on span at bounding box center [186, 210] width 12 height 12
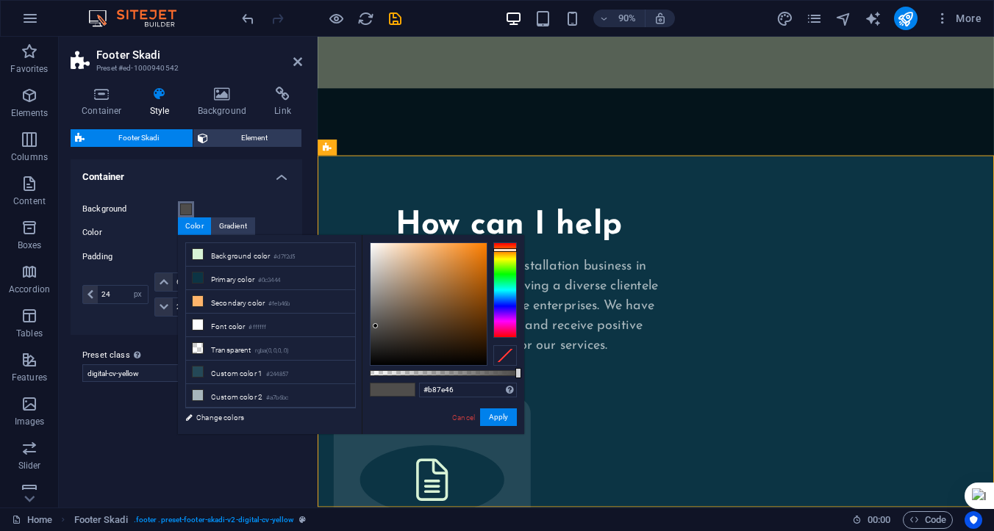
click at [442, 276] on div at bounding box center [428, 304] width 116 height 122
click at [466, 259] on div at bounding box center [428, 304] width 116 height 122
click at [480, 252] on div at bounding box center [428, 304] width 116 height 122
click at [492, 415] on button "Apply" at bounding box center [498, 418] width 37 height 18
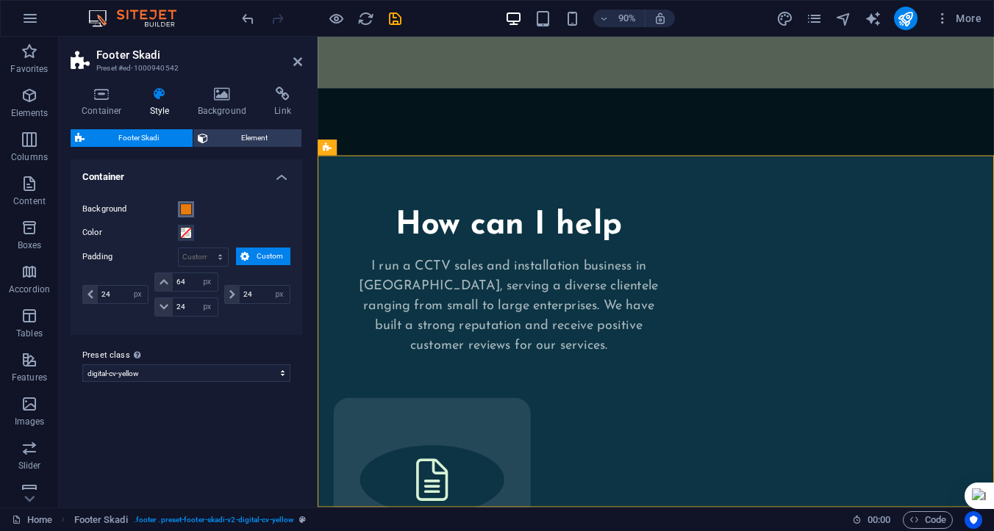
click at [183, 205] on span at bounding box center [186, 210] width 12 height 12
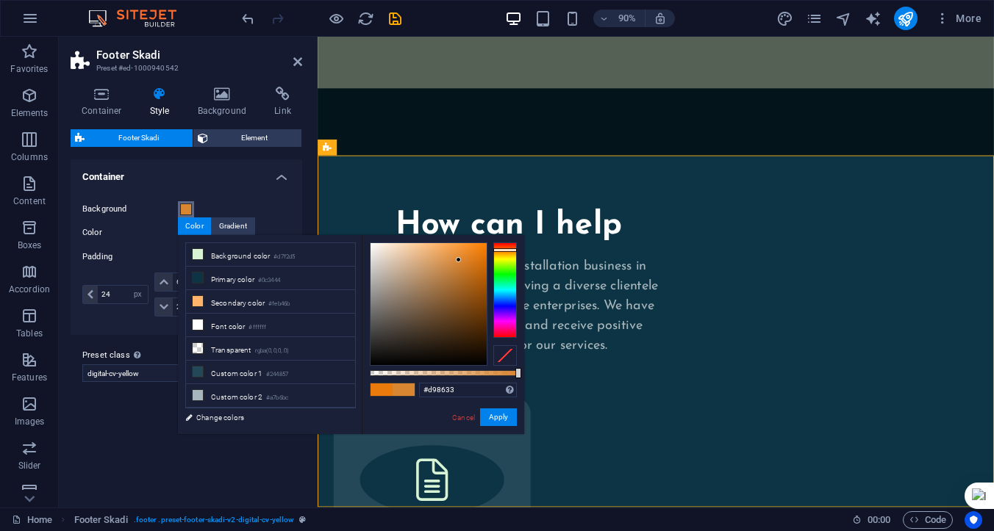
click at [459, 260] on div at bounding box center [428, 304] width 116 height 122
click at [445, 265] on div at bounding box center [428, 304] width 116 height 122
type input "#e19c58"
click at [440, 256] on div at bounding box center [428, 304] width 116 height 122
click at [499, 417] on button "Apply" at bounding box center [498, 418] width 37 height 18
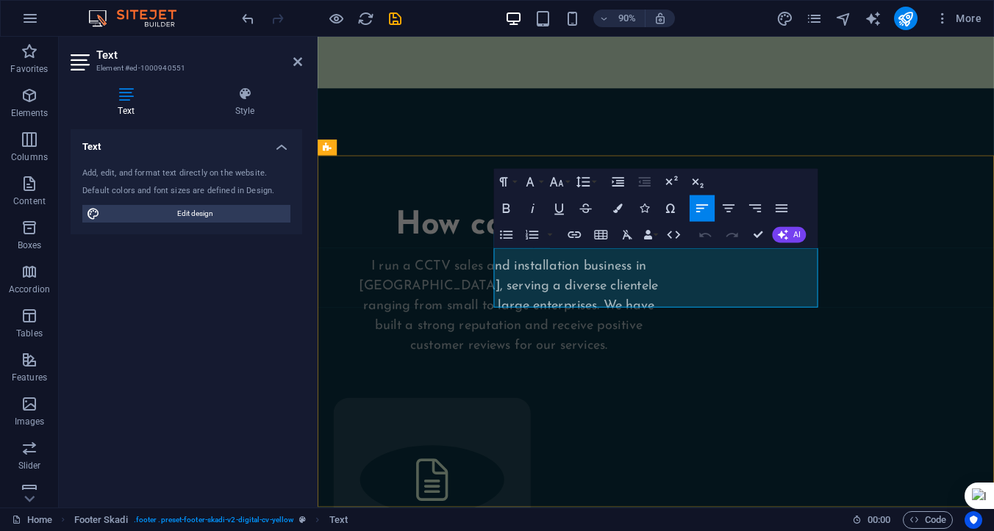
drag, startPoint x: 599, startPoint y: 328, endPoint x: 520, endPoint y: 276, distance: 95.0
click at [619, 209] on icon "button" at bounding box center [617, 209] width 10 height 10
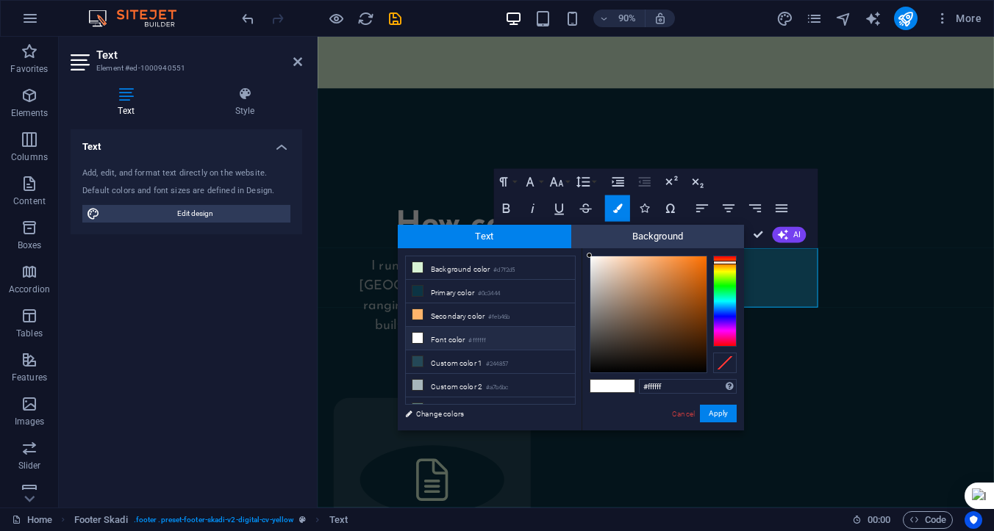
click at [725, 262] on div at bounding box center [725, 301] width 24 height 91
click at [693, 325] on div at bounding box center [648, 314] width 116 height 116
type input "#592b07"
click at [696, 331] on div at bounding box center [648, 314] width 116 height 116
click at [715, 413] on button "Apply" at bounding box center [718, 414] width 37 height 18
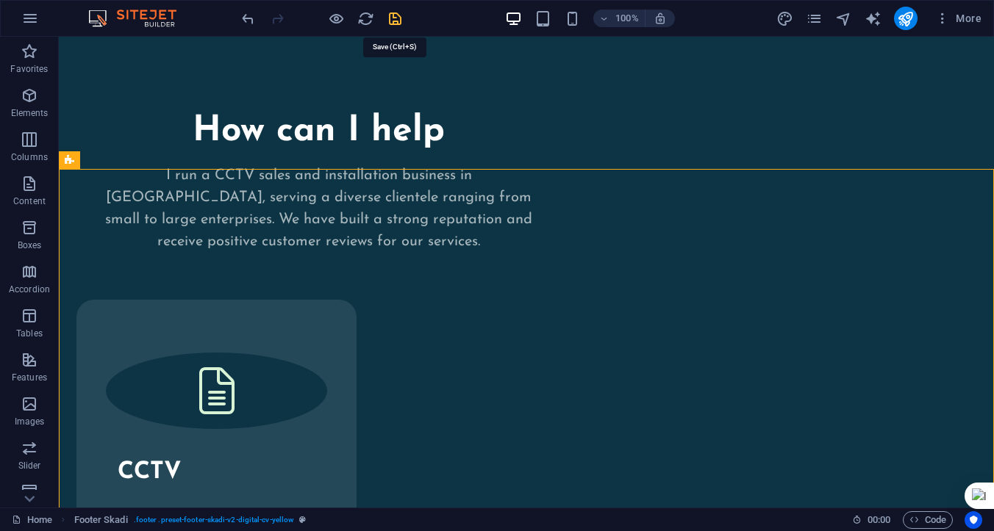
click at [393, 20] on icon "save" at bounding box center [395, 18] width 17 height 17
checkbox input "false"
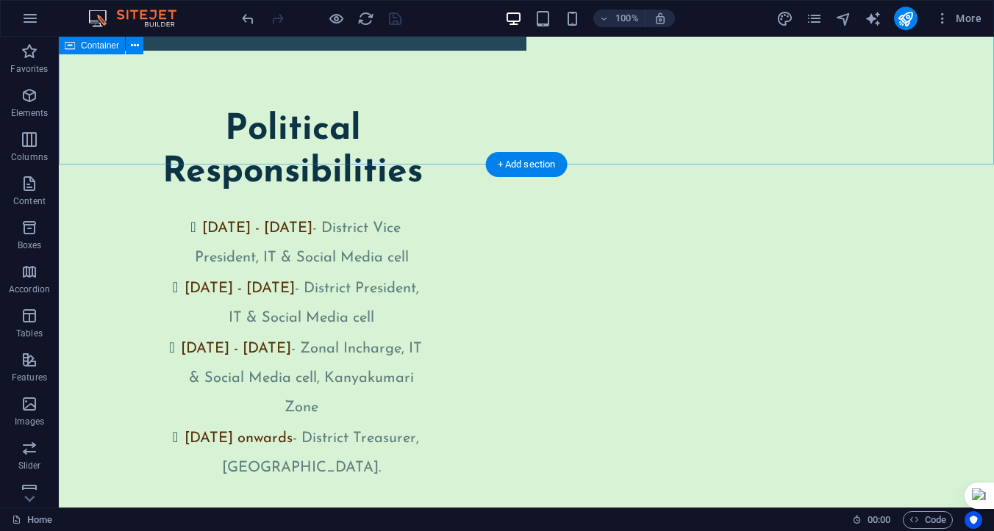
scroll to position [2780, 0]
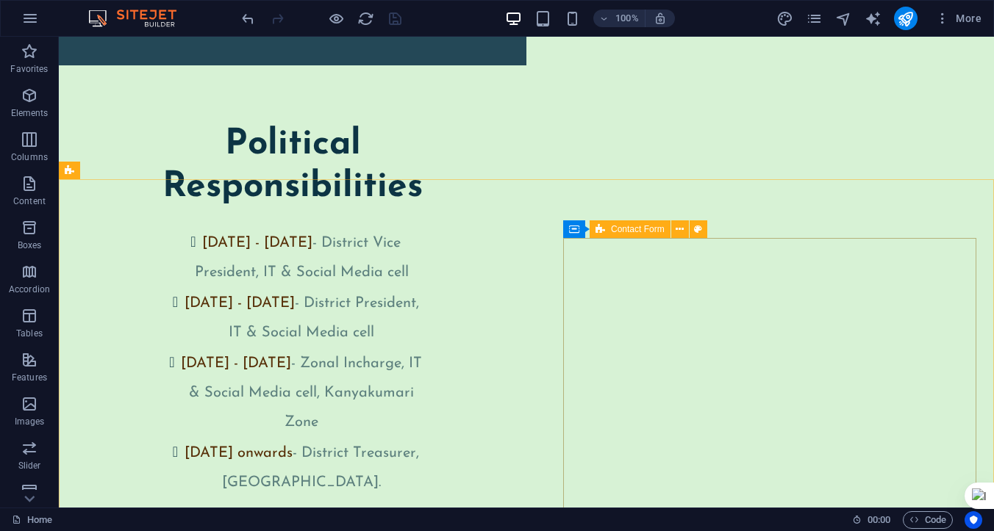
click at [627, 233] on span "Contact Form" at bounding box center [638, 229] width 54 height 9
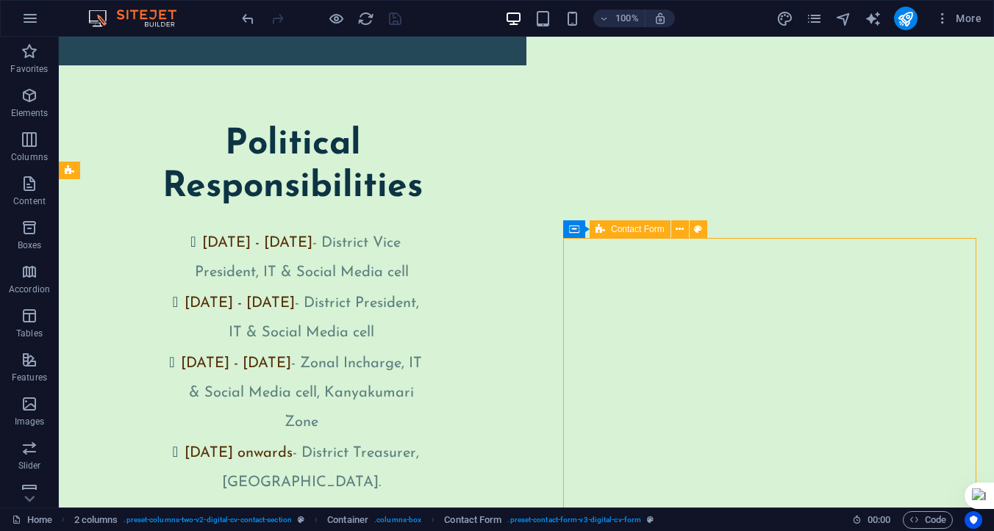
click at [627, 233] on span "Contact Form" at bounding box center [638, 229] width 54 height 9
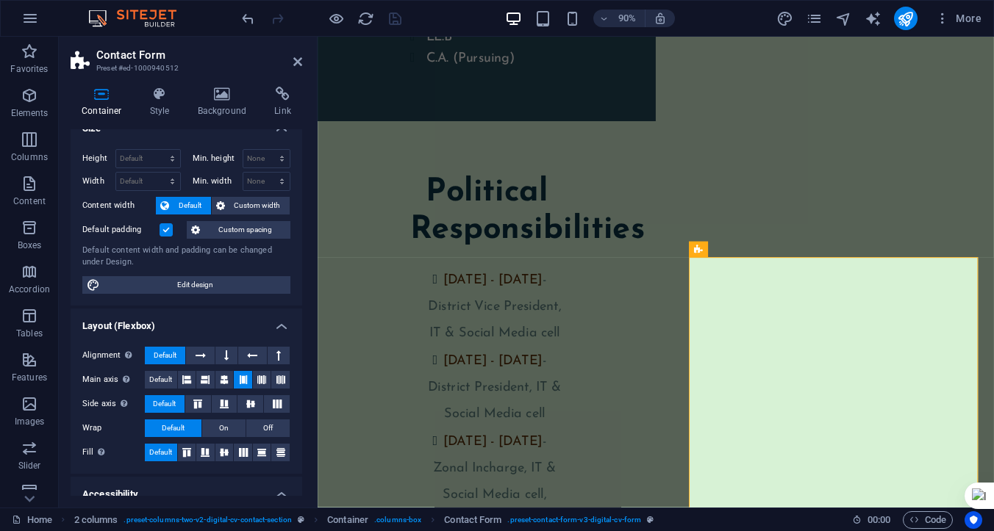
scroll to position [0, 0]
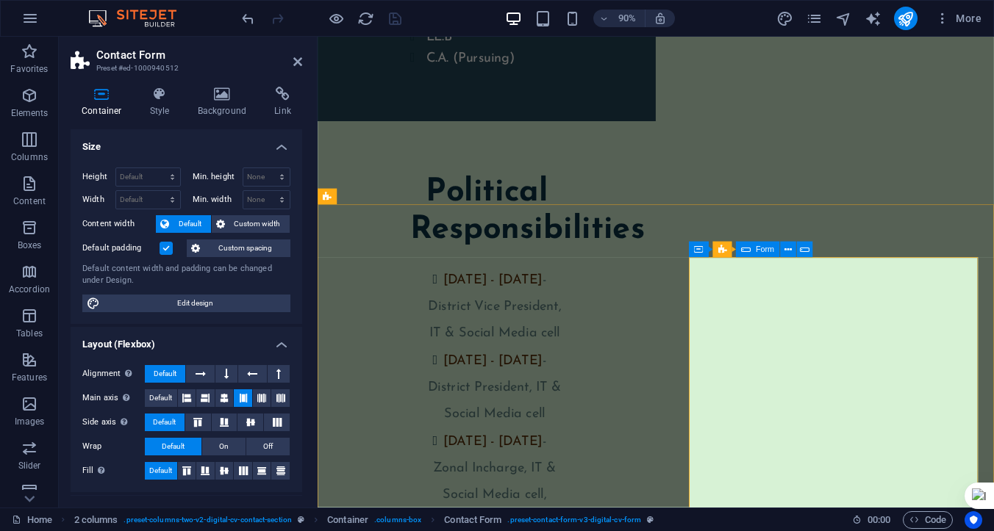
click at [750, 250] on div "Form" at bounding box center [757, 250] width 43 height 16
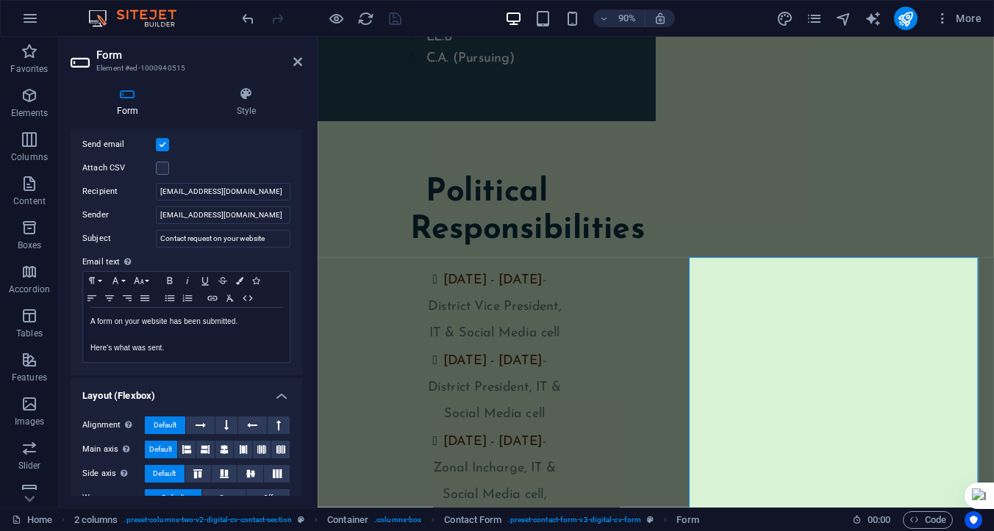
scroll to position [401, 0]
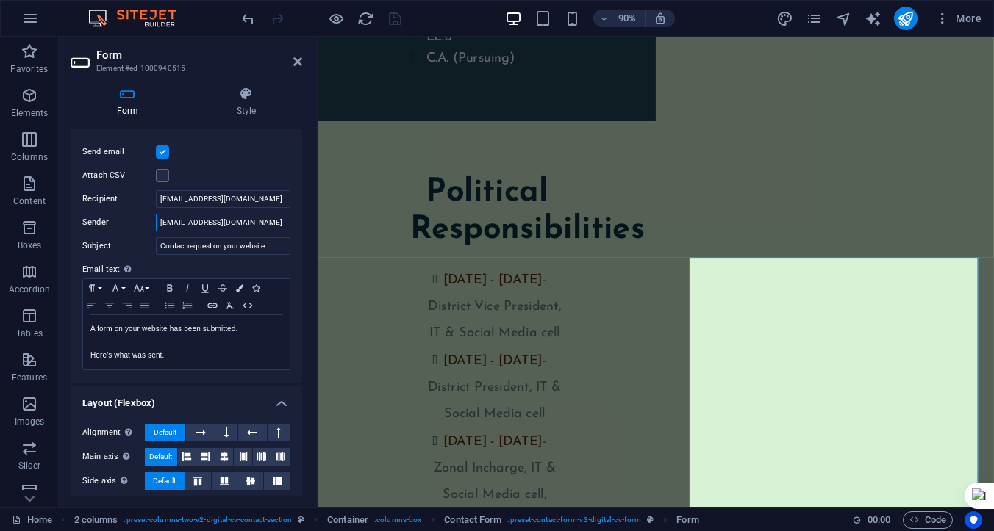
click at [263, 223] on input "[EMAIL_ADDRESS][DOMAIN_NAME]" at bounding box center [223, 223] width 134 height 18
drag, startPoint x: 263, startPoint y: 223, endPoint x: 158, endPoint y: 220, distance: 105.1
click at [158, 220] on input "[EMAIL_ADDRESS][DOMAIN_NAME]" at bounding box center [223, 223] width 134 height 18
click at [295, 61] on icon at bounding box center [297, 62] width 9 height 12
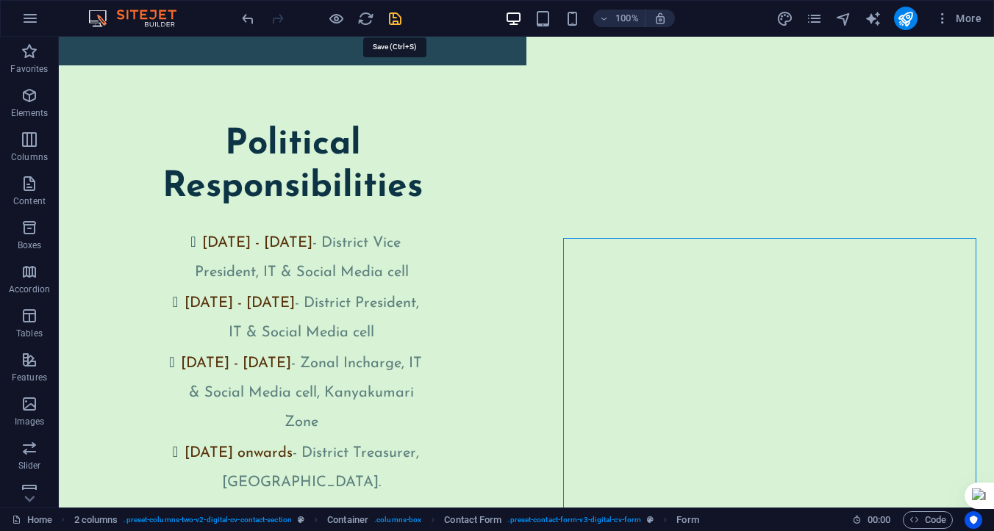
click at [395, 21] on icon "save" at bounding box center [395, 18] width 17 height 17
checkbox input "false"
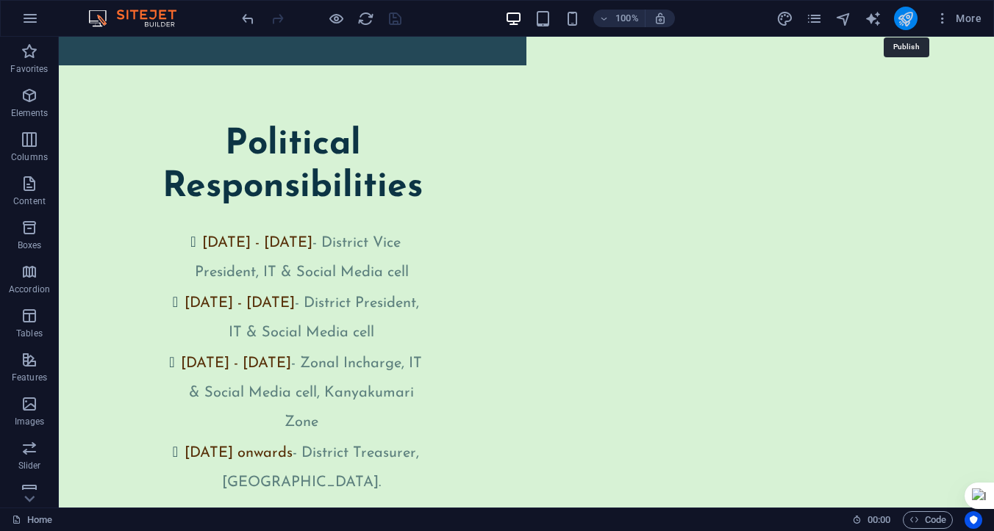
click at [902, 18] on icon "publish" at bounding box center [905, 18] width 17 height 17
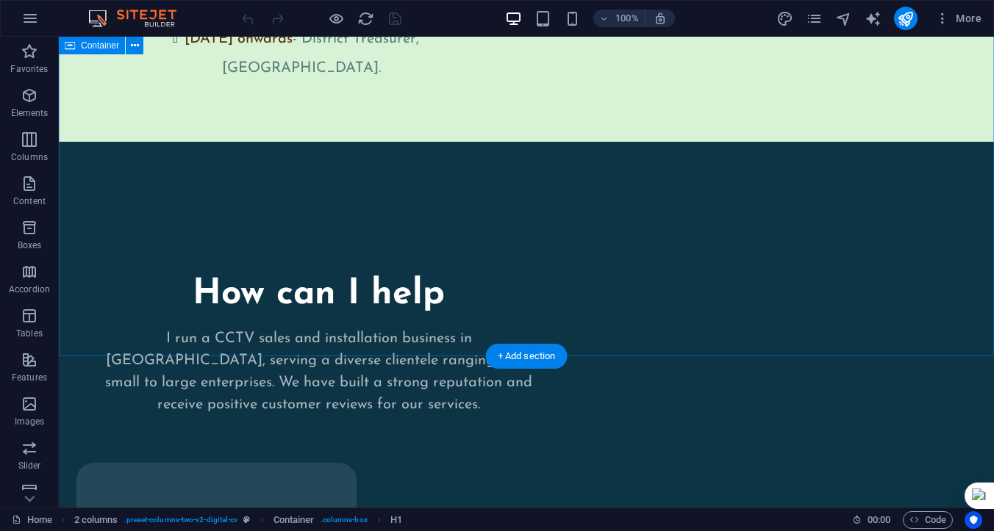
scroll to position [3410, 0]
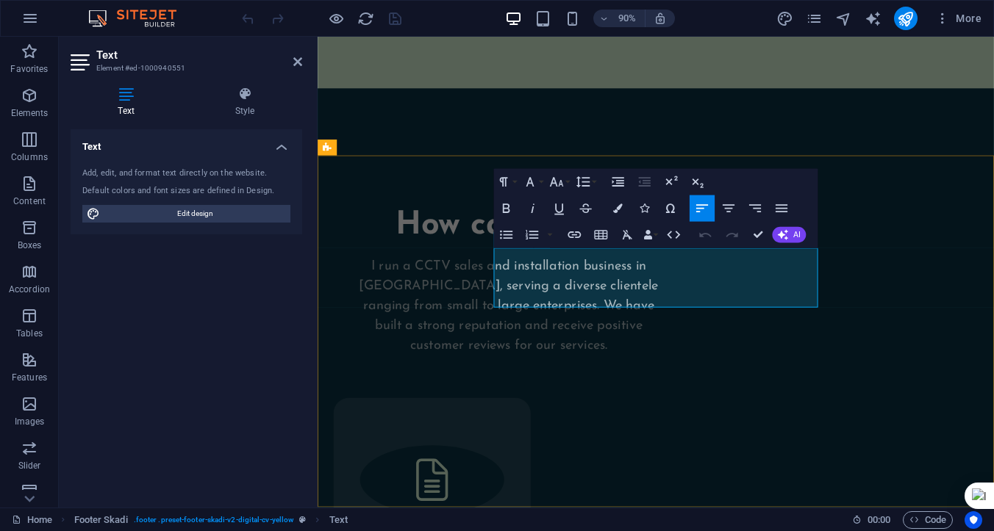
click at [675, 237] on icon "button" at bounding box center [673, 235] width 16 height 16
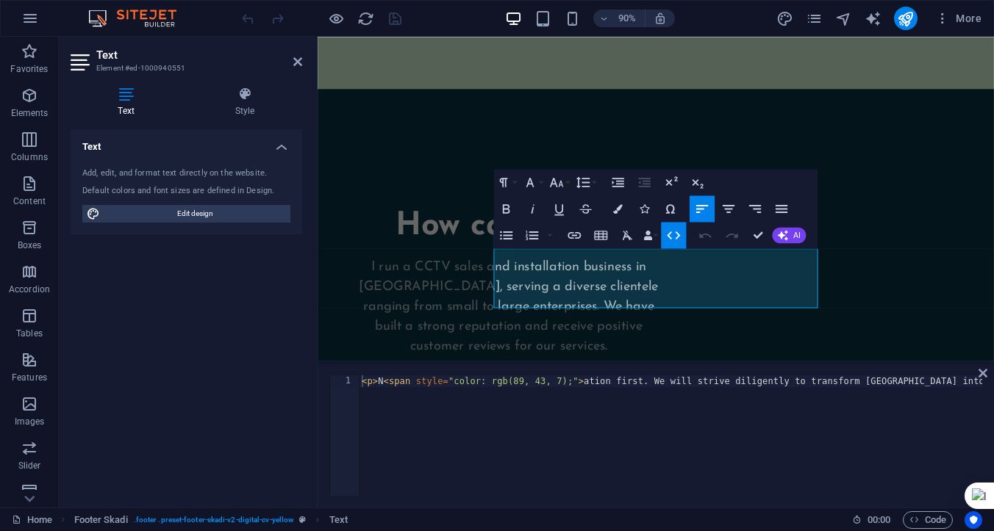
type textarea "<p>N<span style="color: rgb(89, 43, 7);">ation first. We will strive diligently…"
click at [385, 381] on div "< p > N < span style = "color: rgb(89, 43, 7);" > ation first. We will strive d…" at bounding box center [820, 446] width 923 height 141
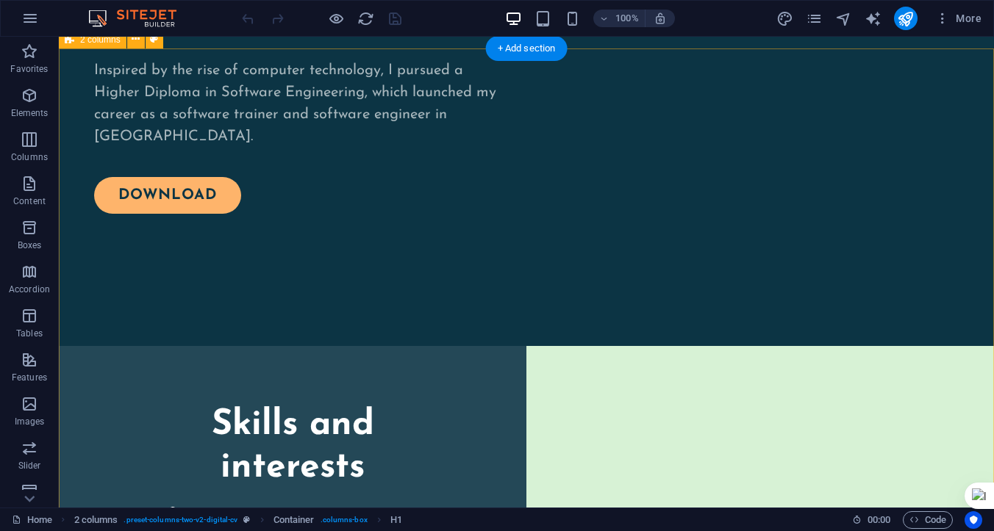
scroll to position [3410, 0]
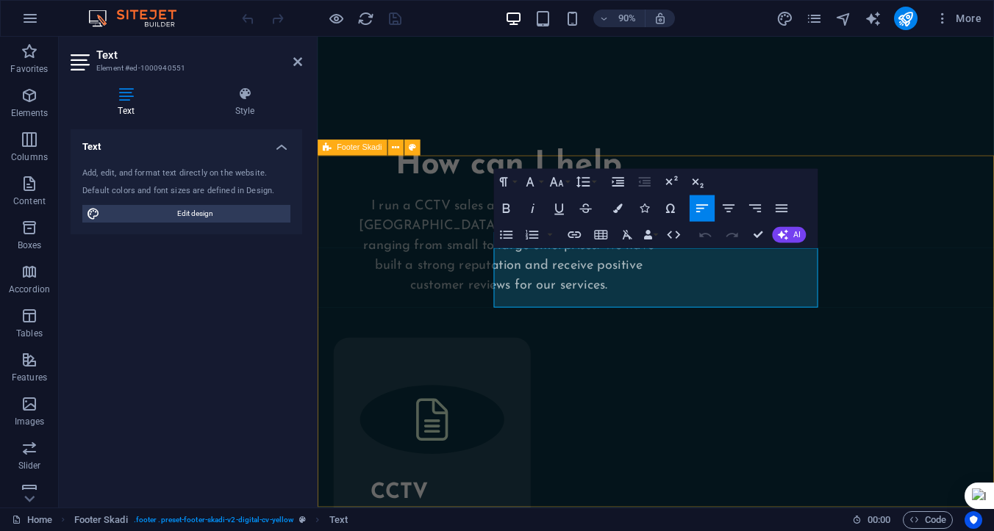
scroll to position [3342, 0]
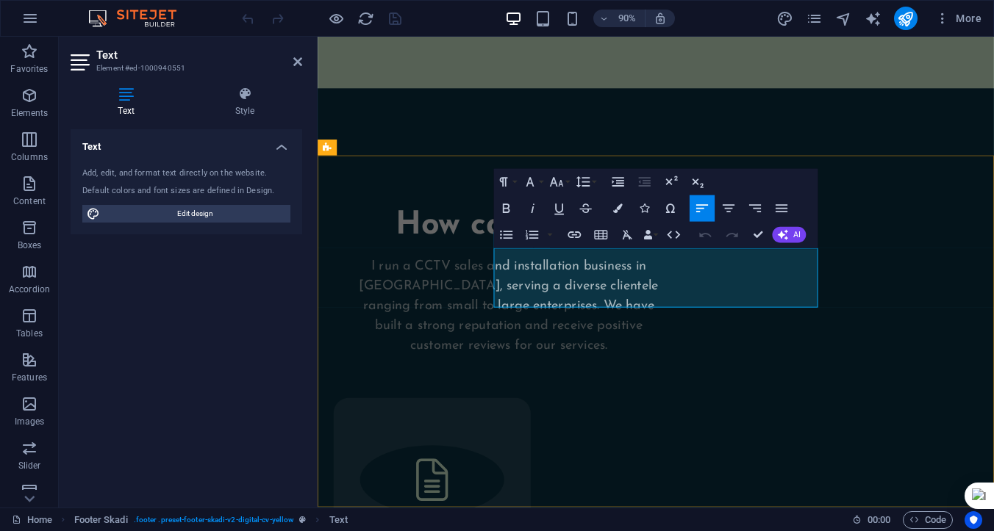
click at [669, 234] on icon "button" at bounding box center [673, 235] width 16 height 16
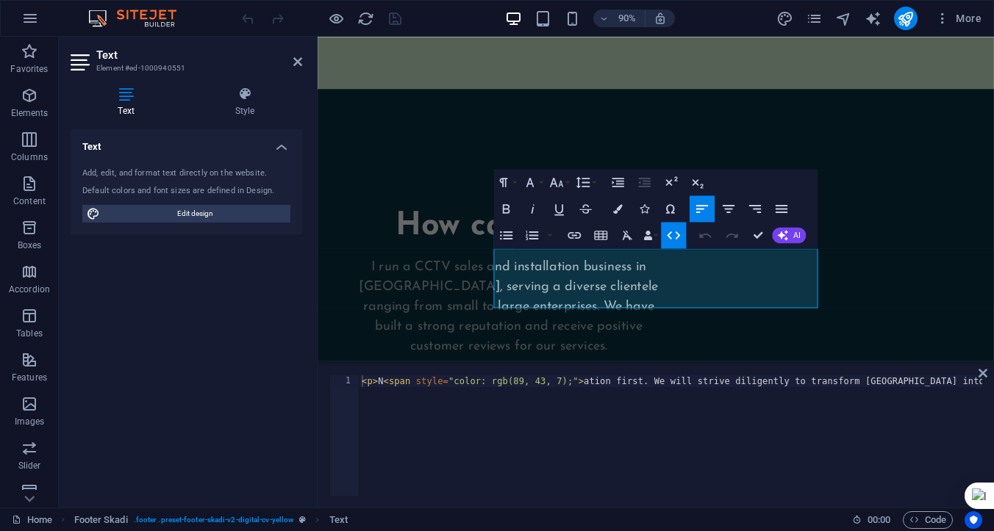
click at [384, 382] on div "< p > N < span style = "color: rgb(89, 43, 7);" > ation first. We will strive d…" at bounding box center [820, 446] width 923 height 141
click at [579, 382] on div "< p > < span style = "color: rgb(89, 43, 7);" > ation first. We will strive dil…" at bounding box center [817, 446] width 917 height 141
click at [836, 390] on div "< p > < span style = "color: rgb(89, 43, 7);" > Nation first. We will strive di…" at bounding box center [520, 446] width 923 height 141
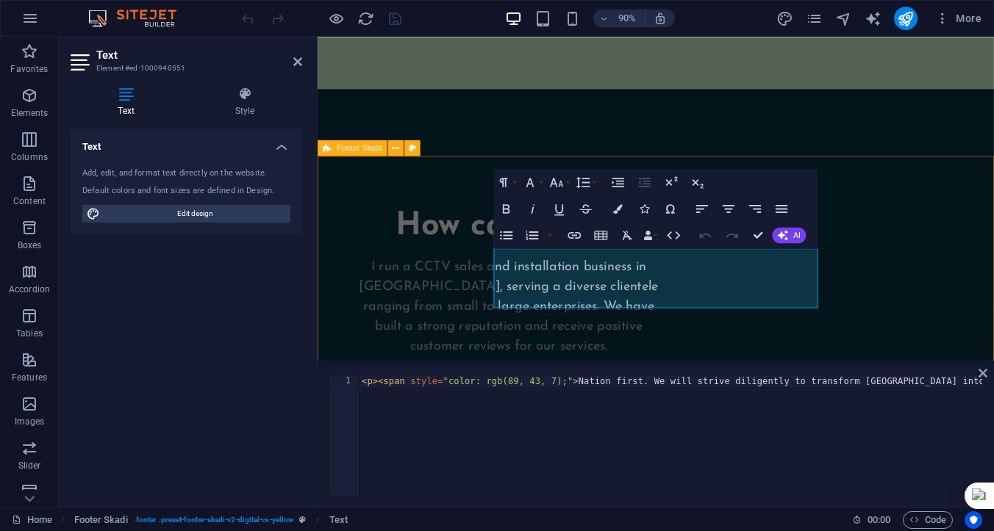
type textarea "<p><span style="color: rgb(89, 43, 7);">Nation first. We will strive diligently…"
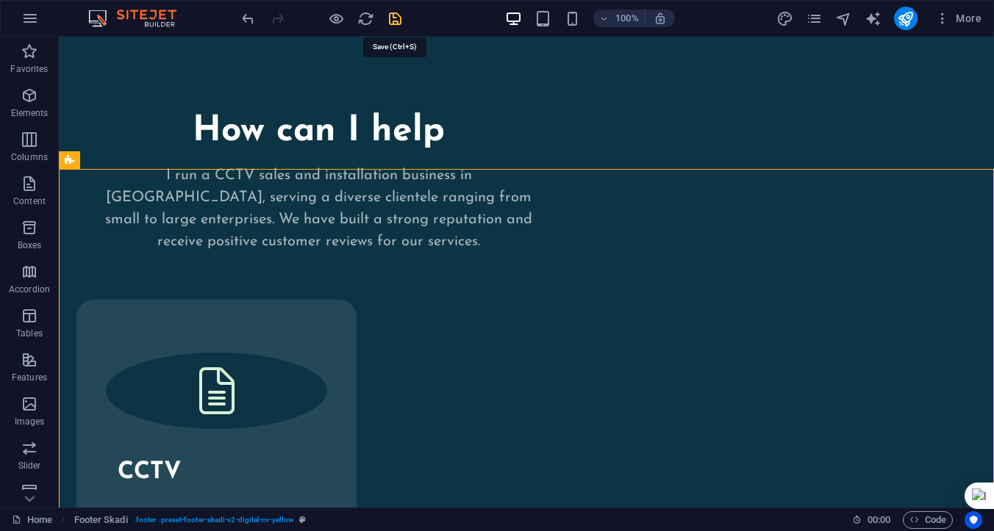
click at [390, 16] on icon "save" at bounding box center [395, 18] width 17 height 17
checkbox input "false"
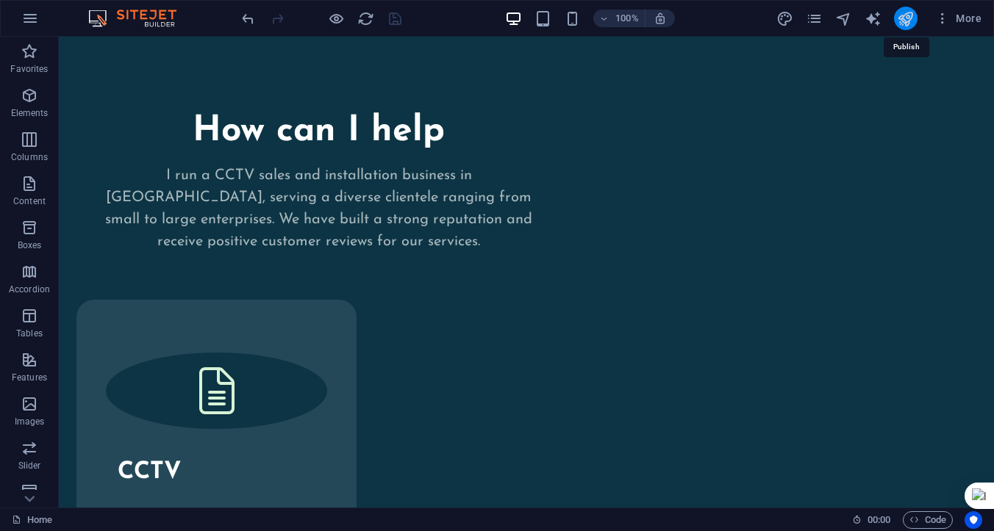
click at [905, 19] on icon "publish" at bounding box center [905, 18] width 17 height 17
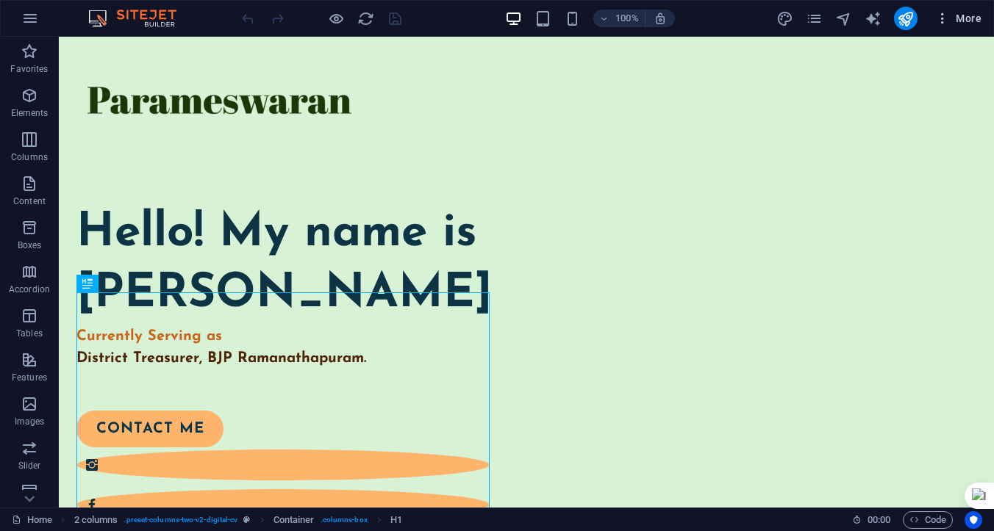
click at [969, 21] on span "More" at bounding box center [958, 18] width 46 height 15
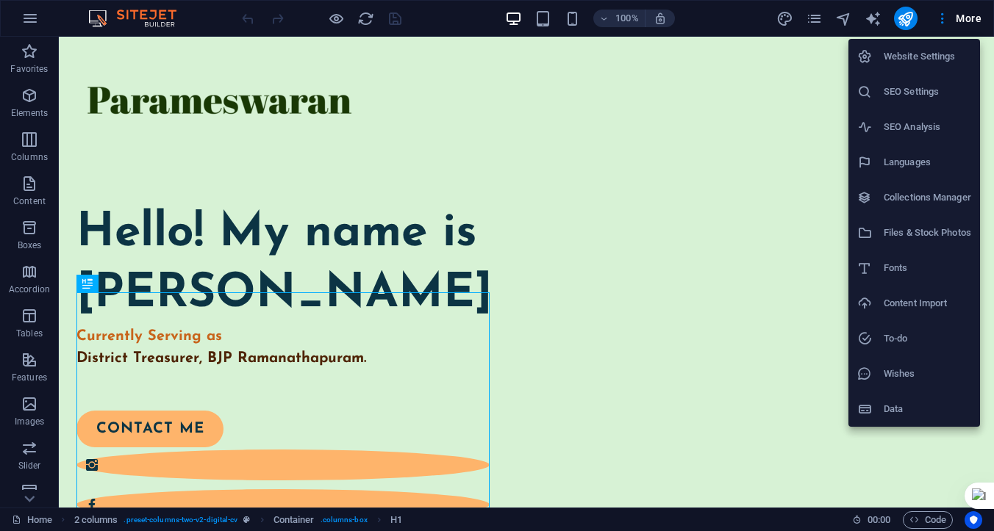
click at [900, 59] on h6 "Website Settings" at bounding box center [926, 57] width 87 height 18
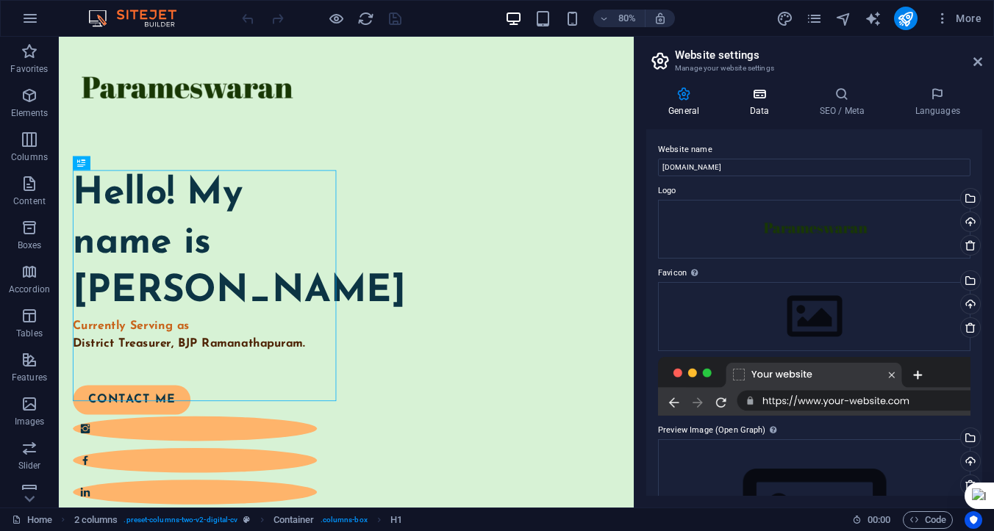
click at [750, 112] on h4 "Data" at bounding box center [762, 102] width 70 height 31
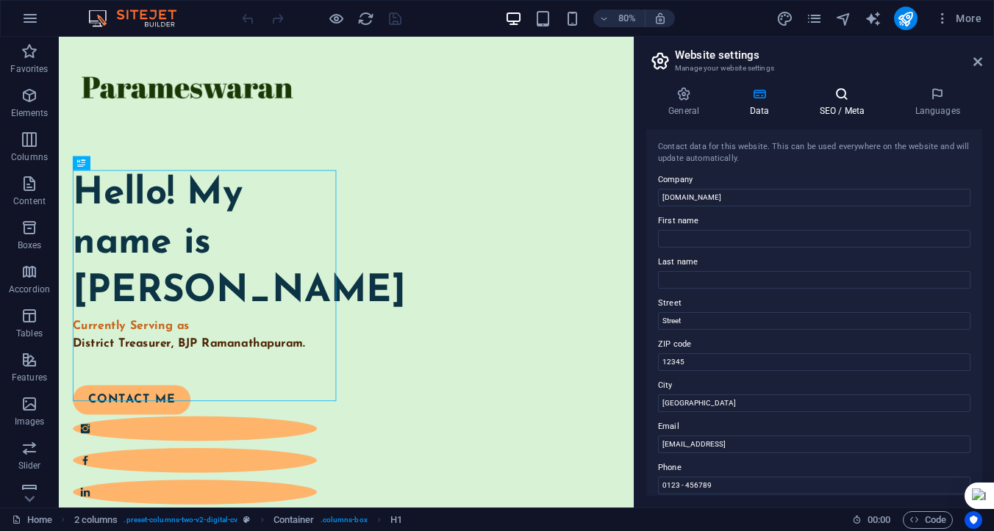
click at [838, 105] on h4 "SEO / Meta" at bounding box center [845, 102] width 96 height 31
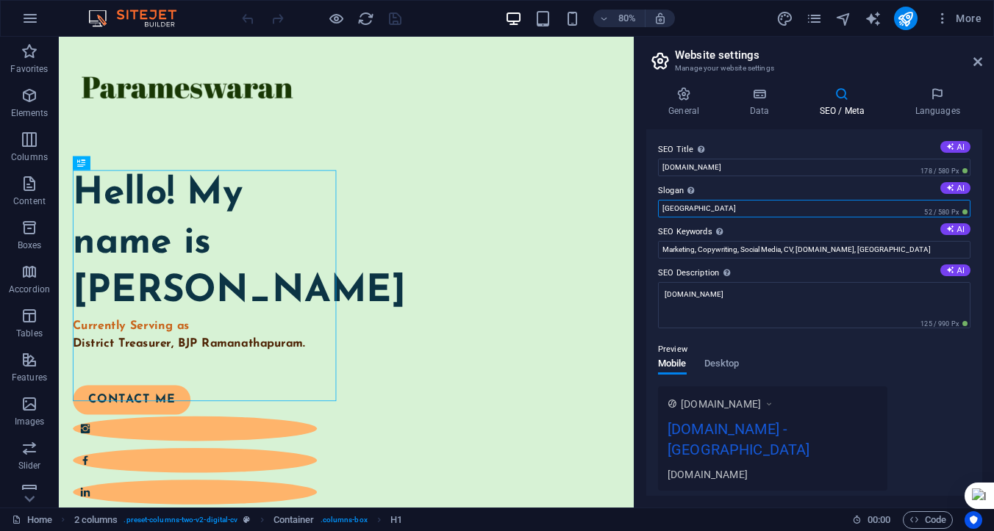
drag, startPoint x: 697, startPoint y: 205, endPoint x: 658, endPoint y: 209, distance: 39.2
click at [658, 209] on input "[GEOGRAPHIC_DATA]" at bounding box center [814, 209] width 312 height 18
type input "ண"
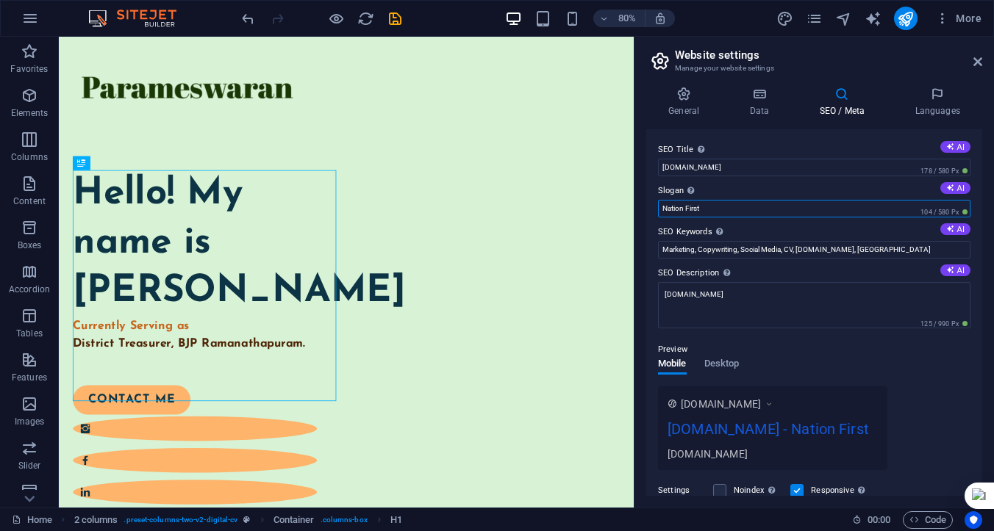
click at [664, 209] on input "Nation First" at bounding box center [814, 209] width 312 height 18
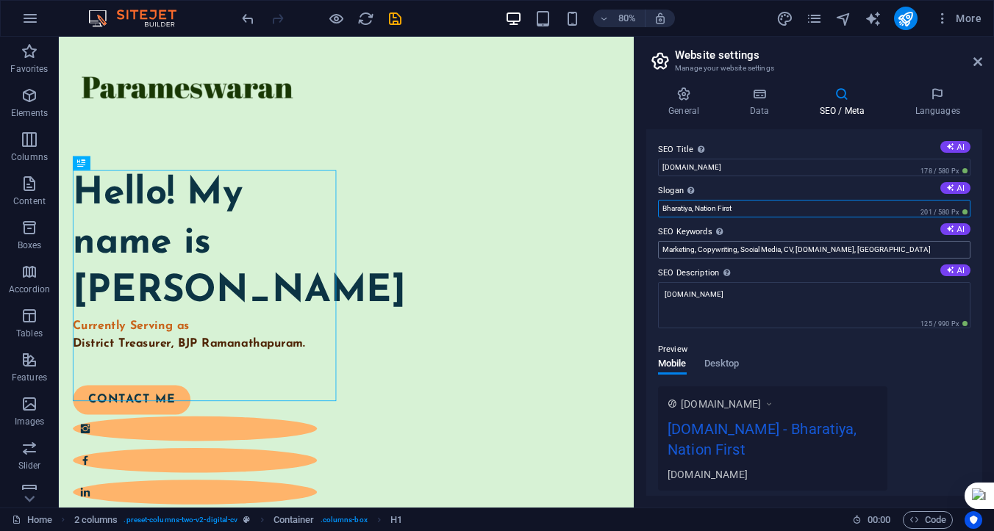
type input "Bharatiya, Nation First"
drag, startPoint x: 888, startPoint y: 249, endPoint x: 658, endPoint y: 243, distance: 230.1
click at [658, 243] on input "Marketing, Copywriting, Social Media, CV, [DOMAIN_NAME], [GEOGRAPHIC_DATA]" at bounding box center [814, 250] width 312 height 18
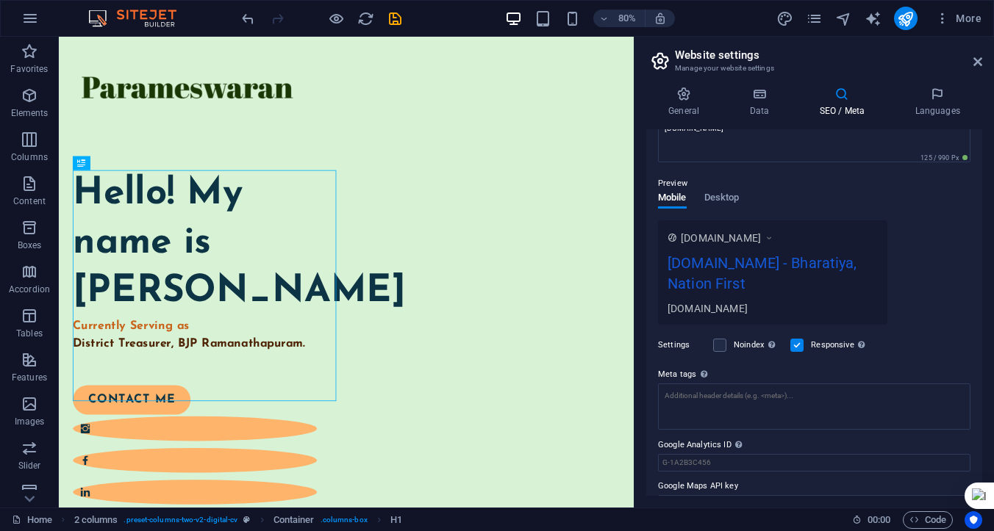
scroll to position [194, 0]
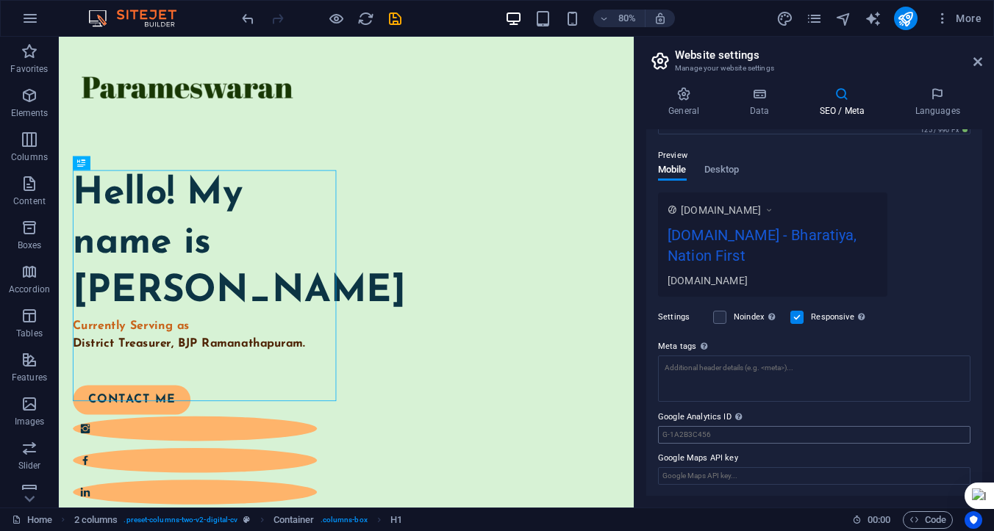
type input "[PERSON_NAME][GEOGRAPHIC_DATA], CCTV business at [GEOGRAPHIC_DATA]"
click at [726, 433] on input "Google Analytics ID Please only add the Google Analytics ID. We automatically i…" at bounding box center [814, 435] width 312 height 18
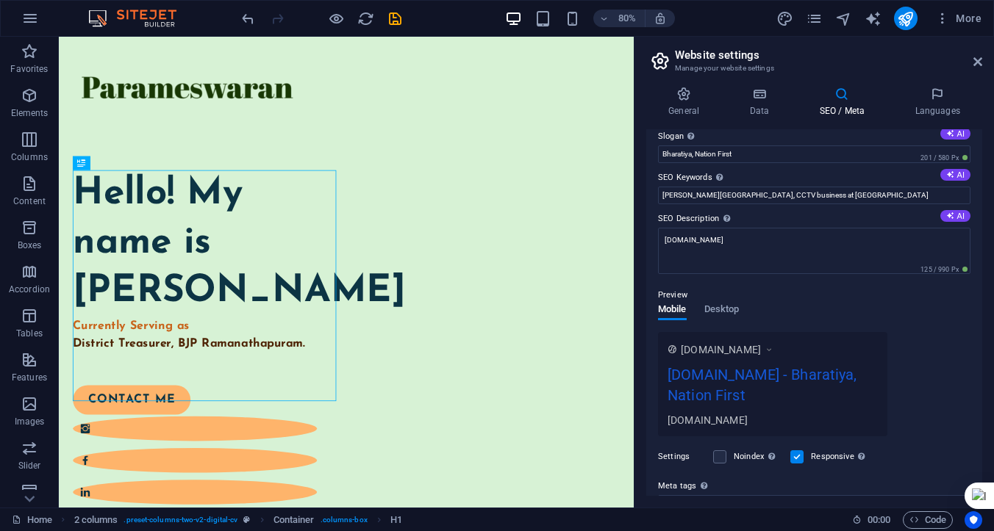
scroll to position [0, 0]
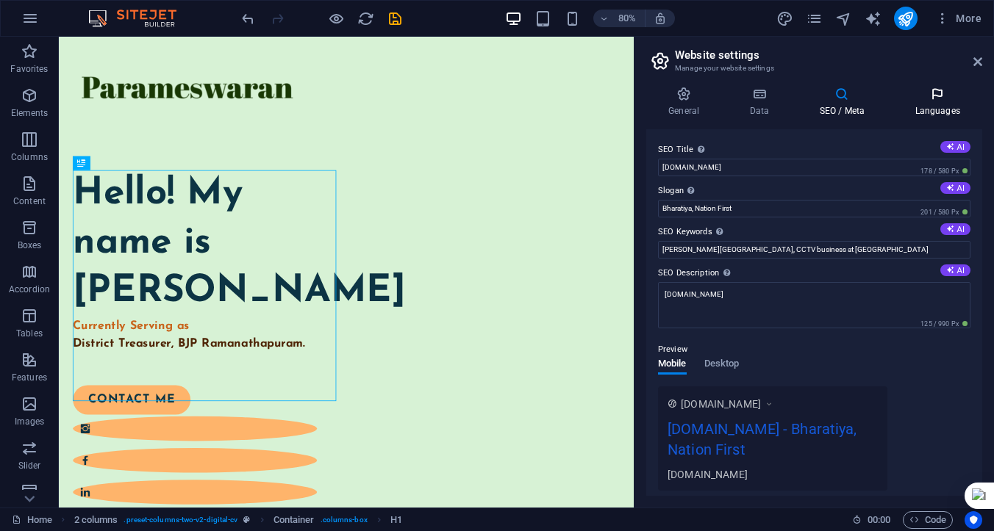
click at [933, 107] on h4 "Languages" at bounding box center [937, 102] width 90 height 31
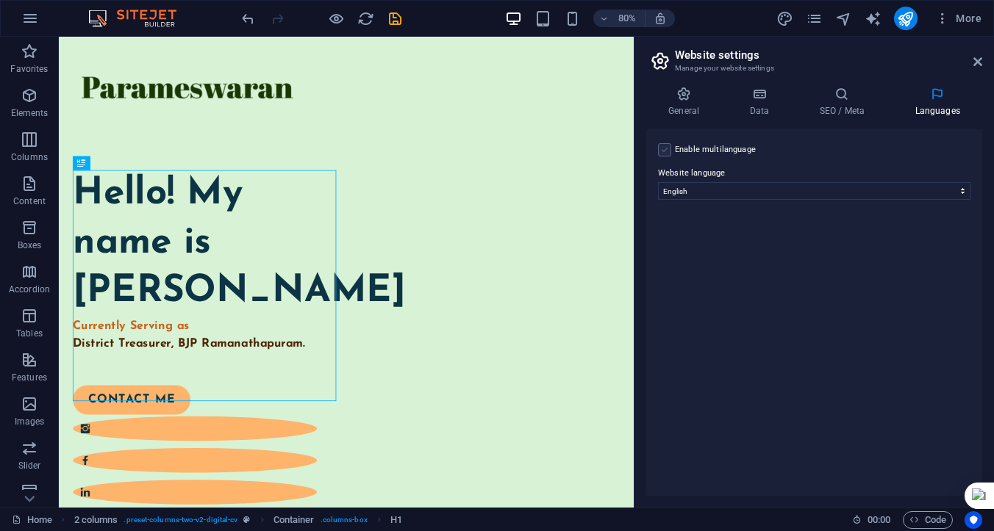
click at [662, 151] on label at bounding box center [664, 149] width 13 height 13
click at [0, 0] on input "Enable multilanguage To disable multilanguage delete all languages until only o…" at bounding box center [0, 0] width 0 height 0
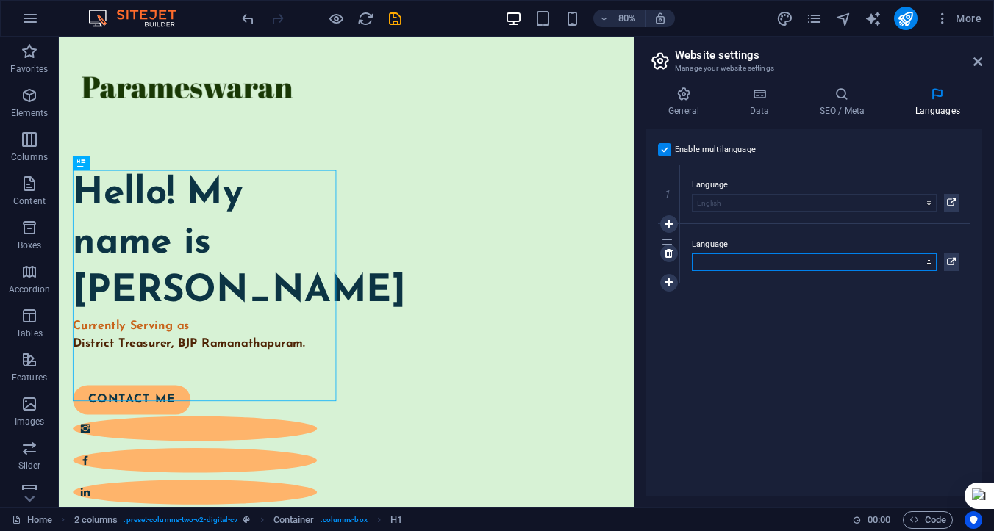
click at [749, 259] on select "Abkhazian Afar Afrikaans Akan Albanian Amharic Arabic Aragonese Armenian Assame…" at bounding box center [814, 263] width 245 height 18
select select "156"
click at [692, 254] on select "Abkhazian Afar Afrikaans Akan Albanian Amharic Arabic Aragonese Armenian Assame…" at bounding box center [814, 263] width 245 height 18
click at [978, 66] on icon at bounding box center [977, 62] width 9 height 12
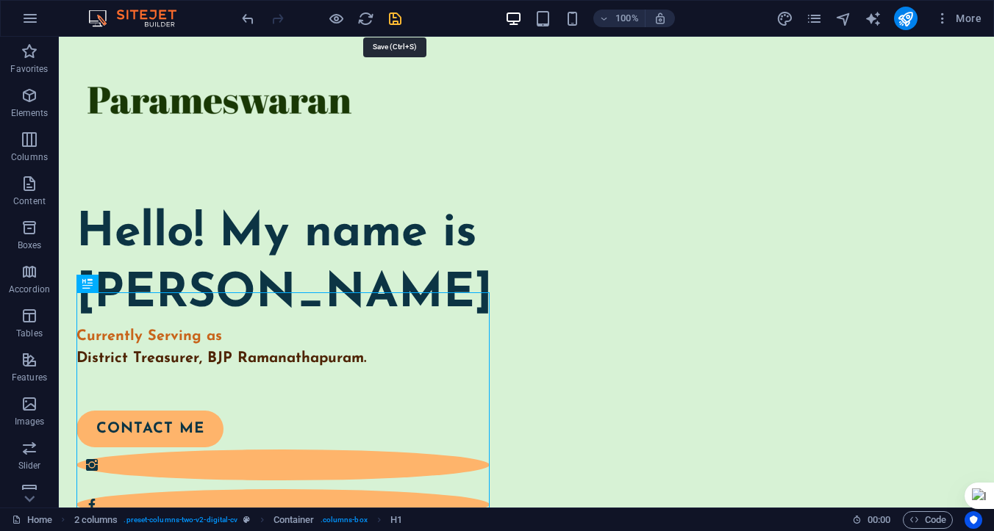
click at [397, 21] on icon "save" at bounding box center [395, 18] width 17 height 17
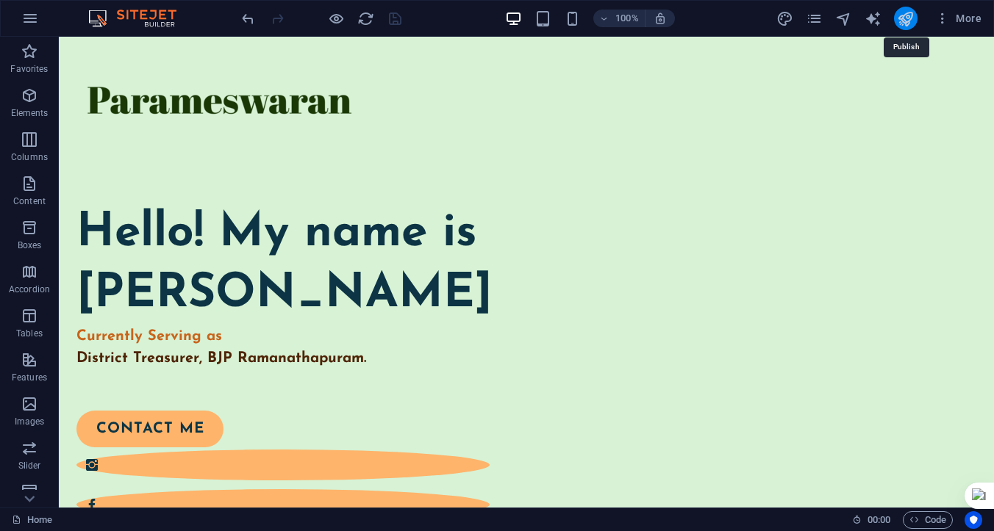
click at [905, 16] on icon "publish" at bounding box center [905, 18] width 17 height 17
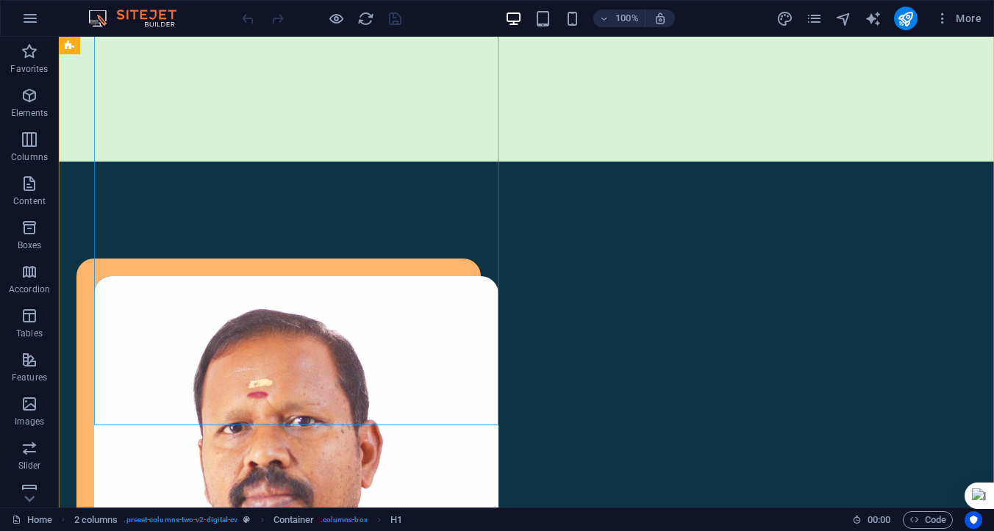
scroll to position [1065, 0]
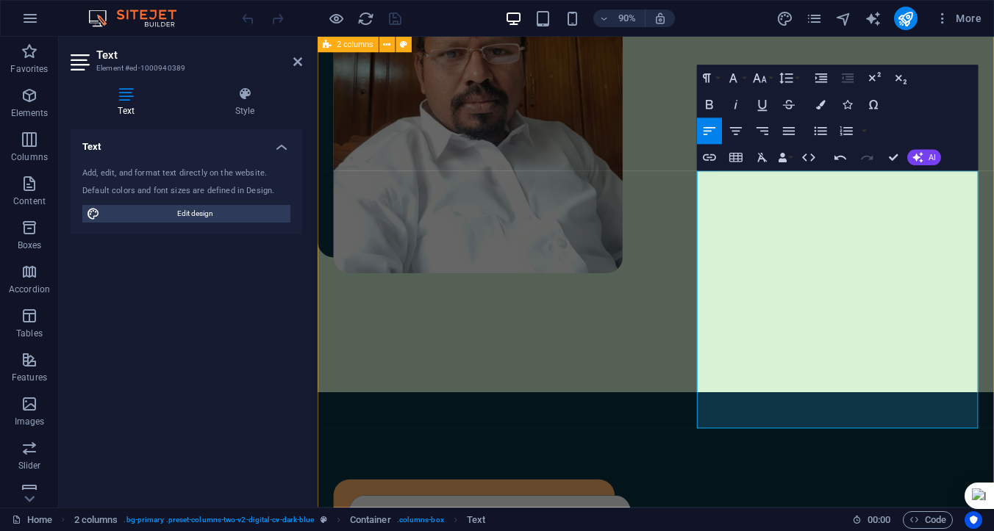
scroll to position [738, 0]
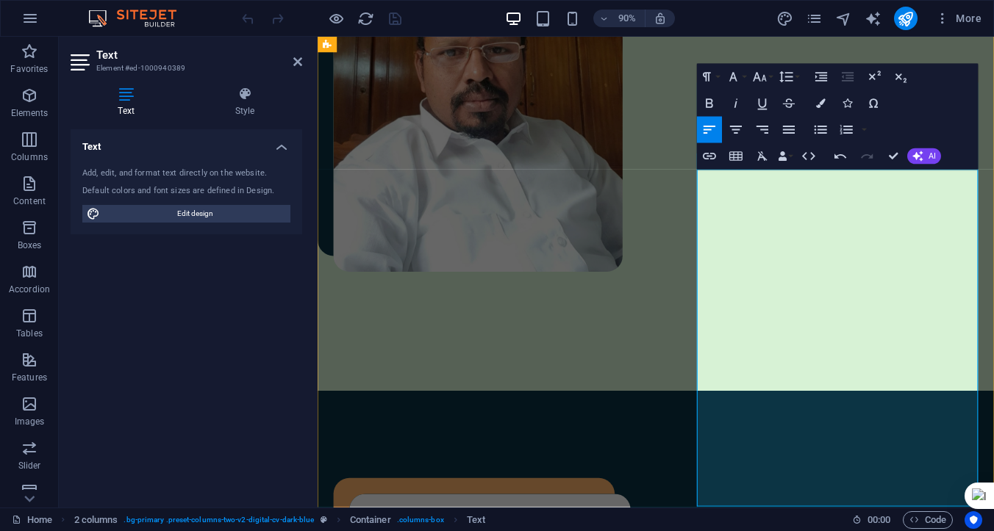
click at [929, 155] on span "AI" at bounding box center [931, 156] width 7 height 8
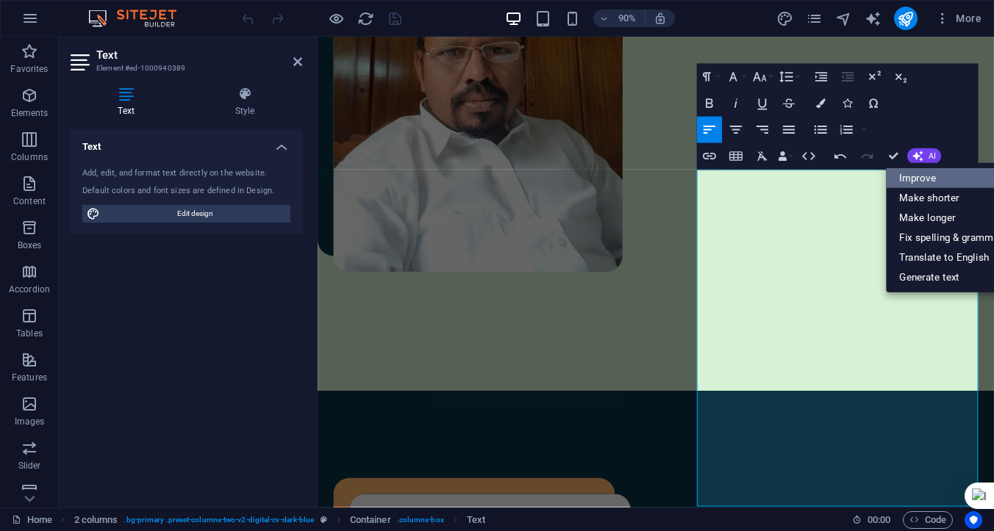
click at [930, 177] on link "Improve" at bounding box center [950, 178] width 129 height 20
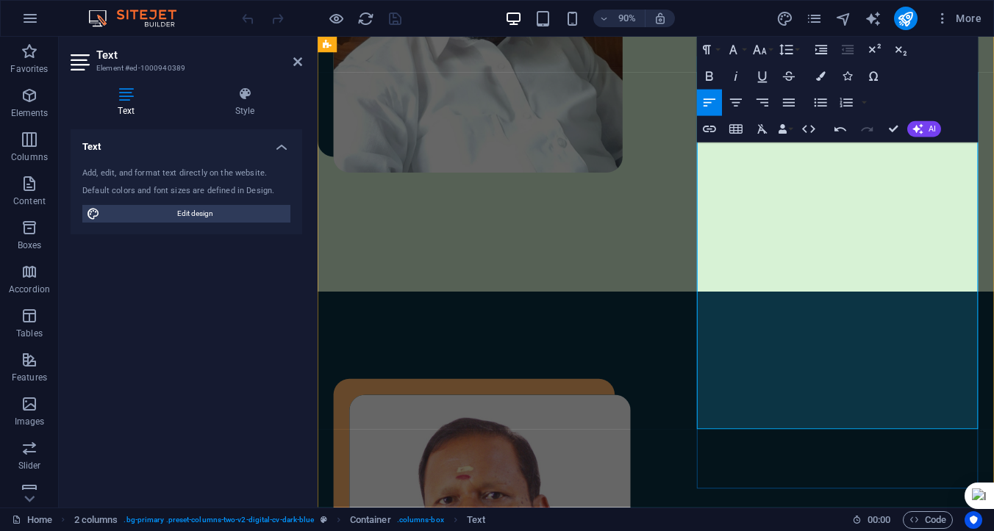
scroll to position [856, 0]
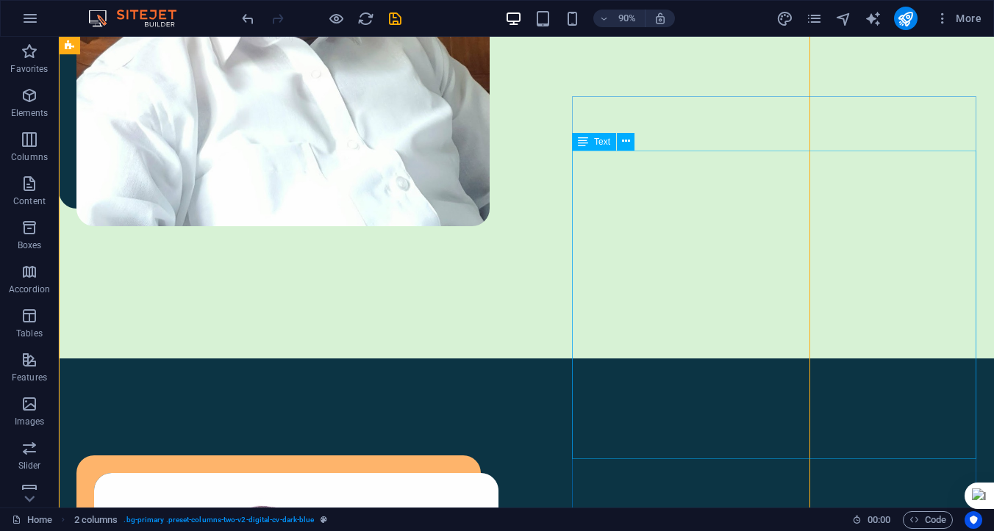
scroll to position [893, 0]
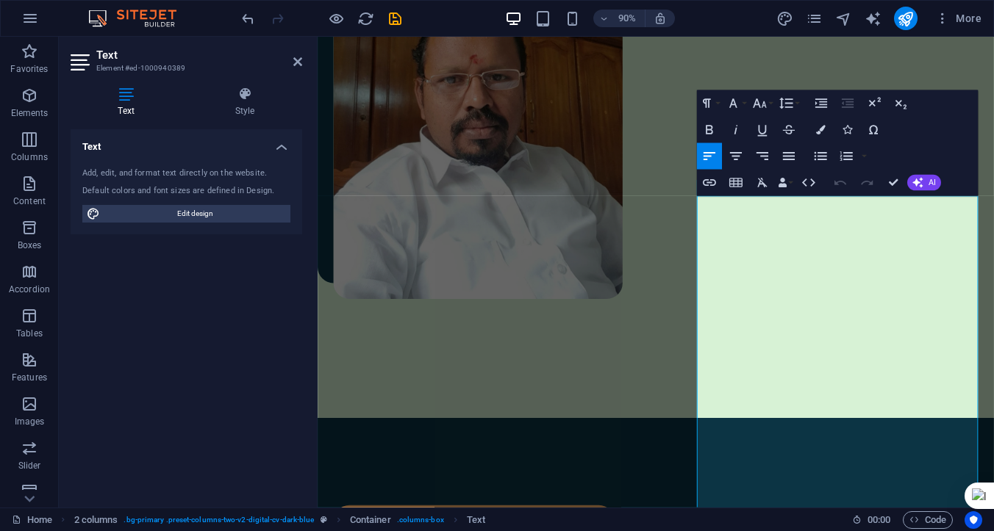
scroll to position [707, 0]
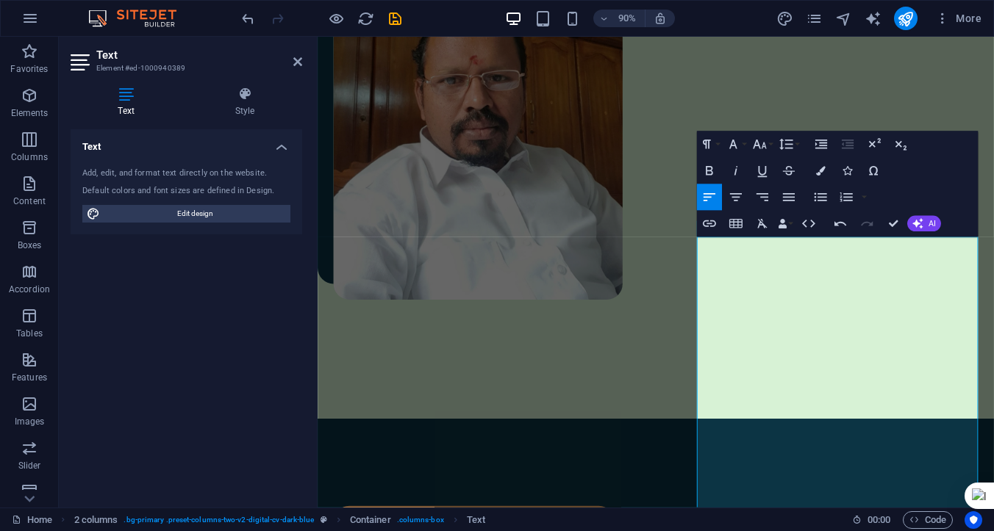
scroll to position [663, 0]
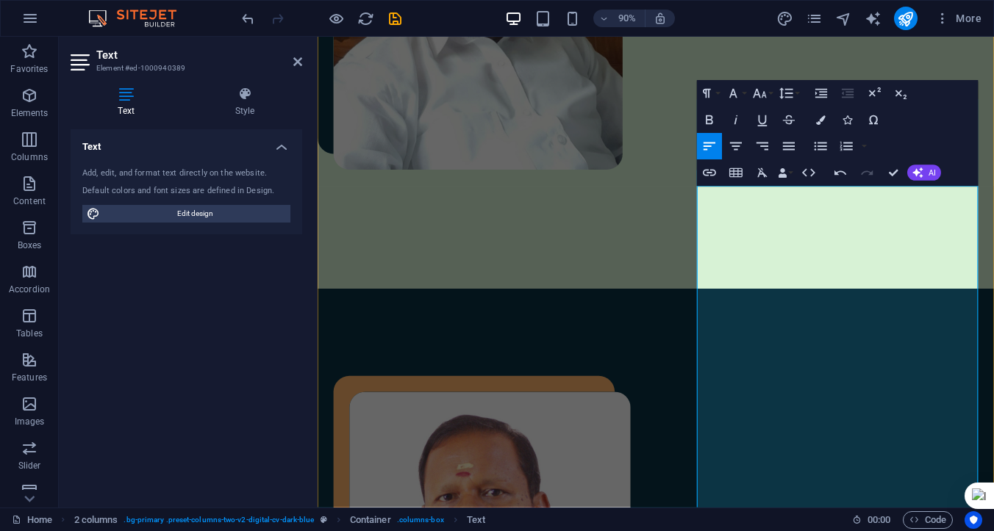
scroll to position [960, 0]
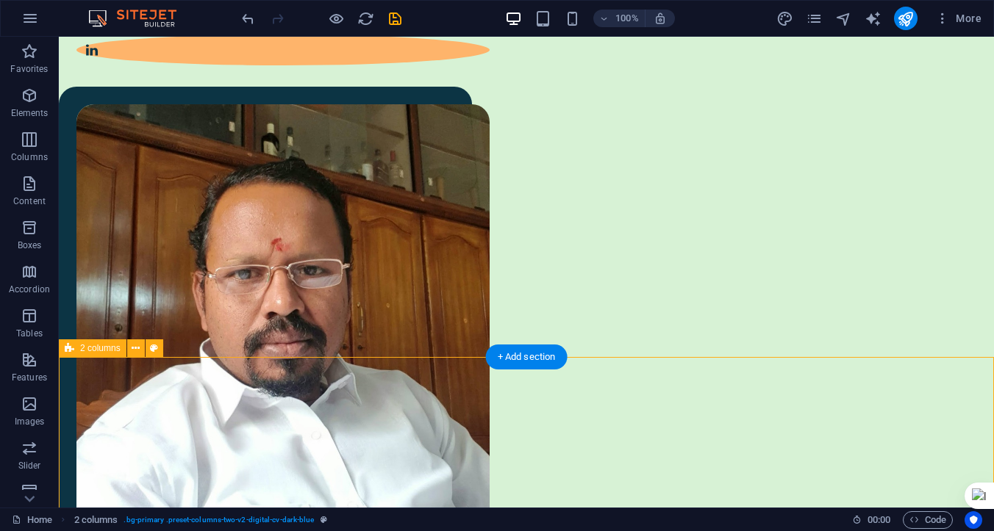
scroll to position [0, 0]
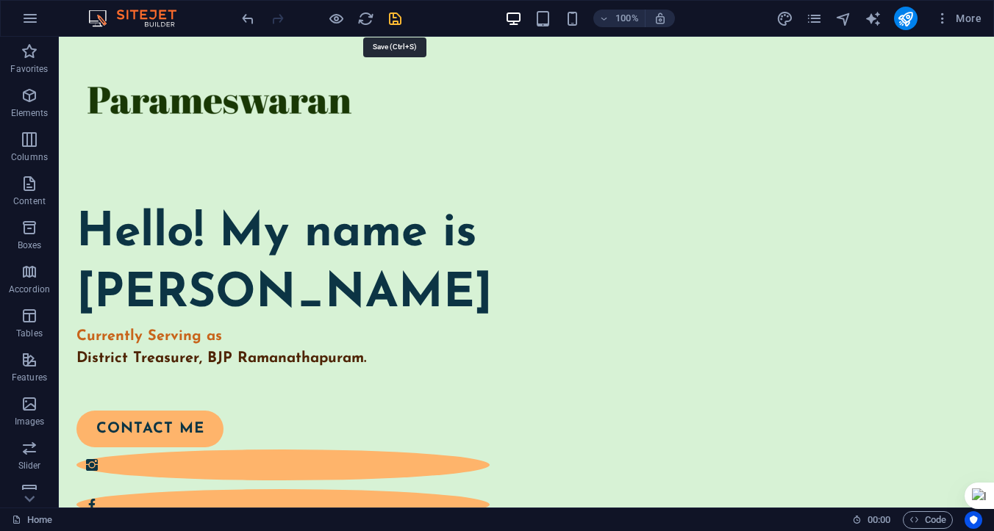
click at [396, 18] on icon "save" at bounding box center [395, 18] width 17 height 17
checkbox input "false"
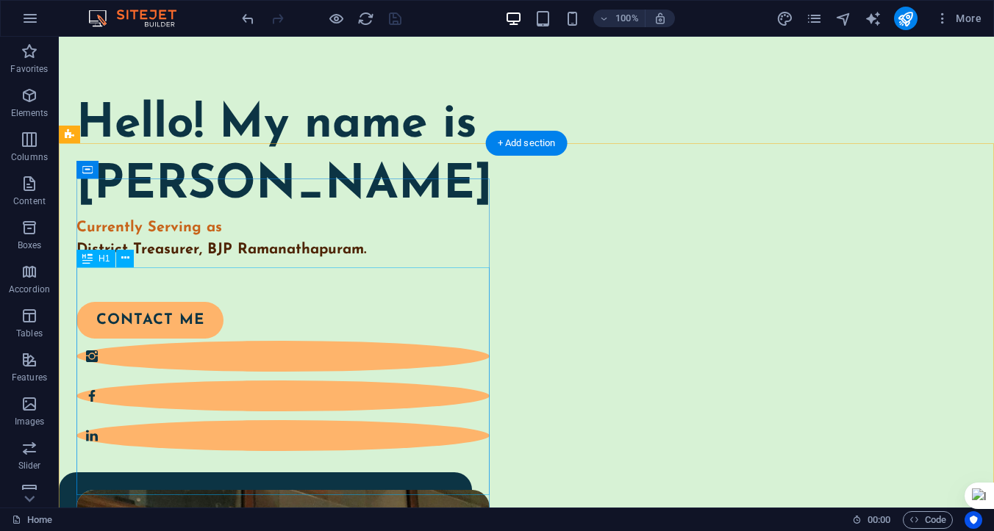
scroll to position [112, 0]
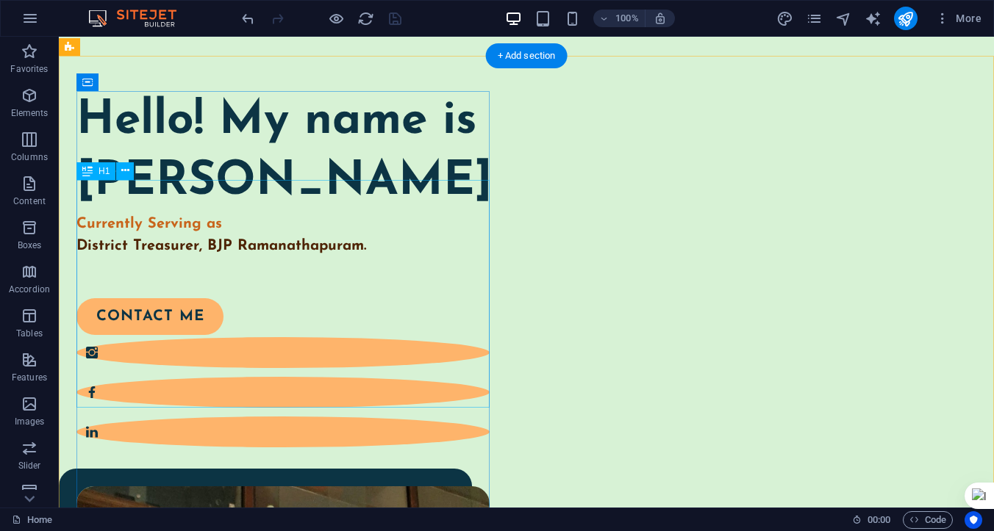
click at [231, 257] on div "Hello! My name is [PERSON_NAME] Currently Serving as District Treasurer, BJP Ra…" at bounding box center [282, 174] width 413 height 166
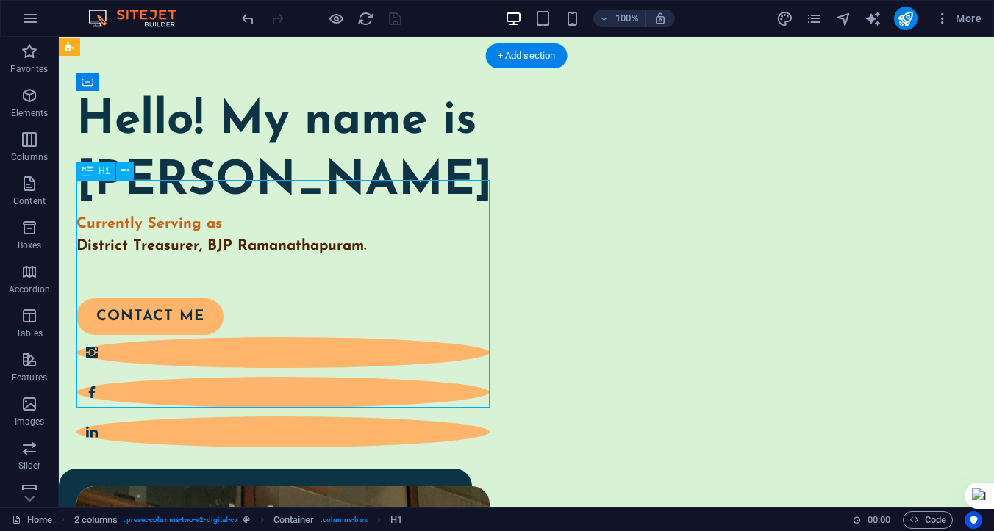
click at [227, 257] on div "Hello! My name is [PERSON_NAME] Currently Serving as District Treasurer, BJP Ra…" at bounding box center [282, 174] width 413 height 166
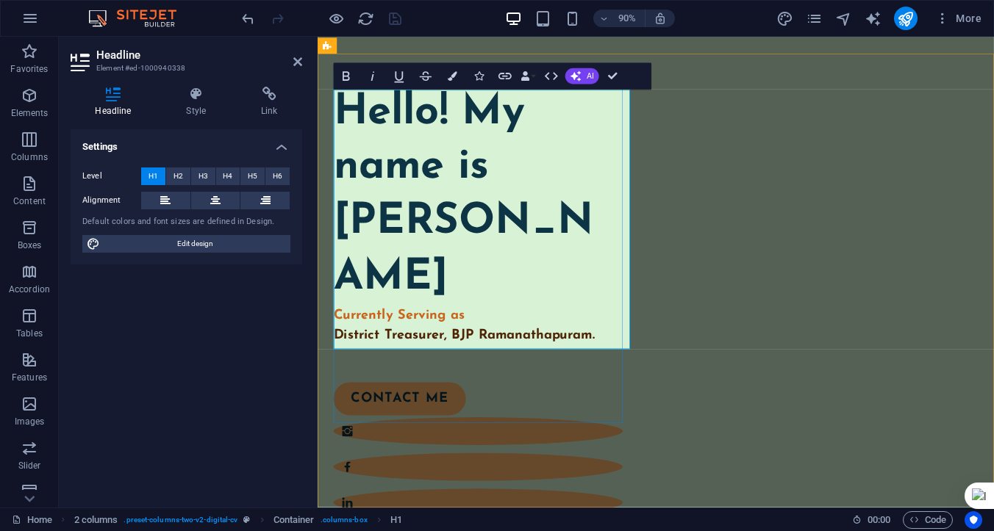
click at [353, 370] on strong "District Treasurer, BJP Ramanathapuram." at bounding box center [480, 369] width 290 height 15
drag, startPoint x: 338, startPoint y: 373, endPoint x: 570, endPoint y: 369, distance: 232.3
click at [570, 369] on strong "District Treasurer, BJP Ramanathapuram." at bounding box center [480, 369] width 290 height 15
click at [625, 373] on div "Hello! My name is [PERSON_NAME] Currently Serving as District Treasurer, BJP Ra…" at bounding box center [495, 235] width 321 height 289
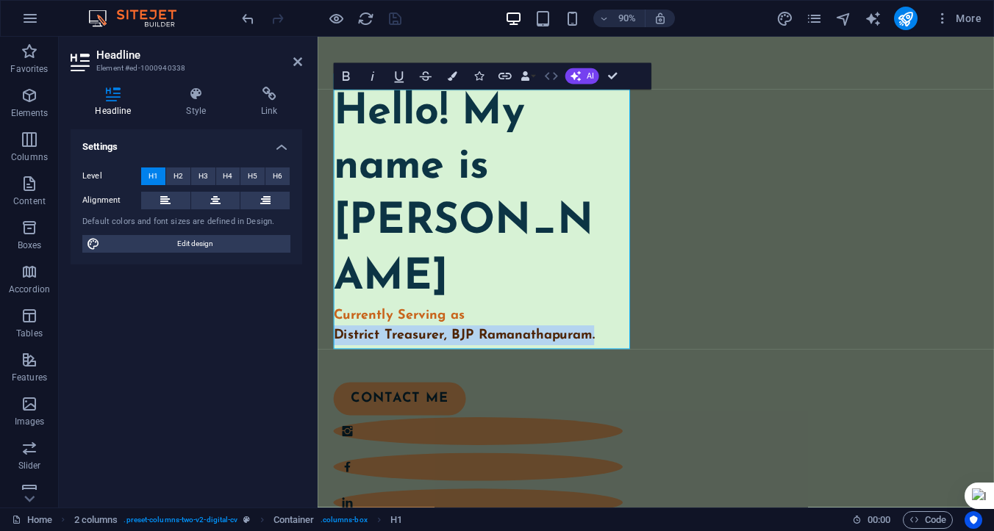
click at [548, 76] on icon "button" at bounding box center [551, 76] width 16 height 16
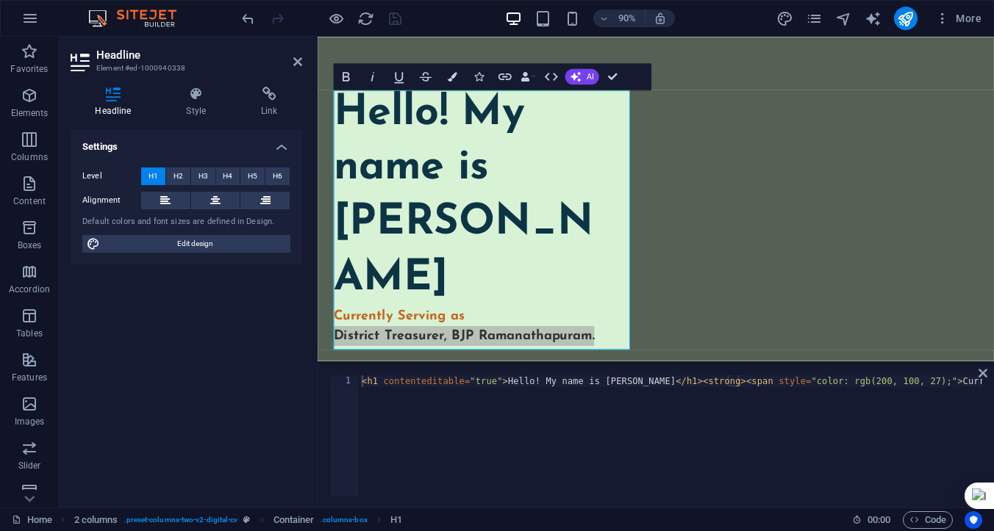
click at [284, 417] on div "Settings Level H1 H2 H3 H4 H5 H6 Alignment Default colors and font sizes are de…" at bounding box center [186, 312] width 231 height 367
click at [251, 369] on div "Settings Level H1 H2 H3 H4 H5 H6 Alignment Default colors and font sizes are de…" at bounding box center [186, 312] width 231 height 367
click at [264, 337] on div "Settings Level H1 H2 H3 H4 H5 H6 Alignment Default colors and font sizes are de…" at bounding box center [186, 312] width 231 height 367
type textarea "<h1 contenteditable="true">Hello! My name is [PERSON_NAME]</h1><strong><span st…"
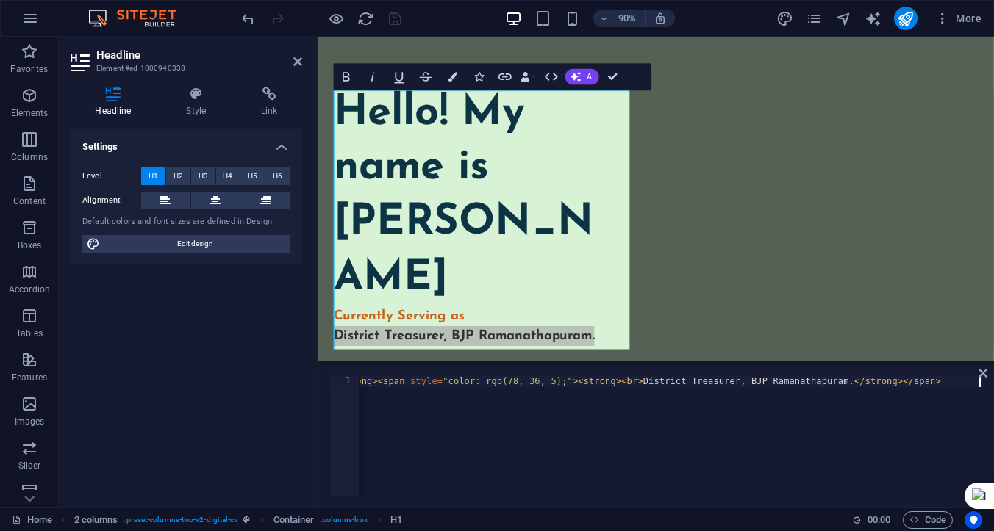
click at [403, 411] on div "< h1 contenteditable = "true" > Hello! My name is [PERSON_NAME] </ h1 > < stron…" at bounding box center [280, 446] width 1403 height 141
click at [982, 373] on icon at bounding box center [982, 373] width 9 height 12
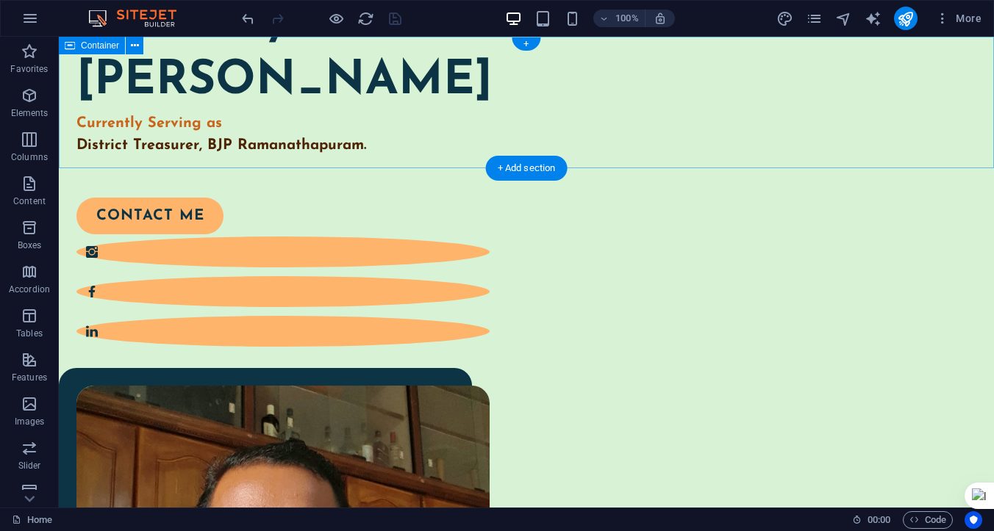
scroll to position [0, 0]
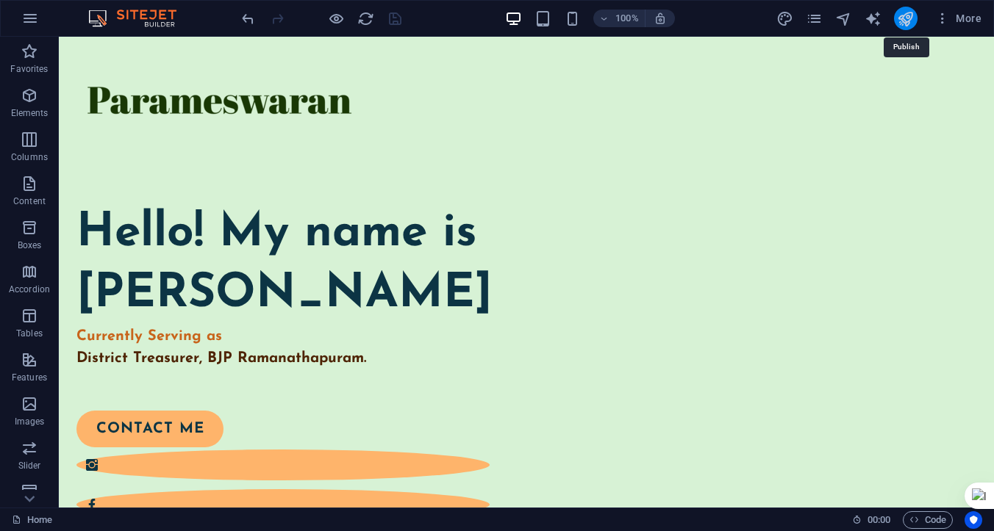
click at [905, 15] on icon "publish" at bounding box center [905, 18] width 17 height 17
